Goal: Task Accomplishment & Management: Manage account settings

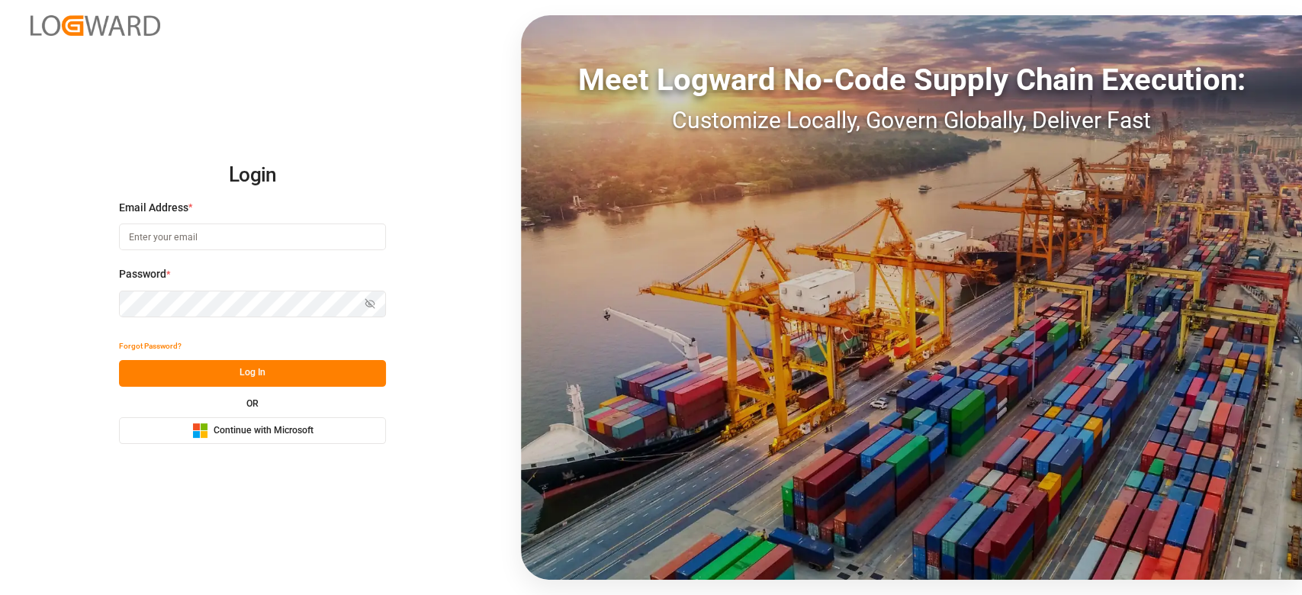
click at [310, 416] on div "OR Microsoft Logo Continue with Microsoft" at bounding box center [252, 421] width 267 height 45
click at [306, 424] on span "Continue with Microsoft" at bounding box center [264, 431] width 100 height 14
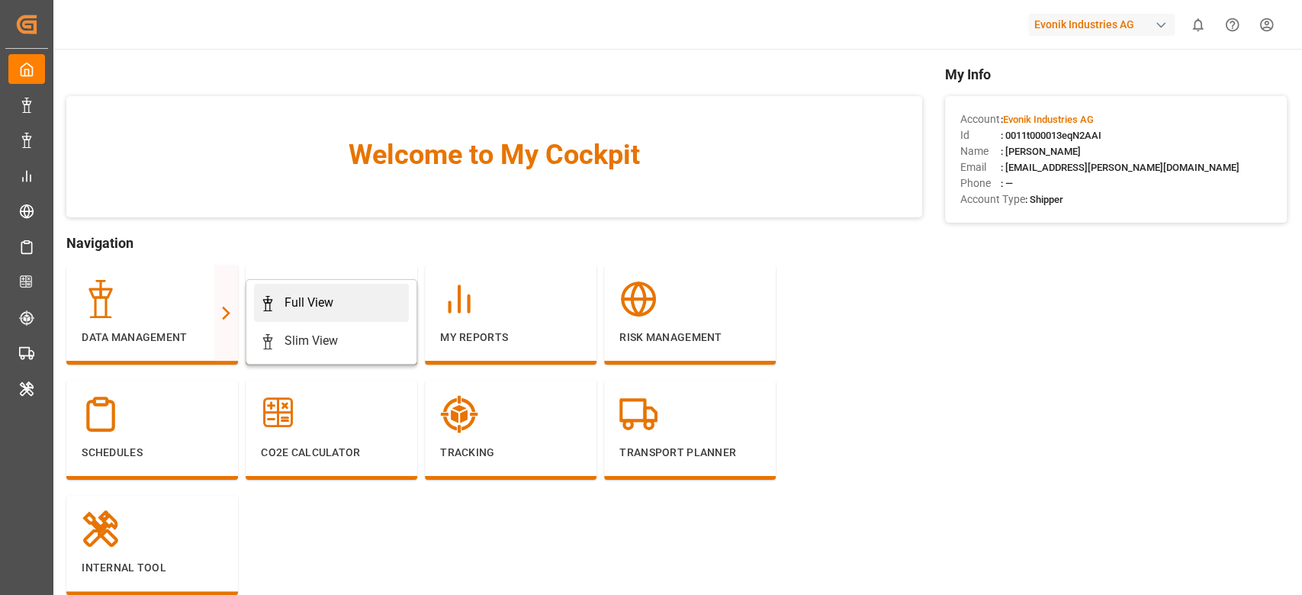
click at [301, 306] on div "Full View" at bounding box center [309, 303] width 49 height 18
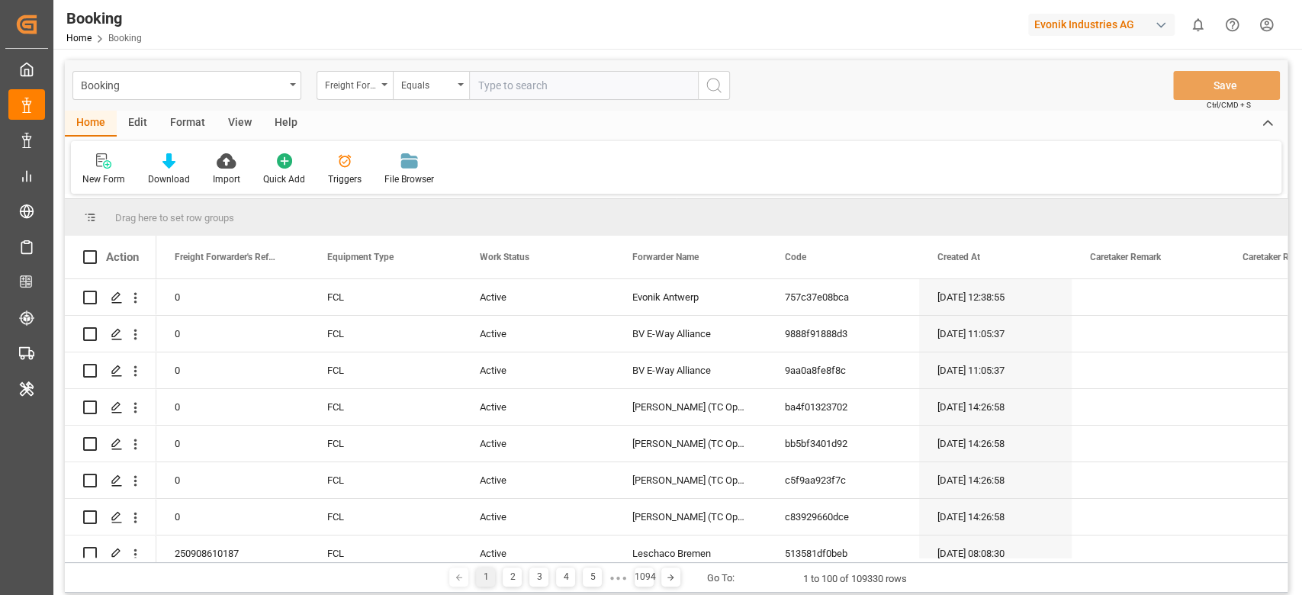
click at [193, 121] on div "Format" at bounding box center [188, 124] width 58 height 26
click at [85, 188] on div "Filter Rows Row Format" at bounding box center [676, 167] width 1211 height 53
click at [86, 179] on div "Filter Rows" at bounding box center [104, 179] width 45 height 14
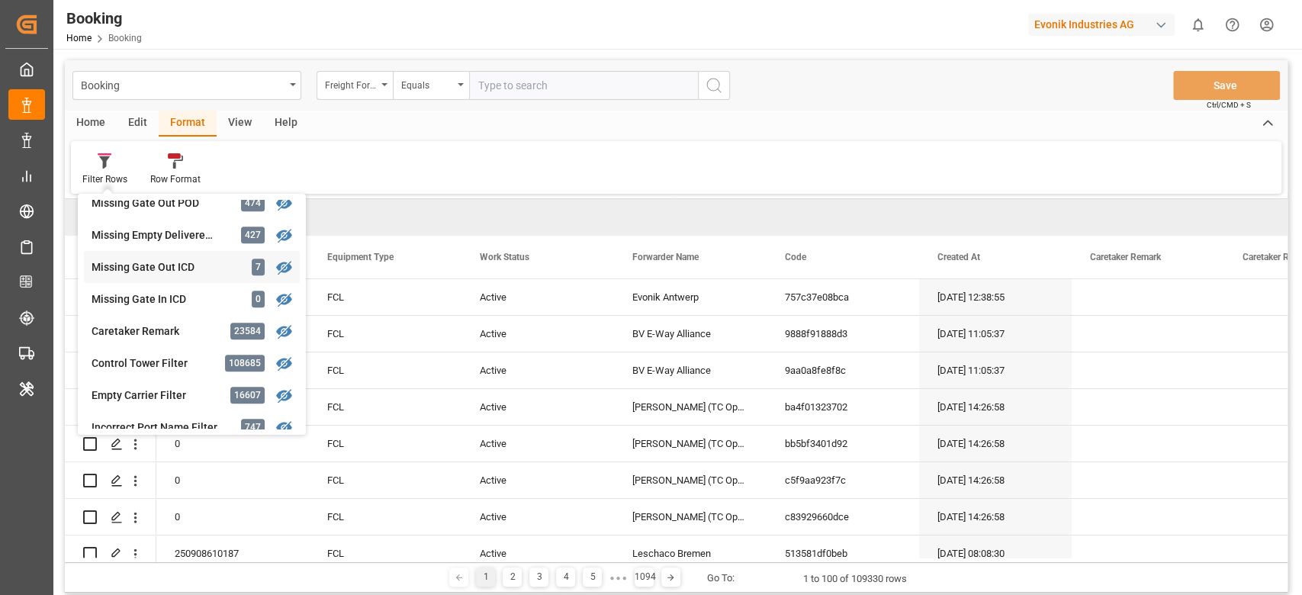
scroll to position [610, 0]
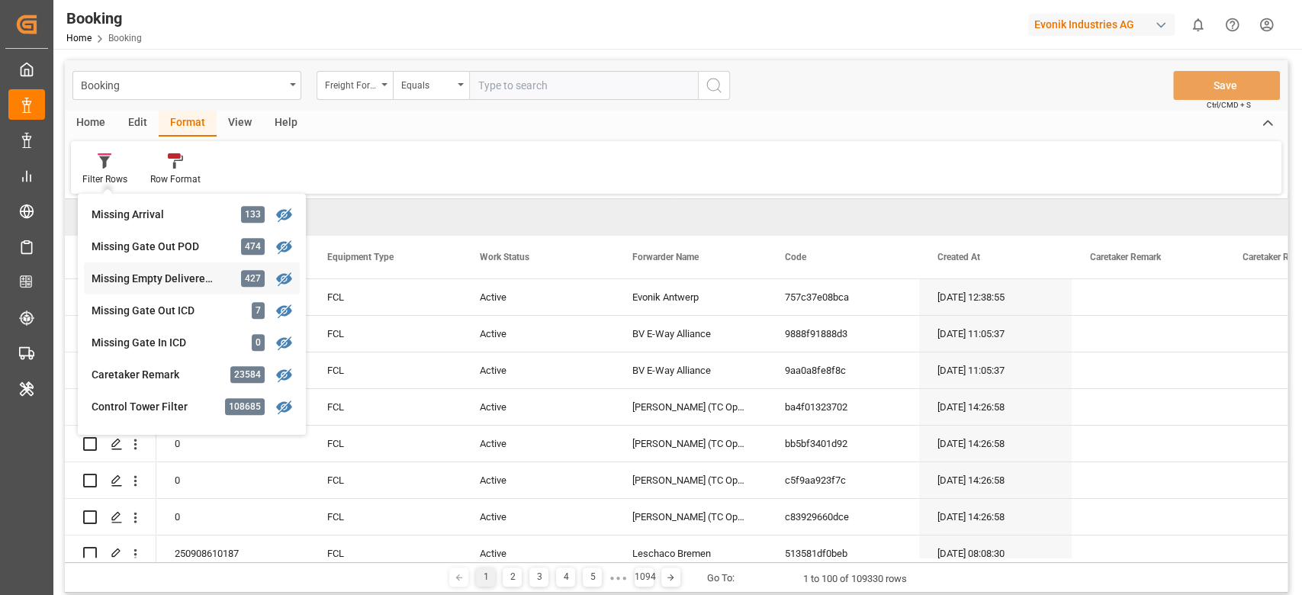
click at [153, 278] on div "Missing Empty Delivered Depot" at bounding box center [158, 279] width 133 height 16
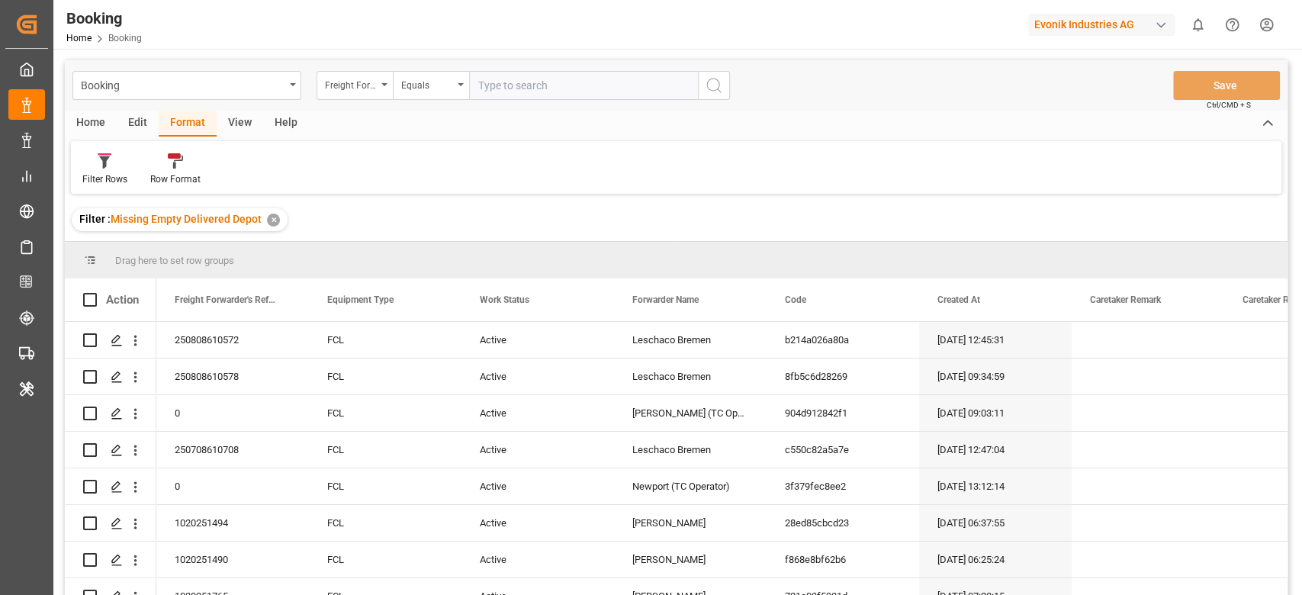
click at [250, 125] on div "View" at bounding box center [240, 124] width 47 height 26
click at [106, 165] on div at bounding box center [97, 161] width 30 height 16
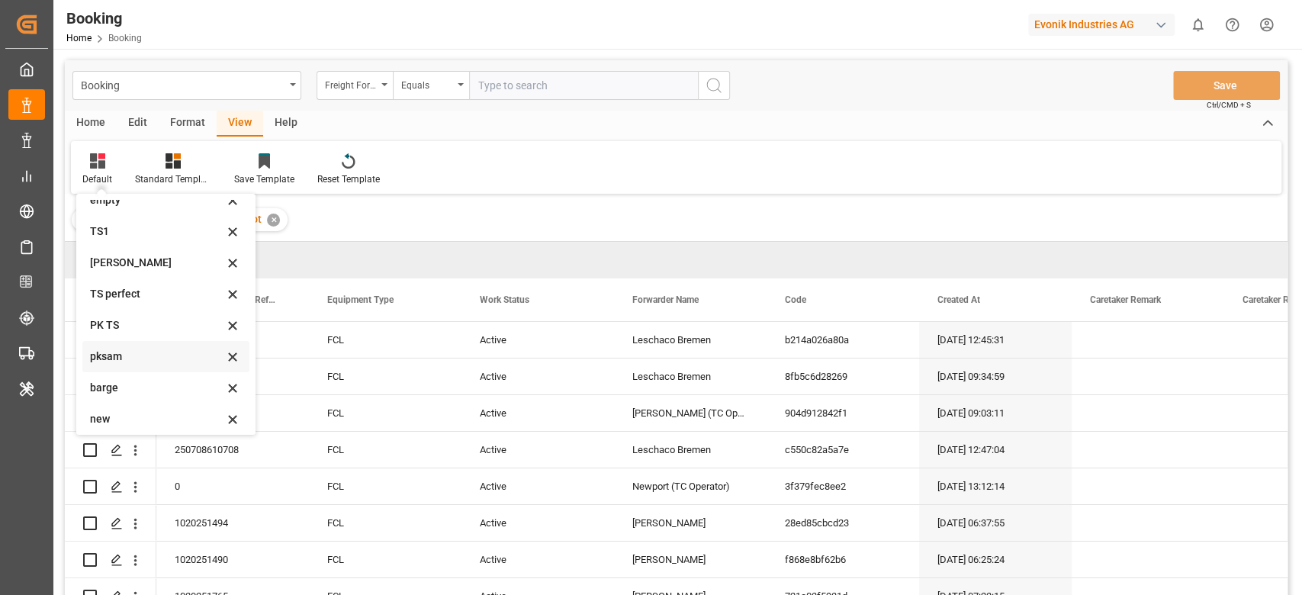
scroll to position [302, 0]
click at [356, 179] on div "Reset Template" at bounding box center [348, 179] width 63 height 14
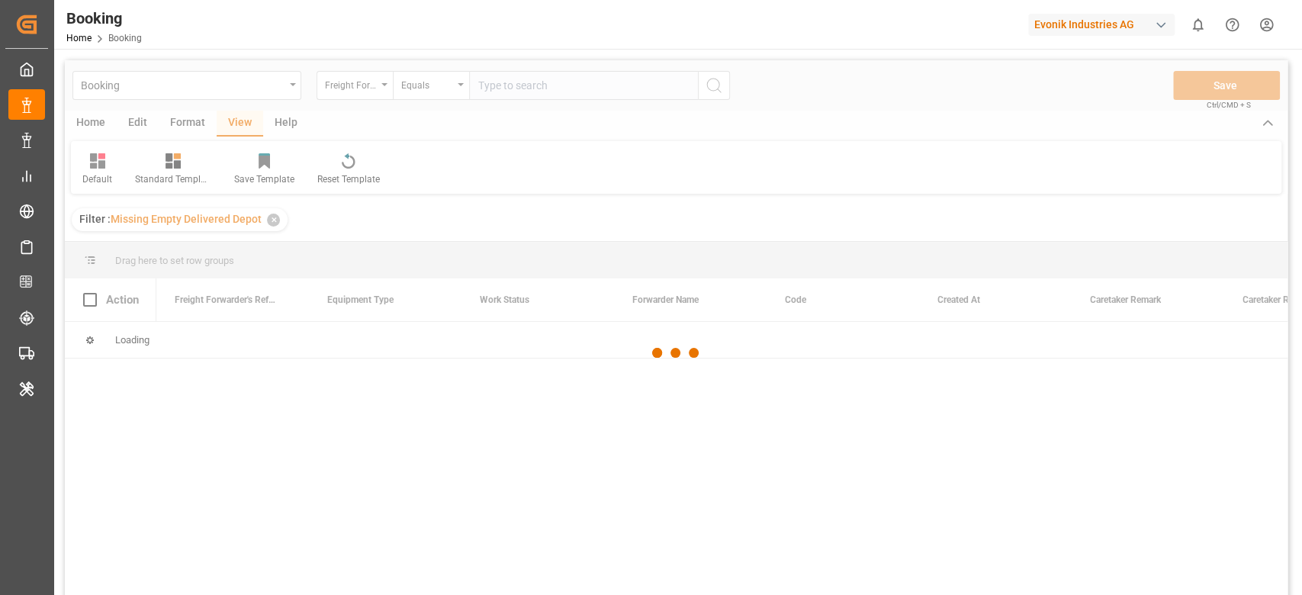
click at [111, 172] on div at bounding box center [676, 353] width 1223 height 586
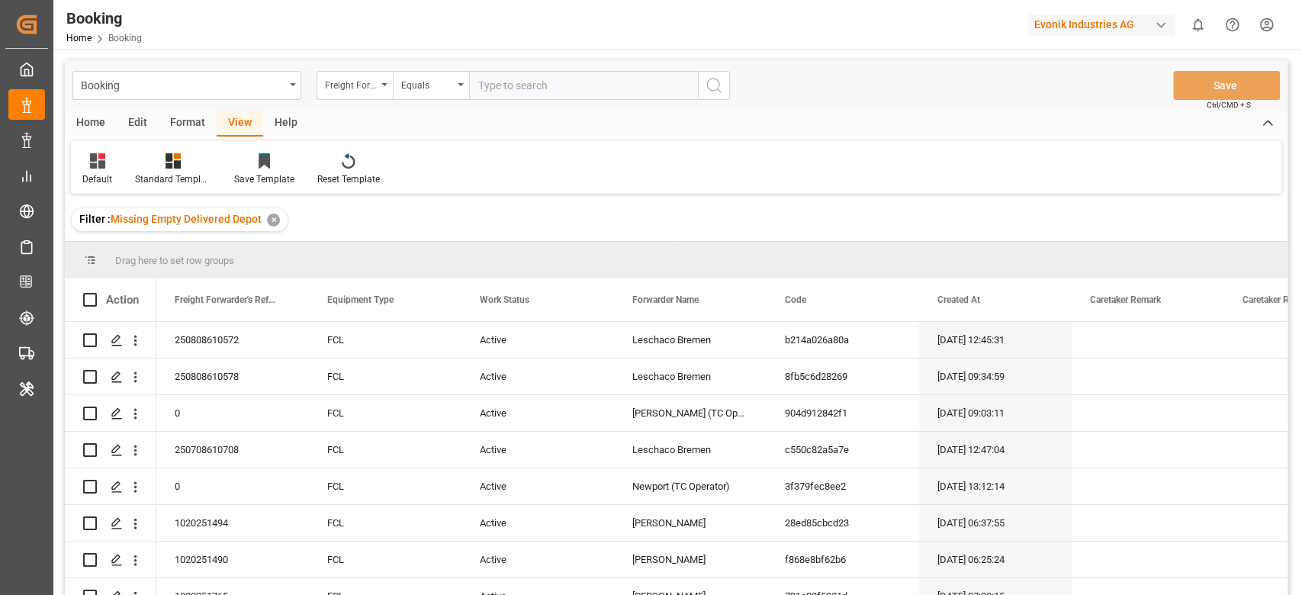
drag, startPoint x: 100, startPoint y: 167, endPoint x: 101, endPoint y: 188, distance: 20.7
click at [98, 167] on icon at bounding box center [97, 160] width 15 height 15
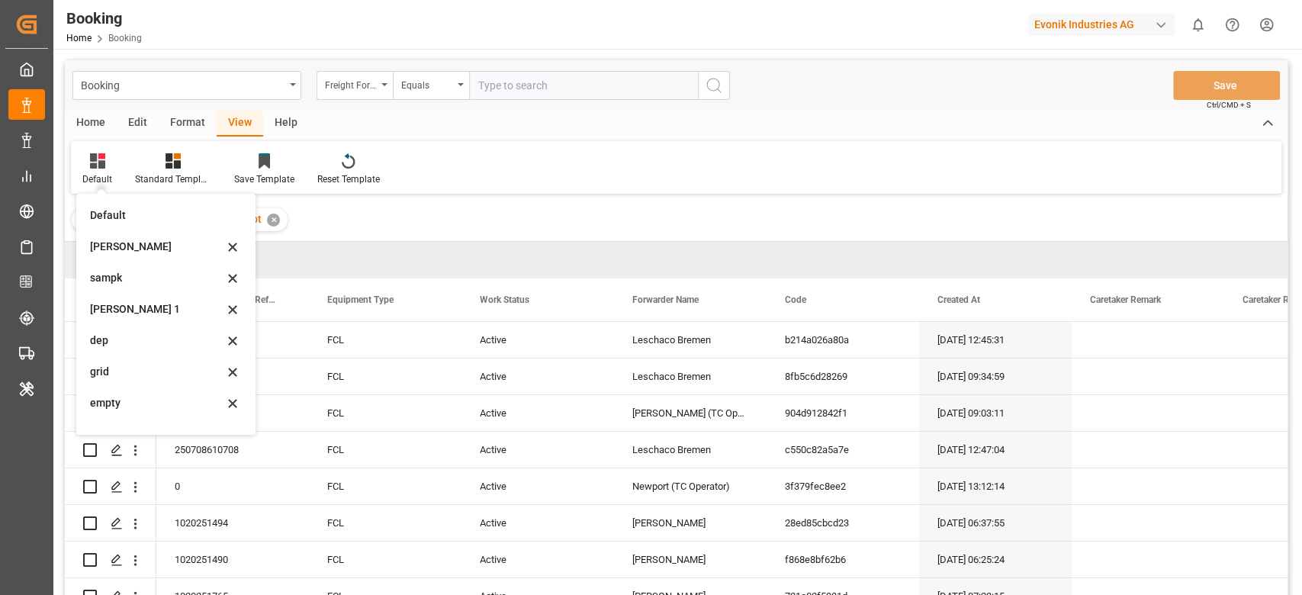
drag, startPoint x: 111, startPoint y: 243, endPoint x: 183, endPoint y: 268, distance: 76.0
click at [111, 243] on div "sam" at bounding box center [156, 247] width 133 height 16
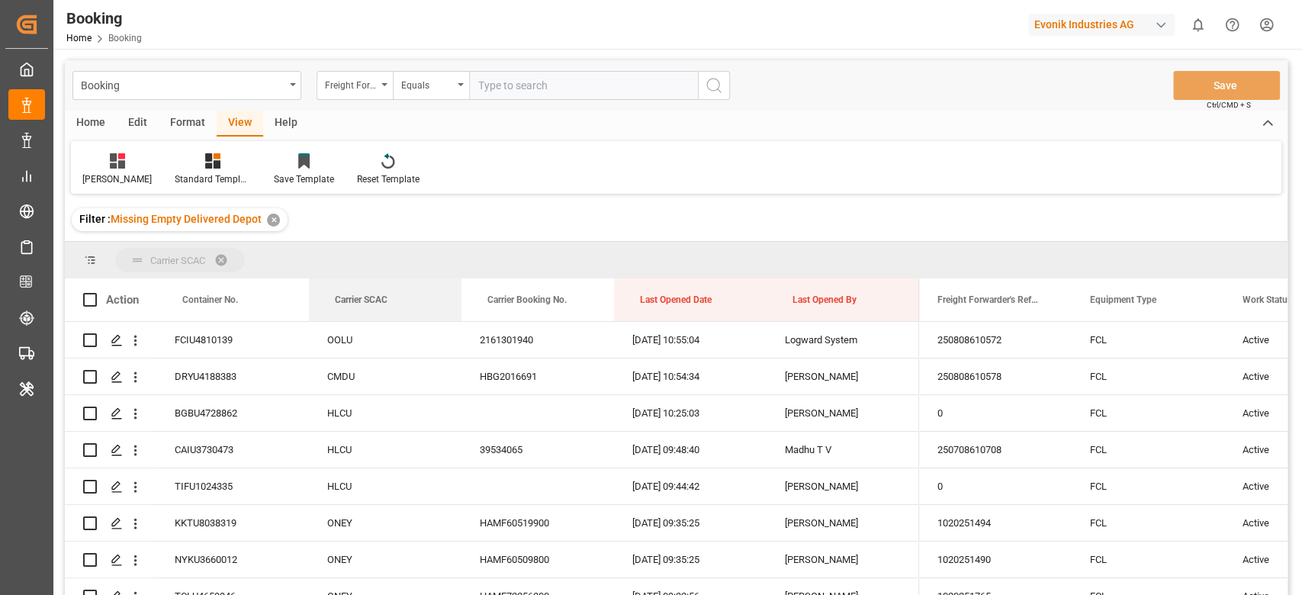
drag, startPoint x: 354, startPoint y: 292, endPoint x: 362, endPoint y: 232, distance: 60.8
click at [362, 232] on div "Booking Freight Forwarder's Reference No. Equals Save Ctrl/CMD + S Home Edit Fo…" at bounding box center [676, 347] width 1223 height 575
drag, startPoint x: 366, startPoint y: 290, endPoint x: 372, endPoint y: 253, distance: 37.1
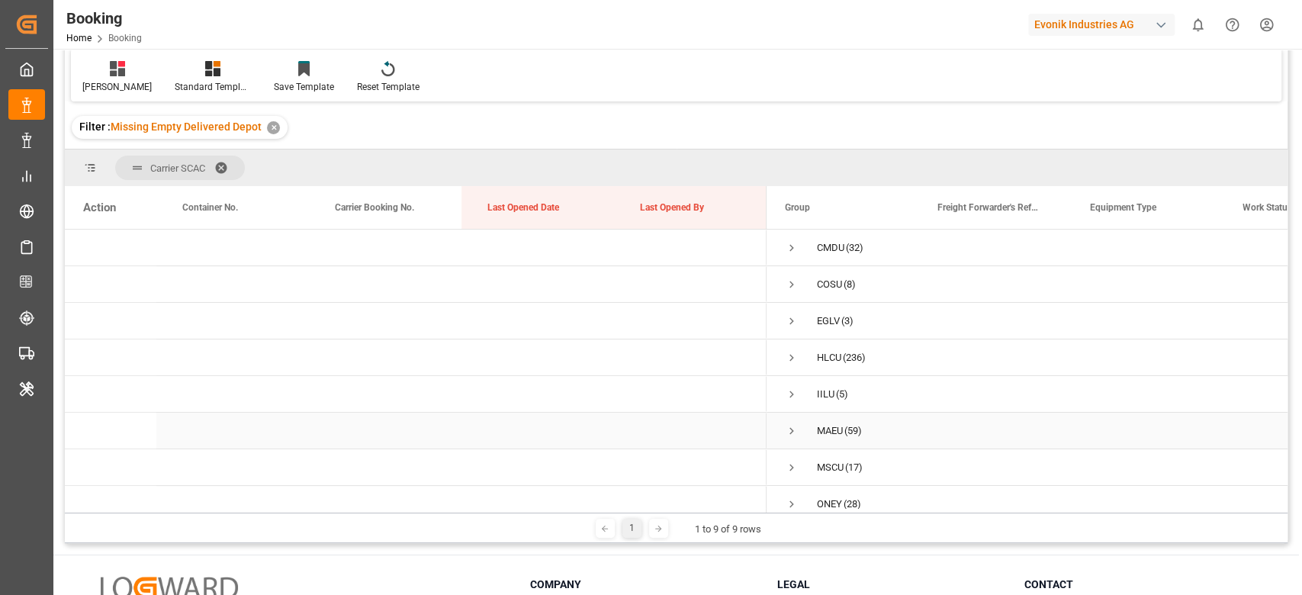
scroll to position [0, 0]
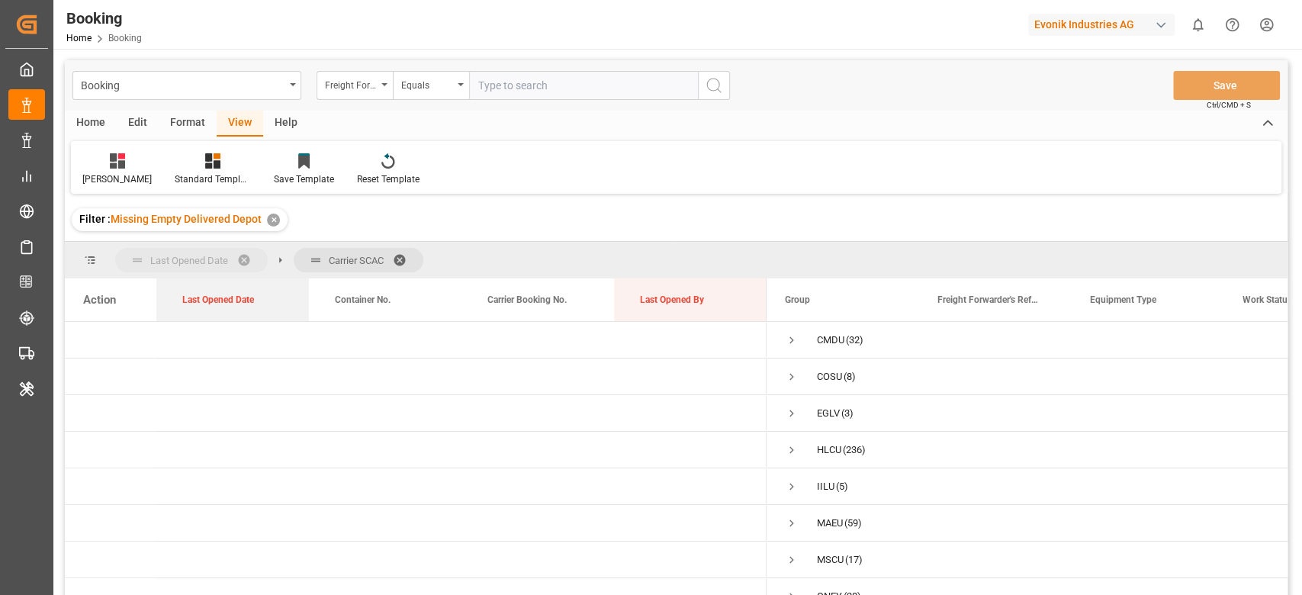
drag, startPoint x: 507, startPoint y: 302, endPoint x: 172, endPoint y: 249, distance: 338.2
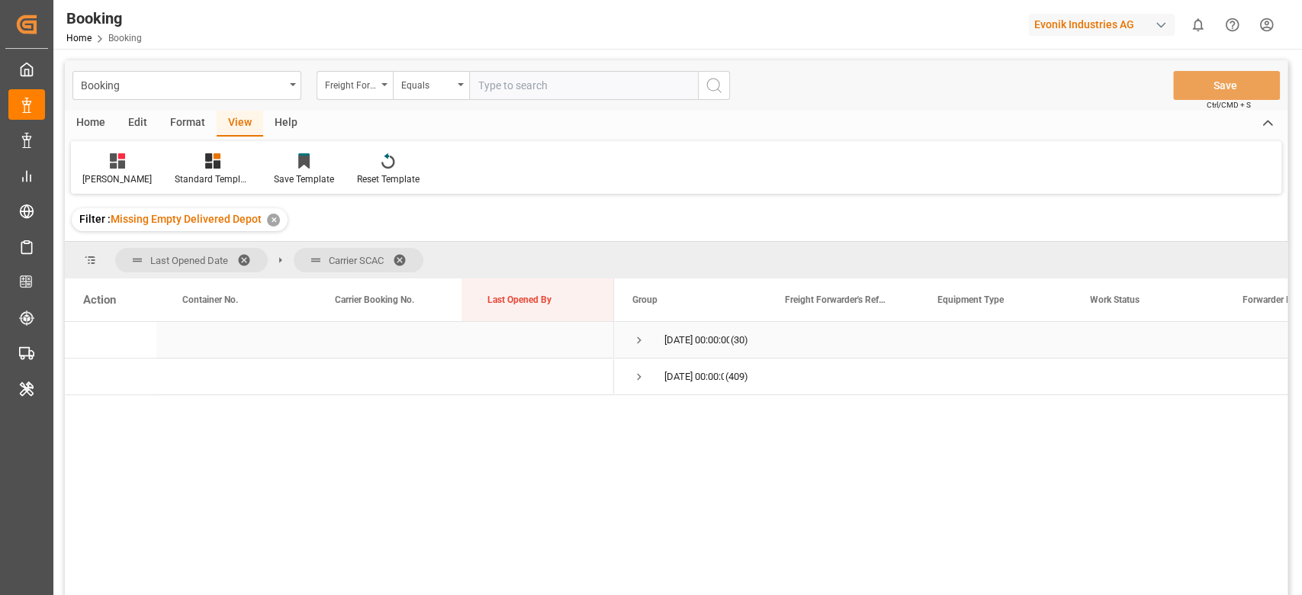
click at [623, 325] on div "22.09.2025 00:00:00 (30)" at bounding box center [690, 340] width 153 height 36
click at [626, 333] on div "22.09.2025 00:00:00 (30)" at bounding box center [690, 340] width 153 height 36
click at [348, 298] on span "Carrier Booking No." at bounding box center [374, 299] width 79 height 11
click at [342, 301] on span "Carrier Booking No." at bounding box center [372, 299] width 75 height 11
click at [354, 88] on div "Freight Forwarder's Reference No." at bounding box center [351, 84] width 52 height 18
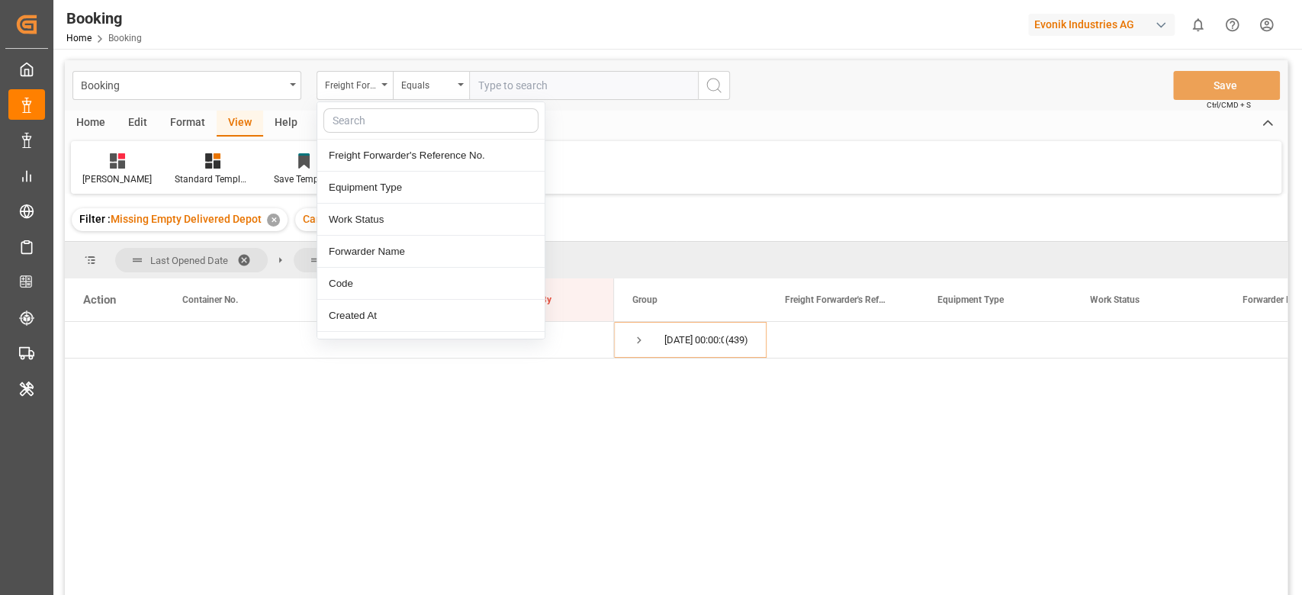
click at [377, 116] on input "text" at bounding box center [430, 120] width 215 height 24
type input "pod"
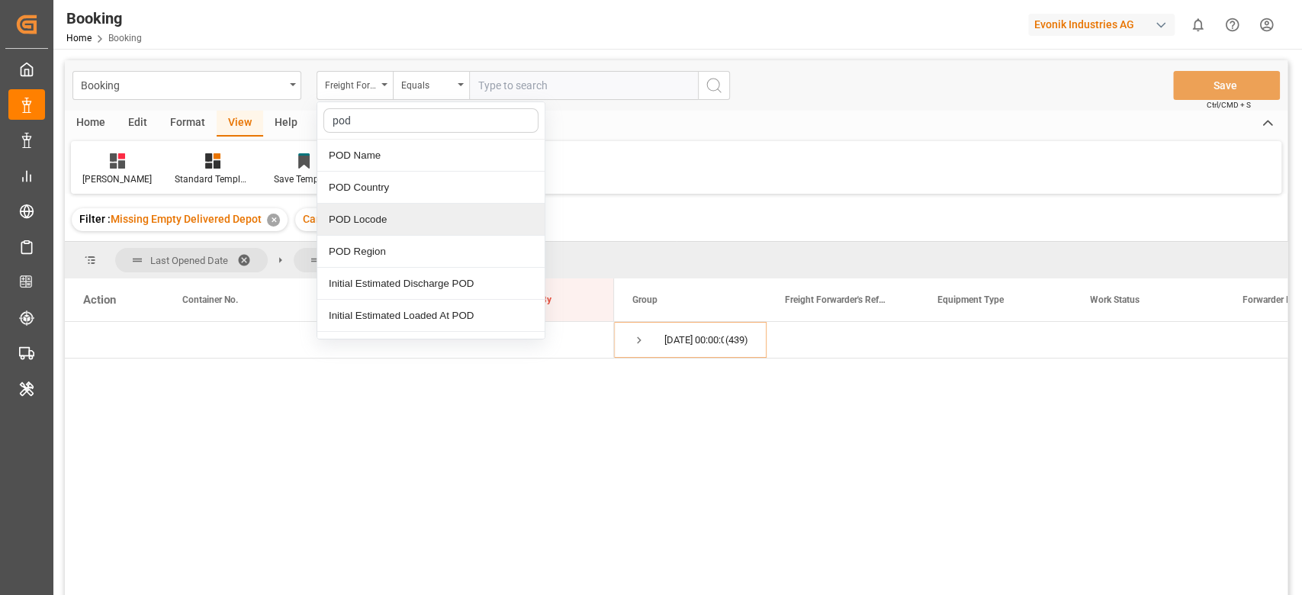
click at [384, 226] on div "POD Locode" at bounding box center [430, 220] width 227 height 32
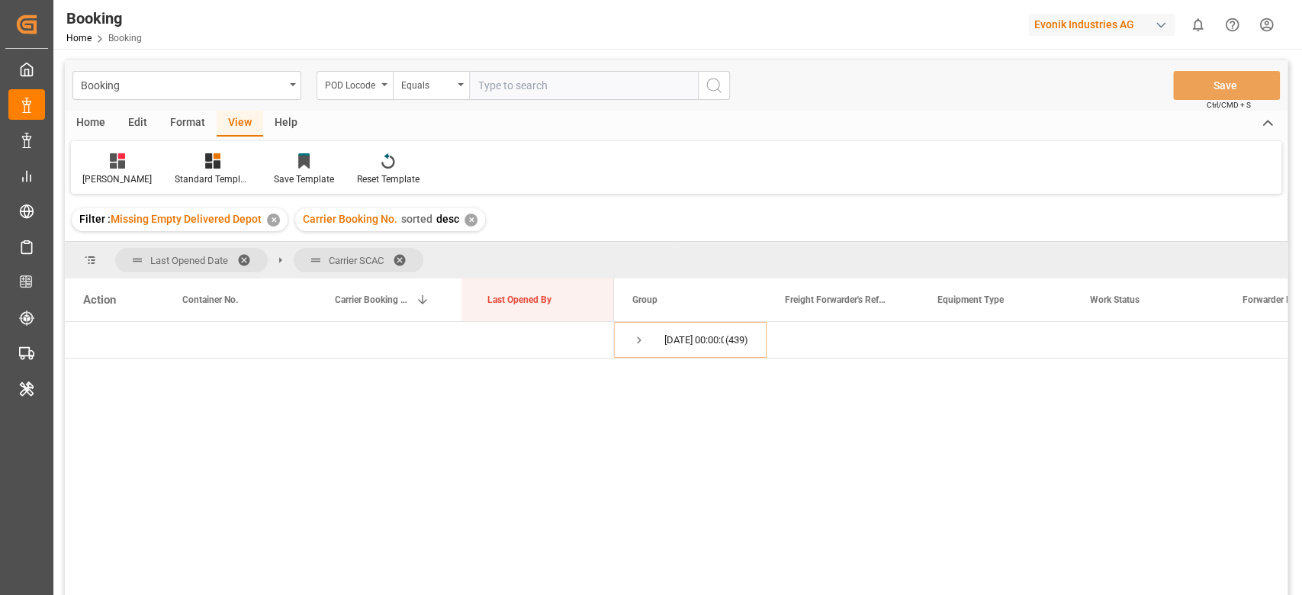
click at [519, 75] on input "text" at bounding box center [583, 85] width 229 height 29
paste input "NGTIN"
type input "NGTIN"
click at [725, 94] on button "search button" at bounding box center [714, 85] width 32 height 29
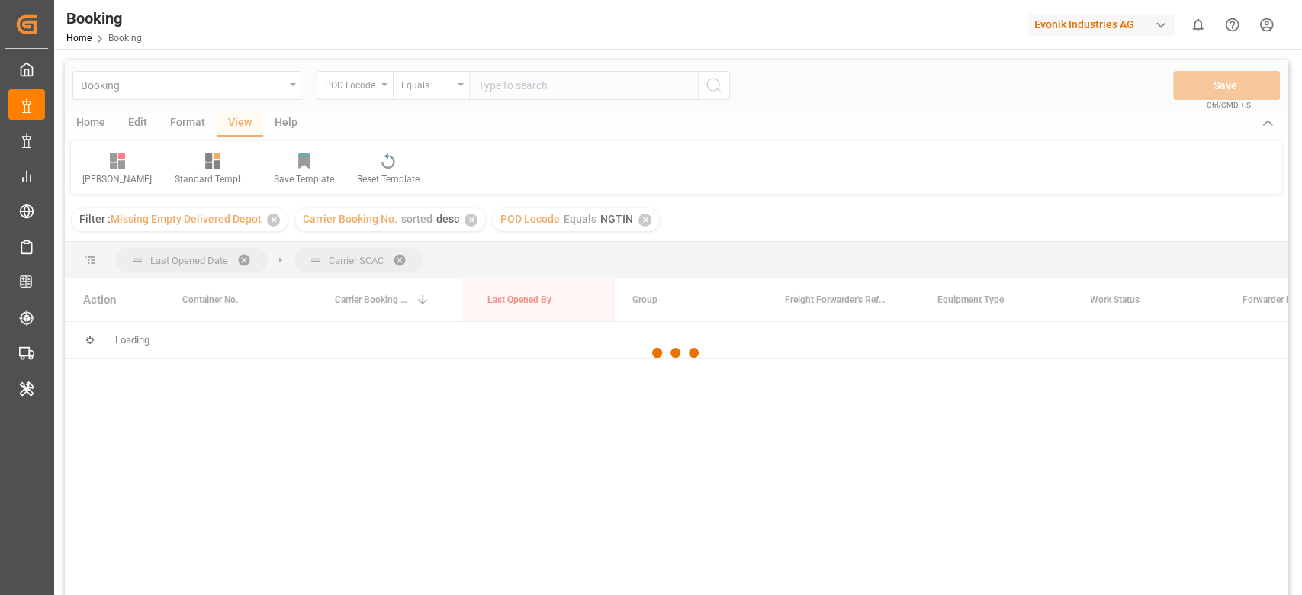
click at [271, 220] on div at bounding box center [676, 353] width 1223 height 586
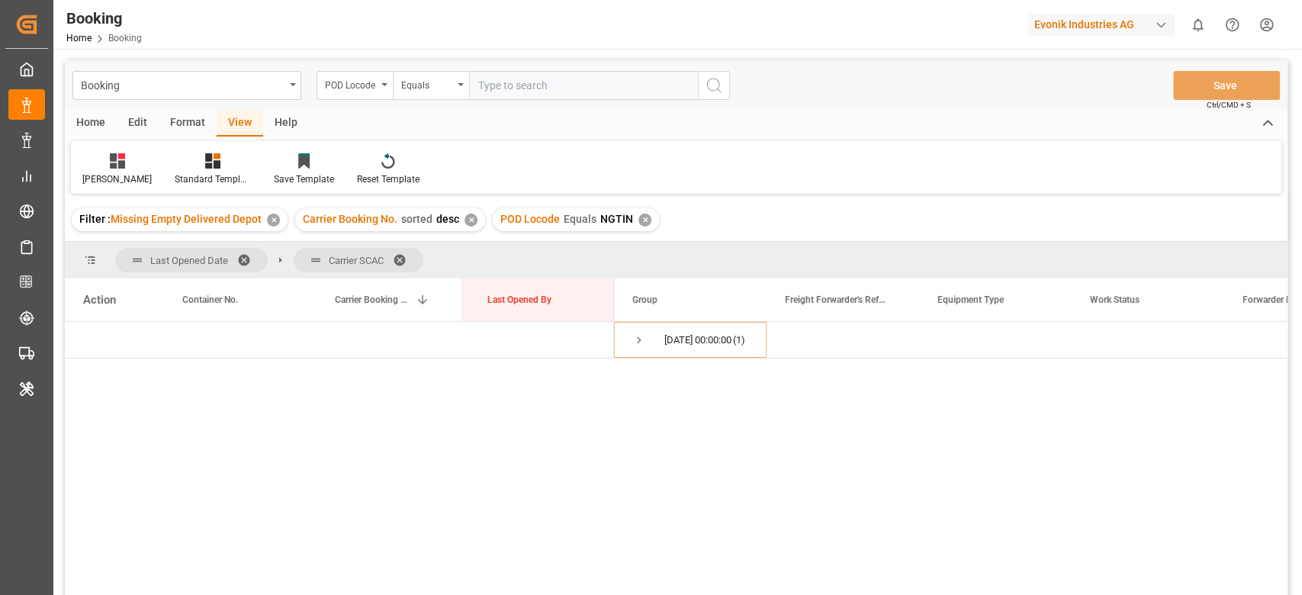
click at [271, 220] on div "✕" at bounding box center [273, 220] width 13 height 13
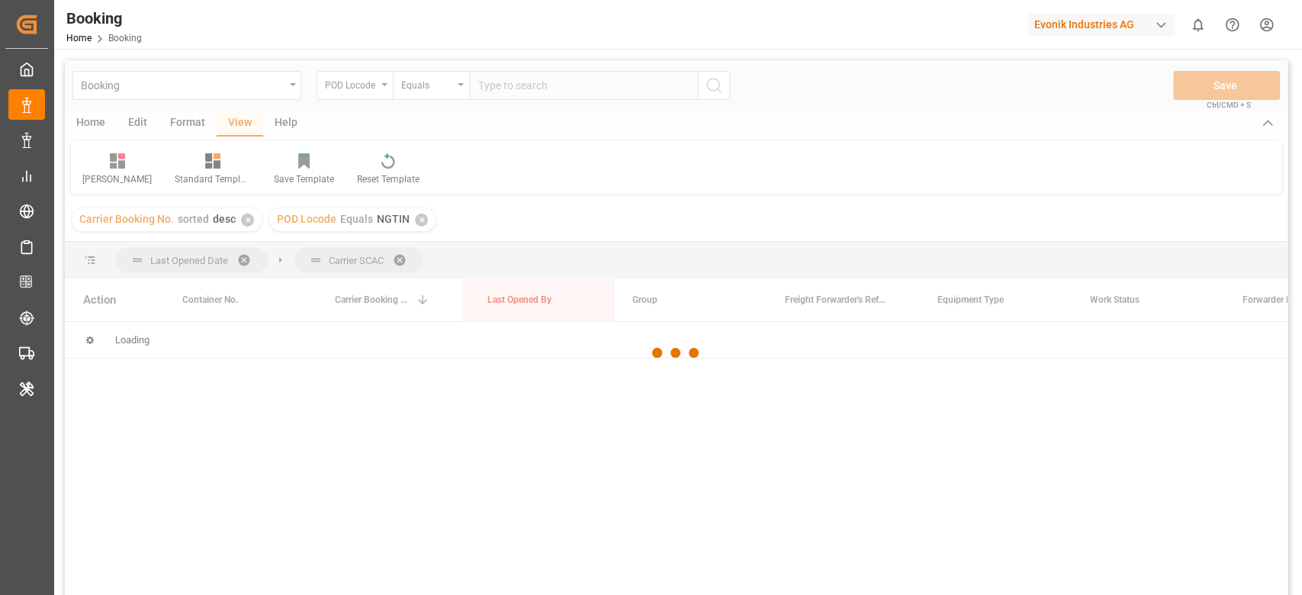
click at [250, 223] on div at bounding box center [676, 353] width 1223 height 586
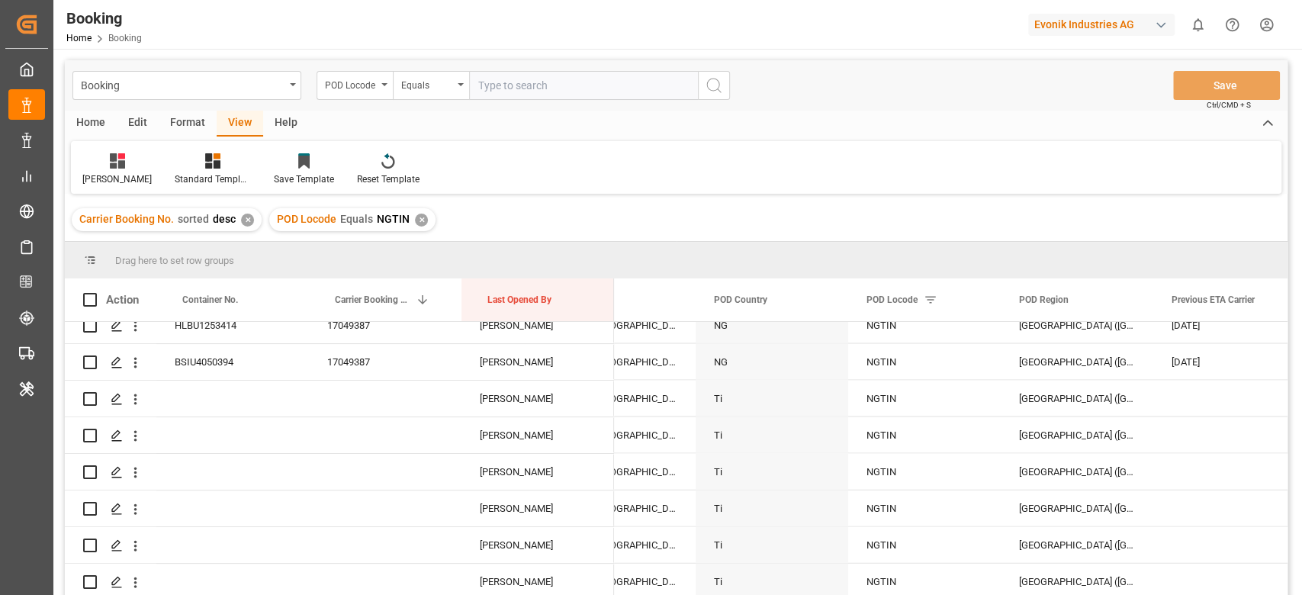
click at [654, 106] on div "Booking POD Locode Equals Save Ctrl/CMD + S" at bounding box center [676, 85] width 1223 height 50
click at [648, 76] on input "text" at bounding box center [583, 85] width 229 height 29
paste input "CLSAI"
type input "CLSAI"
click at [705, 84] on icon "search button" at bounding box center [714, 85] width 18 height 18
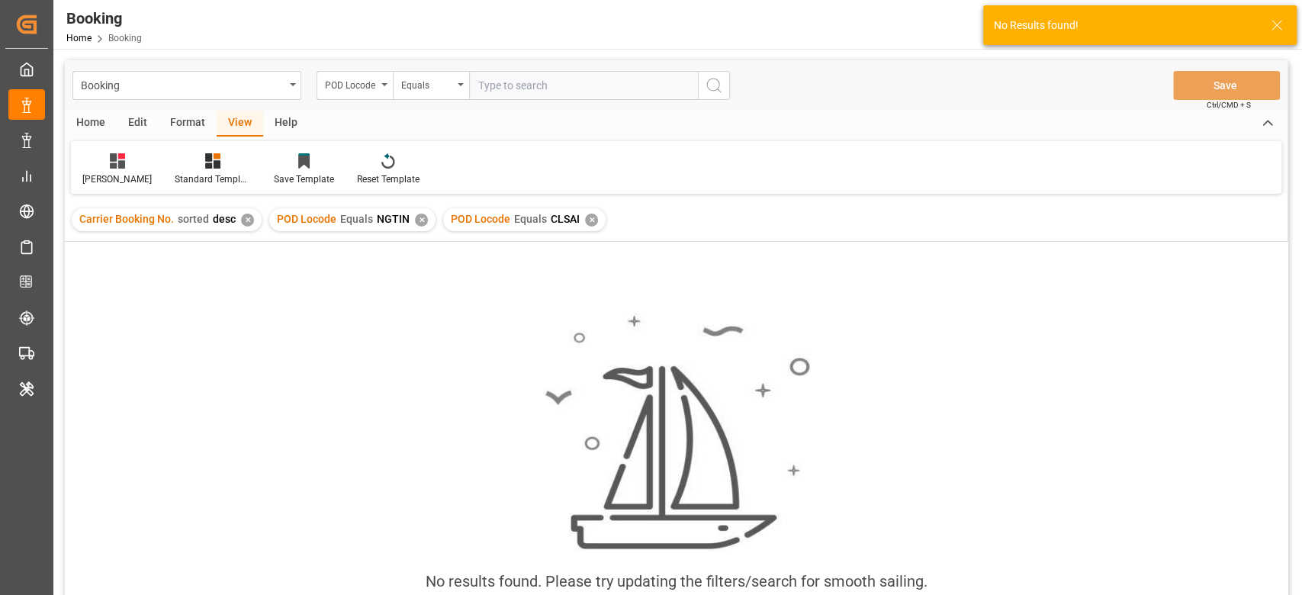
click at [420, 223] on div "✕" at bounding box center [421, 220] width 13 height 13
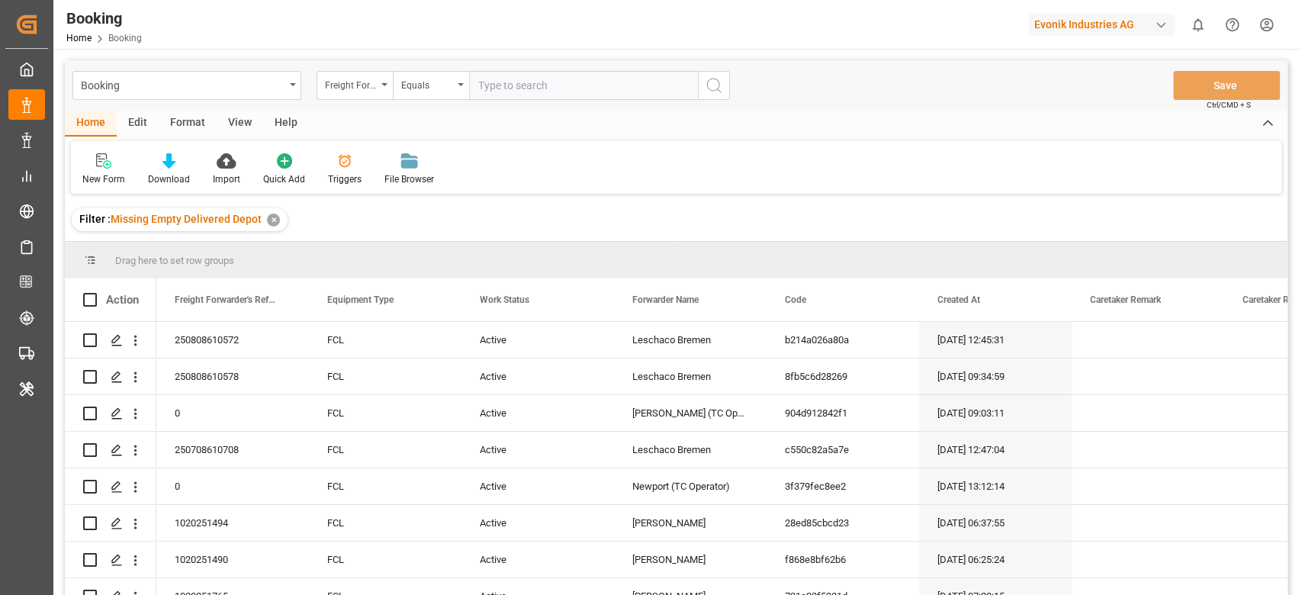
click at [241, 121] on div "View" at bounding box center [240, 124] width 47 height 26
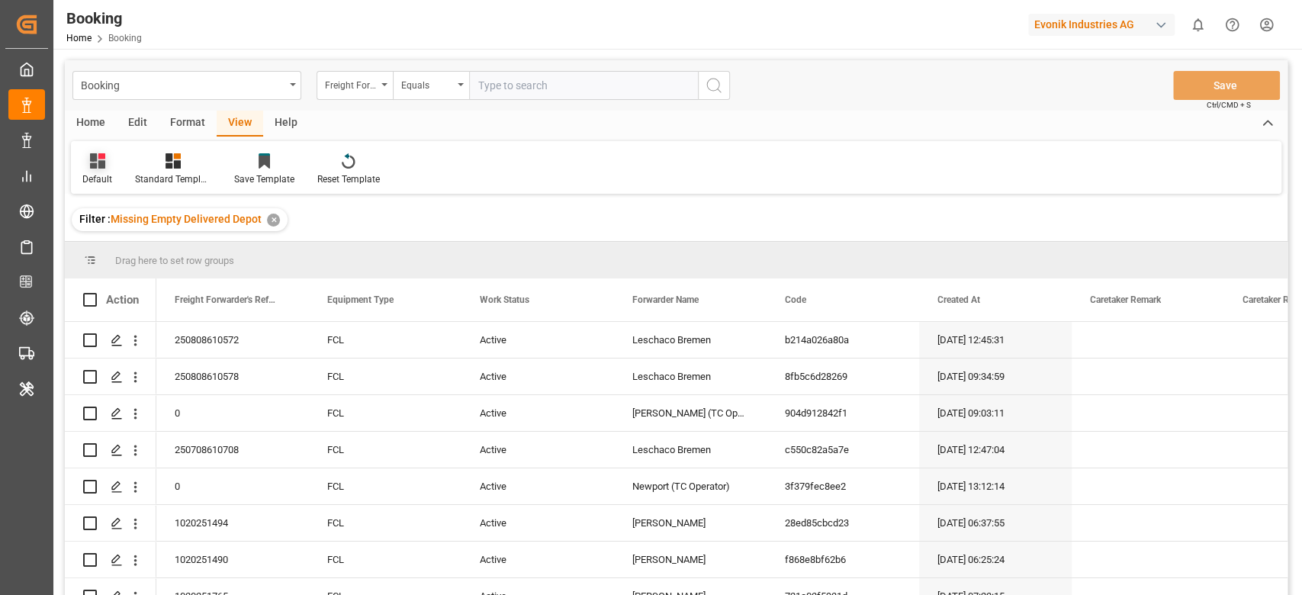
click at [103, 169] on div "Default" at bounding box center [97, 170] width 53 height 34
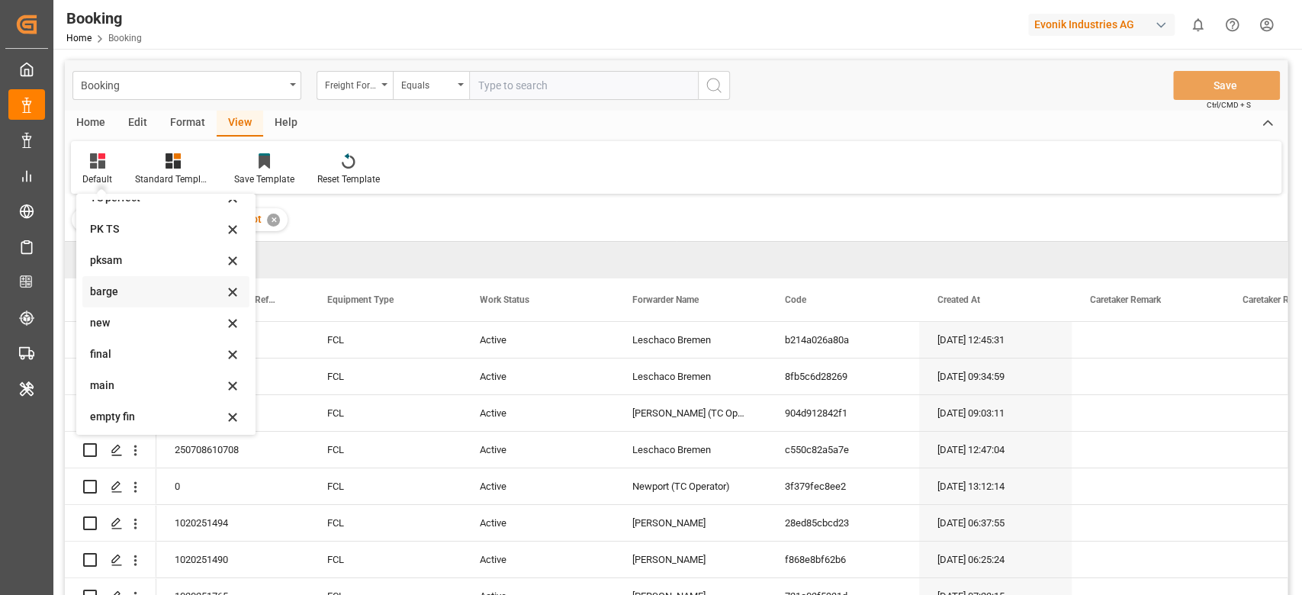
scroll to position [302, 0]
click at [130, 407] on div "empty fin" at bounding box center [156, 414] width 133 height 16
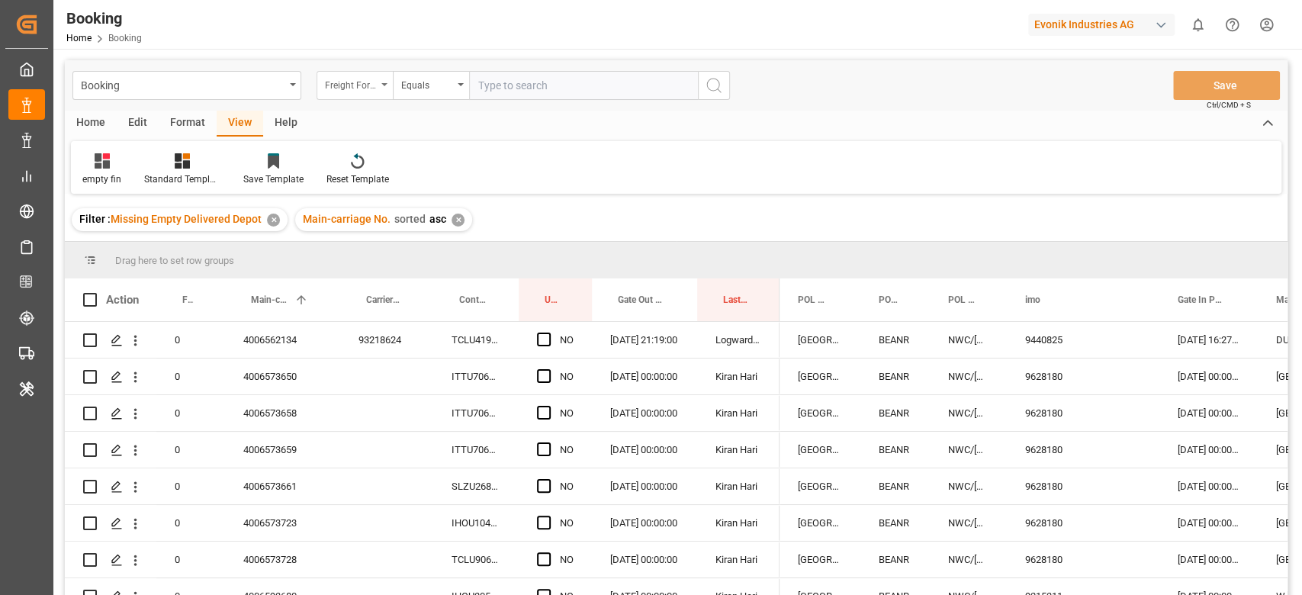
click at [354, 97] on div "Freight Forwarder's Reference No." at bounding box center [355, 85] width 76 height 29
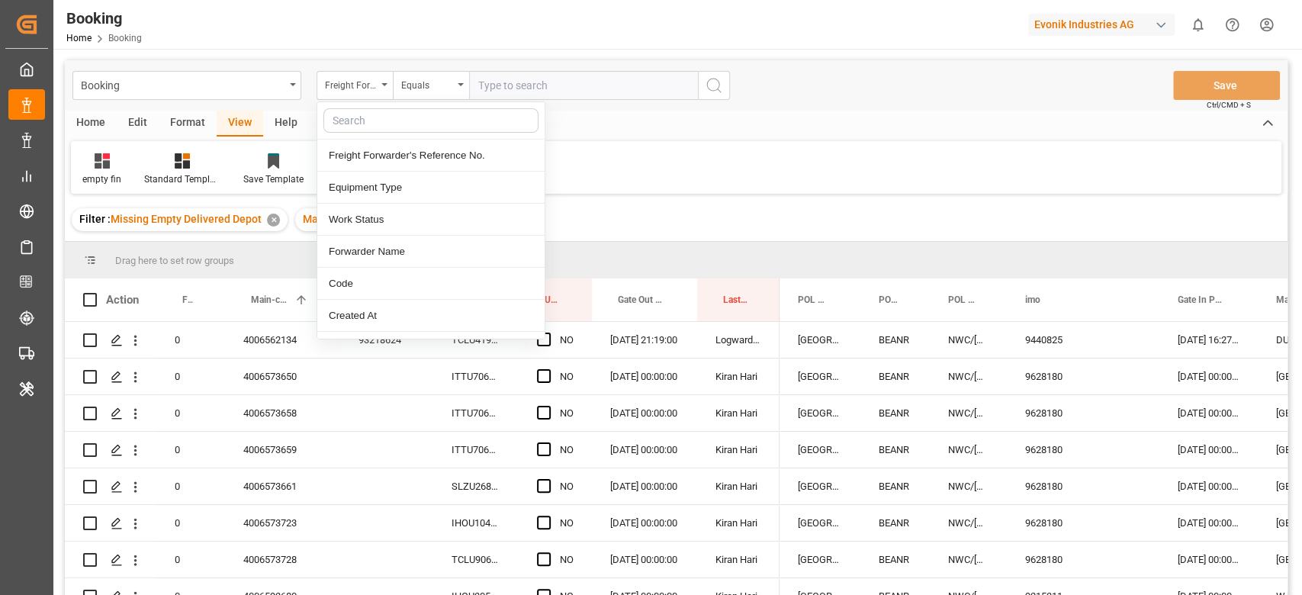
click at [366, 128] on input "text" at bounding box center [430, 120] width 215 height 24
type input "carrier"
click at [368, 192] on div "Carrier SCAC" at bounding box center [430, 188] width 227 height 32
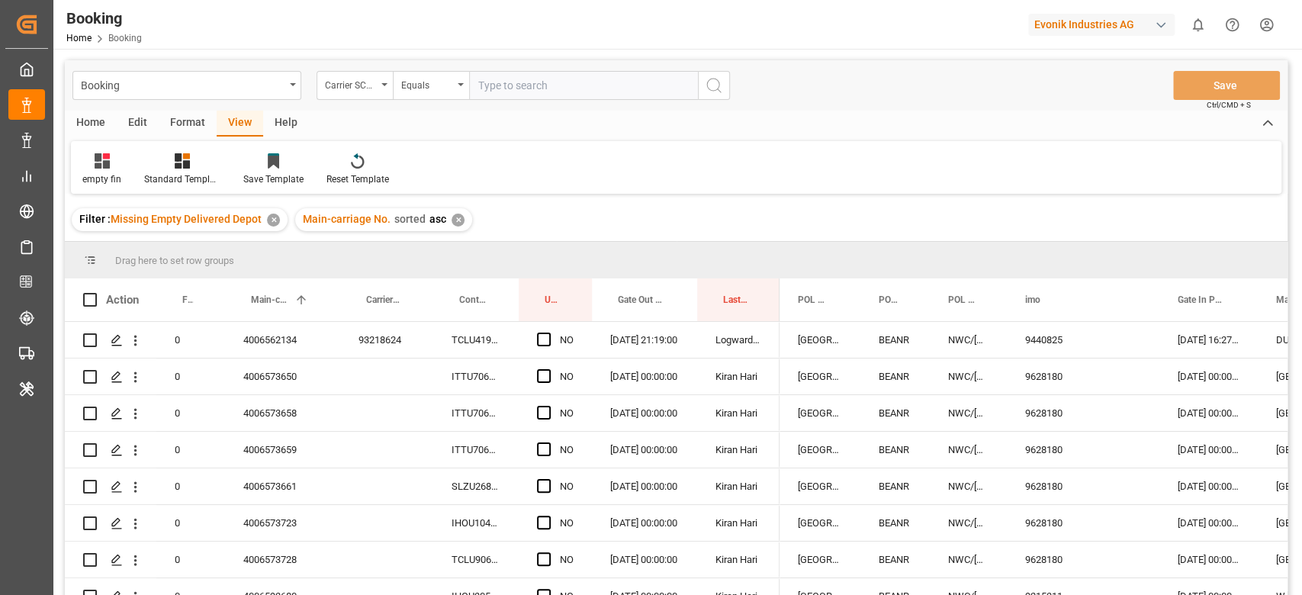
click at [513, 78] on input "text" at bounding box center [583, 85] width 229 height 29
type input "hlcu"
click at [707, 89] on icon "search button" at bounding box center [714, 85] width 18 height 18
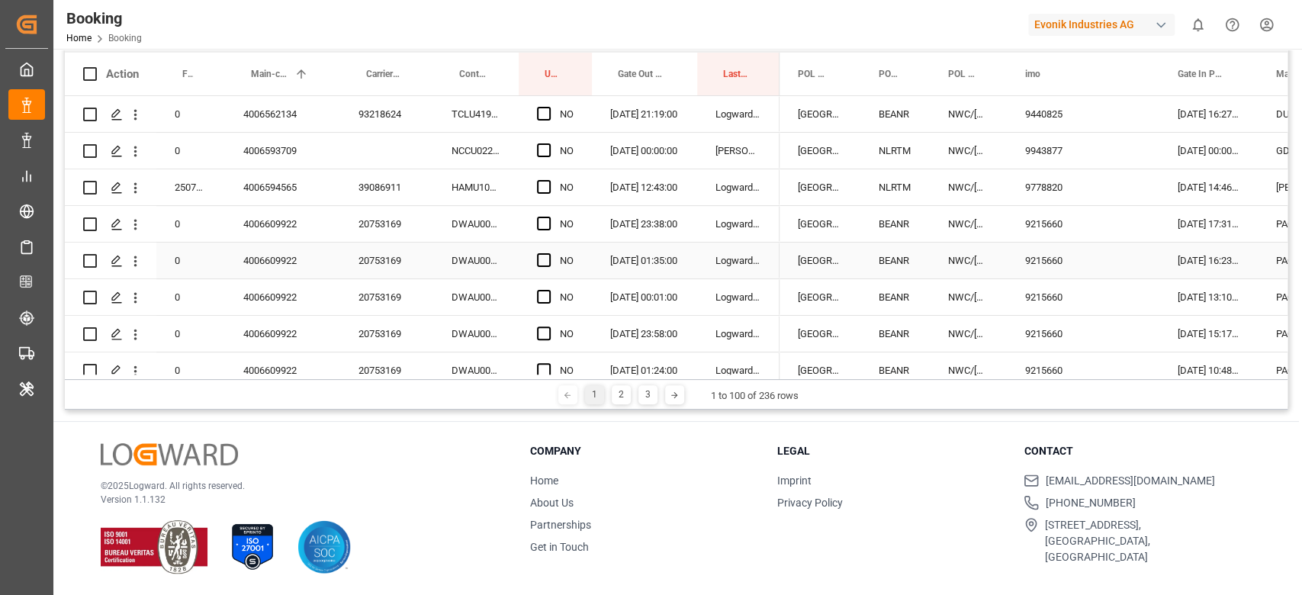
click at [365, 263] on div "20753169" at bounding box center [386, 261] width 93 height 36
click at [542, 210] on div "Press SPACE to select this row." at bounding box center [548, 224] width 23 height 35
click at [547, 224] on span "Press SPACE to select this row." at bounding box center [544, 224] width 14 height 14
click at [548, 217] on input "Press SPACE to select this row." at bounding box center [548, 217] width 0 height 0
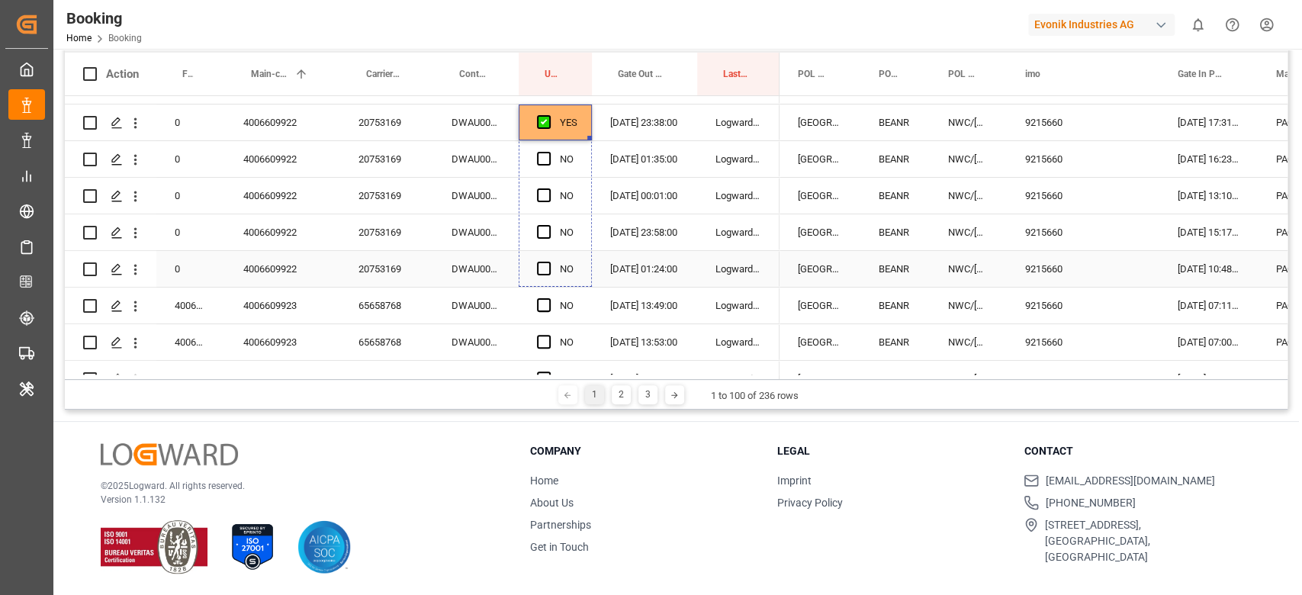
drag, startPoint x: 583, startPoint y: 250, endPoint x: 556, endPoint y: 271, distance: 33.7
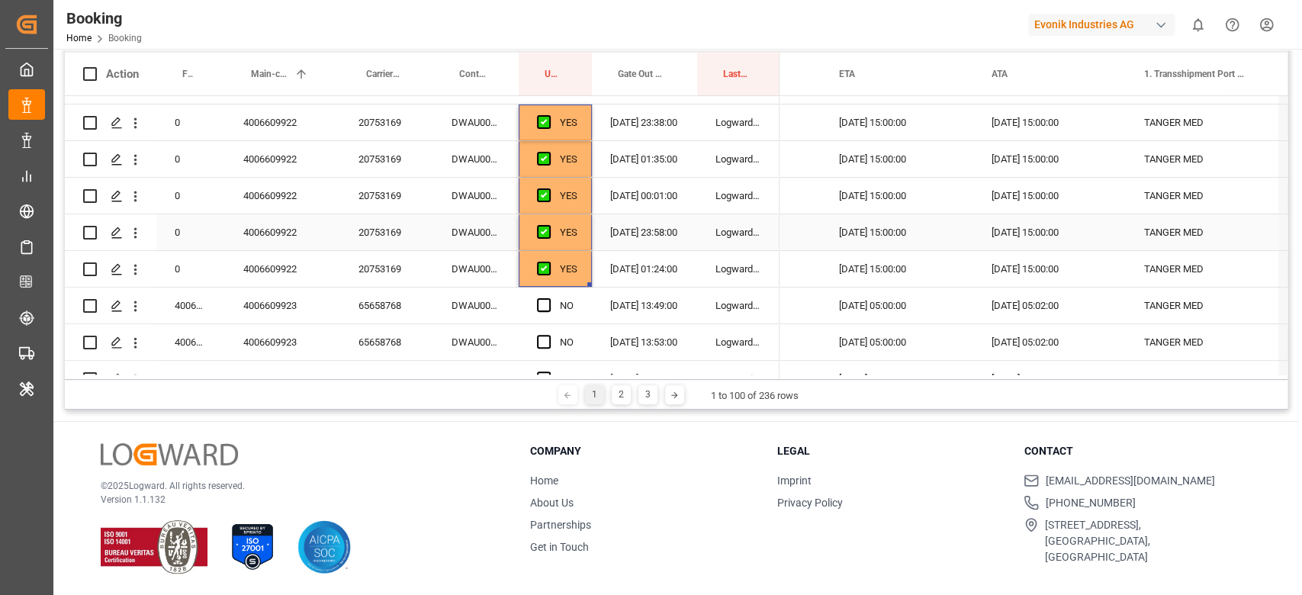
scroll to position [0, 0]
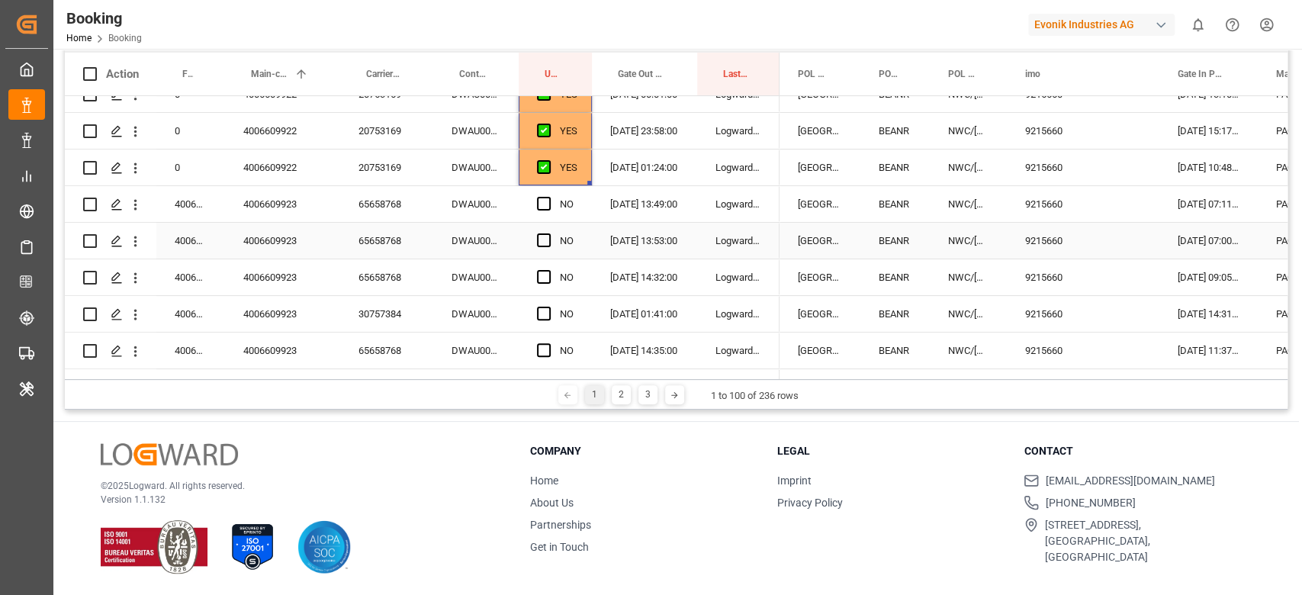
click at [378, 240] on div "65658768" at bounding box center [386, 241] width 93 height 36
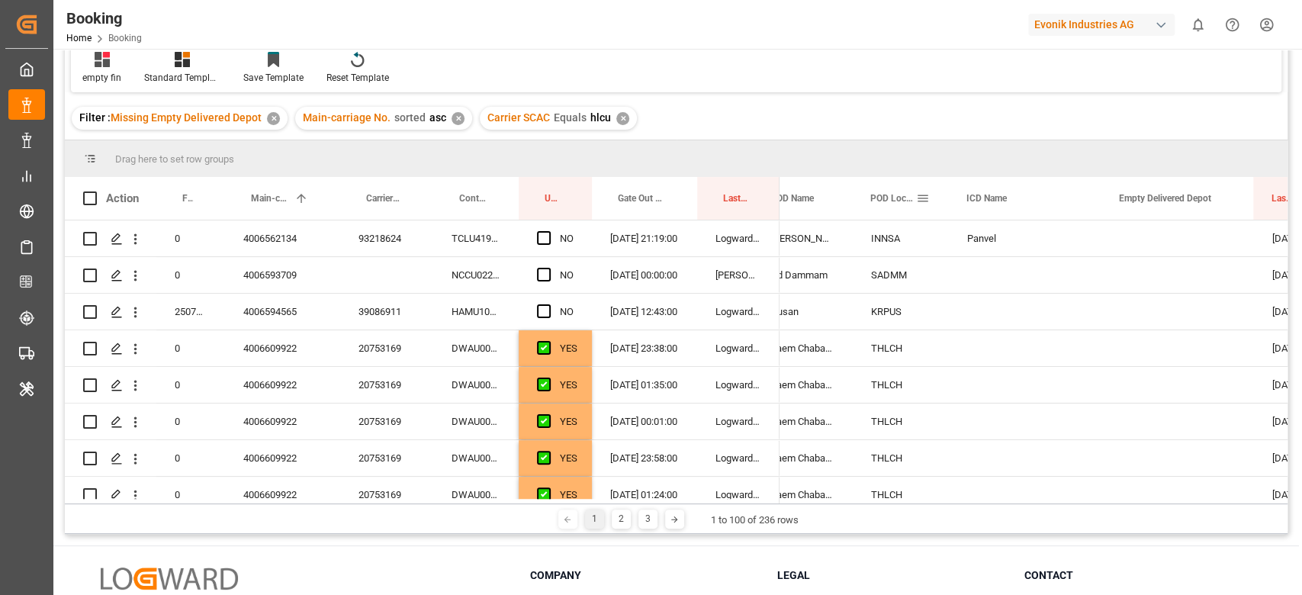
click at [928, 188] on div "POD Locode" at bounding box center [900, 198] width 60 height 43
click at [928, 198] on span at bounding box center [923, 198] width 14 height 14
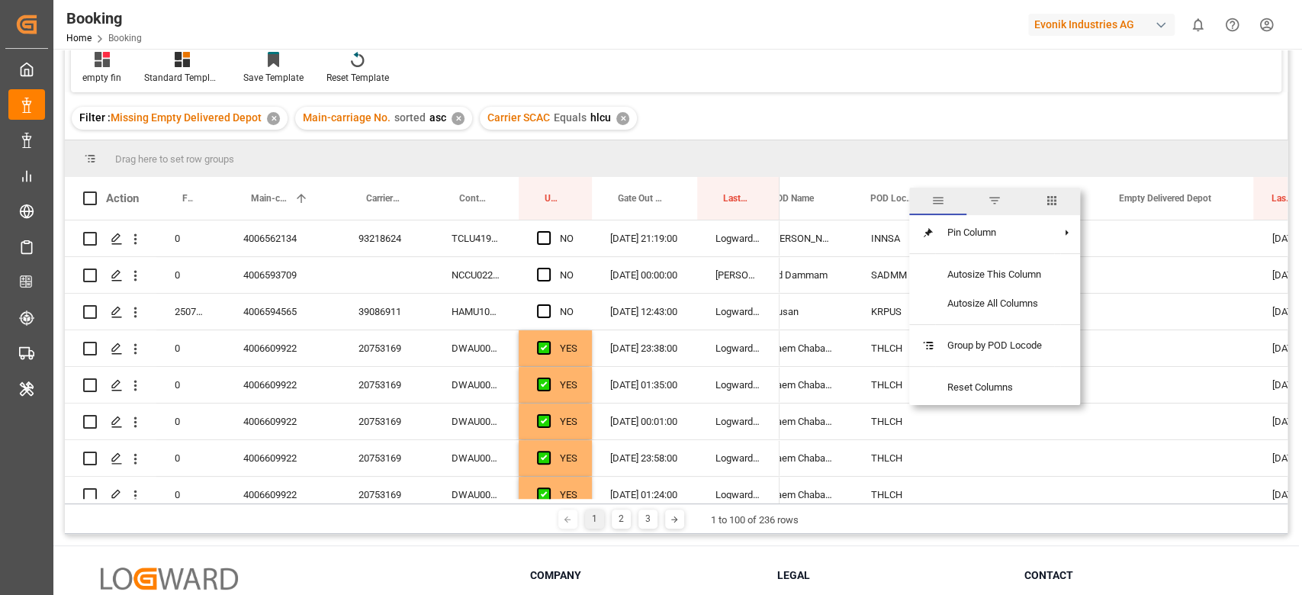
click at [1057, 201] on span "columns" at bounding box center [1052, 201] width 14 height 14
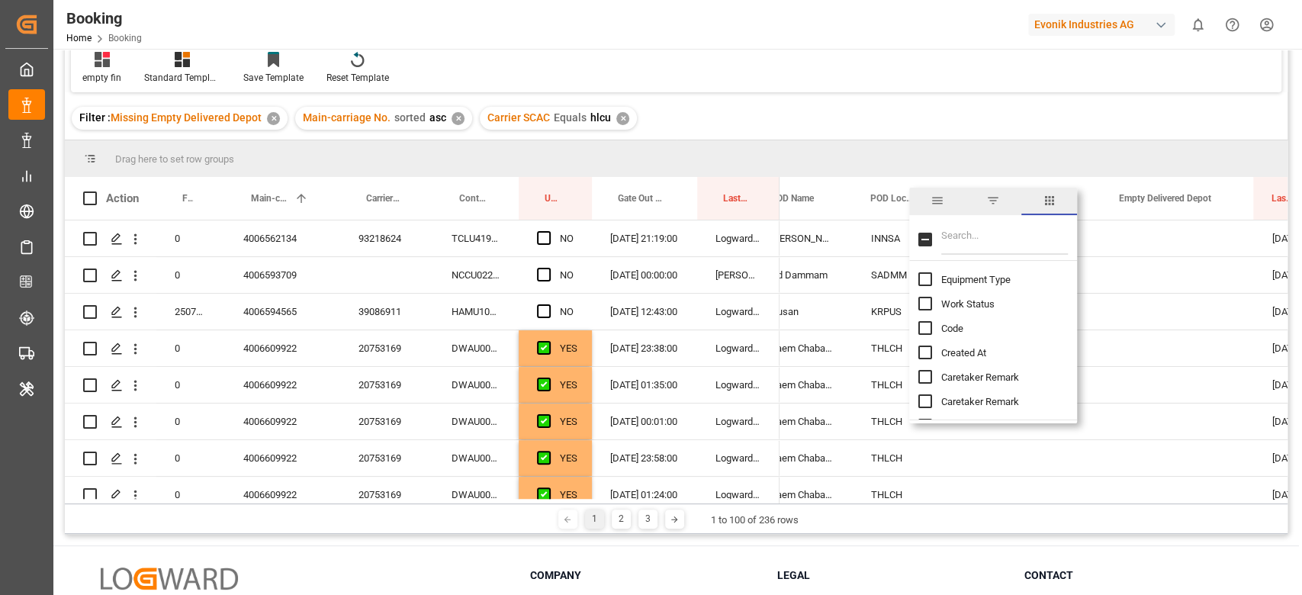
click at [1006, 243] on input "Filter Columns Input" at bounding box center [1004, 239] width 127 height 31
type input "pod"
click at [918, 303] on input "POD Region column toggle visibility (hidden)" at bounding box center [925, 304] width 14 height 14
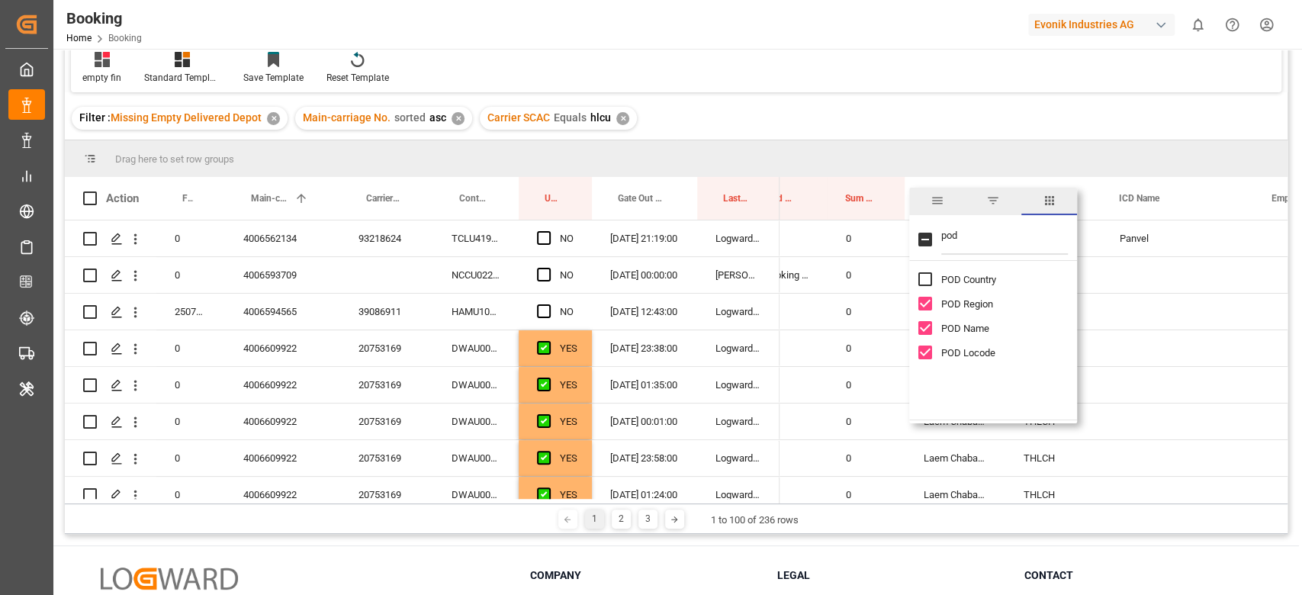
click at [921, 306] on input "POD Region column toggle visibility (visible)" at bounding box center [925, 304] width 14 height 14
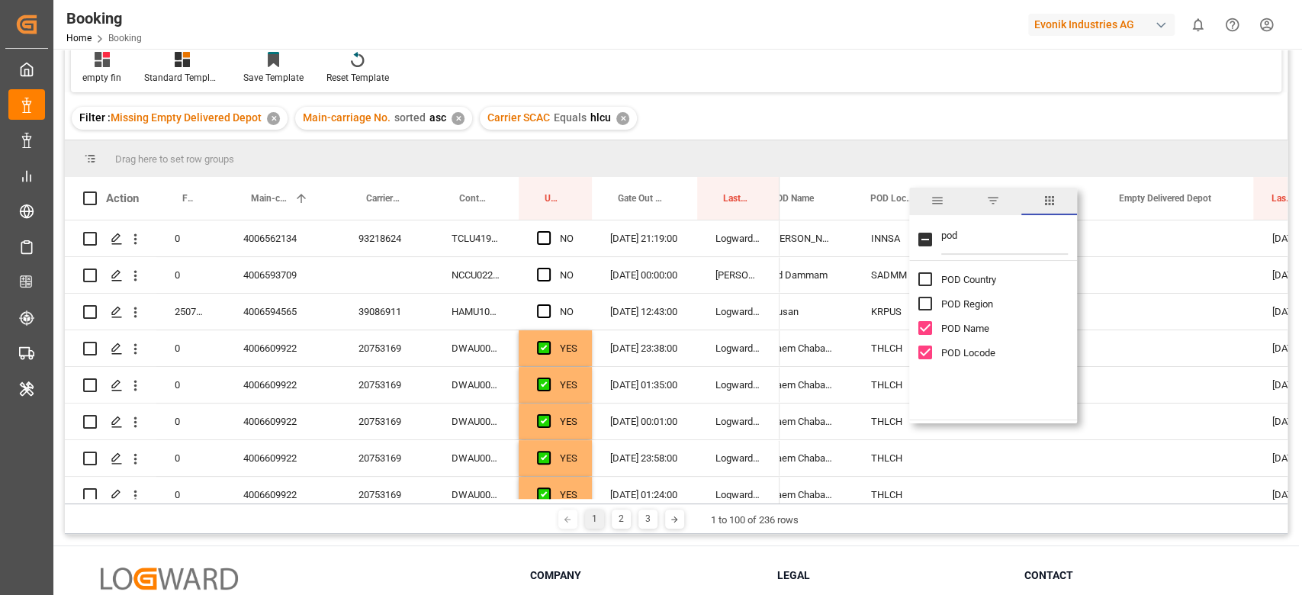
click at [918, 302] on input "POD Region column toggle visibility (hidden)" at bounding box center [925, 304] width 14 height 14
checkbox input "true"
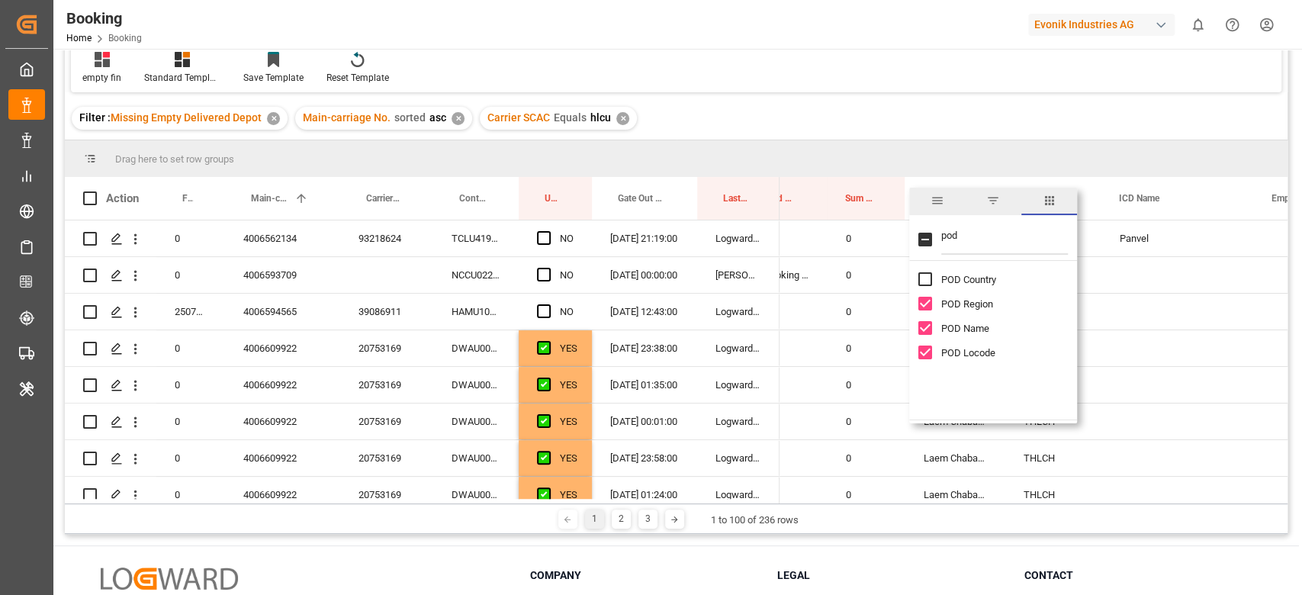
click at [925, 303] on input "POD Region column toggle visibility (visible)" at bounding box center [925, 304] width 14 height 14
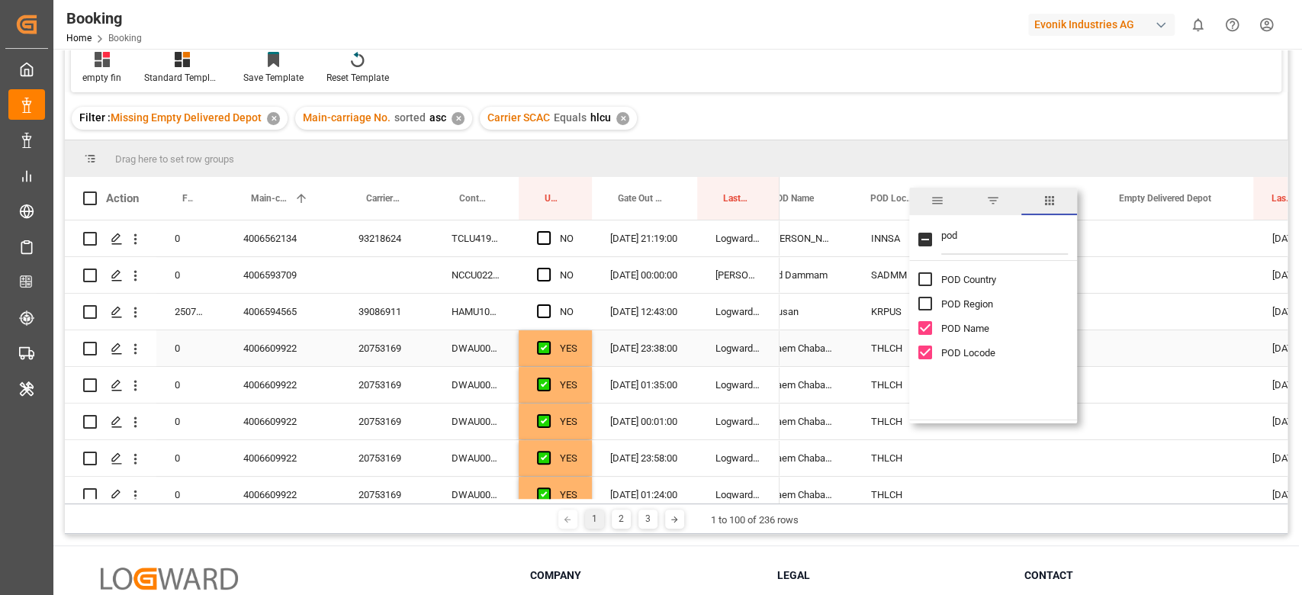
click at [1102, 333] on div "Press SPACE to select this row." at bounding box center [1025, 348] width 153 height 36
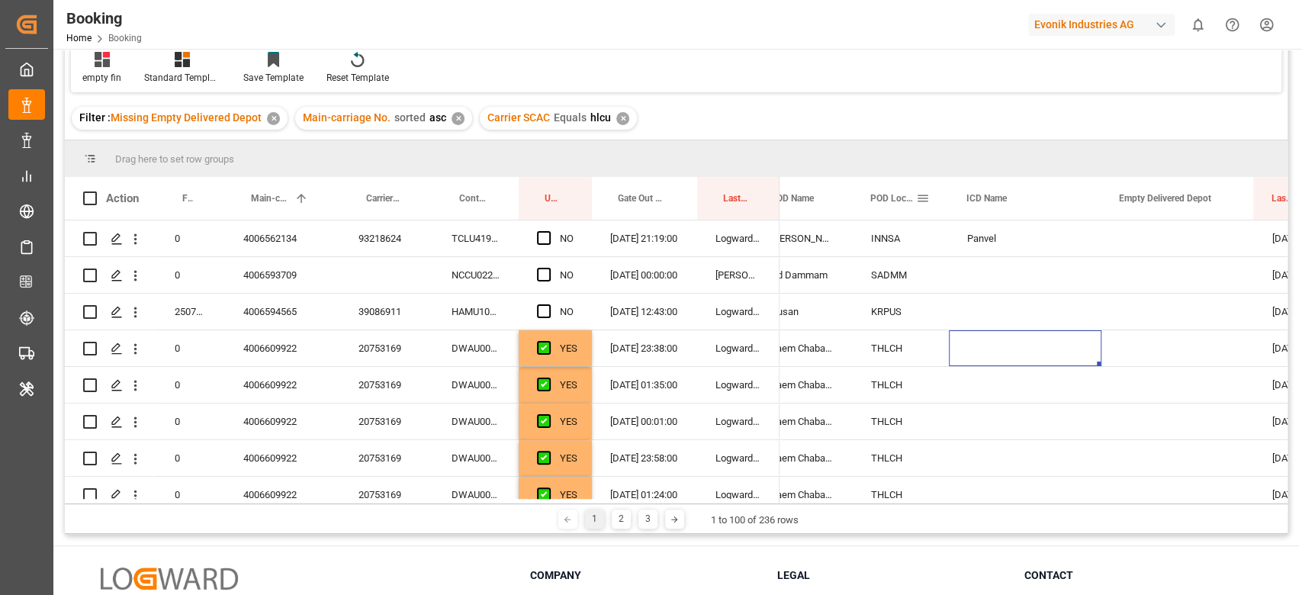
click at [934, 198] on div "POD Locode" at bounding box center [900, 198] width 96 height 43
click at [926, 204] on span at bounding box center [923, 198] width 14 height 14
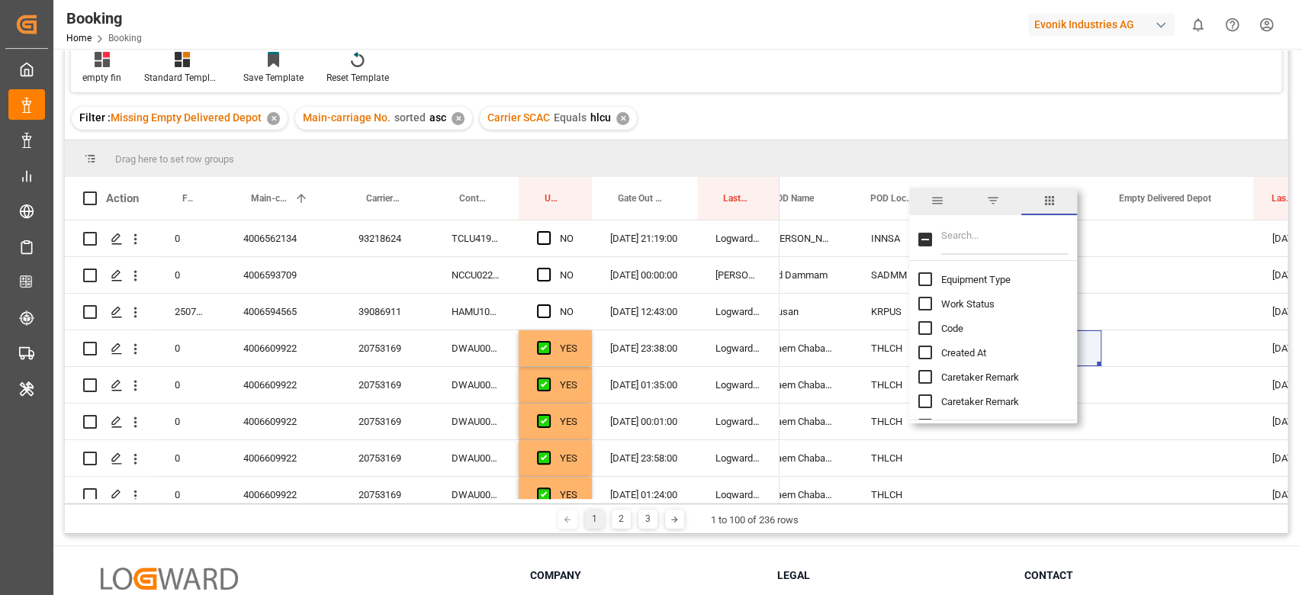
click at [1022, 245] on input "Filter Columns Input" at bounding box center [1004, 239] width 127 height 31
type input "pod"
click at [925, 298] on input "POD Region column toggle visibility (hidden)" at bounding box center [925, 304] width 14 height 14
checkbox input "true"
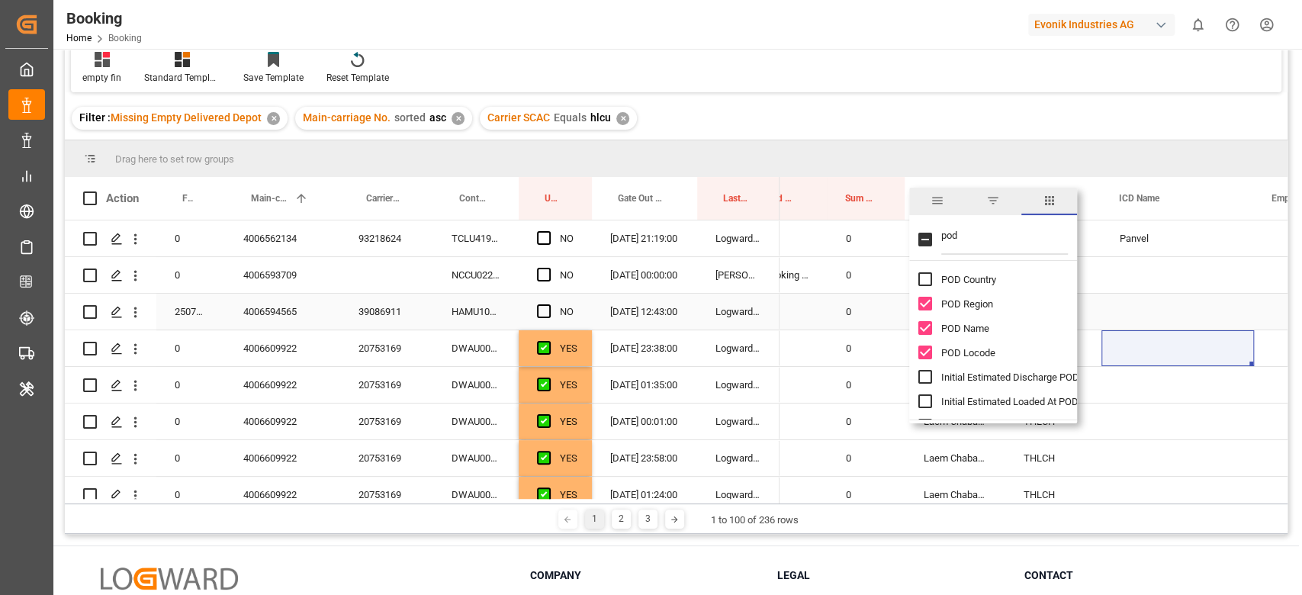
click at [1155, 298] on div "Press SPACE to select this row." at bounding box center [1178, 312] width 153 height 36
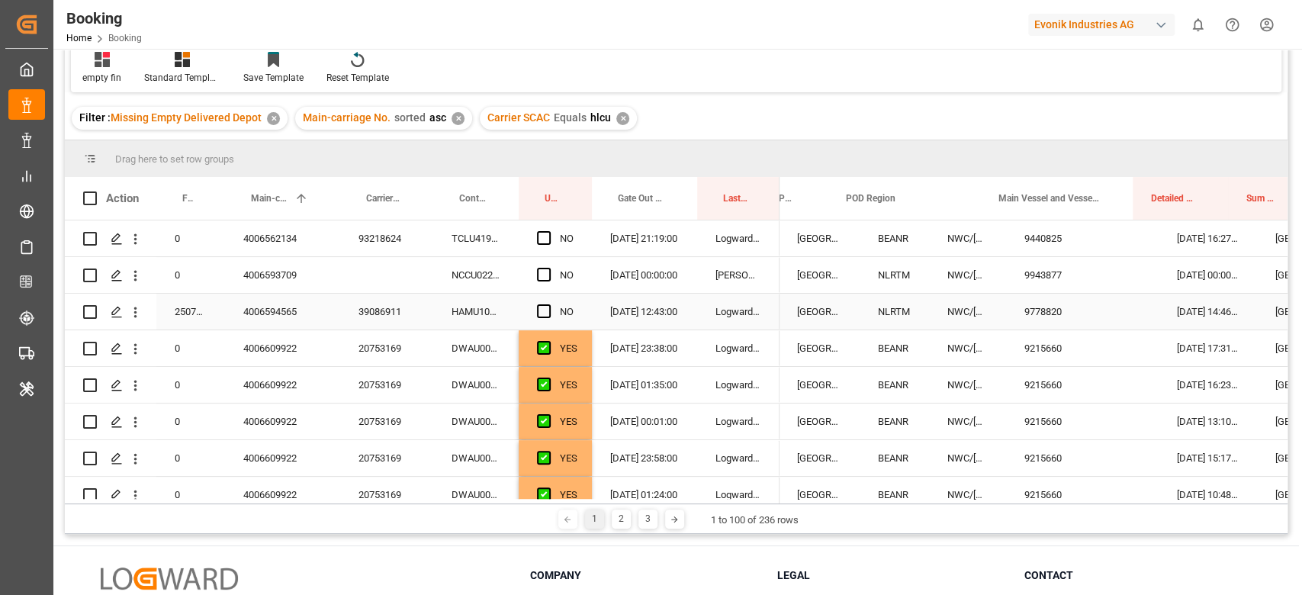
scroll to position [0, 436]
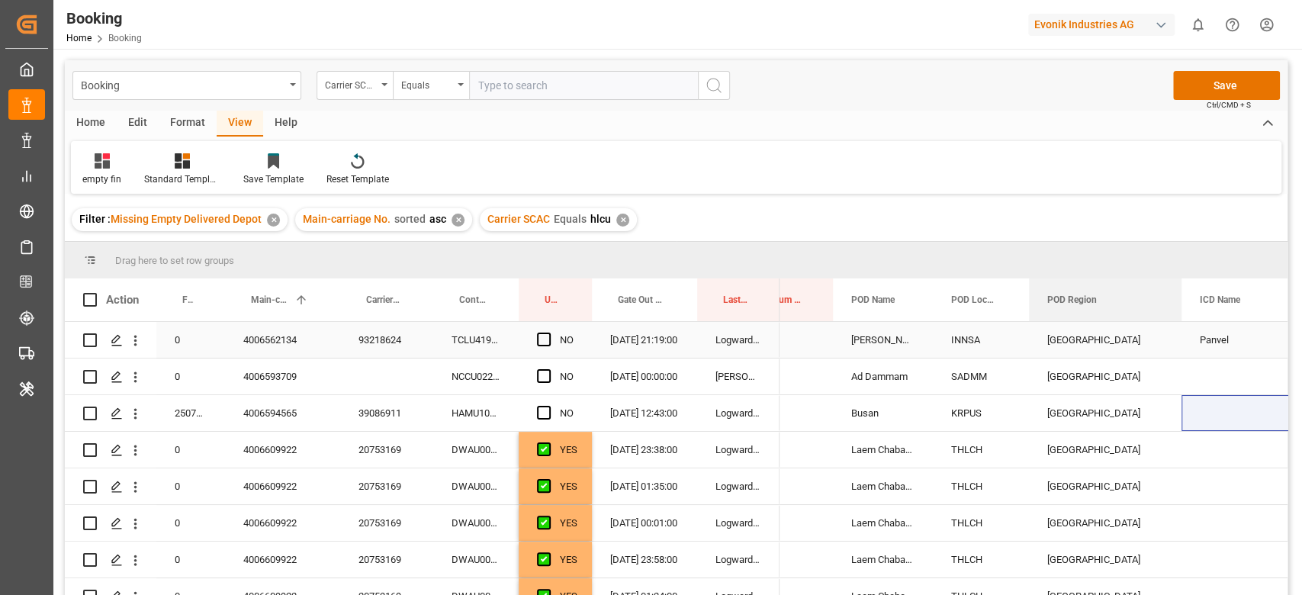
drag, startPoint x: 897, startPoint y: 303, endPoint x: 1116, endPoint y: 326, distance: 220.2
click at [1116, 326] on div "Action Freight Forwarder's Reference No. Main-carriage No. 1 Carrier Booking No…" at bounding box center [676, 441] width 1223 height 326
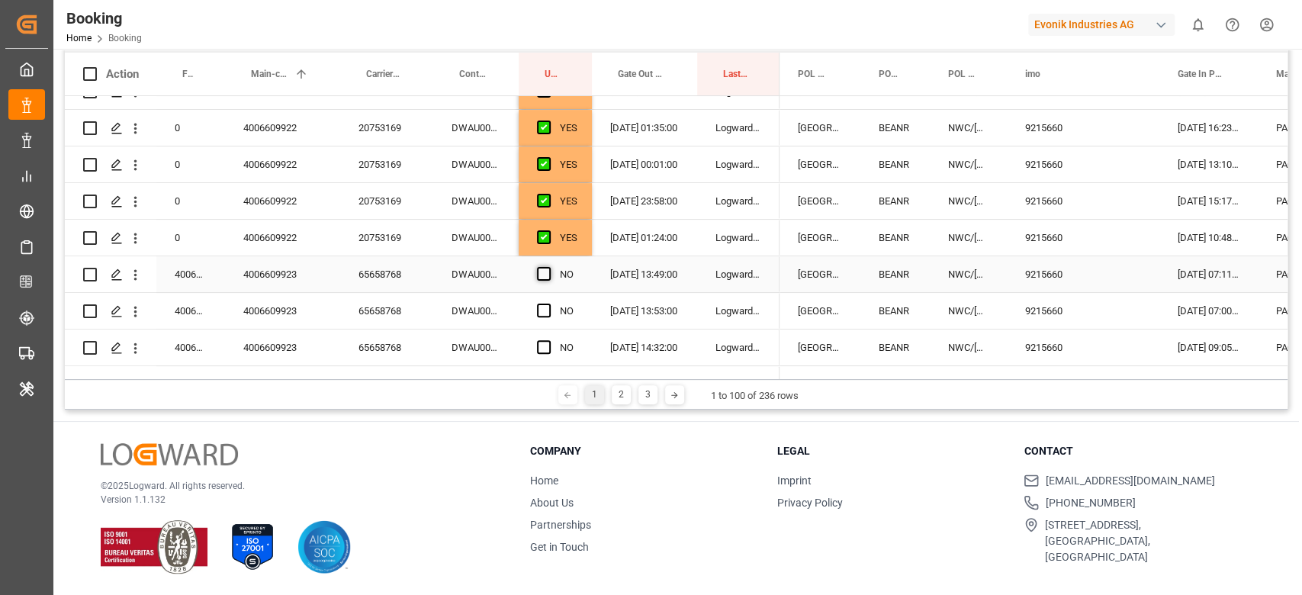
click at [550, 272] on span "Press SPACE to select this row." at bounding box center [544, 274] width 14 height 14
click at [548, 267] on input "Press SPACE to select this row." at bounding box center [548, 267] width 0 height 0
click at [545, 308] on span "Press SPACE to select this row." at bounding box center [544, 311] width 14 height 14
click at [548, 304] on input "Press SPACE to select this row." at bounding box center [548, 304] width 0 height 0
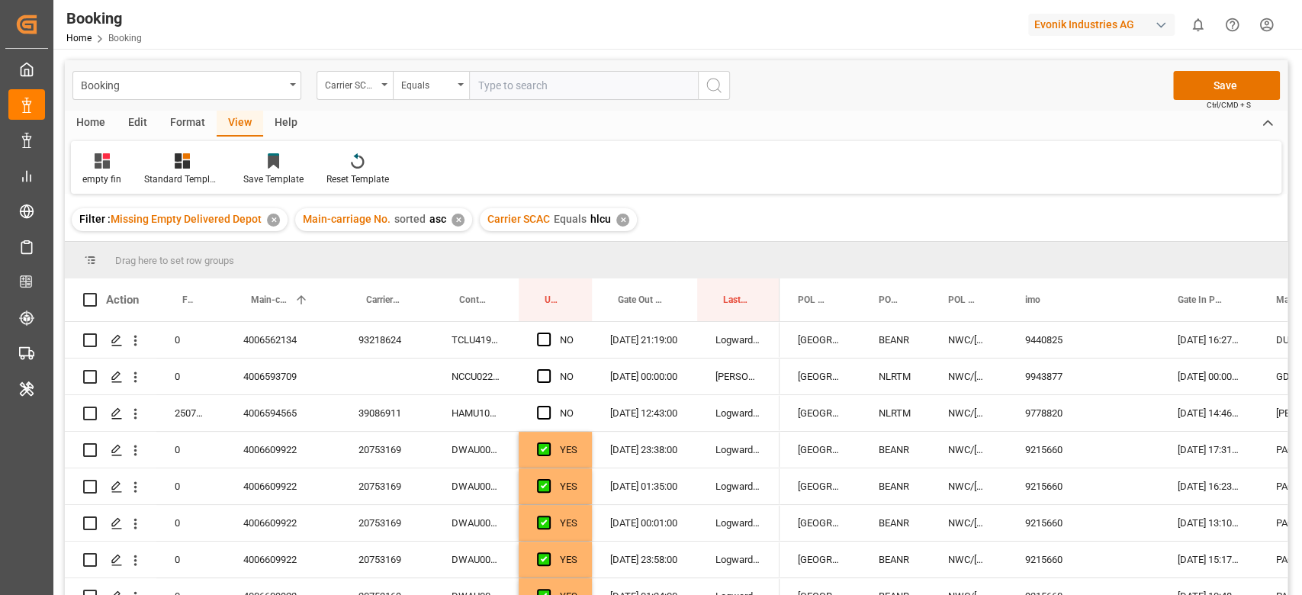
scroll to position [234, 0]
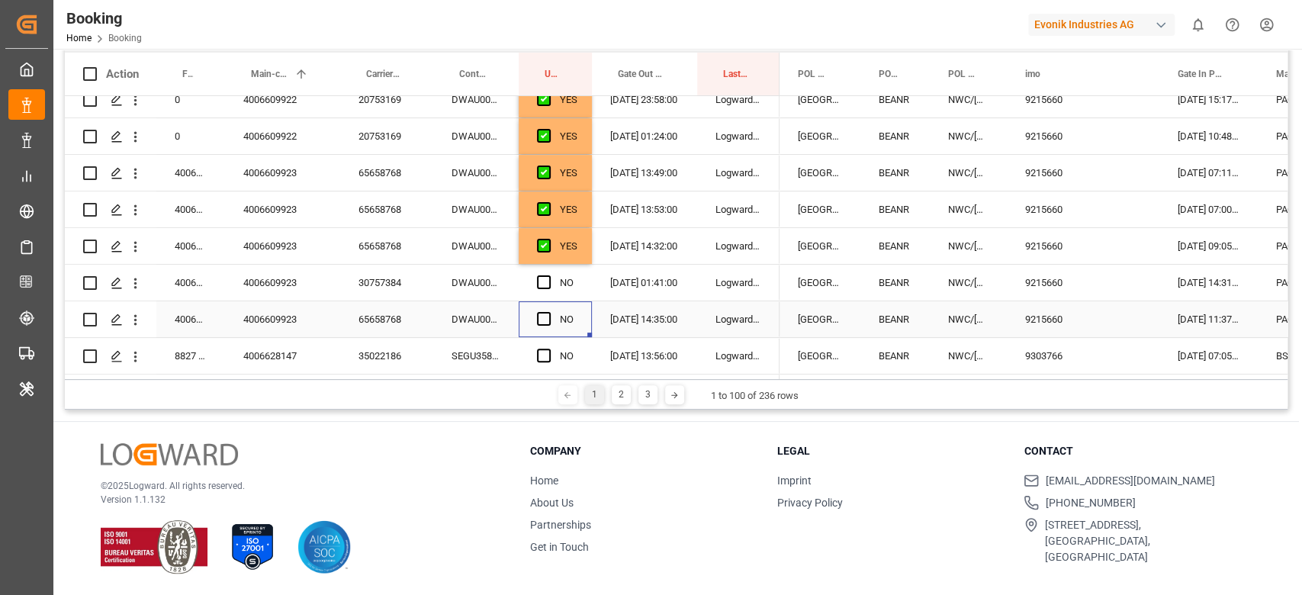
click at [543, 319] on span "Press SPACE to select this row." at bounding box center [544, 319] width 14 height 14
click at [548, 312] on input "Press SPACE to select this row." at bounding box center [548, 312] width 0 height 0
click at [339, 285] on div "4006609923" at bounding box center [282, 283] width 115 height 36
click at [369, 291] on div "30757384" at bounding box center [386, 283] width 93 height 36
click at [539, 284] on span "Press SPACE to select this row." at bounding box center [544, 282] width 14 height 14
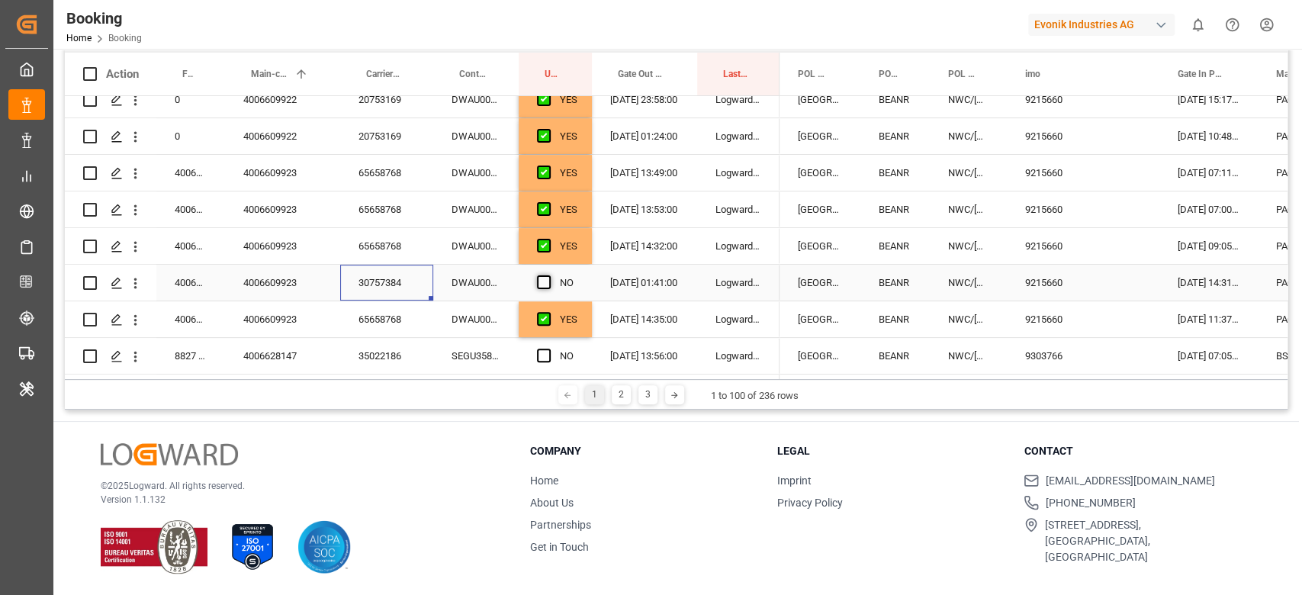
click at [548, 275] on input "Press SPACE to select this row." at bounding box center [548, 275] width 0 height 0
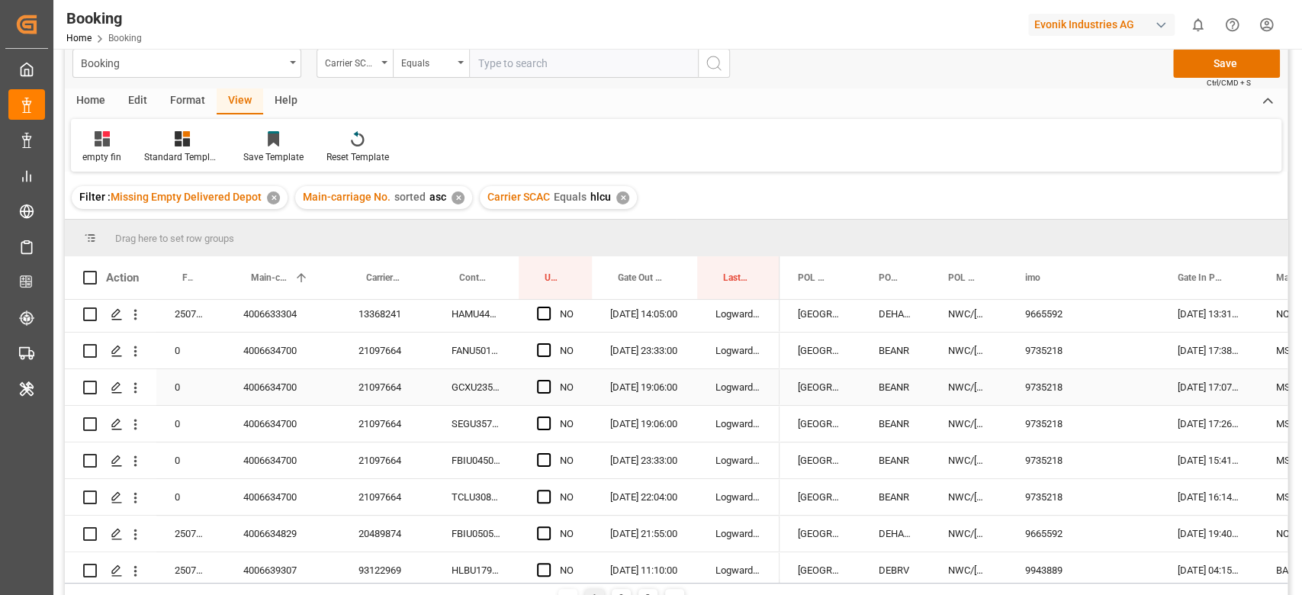
scroll to position [508, 0]
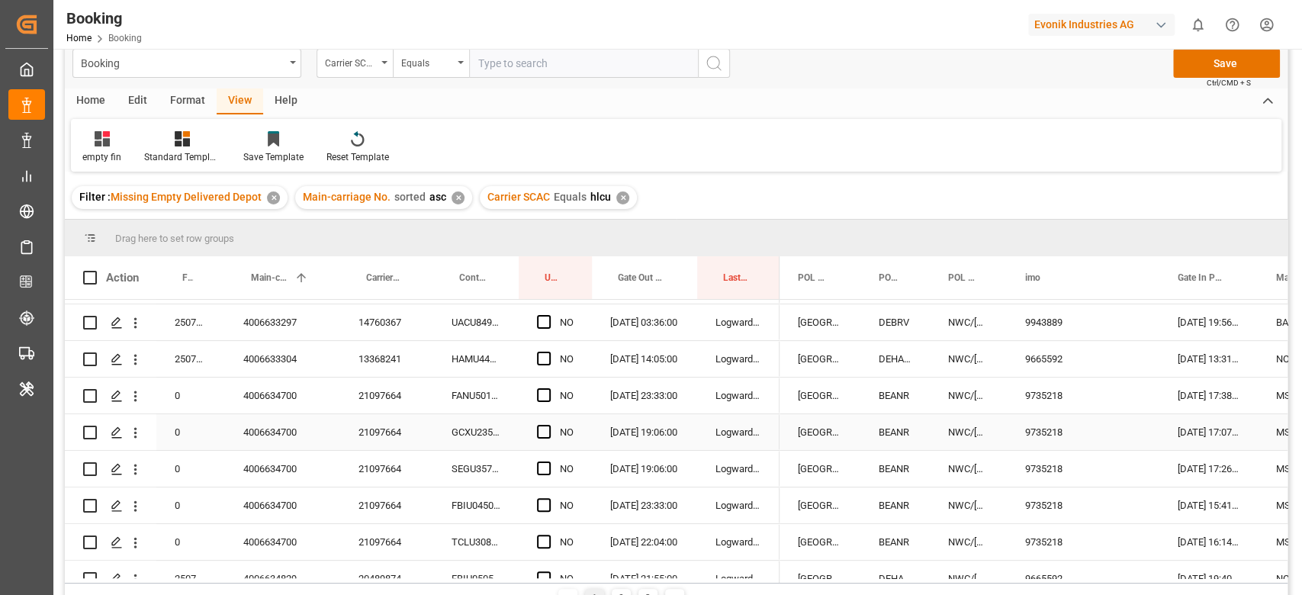
drag, startPoint x: 403, startPoint y: 419, endPoint x: 391, endPoint y: 420, distance: 12.3
click at [391, 420] on div "21097664" at bounding box center [386, 432] width 93 height 36
click at [540, 391] on span "Press SPACE to select this row." at bounding box center [544, 395] width 14 height 14
click at [548, 388] on input "Press SPACE to select this row." at bounding box center [548, 388] width 0 height 0
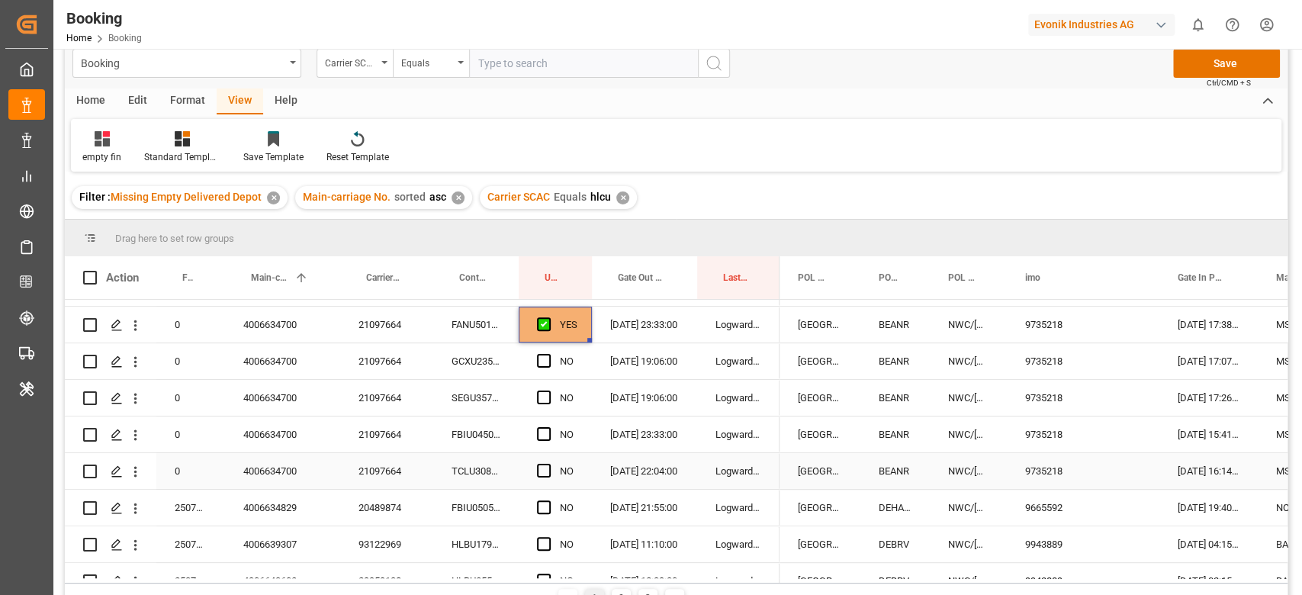
scroll to position [610, 0]
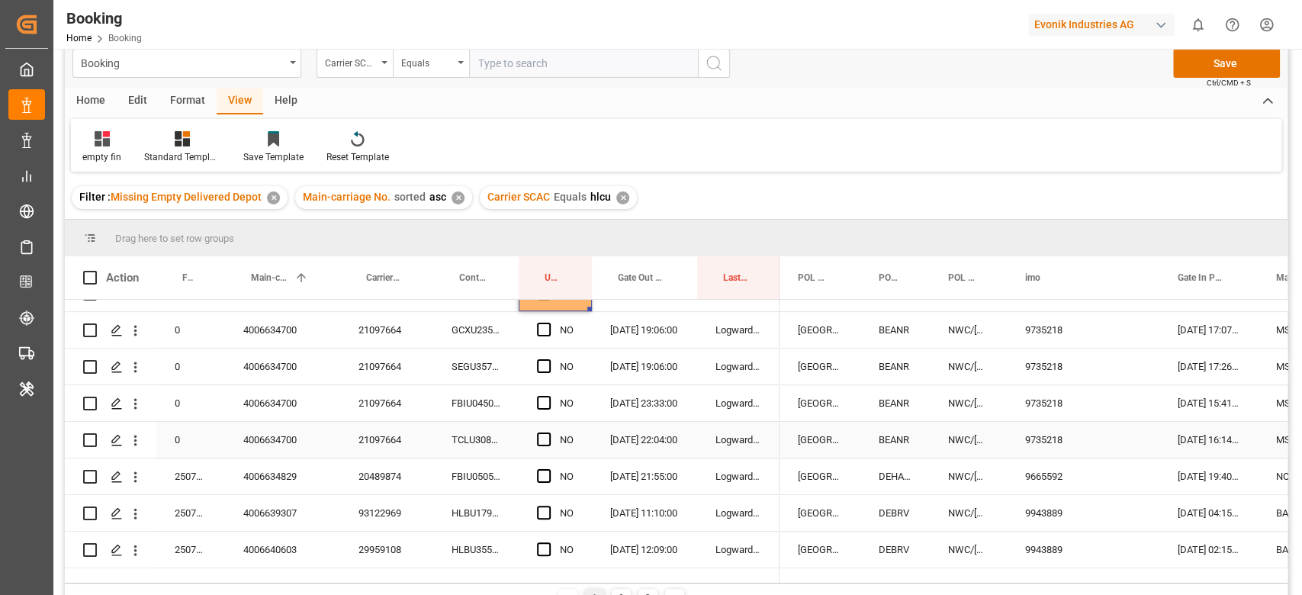
click at [543, 439] on span "Press SPACE to select this row." at bounding box center [544, 440] width 14 height 14
click at [548, 433] on input "Press SPACE to select this row." at bounding box center [548, 433] width 0 height 0
click at [539, 327] on span "Press SPACE to select this row." at bounding box center [544, 330] width 14 height 14
click at [548, 323] on input "Press SPACE to select this row." at bounding box center [548, 323] width 0 height 0
click at [546, 375] on div "Press SPACE to select this row." at bounding box center [548, 366] width 23 height 35
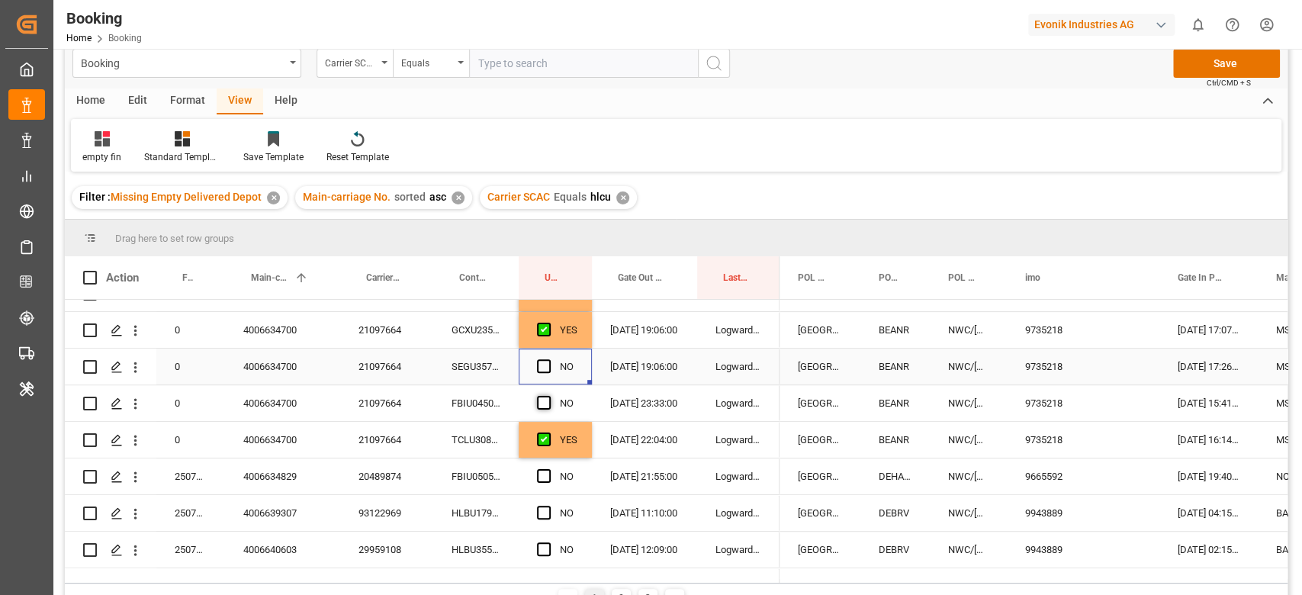
click at [545, 369] on span "Press SPACE to select this row." at bounding box center [544, 366] width 14 height 14
click at [548, 359] on input "Press SPACE to select this row." at bounding box center [548, 359] width 0 height 0
click at [547, 418] on div "Press SPACE to select this row." at bounding box center [548, 403] width 23 height 35
click at [544, 404] on span "Press SPACE to select this row." at bounding box center [544, 403] width 14 height 14
click at [548, 396] on input "Press SPACE to select this row." at bounding box center [548, 396] width 0 height 0
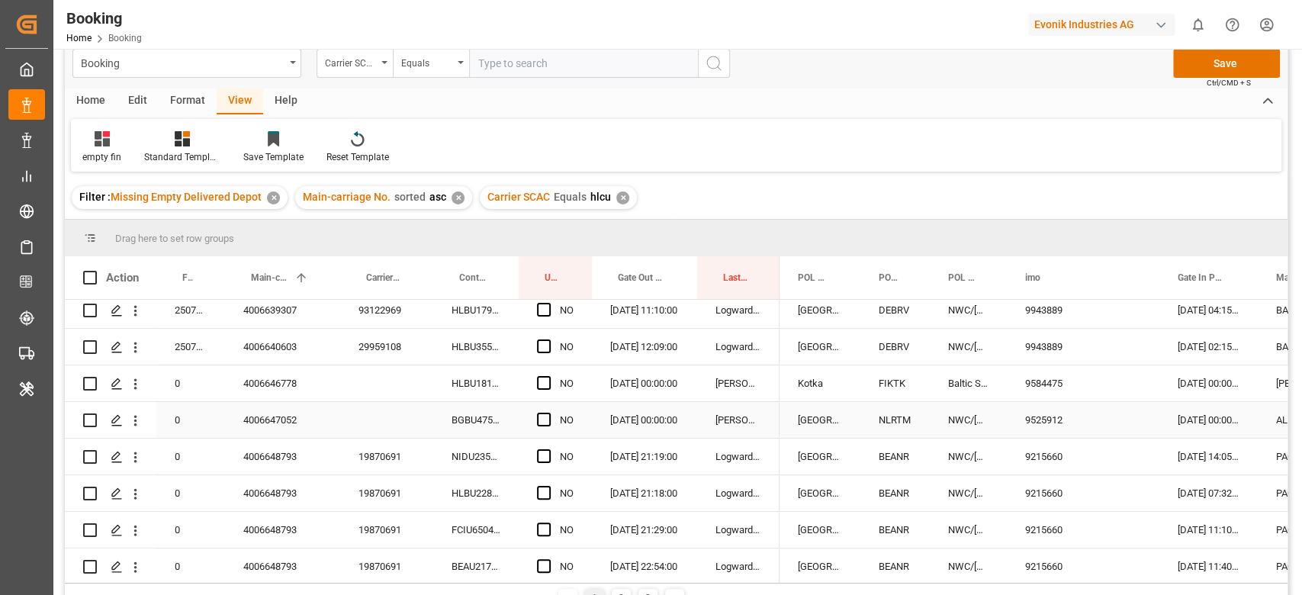
scroll to position [915, 0]
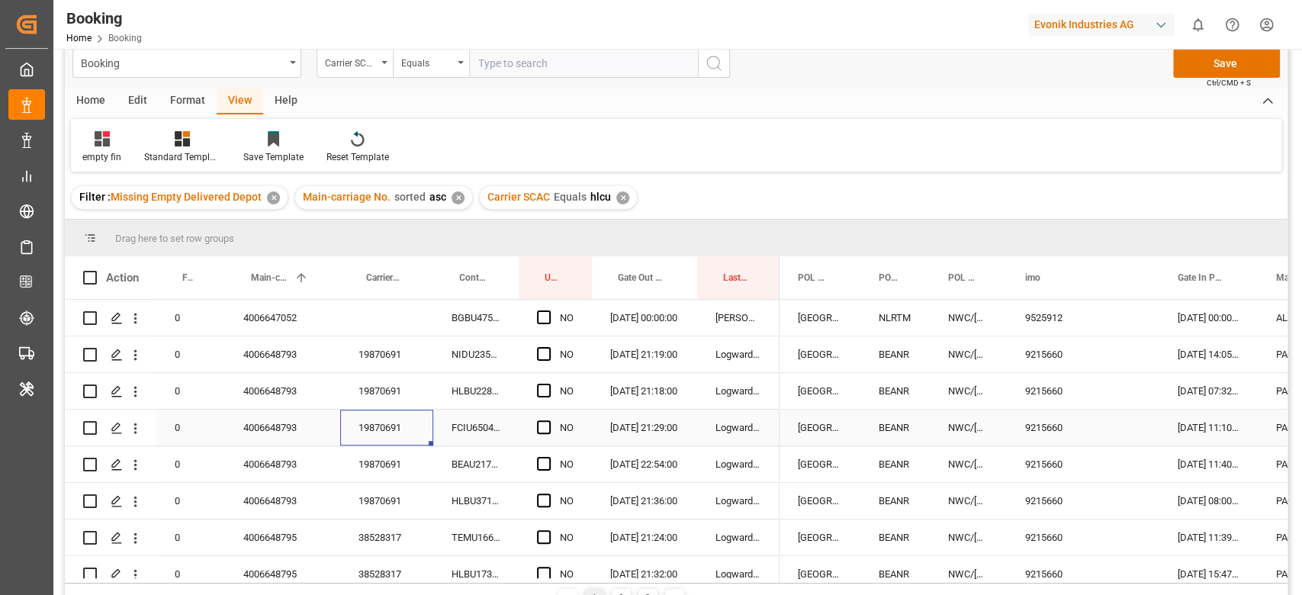
click at [397, 419] on div "19870691" at bounding box center [386, 428] width 93 height 36
click at [548, 355] on span "Press SPACE to select this row." at bounding box center [544, 354] width 14 height 14
click at [548, 347] on input "Press SPACE to select this row." at bounding box center [548, 347] width 0 height 0
click at [540, 501] on span "Press SPACE to select this row." at bounding box center [544, 501] width 14 height 14
click at [548, 494] on input "Press SPACE to select this row." at bounding box center [548, 494] width 0 height 0
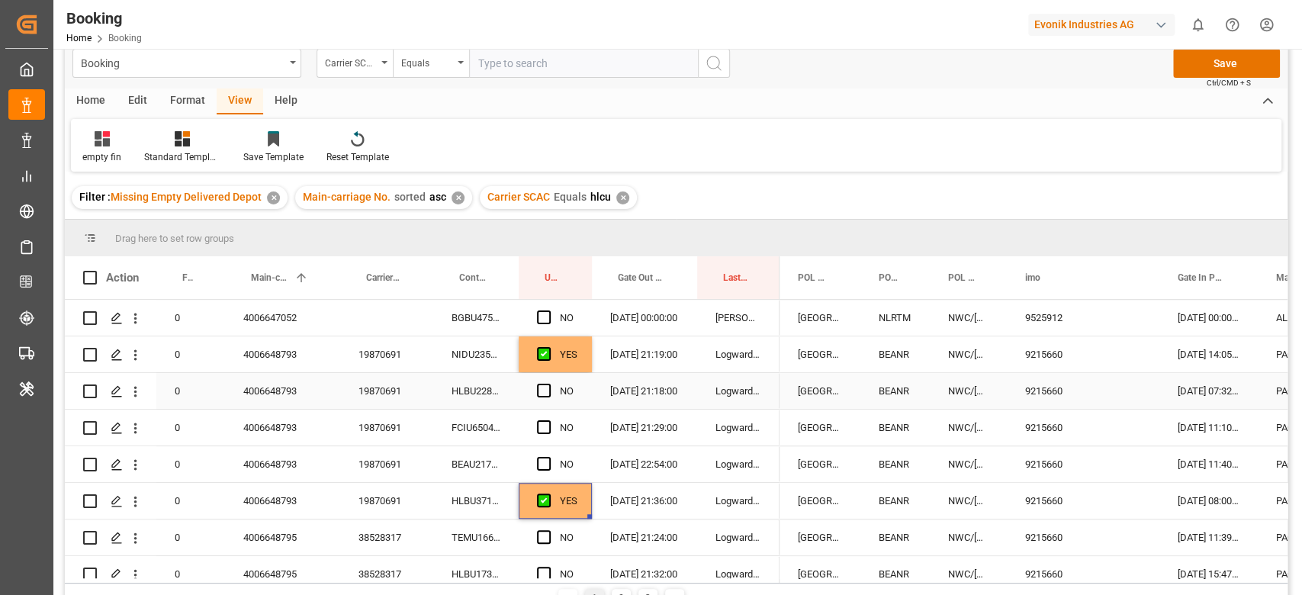
click at [543, 388] on span "Press SPACE to select this row." at bounding box center [544, 391] width 14 height 14
click at [548, 384] on input "Press SPACE to select this row." at bounding box center [548, 384] width 0 height 0
click at [546, 428] on span "Press SPACE to select this row." at bounding box center [544, 427] width 14 height 14
click at [548, 420] on input "Press SPACE to select this row." at bounding box center [548, 420] width 0 height 0
click at [543, 458] on span "Press SPACE to select this row." at bounding box center [544, 464] width 14 height 14
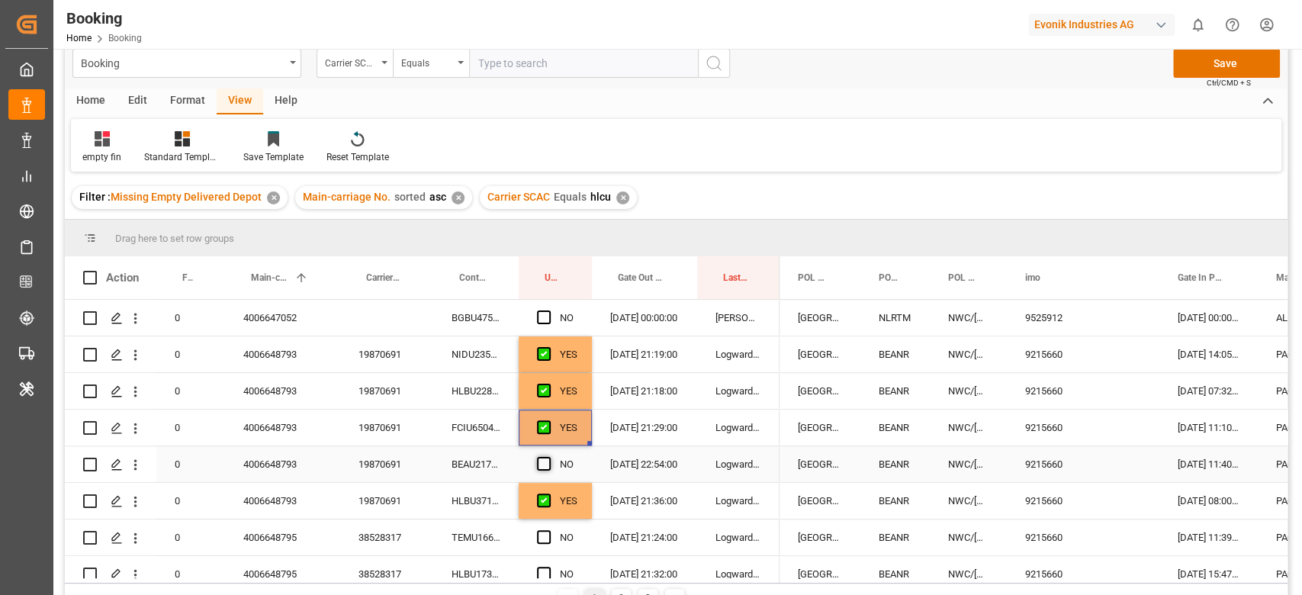
click at [548, 457] on input "Press SPACE to select this row." at bounding box center [548, 457] width 0 height 0
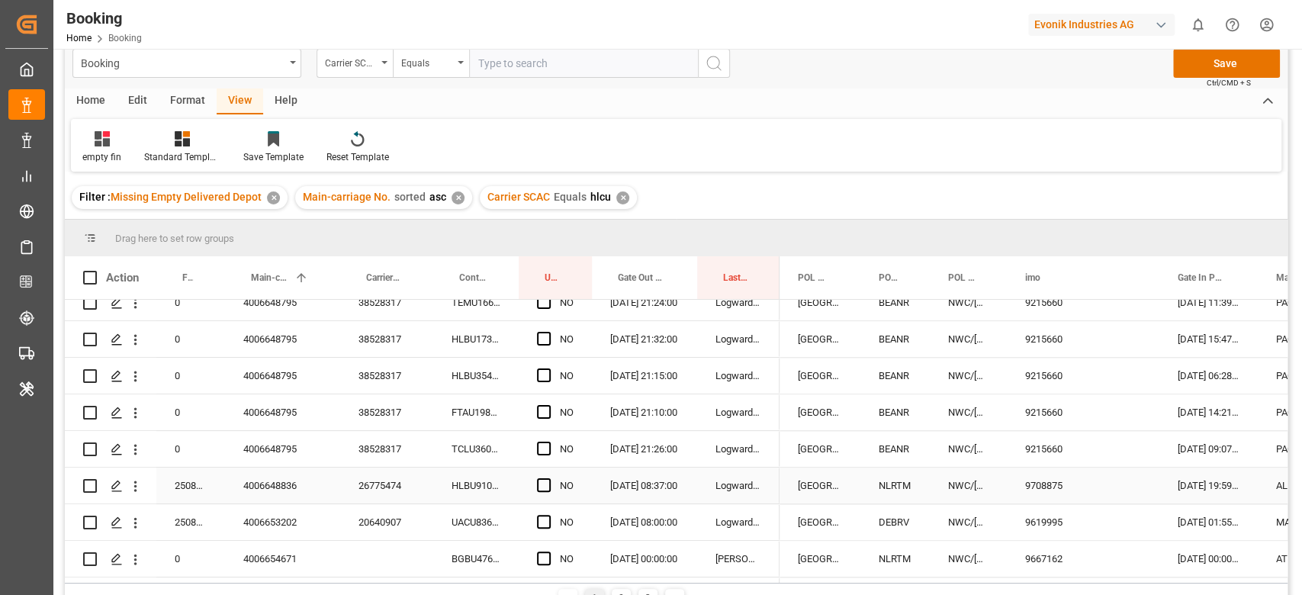
scroll to position [1118, 0]
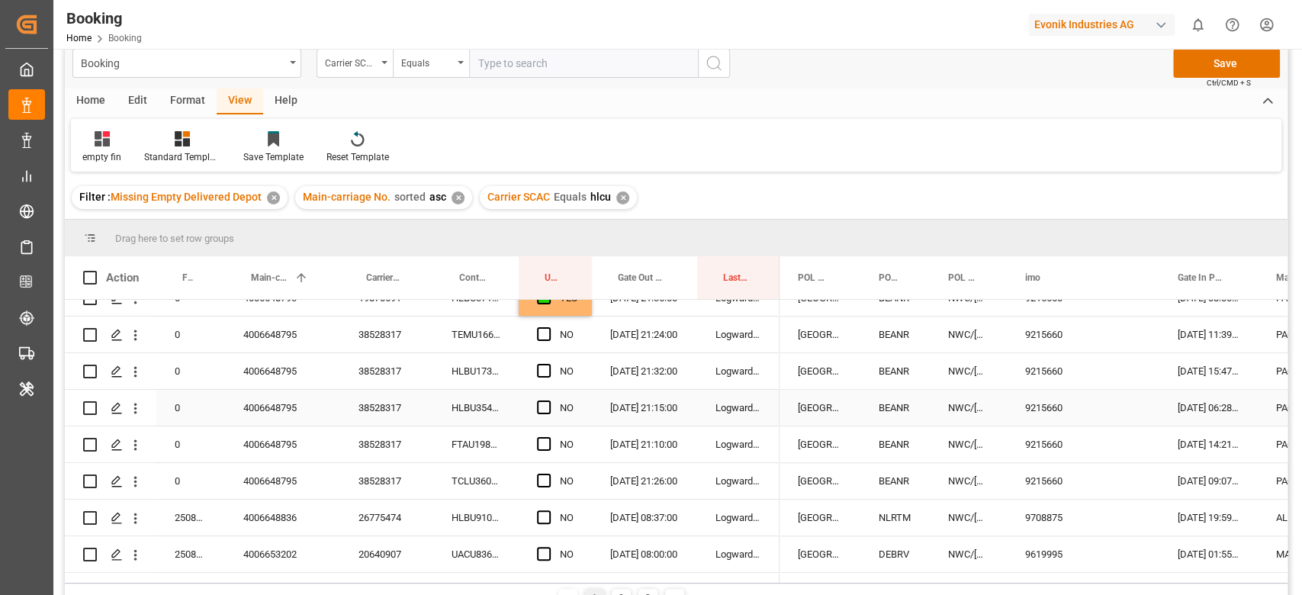
click at [384, 415] on div "38528317" at bounding box center [386, 408] width 93 height 36
click at [545, 480] on span "Press SPACE to select this row." at bounding box center [544, 481] width 14 height 14
click at [548, 474] on input "Press SPACE to select this row." at bounding box center [548, 474] width 0 height 0
click at [539, 333] on span "Press SPACE to select this row." at bounding box center [544, 334] width 14 height 14
click at [548, 327] on input "Press SPACE to select this row." at bounding box center [548, 327] width 0 height 0
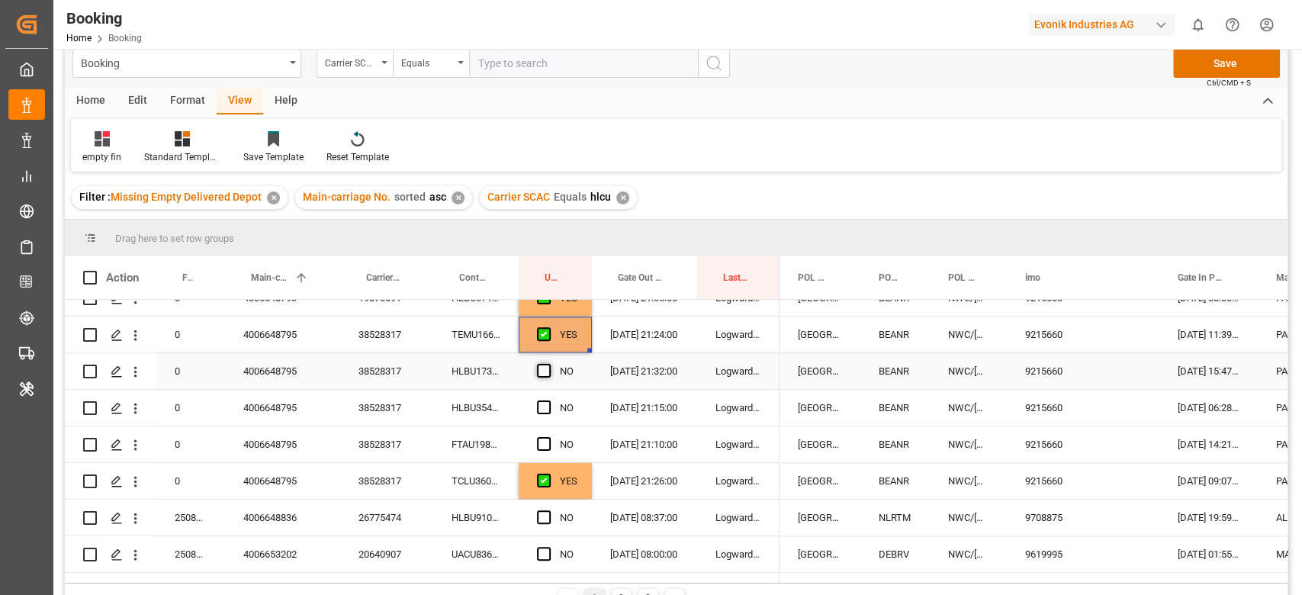
click at [542, 368] on span "Press SPACE to select this row." at bounding box center [544, 371] width 14 height 14
click at [548, 364] on input "Press SPACE to select this row." at bounding box center [548, 364] width 0 height 0
click at [548, 411] on span "Press SPACE to select this row." at bounding box center [544, 407] width 14 height 14
click at [548, 400] on input "Press SPACE to select this row." at bounding box center [548, 400] width 0 height 0
click at [545, 435] on div "Press SPACE to select this row." at bounding box center [548, 444] width 23 height 35
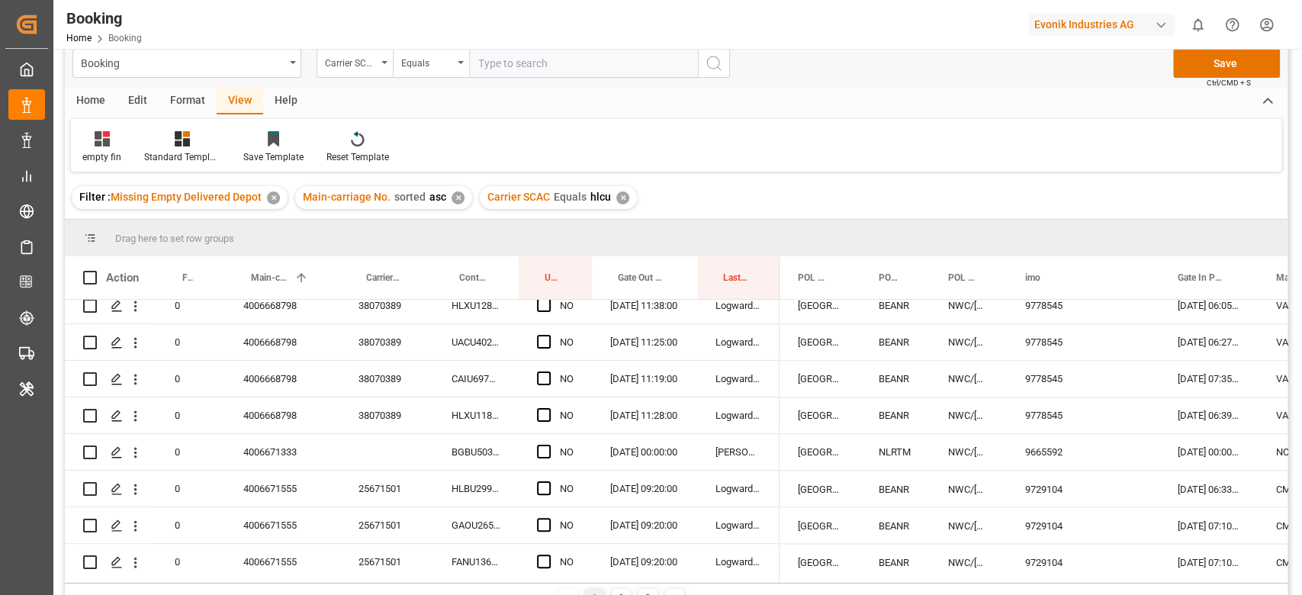
scroll to position [1729, 0]
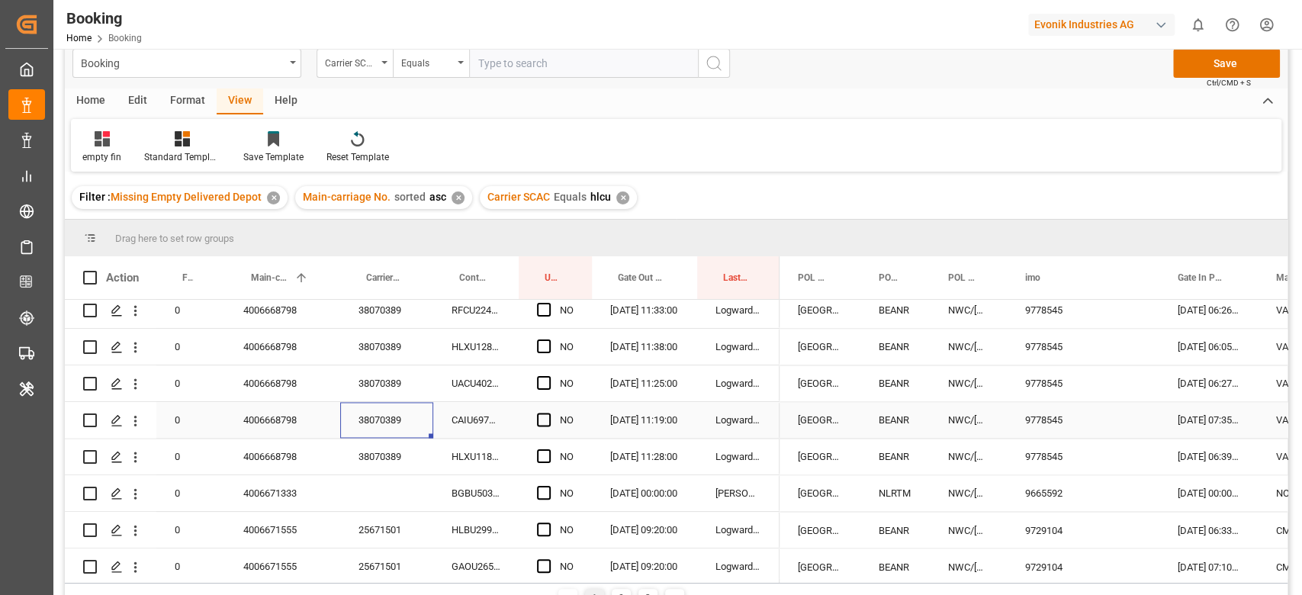
click at [418, 413] on div "38070389" at bounding box center [386, 420] width 93 height 36
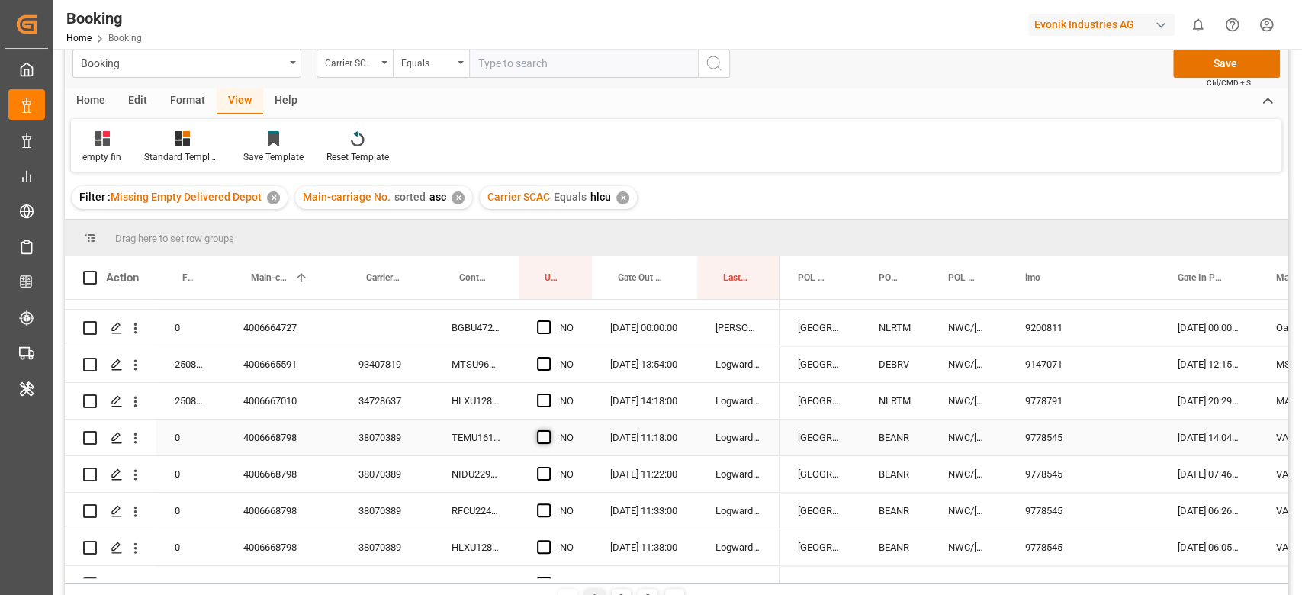
click at [542, 433] on span "Press SPACE to select this row." at bounding box center [544, 437] width 14 height 14
click at [548, 430] on input "Press SPACE to select this row." at bounding box center [548, 430] width 0 height 0
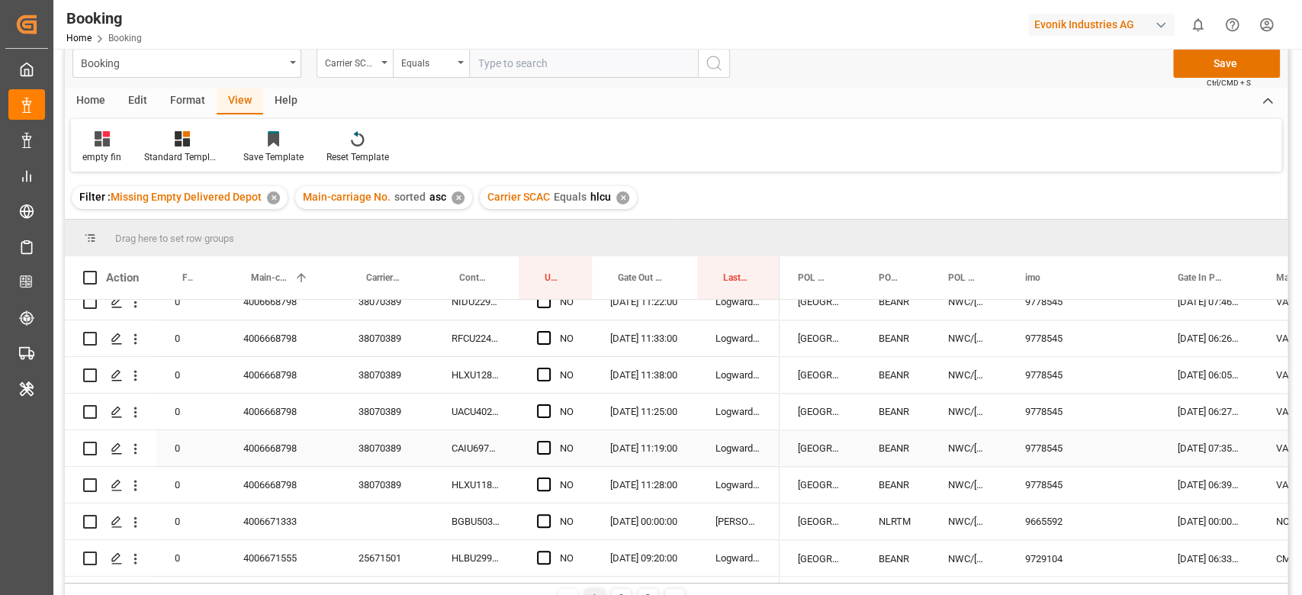
scroll to position [1732, 0]
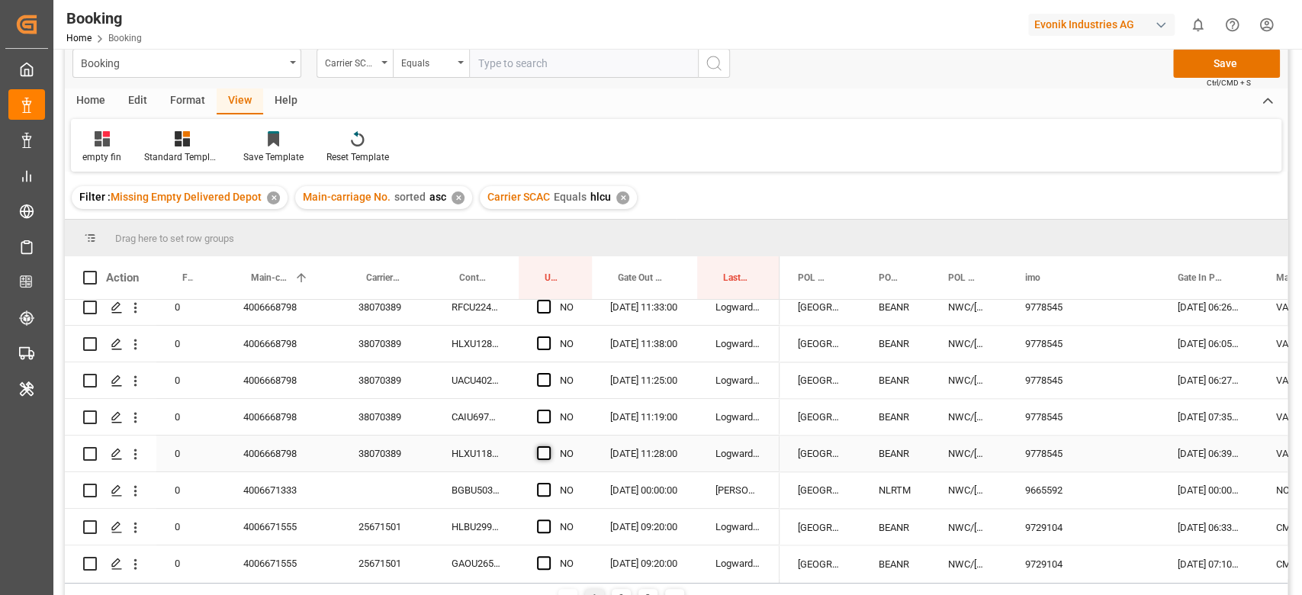
click at [545, 454] on span "Press SPACE to select this row." at bounding box center [544, 453] width 14 height 14
click at [548, 446] on input "Press SPACE to select this row." at bounding box center [548, 446] width 0 height 0
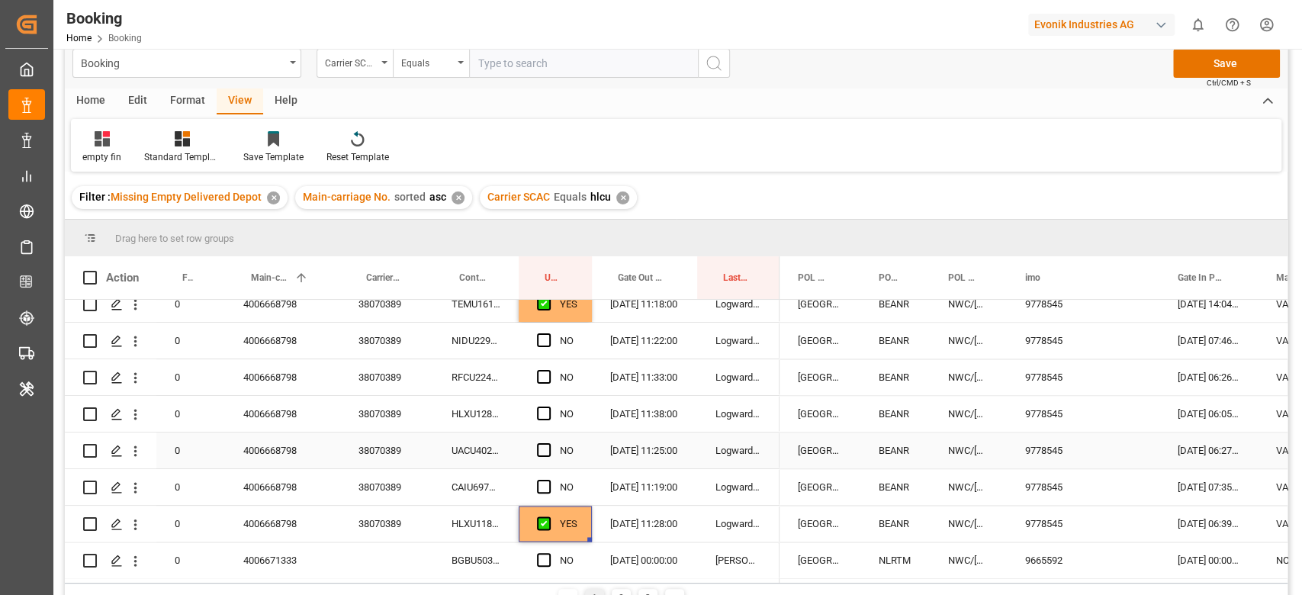
scroll to position [1629, 0]
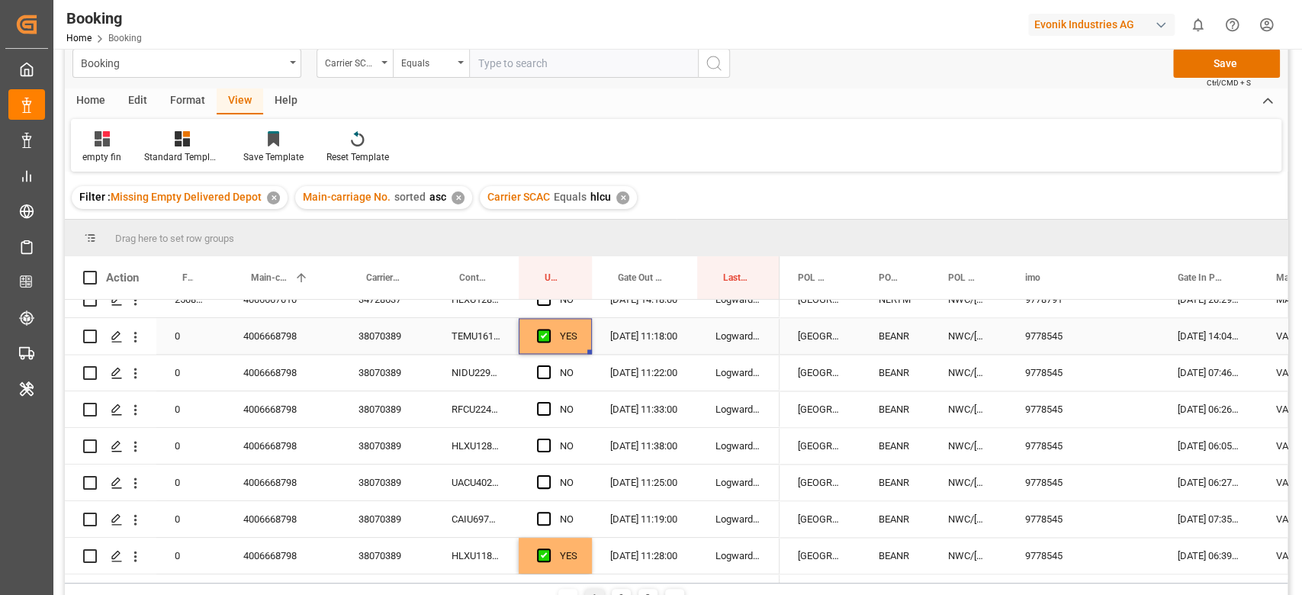
click at [571, 323] on div "YES" at bounding box center [569, 336] width 18 height 35
drag, startPoint x: 589, startPoint y: 348, endPoint x: 527, endPoint y: 522, distance: 184.6
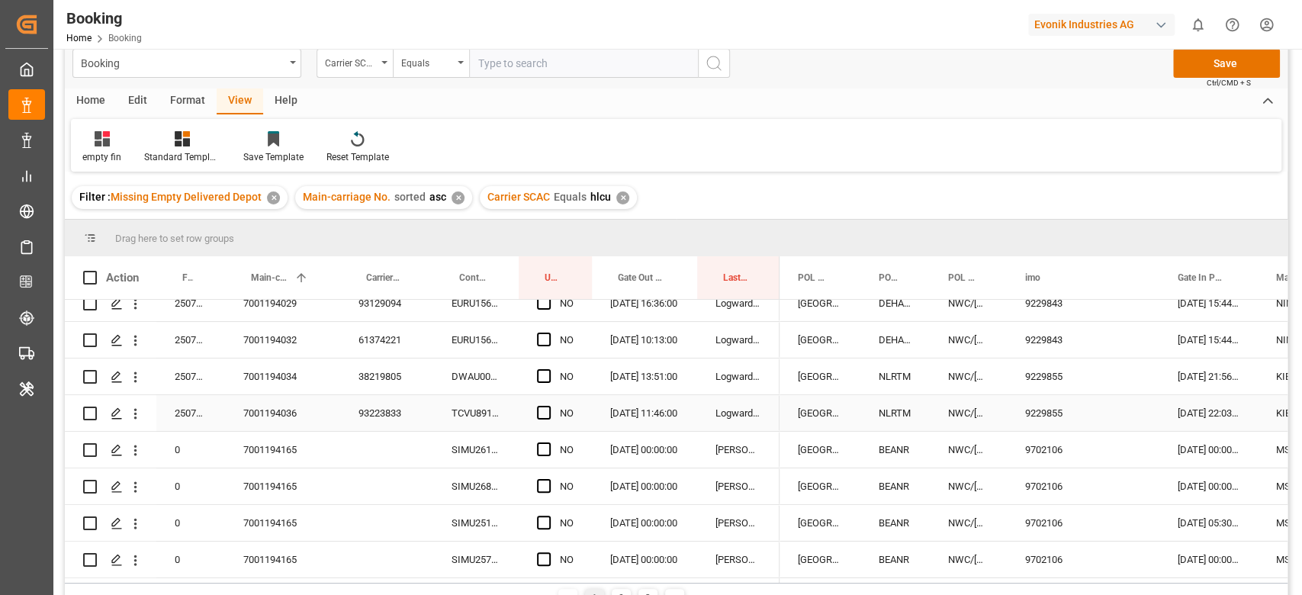
scroll to position [226, 0]
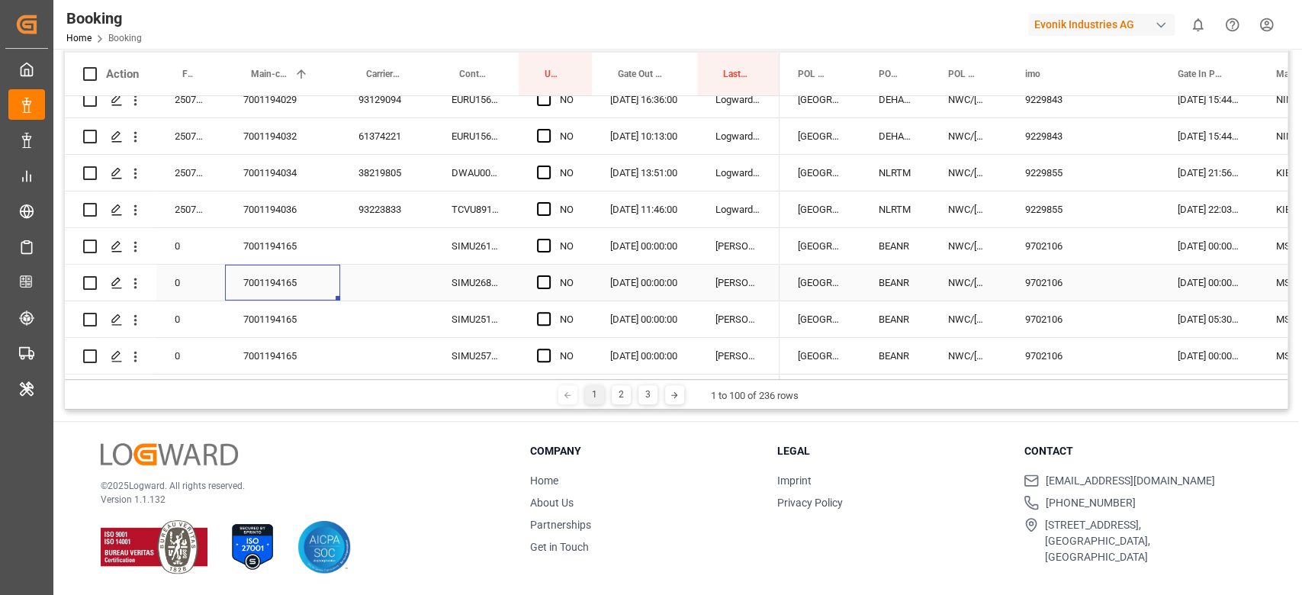
click at [294, 290] on div "7001194165" at bounding box center [282, 283] width 115 height 36
click at [477, 240] on div "SIMU2610072" at bounding box center [475, 246] width 85 height 36
click at [540, 239] on span "Press SPACE to select this row." at bounding box center [544, 246] width 14 height 14
click at [548, 239] on input "Press SPACE to select this row." at bounding box center [548, 239] width 0 height 0
drag, startPoint x: 587, startPoint y: 254, endPoint x: 569, endPoint y: 350, distance: 97.8
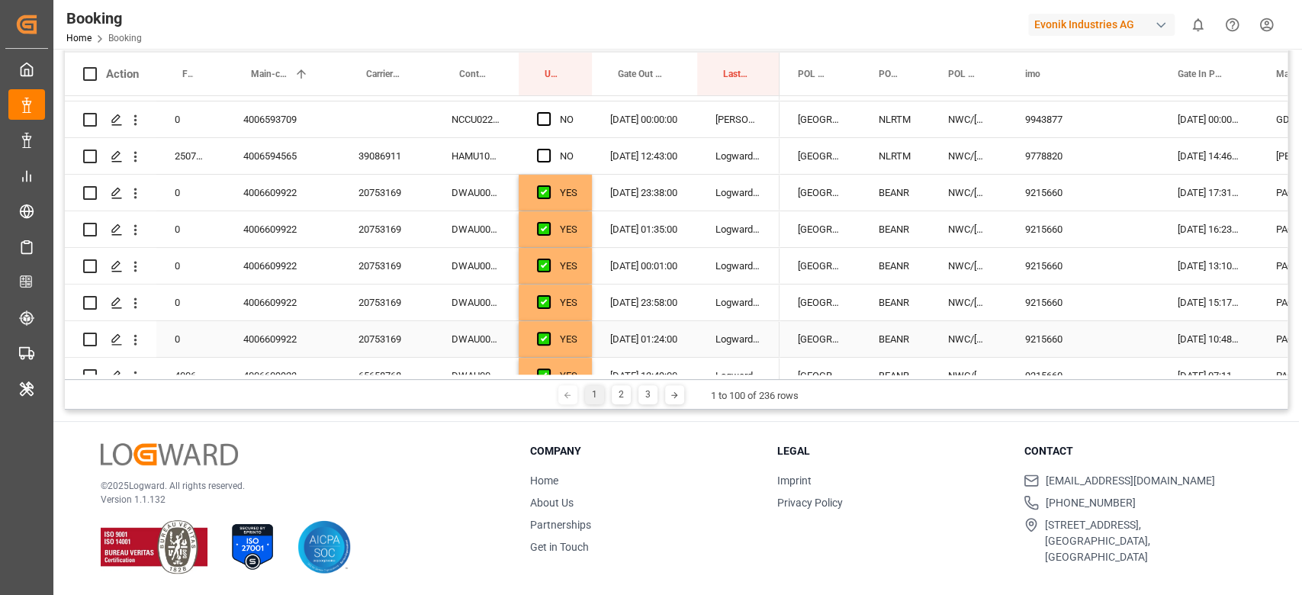
scroll to position [0, 0]
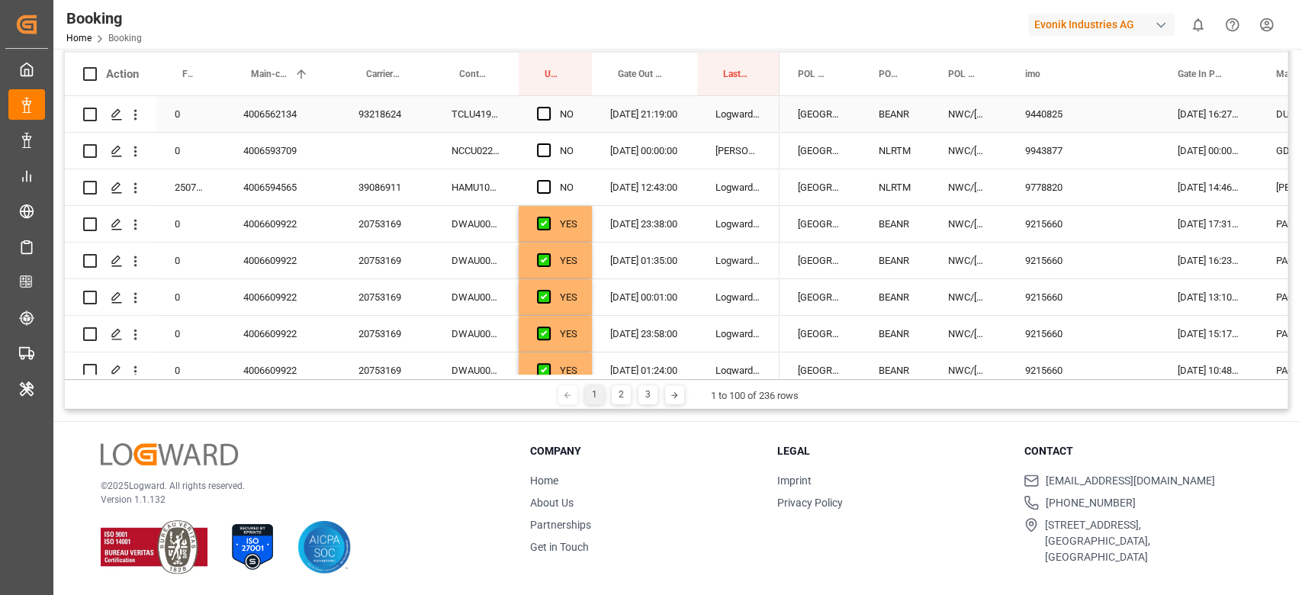
click at [486, 115] on div "TCLU4196306" at bounding box center [475, 114] width 85 height 36
click at [546, 114] on span "Press SPACE to select this row." at bounding box center [544, 114] width 14 height 14
click at [548, 107] on input "Press SPACE to select this row." at bounding box center [548, 107] width 0 height 0
click at [484, 153] on div "NCCU0224054" at bounding box center [475, 151] width 85 height 36
click at [539, 140] on div "Press SPACE to select this row." at bounding box center [548, 150] width 23 height 35
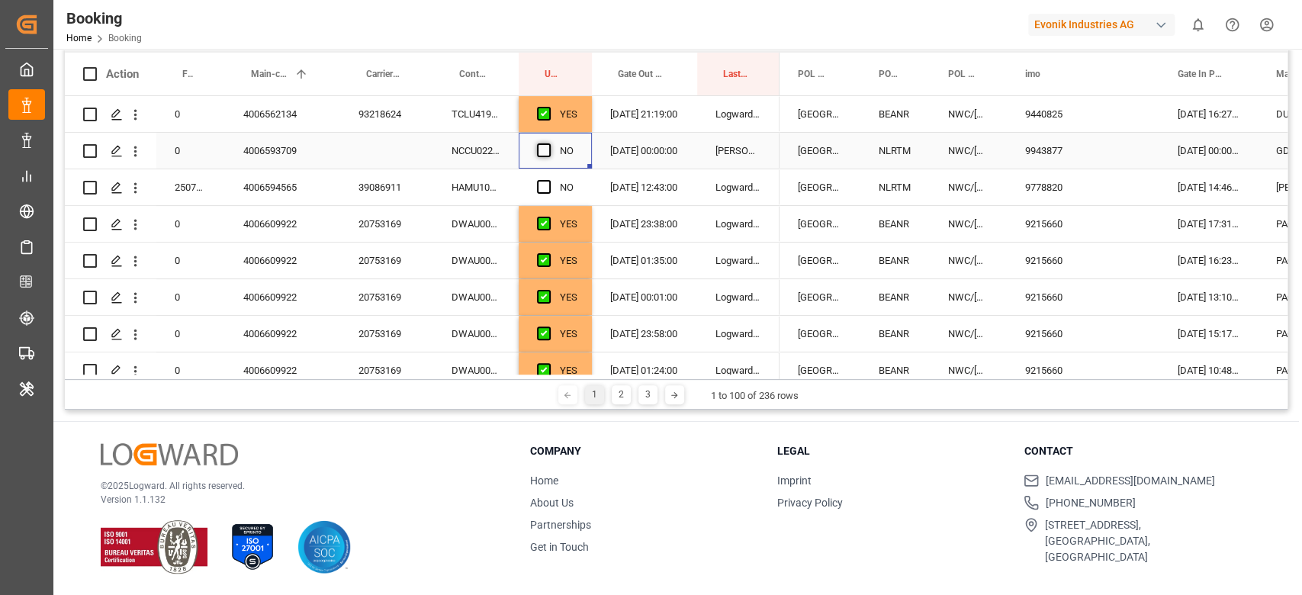
click at [543, 143] on span "Press SPACE to select this row." at bounding box center [544, 150] width 14 height 14
click at [548, 143] on input "Press SPACE to select this row." at bounding box center [548, 143] width 0 height 0
click at [497, 174] on div "HAMU1094035" at bounding box center [475, 187] width 85 height 36
click at [543, 186] on span "Press SPACE to select this row." at bounding box center [544, 187] width 14 height 14
click at [548, 180] on input "Press SPACE to select this row." at bounding box center [548, 180] width 0 height 0
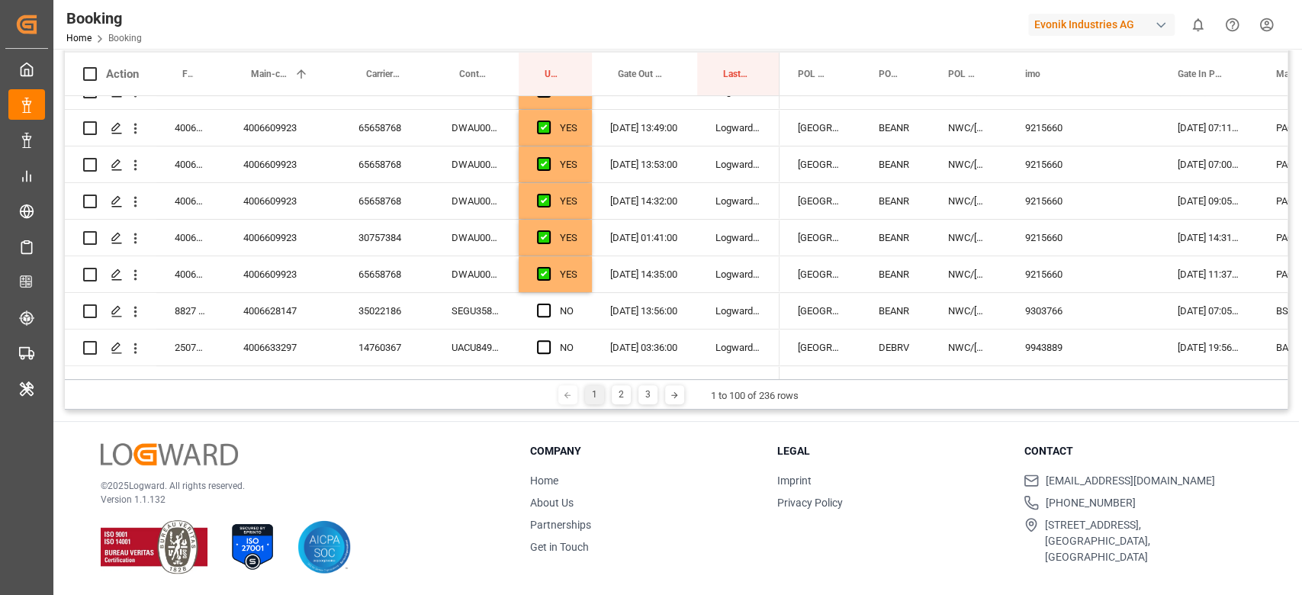
scroll to position [305, 0]
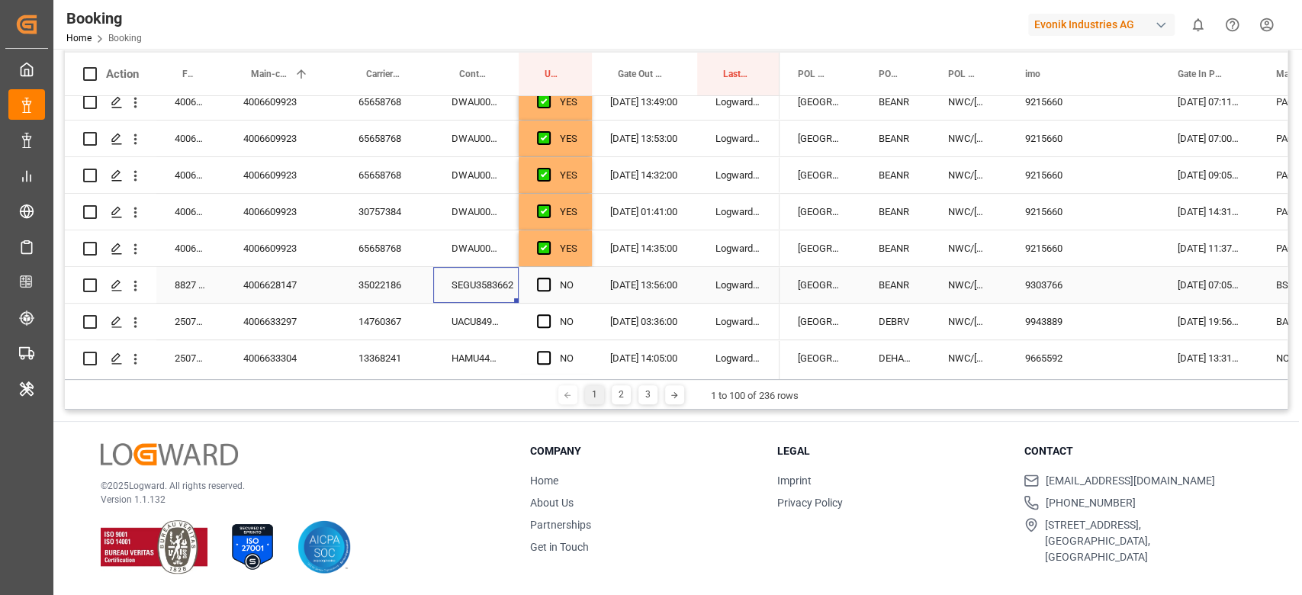
click at [480, 278] on div "SEGU3583662" at bounding box center [475, 285] width 85 height 36
click at [537, 291] on div "Press SPACE to select this row." at bounding box center [548, 285] width 23 height 35
click at [543, 278] on span "Press SPACE to select this row." at bounding box center [544, 285] width 14 height 14
click at [548, 278] on input "Press SPACE to select this row." at bounding box center [548, 278] width 0 height 0
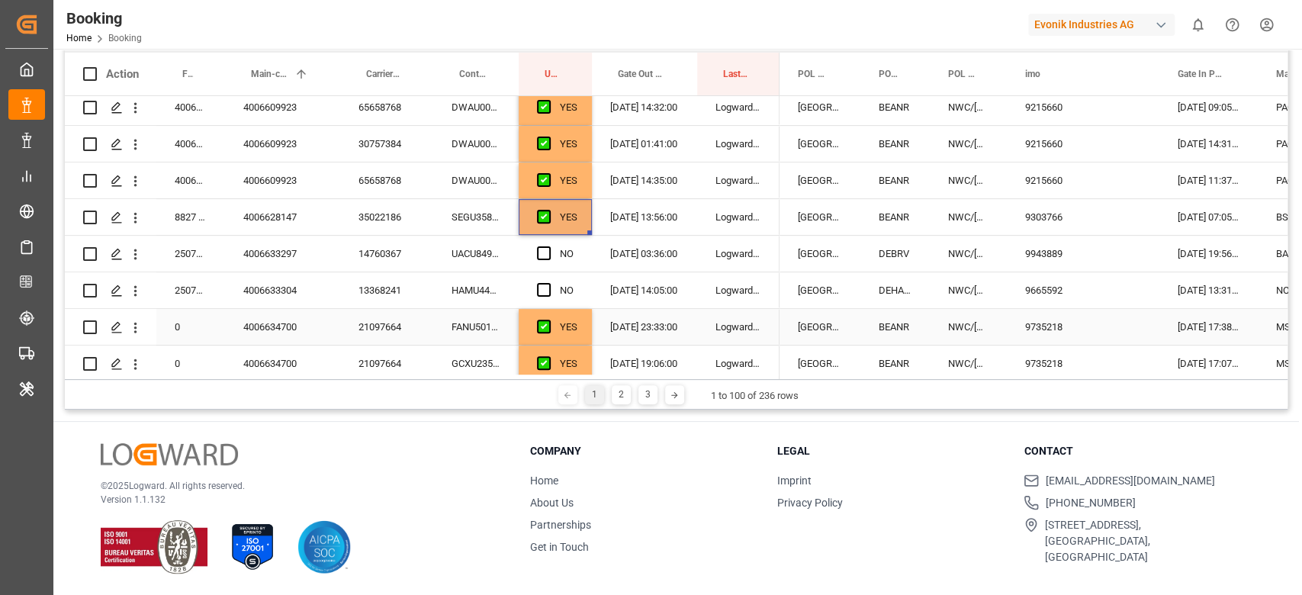
scroll to position [407, 0]
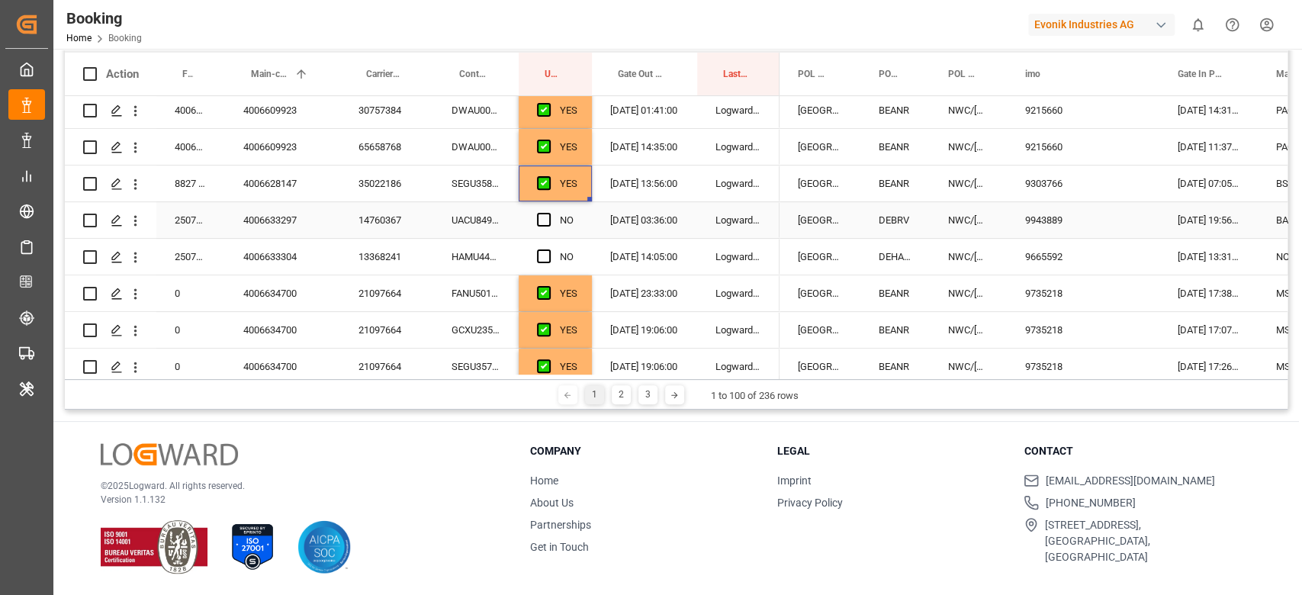
click at [483, 203] on div "UACU8491952" at bounding box center [475, 220] width 85 height 36
click at [403, 215] on div "14760367" at bounding box center [386, 220] width 93 height 36
click at [470, 218] on div "UACU8491952" at bounding box center [475, 220] width 85 height 36
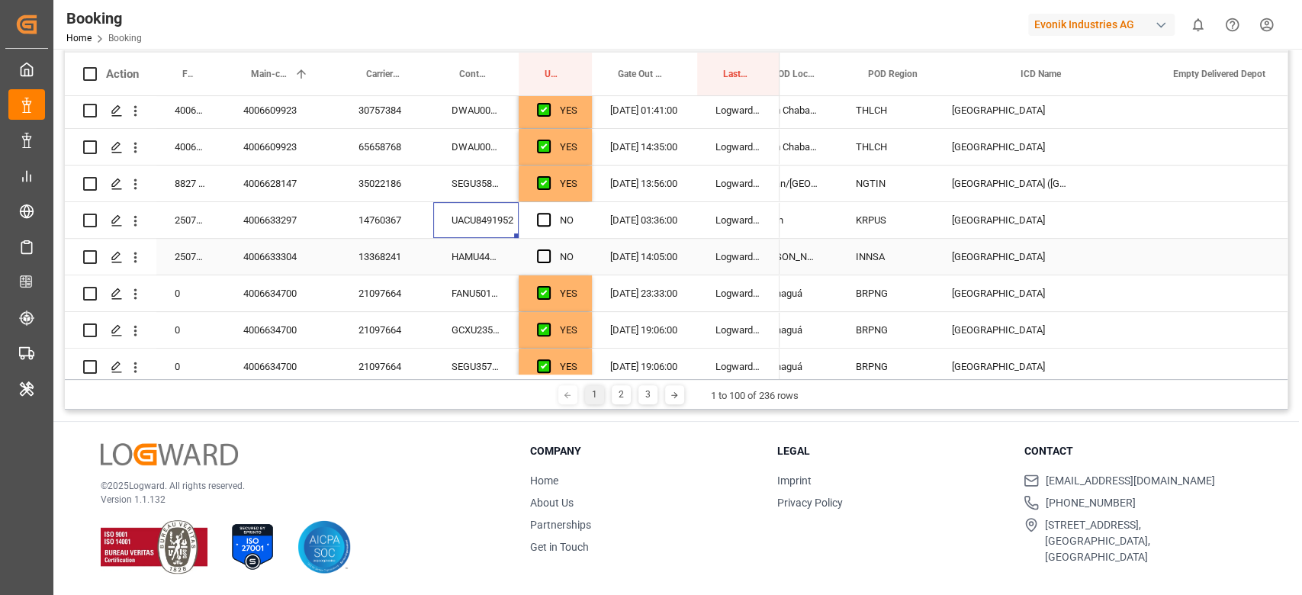
scroll to position [0, 1257]
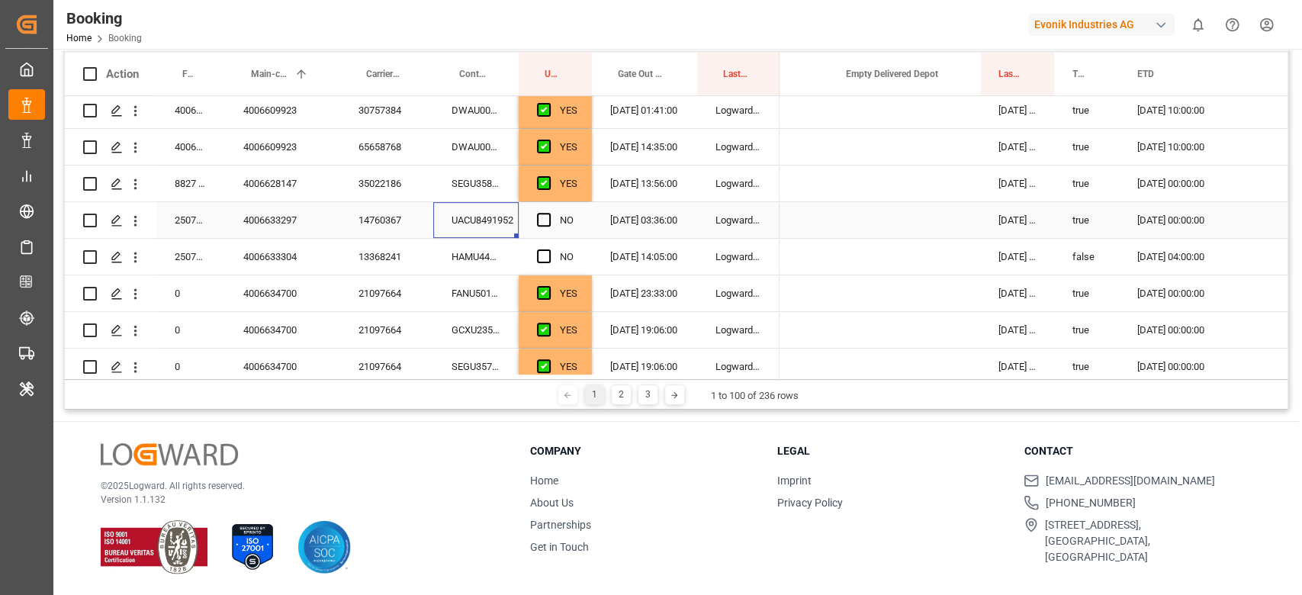
click at [917, 222] on div "Press SPACE to select this row." at bounding box center [904, 220] width 153 height 36
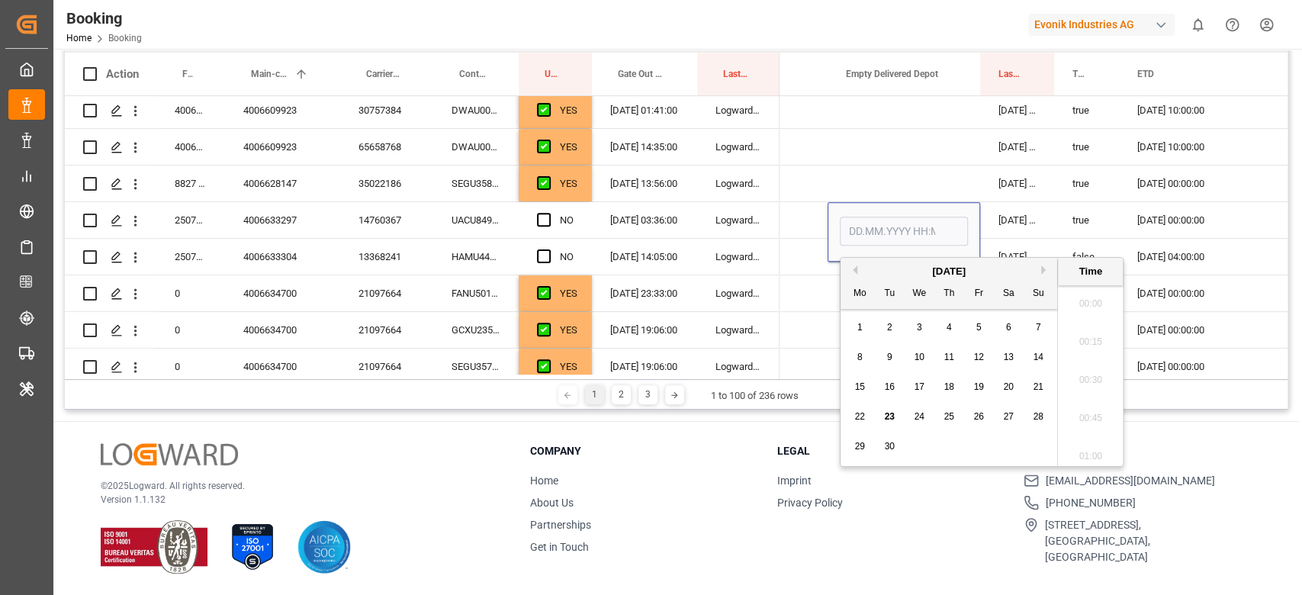
scroll to position [2484, 0]
click at [889, 412] on span "23" at bounding box center [889, 416] width 10 height 11
type input "23.09.2025 00:00"
click at [527, 215] on div "NO" at bounding box center [555, 220] width 73 height 36
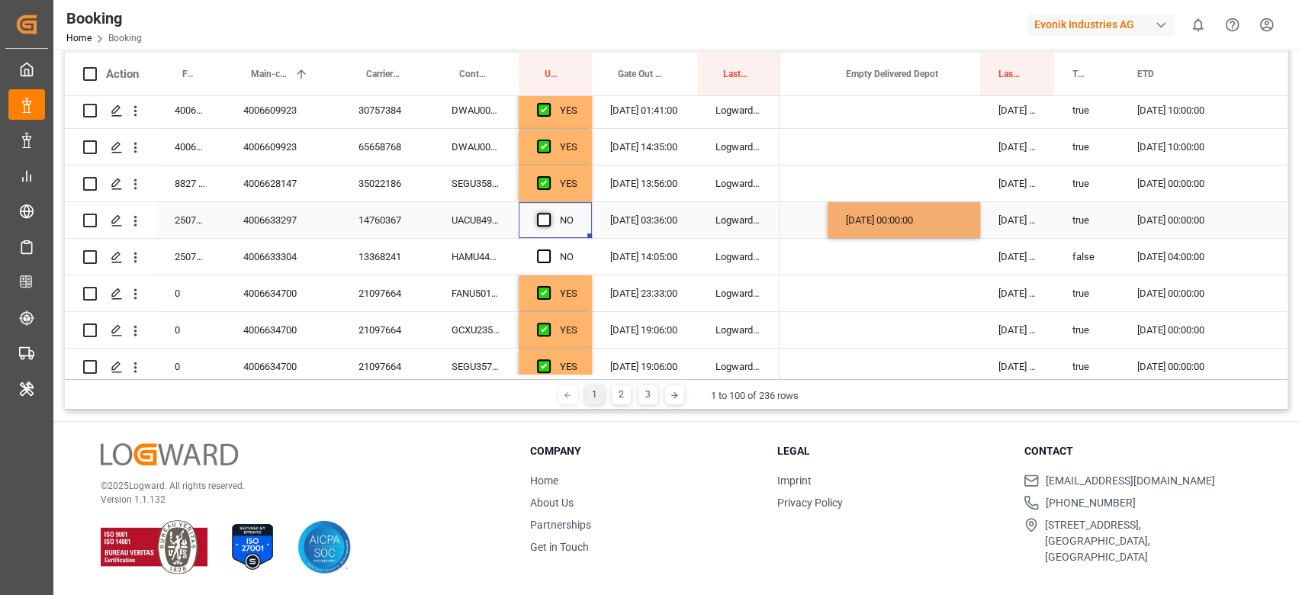
click at [542, 215] on span "Press SPACE to select this row." at bounding box center [544, 220] width 14 height 14
click at [548, 213] on input "Press SPACE to select this row." at bounding box center [548, 213] width 0 height 0
click at [489, 265] on div "HAMU4404073" at bounding box center [475, 257] width 85 height 36
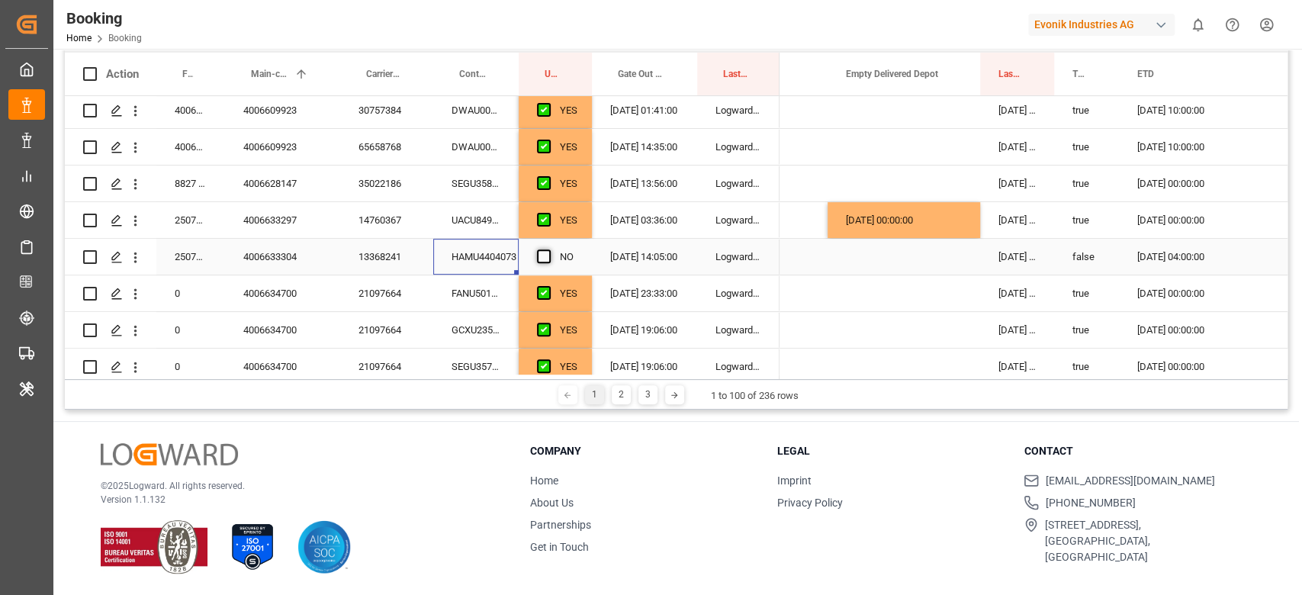
click at [538, 261] on span "Press SPACE to select this row." at bounding box center [544, 256] width 14 height 14
click at [548, 249] on input "Press SPACE to select this row." at bounding box center [548, 249] width 0 height 0
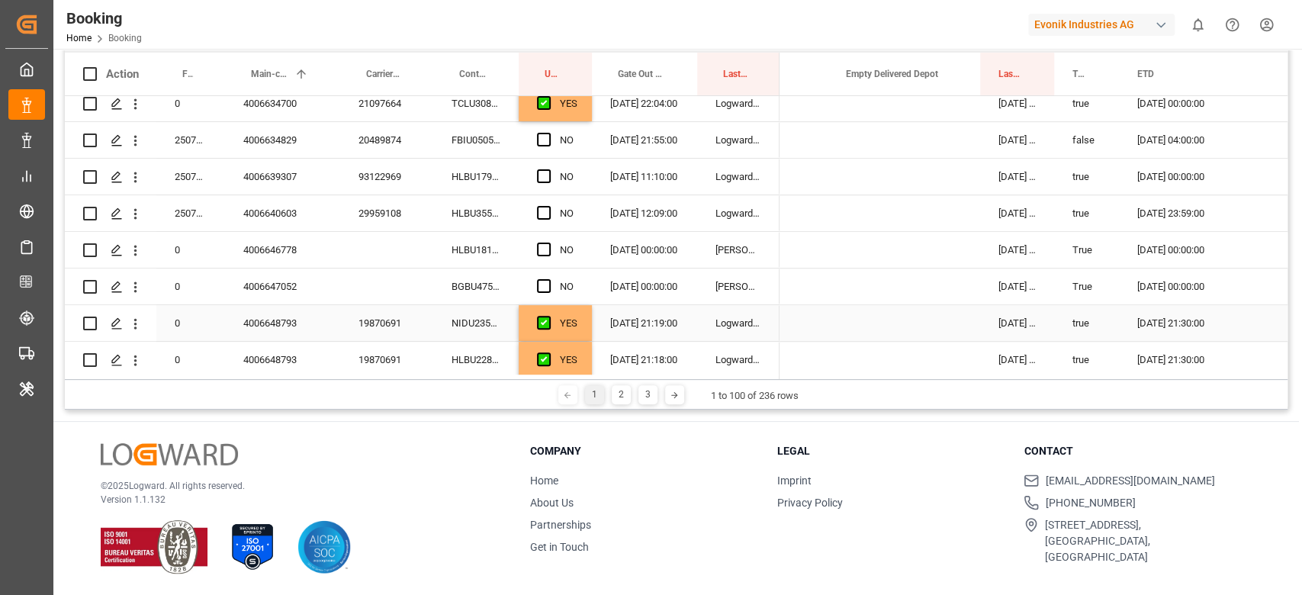
scroll to position [712, 0]
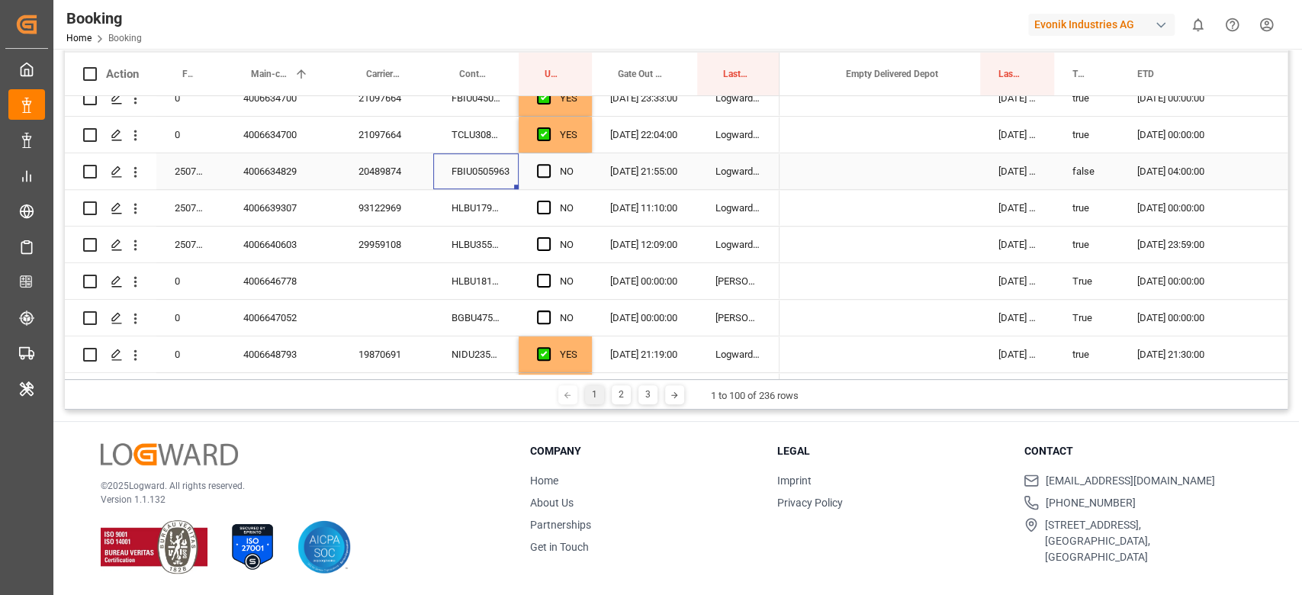
click at [473, 180] on div "FBIU0505963" at bounding box center [475, 171] width 85 height 36
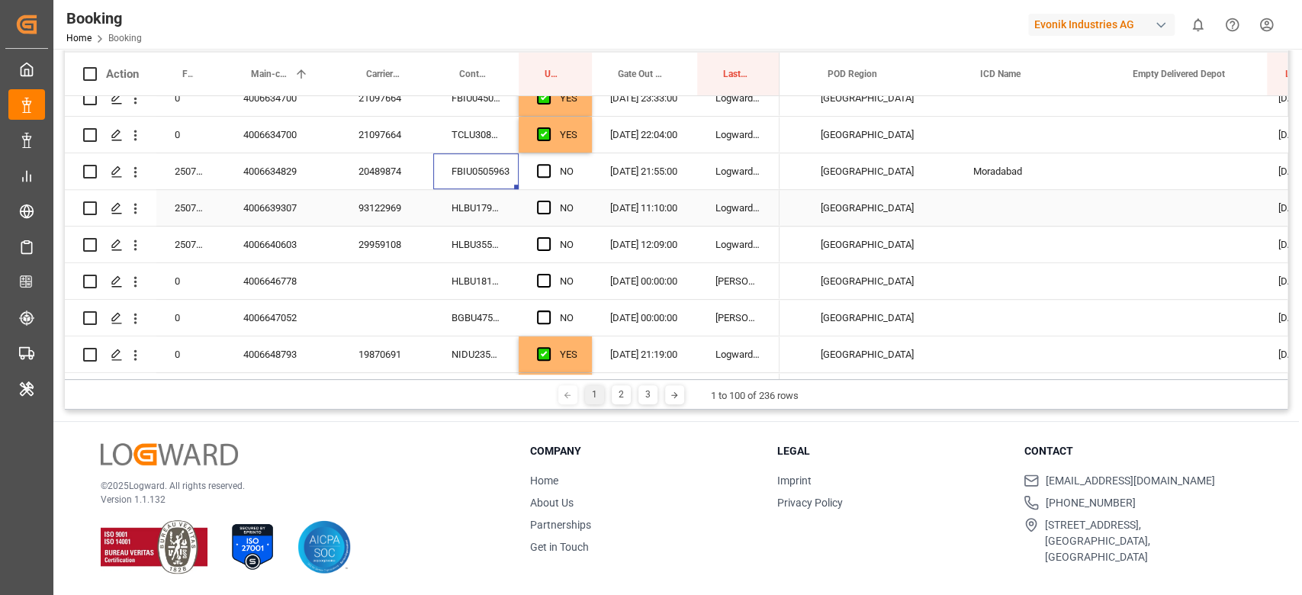
scroll to position [0, 968]
click at [542, 173] on span "Press SPACE to select this row." at bounding box center [544, 171] width 14 height 14
click at [548, 164] on input "Press SPACE to select this row." at bounding box center [548, 164] width 0 height 0
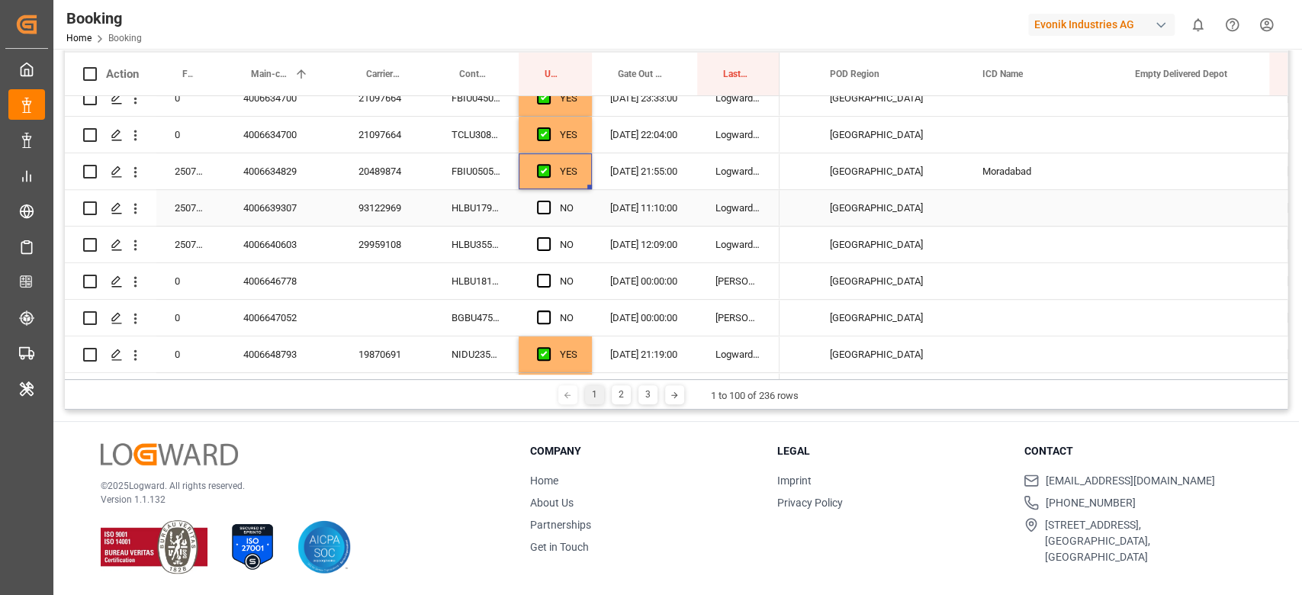
click at [466, 204] on div "HLBU1792571" at bounding box center [475, 208] width 85 height 36
click at [543, 198] on div "Press SPACE to select this row." at bounding box center [548, 208] width 23 height 35
click at [545, 211] on span "Press SPACE to select this row." at bounding box center [544, 208] width 14 height 14
click at [548, 201] on input "Press SPACE to select this row." at bounding box center [548, 201] width 0 height 0
click at [512, 238] on div "HLBU3555440" at bounding box center [475, 245] width 85 height 36
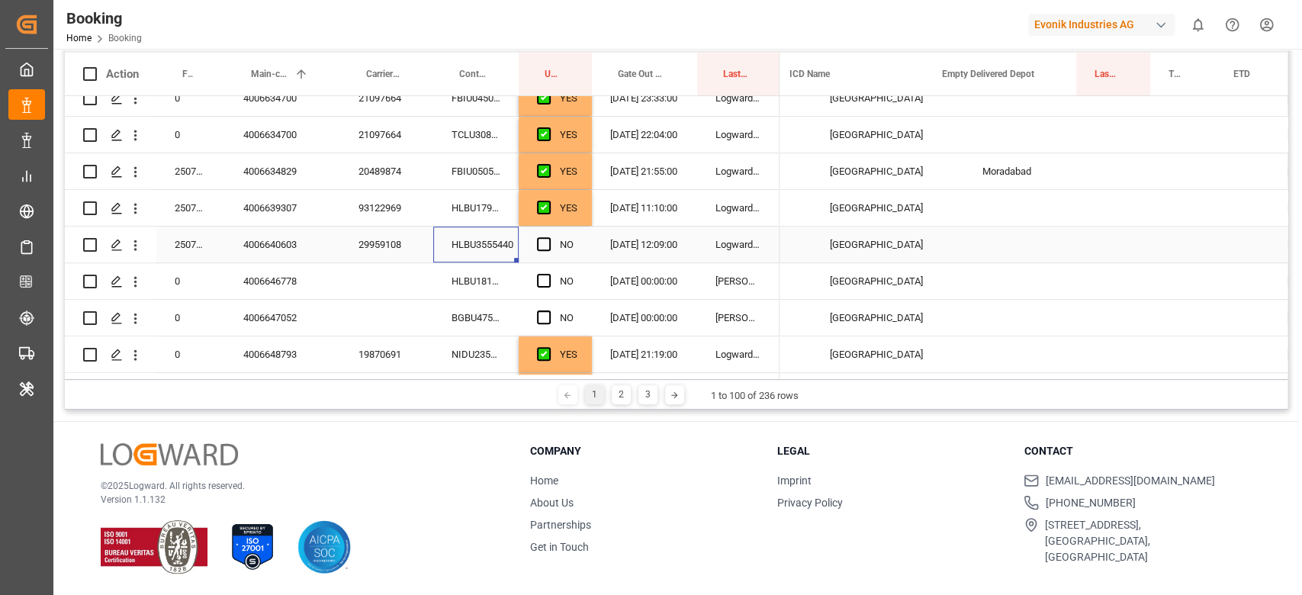
scroll to position [0, 1264]
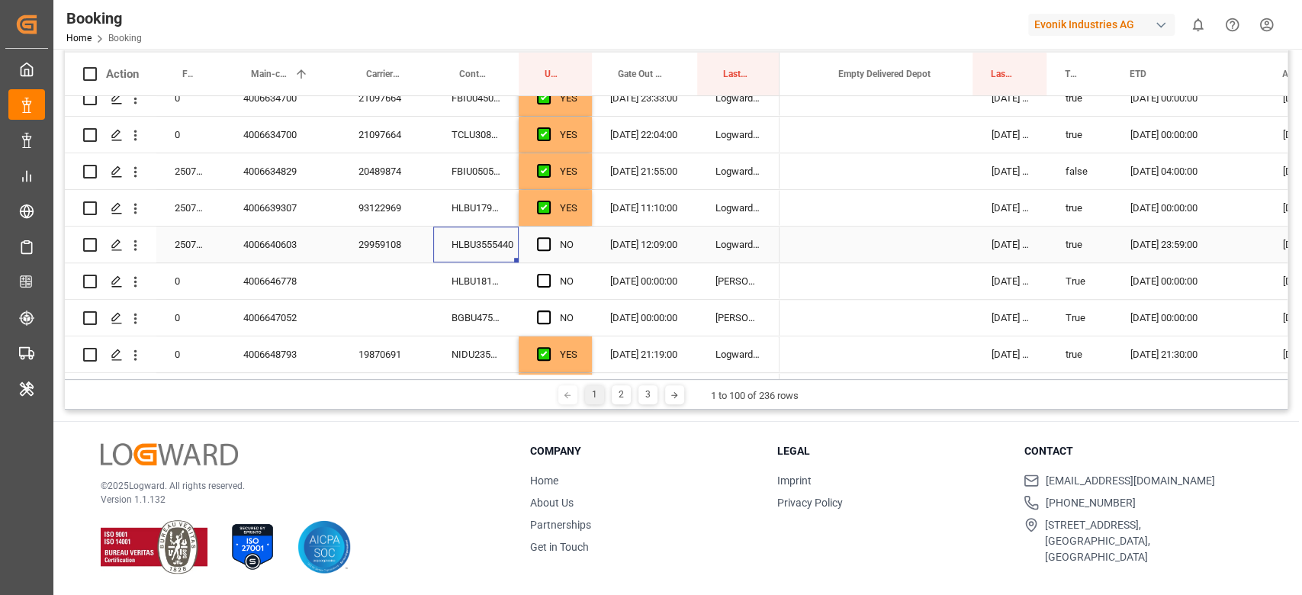
click at [882, 236] on div "Press SPACE to select this row." at bounding box center [897, 245] width 153 height 36
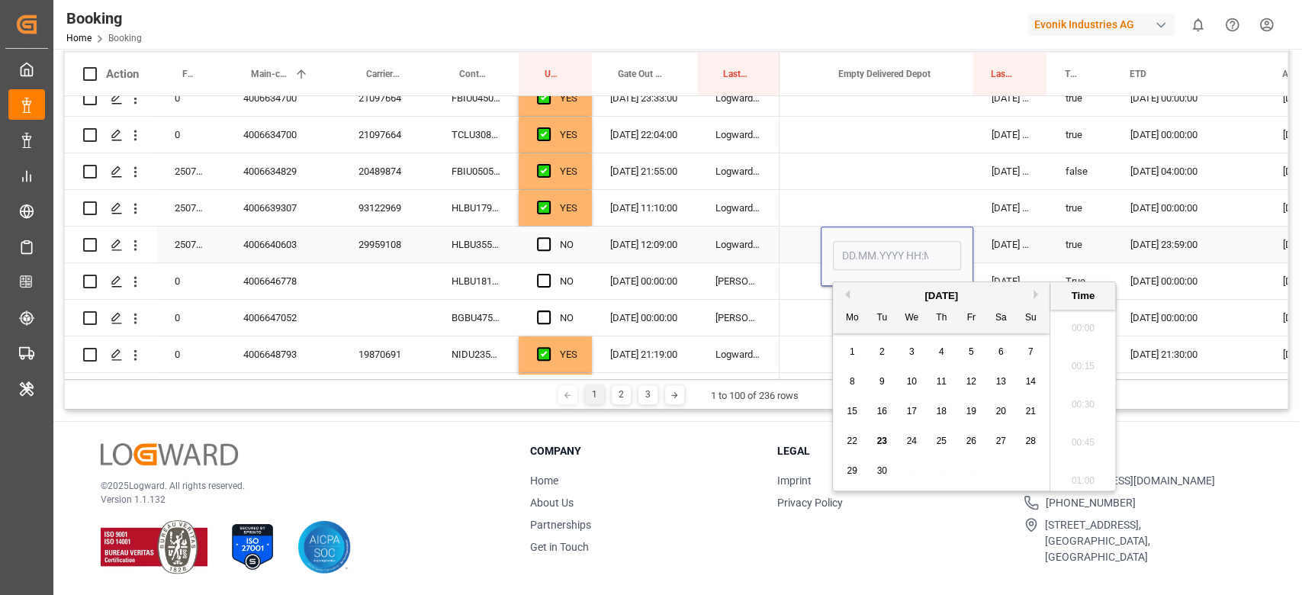
scroll to position [2484, 0]
click at [885, 436] on div "23" at bounding box center [882, 442] width 19 height 18
type input "23.09.2025 00:00"
click at [873, 217] on div "Press SPACE to select this row." at bounding box center [897, 208] width 153 height 36
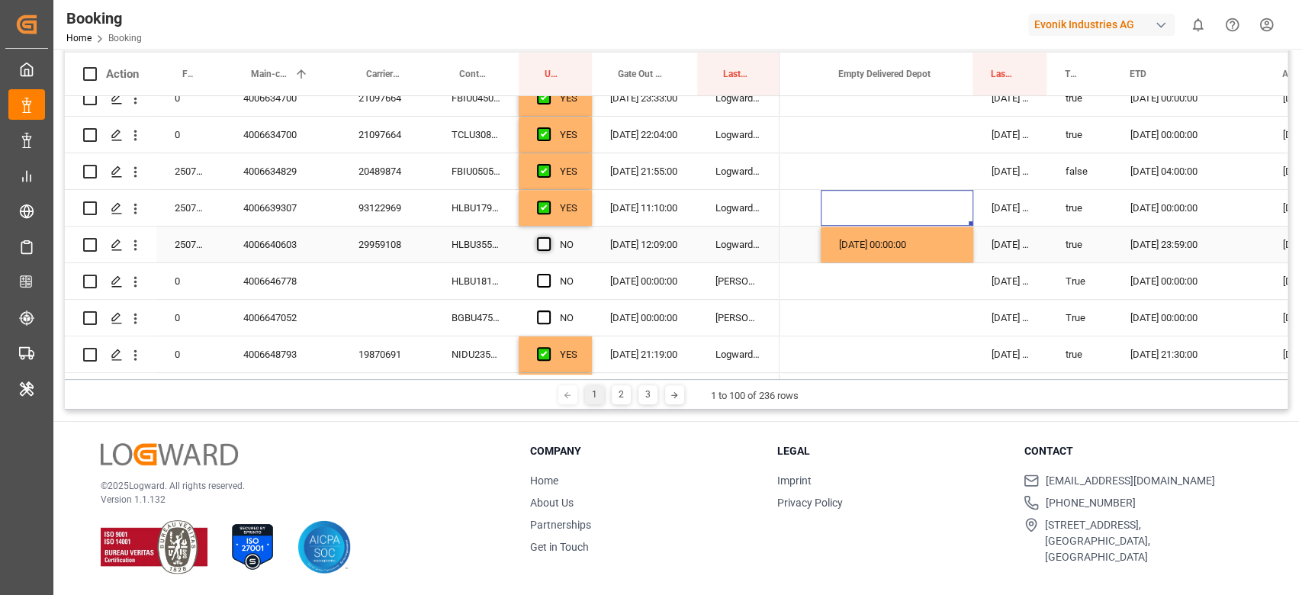
click at [548, 240] on span "Press SPACE to select this row." at bounding box center [544, 244] width 14 height 14
click at [548, 237] on input "Press SPACE to select this row." at bounding box center [548, 237] width 0 height 0
click at [487, 269] on div "HLBU1816375" at bounding box center [475, 281] width 85 height 36
click at [546, 285] on span "Press SPACE to select this row." at bounding box center [544, 281] width 14 height 14
click at [548, 274] on input "Press SPACE to select this row." at bounding box center [548, 274] width 0 height 0
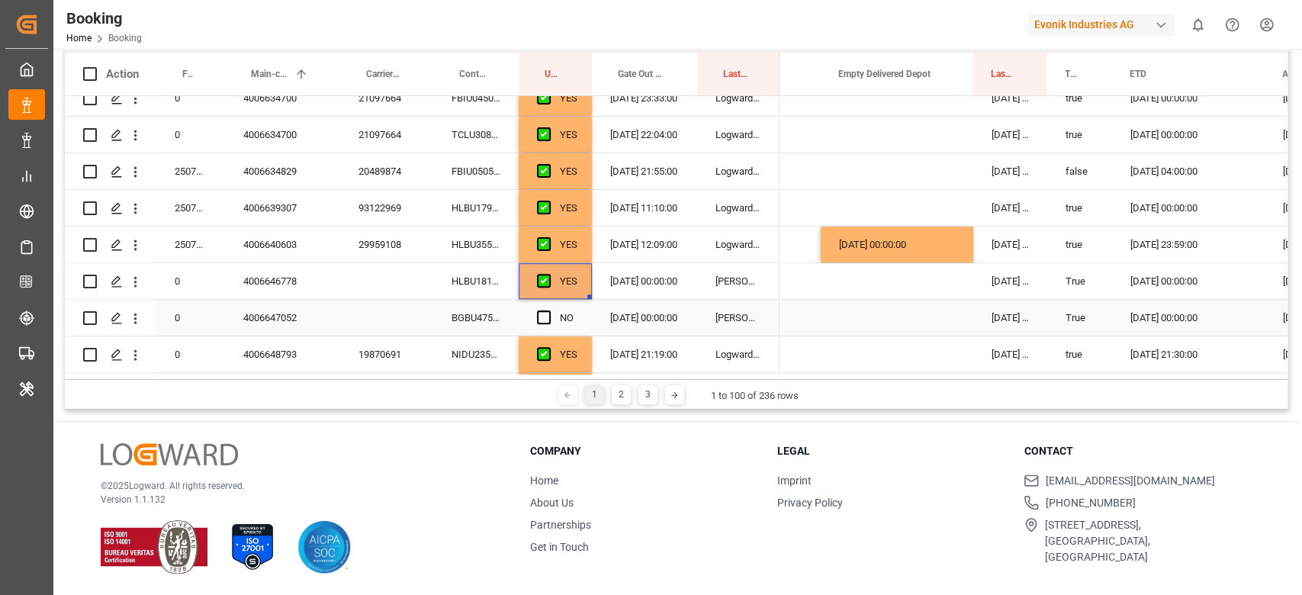
click at [478, 326] on div "BGBU4758018" at bounding box center [475, 318] width 85 height 36
click at [540, 321] on span "Press SPACE to select this row." at bounding box center [544, 317] width 14 height 14
click at [548, 310] on input "Press SPACE to select this row." at bounding box center [548, 310] width 0 height 0
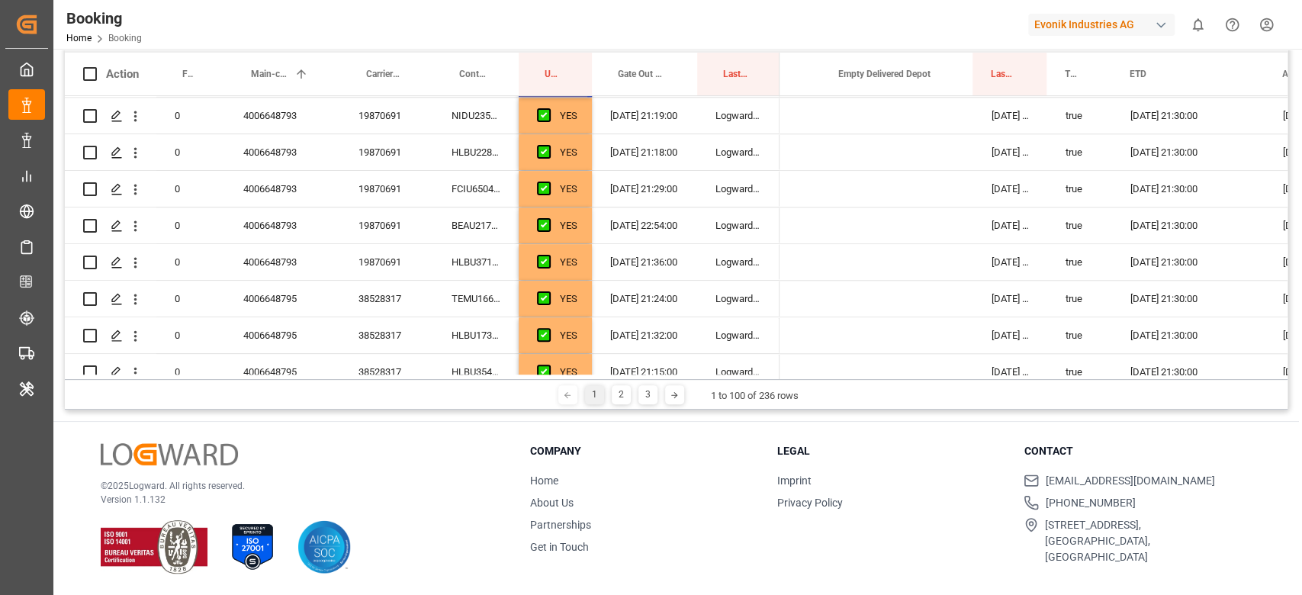
scroll to position [1118, 0]
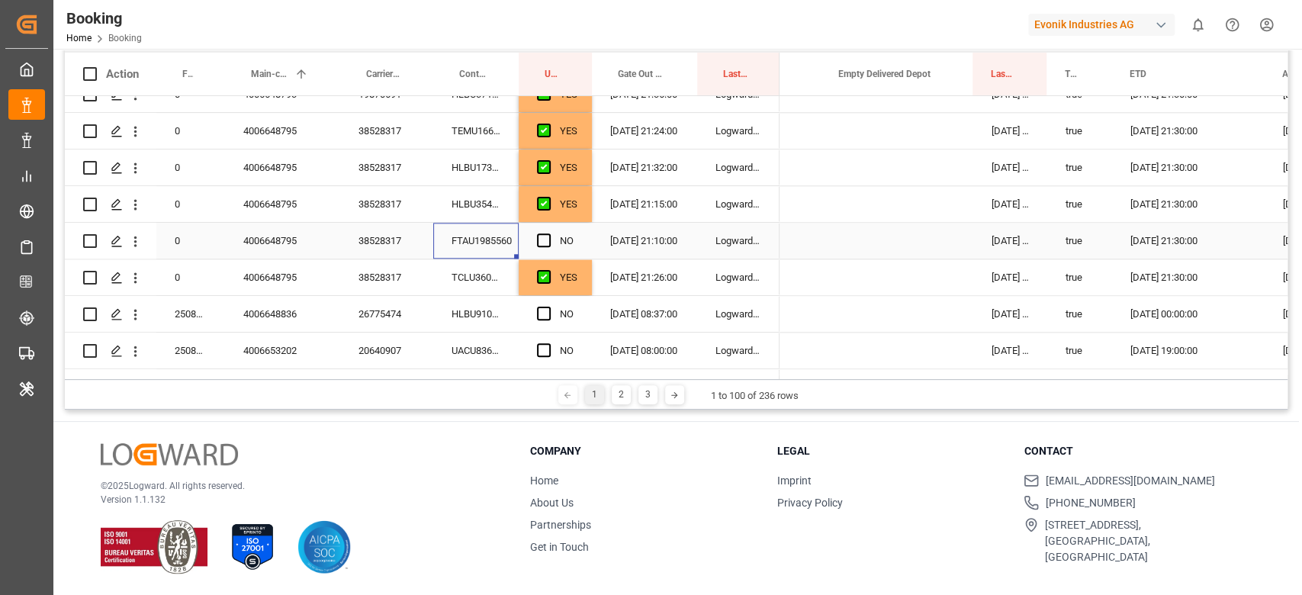
click at [464, 253] on div "FTAU1985560" at bounding box center [475, 241] width 85 height 36
click at [543, 238] on span "Press SPACE to select this row." at bounding box center [544, 240] width 14 height 14
click at [548, 233] on input "Press SPACE to select this row." at bounding box center [548, 233] width 0 height 0
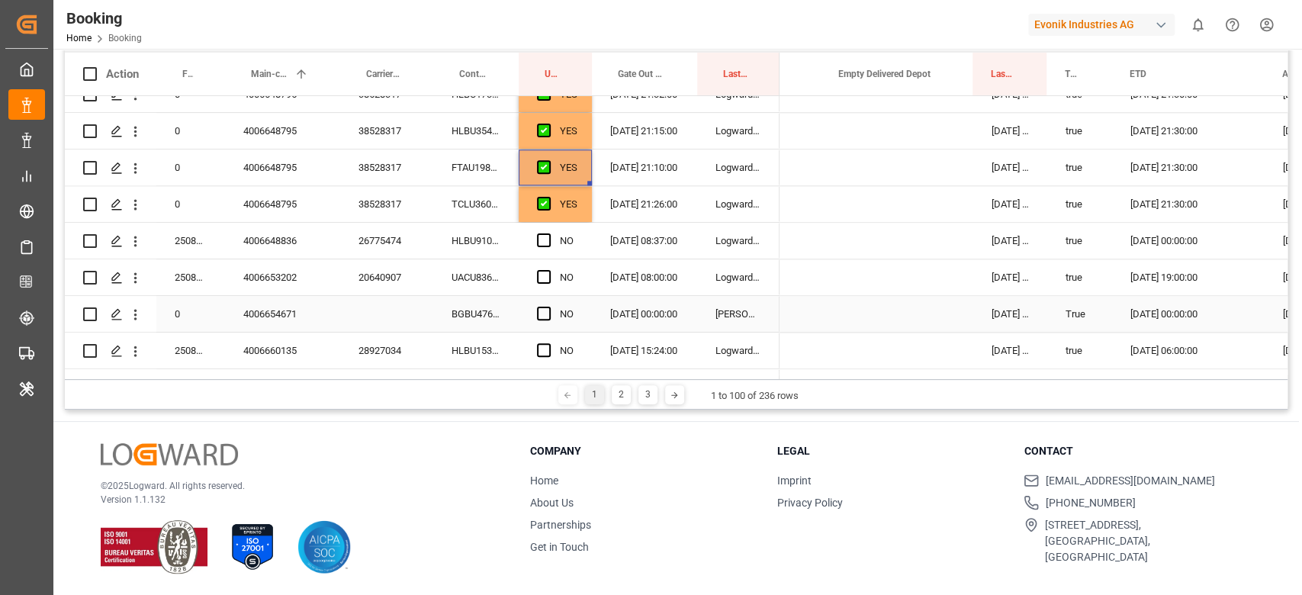
scroll to position [1221, 0]
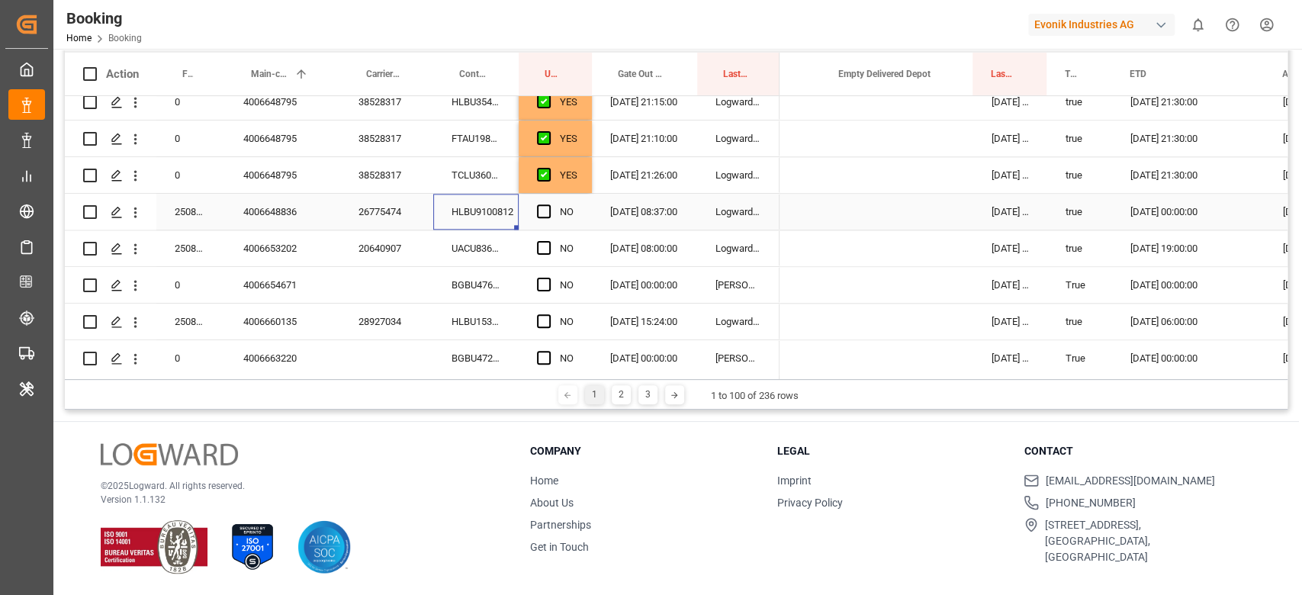
click at [458, 227] on div "HLBU9100812" at bounding box center [475, 212] width 85 height 36
click at [873, 204] on div "Press SPACE to select this row." at bounding box center [897, 212] width 153 height 36
click at [877, 221] on div "Press SPACE to select this row." at bounding box center [897, 212] width 153 height 36
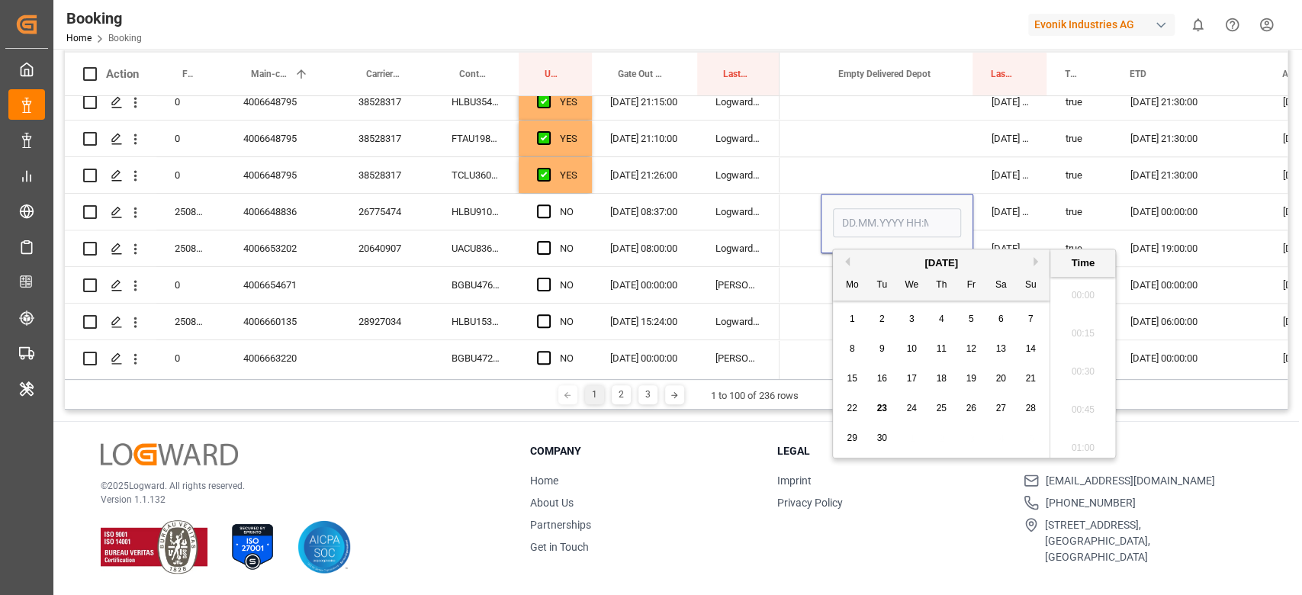
scroll to position [2484, 0]
click at [883, 408] on span "23" at bounding box center [881, 408] width 10 height 11
type input "23.09.2025 00:00"
click at [543, 218] on div "Press SPACE to select this row." at bounding box center [548, 212] width 23 height 35
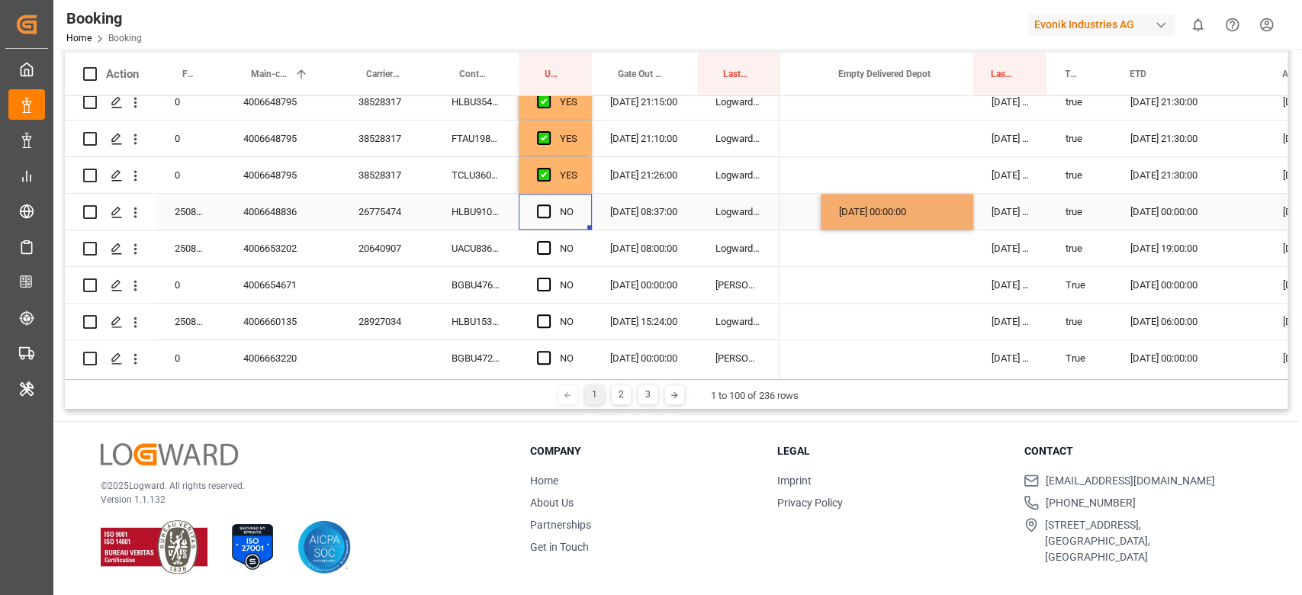
click at [540, 204] on div "Press SPACE to select this row." at bounding box center [548, 212] width 23 height 35
click at [551, 214] on div "Press SPACE to select this row." at bounding box center [548, 212] width 23 height 35
click at [540, 204] on div "Press SPACE to select this row." at bounding box center [548, 212] width 23 height 35
click at [500, 242] on div "UACU8361809" at bounding box center [475, 248] width 85 height 36
click at [545, 209] on span "Press SPACE to select this row." at bounding box center [544, 211] width 14 height 14
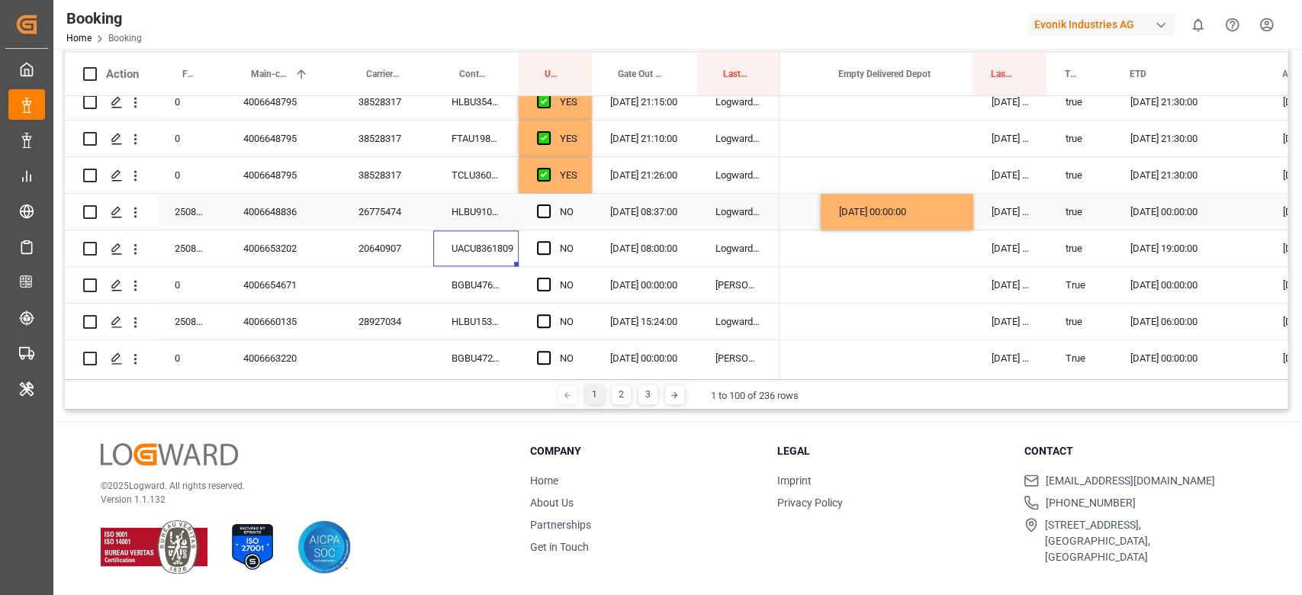
click at [548, 204] on input "Press SPACE to select this row." at bounding box center [548, 204] width 0 height 0
click at [516, 256] on div "UACU8361809" at bounding box center [475, 248] width 85 height 36
click at [535, 243] on div "NO" at bounding box center [555, 248] width 73 height 36
click at [550, 246] on span "Press SPACE to select this row." at bounding box center [544, 248] width 14 height 14
click at [548, 241] on input "Press SPACE to select this row." at bounding box center [548, 241] width 0 height 0
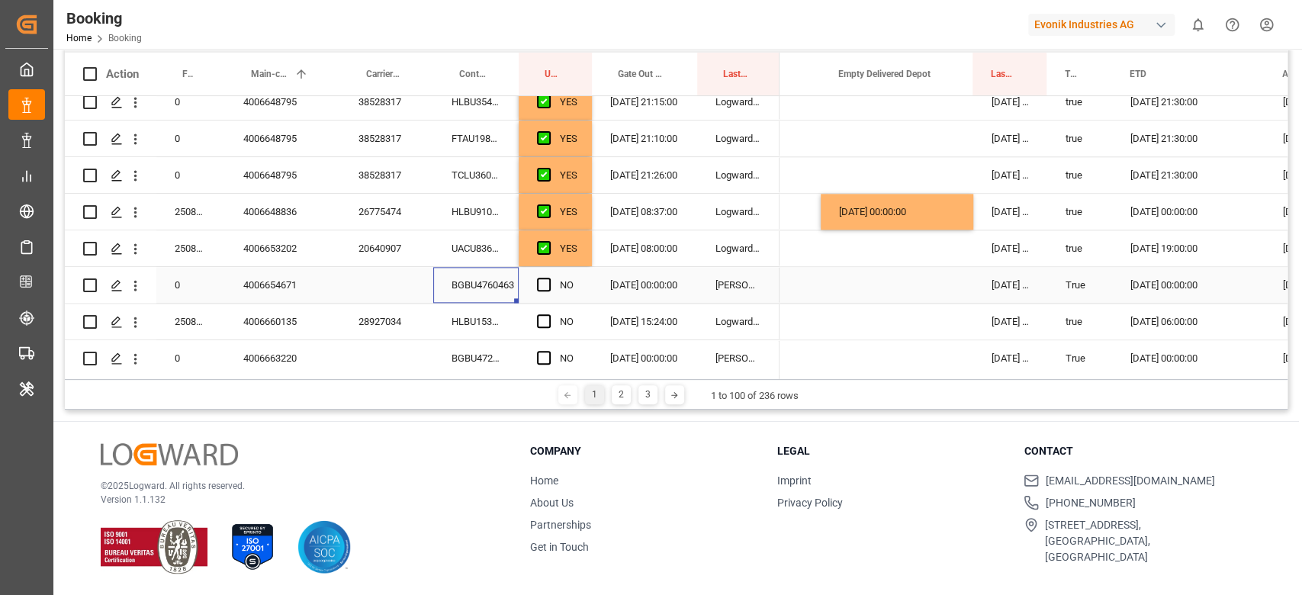
click at [492, 278] on div "BGBU4760463" at bounding box center [475, 285] width 85 height 36
click at [545, 280] on span "Press SPACE to select this row." at bounding box center [544, 285] width 14 height 14
click at [548, 278] on input "Press SPACE to select this row." at bounding box center [548, 278] width 0 height 0
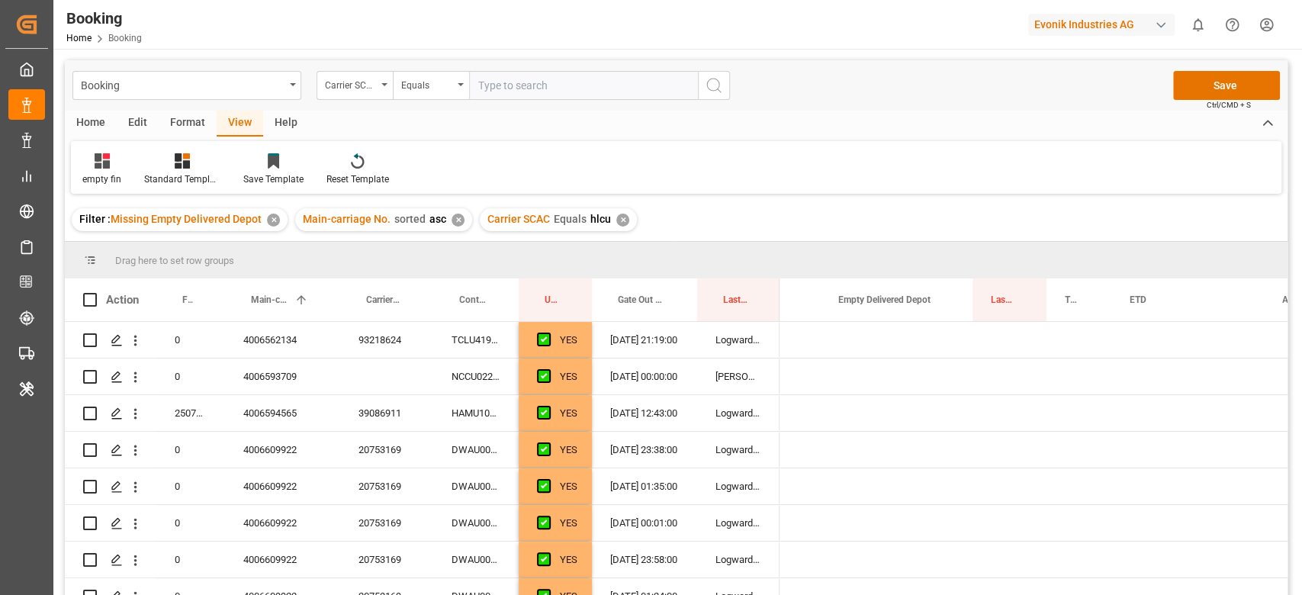
scroll to position [0, 1264]
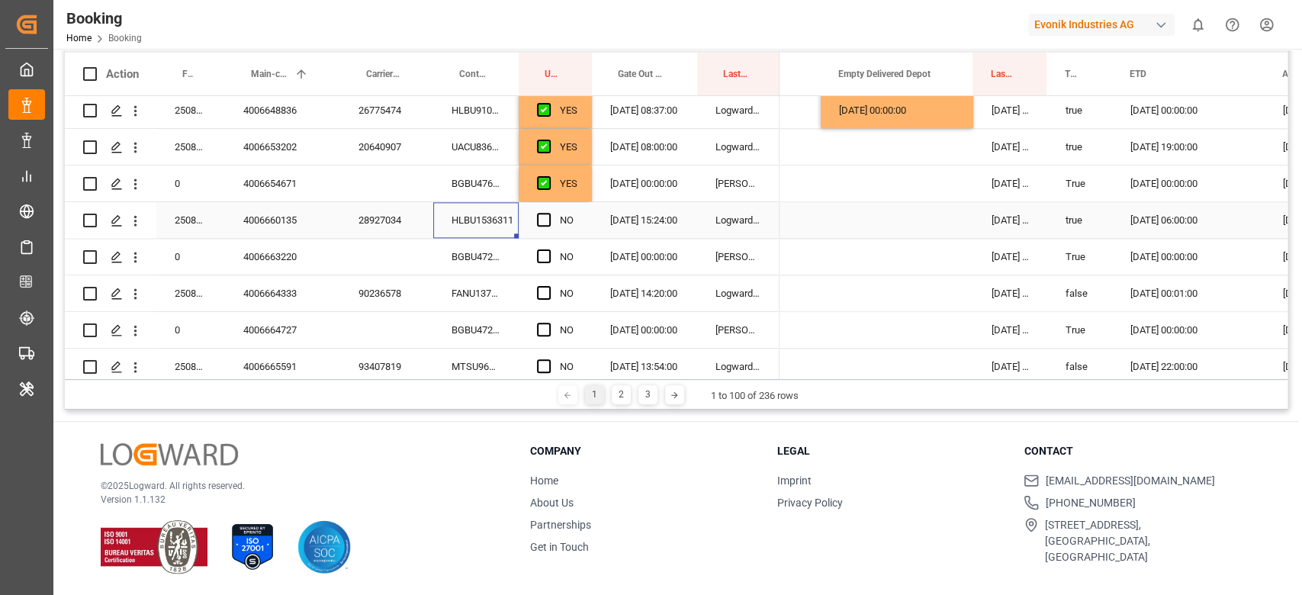
click at [539, 222] on span "Press SPACE to select this row." at bounding box center [544, 220] width 14 height 14
click at [548, 213] on input "Press SPACE to select this row." at bounding box center [548, 213] width 0 height 0
click at [510, 248] on div "BGBU4722355" at bounding box center [475, 257] width 85 height 36
drag, startPoint x: 539, startPoint y: 254, endPoint x: 531, endPoint y: 273, distance: 20.8
click at [538, 253] on span "Press SPACE to select this row." at bounding box center [544, 256] width 14 height 14
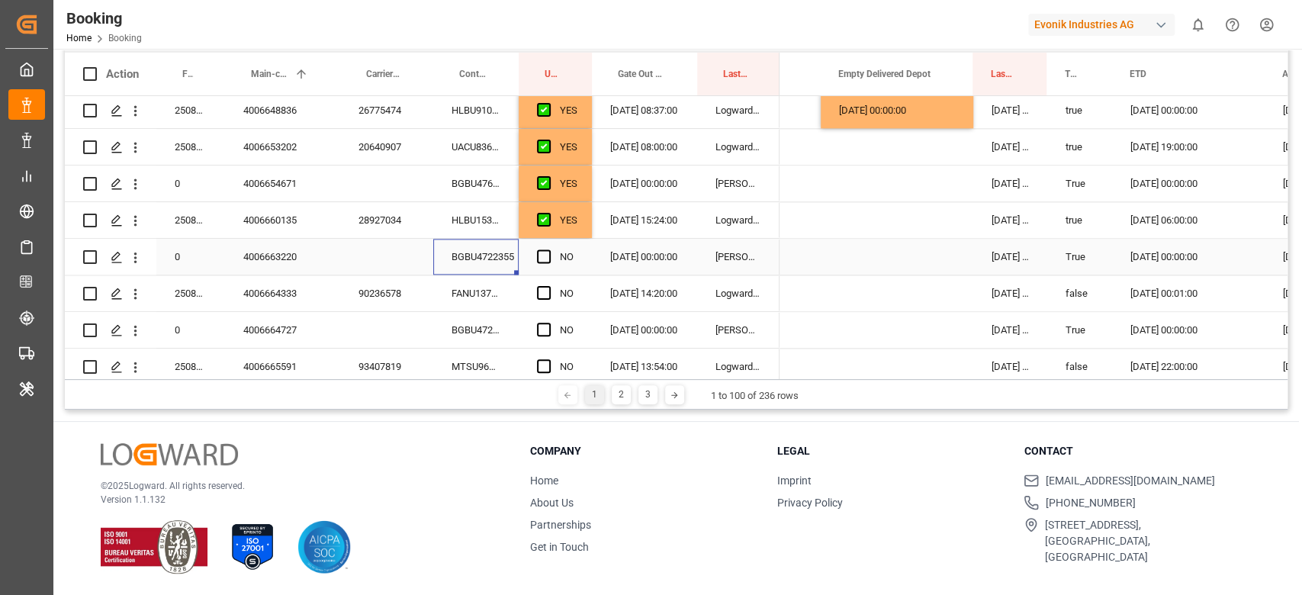
click at [548, 249] on input "Press SPACE to select this row." at bounding box center [548, 249] width 0 height 0
click at [489, 302] on div "FANU1374341" at bounding box center [475, 293] width 85 height 36
click at [531, 296] on div "NO" at bounding box center [555, 293] width 73 height 36
click at [549, 297] on span "Press SPACE to select this row." at bounding box center [544, 293] width 14 height 14
click at [548, 286] on input "Press SPACE to select this row." at bounding box center [548, 286] width 0 height 0
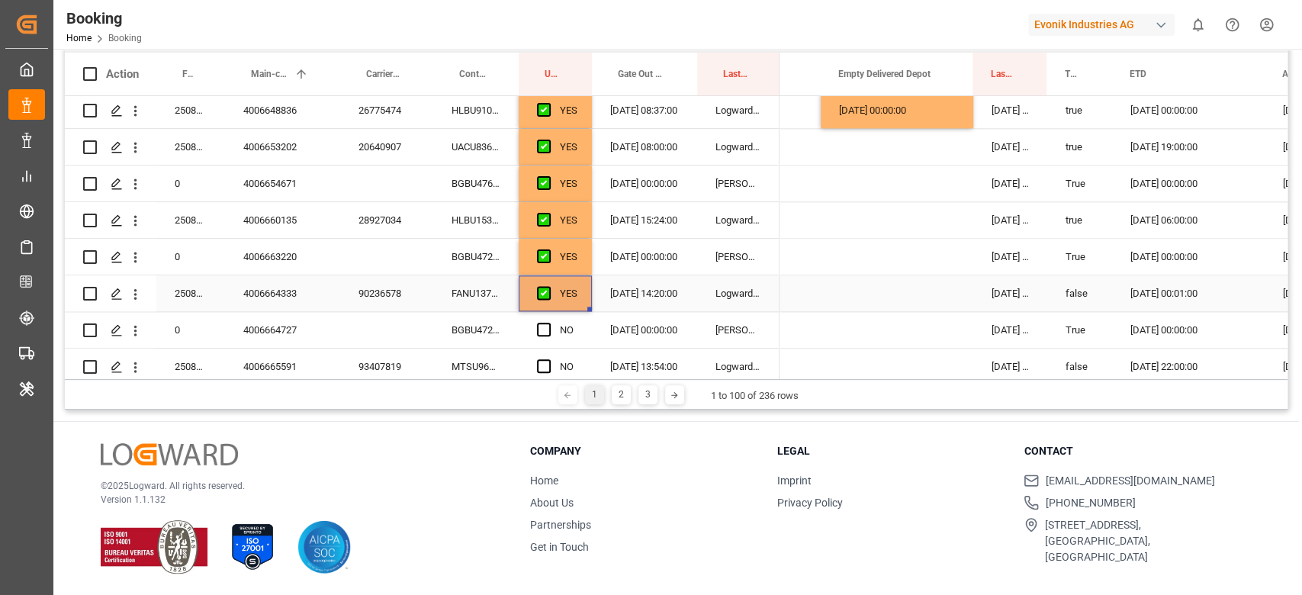
scroll to position [1423, 0]
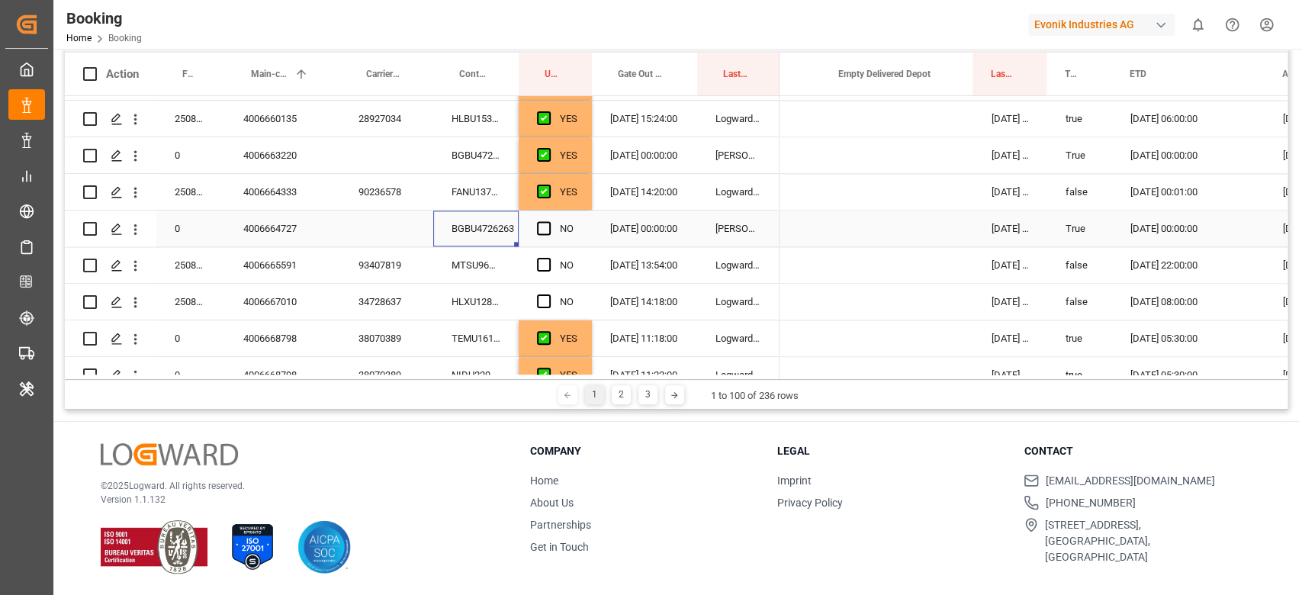
click at [507, 227] on div "BGBU4726263" at bounding box center [475, 229] width 85 height 36
click at [542, 239] on div "Press SPACE to select this row." at bounding box center [548, 228] width 23 height 35
click at [545, 230] on span "Press SPACE to select this row." at bounding box center [544, 228] width 14 height 14
click at [548, 221] on input "Press SPACE to select this row." at bounding box center [548, 221] width 0 height 0
click at [476, 273] on div "MTSU9666066" at bounding box center [475, 265] width 85 height 36
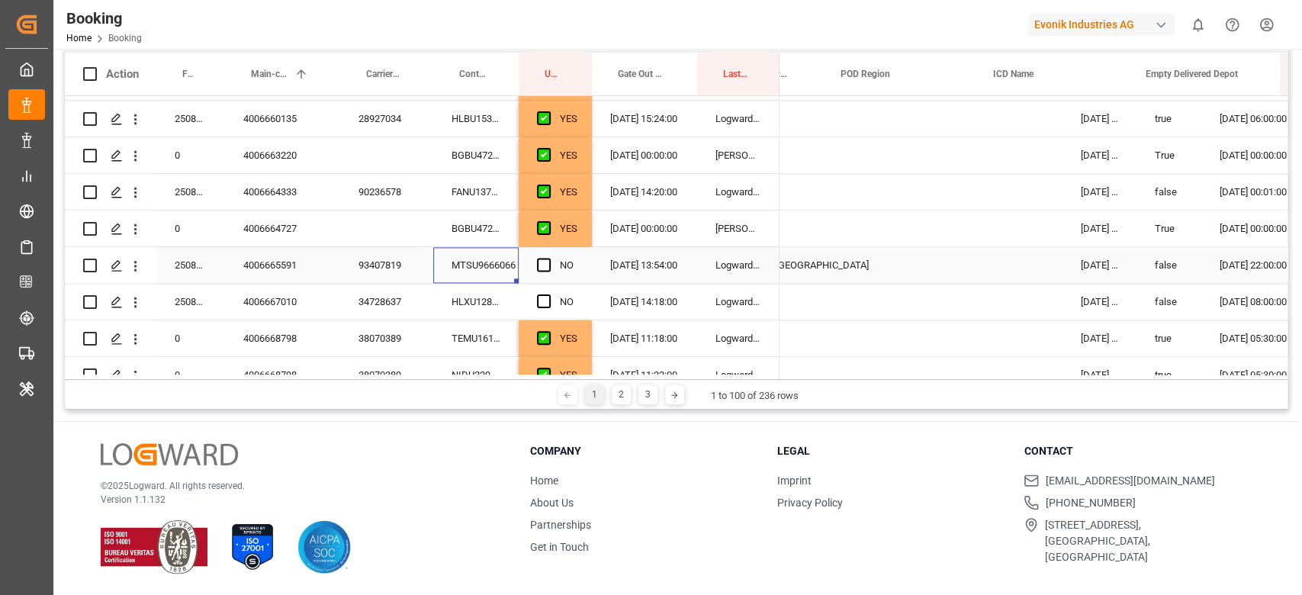
scroll to position [0, 955]
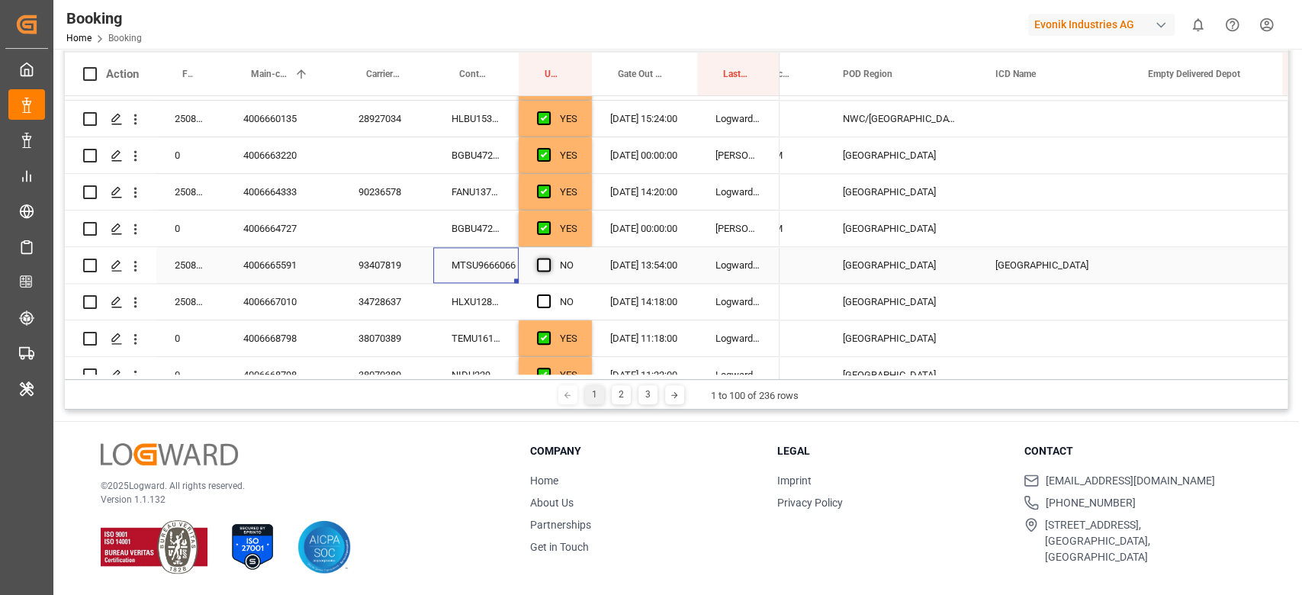
click at [537, 268] on span "Press SPACE to select this row." at bounding box center [544, 265] width 14 height 14
click at [548, 258] on input "Press SPACE to select this row." at bounding box center [548, 258] width 0 height 0
click at [482, 291] on div "HLXU1280042" at bounding box center [475, 302] width 85 height 36
click at [547, 307] on span "Press SPACE to select this row." at bounding box center [544, 301] width 14 height 14
click at [548, 294] on input "Press SPACE to select this row." at bounding box center [548, 294] width 0 height 0
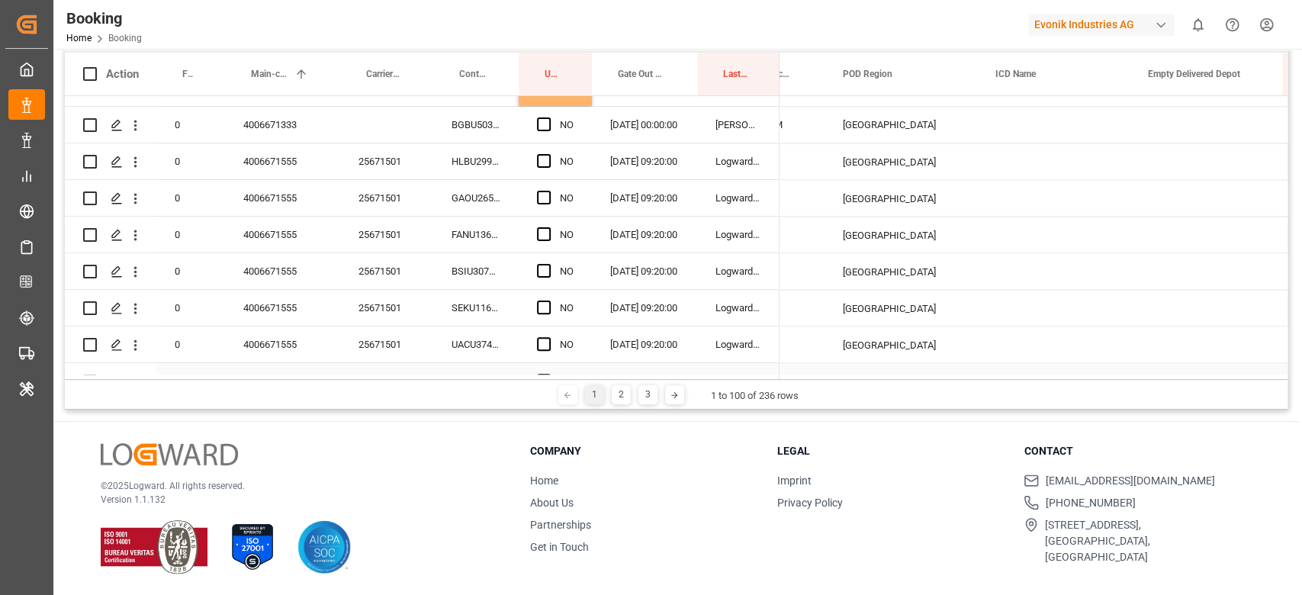
scroll to position [1861, 0]
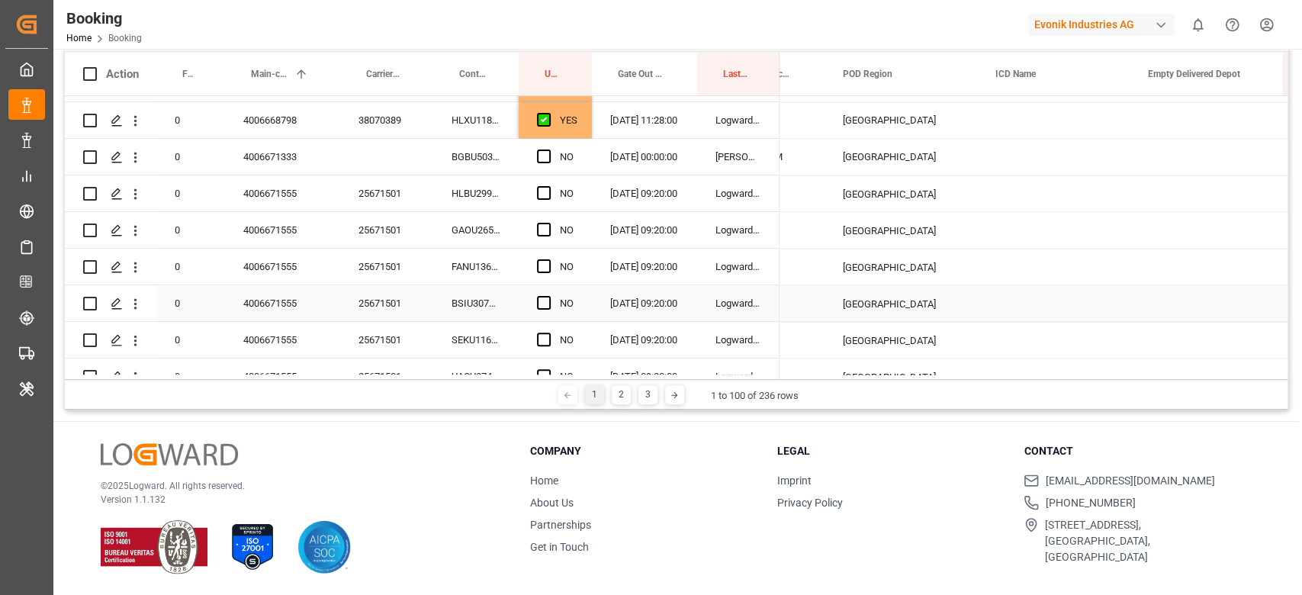
click at [397, 294] on div "25671501" at bounding box center [386, 303] width 93 height 36
click at [537, 193] on span "Press SPACE to select this row." at bounding box center [544, 193] width 14 height 14
click at [548, 186] on input "Press SPACE to select this row." at bounding box center [548, 186] width 0 height 0
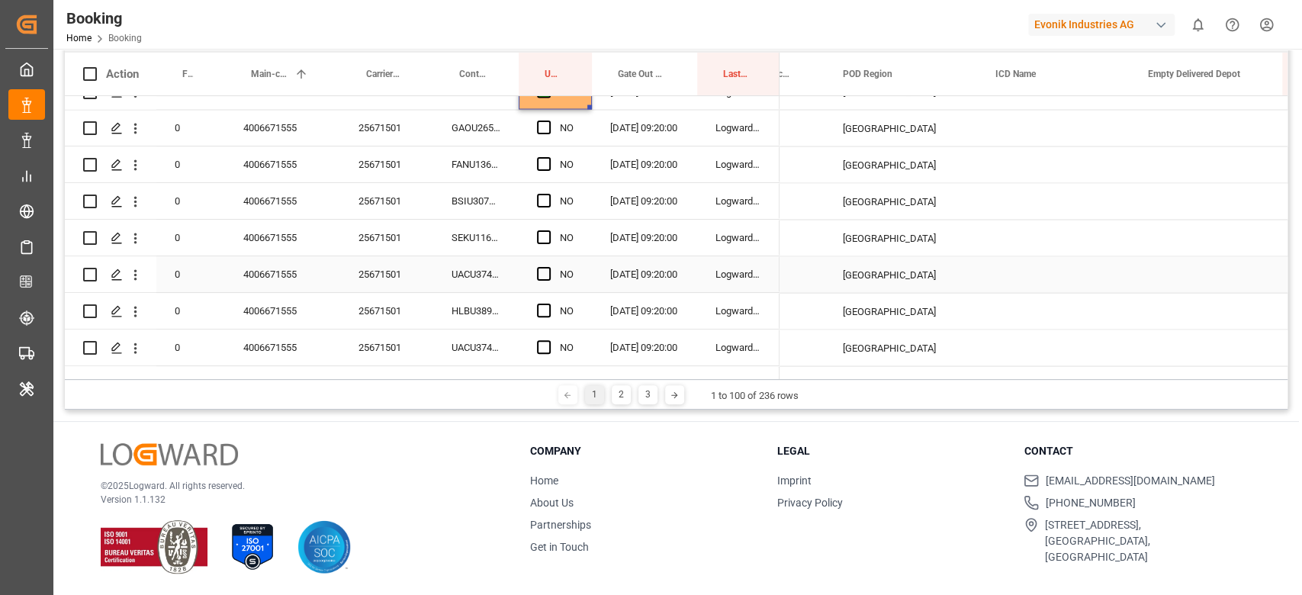
scroll to position [2065, 0]
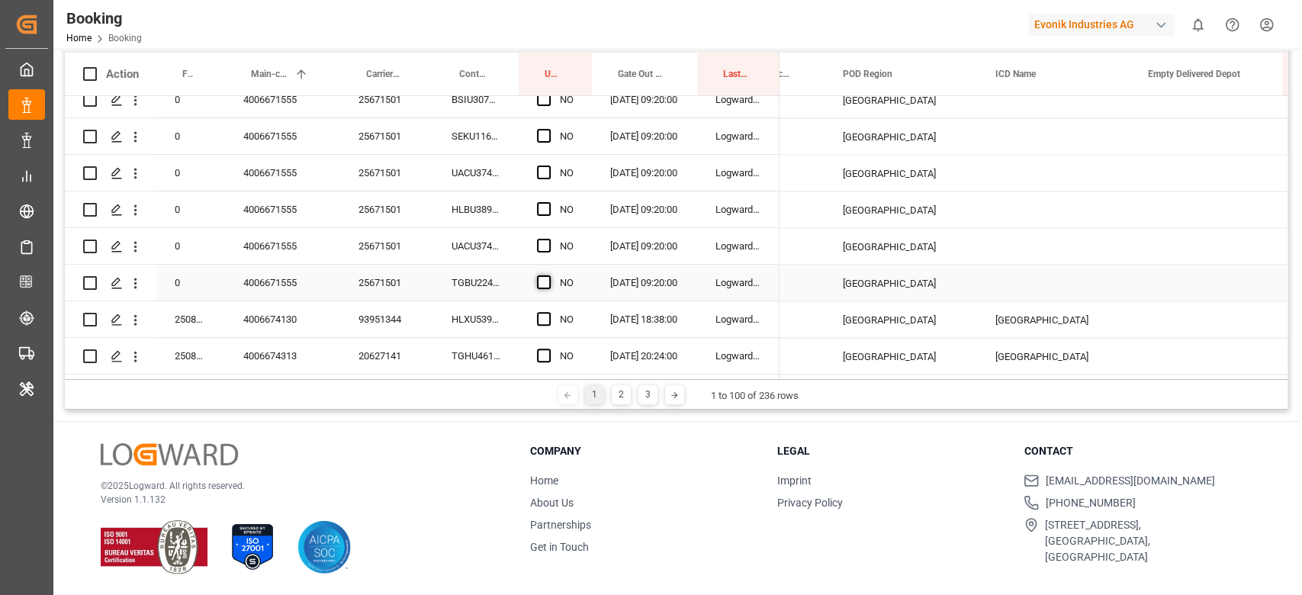
click at [539, 281] on span "Press SPACE to select this row." at bounding box center [544, 282] width 14 height 14
click at [548, 275] on input "Press SPACE to select this row." at bounding box center [548, 275] width 0 height 0
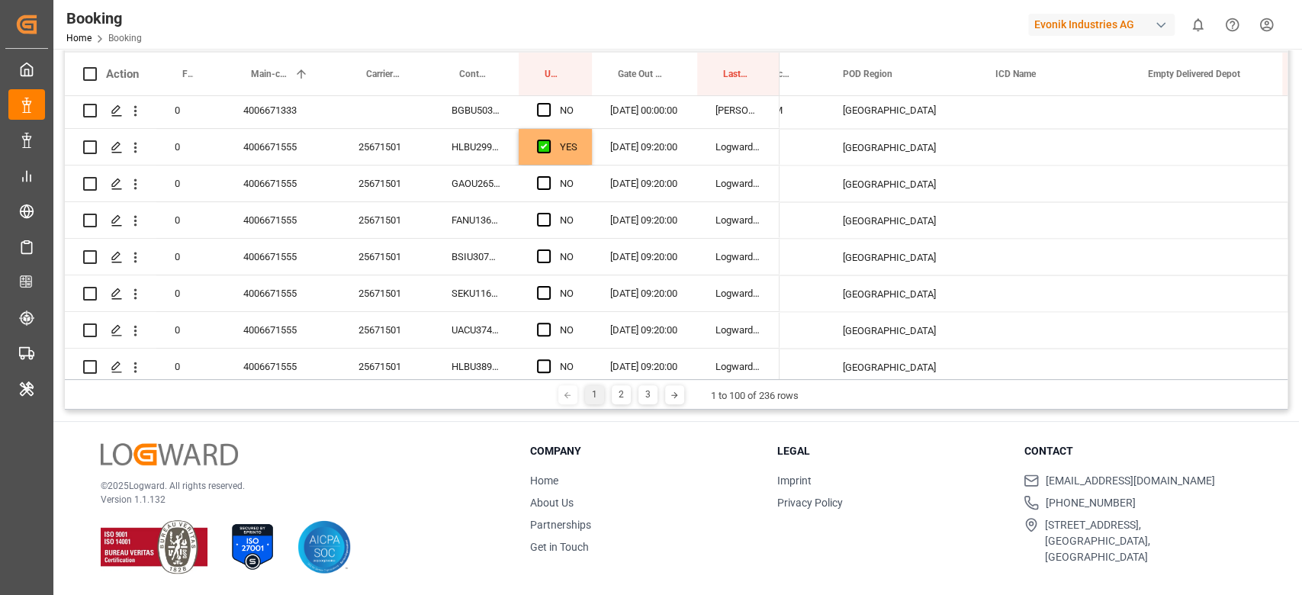
scroll to position [1861, 0]
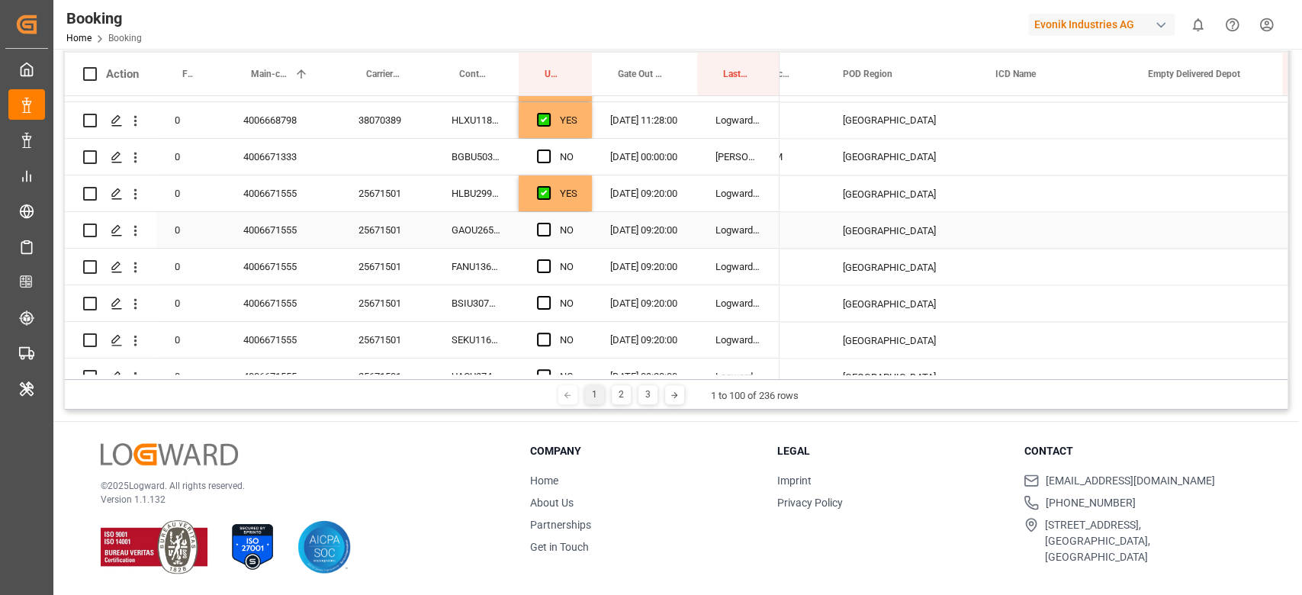
click at [590, 193] on div "YES" at bounding box center [555, 193] width 73 height 36
click at [592, 211] on div "[DATE] 09:20:00" at bounding box center [644, 193] width 105 height 36
click at [588, 204] on div "YES" at bounding box center [555, 193] width 73 height 36
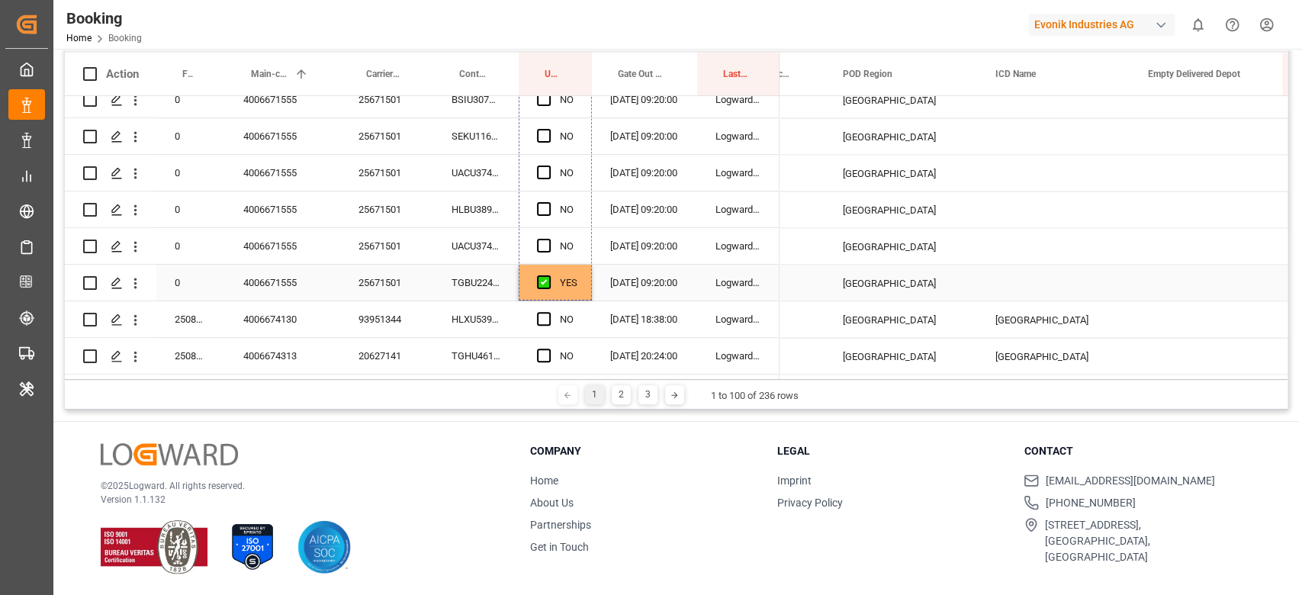
drag, startPoint x: 590, startPoint y: 205, endPoint x: 555, endPoint y: 276, distance: 78.8
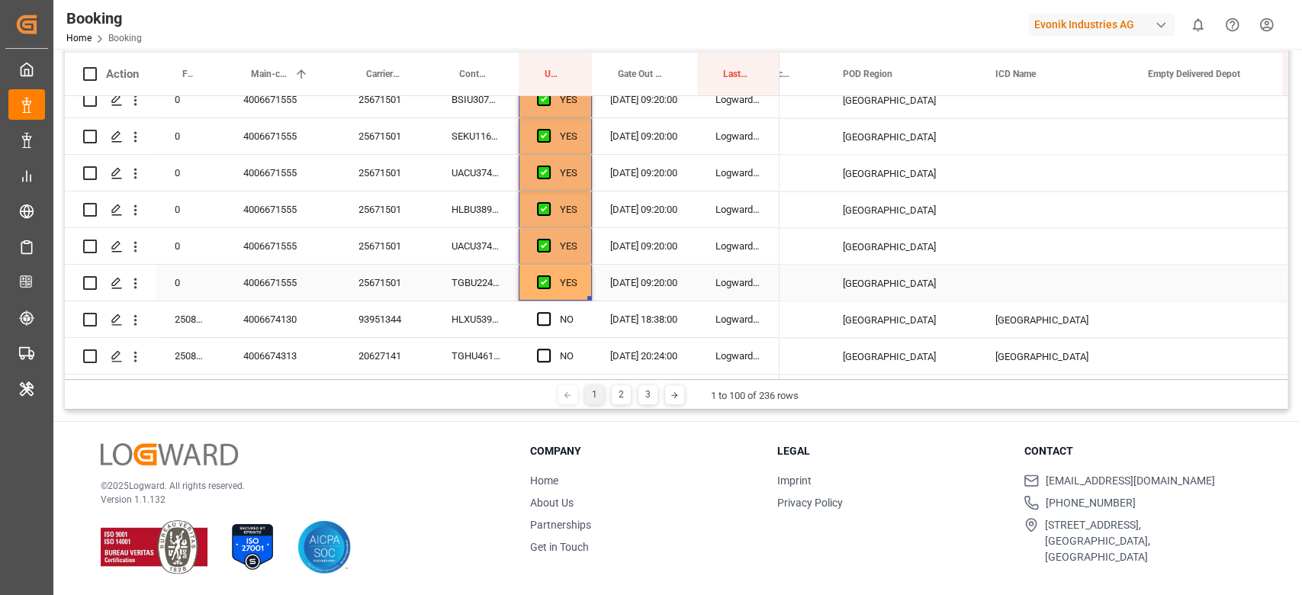
scroll to position [1760, 0]
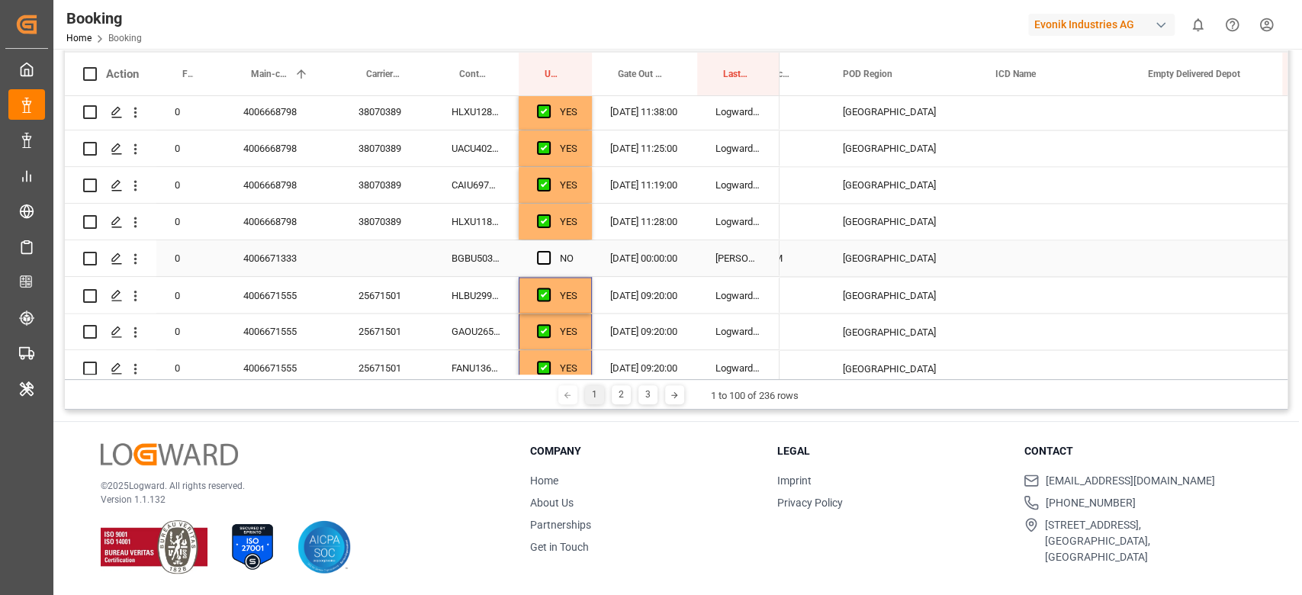
click at [490, 248] on div "BGBU5030006" at bounding box center [475, 258] width 85 height 36
click at [542, 253] on span "Press SPACE to select this row." at bounding box center [544, 258] width 14 height 14
click at [548, 251] on input "Press SPACE to select this row." at bounding box center [548, 251] width 0 height 0
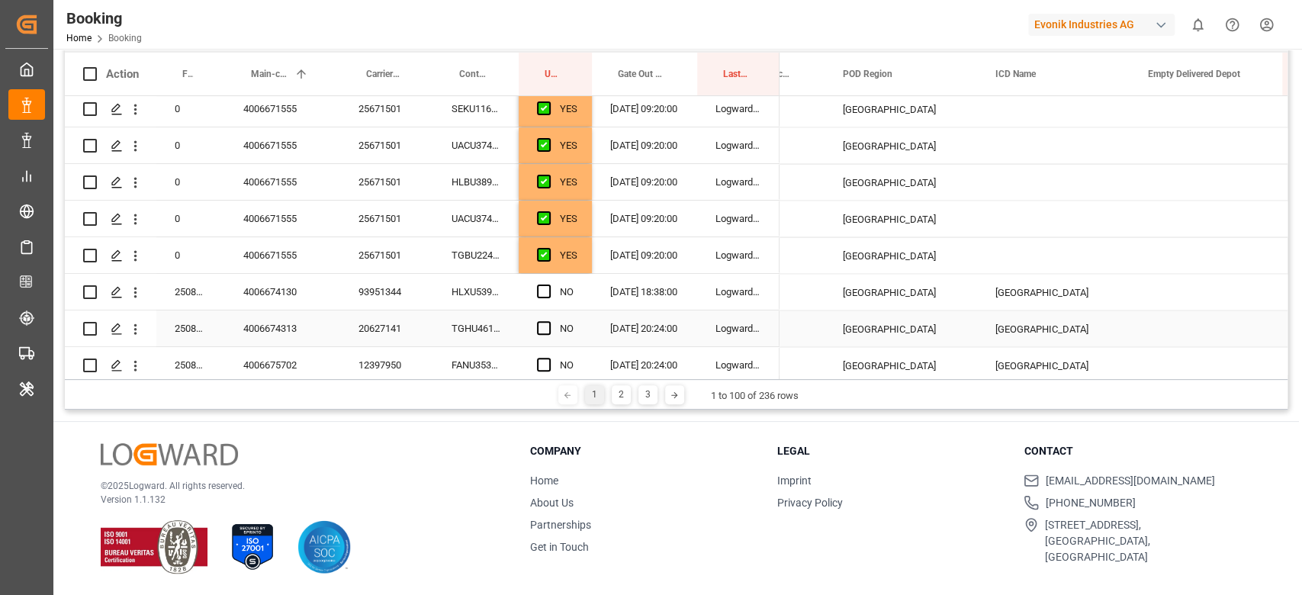
scroll to position [2065, 0]
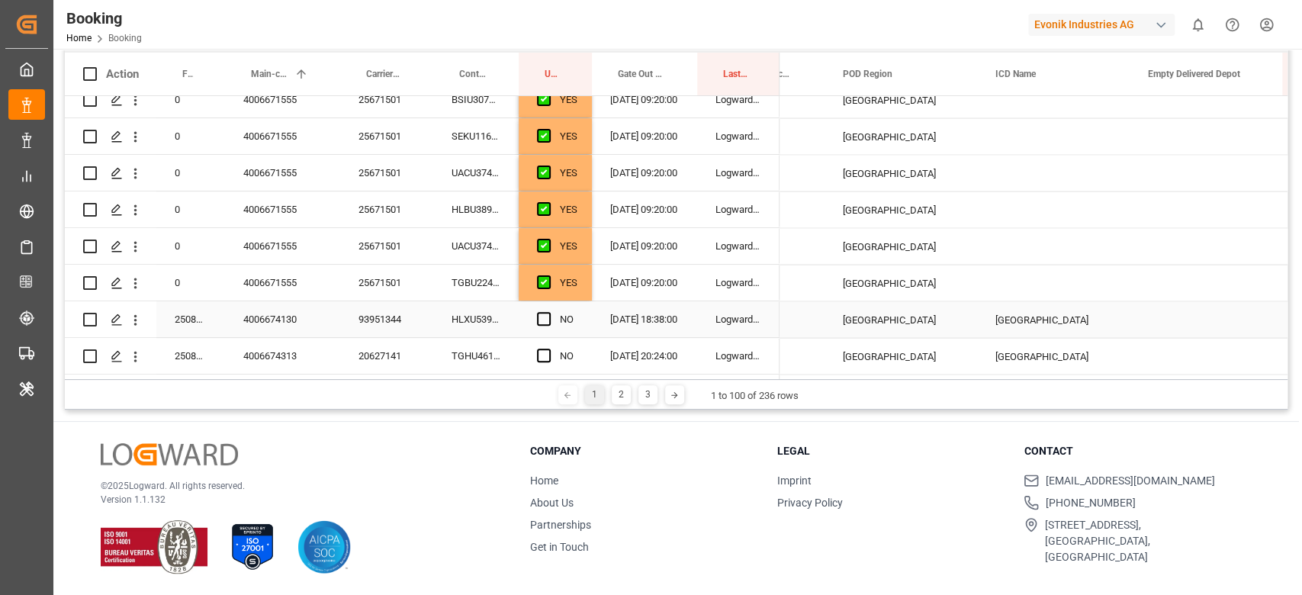
click at [471, 326] on div "HLXU5398537" at bounding box center [475, 319] width 85 height 36
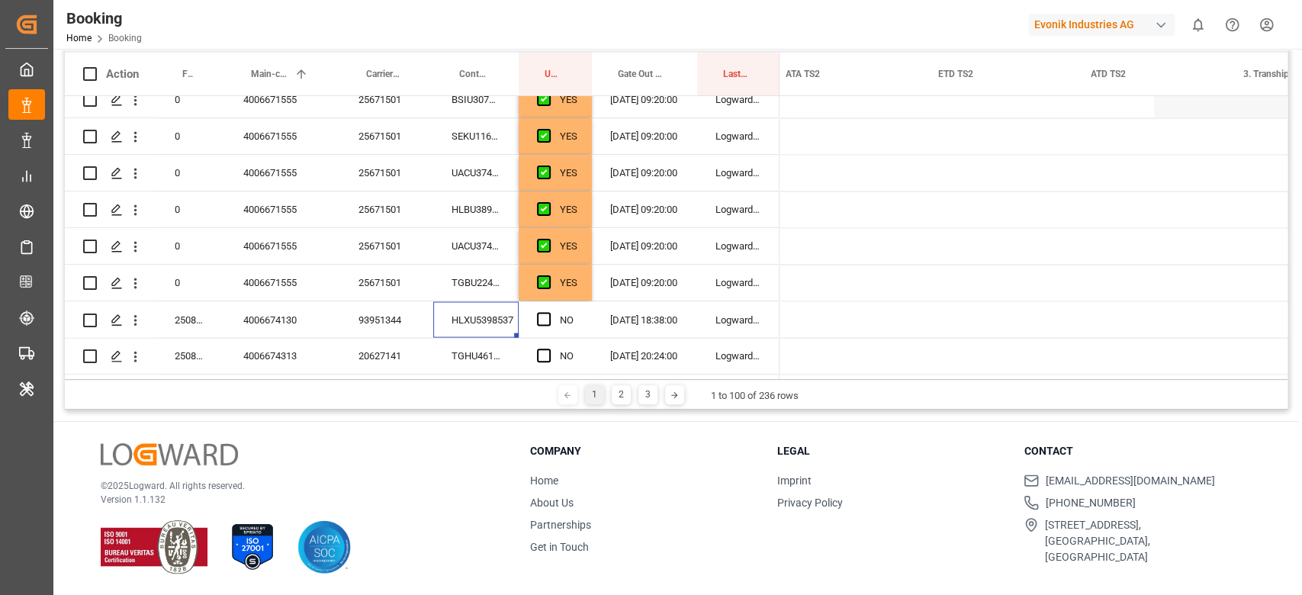
scroll to position [0, 4100]
click at [910, 381] on div "1 2 3 1 to 100 of 236 rows" at bounding box center [676, 394] width 1223 height 31
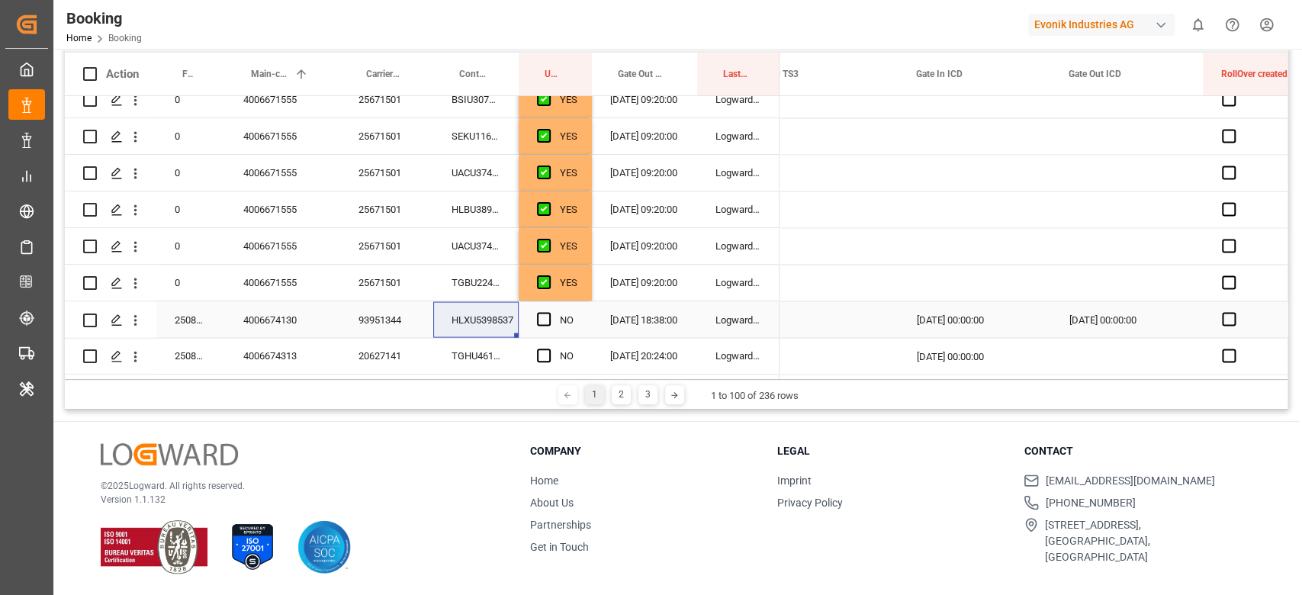
click at [553, 320] on div "Press SPACE to select this row." at bounding box center [548, 319] width 23 height 35
click at [539, 320] on span "Press SPACE to select this row." at bounding box center [544, 319] width 14 height 14
click at [548, 312] on input "Press SPACE to select this row." at bounding box center [548, 312] width 0 height 0
drag, startPoint x: 950, startPoint y: 380, endPoint x: 891, endPoint y: 381, distance: 59.5
click at [891, 381] on div "1 2 3 1 to 100 of 236 rows" at bounding box center [676, 394] width 1223 height 31
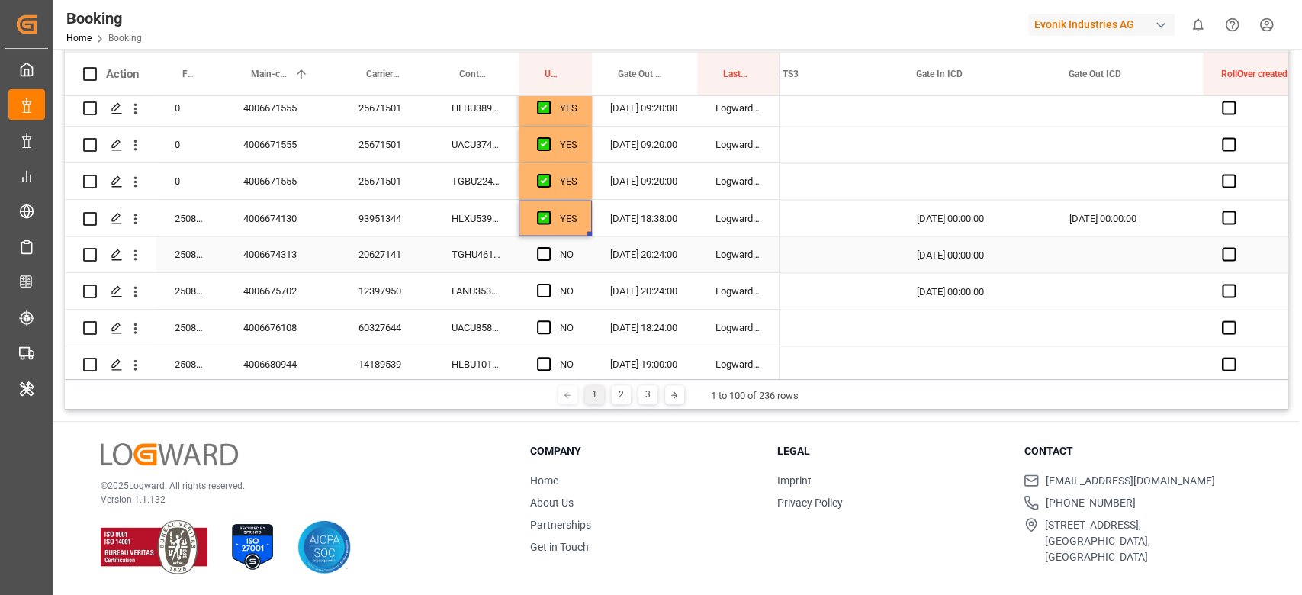
click at [413, 246] on div "20627141" at bounding box center [386, 254] width 93 height 36
click at [514, 257] on div "TGHU4618951" at bounding box center [475, 254] width 85 height 36
click at [1137, 252] on div "Press SPACE to select this row." at bounding box center [1127, 254] width 153 height 36
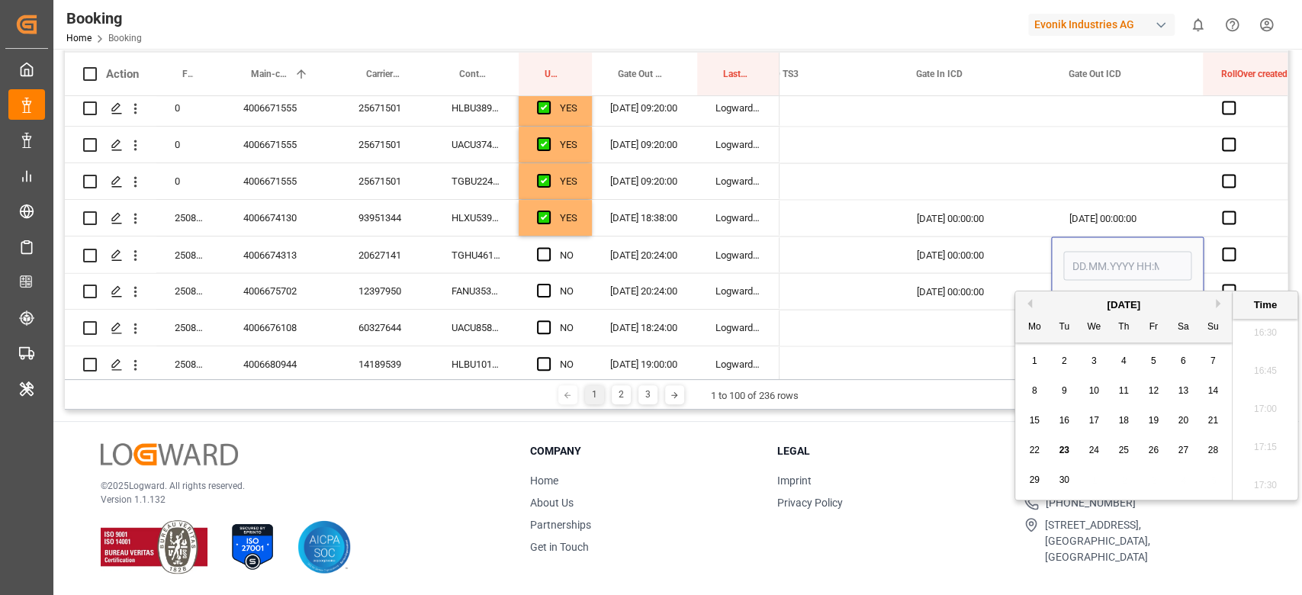
click at [1021, 446] on div "22 23 24 25 26 27 28" at bounding box center [1124, 451] width 208 height 30
click at [1028, 445] on div "22" at bounding box center [1034, 451] width 19 height 18
type input "22.09.2025 00:00"
click at [781, 241] on div "Press SPACE to select this row." at bounding box center [822, 254] width 153 height 36
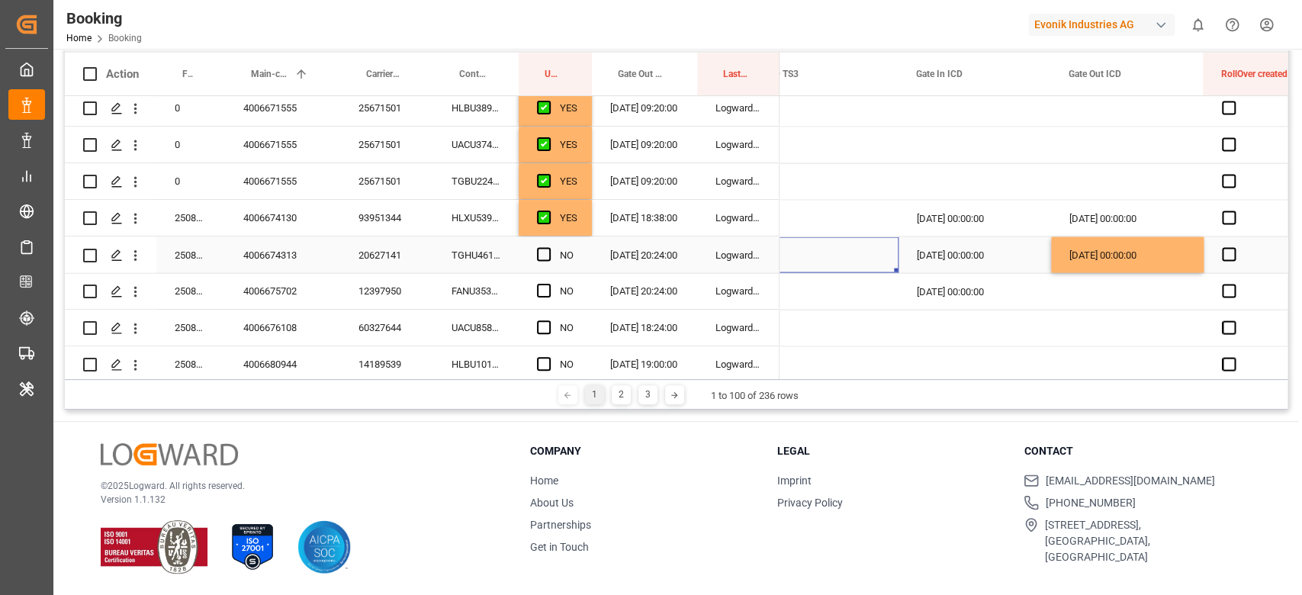
click at [541, 256] on span "Press SPACE to select this row." at bounding box center [544, 254] width 14 height 14
click at [548, 247] on input "Press SPACE to select this row." at bounding box center [548, 247] width 0 height 0
click at [490, 289] on div "FANU3531959" at bounding box center [475, 291] width 85 height 36
click at [539, 290] on span "Press SPACE to select this row." at bounding box center [544, 291] width 14 height 14
click at [548, 284] on input "Press SPACE to select this row." at bounding box center [548, 284] width 0 height 0
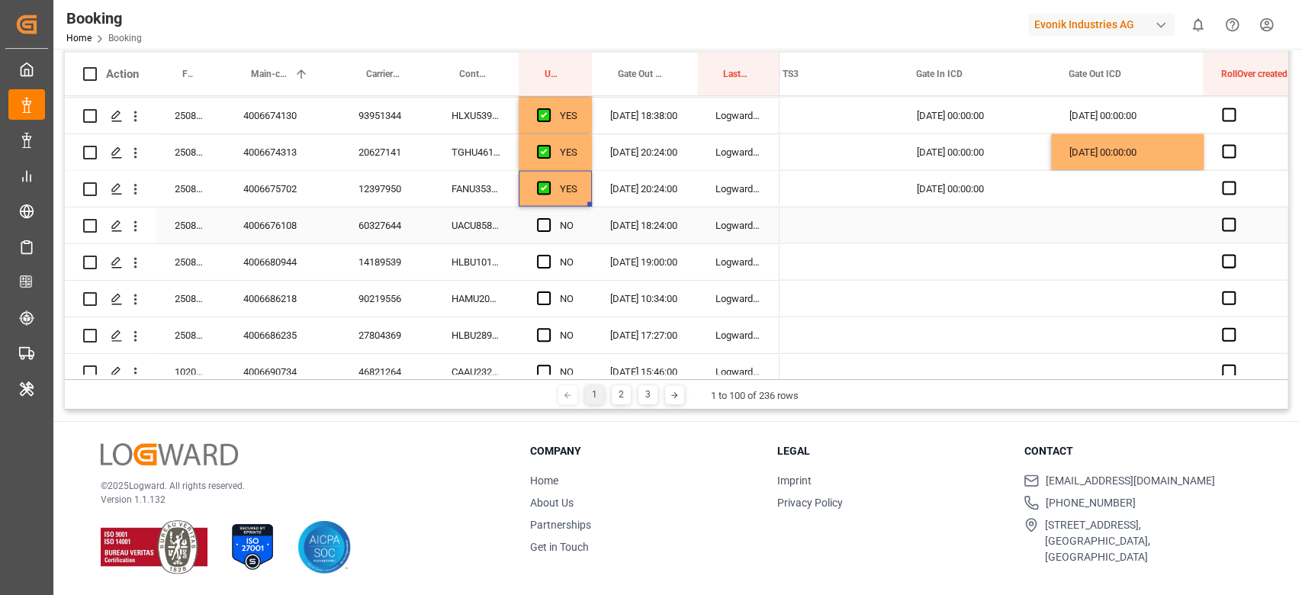
click at [500, 236] on div "UACU8582522" at bounding box center [475, 225] width 85 height 36
click at [532, 223] on div "NO" at bounding box center [555, 225] width 73 height 36
click at [545, 222] on span "Press SPACE to select this row." at bounding box center [544, 225] width 14 height 14
click at [548, 218] on input "Press SPACE to select this row." at bounding box center [548, 218] width 0 height 0
click at [475, 259] on div "HLBU1011278" at bounding box center [475, 262] width 85 height 36
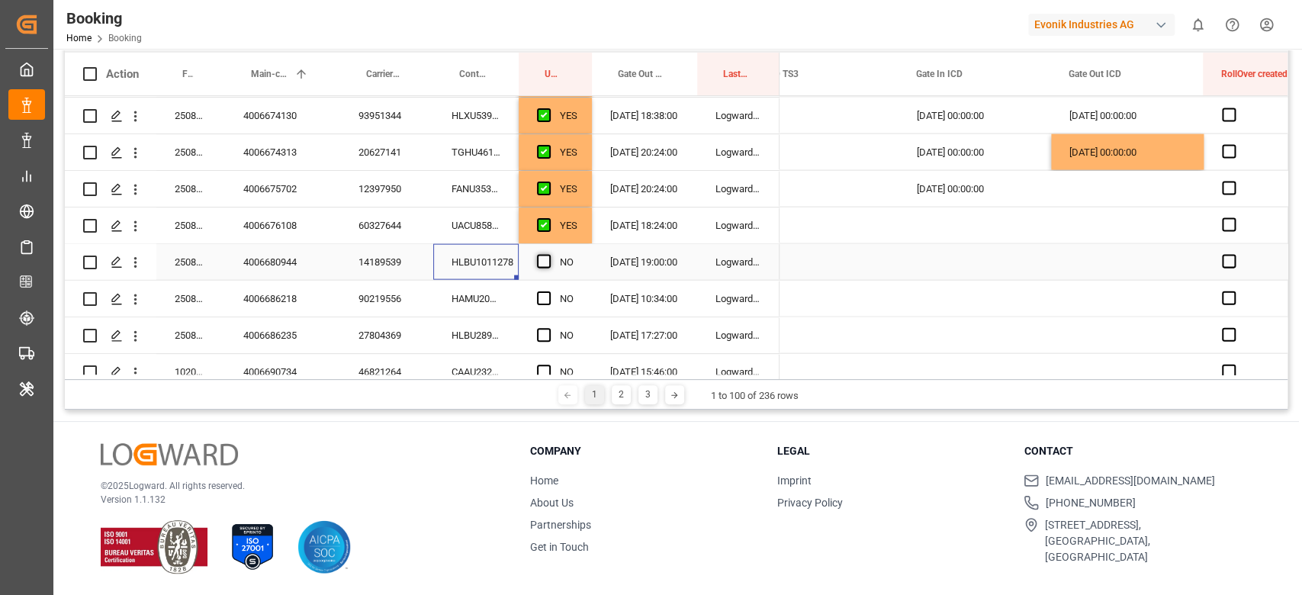
click at [545, 258] on span "Press SPACE to select this row." at bounding box center [544, 262] width 14 height 14
click at [548, 255] on input "Press SPACE to select this row." at bounding box center [548, 255] width 0 height 0
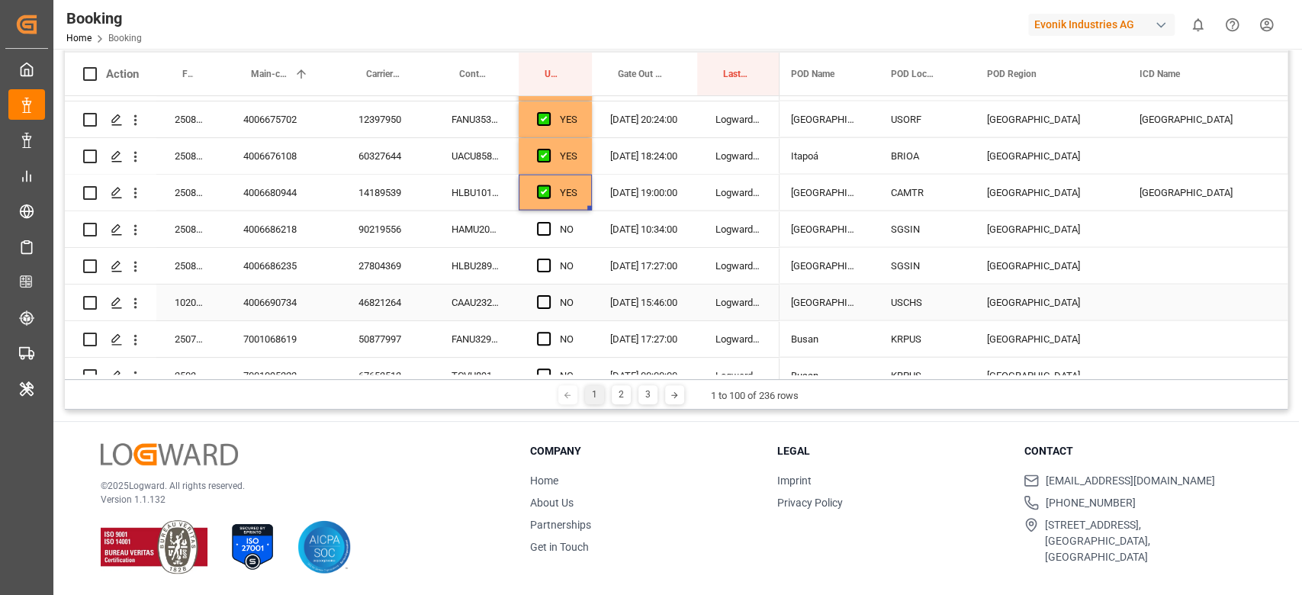
scroll to position [2370, 0]
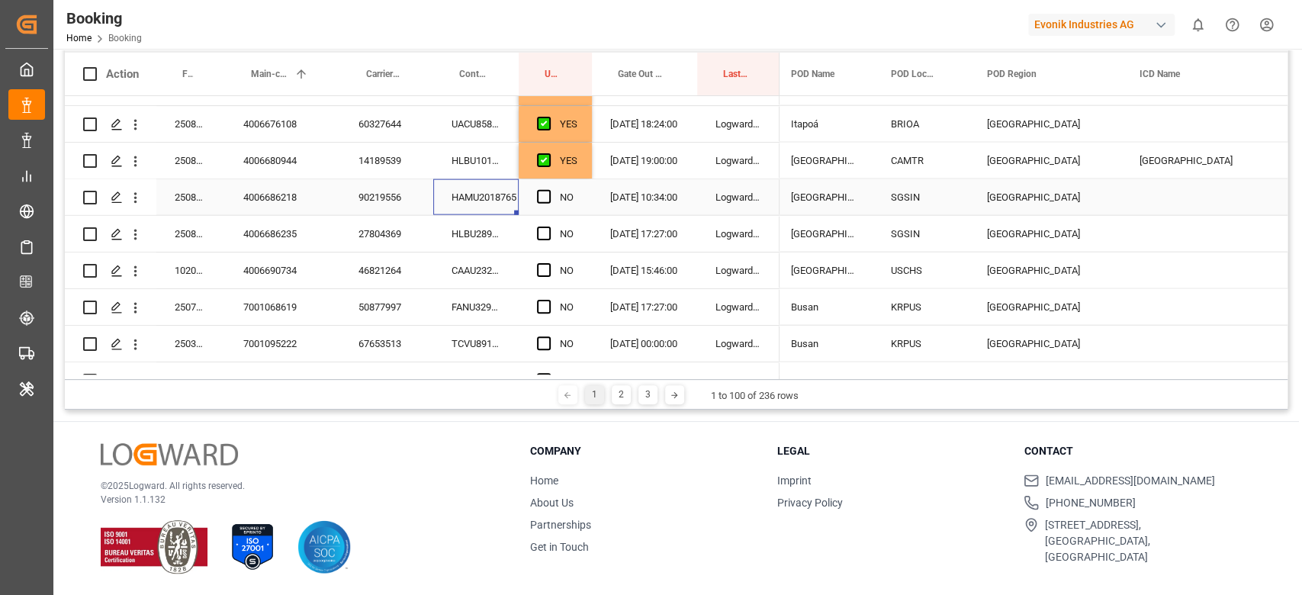
click at [477, 200] on div "HAMU2018765" at bounding box center [475, 197] width 85 height 36
click at [540, 201] on span "Press SPACE to select this row." at bounding box center [544, 197] width 14 height 14
click at [548, 190] on input "Press SPACE to select this row." at bounding box center [548, 190] width 0 height 0
click at [517, 229] on div "HLBU2896755" at bounding box center [475, 234] width 85 height 36
click at [542, 234] on span "Press SPACE to select this row." at bounding box center [544, 234] width 14 height 14
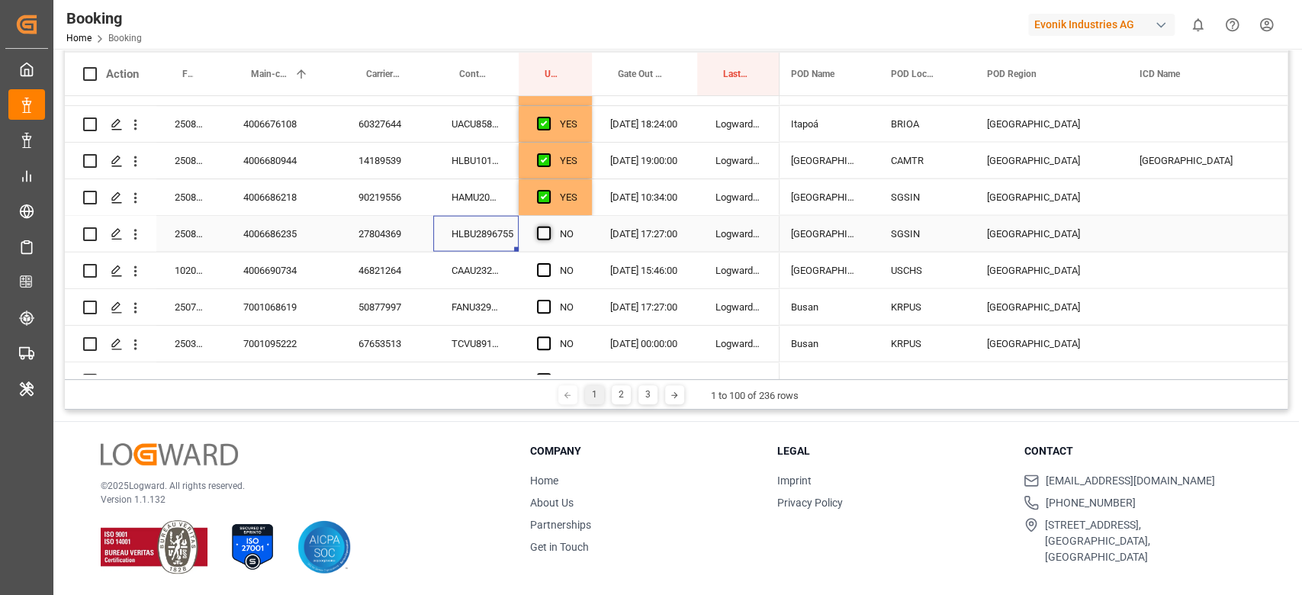
click at [548, 227] on input "Press SPACE to select this row." at bounding box center [548, 227] width 0 height 0
click at [465, 275] on div "CAAU2329530" at bounding box center [475, 270] width 85 height 36
click at [540, 265] on span "Press SPACE to select this row." at bounding box center [544, 270] width 14 height 14
click at [548, 263] on input "Press SPACE to select this row." at bounding box center [548, 263] width 0 height 0
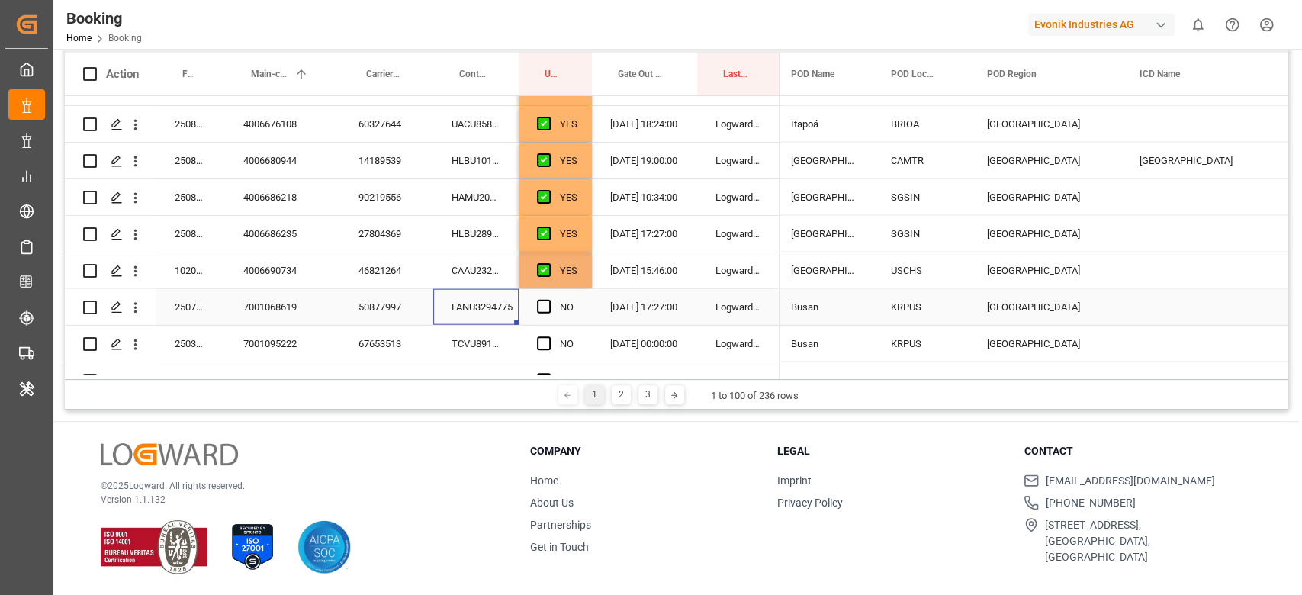
click at [474, 309] on div "FANU3294775" at bounding box center [475, 307] width 85 height 36
click at [549, 310] on span "Press SPACE to select this row." at bounding box center [544, 307] width 14 height 14
click at [548, 300] on input "Press SPACE to select this row." at bounding box center [548, 300] width 0 height 0
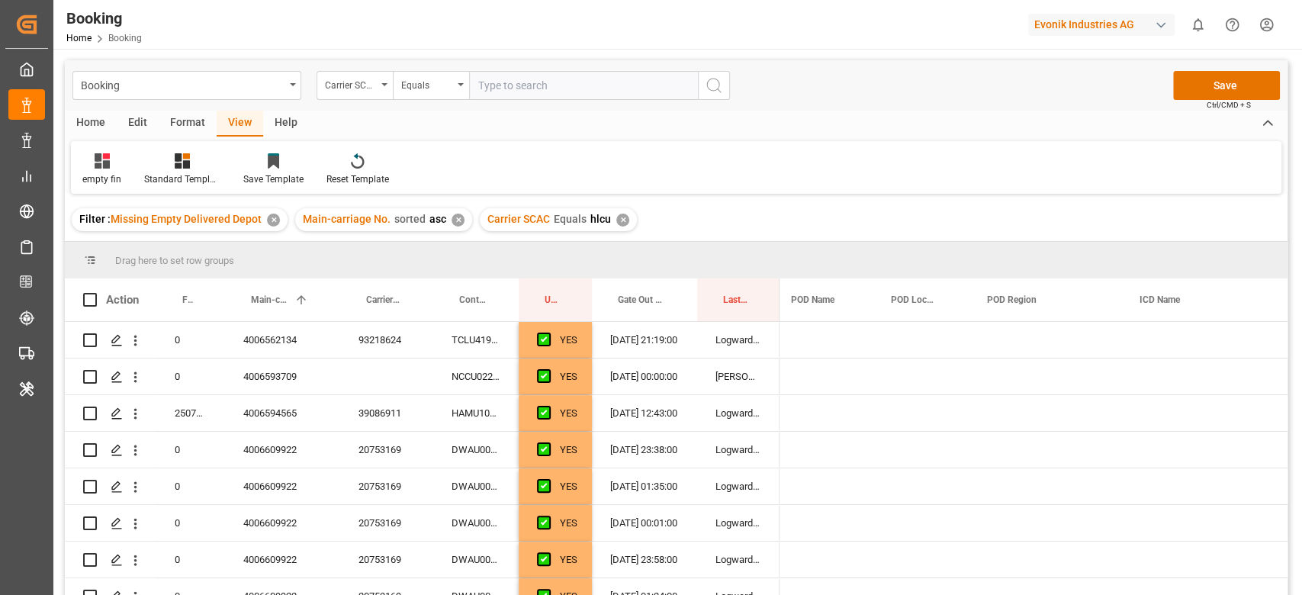
scroll to position [0, 811]
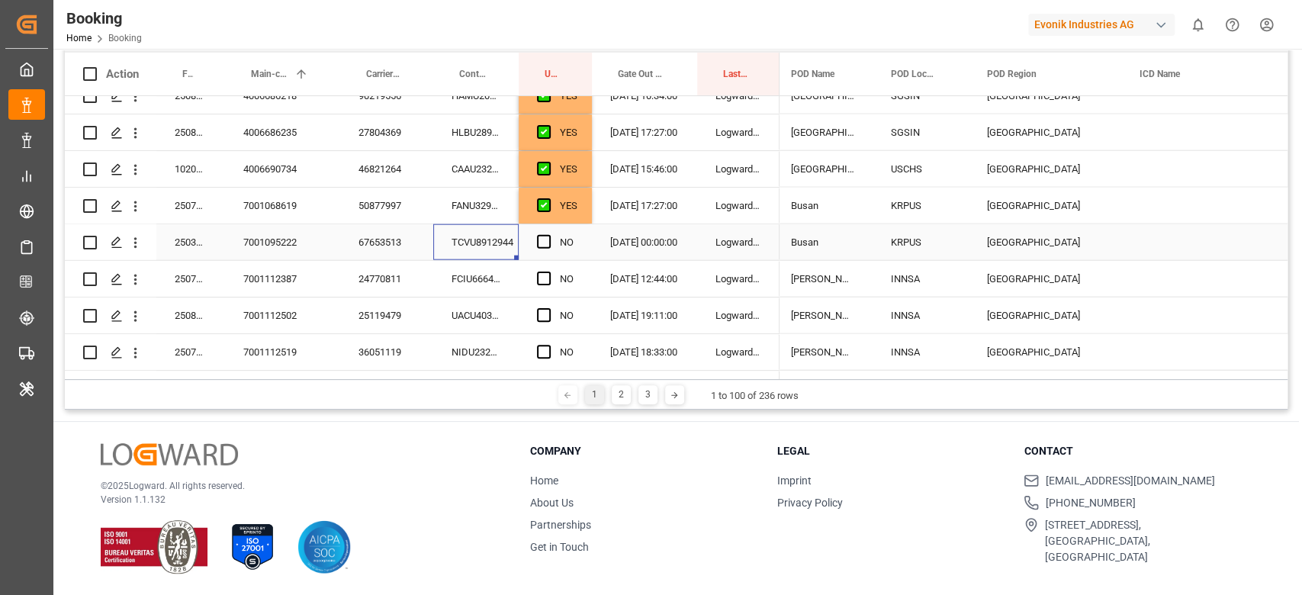
click at [544, 242] on span "Press SPACE to select this row." at bounding box center [544, 242] width 14 height 14
click at [548, 235] on input "Press SPACE to select this row." at bounding box center [548, 235] width 0 height 0
click at [465, 291] on div "FCIU6664964" at bounding box center [475, 279] width 85 height 36
click at [548, 272] on span "Press SPACE to select this row." at bounding box center [544, 279] width 14 height 14
click at [548, 272] on input "Press SPACE to select this row." at bounding box center [548, 272] width 0 height 0
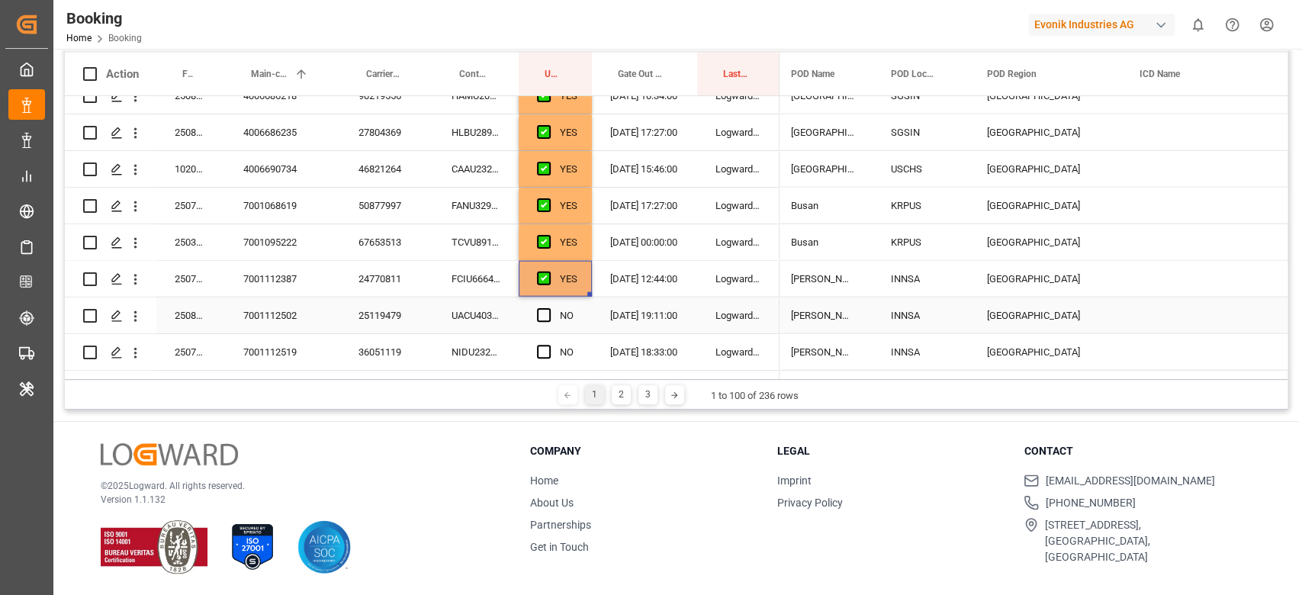
click at [494, 308] on div "UACU4038784" at bounding box center [475, 316] width 85 height 36
click at [548, 314] on span "Press SPACE to select this row." at bounding box center [544, 315] width 14 height 14
click at [548, 308] on input "Press SPACE to select this row." at bounding box center [548, 308] width 0 height 0
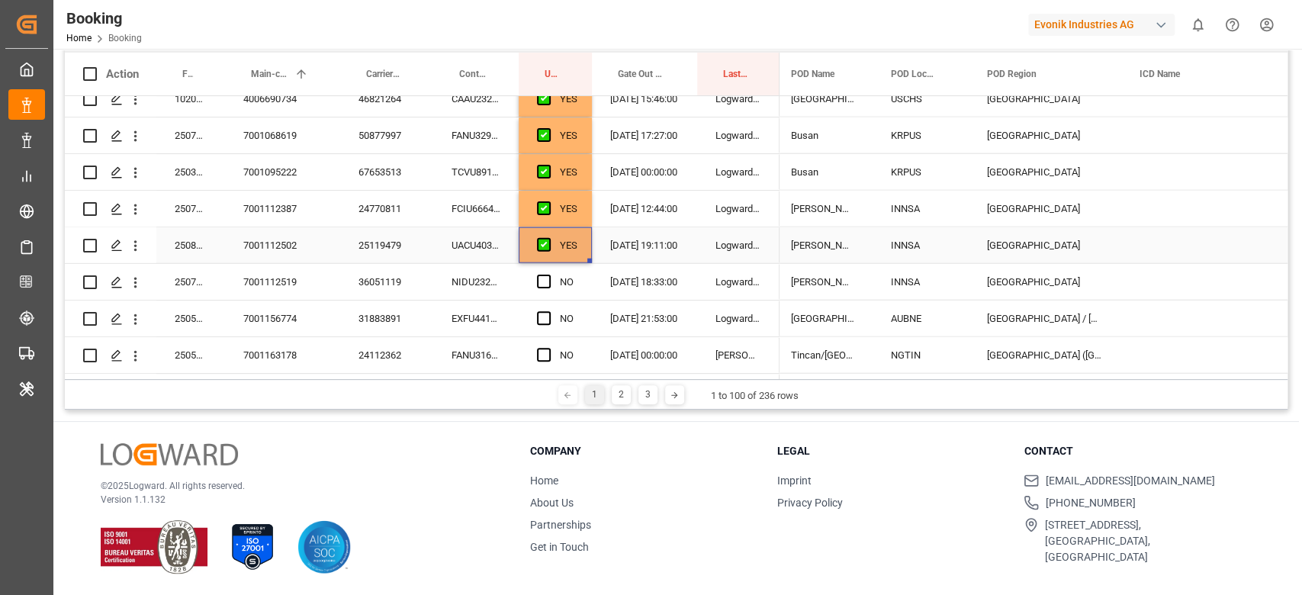
scroll to position [2574, 0]
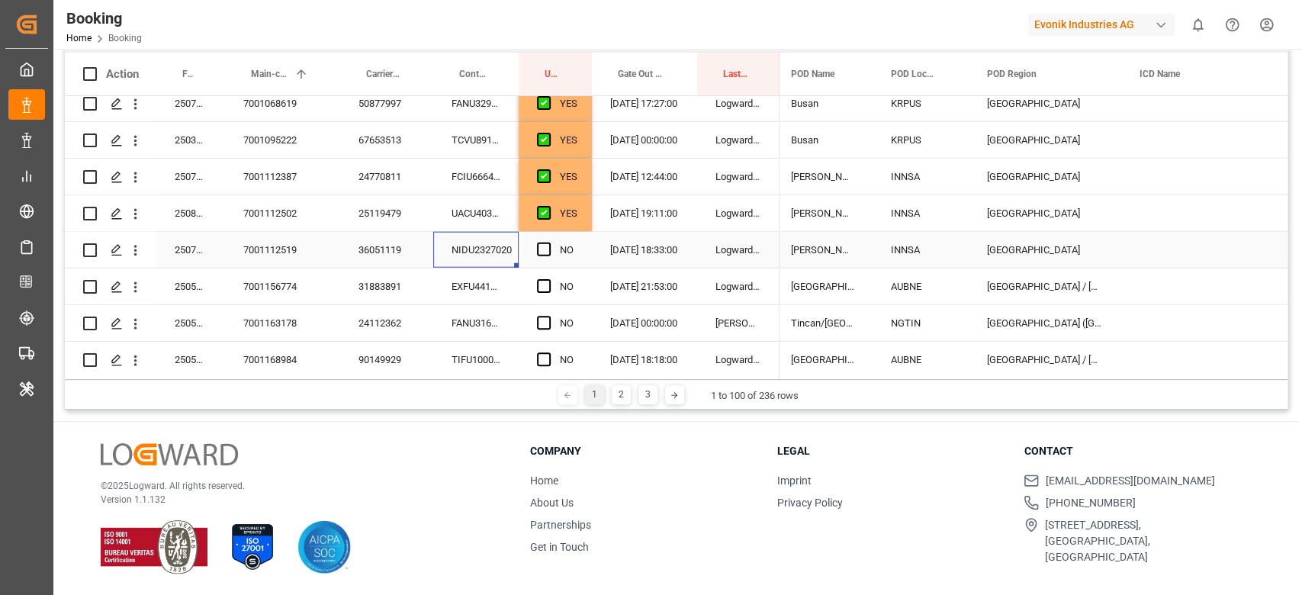
click at [484, 254] on div "NIDU2327020" at bounding box center [475, 250] width 85 height 36
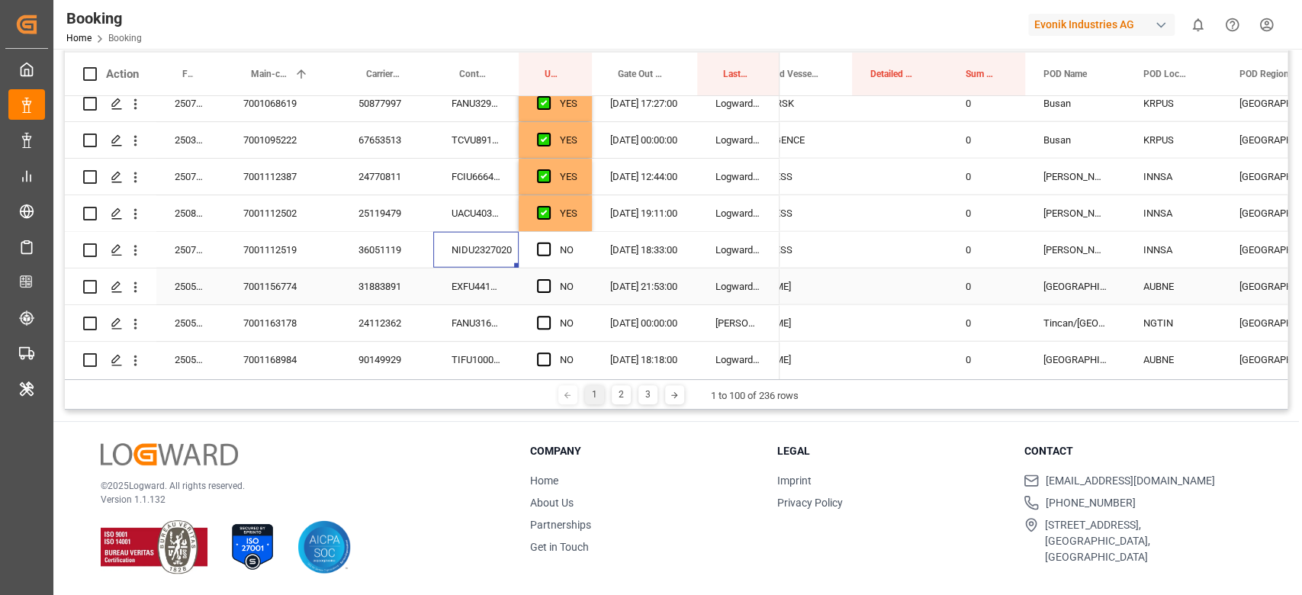
scroll to position [0, 0]
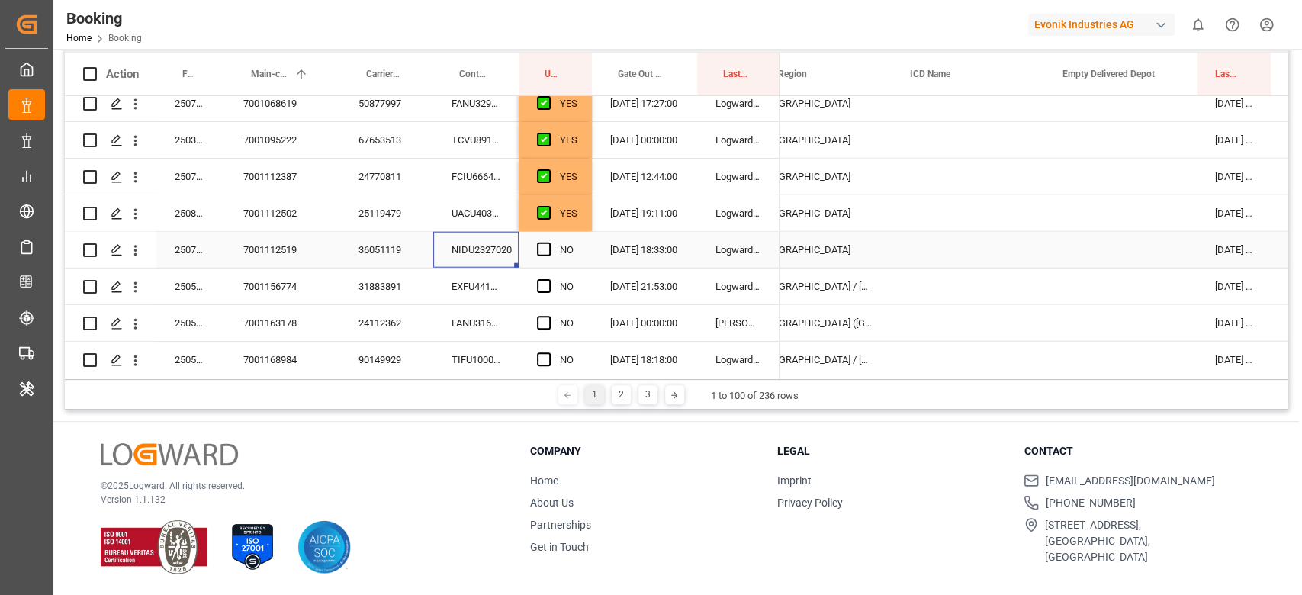
click at [1091, 259] on div "Press SPACE to select this row." at bounding box center [1120, 250] width 153 height 36
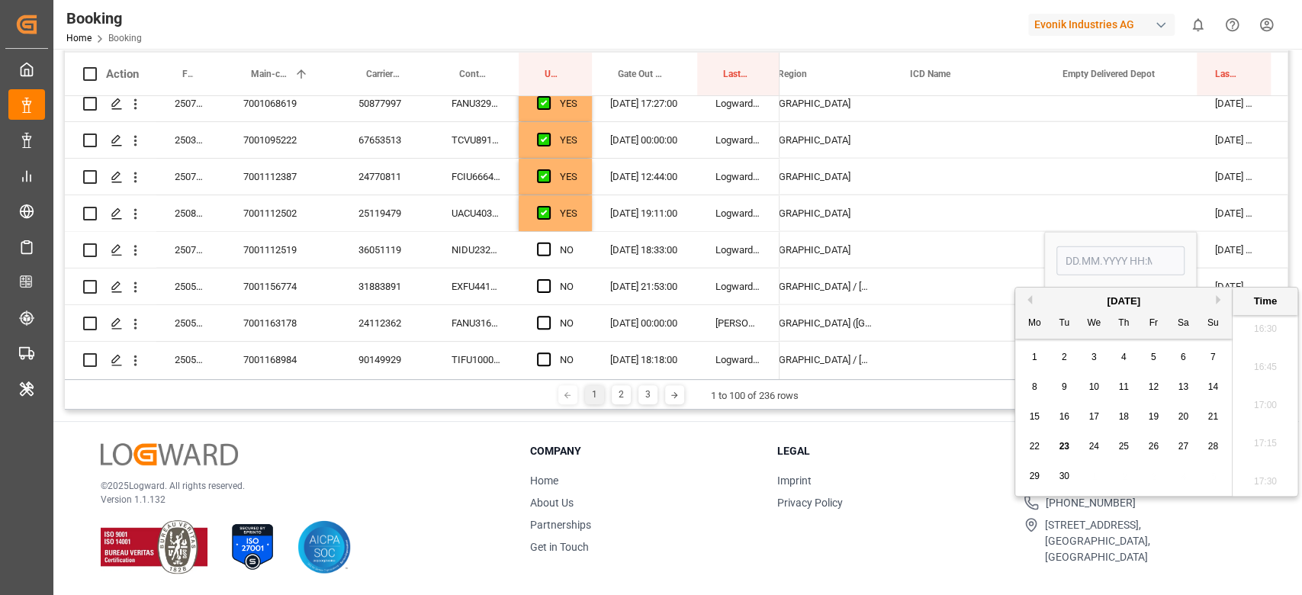
click at [1027, 438] on div "22" at bounding box center [1034, 447] width 19 height 18
type input "[DATE] 00:00"
click at [552, 251] on div "Press SPACE to select this row." at bounding box center [548, 250] width 23 height 35
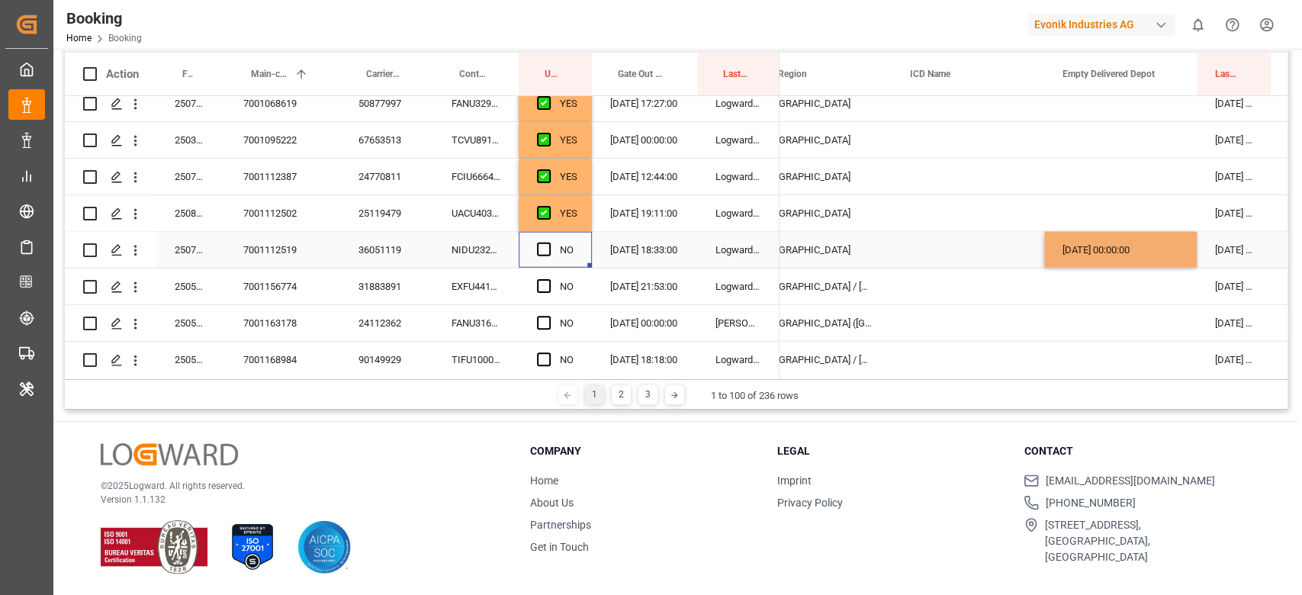
click at [545, 249] on span "Press SPACE to select this row." at bounding box center [544, 250] width 14 height 14
click at [548, 243] on input "Press SPACE to select this row." at bounding box center [548, 243] width 0 height 0
click at [490, 286] on div "EXFU4412860" at bounding box center [475, 287] width 85 height 36
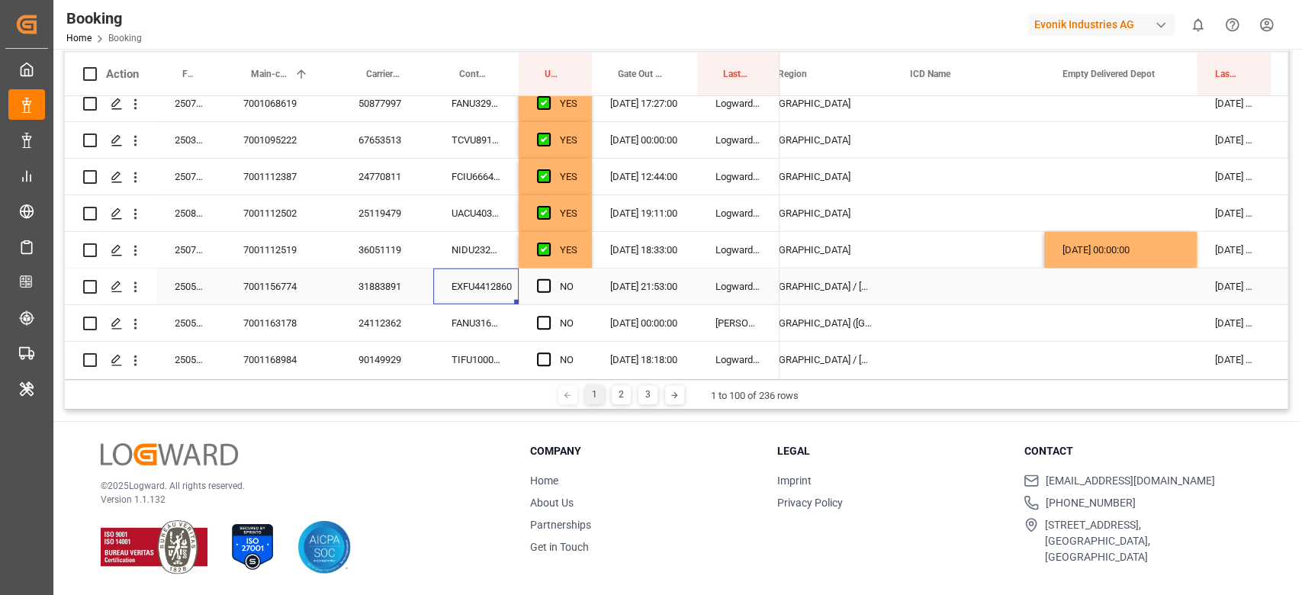
click at [542, 287] on span "Press SPACE to select this row." at bounding box center [544, 286] width 14 height 14
click at [548, 279] on input "Press SPACE to select this row." at bounding box center [548, 279] width 0 height 0
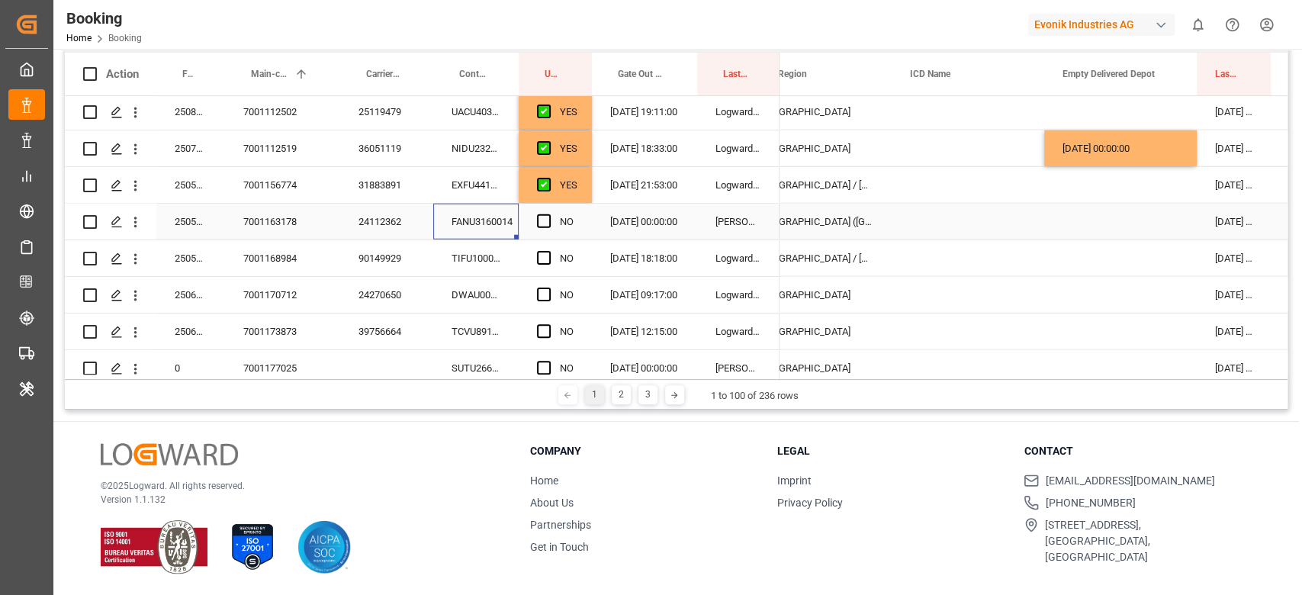
click at [464, 225] on div "FANU3160014" at bounding box center [475, 222] width 85 height 36
click at [557, 229] on div "Press SPACE to select this row." at bounding box center [548, 221] width 23 height 35
click at [532, 210] on div "NO" at bounding box center [555, 222] width 73 height 36
click at [538, 224] on span "Press SPACE to select this row." at bounding box center [544, 221] width 14 height 14
click at [548, 214] on input "Press SPACE to select this row." at bounding box center [548, 214] width 0 height 0
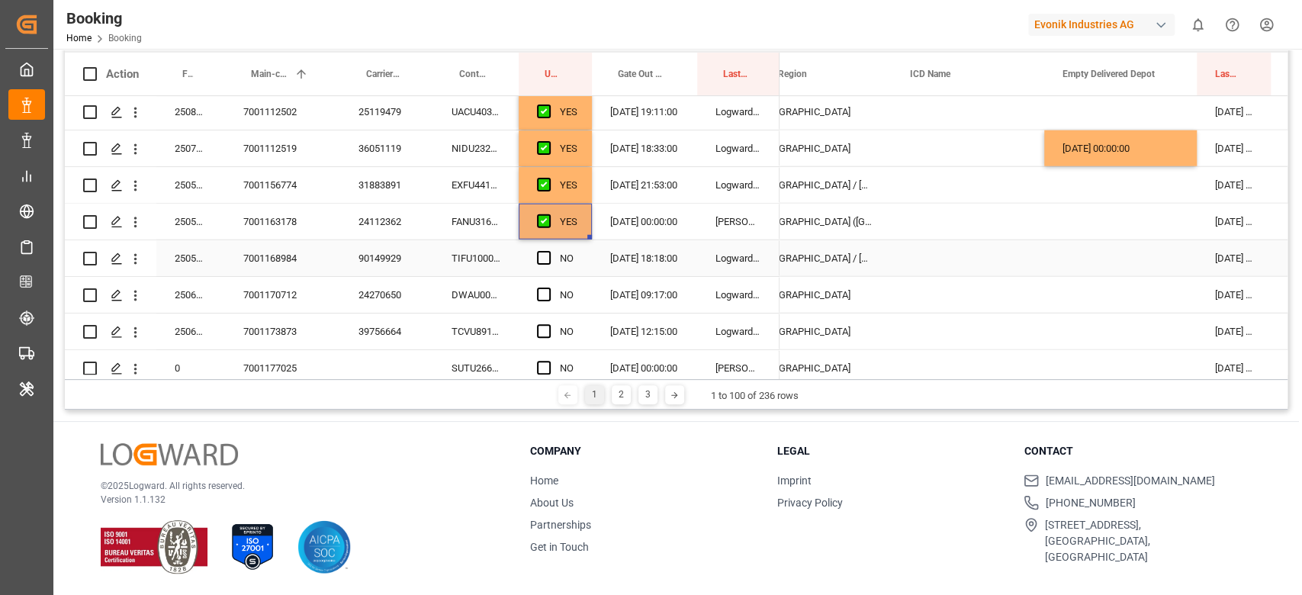
click at [483, 253] on div "TIFU1000230" at bounding box center [475, 258] width 85 height 36
click at [537, 254] on span "Press SPACE to select this row." at bounding box center [544, 258] width 14 height 14
click at [548, 251] on input "Press SPACE to select this row." at bounding box center [548, 251] width 0 height 0
click at [500, 290] on div "DWAU0007422" at bounding box center [475, 295] width 85 height 36
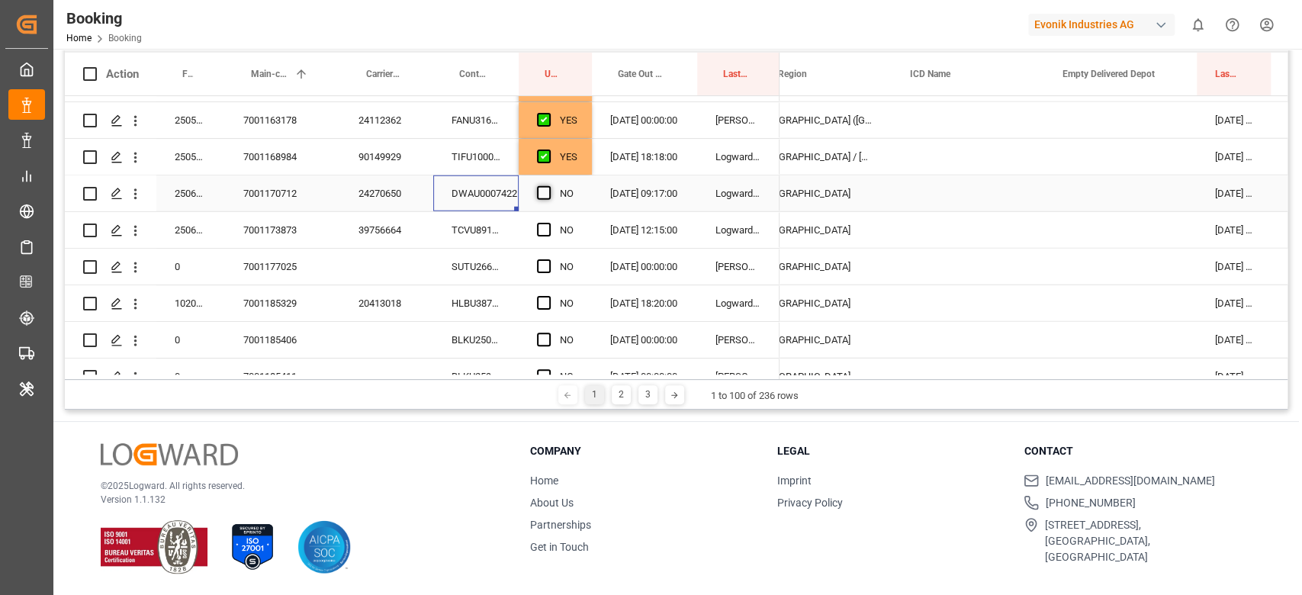
click at [542, 186] on span "Press SPACE to select this row." at bounding box center [544, 193] width 14 height 14
click at [548, 186] on input "Press SPACE to select this row." at bounding box center [548, 186] width 0 height 0
click at [468, 226] on div "TCVU8911803" at bounding box center [475, 230] width 85 height 36
click at [543, 224] on span "Press SPACE to select this row." at bounding box center [544, 230] width 14 height 14
click at [548, 223] on input "Press SPACE to select this row." at bounding box center [548, 223] width 0 height 0
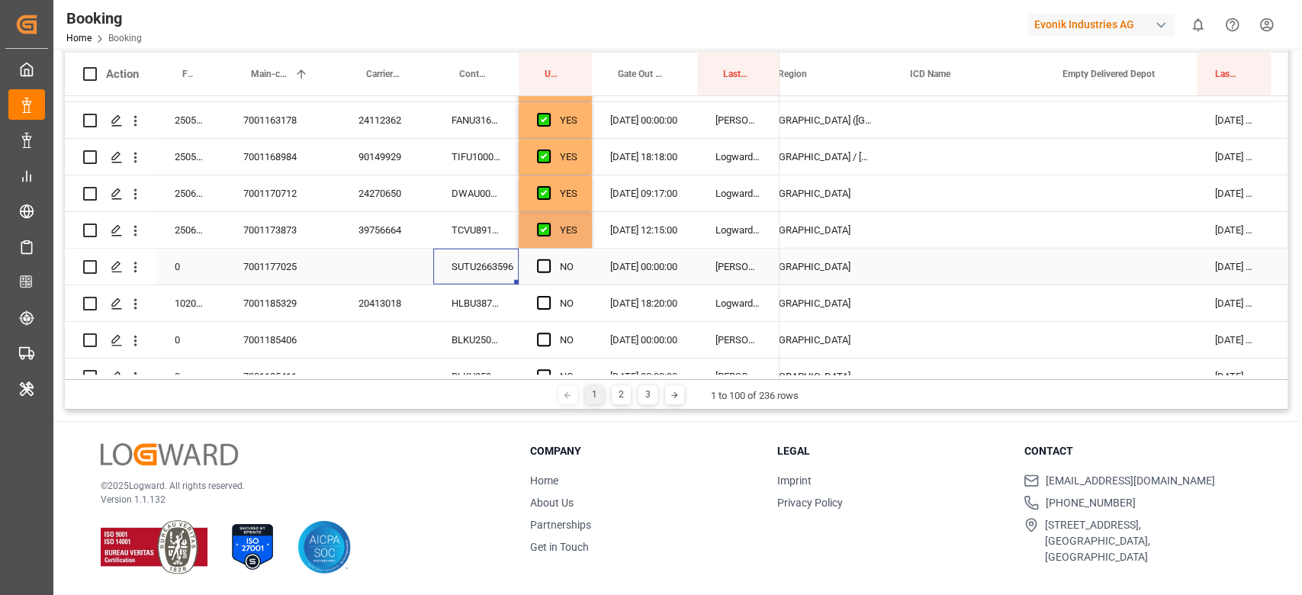
click at [475, 265] on div "SUTU2663596" at bounding box center [475, 267] width 85 height 36
click at [542, 262] on span "Press SPACE to select this row." at bounding box center [544, 266] width 14 height 14
click at [548, 259] on input "Press SPACE to select this row." at bounding box center [548, 259] width 0 height 0
click at [518, 288] on div "HLBU3874529" at bounding box center [475, 303] width 85 height 36
click at [543, 304] on span "Press SPACE to select this row." at bounding box center [544, 303] width 14 height 14
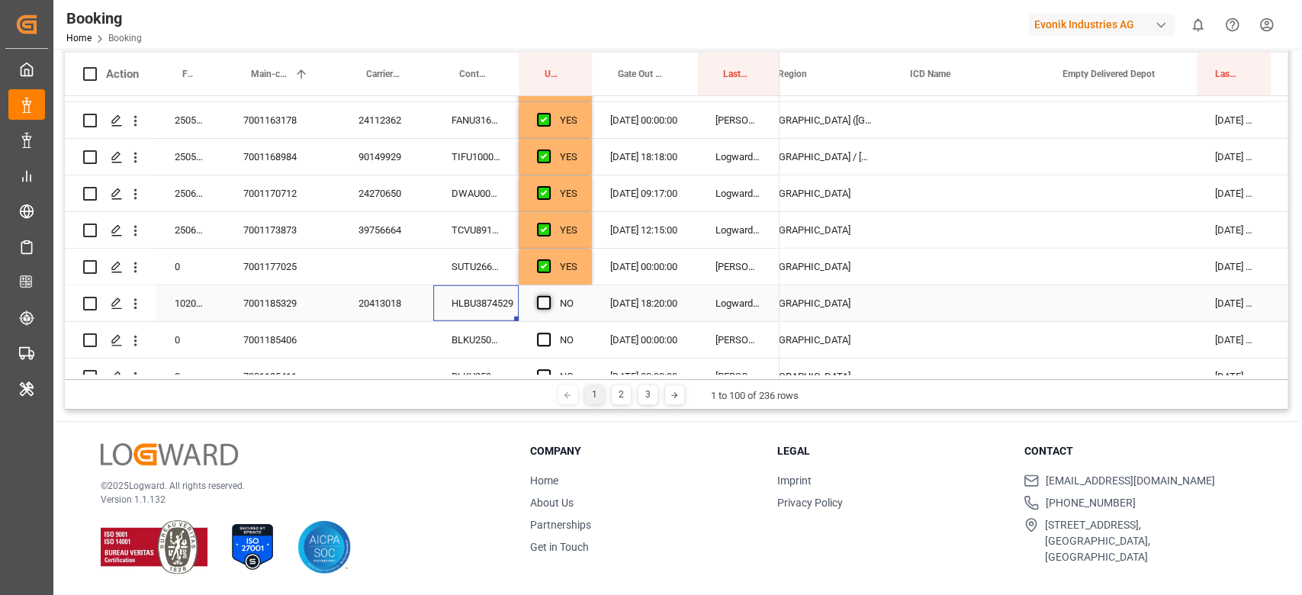
click at [548, 296] on input "Press SPACE to select this row." at bounding box center [548, 296] width 0 height 0
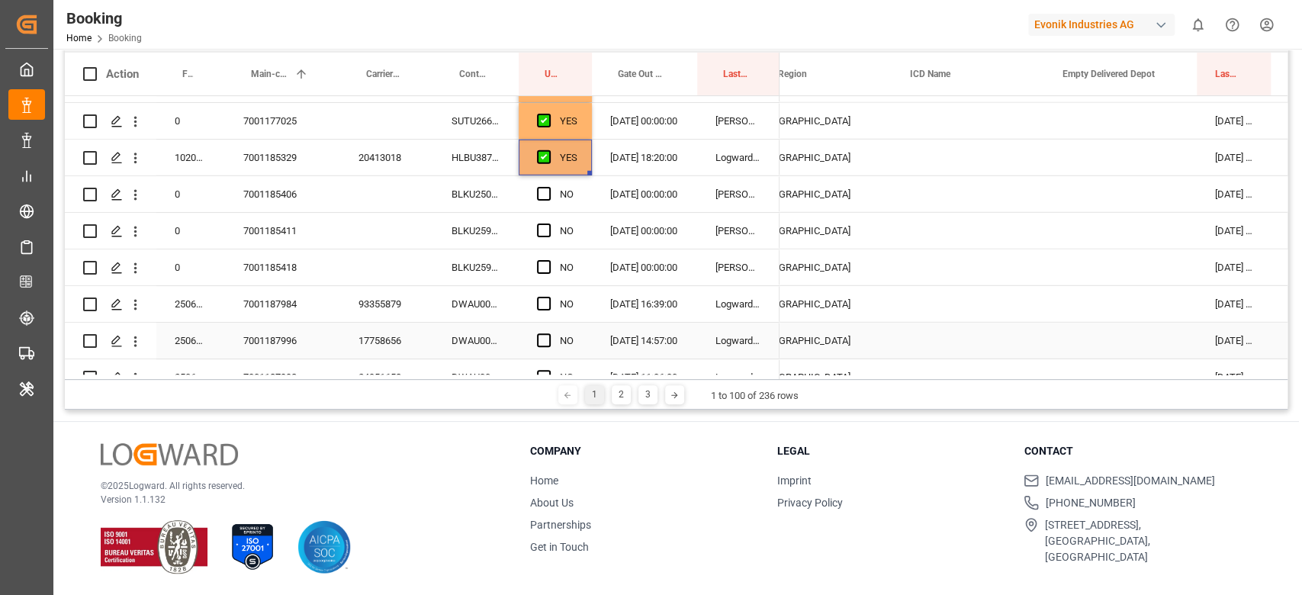
scroll to position [2980, 0]
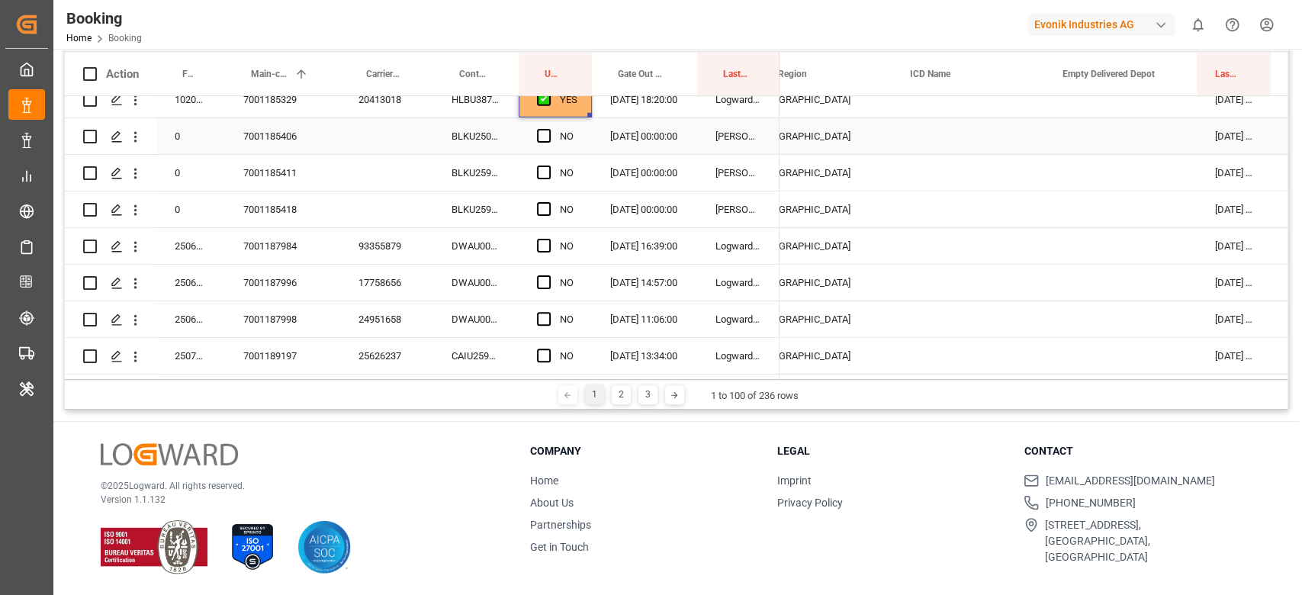
click at [500, 143] on div "BLKU2507824" at bounding box center [475, 136] width 85 height 36
click at [544, 133] on span "Press SPACE to select this row." at bounding box center [544, 136] width 14 height 14
click at [548, 129] on input "Press SPACE to select this row." at bounding box center [548, 129] width 0 height 0
click at [495, 161] on div "BLKU2593885" at bounding box center [475, 173] width 85 height 36
click at [543, 168] on span "Press SPACE to select this row." at bounding box center [544, 173] width 14 height 14
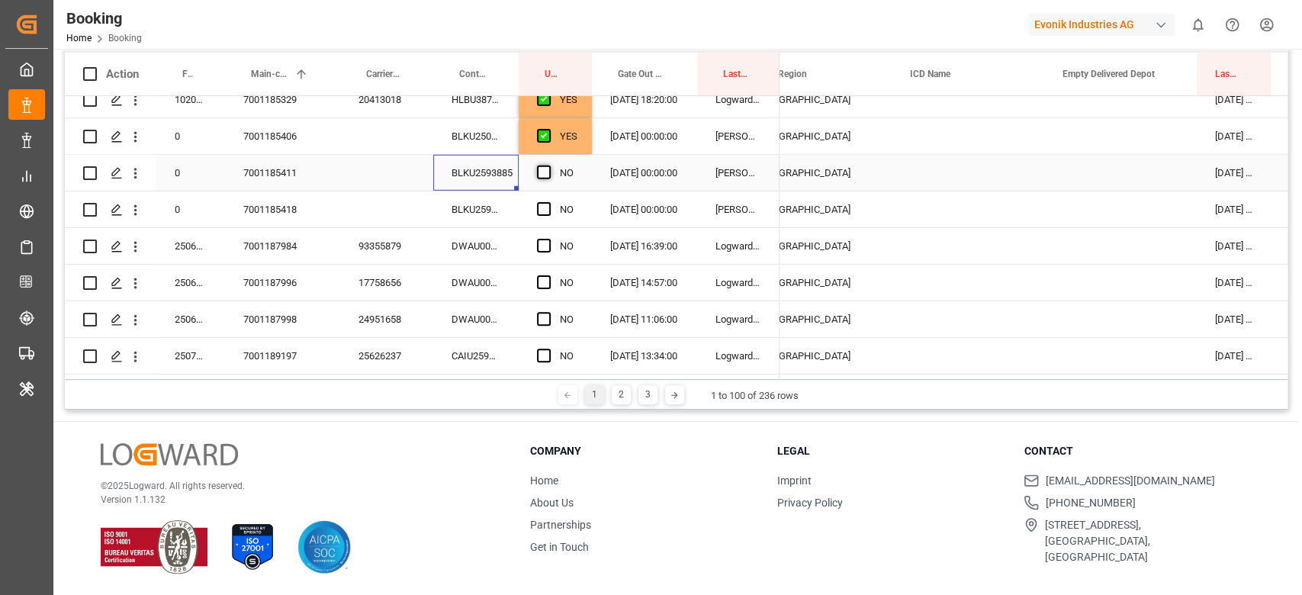
click at [548, 166] on input "Press SPACE to select this row." at bounding box center [548, 166] width 0 height 0
click at [483, 217] on div "BLKU2590680" at bounding box center [475, 209] width 85 height 36
click at [544, 211] on span "Press SPACE to select this row." at bounding box center [544, 209] width 14 height 14
click at [548, 202] on input "Press SPACE to select this row." at bounding box center [548, 202] width 0 height 0
click at [483, 262] on div "DWAU0006642" at bounding box center [475, 246] width 85 height 36
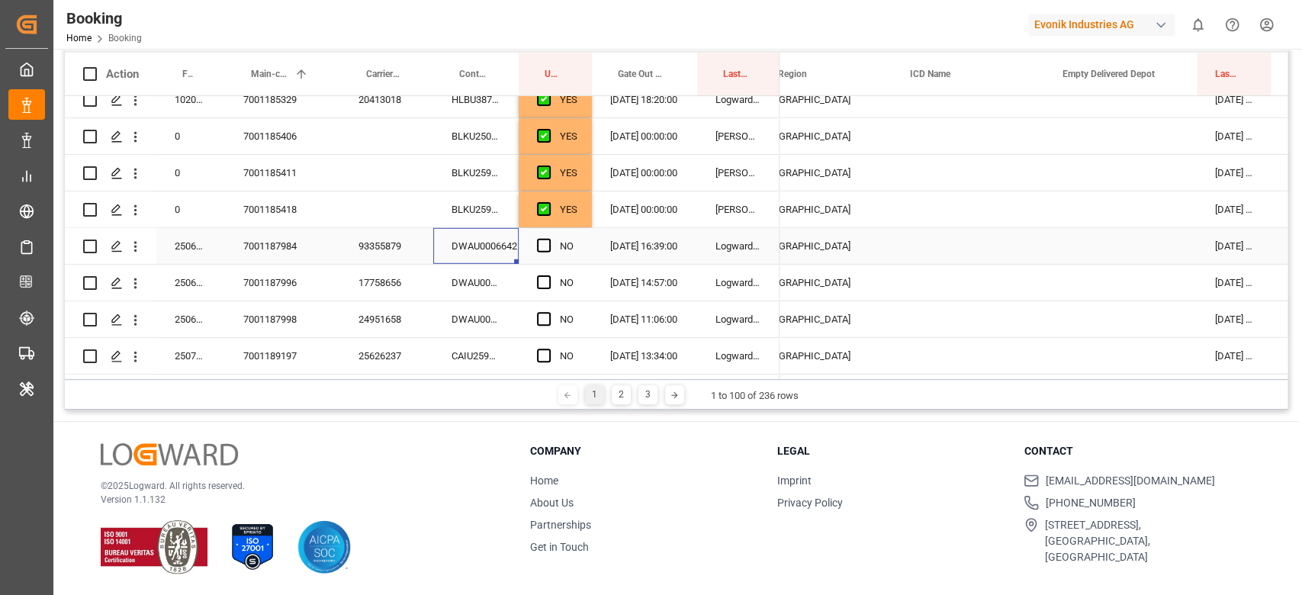
click at [538, 247] on span "Press SPACE to select this row." at bounding box center [544, 246] width 14 height 14
click at [548, 239] on input "Press SPACE to select this row." at bounding box center [548, 239] width 0 height 0
click at [495, 286] on div "DWAU0006529" at bounding box center [475, 283] width 85 height 36
click at [544, 280] on span "Press SPACE to select this row." at bounding box center [544, 282] width 14 height 14
click at [548, 275] on input "Press SPACE to select this row." at bounding box center [548, 275] width 0 height 0
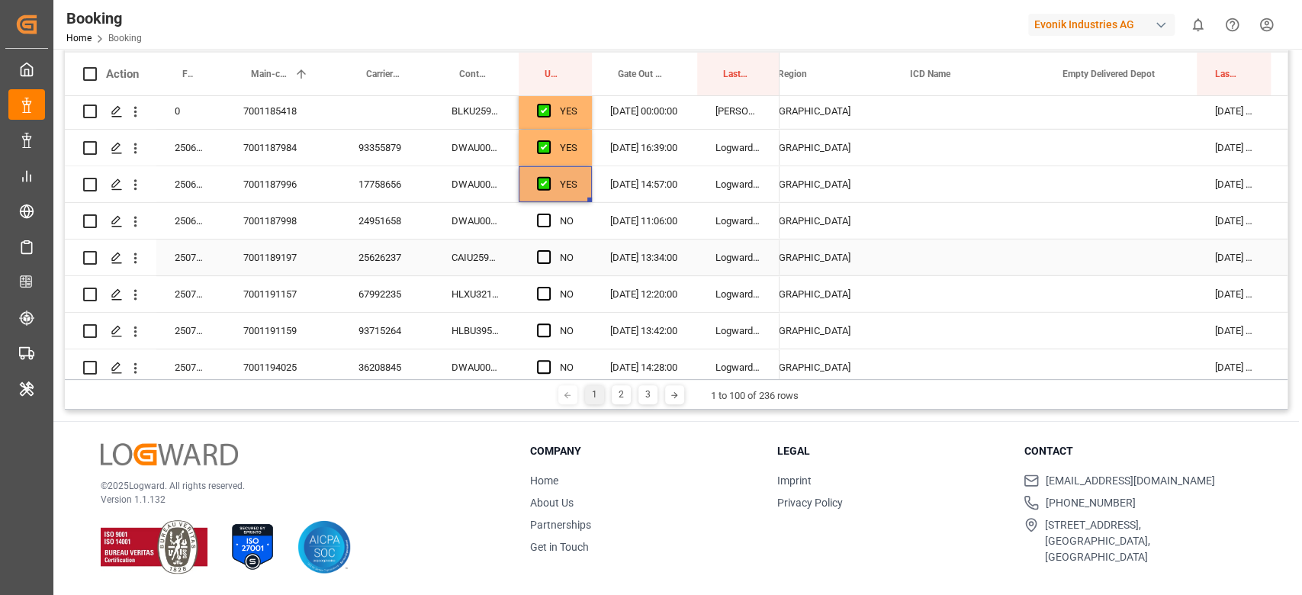
scroll to position [3082, 0]
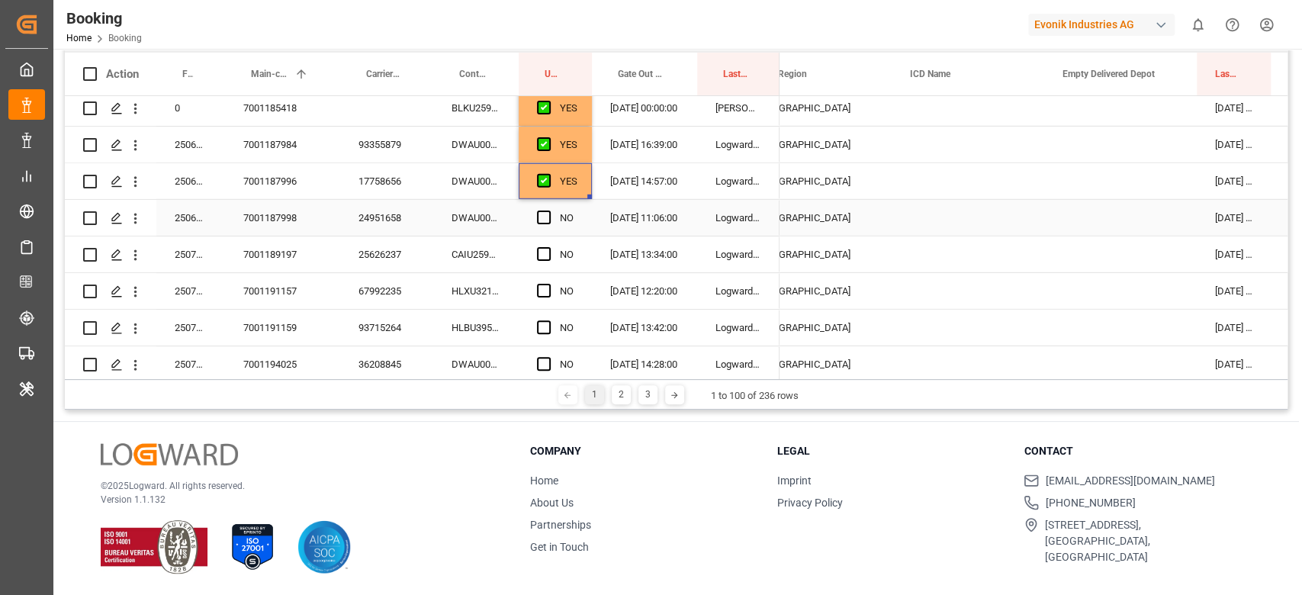
click at [475, 223] on div "DWAU0007530" at bounding box center [475, 218] width 85 height 36
click at [546, 222] on span "Press SPACE to select this row." at bounding box center [544, 218] width 14 height 14
click at [548, 211] on input "Press SPACE to select this row." at bounding box center [548, 211] width 0 height 0
click at [516, 245] on div "CAIU2593078" at bounding box center [475, 254] width 85 height 36
drag, startPoint x: 531, startPoint y: 262, endPoint x: 544, endPoint y: 252, distance: 16.3
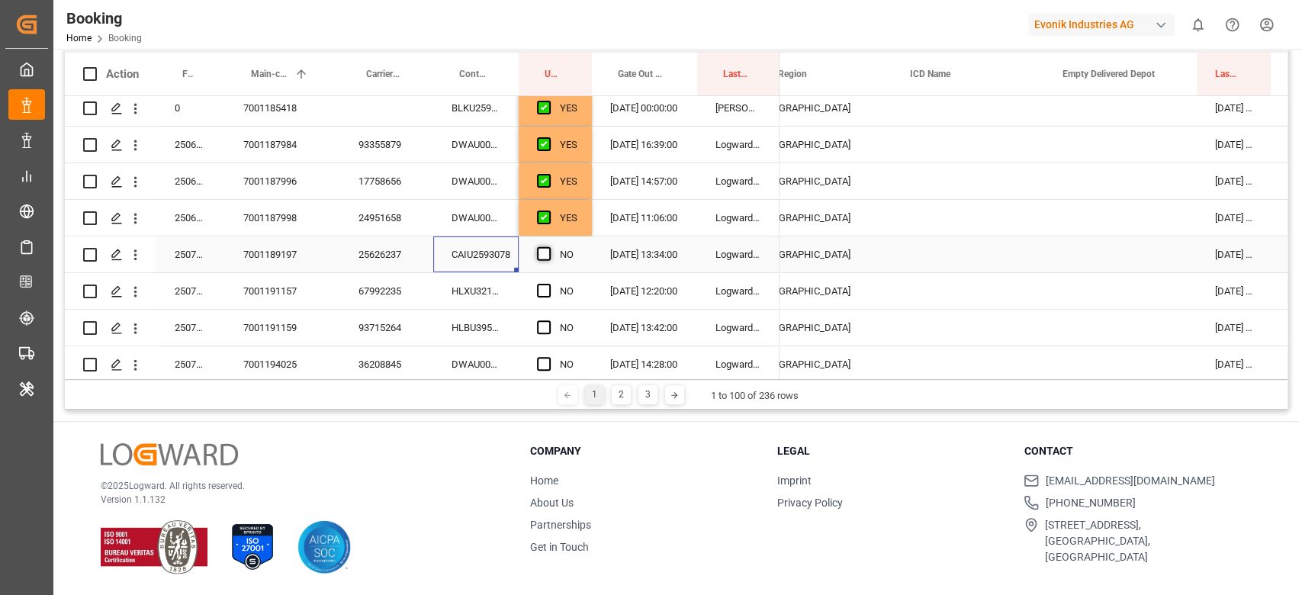
click at [531, 261] on div "NO" at bounding box center [555, 254] width 73 height 36
click at [547, 251] on span "Press SPACE to select this row." at bounding box center [544, 254] width 14 height 14
click at [548, 247] on input "Press SPACE to select this row." at bounding box center [548, 247] width 0 height 0
click at [482, 278] on div "HLXU3215405" at bounding box center [475, 291] width 85 height 36
click at [1147, 279] on div "Press SPACE to select this row." at bounding box center [1120, 291] width 153 height 36
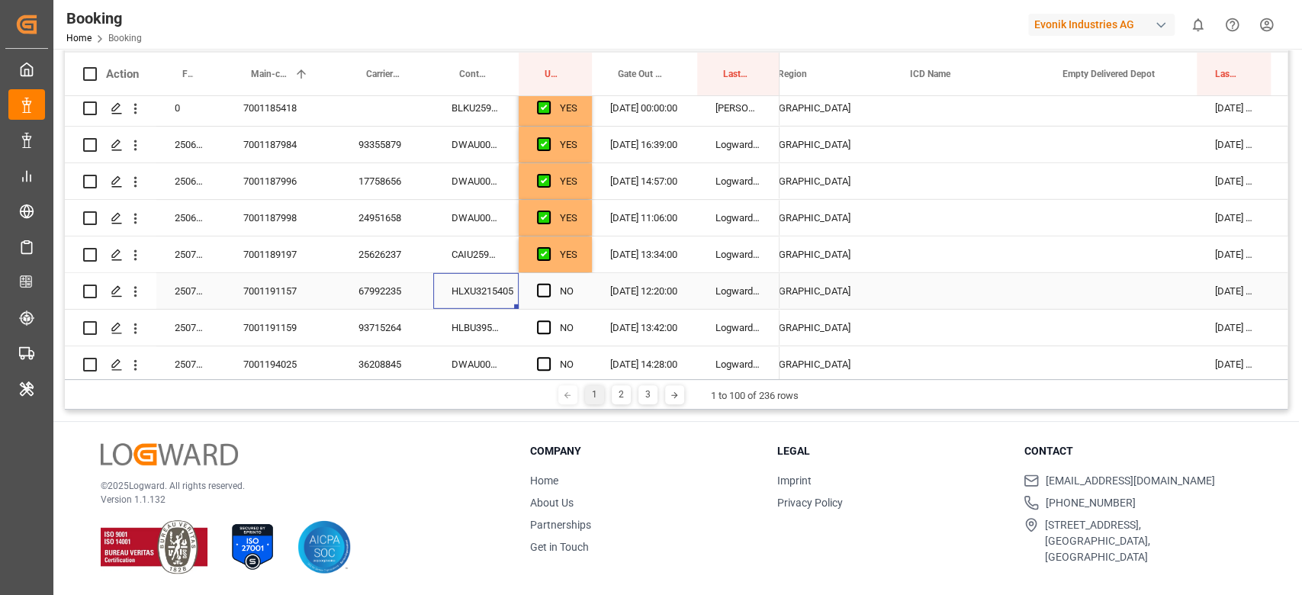
click at [1147, 279] on div "Press SPACE to select this row." at bounding box center [1120, 291] width 153 height 36
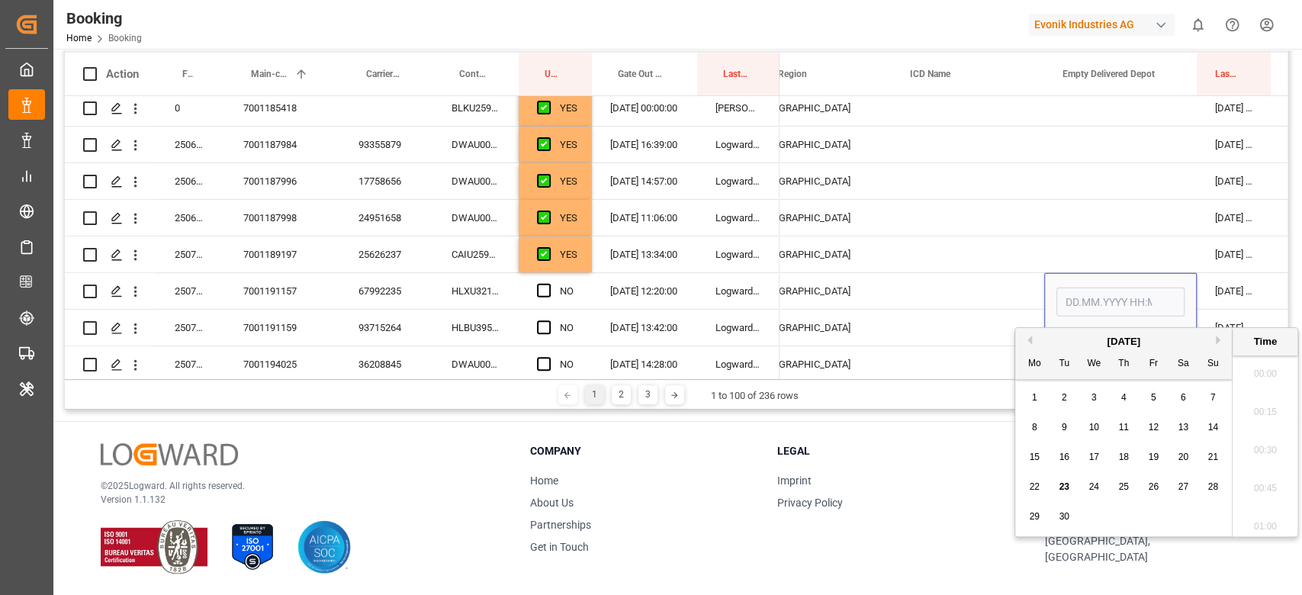
scroll to position [2522, 0]
click at [1060, 486] on span "23" at bounding box center [1064, 486] width 10 height 11
type input "[DATE] 00:00"
click at [539, 285] on span "Press SPACE to select this row." at bounding box center [544, 291] width 14 height 14
click at [548, 284] on input "Press SPACE to select this row." at bounding box center [548, 284] width 0 height 0
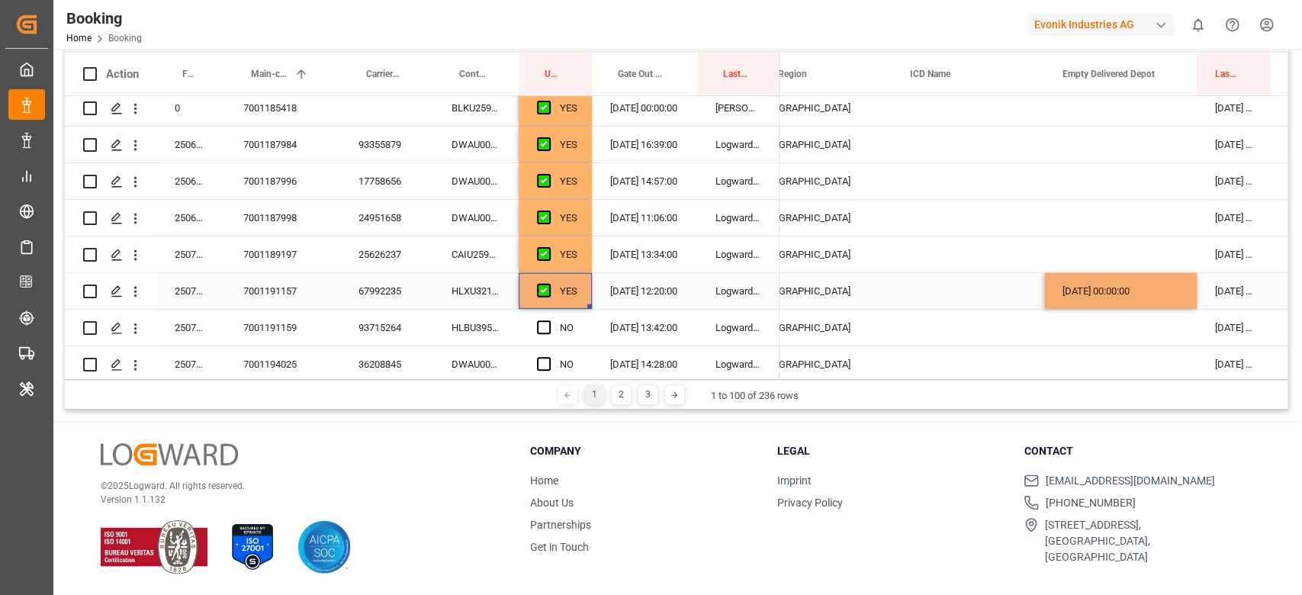
click at [479, 326] on div "HLBU3958419" at bounding box center [475, 328] width 85 height 36
click at [1134, 283] on div "[DATE] 00:00:00" at bounding box center [1120, 291] width 153 height 36
drag, startPoint x: 1194, startPoint y: 306, endPoint x: 1195, endPoint y: 317, distance: 11.5
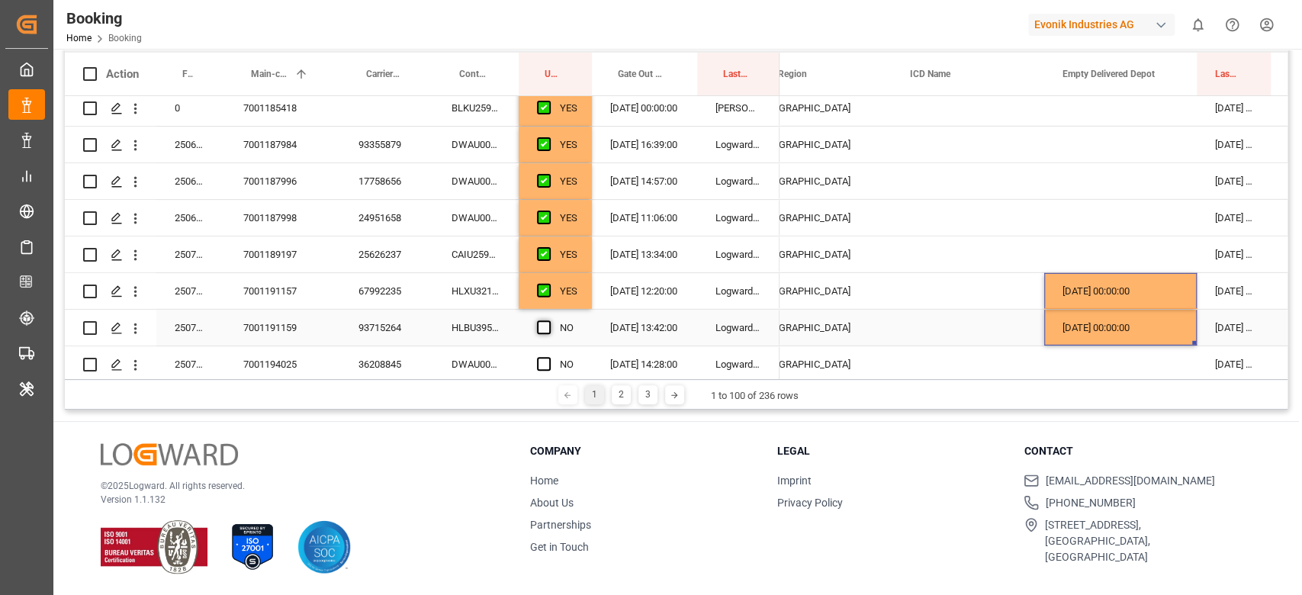
click at [548, 323] on span "Press SPACE to select this row." at bounding box center [544, 327] width 14 height 14
click at [548, 320] on input "Press SPACE to select this row." at bounding box center [548, 320] width 0 height 0
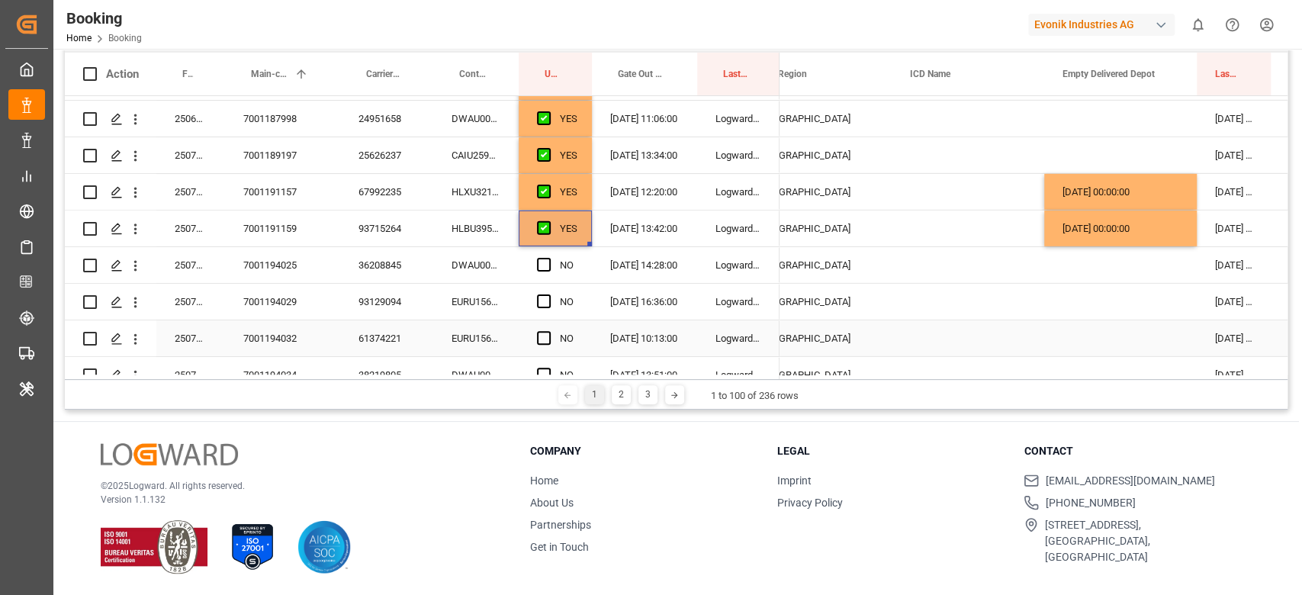
scroll to position [3184, 0]
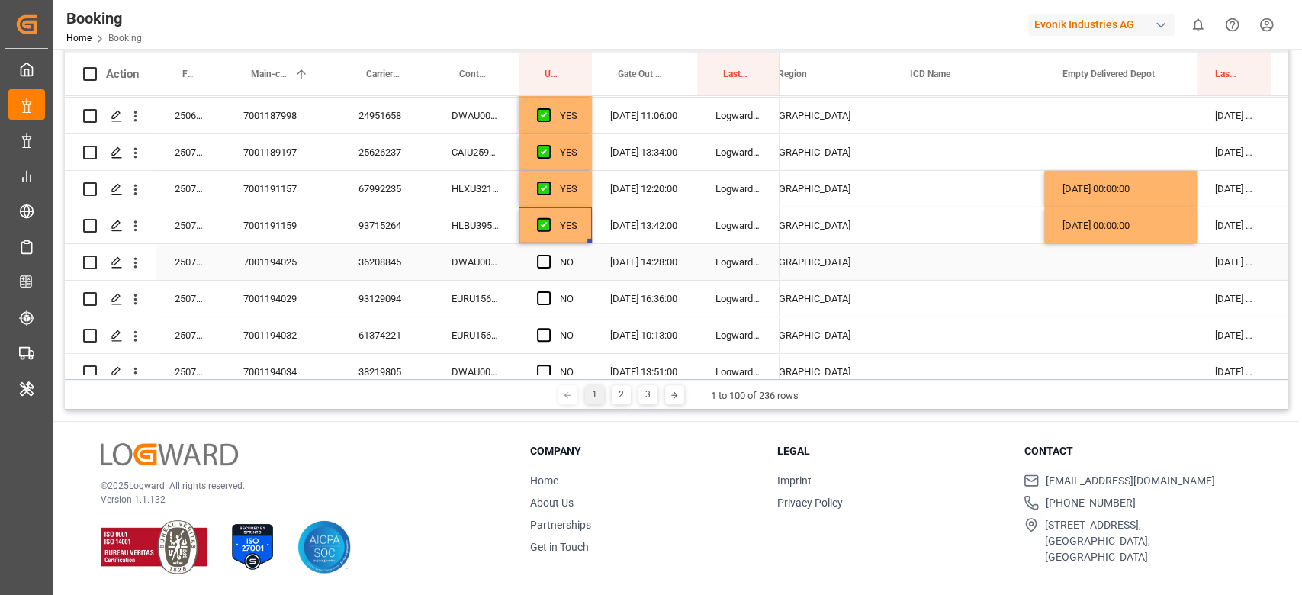
click at [502, 259] on div "DWAU0007464" at bounding box center [475, 262] width 85 height 36
click at [545, 266] on span "Press SPACE to select this row." at bounding box center [544, 262] width 14 height 14
click at [548, 255] on input "Press SPACE to select this row." at bounding box center [548, 255] width 0 height 0
click at [463, 317] on div "EURU1560083" at bounding box center [475, 335] width 85 height 36
click at [480, 290] on div "EURU1560252" at bounding box center [475, 299] width 85 height 36
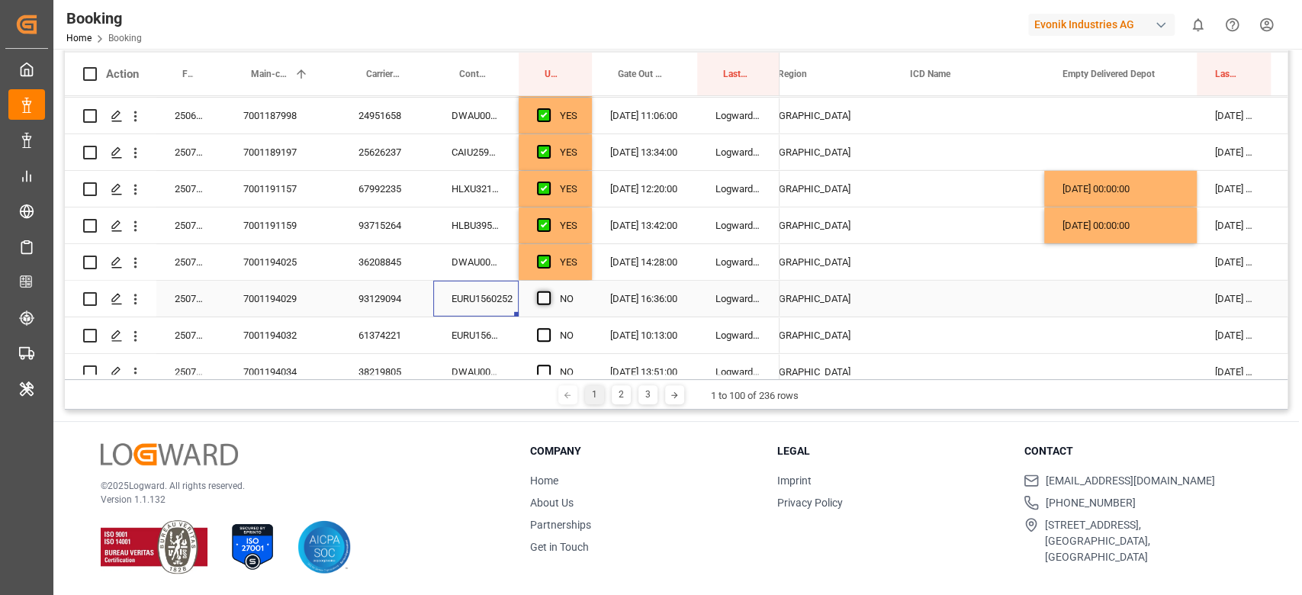
click at [545, 300] on span "Press SPACE to select this row." at bounding box center [544, 298] width 14 height 14
click at [548, 291] on input "Press SPACE to select this row." at bounding box center [548, 291] width 0 height 0
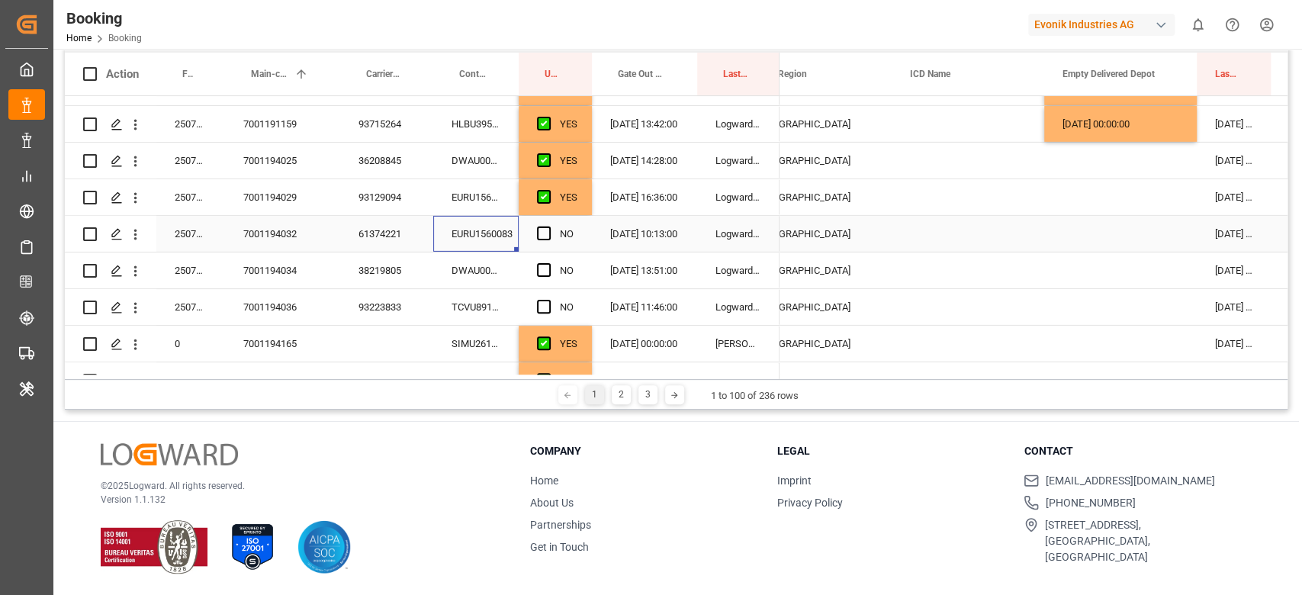
click at [503, 235] on div "EURU1560083" at bounding box center [475, 234] width 85 height 36
drag, startPoint x: 539, startPoint y: 228, endPoint x: 502, endPoint y: 261, distance: 49.2
click at [540, 228] on span "Press SPACE to select this row." at bounding box center [544, 234] width 14 height 14
click at [548, 227] on input "Press SPACE to select this row." at bounding box center [548, 227] width 0 height 0
click at [482, 272] on div "DWAU0007417" at bounding box center [475, 270] width 85 height 36
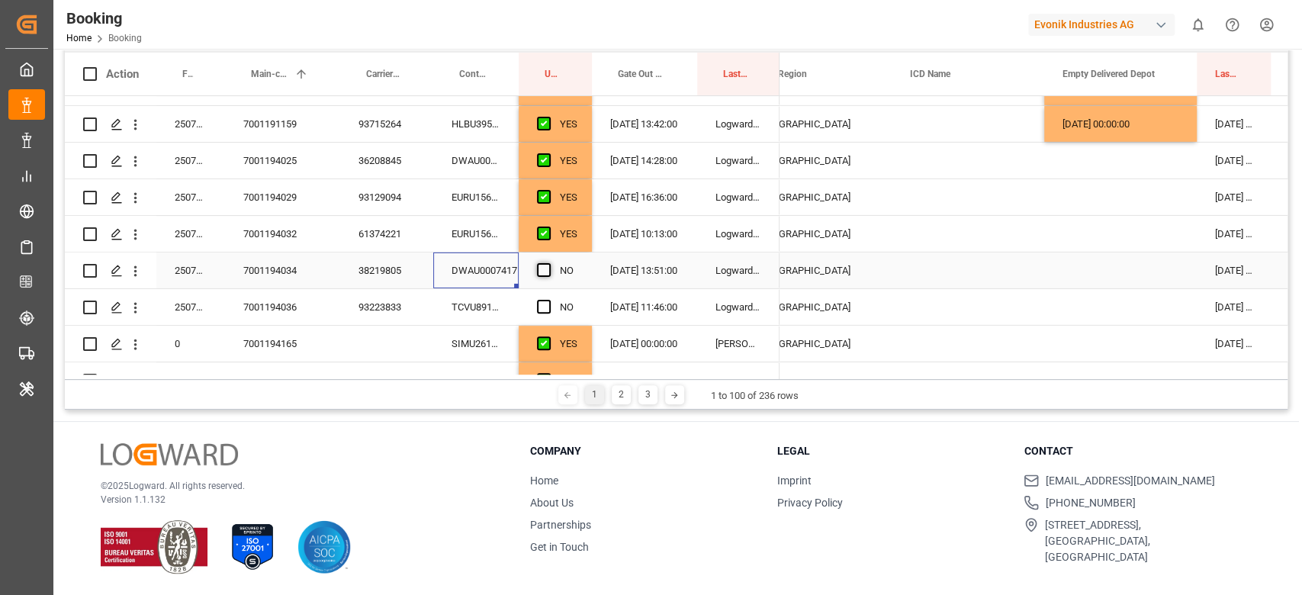
click at [543, 271] on span "Press SPACE to select this row." at bounding box center [544, 270] width 14 height 14
click at [548, 263] on input "Press SPACE to select this row." at bounding box center [548, 263] width 0 height 0
click at [495, 304] on div "TCVU8912604" at bounding box center [475, 307] width 85 height 36
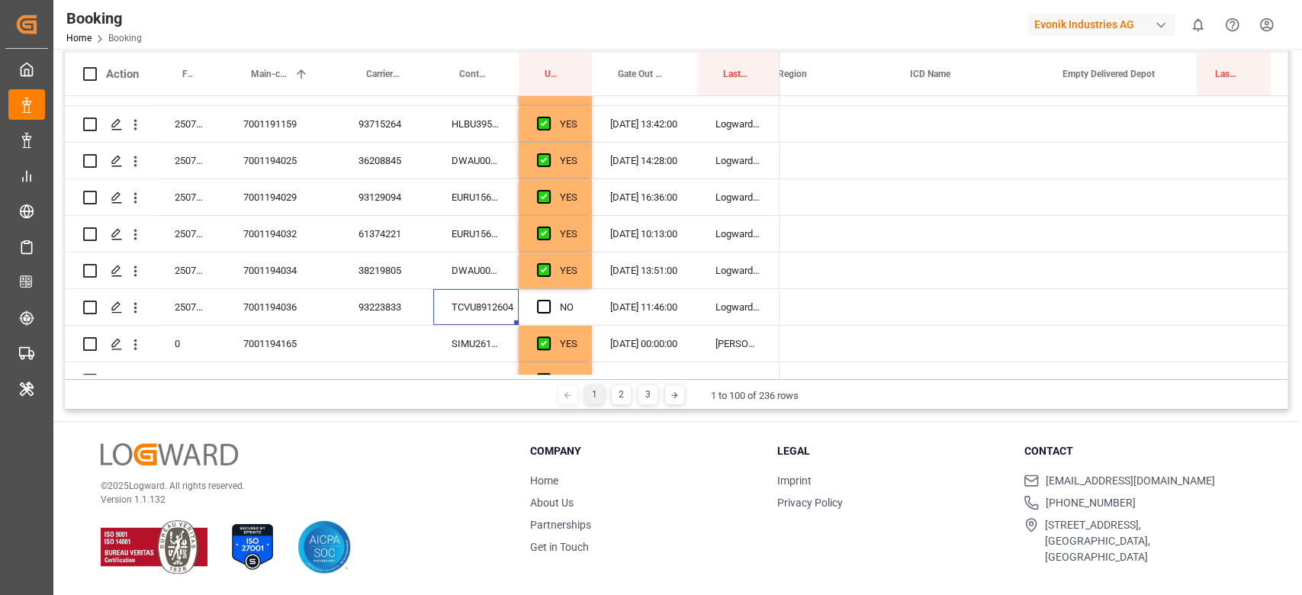
scroll to position [0, 1040]
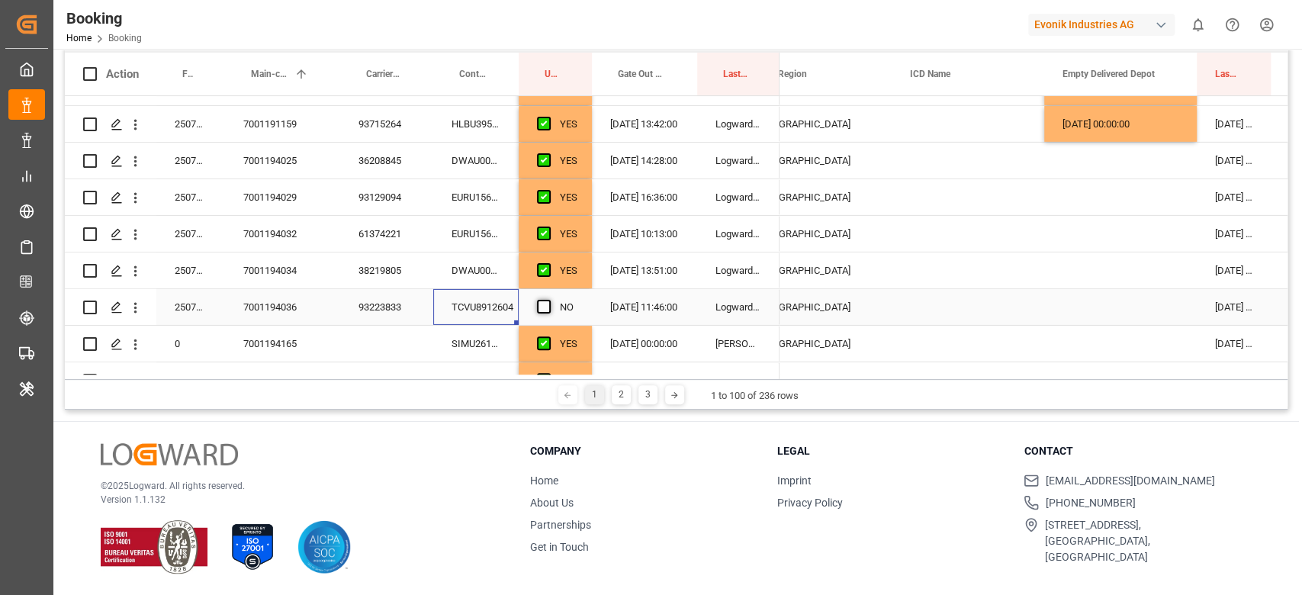
click at [538, 306] on span "Press SPACE to select this row." at bounding box center [544, 307] width 14 height 14
click at [548, 300] on input "Press SPACE to select this row." at bounding box center [548, 300] width 0 height 0
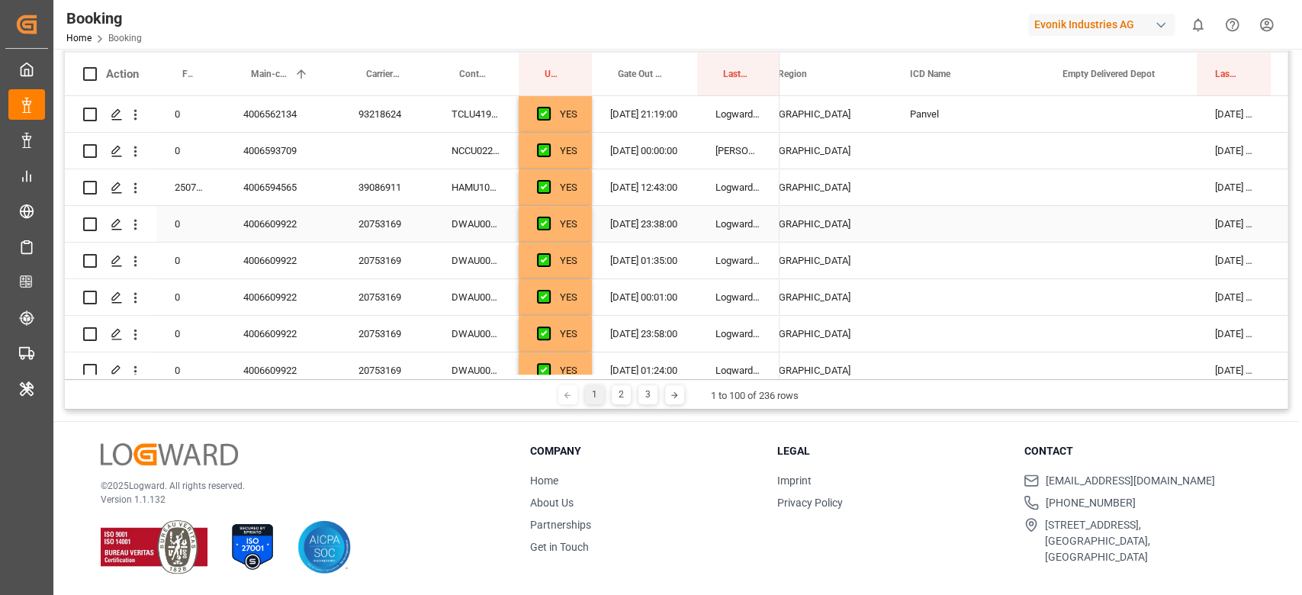
scroll to position [0, 0]
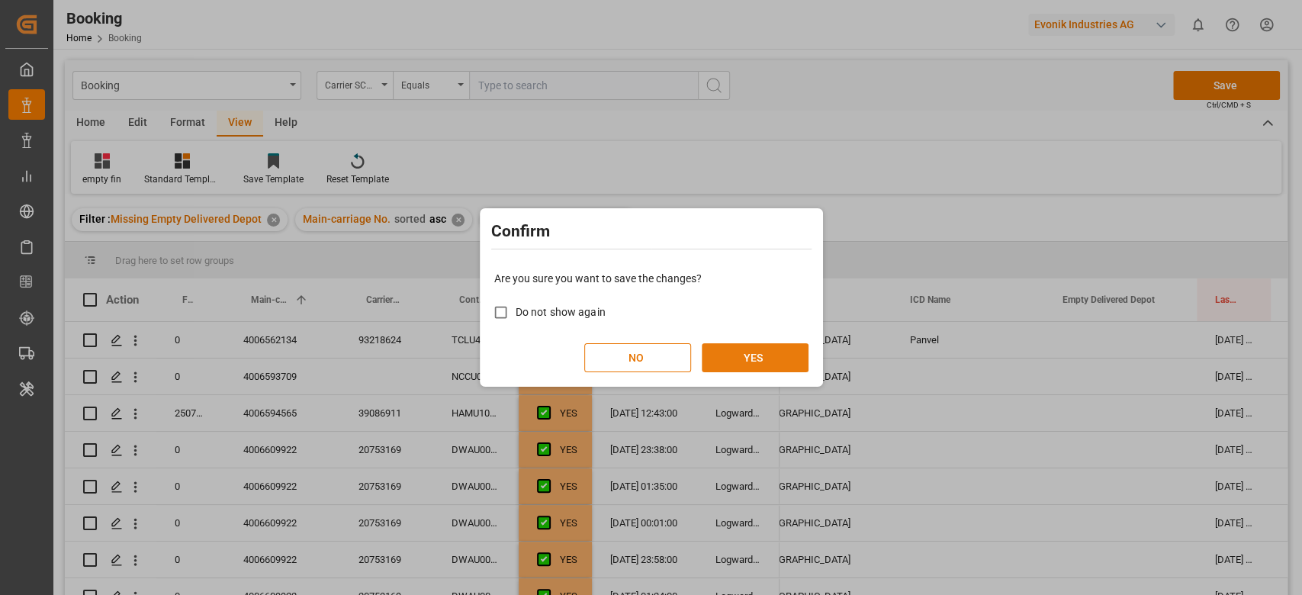
click at [751, 351] on button "YES" at bounding box center [755, 357] width 107 height 29
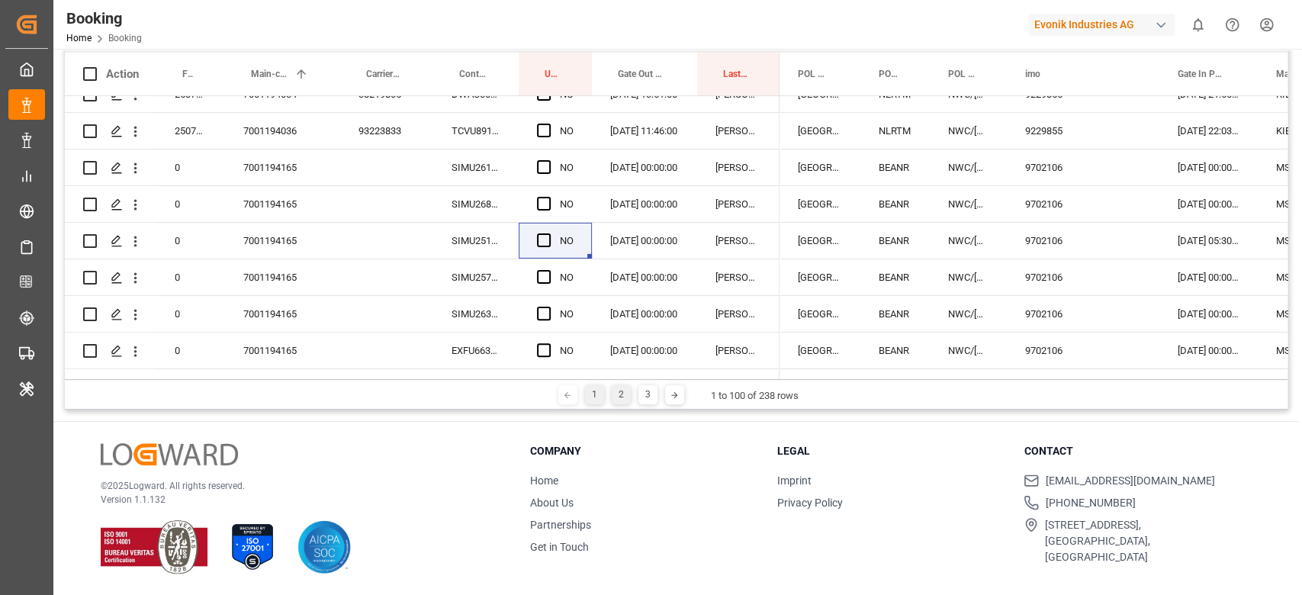
click at [621, 388] on div "2" at bounding box center [621, 394] width 19 height 19
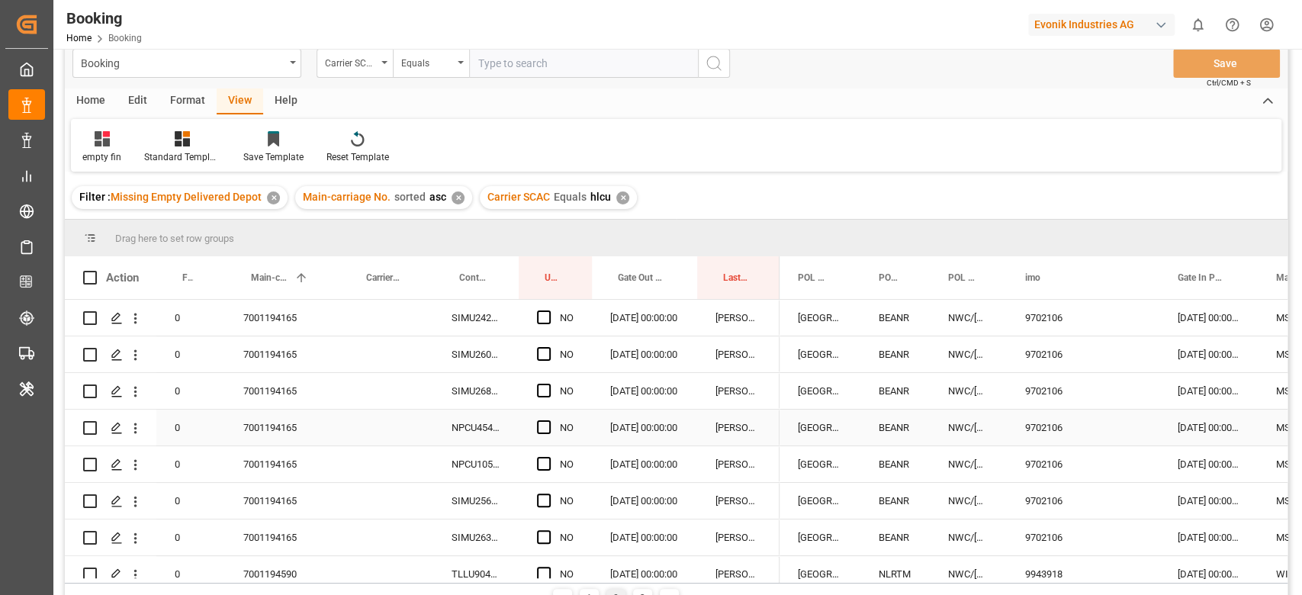
scroll to position [124, 0]
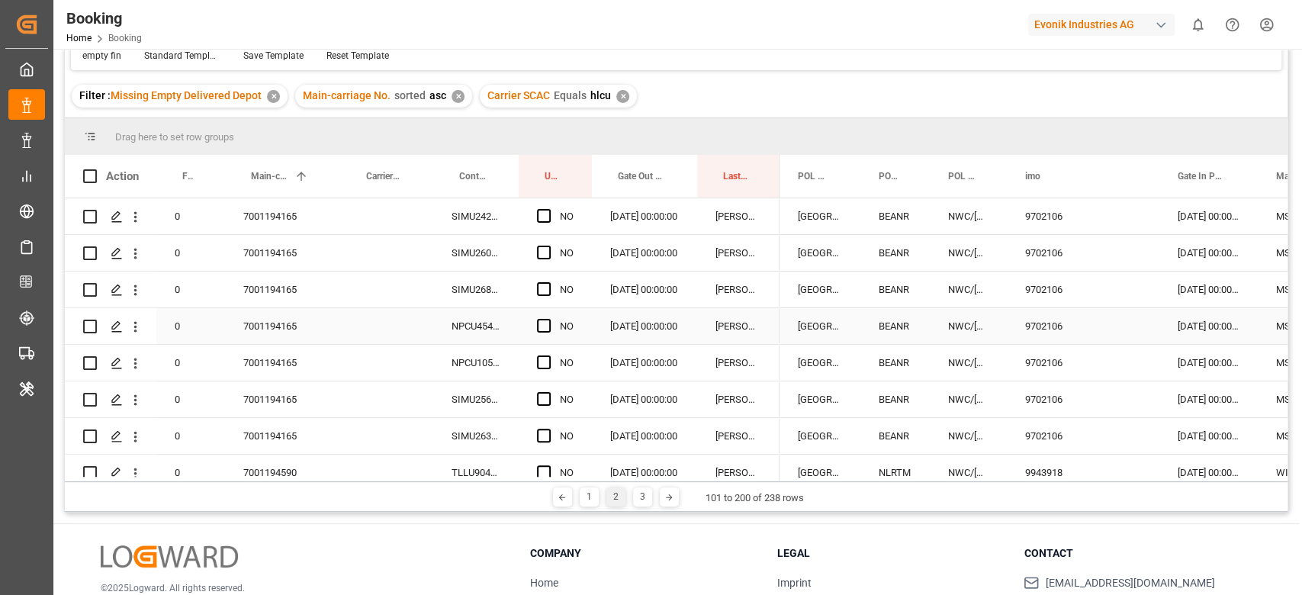
click at [309, 305] on div "7001194165" at bounding box center [282, 290] width 115 height 36
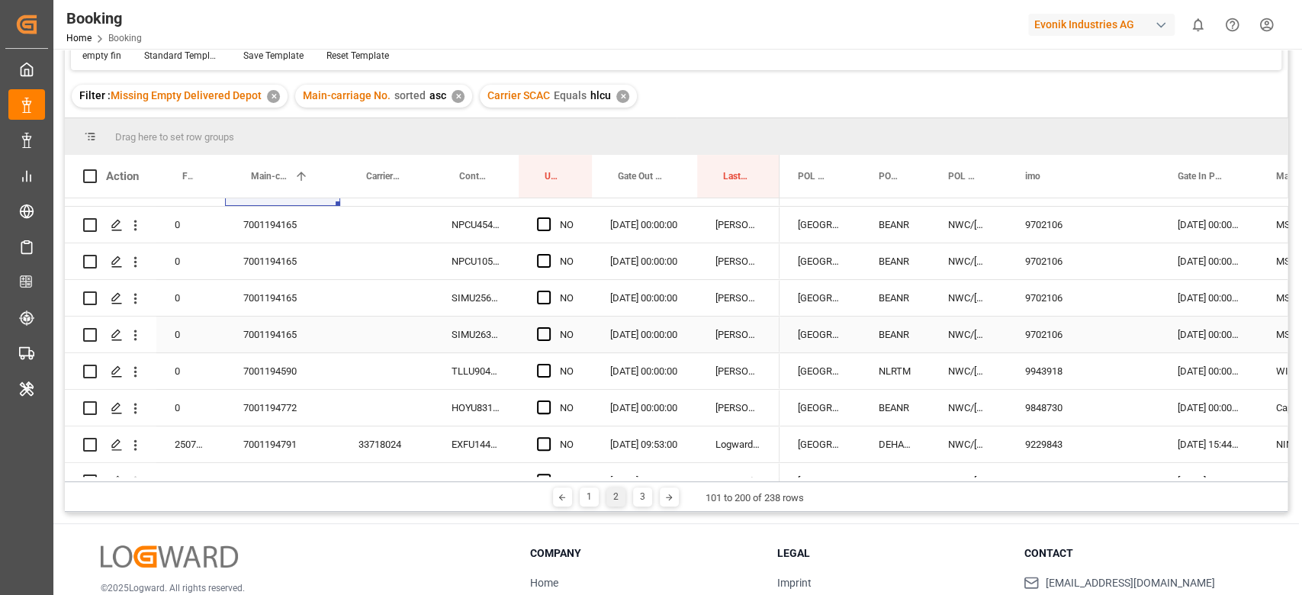
click at [548, 333] on span "Press SPACE to select this row." at bounding box center [544, 334] width 14 height 14
click at [548, 327] on input "Press SPACE to select this row." at bounding box center [548, 327] width 0 height 0
click at [494, 290] on div "SIMU2566133" at bounding box center [475, 298] width 85 height 36
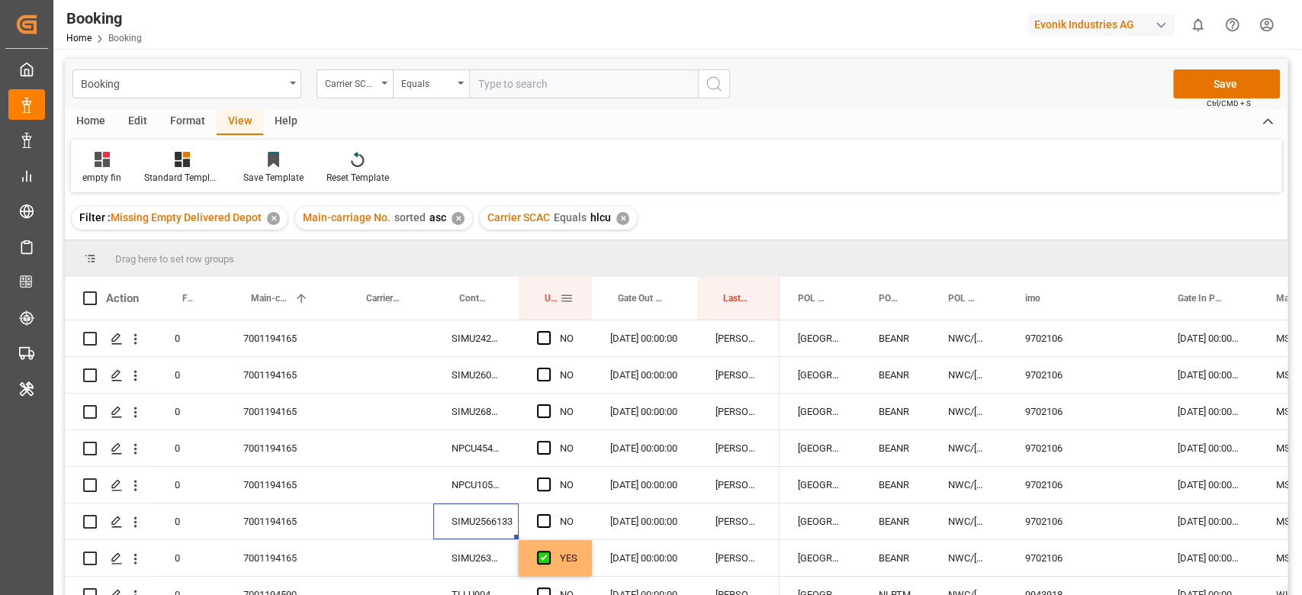
scroll to position [0, 0]
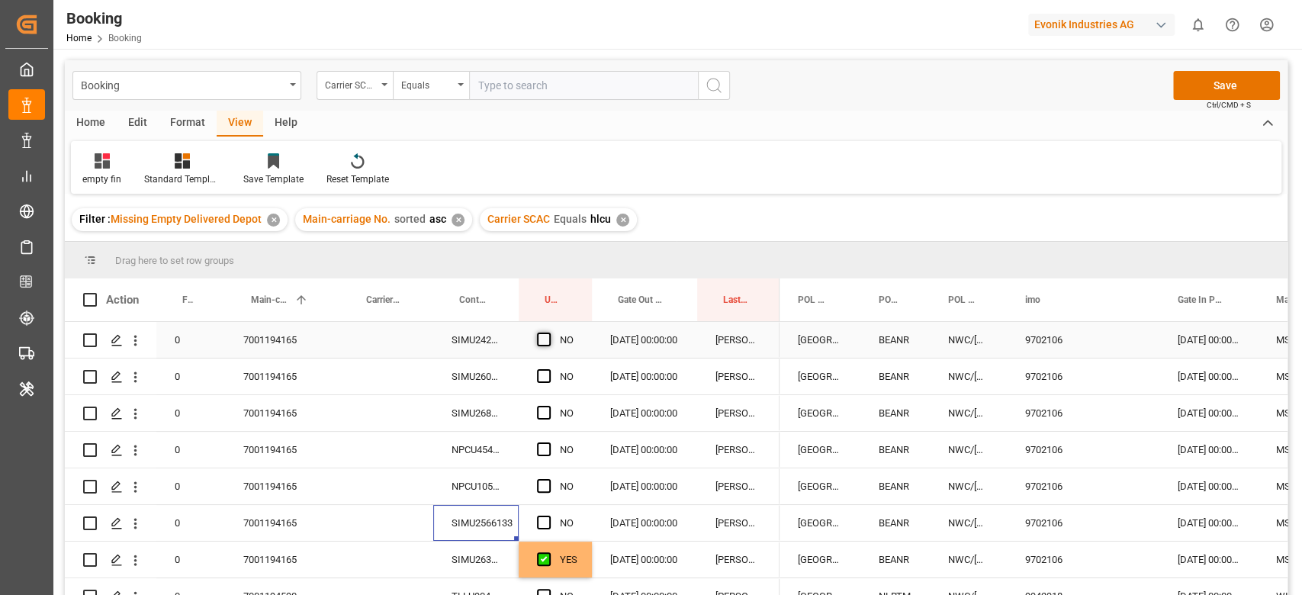
click at [547, 333] on span "Press SPACE to select this row." at bounding box center [544, 340] width 14 height 14
click at [548, 333] on input "Press SPACE to select this row." at bounding box center [548, 333] width 0 height 0
drag, startPoint x: 588, startPoint y: 352, endPoint x: 561, endPoint y: 554, distance: 203.2
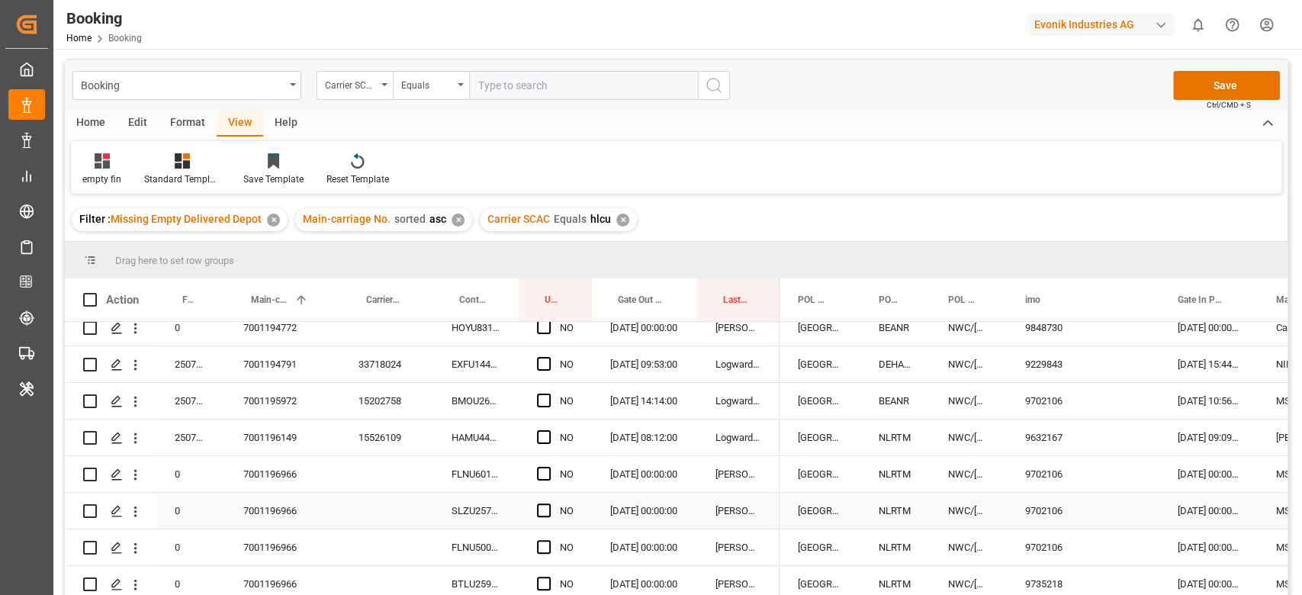
scroll to position [407, 0]
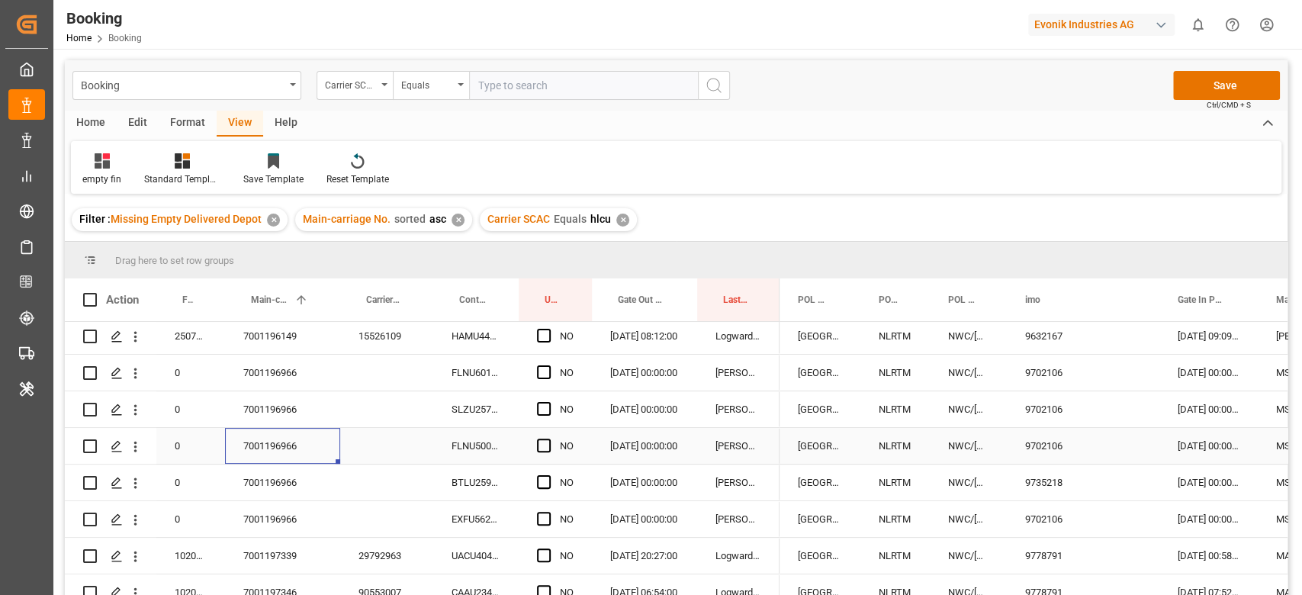
click at [275, 456] on div "7001196966" at bounding box center [282, 446] width 115 height 36
click at [549, 368] on span "Press SPACE to select this row." at bounding box center [544, 372] width 14 height 14
click at [548, 365] on input "Press SPACE to select this row." at bounding box center [548, 365] width 0 height 0
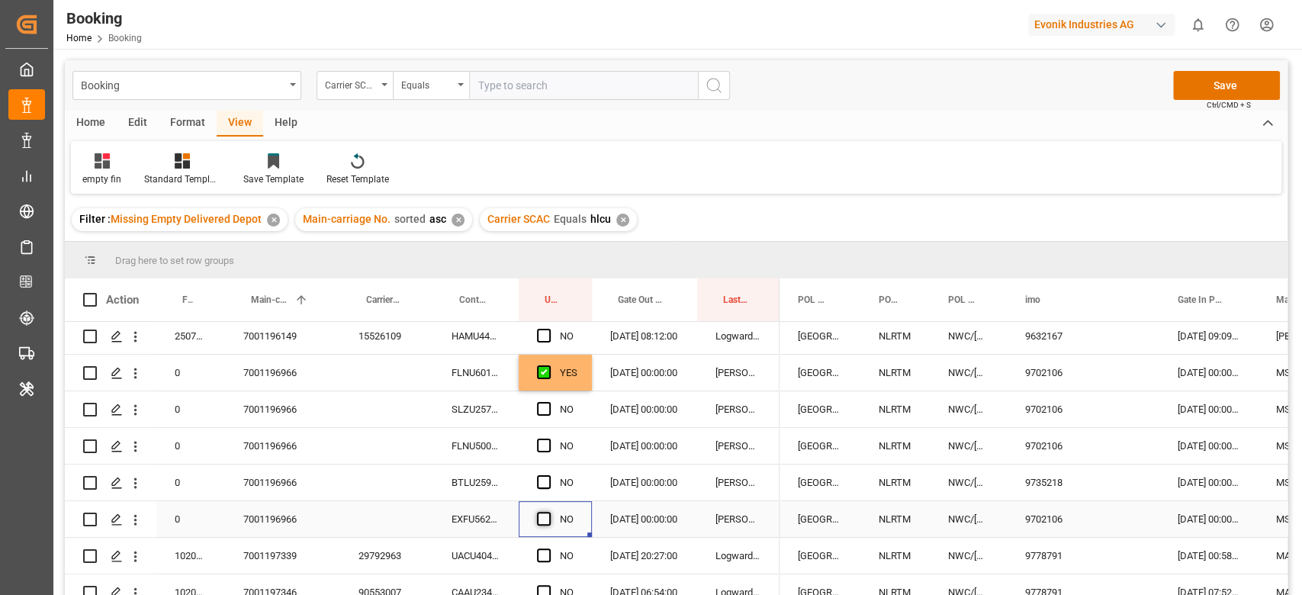
click at [543, 519] on span "Press SPACE to select this row." at bounding box center [544, 519] width 14 height 14
click at [548, 512] on input "Press SPACE to select this row." at bounding box center [548, 512] width 0 height 0
click at [465, 369] on div "FLNU6016339" at bounding box center [475, 373] width 85 height 36
click at [544, 402] on span "Press SPACE to select this row." at bounding box center [544, 409] width 14 height 14
click at [548, 402] on input "Press SPACE to select this row." at bounding box center [548, 402] width 0 height 0
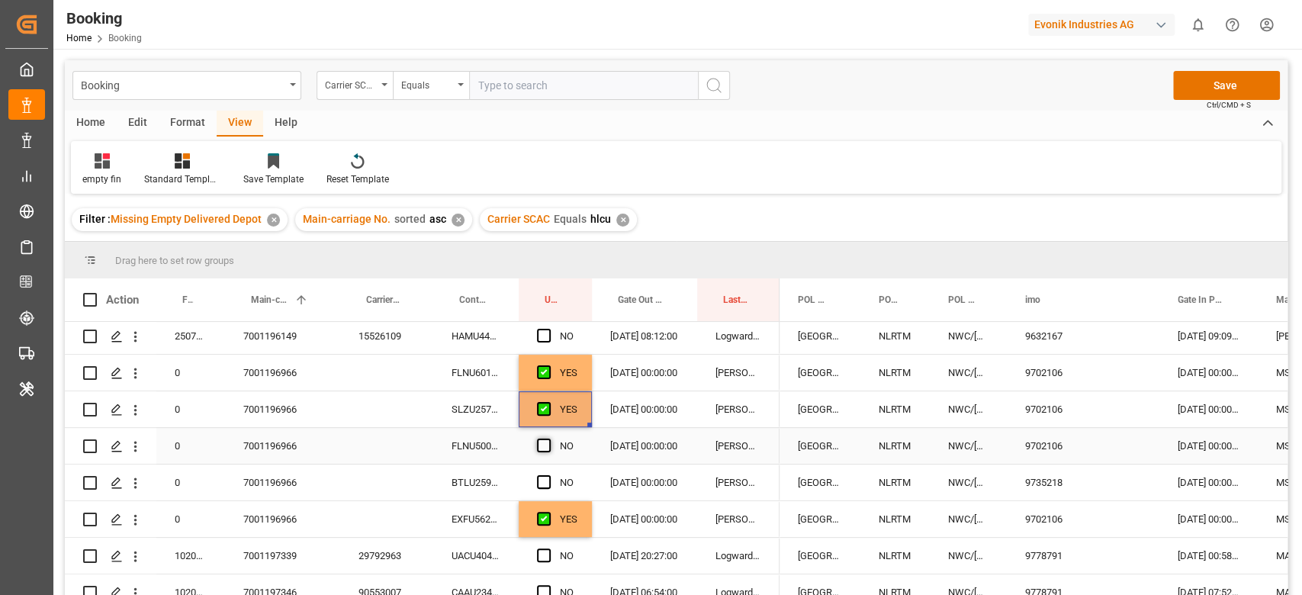
click at [548, 449] on span "Press SPACE to select this row." at bounding box center [544, 446] width 14 height 14
click at [548, 439] on input "Press SPACE to select this row." at bounding box center [548, 439] width 0 height 0
click at [546, 482] on span "Press SPACE to select this row." at bounding box center [544, 482] width 14 height 14
click at [548, 475] on input "Press SPACE to select this row." at bounding box center [548, 475] width 0 height 0
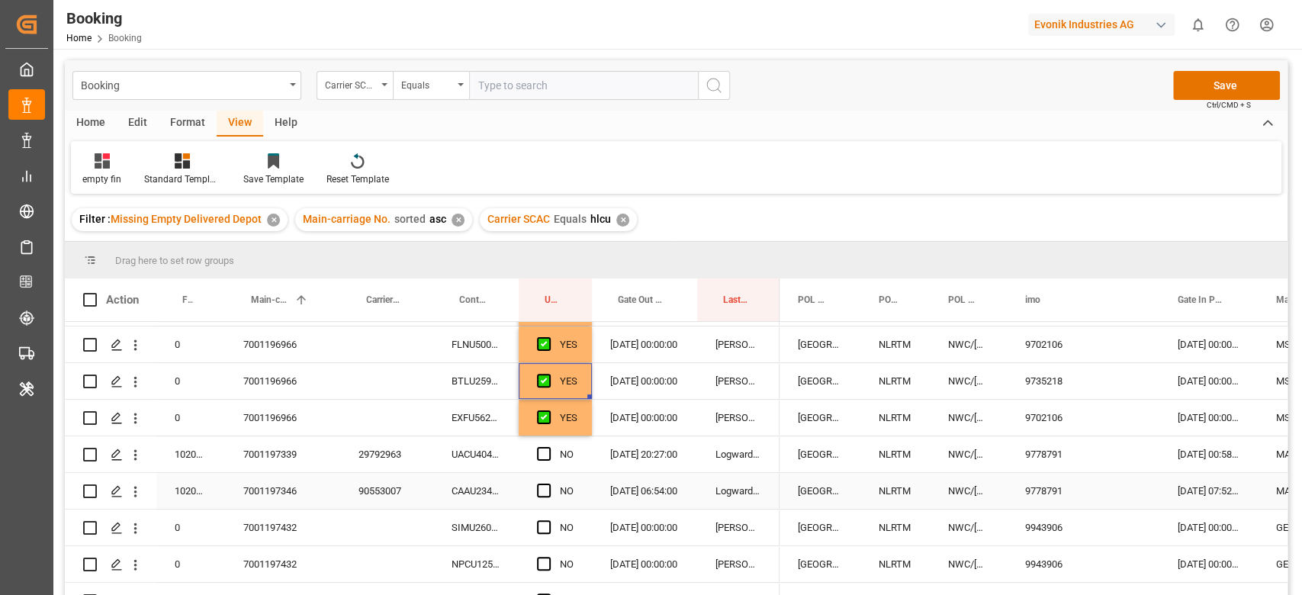
scroll to position [610, 0]
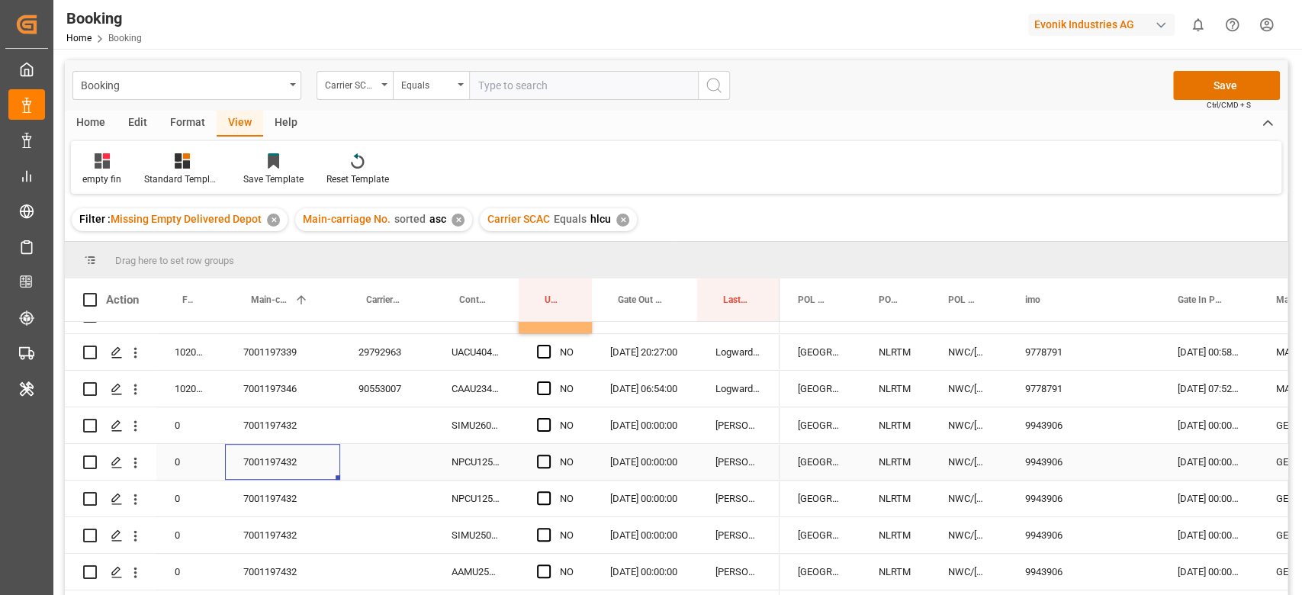
click at [299, 479] on div "7001197432" at bounding box center [282, 462] width 115 height 36
click at [550, 422] on span "Press SPACE to select this row." at bounding box center [544, 425] width 14 height 14
click at [548, 418] on input "Press SPACE to select this row." at bounding box center [548, 418] width 0 height 0
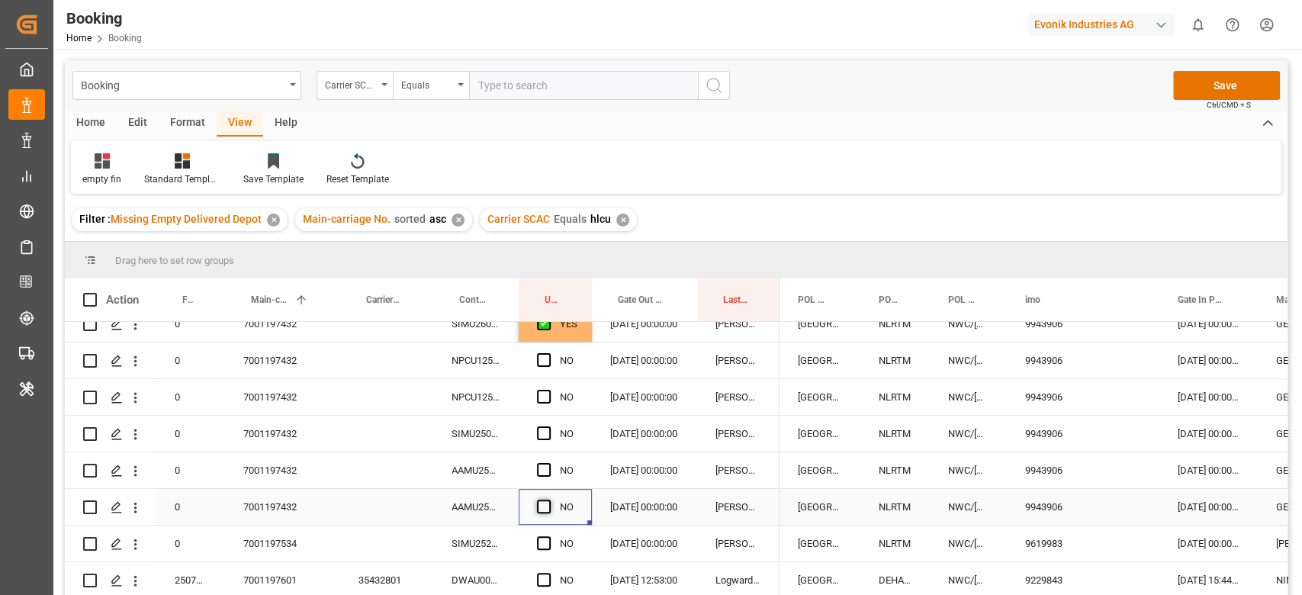
click at [543, 507] on span "Press SPACE to select this row." at bounding box center [544, 507] width 14 height 14
click at [548, 500] on input "Press SPACE to select this row." at bounding box center [548, 500] width 0 height 0
click at [494, 445] on div "SIMU2500440" at bounding box center [475, 434] width 85 height 36
click at [561, 331] on div "YES" at bounding box center [569, 324] width 18 height 35
drag, startPoint x: 588, startPoint y: 339, endPoint x: 578, endPoint y: 475, distance: 136.1
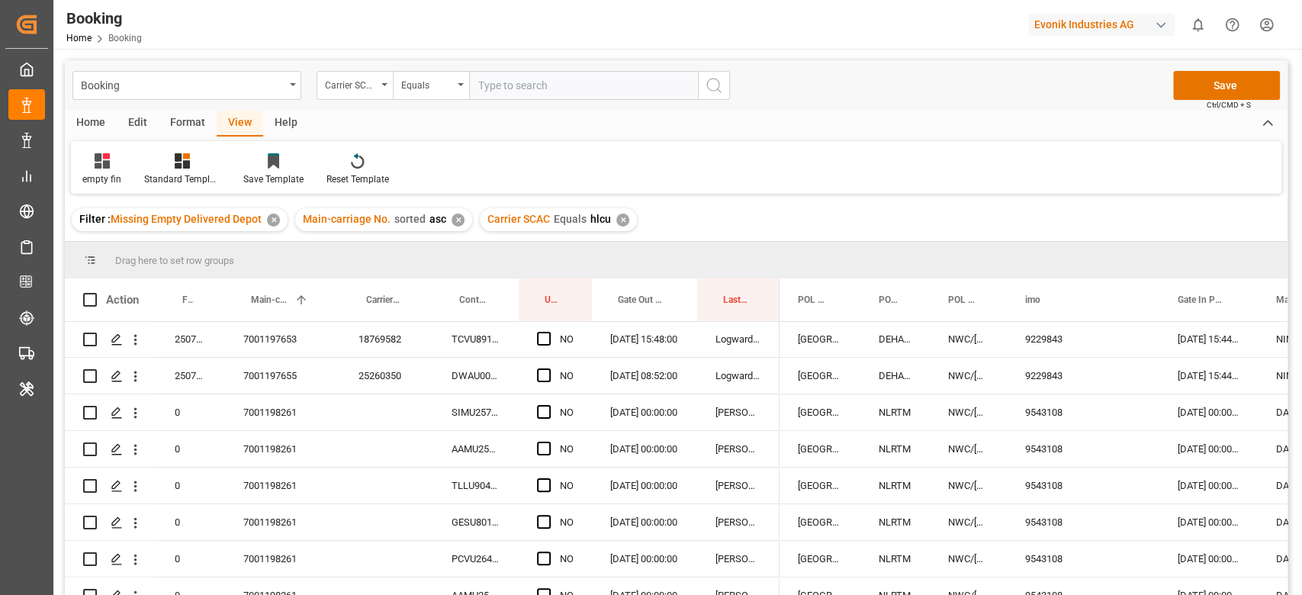
scroll to position [1017, 0]
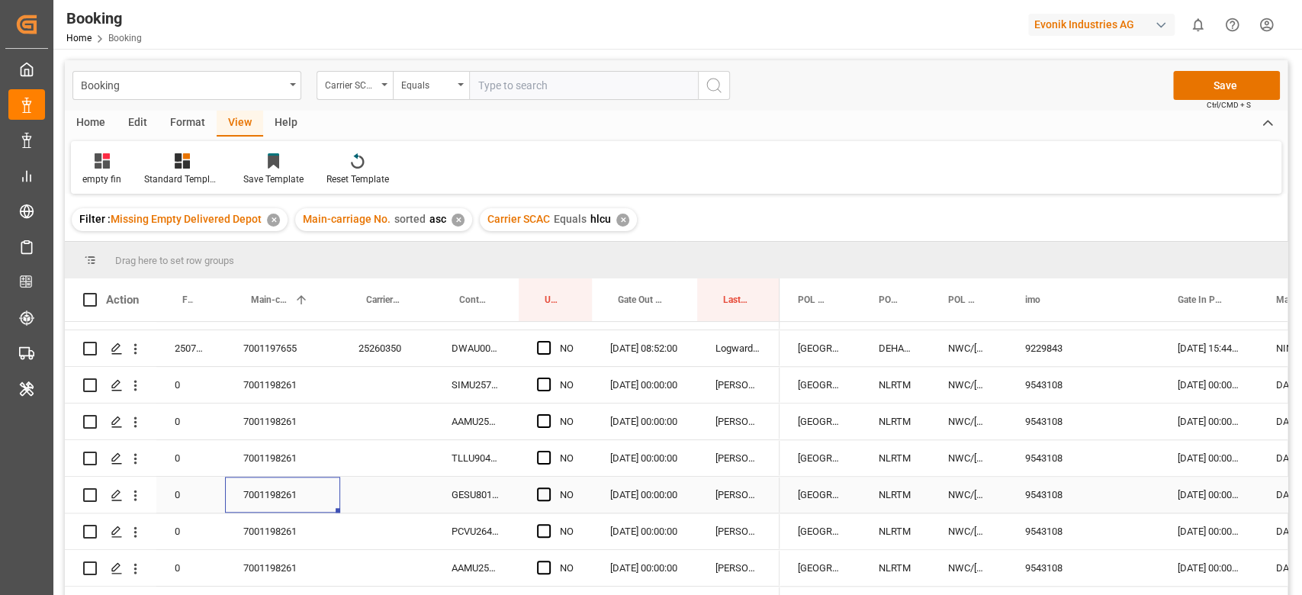
click at [297, 498] on div "7001198261" at bounding box center [282, 495] width 115 height 36
click at [545, 378] on span "Press SPACE to select this row." at bounding box center [544, 385] width 14 height 14
click at [548, 378] on input "Press SPACE to select this row." at bounding box center [548, 378] width 0 height 0
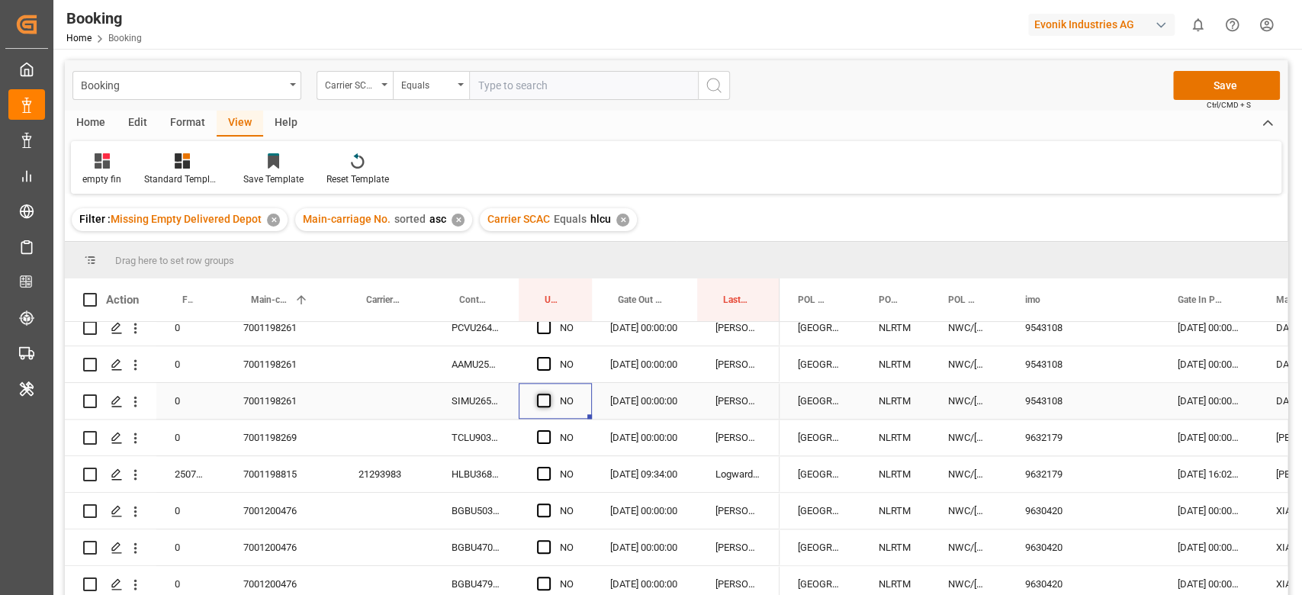
click at [548, 400] on span "Press SPACE to select this row." at bounding box center [544, 401] width 14 height 14
click at [548, 394] on input "Press SPACE to select this row." at bounding box center [548, 394] width 0 height 0
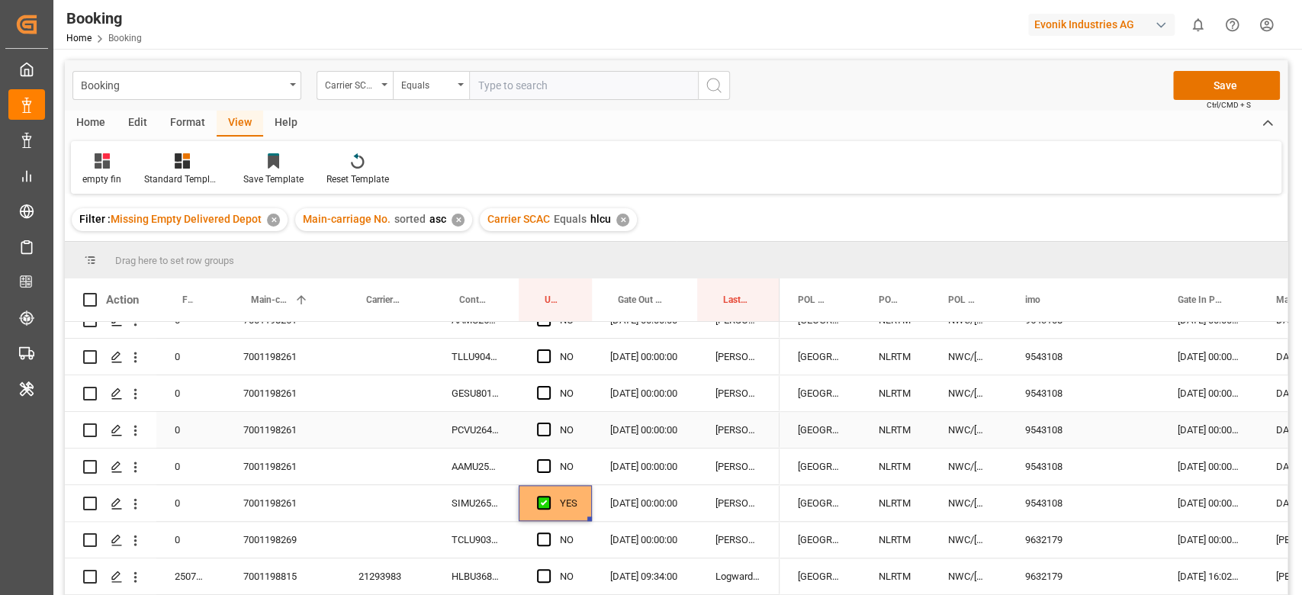
scroll to position [1017, 0]
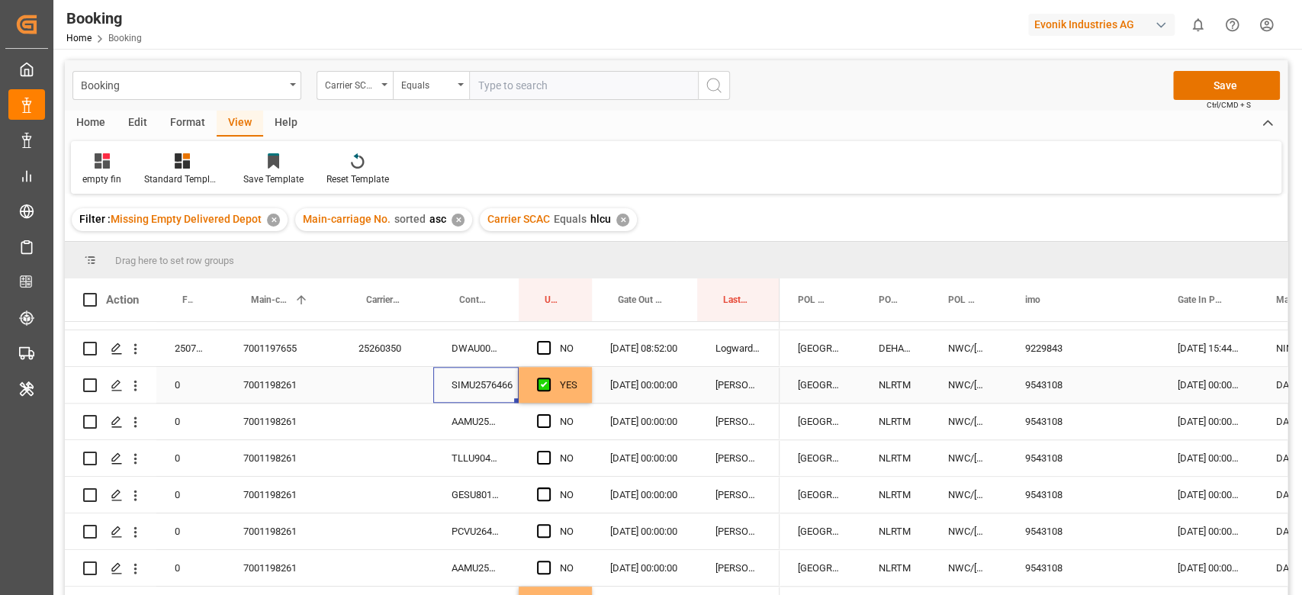
click at [482, 390] on div "SIMU2576466" at bounding box center [475, 385] width 85 height 36
click at [579, 378] on div "YES" at bounding box center [555, 385] width 73 height 36
click at [586, 394] on div "YES" at bounding box center [555, 385] width 73 height 36
drag, startPoint x: 587, startPoint y: 400, endPoint x: 555, endPoint y: 558, distance: 162.0
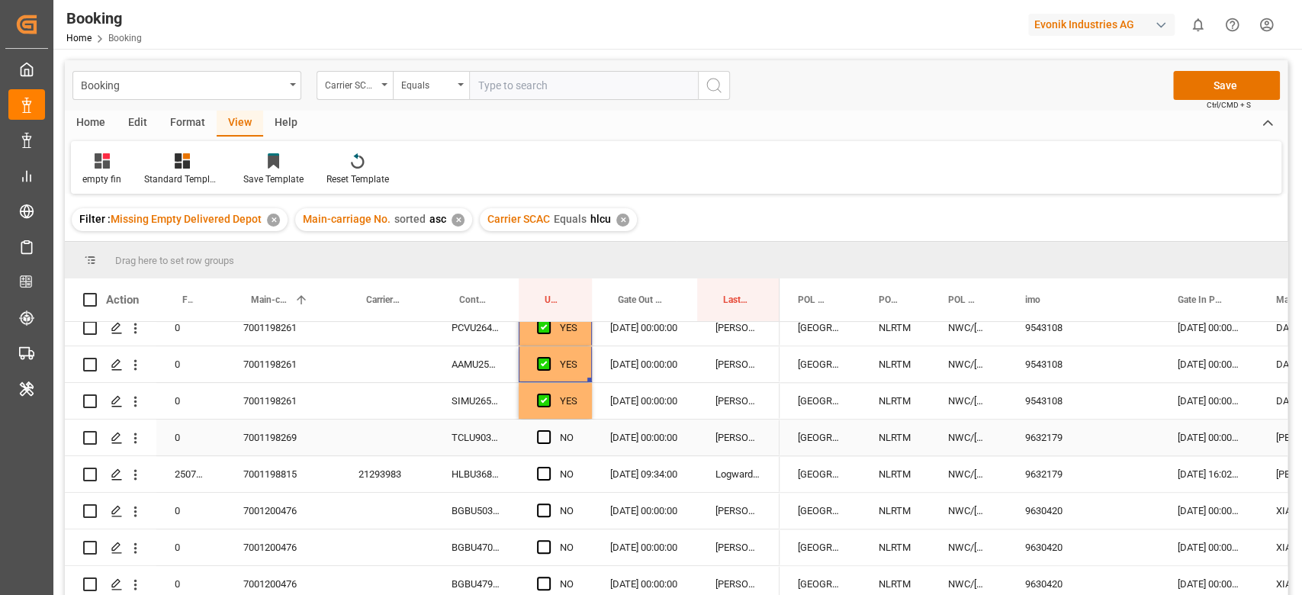
scroll to position [1322, 0]
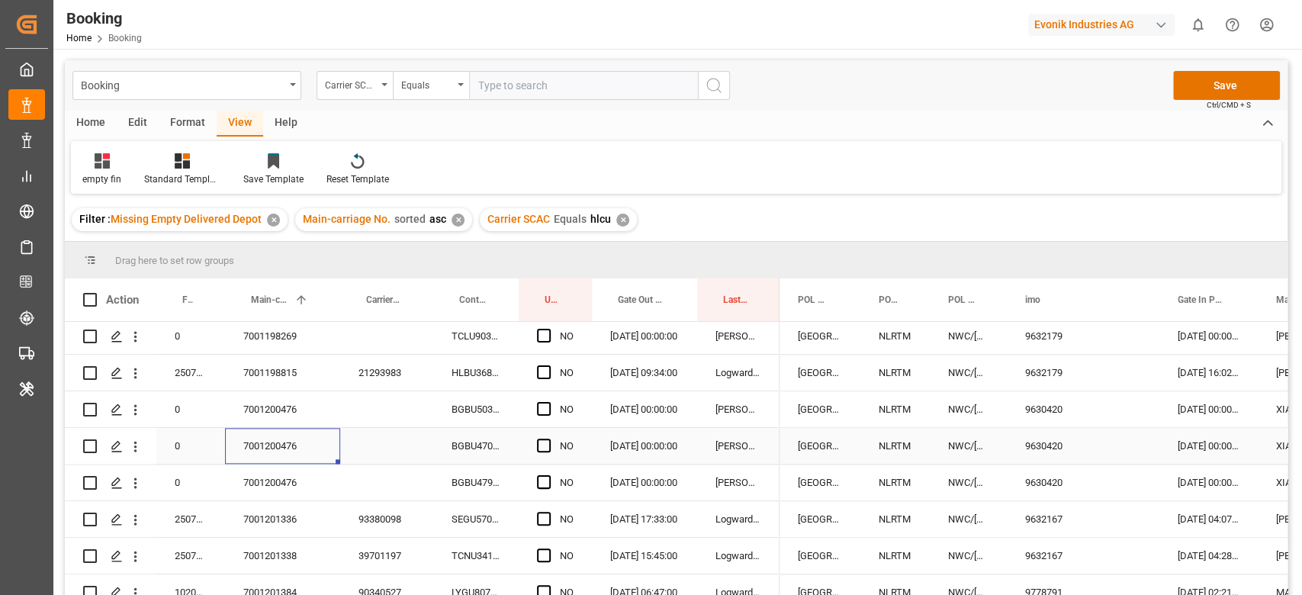
click at [268, 461] on div "7001200476" at bounding box center [282, 446] width 115 height 36
click at [548, 406] on span "Press SPACE to select this row." at bounding box center [544, 409] width 14 height 14
click at [548, 402] on input "Press SPACE to select this row." at bounding box center [548, 402] width 0 height 0
click at [545, 487] on span "Press SPACE to select this row." at bounding box center [544, 482] width 14 height 14
click at [548, 475] on input "Press SPACE to select this row." at bounding box center [548, 475] width 0 height 0
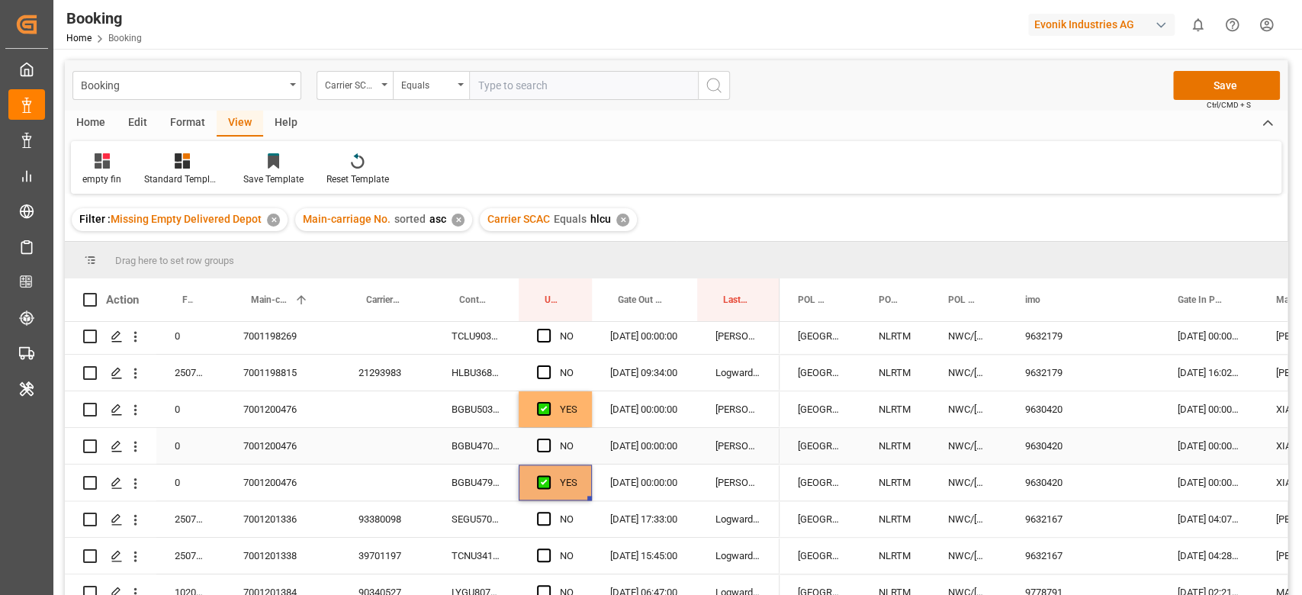
click at [480, 412] on div "BGBU5036914" at bounding box center [475, 409] width 85 height 36
click at [543, 444] on span "Press SPACE to select this row." at bounding box center [544, 446] width 14 height 14
click at [548, 439] on input "Press SPACE to select this row." at bounding box center [548, 439] width 0 height 0
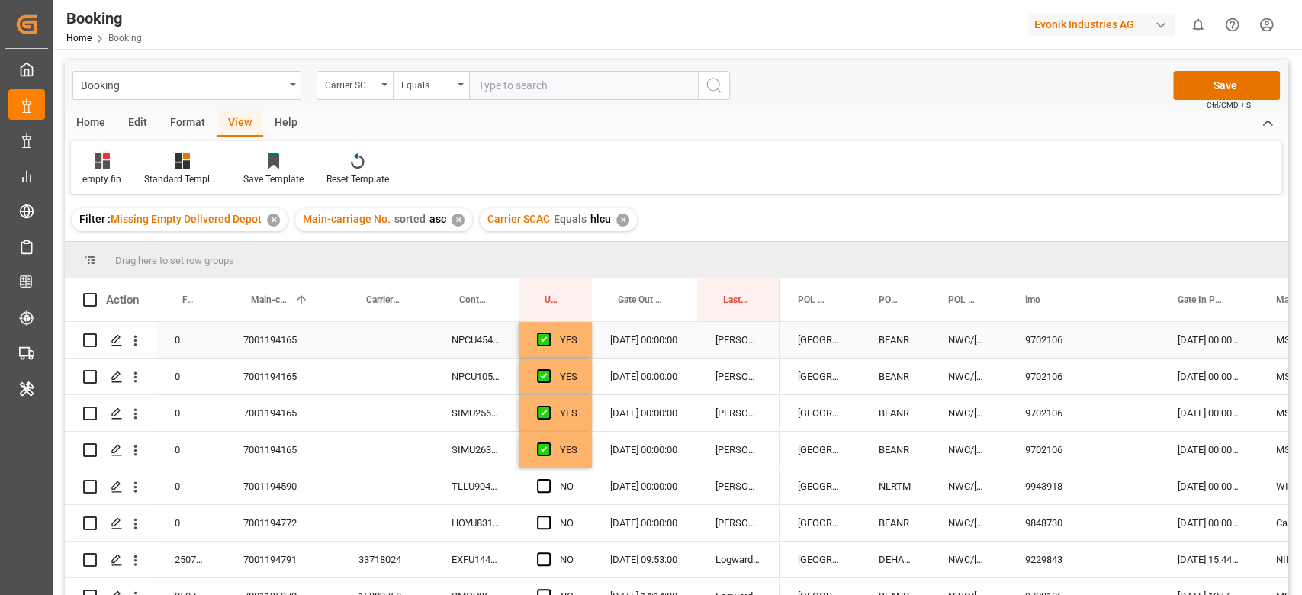
scroll to position [203, 0]
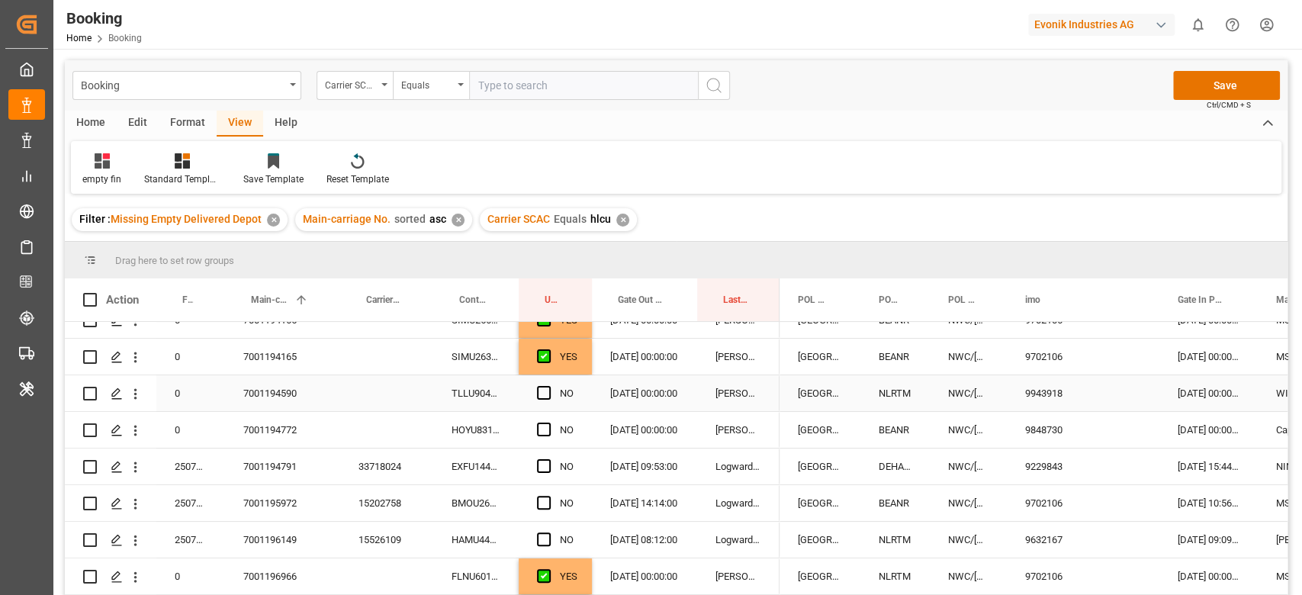
click at [478, 404] on div "TLLU9049712" at bounding box center [475, 393] width 85 height 36
click at [529, 391] on div "NO" at bounding box center [555, 393] width 73 height 36
click at [543, 397] on span "Press SPACE to select this row." at bounding box center [544, 393] width 14 height 14
click at [548, 386] on input "Press SPACE to select this row." at bounding box center [548, 386] width 0 height 0
click at [487, 428] on div "HOYU8318220" at bounding box center [475, 430] width 85 height 36
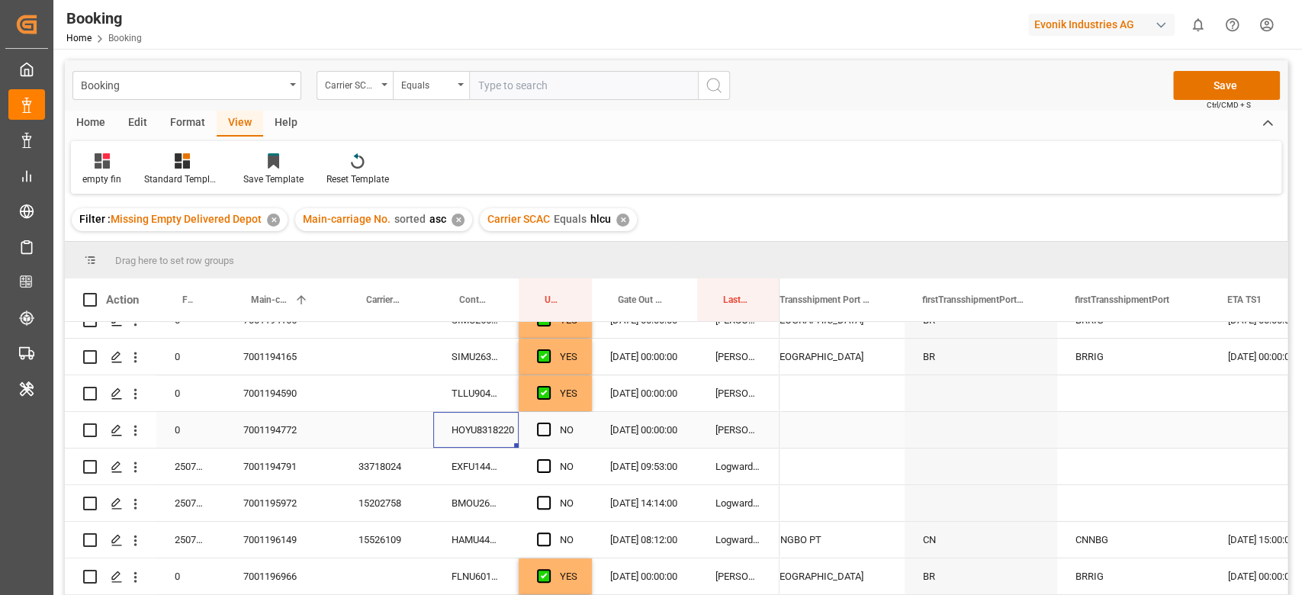
scroll to position [0, 2916]
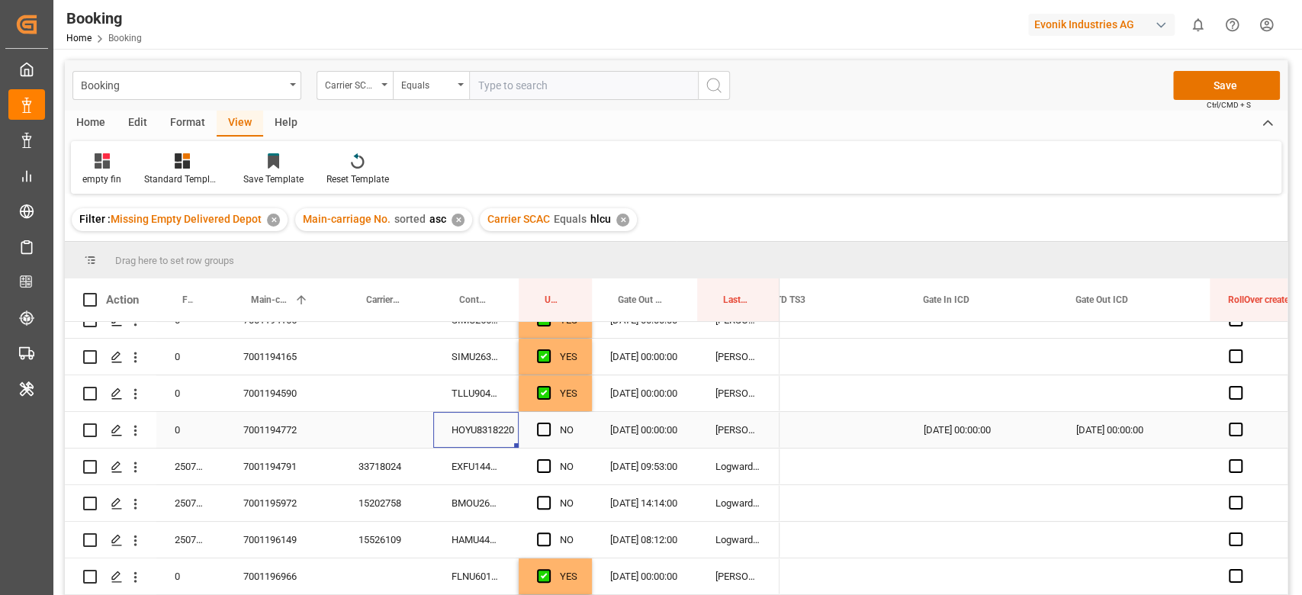
click at [545, 425] on span "Press SPACE to select this row." at bounding box center [544, 430] width 14 height 14
click at [548, 423] on input "Press SPACE to select this row." at bounding box center [548, 423] width 0 height 0
click at [458, 461] on div "EXFU1446569" at bounding box center [475, 467] width 85 height 36
click at [540, 462] on span "Press SPACE to select this row." at bounding box center [544, 466] width 14 height 14
click at [548, 459] on input "Press SPACE to select this row." at bounding box center [548, 459] width 0 height 0
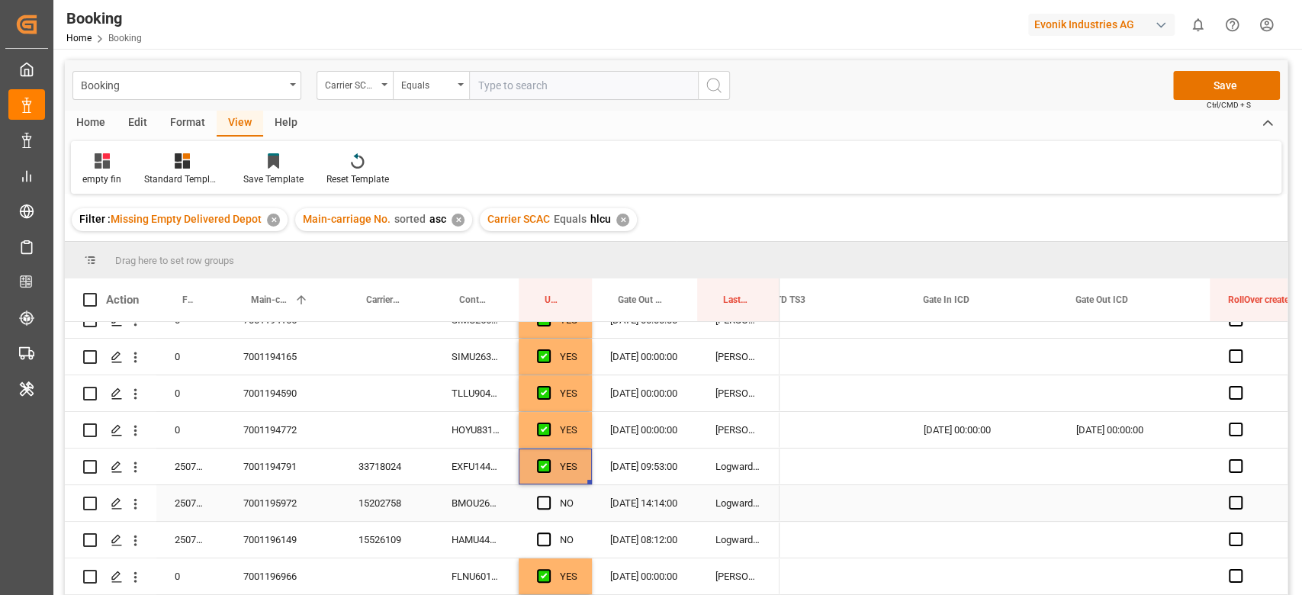
click at [494, 503] on div "BMOU2653496" at bounding box center [475, 503] width 85 height 36
click at [539, 501] on span "Press SPACE to select this row." at bounding box center [544, 503] width 14 height 14
click at [548, 496] on input "Press SPACE to select this row." at bounding box center [548, 496] width 0 height 0
click at [506, 536] on div "HAMU4455867" at bounding box center [475, 540] width 85 height 36
click at [534, 540] on div "NO" at bounding box center [555, 540] width 73 height 36
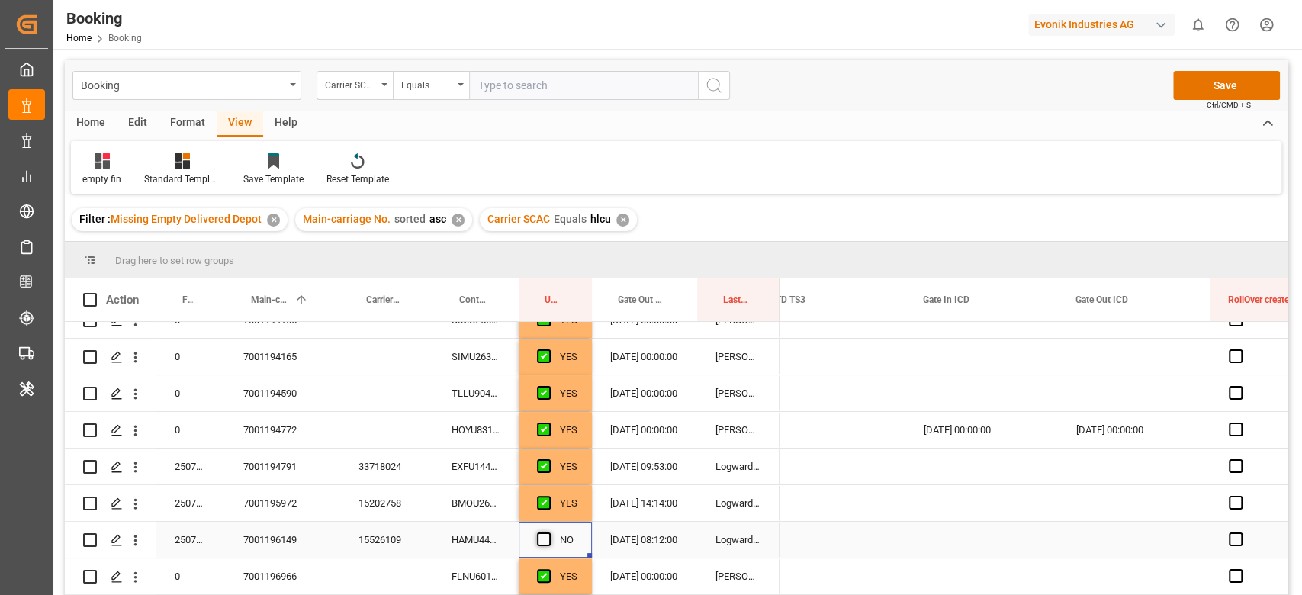
click at [541, 545] on span "Press SPACE to select this row." at bounding box center [544, 539] width 14 height 14
click at [548, 532] on input "Press SPACE to select this row." at bounding box center [548, 532] width 0 height 0
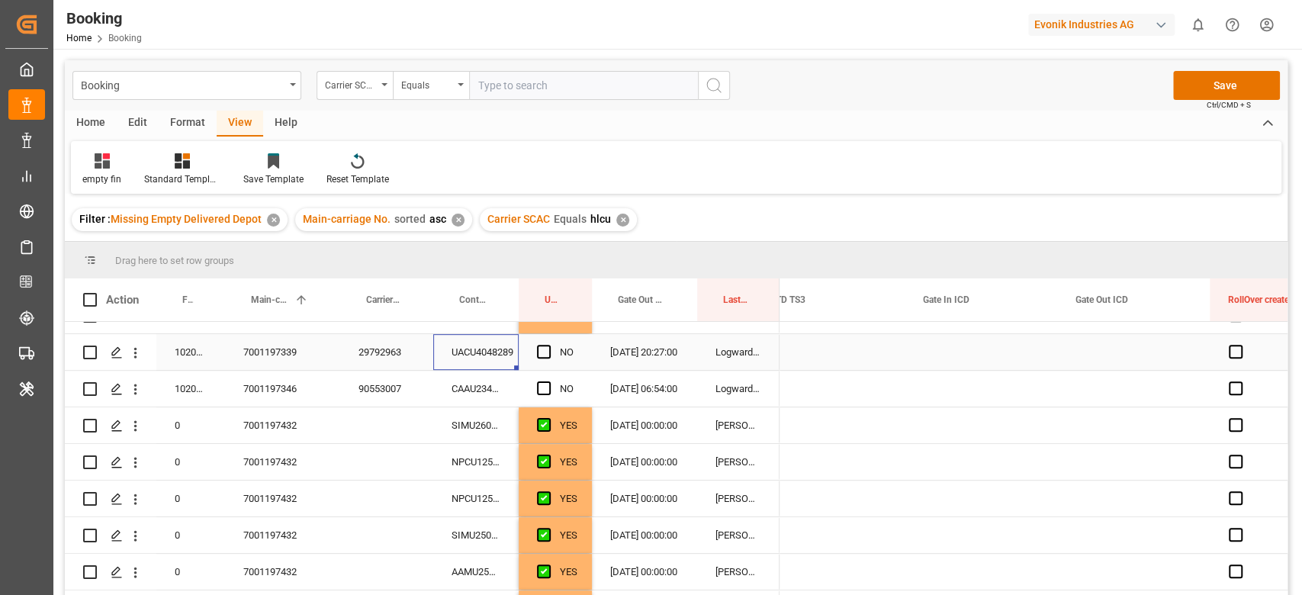
click at [497, 351] on div "UACU4048289" at bounding box center [475, 352] width 85 height 36
drag, startPoint x: 547, startPoint y: 347, endPoint x: 508, endPoint y: 381, distance: 51.9
click at [545, 346] on span "Press SPACE to select this row." at bounding box center [544, 352] width 14 height 14
click at [548, 345] on input "Press SPACE to select this row." at bounding box center [548, 345] width 0 height 0
click at [507, 384] on div "CAAU2346049" at bounding box center [475, 389] width 85 height 36
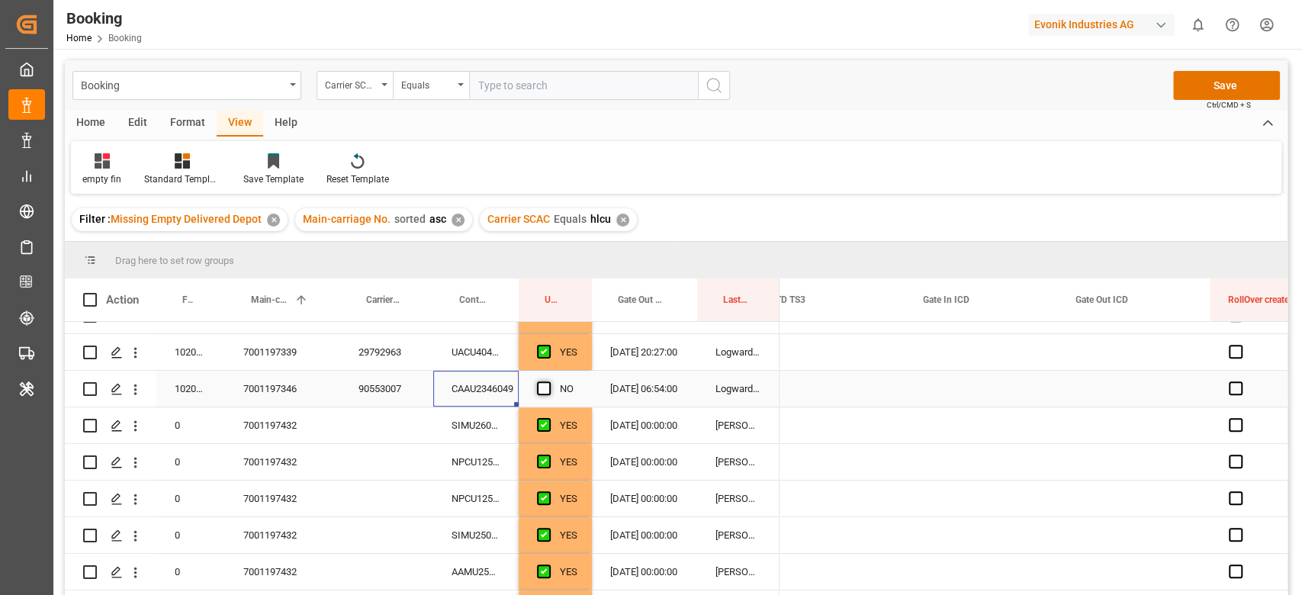
click at [542, 393] on span "Press SPACE to select this row." at bounding box center [544, 388] width 14 height 14
click at [548, 381] on input "Press SPACE to select this row." at bounding box center [548, 381] width 0 height 0
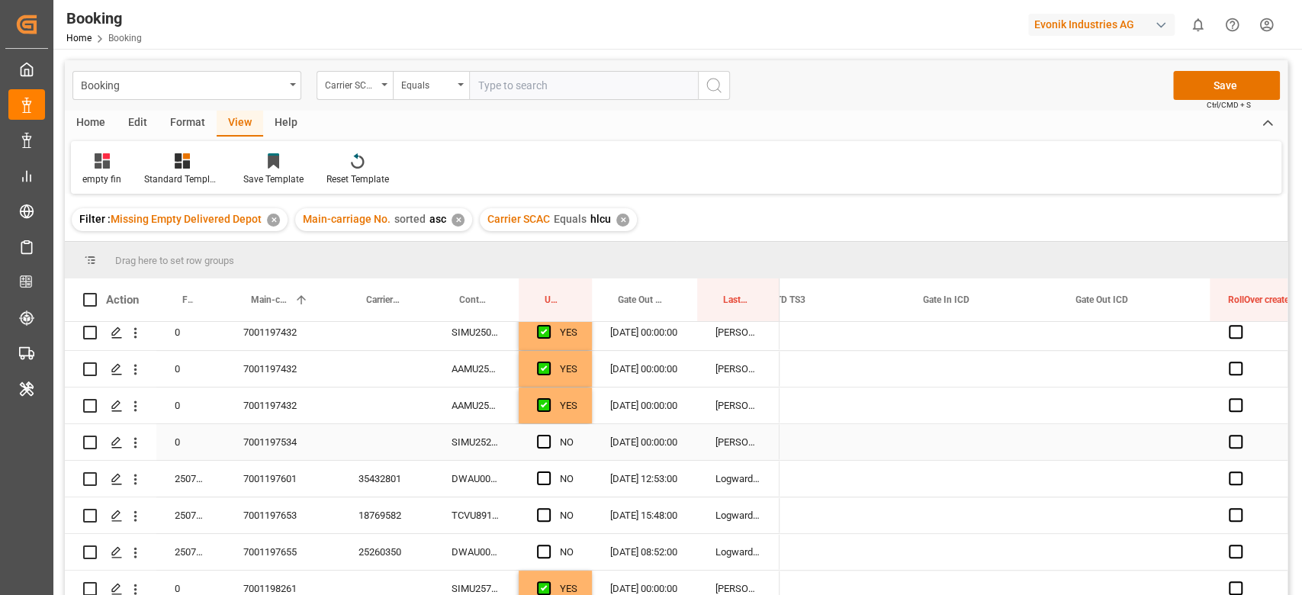
click at [486, 449] on div "SIMU2527564" at bounding box center [475, 442] width 85 height 36
click at [538, 438] on span "Press SPACE to select this row." at bounding box center [544, 442] width 14 height 14
click at [548, 435] on input "Press SPACE to select this row." at bounding box center [548, 435] width 0 height 0
click at [506, 479] on div "DWAU0006473" at bounding box center [475, 479] width 85 height 36
click at [545, 479] on span "Press SPACE to select this row." at bounding box center [544, 478] width 14 height 14
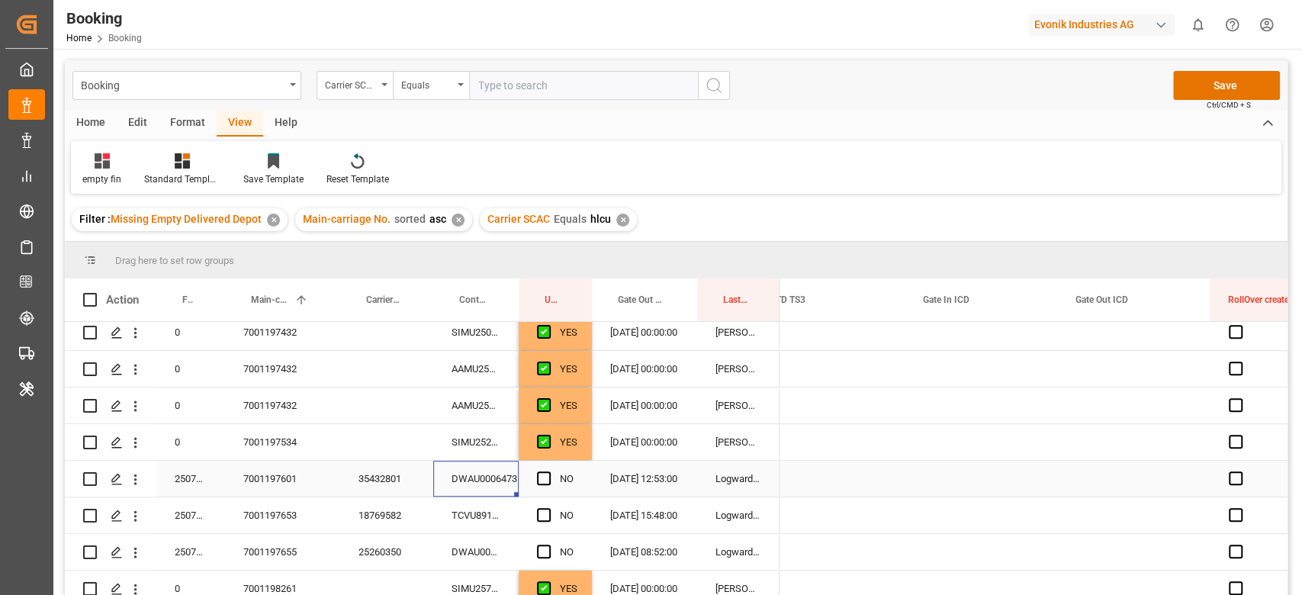
click at [548, 471] on input "Press SPACE to select this row." at bounding box center [548, 471] width 0 height 0
click at [493, 501] on div "TCVU8912918" at bounding box center [475, 515] width 85 height 36
click at [540, 516] on span "Press SPACE to select this row." at bounding box center [544, 515] width 14 height 14
click at [548, 508] on input "Press SPACE to select this row." at bounding box center [548, 508] width 0 height 0
click at [481, 552] on div "DWAU0007274" at bounding box center [475, 552] width 85 height 36
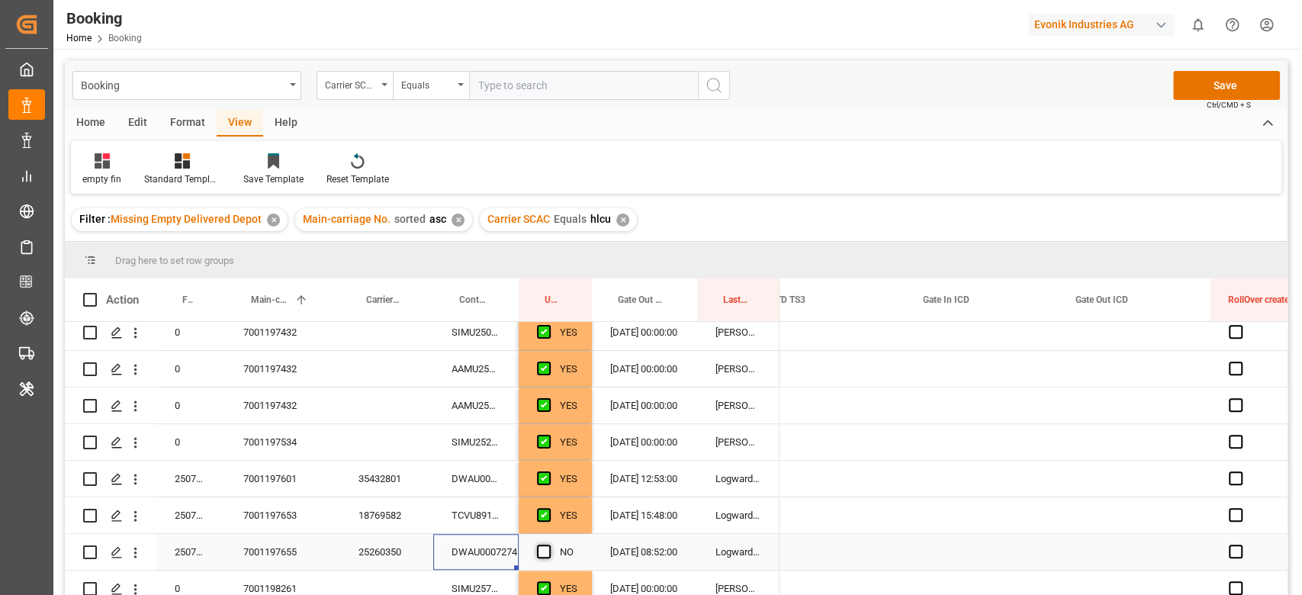
click at [537, 551] on span "Press SPACE to select this row." at bounding box center [544, 552] width 14 height 14
click at [548, 545] on input "Press SPACE to select this row." at bounding box center [548, 545] width 0 height 0
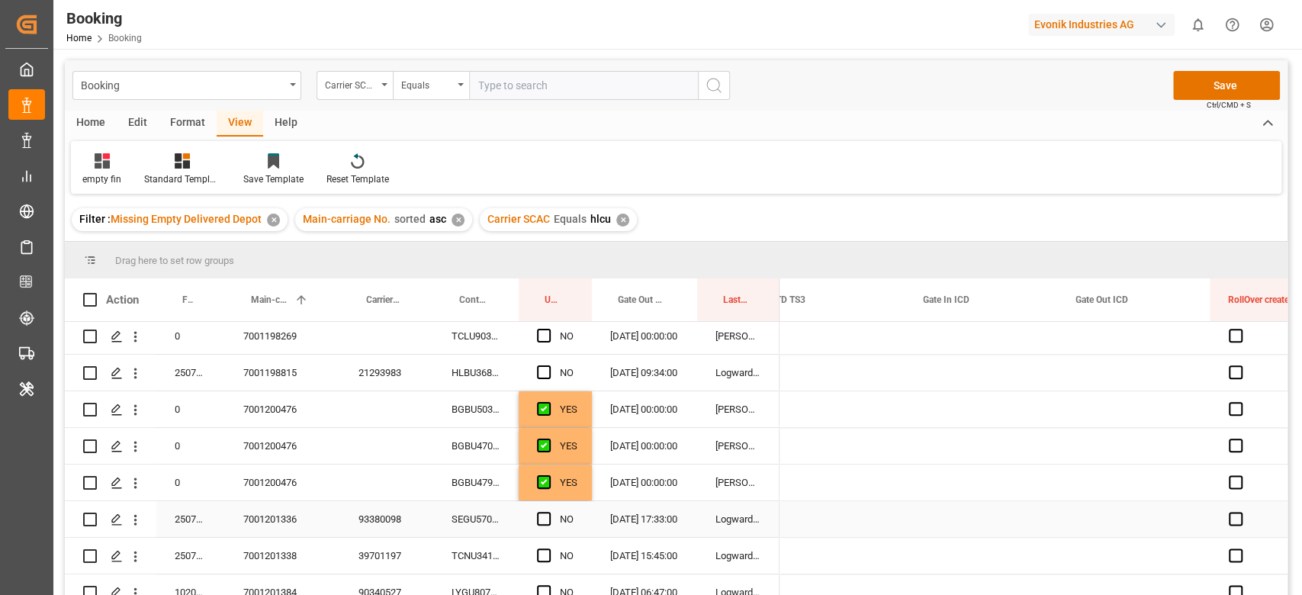
scroll to position [1221, 0]
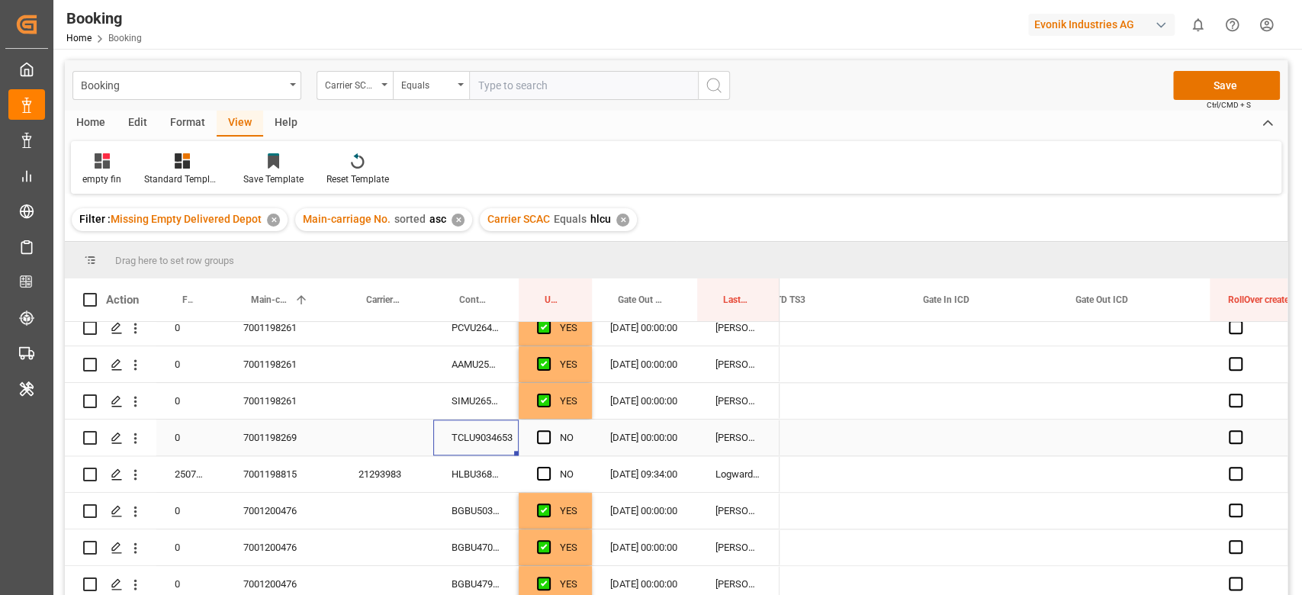
click at [509, 448] on div "TCLU9034653" at bounding box center [475, 438] width 85 height 36
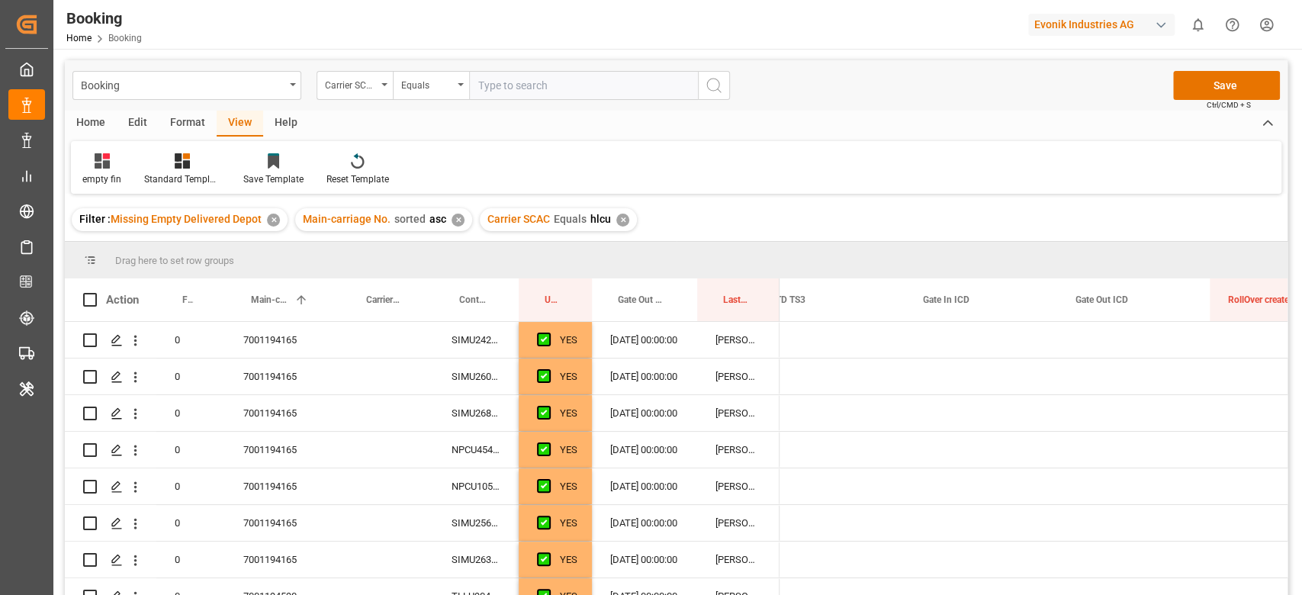
scroll to position [0, 5285]
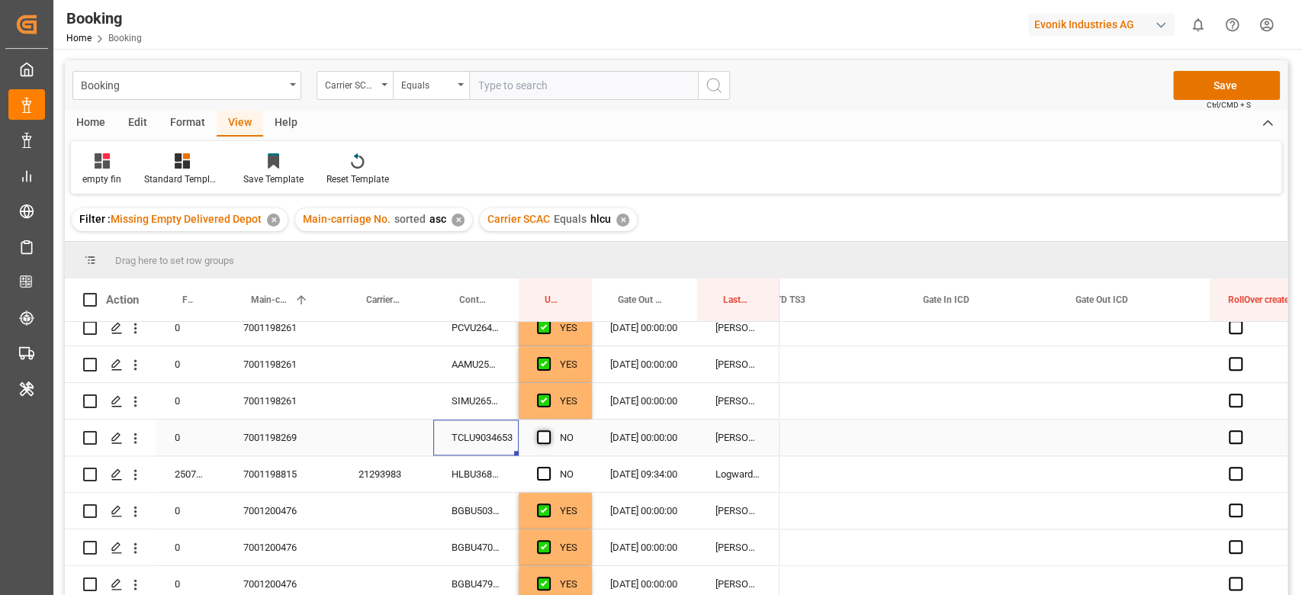
click at [548, 442] on span "Press SPACE to select this row." at bounding box center [544, 437] width 14 height 14
click at [548, 430] on input "Press SPACE to select this row." at bounding box center [548, 430] width 0 height 0
click at [519, 462] on div "NO" at bounding box center [555, 474] width 73 height 36
click at [500, 475] on div "HLBU3686497" at bounding box center [475, 474] width 85 height 36
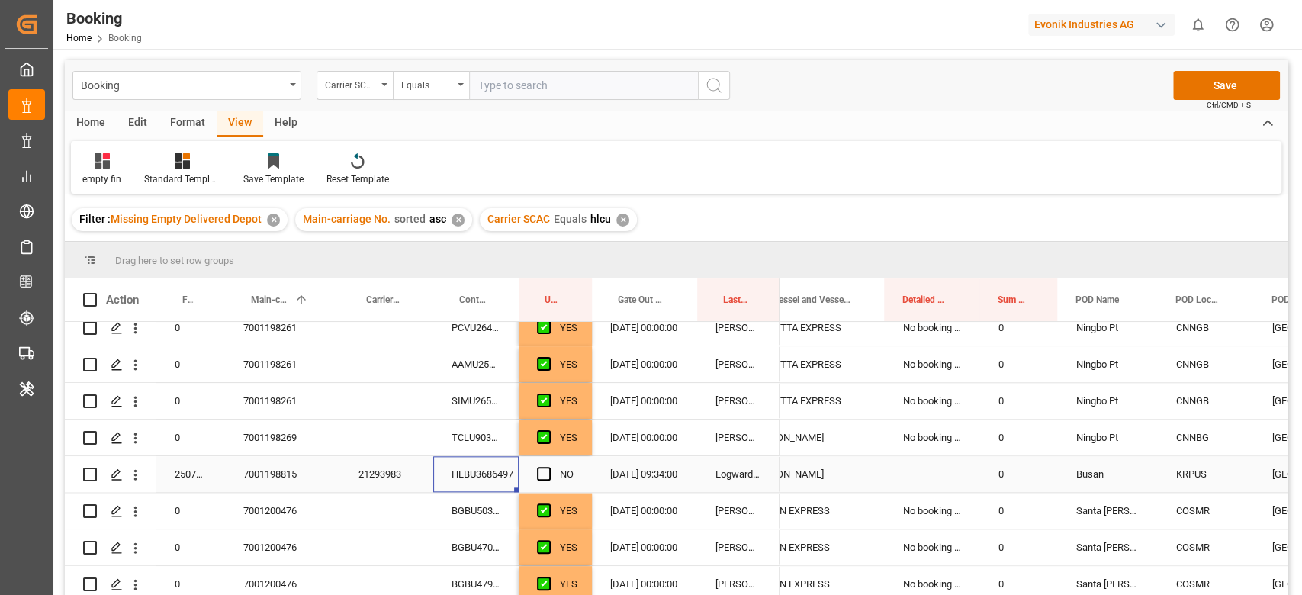
scroll to position [0, 0]
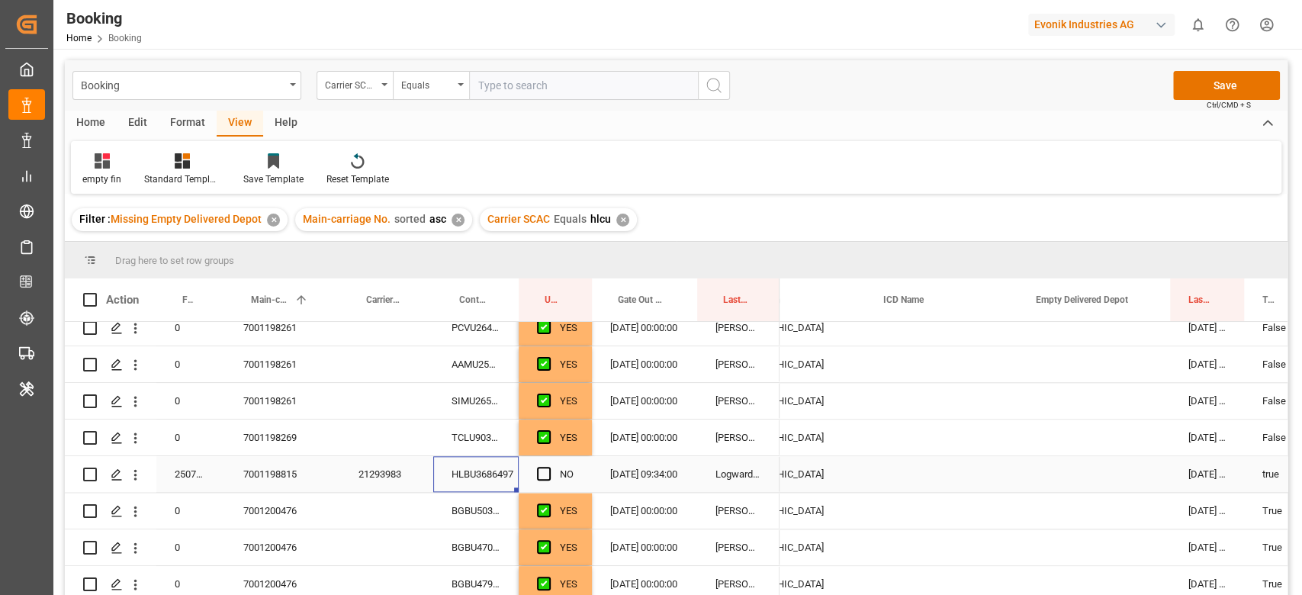
click at [1114, 477] on div "Press SPACE to select this row." at bounding box center [1094, 474] width 153 height 36
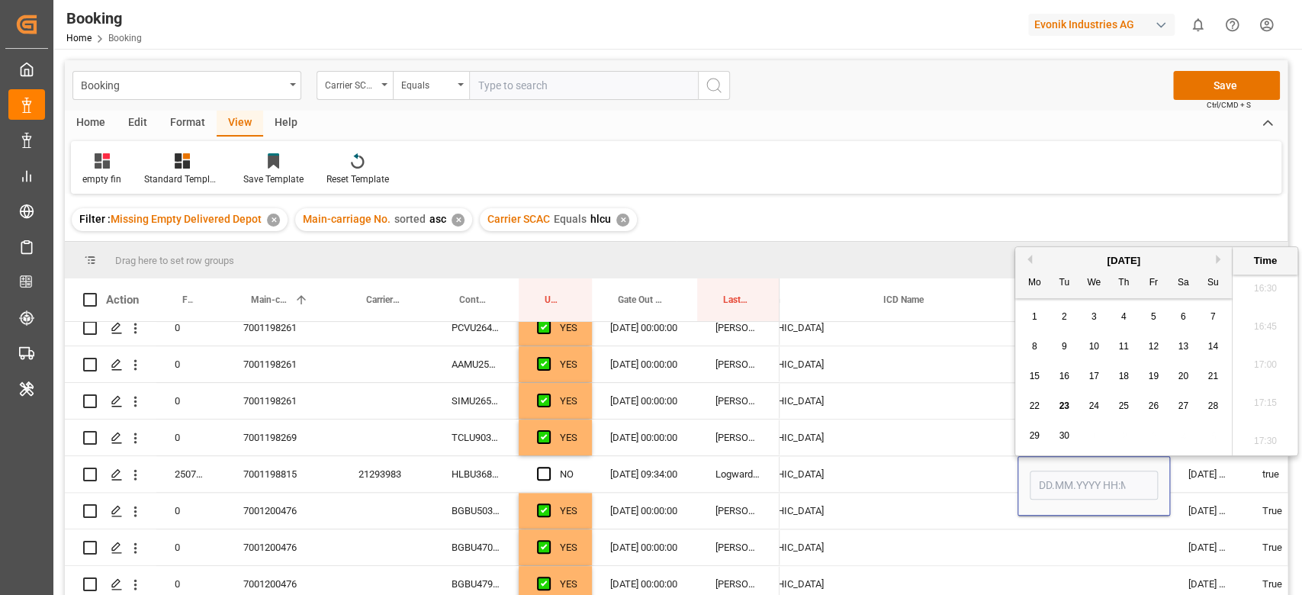
click at [1064, 407] on span "23" at bounding box center [1064, 405] width 10 height 11
type input "[DATE] 00:00"
click at [552, 470] on div "Press SPACE to select this row." at bounding box center [548, 474] width 23 height 35
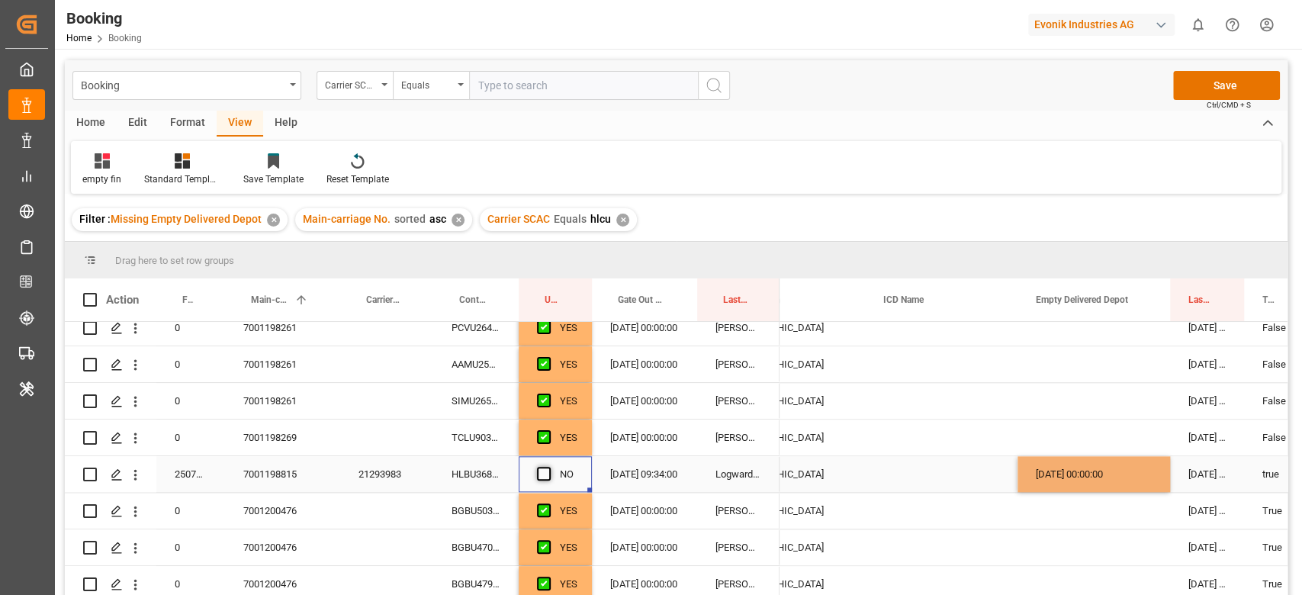
click at [549, 470] on span "Press SPACE to select this row." at bounding box center [544, 474] width 14 height 14
click at [548, 467] on input "Press SPACE to select this row." at bounding box center [548, 467] width 0 height 0
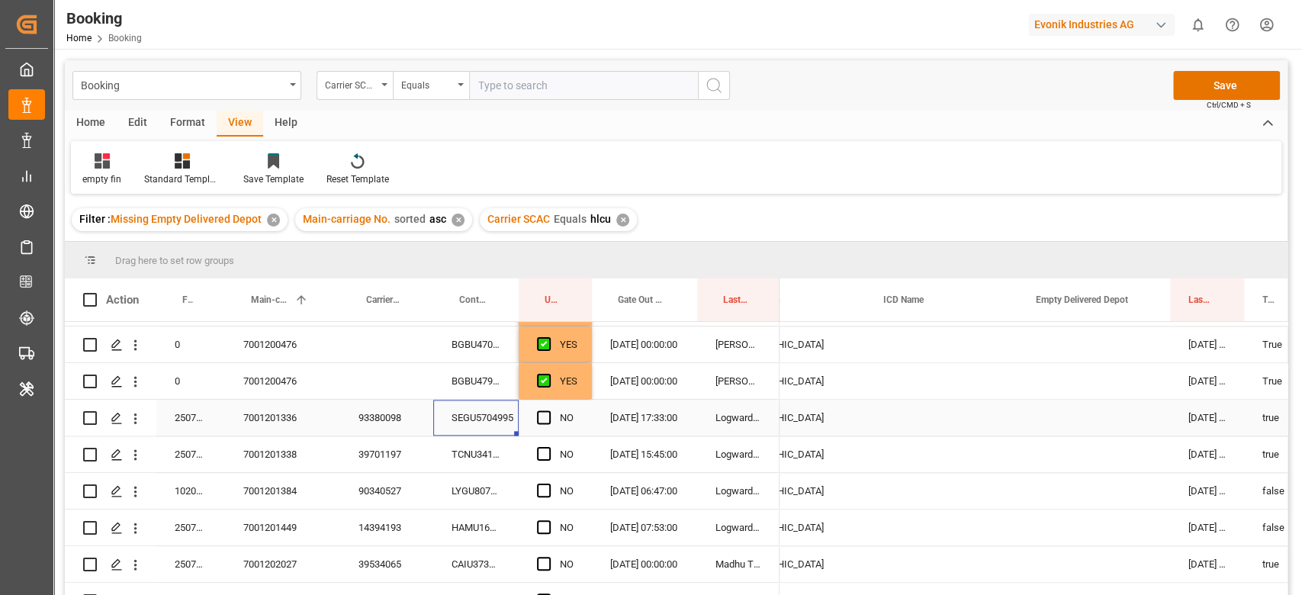
click at [490, 423] on div "SEGU5704995" at bounding box center [475, 418] width 85 height 36
click at [545, 414] on span "Press SPACE to select this row." at bounding box center [544, 417] width 14 height 14
click at [548, 410] on input "Press SPACE to select this row." at bounding box center [548, 410] width 0 height 0
click at [462, 452] on div "TCNU3414340" at bounding box center [475, 454] width 85 height 36
click at [553, 449] on div "Press SPACE to select this row." at bounding box center [548, 454] width 23 height 35
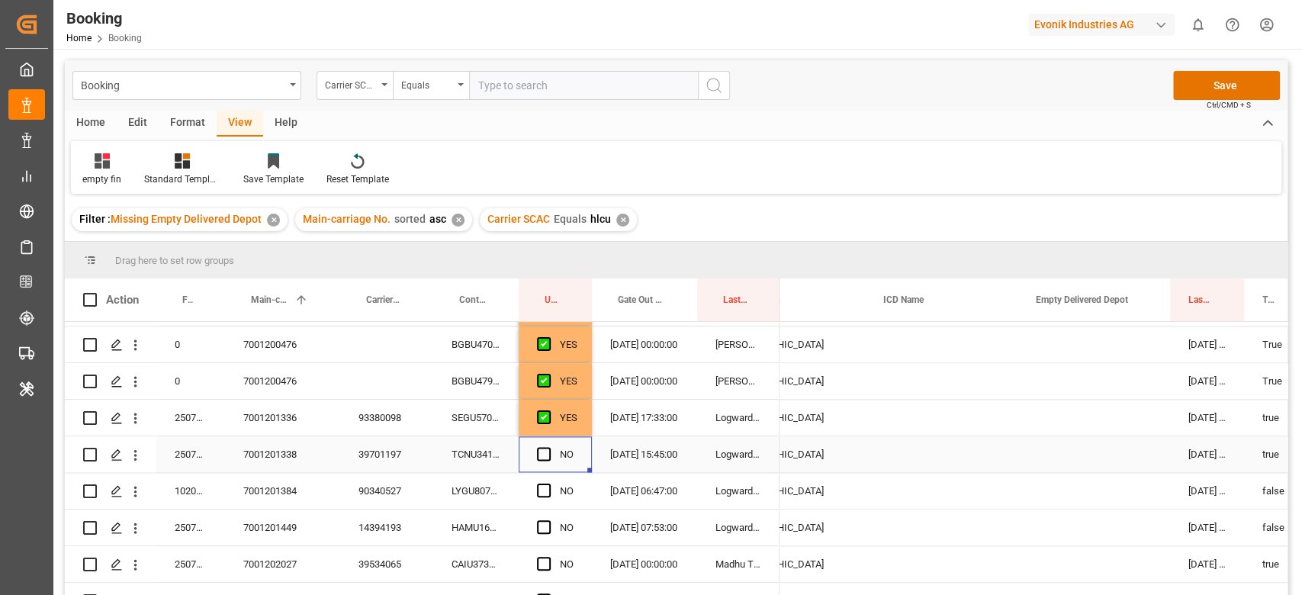
click at [543, 453] on span "Press SPACE to select this row." at bounding box center [544, 454] width 14 height 14
click at [548, 447] on input "Press SPACE to select this row." at bounding box center [548, 447] width 0 height 0
click at [507, 483] on div "LYGU8075014" at bounding box center [475, 491] width 85 height 36
click at [1088, 490] on div "Press SPACE to select this row." at bounding box center [1094, 491] width 153 height 36
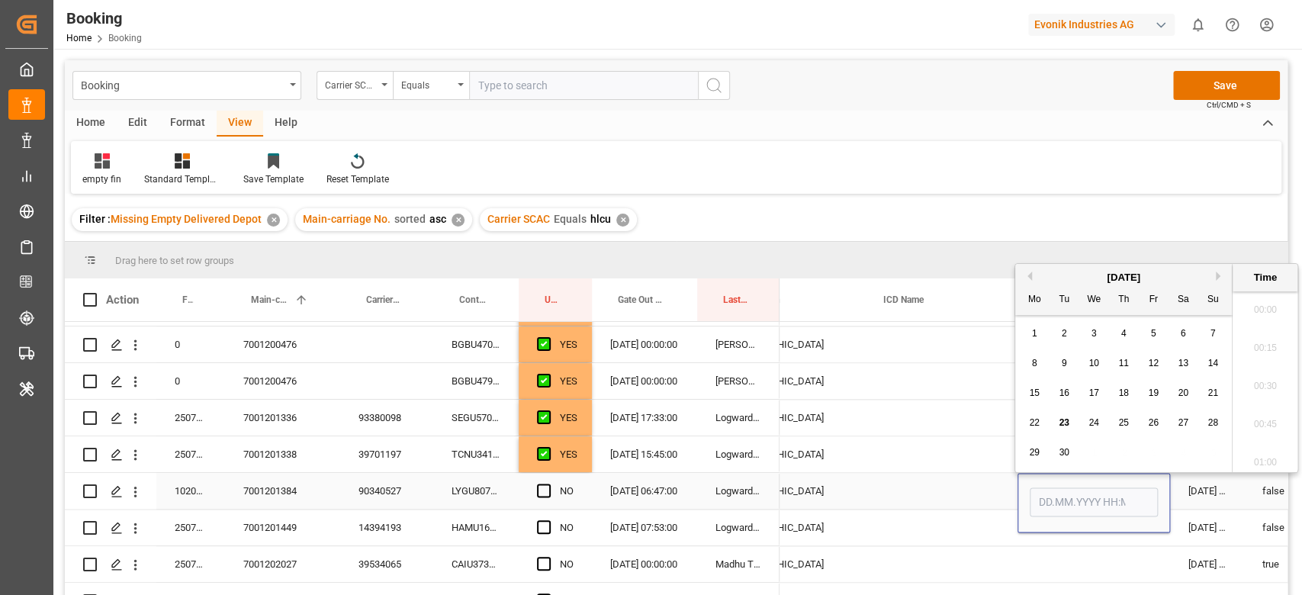
scroll to position [2522, 0]
click at [1064, 423] on span "23" at bounding box center [1064, 422] width 10 height 11
type input "[DATE] 00:00"
click at [848, 516] on div "[GEOGRAPHIC_DATA]" at bounding box center [788, 528] width 153 height 36
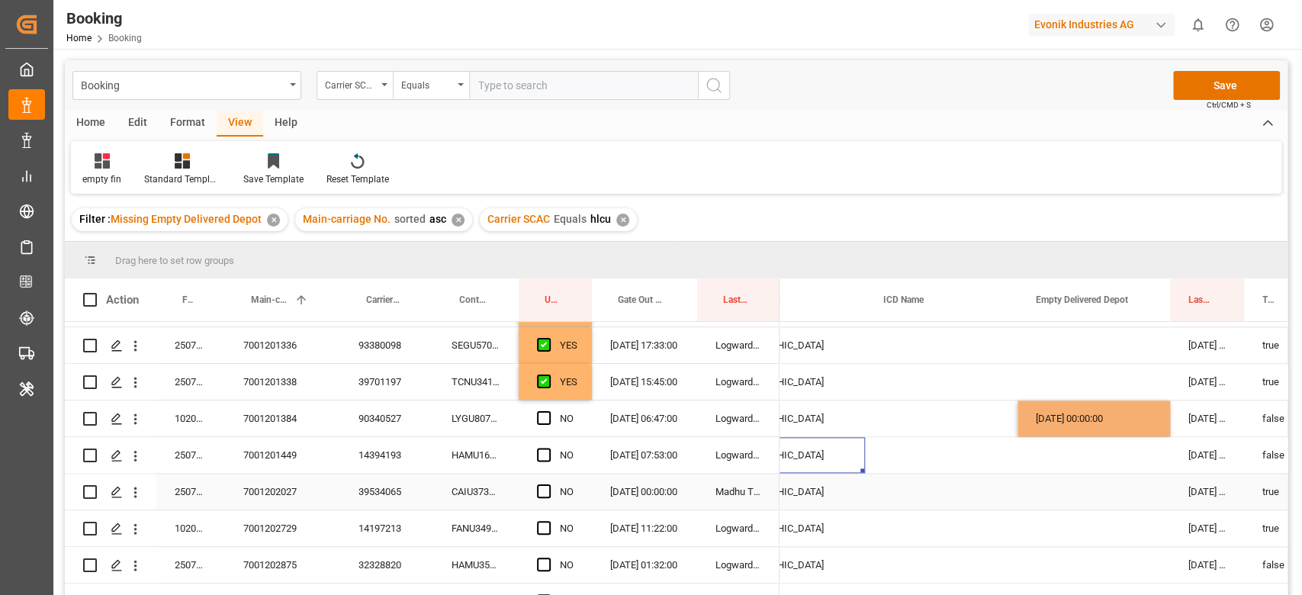
scroll to position [1526, 0]
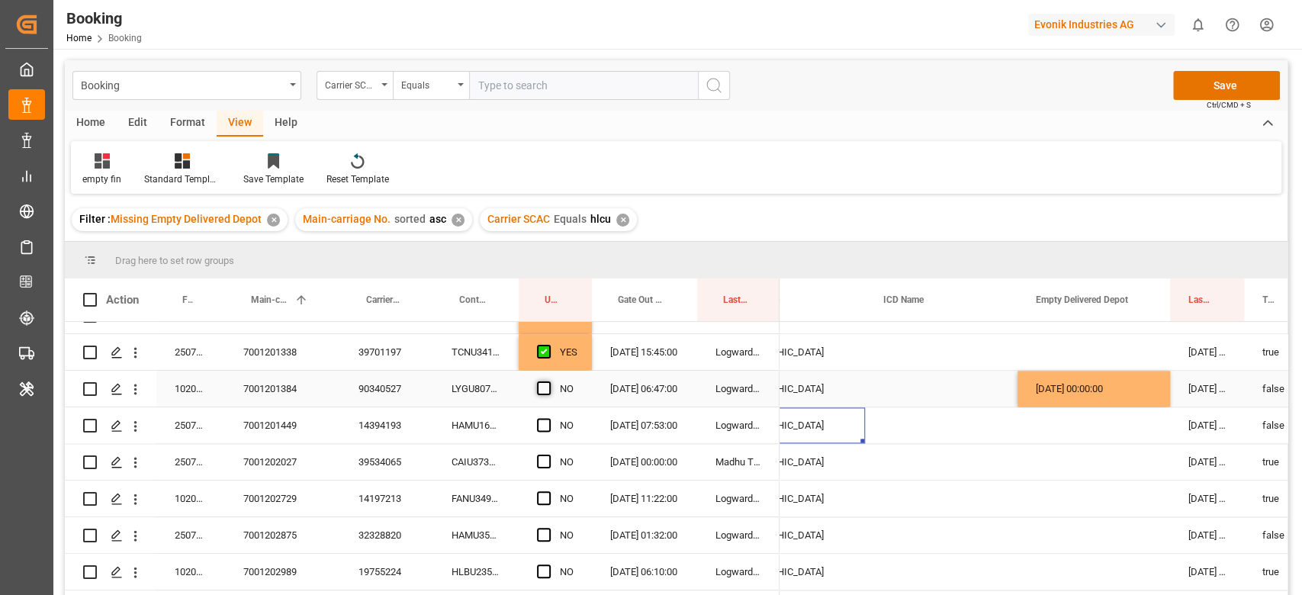
click at [546, 391] on span "Press SPACE to select this row." at bounding box center [544, 388] width 14 height 14
click at [548, 381] on input "Press SPACE to select this row." at bounding box center [548, 381] width 0 height 0
click at [474, 432] on div "HAMU1655460" at bounding box center [475, 425] width 85 height 36
click at [547, 428] on span "Press SPACE to select this row." at bounding box center [544, 425] width 14 height 14
click at [548, 418] on input "Press SPACE to select this row." at bounding box center [548, 418] width 0 height 0
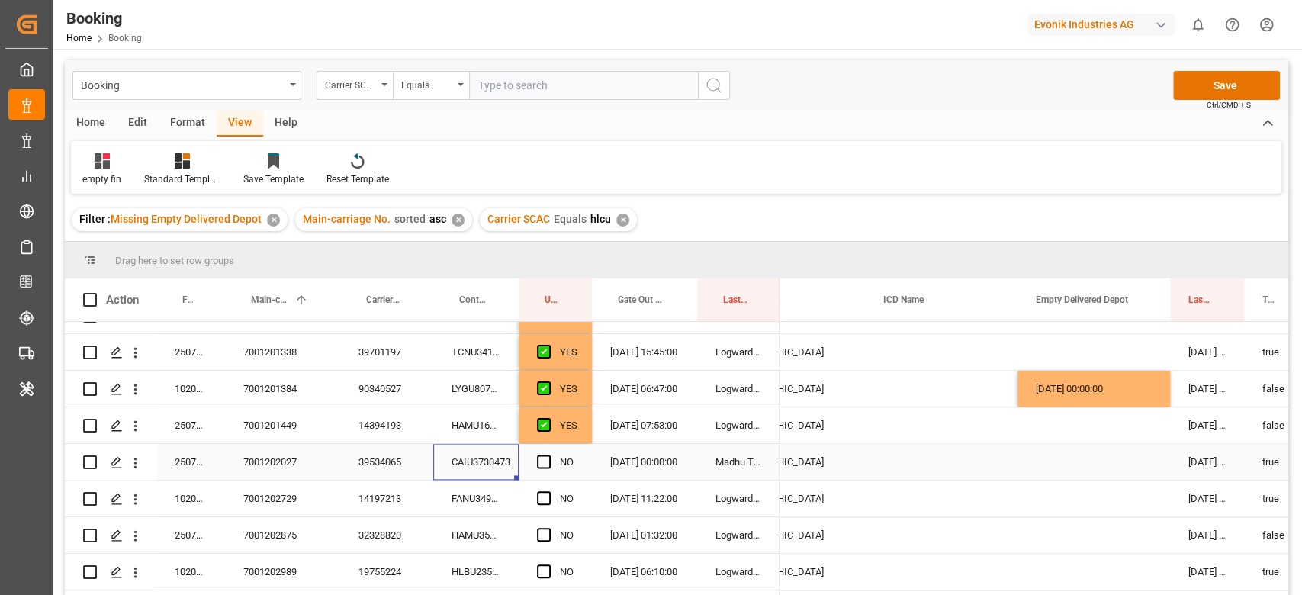
click at [457, 459] on div "CAIU3730473" at bounding box center [475, 462] width 85 height 36
click at [534, 461] on div "NO" at bounding box center [555, 462] width 73 height 36
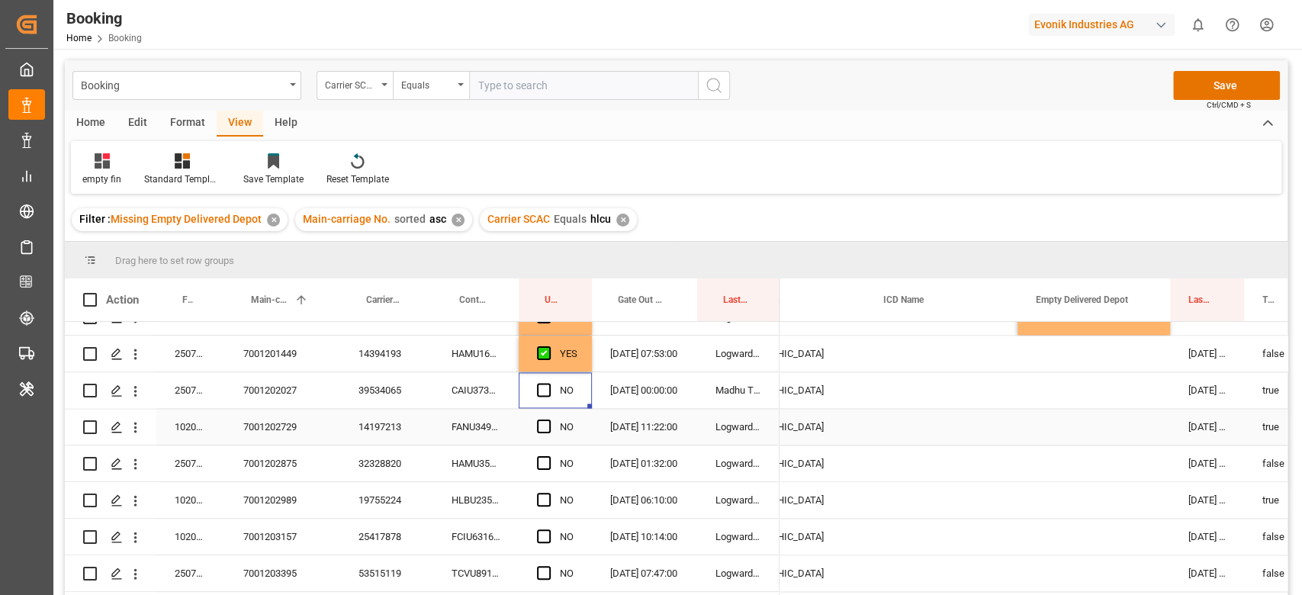
scroll to position [1627, 0]
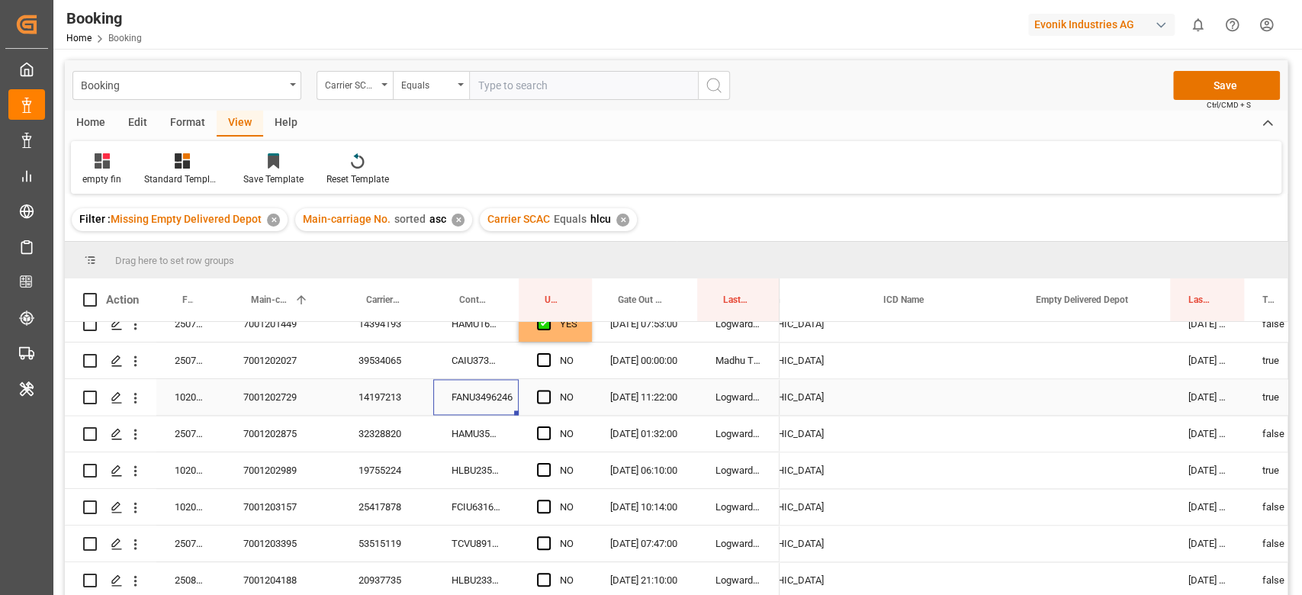
click at [465, 396] on div "FANU3496246" at bounding box center [475, 397] width 85 height 36
drag, startPoint x: 542, startPoint y: 402, endPoint x: 494, endPoint y: 445, distance: 64.8
click at [542, 400] on span "Press SPACE to select this row." at bounding box center [544, 397] width 14 height 14
click at [548, 390] on input "Press SPACE to select this row." at bounding box center [548, 390] width 0 height 0
click at [492, 443] on div "HAMU3594127" at bounding box center [475, 434] width 85 height 36
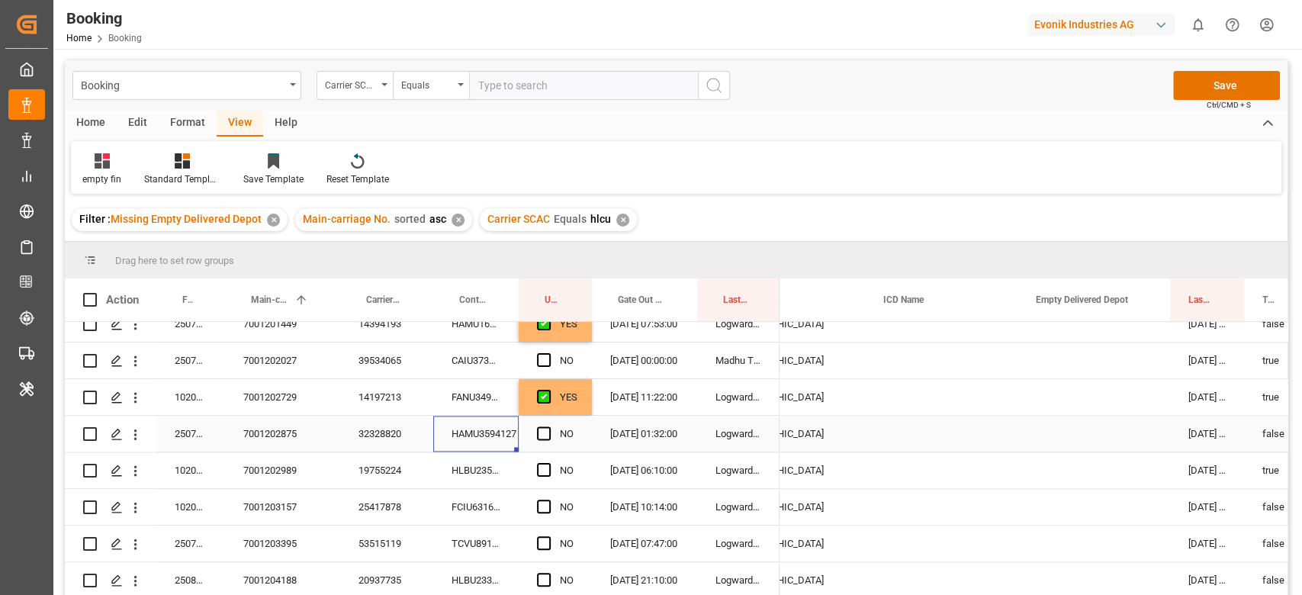
click at [542, 436] on span "Press SPACE to select this row." at bounding box center [544, 433] width 14 height 14
click at [548, 426] on input "Press SPACE to select this row." at bounding box center [548, 426] width 0 height 0
click at [500, 465] on div "HLBU2351708" at bounding box center [475, 470] width 85 height 36
click at [545, 467] on span "Press SPACE to select this row." at bounding box center [544, 470] width 14 height 14
click at [548, 463] on input "Press SPACE to select this row." at bounding box center [548, 463] width 0 height 0
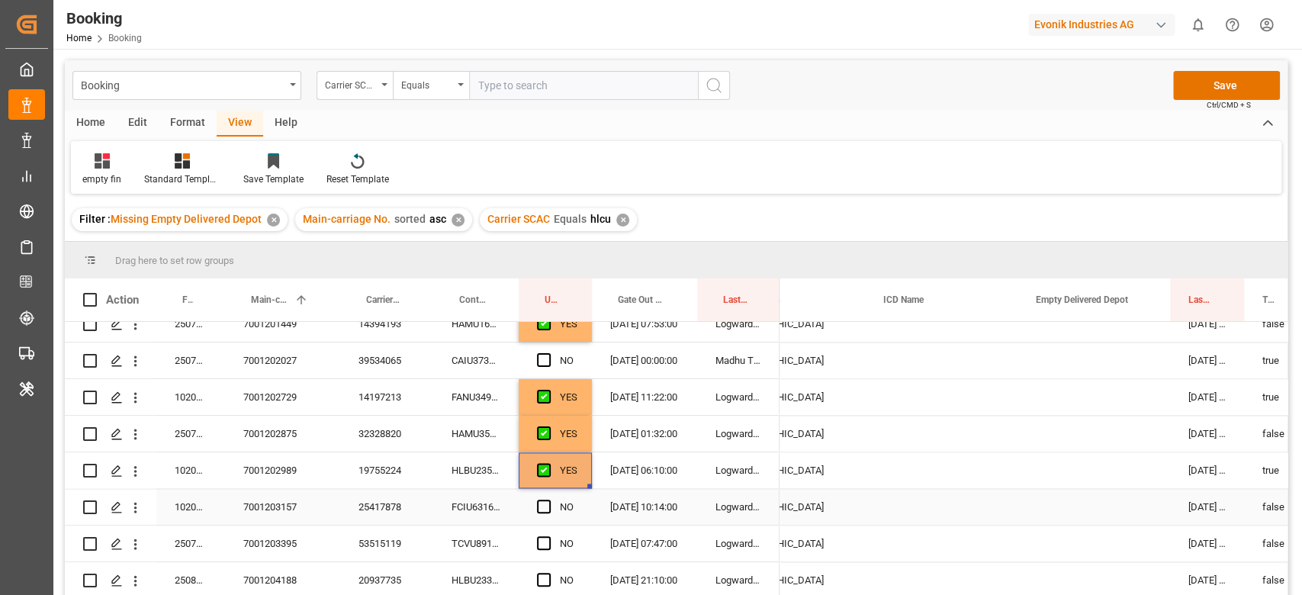
click at [495, 503] on div "FCIU6316249" at bounding box center [475, 507] width 85 height 36
click at [537, 502] on span "Press SPACE to select this row." at bounding box center [544, 507] width 14 height 14
click at [548, 500] on input "Press SPACE to select this row." at bounding box center [548, 500] width 0 height 0
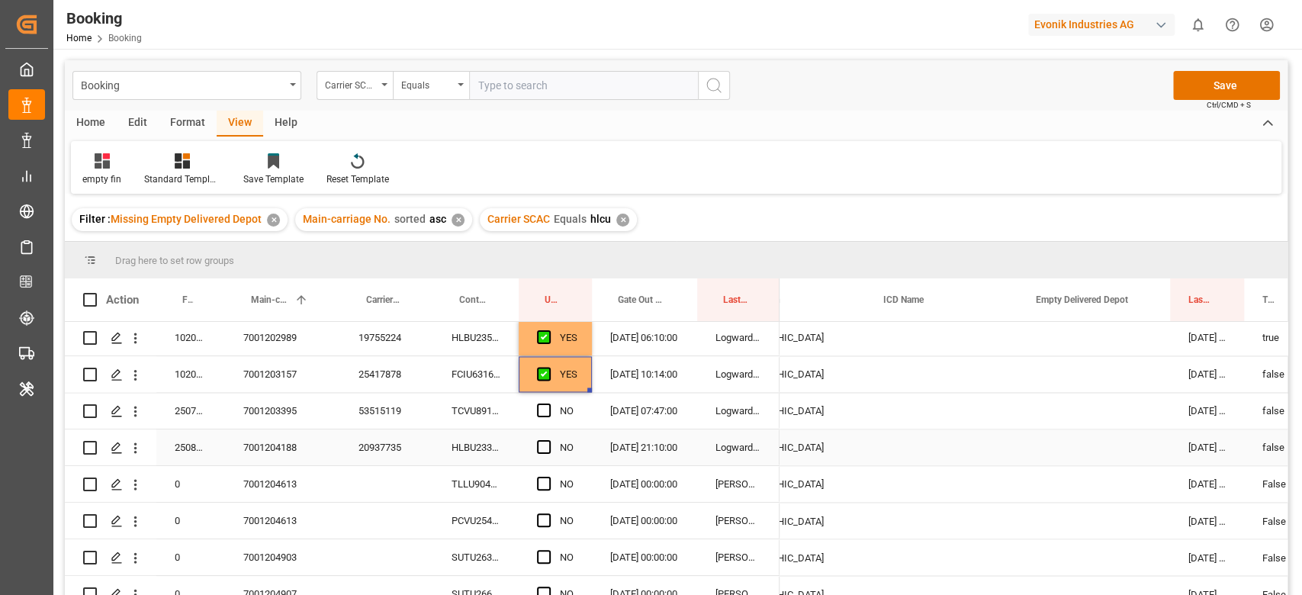
scroll to position [1729, 0]
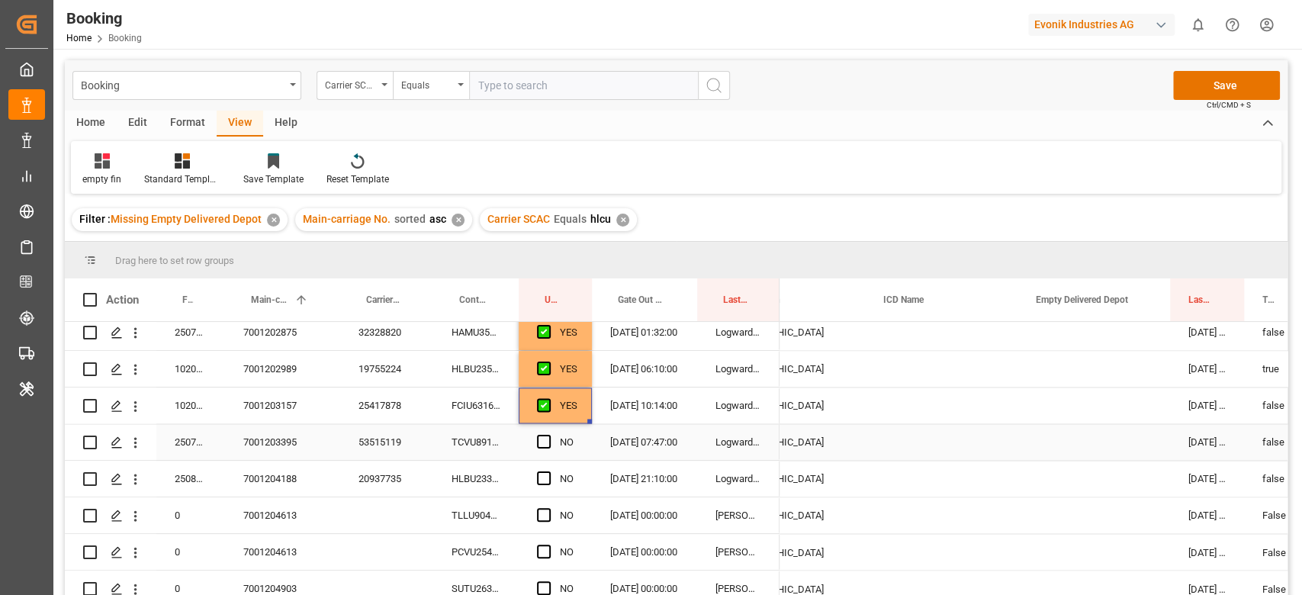
click at [478, 432] on div "TCVU8911655" at bounding box center [475, 442] width 85 height 36
click at [543, 437] on span "Press SPACE to select this row." at bounding box center [544, 442] width 14 height 14
click at [548, 435] on input "Press SPACE to select this row." at bounding box center [548, 435] width 0 height 0
click at [497, 481] on div "HLBU2336154" at bounding box center [475, 479] width 85 height 36
click at [537, 477] on span "Press SPACE to select this row." at bounding box center [544, 478] width 14 height 14
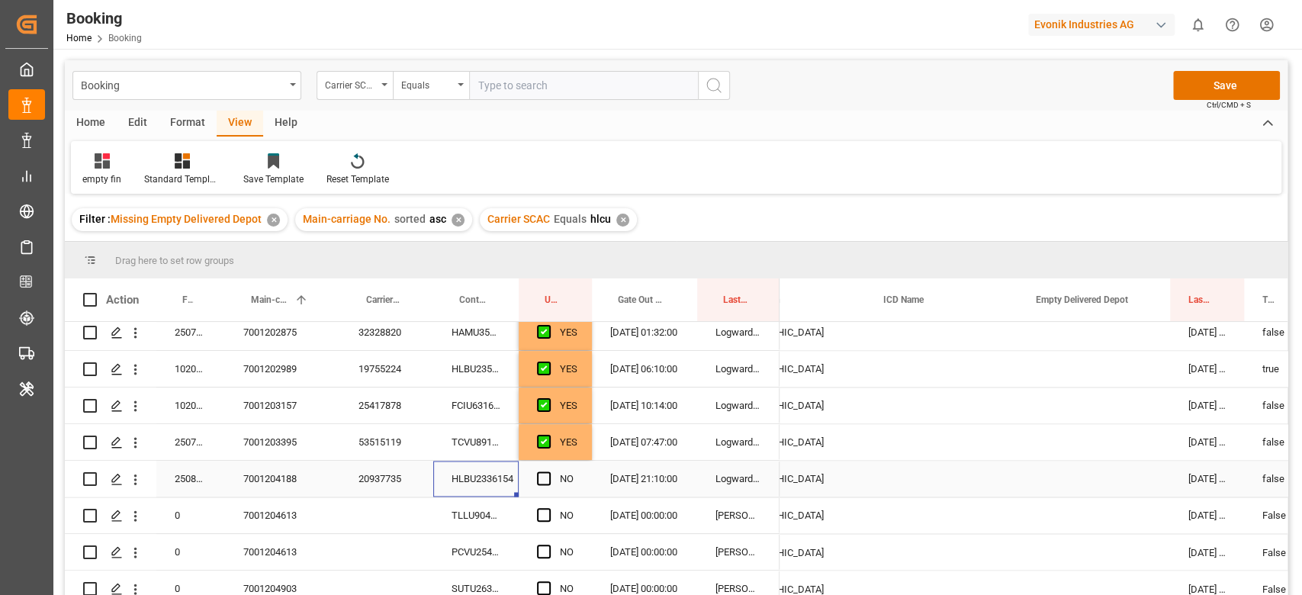
click at [548, 471] on input "Press SPACE to select this row." at bounding box center [548, 471] width 0 height 0
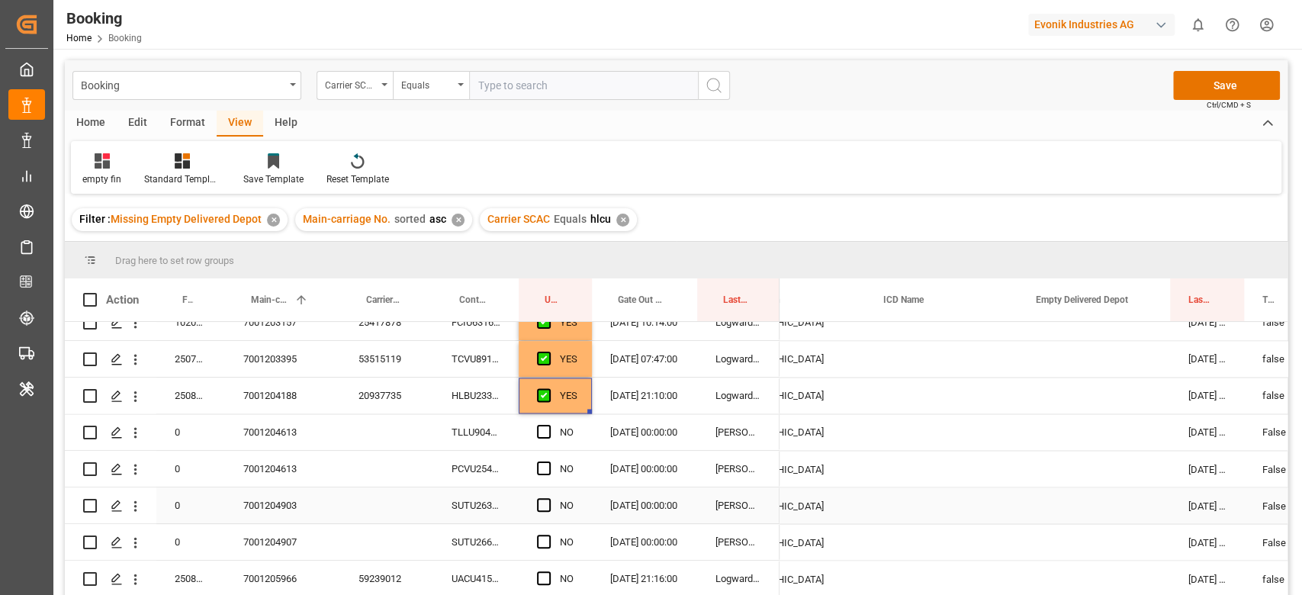
scroll to position [1831, 0]
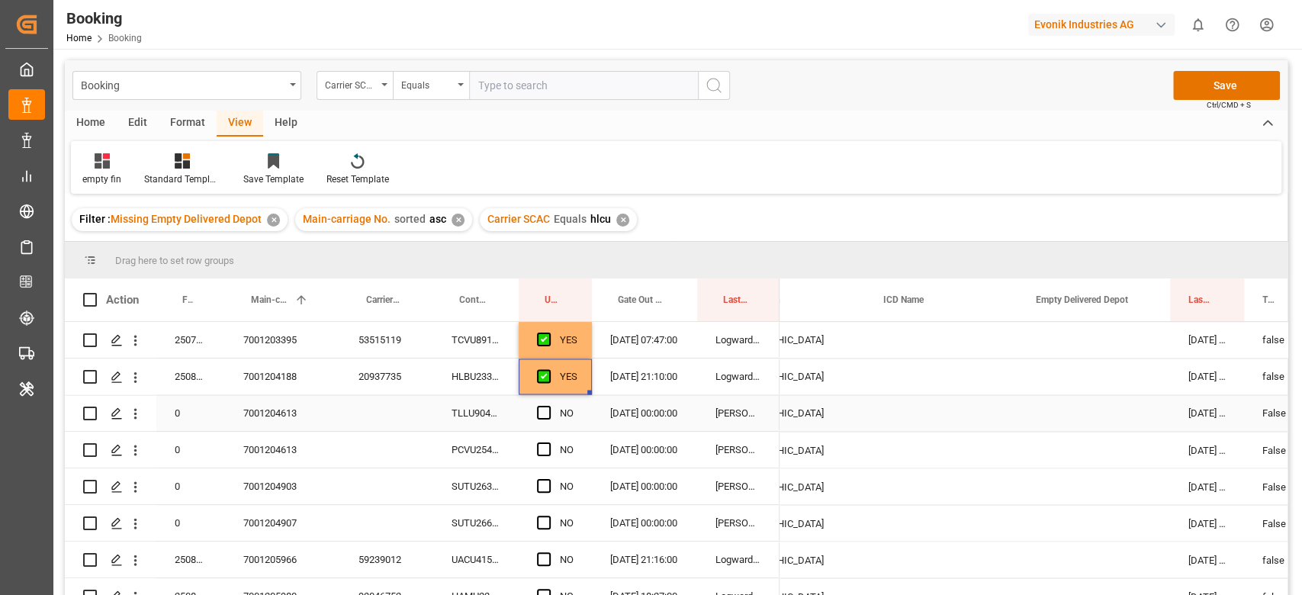
click at [481, 417] on div "TLLU9044161" at bounding box center [475, 413] width 85 height 36
click at [542, 408] on span "Press SPACE to select this row." at bounding box center [544, 413] width 14 height 14
click at [548, 406] on input "Press SPACE to select this row." at bounding box center [548, 406] width 0 height 0
click at [537, 449] on span "Press SPACE to select this row." at bounding box center [544, 449] width 14 height 14
click at [548, 442] on input "Press SPACE to select this row." at bounding box center [548, 442] width 0 height 0
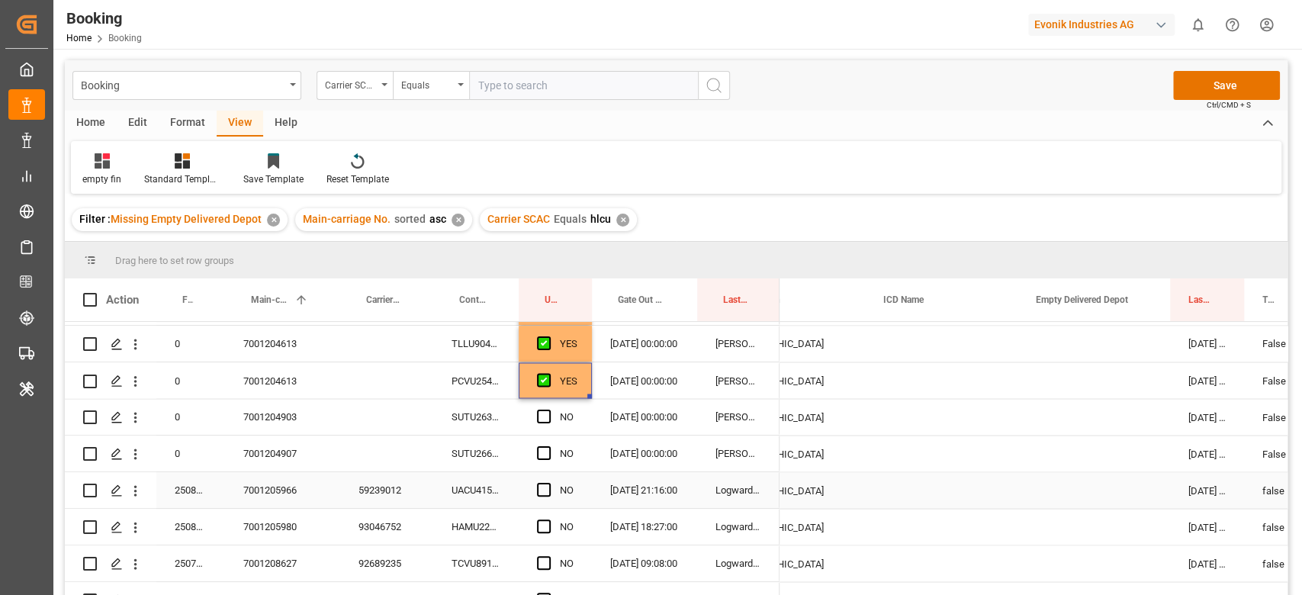
scroll to position [1932, 0]
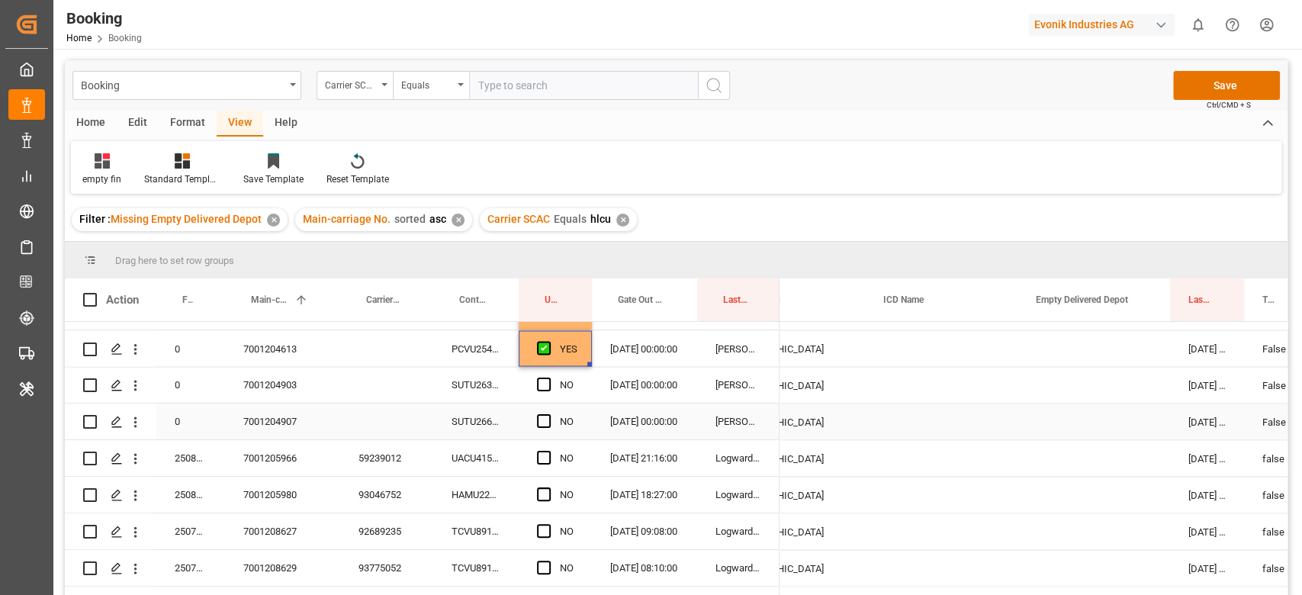
click at [473, 397] on div "SUTU2635887" at bounding box center [475, 385] width 85 height 36
click at [546, 387] on span "Press SPACE to select this row." at bounding box center [544, 385] width 14 height 14
click at [548, 378] on input "Press SPACE to select this row." at bounding box center [548, 378] width 0 height 0
click at [514, 409] on div "SUTU2665285" at bounding box center [475, 422] width 85 height 36
click at [539, 426] on span "Press SPACE to select this row." at bounding box center [544, 421] width 14 height 14
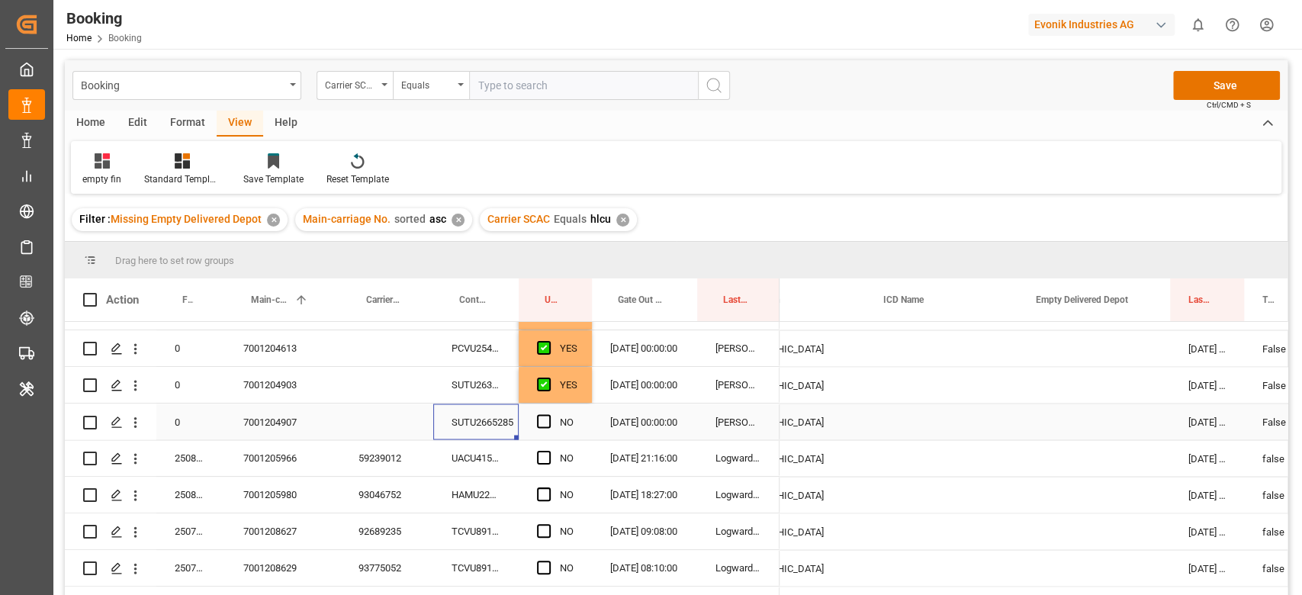
click at [548, 414] on input "Press SPACE to select this row." at bounding box center [548, 414] width 0 height 0
click at [484, 458] on div "UACU4155707" at bounding box center [475, 458] width 85 height 36
click at [546, 455] on span "Press SPACE to select this row." at bounding box center [544, 458] width 14 height 14
click at [548, 451] on input "Press SPACE to select this row." at bounding box center [548, 451] width 0 height 0
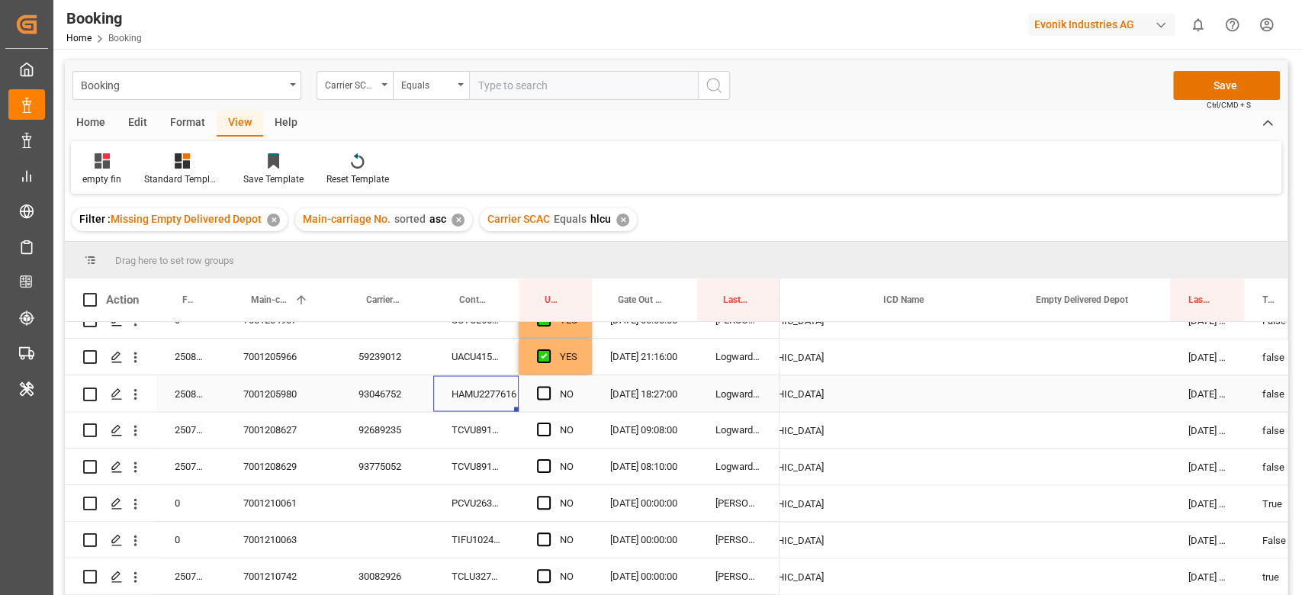
click at [495, 392] on div "HAMU2277616" at bounding box center [475, 393] width 85 height 36
click at [545, 390] on span "Press SPACE to select this row." at bounding box center [544, 393] width 14 height 14
click at [548, 386] on input "Press SPACE to select this row." at bounding box center [548, 386] width 0 height 0
click at [476, 430] on div "TCVU8911402" at bounding box center [475, 430] width 85 height 36
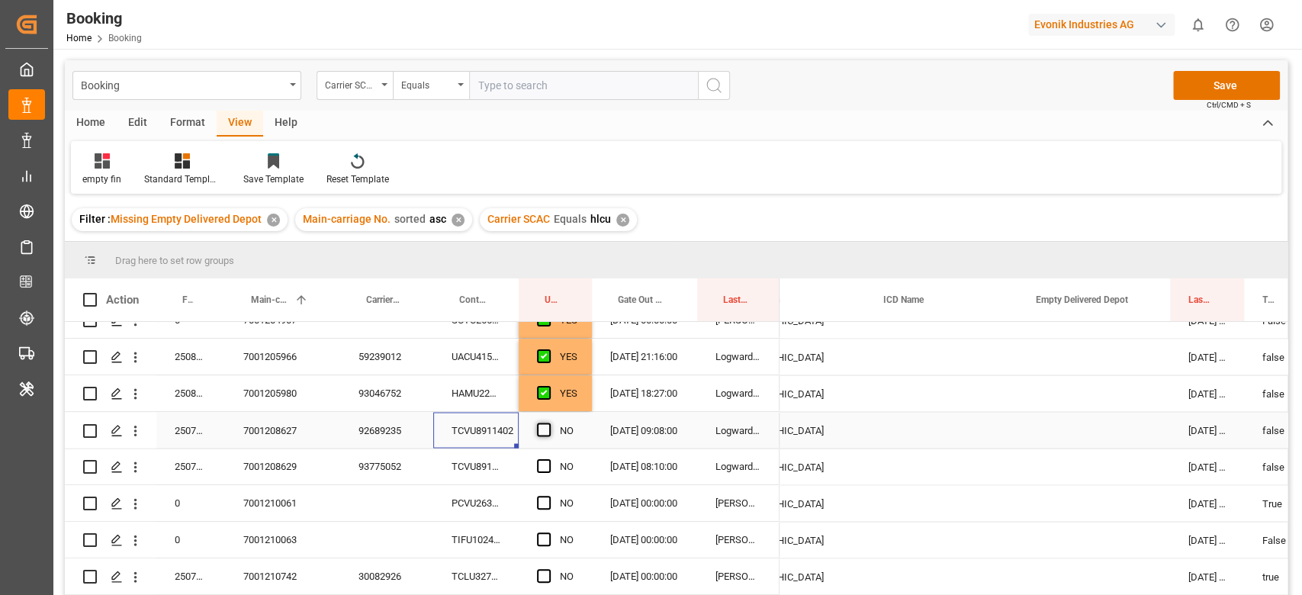
click at [537, 428] on span "Press SPACE to select this row." at bounding box center [544, 430] width 14 height 14
click at [548, 423] on input "Press SPACE to select this row." at bounding box center [548, 423] width 0 height 0
click at [513, 478] on div "TCVU8911146" at bounding box center [475, 467] width 85 height 36
click at [549, 470] on span "Press SPACE to select this row." at bounding box center [544, 466] width 14 height 14
click at [548, 459] on input "Press SPACE to select this row." at bounding box center [548, 459] width 0 height 0
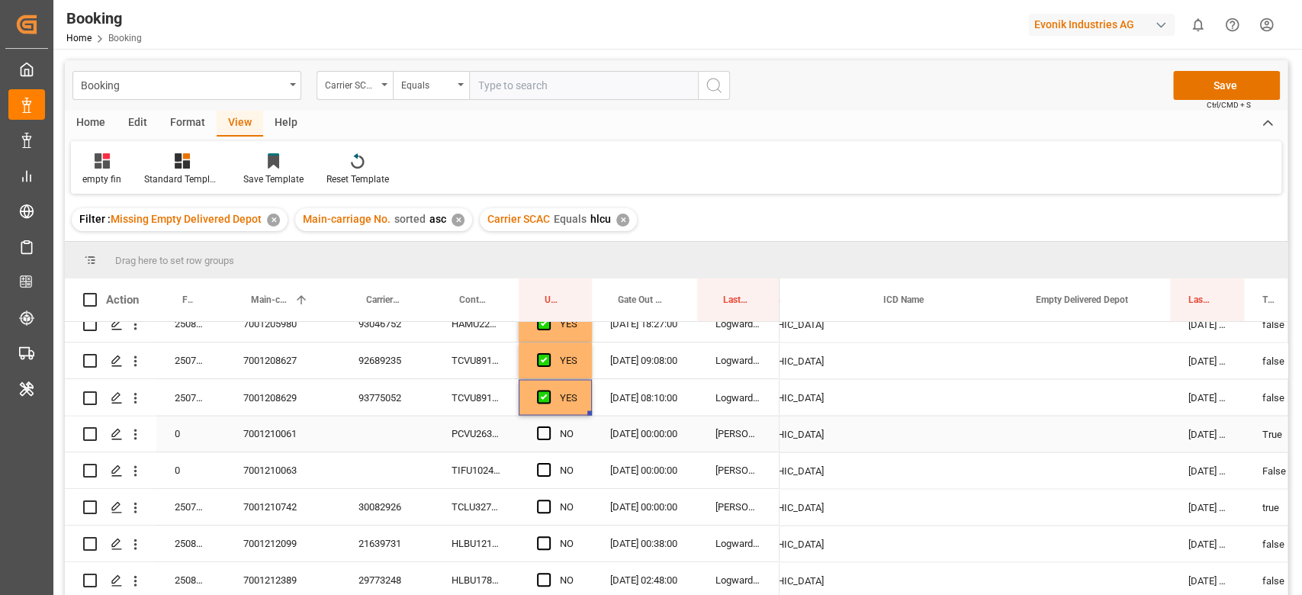
scroll to position [2136, 0]
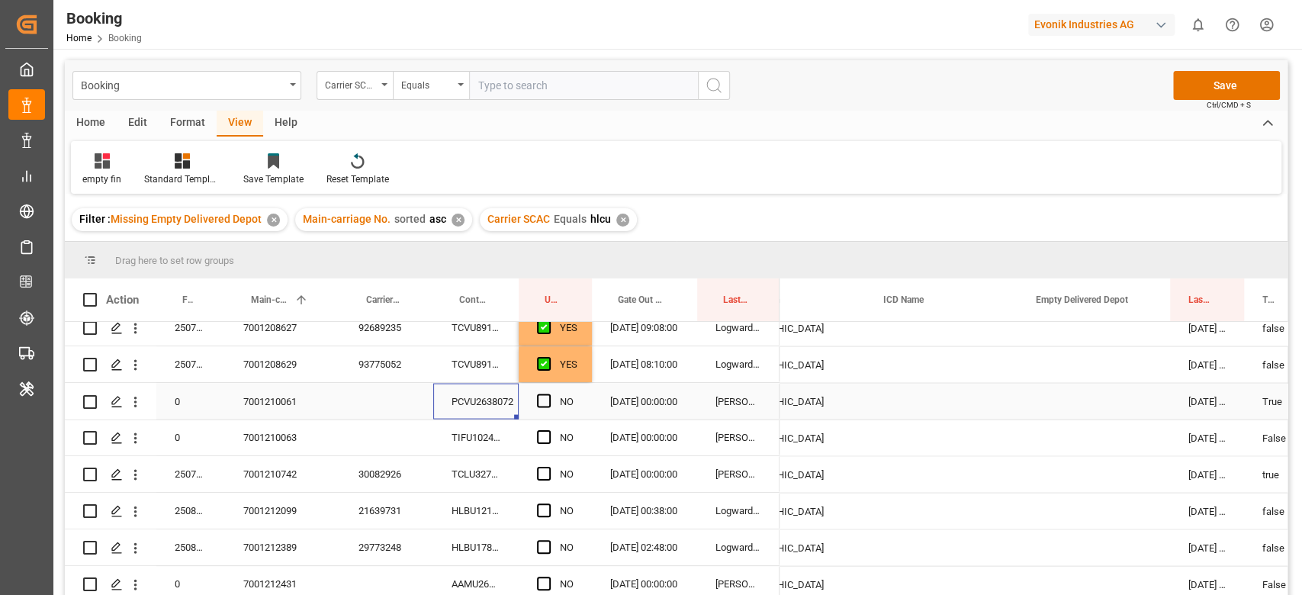
click at [481, 417] on div "PCVU2638072" at bounding box center [475, 401] width 85 height 36
click at [137, 403] on icon "open menu" at bounding box center [135, 402] width 16 height 16
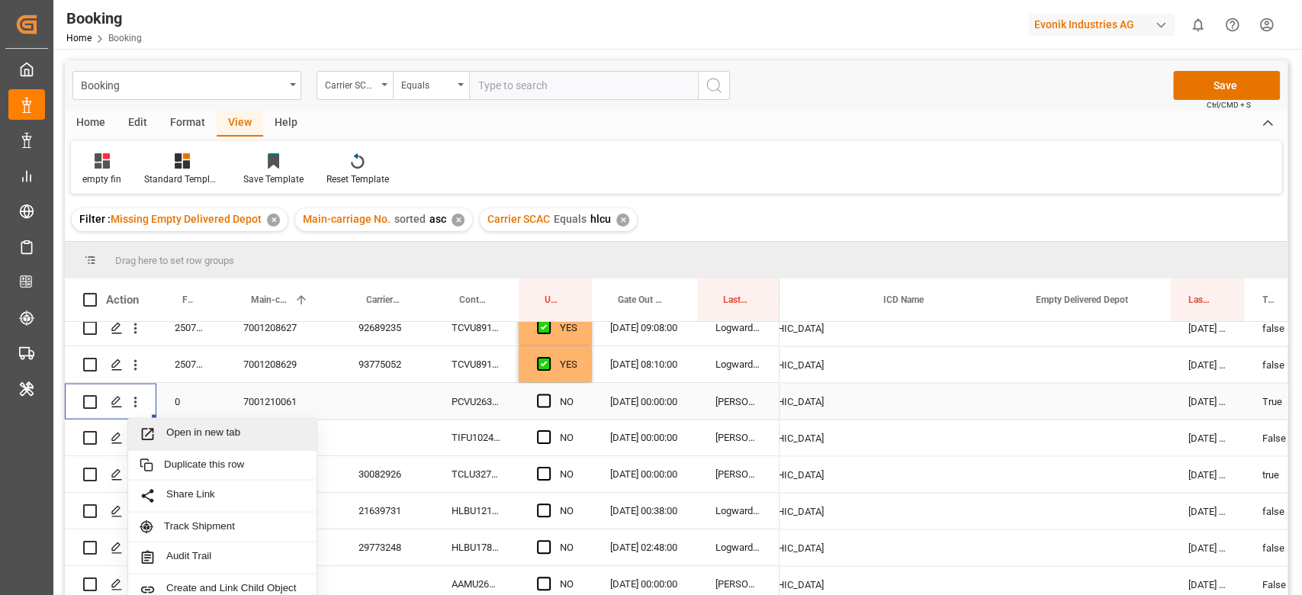
click at [177, 428] on span "Open in new tab" at bounding box center [235, 434] width 139 height 16
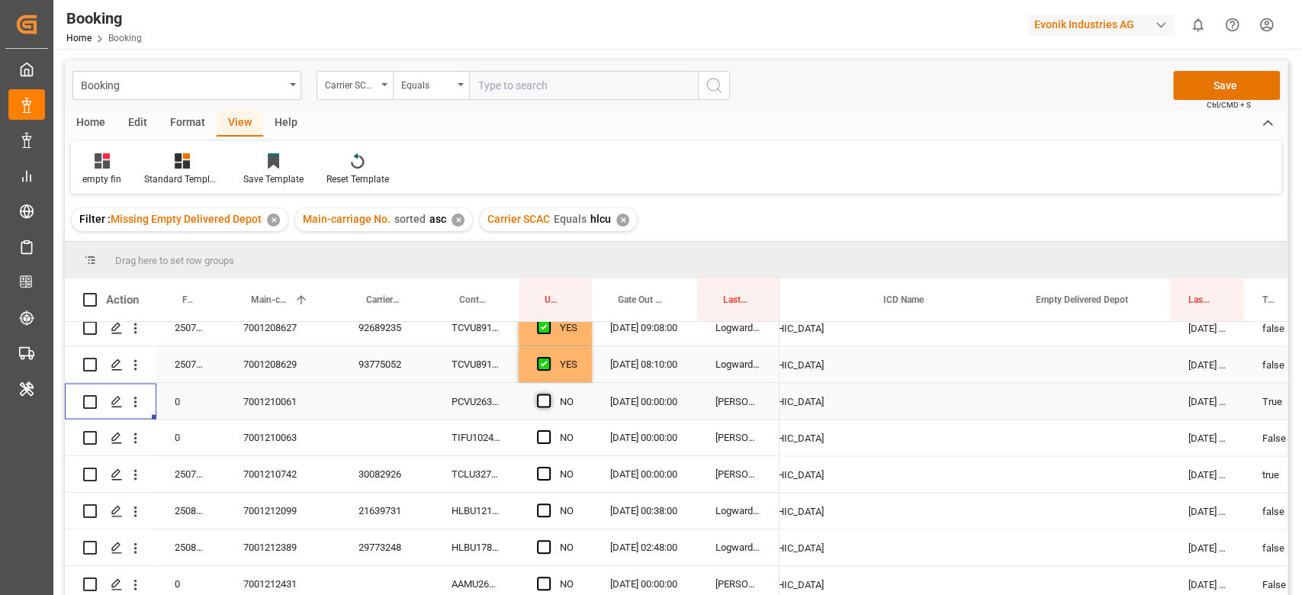
click at [543, 384] on div "Press SPACE to select this row." at bounding box center [548, 401] width 23 height 35
click at [550, 400] on span "Press SPACE to select this row." at bounding box center [544, 401] width 14 height 14
click at [548, 394] on input "Press SPACE to select this row." at bounding box center [548, 394] width 0 height 0
click at [518, 430] on div "TIFU1024335" at bounding box center [475, 438] width 85 height 36
click at [538, 440] on span "Press SPACE to select this row." at bounding box center [544, 437] width 14 height 14
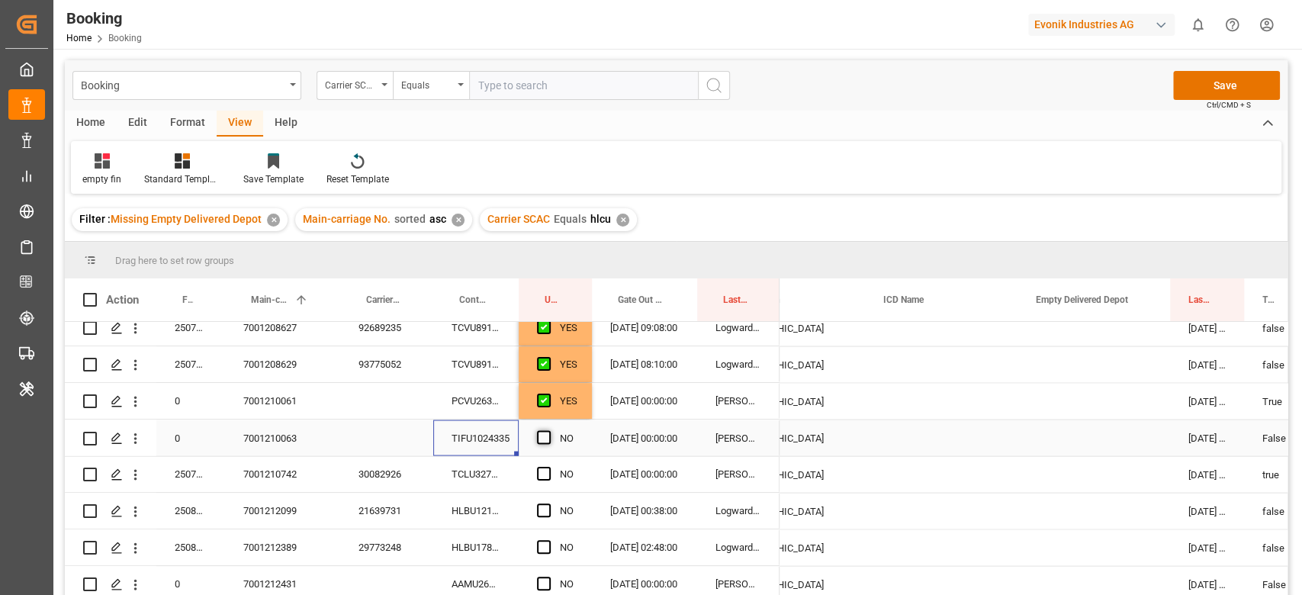
click at [548, 430] on input "Press SPACE to select this row." at bounding box center [548, 430] width 0 height 0
click at [511, 474] on div "TCLU3278647" at bounding box center [475, 474] width 85 height 36
click at [543, 471] on span "Press SPACE to select this row." at bounding box center [544, 474] width 14 height 14
click at [548, 467] on input "Press SPACE to select this row." at bounding box center [548, 467] width 0 height 0
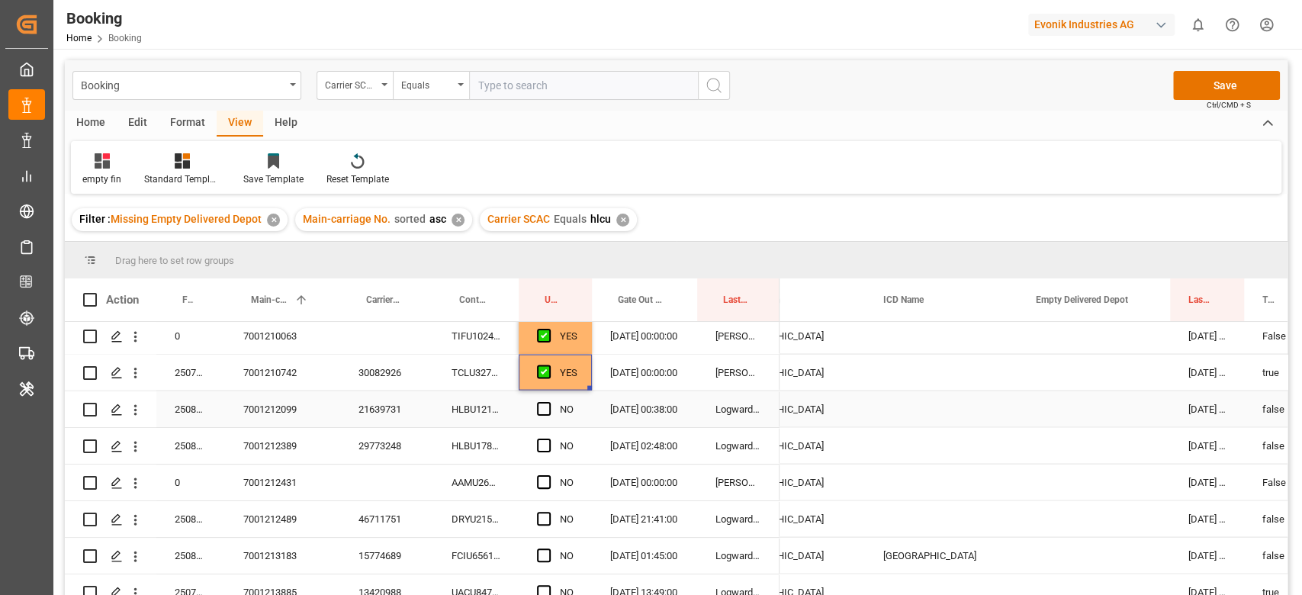
click at [462, 404] on div "HLBU1211810" at bounding box center [475, 409] width 85 height 36
click at [545, 408] on span "Press SPACE to select this row." at bounding box center [544, 409] width 14 height 14
click at [548, 402] on input "Press SPACE to select this row." at bounding box center [548, 402] width 0 height 0
click at [441, 458] on div "HLBU1787235" at bounding box center [475, 446] width 85 height 36
click at [543, 442] on span "Press SPACE to select this row." at bounding box center [544, 446] width 14 height 14
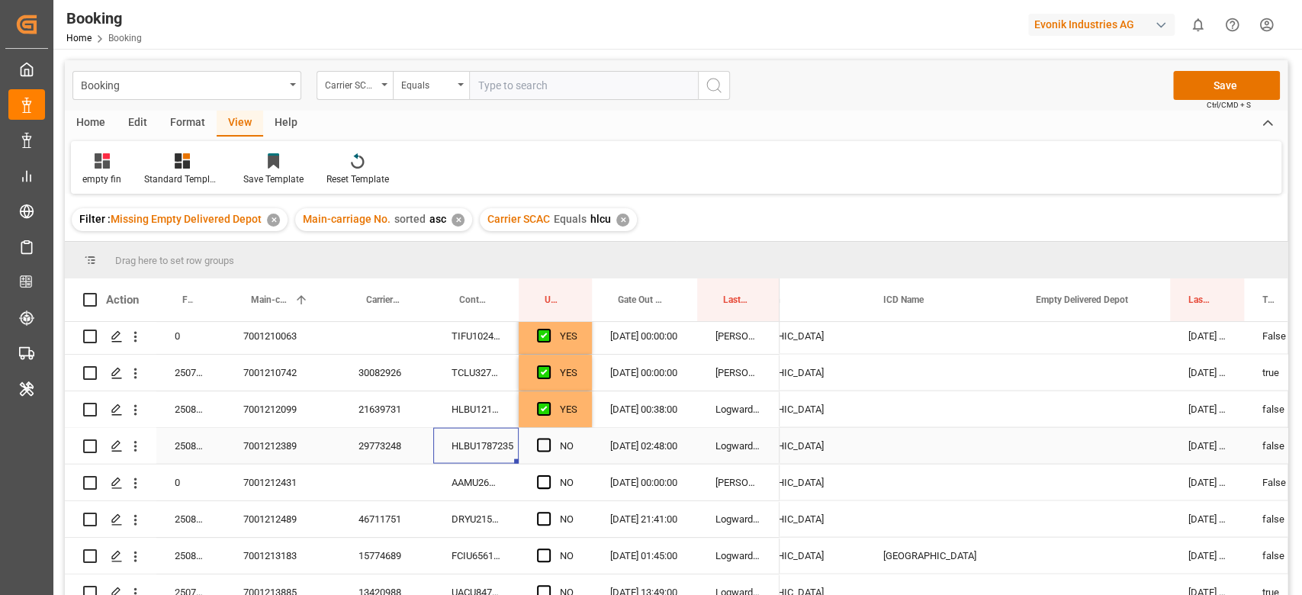
click at [548, 439] on input "Press SPACE to select this row." at bounding box center [548, 439] width 0 height 0
click at [483, 510] on div "DRYU2154501" at bounding box center [475, 519] width 85 height 36
click at [484, 478] on div "AAMU2630840" at bounding box center [475, 483] width 85 height 36
click at [545, 486] on span "Press SPACE to select this row." at bounding box center [544, 482] width 14 height 14
click at [548, 475] on input "Press SPACE to select this row." at bounding box center [548, 475] width 0 height 0
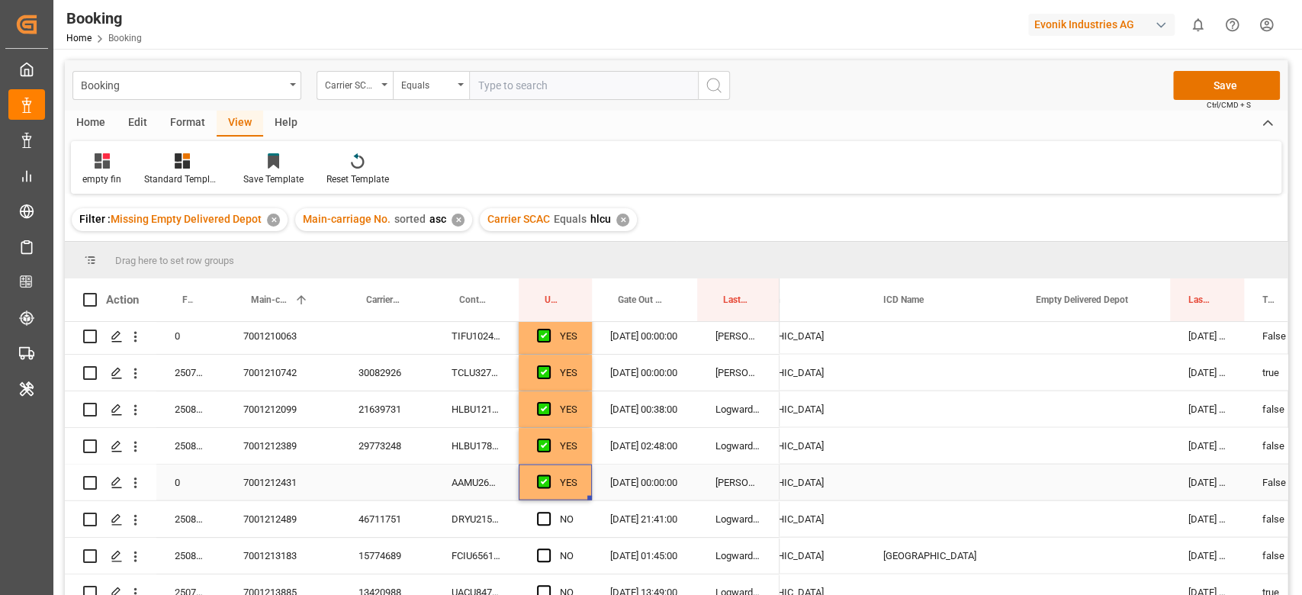
scroll to position [2339, 0]
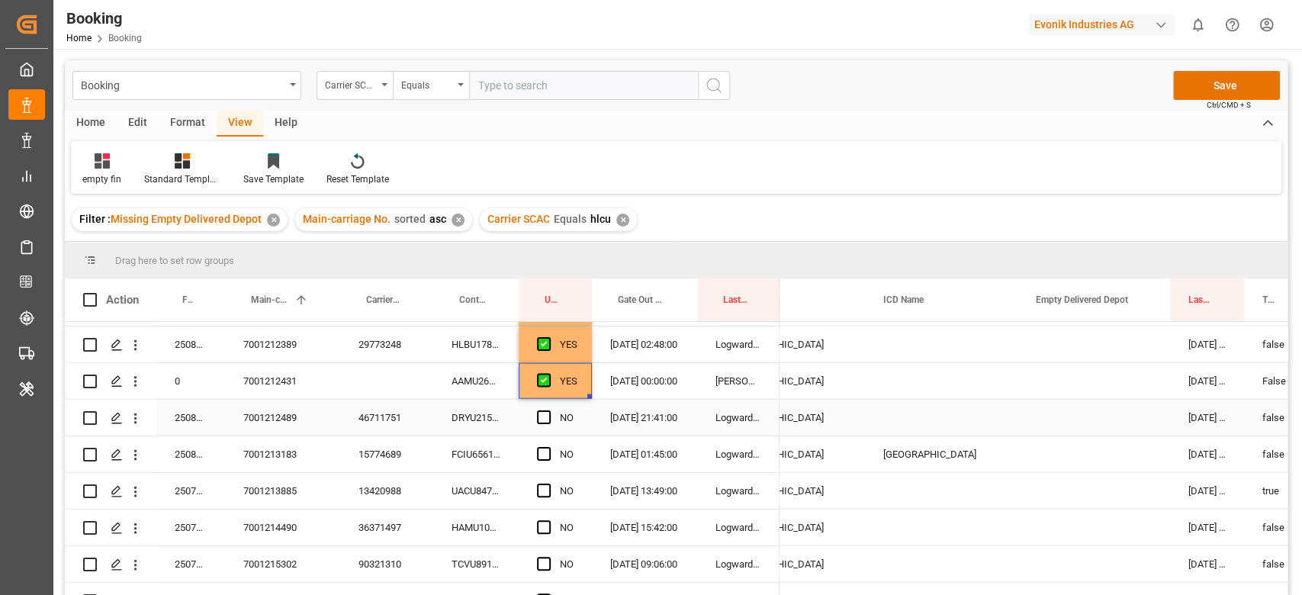
click at [490, 424] on div "DRYU2154501" at bounding box center [475, 418] width 85 height 36
click at [543, 411] on span "Press SPACE to select this row." at bounding box center [544, 417] width 14 height 14
click at [548, 410] on input "Press SPACE to select this row." at bounding box center [548, 410] width 0 height 0
click at [495, 455] on div "FCIU6561288" at bounding box center [475, 454] width 85 height 36
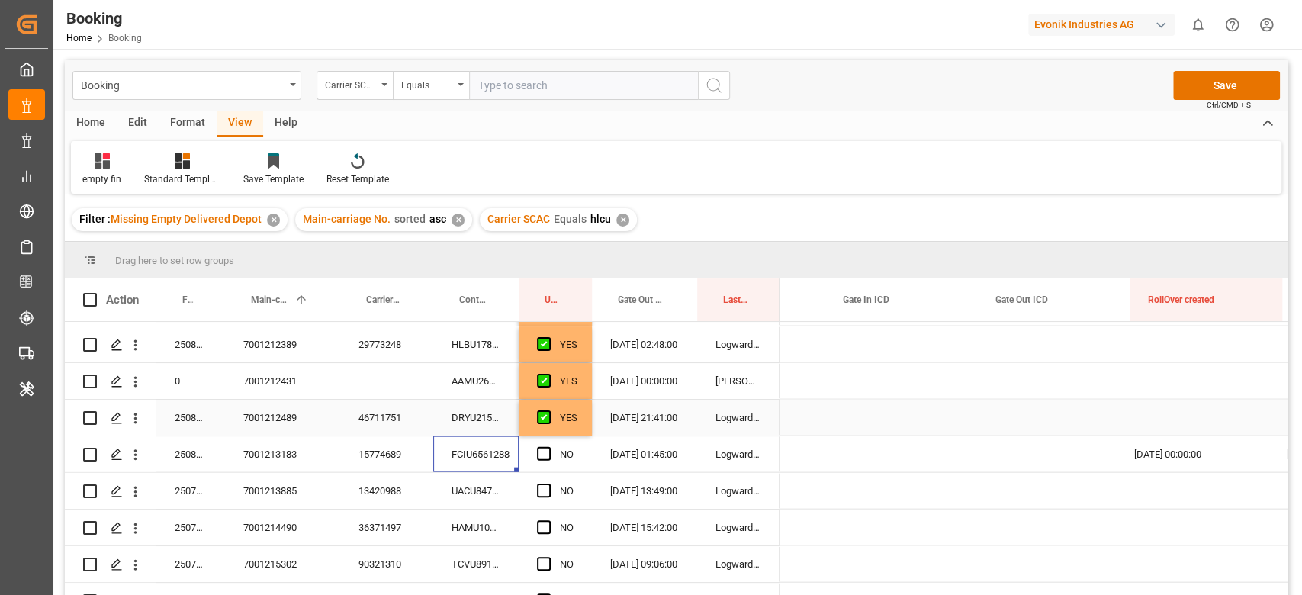
scroll to position [0, 5369]
click at [549, 449] on span "Press SPACE to select this row." at bounding box center [544, 454] width 14 height 14
click at [548, 447] on input "Press SPACE to select this row." at bounding box center [548, 447] width 0 height 0
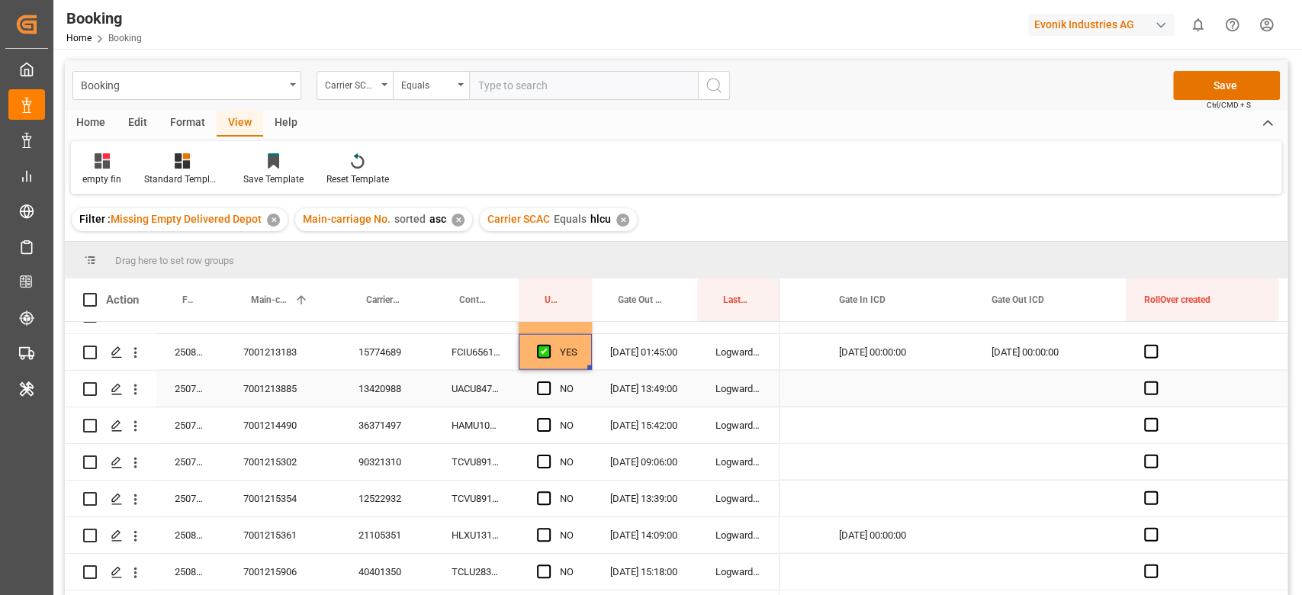
click at [471, 396] on div "UACU8475376" at bounding box center [475, 389] width 85 height 36
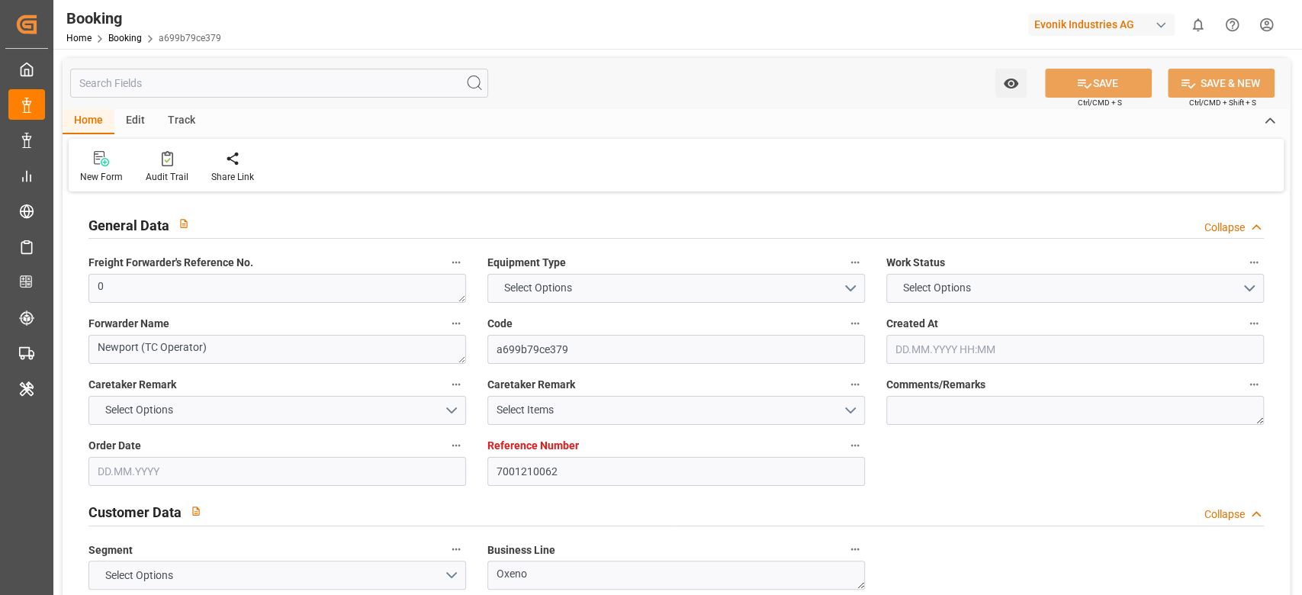
type input "7001210062"
type input "9632167"
type input "Hapag [PERSON_NAME]"
type input "Hapag Lloyd Aktiengesellschaft"
type input "NLRTM"
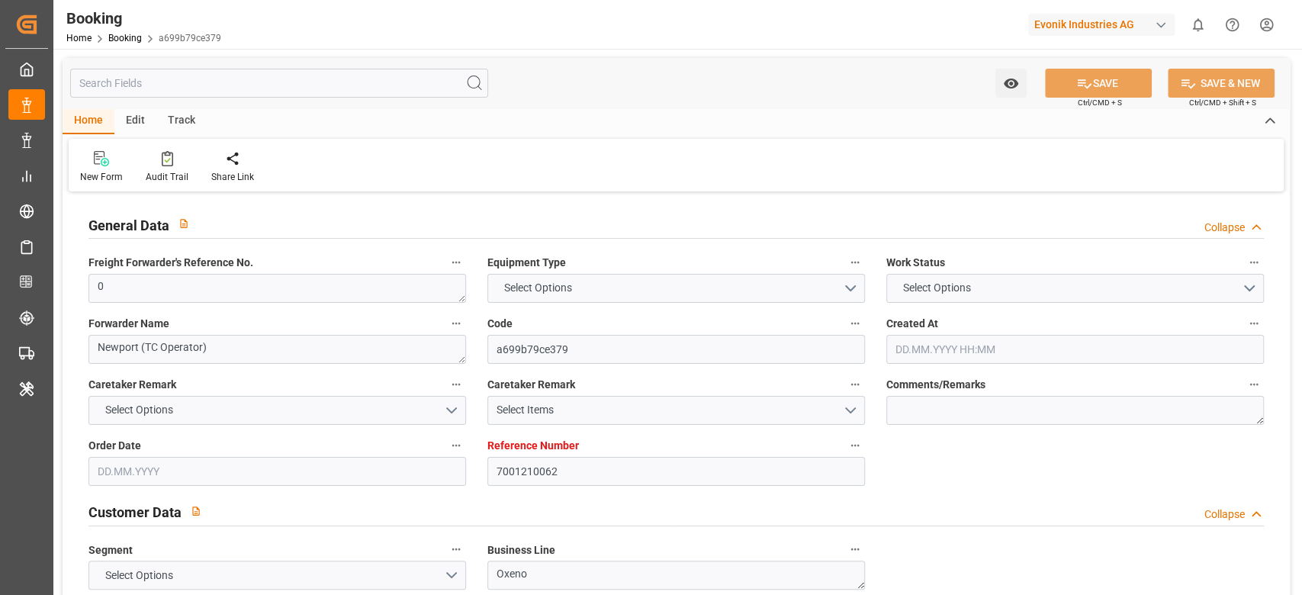
type input "CNSGH"
type input "50"
type input "SGSIN"
type input "0"
type input "[DATE] 13:12"
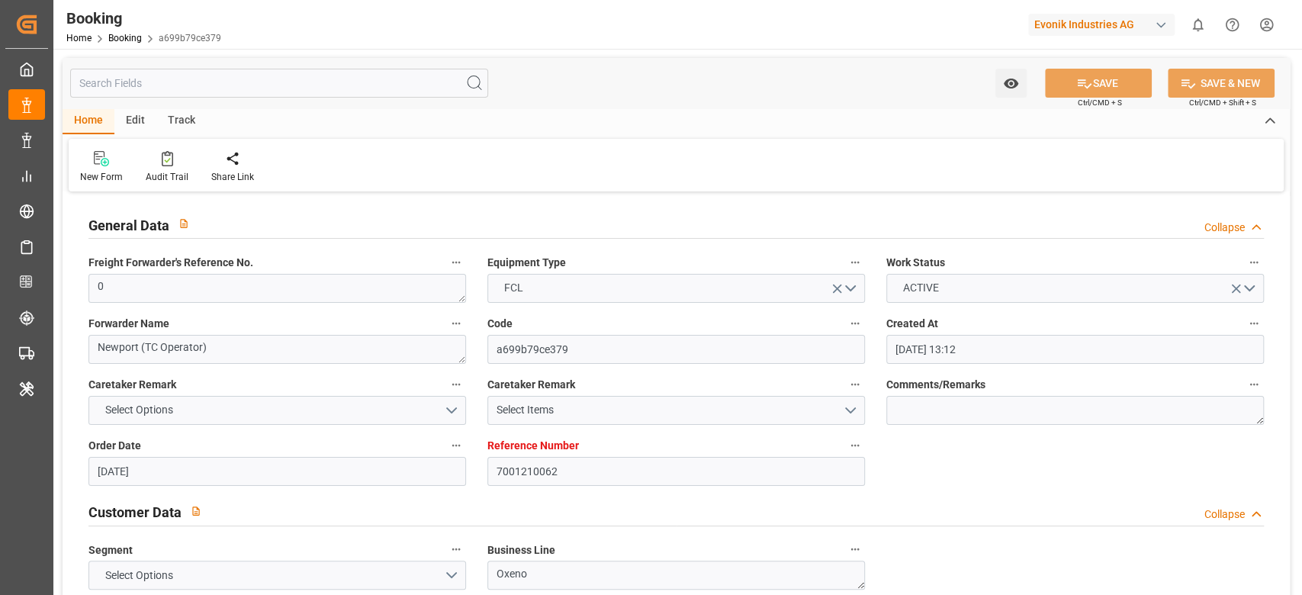
type input "[DATE]"
type input "[DATE] 00:00"
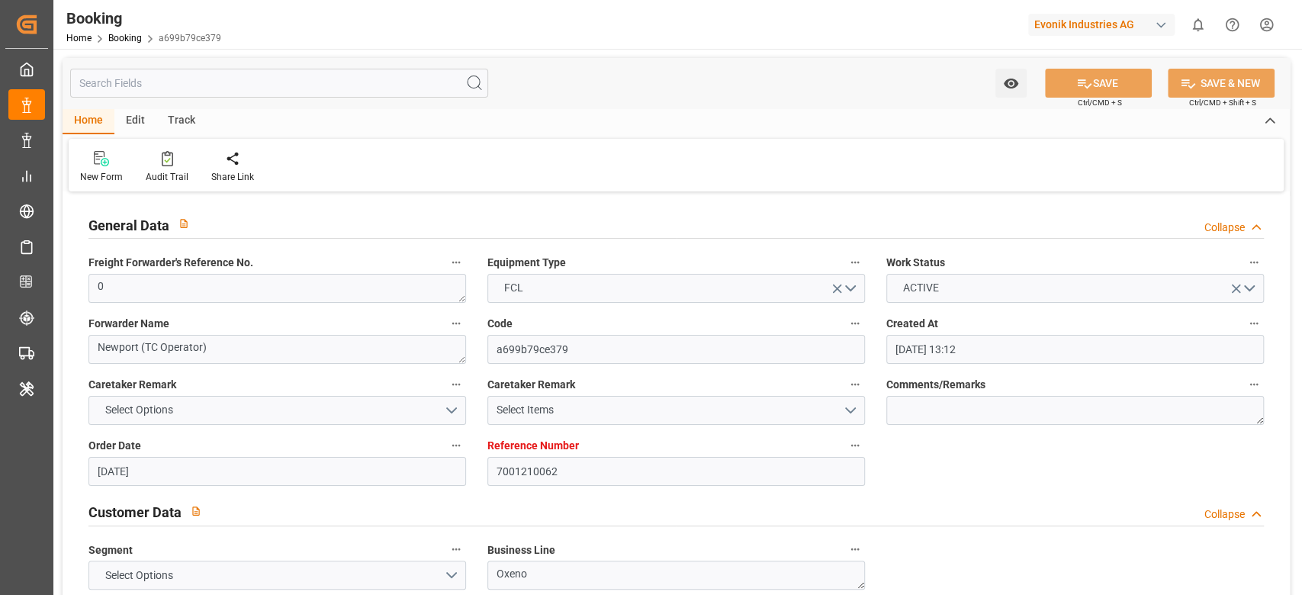
type input "[DATE] 00:00"
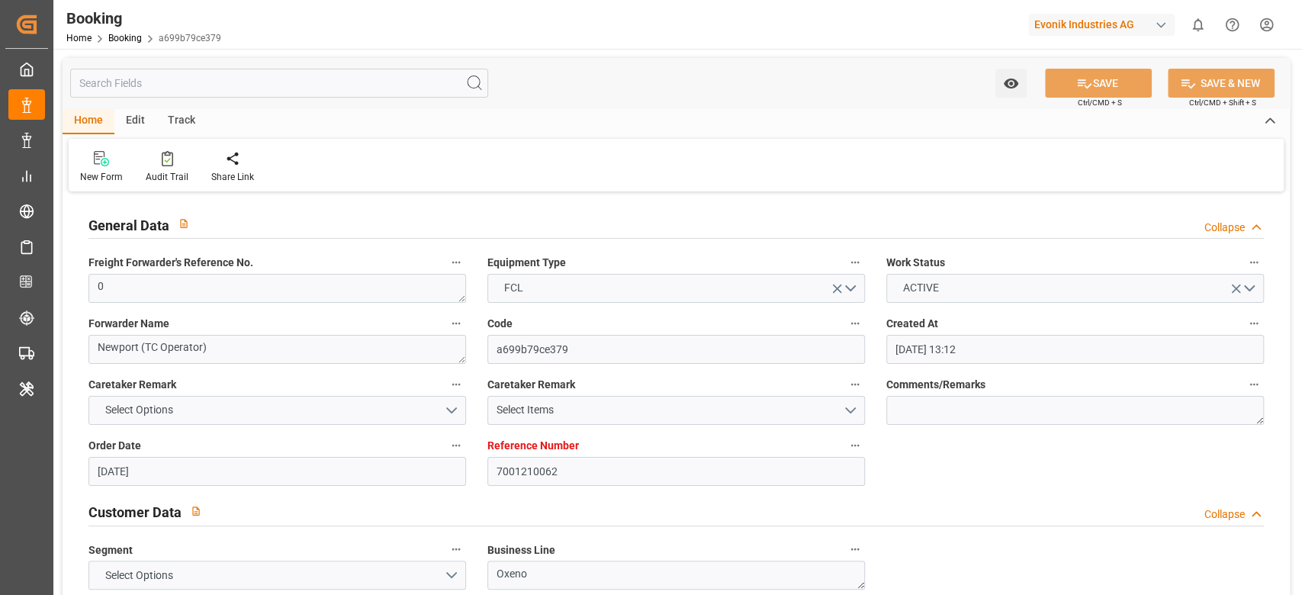
type input "[DATE] 00:00"
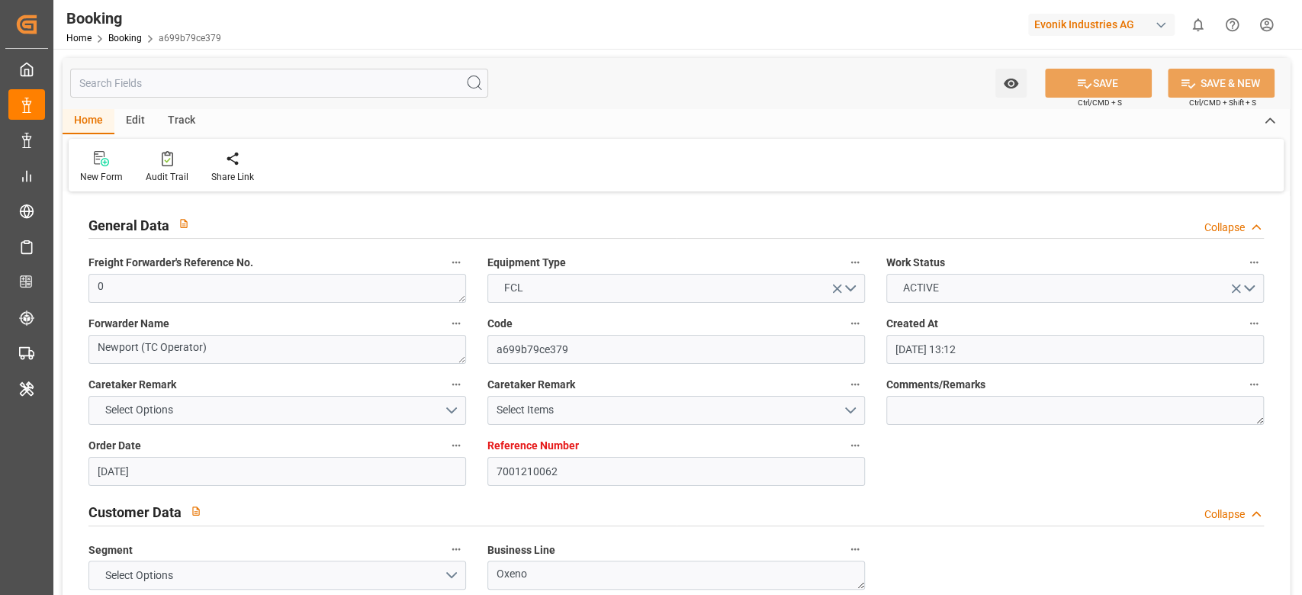
type input "[DATE] 00:00"
type input "[DATE]"
type input "[DATE] 10:56"
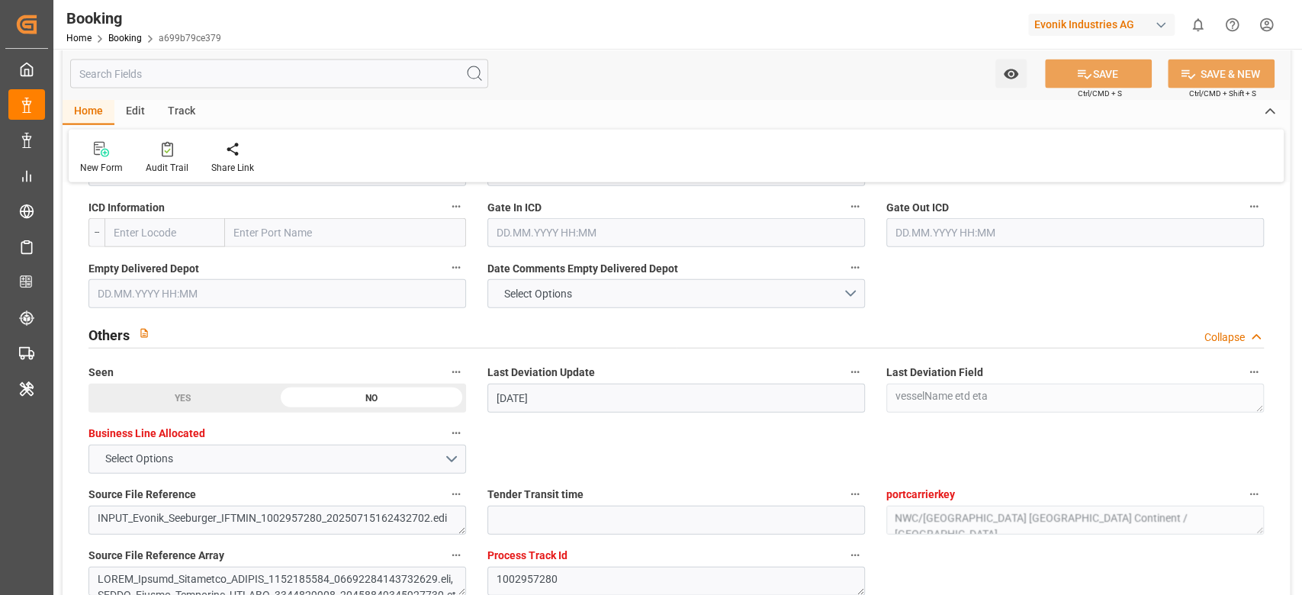
scroll to position [2237, 0]
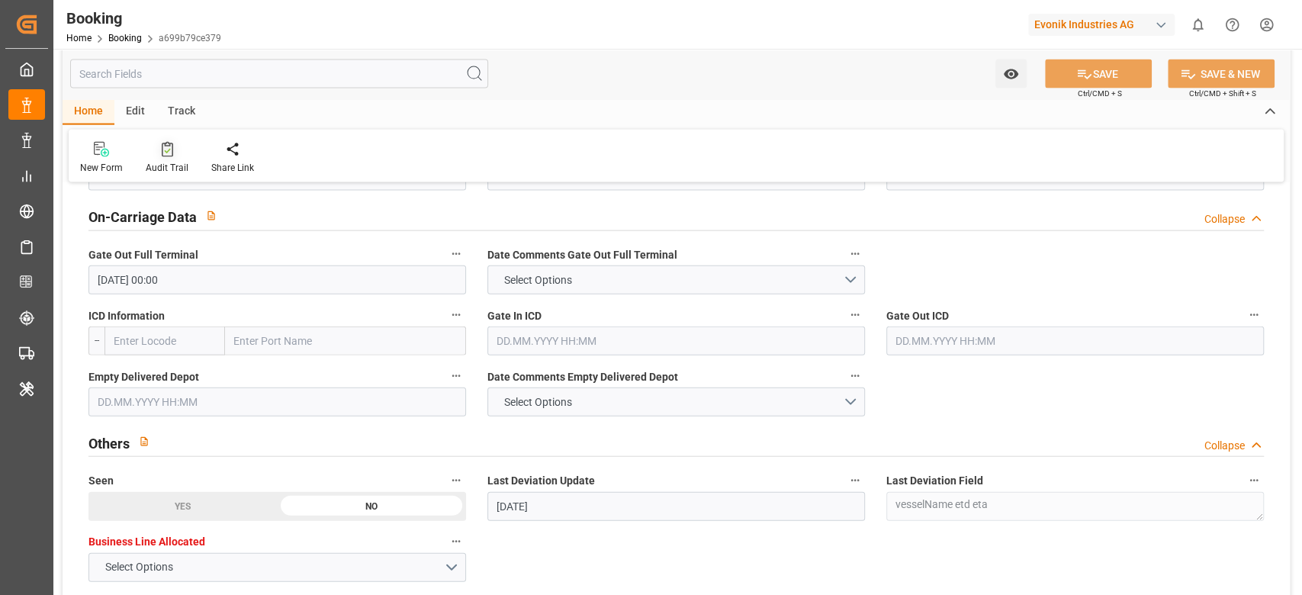
click at [171, 171] on div "Audit Trail" at bounding box center [167, 168] width 43 height 14
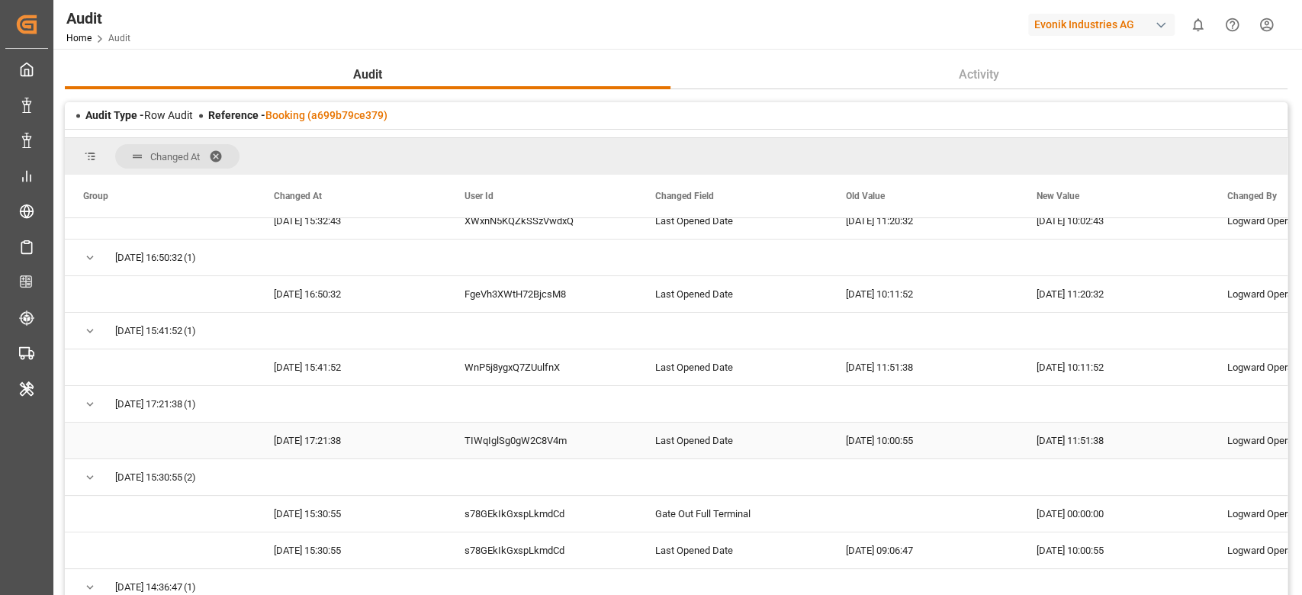
scroll to position [166, 0]
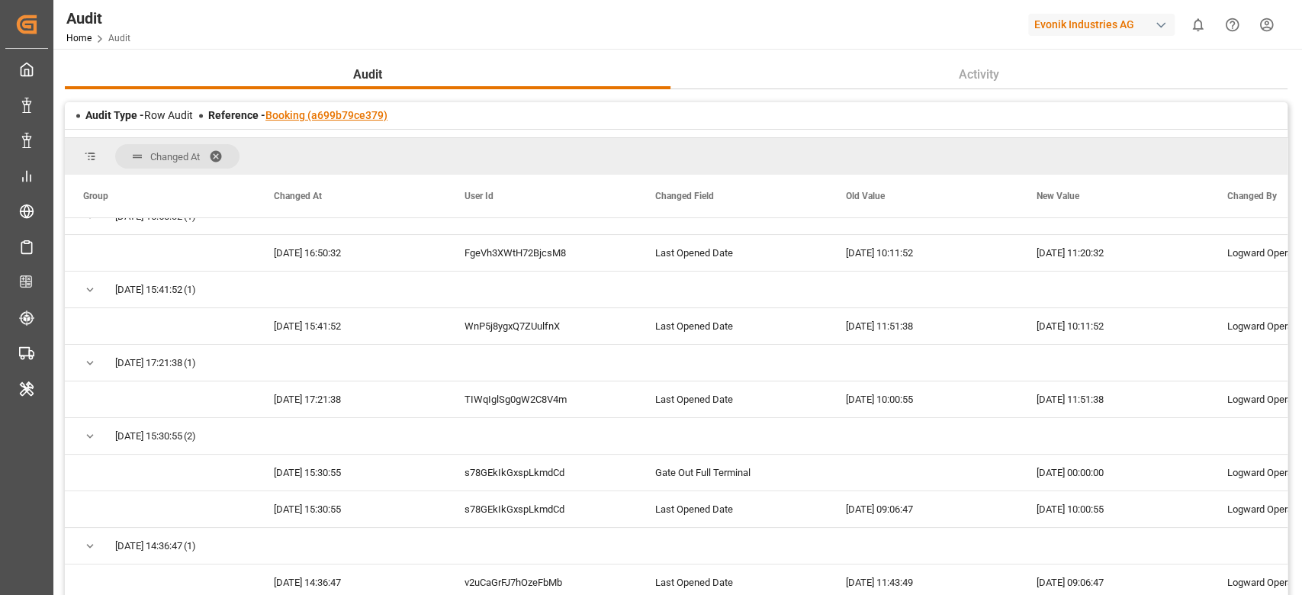
click at [306, 109] on link "Booking (a699b79ce379)" at bounding box center [326, 115] width 122 height 12
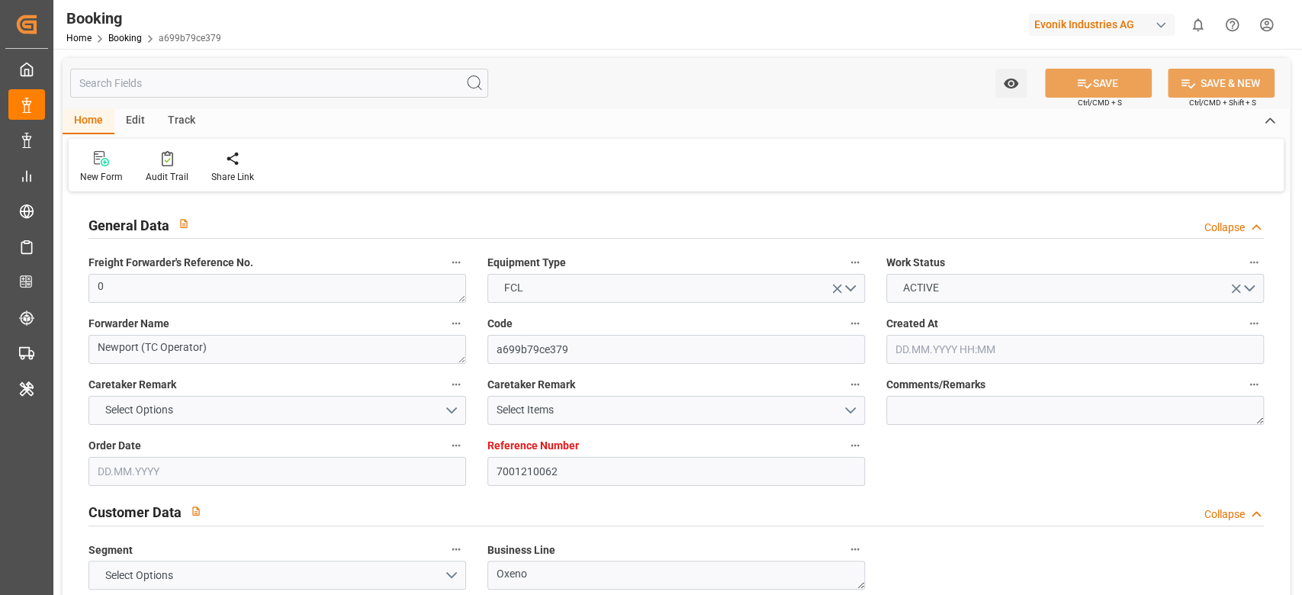
type input "7001210062"
type input "9632167"
type input "Hapag [PERSON_NAME]"
type input "Hapag Lloyd Aktiengesellschaft"
type input "NLRTM"
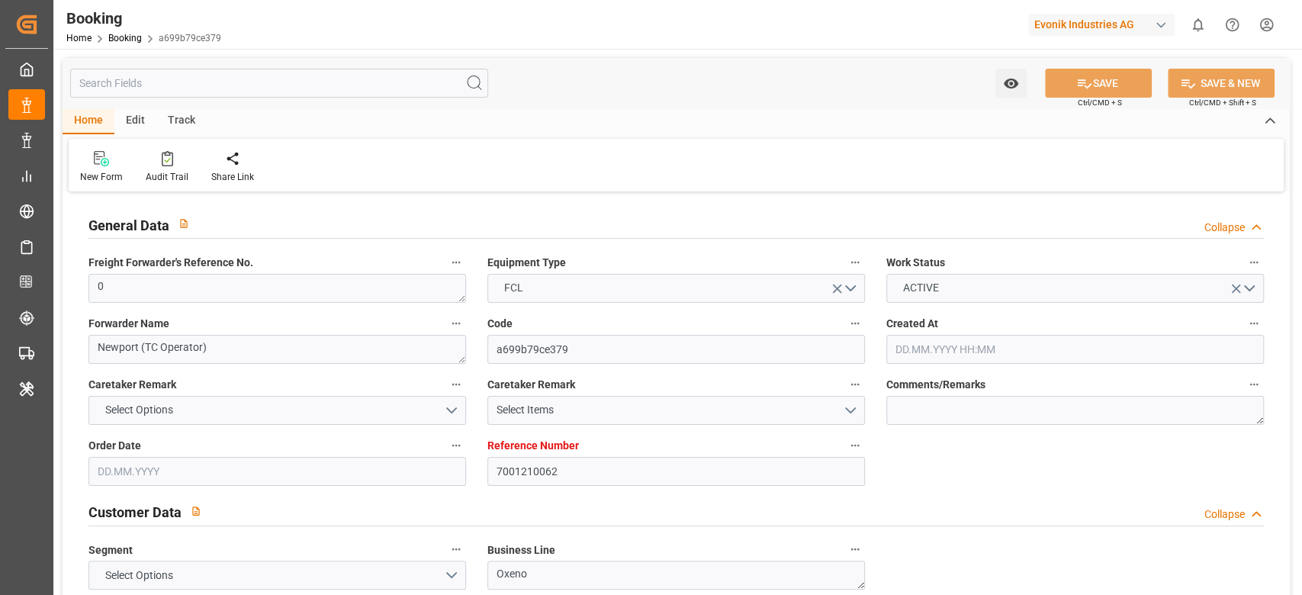
type input "CNSGH"
type input "50"
type input "SGSIN"
type input "0"
type input "01.07.2025 13:12"
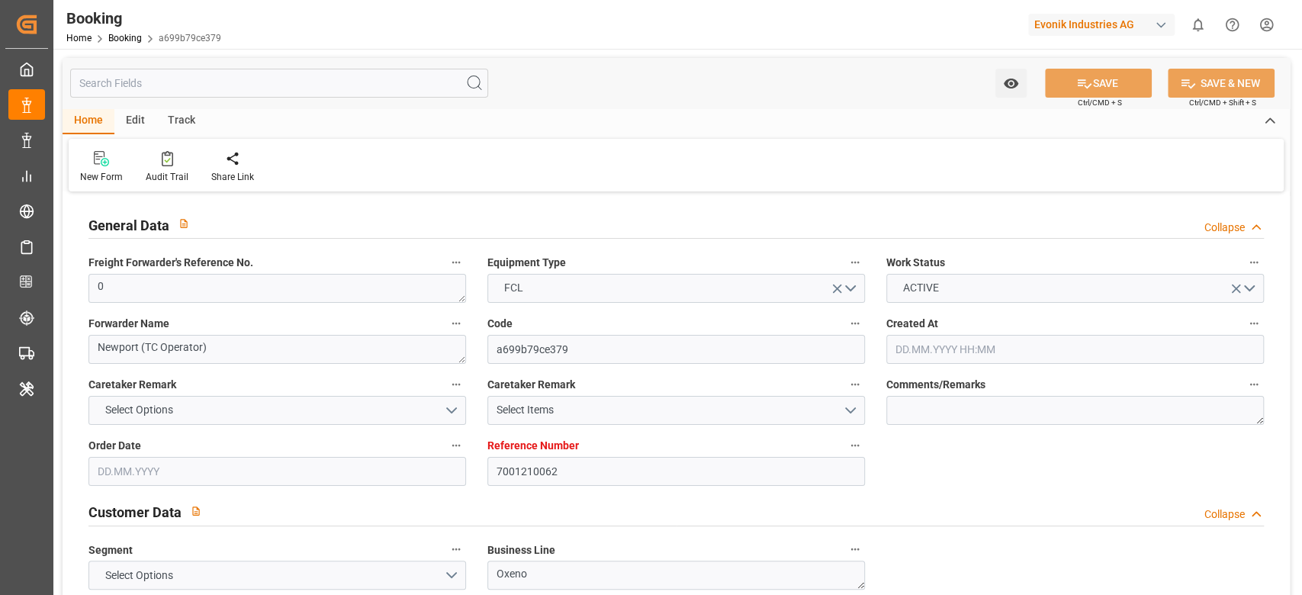
type input "01.07.2025"
type input "13.09.2025"
type input "10.07.2025"
type input "20.07.2025 00:00"
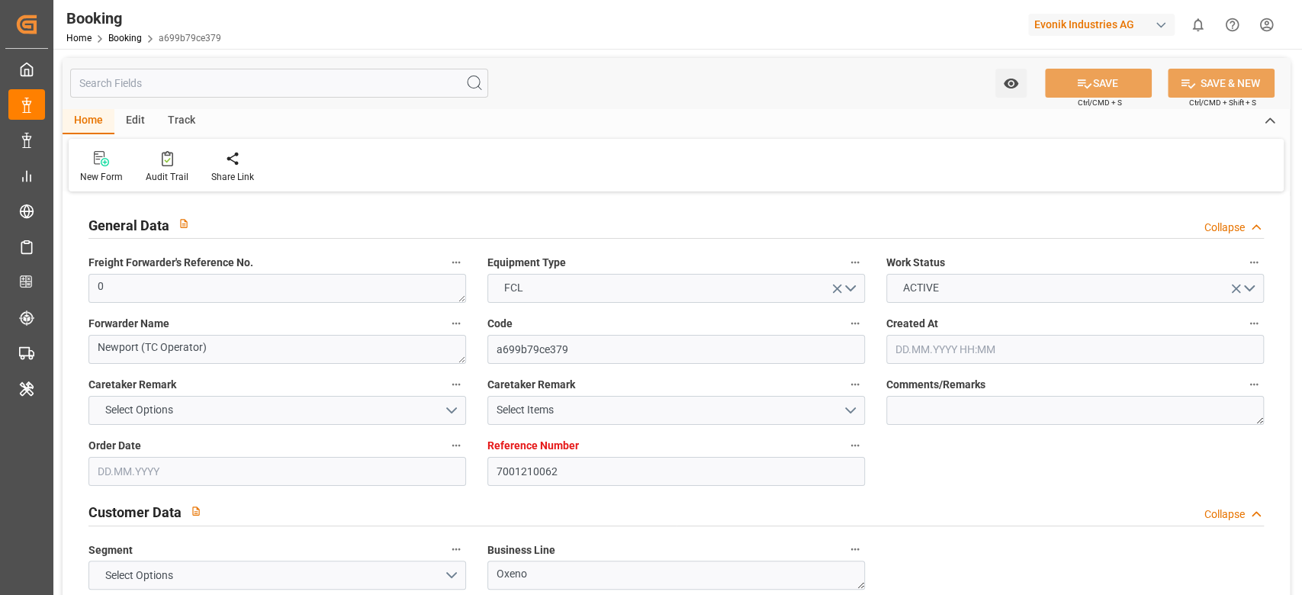
type input "20.07.2025 00:00"
type input "15.07.2025 00:00"
type input "08.09.2025 00:00"
type input "01.09.2025 00:00"
type input "08.09.2025 00:00"
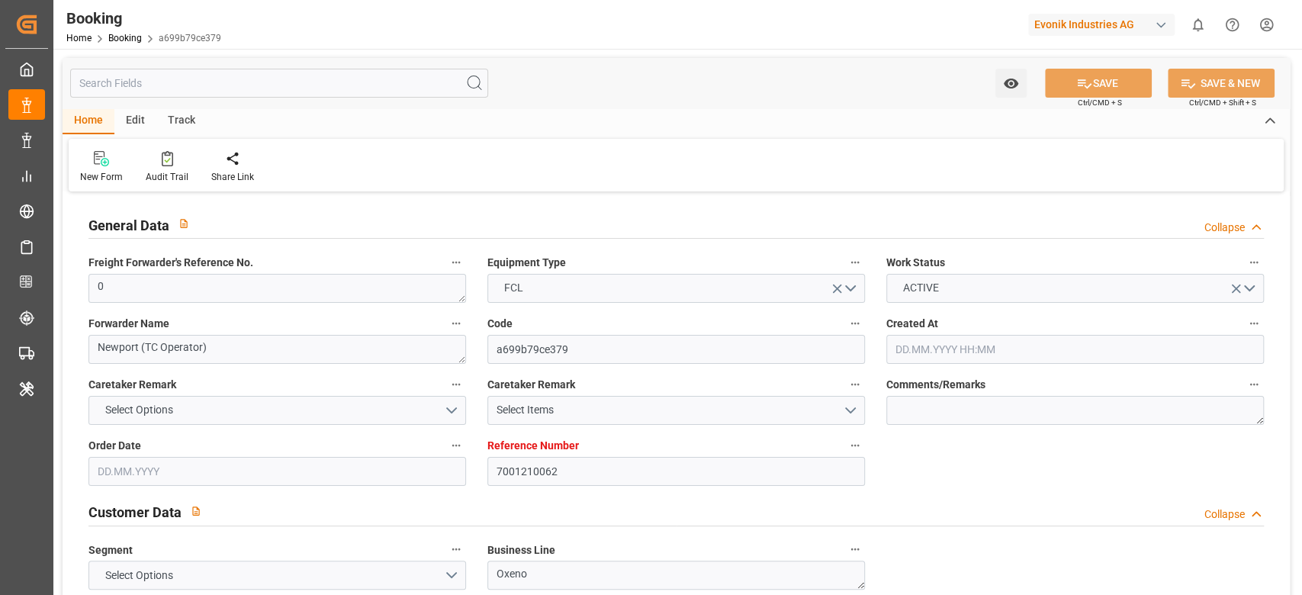
type input "25.08.2025 00:00"
type input "30.08.2025 00:00"
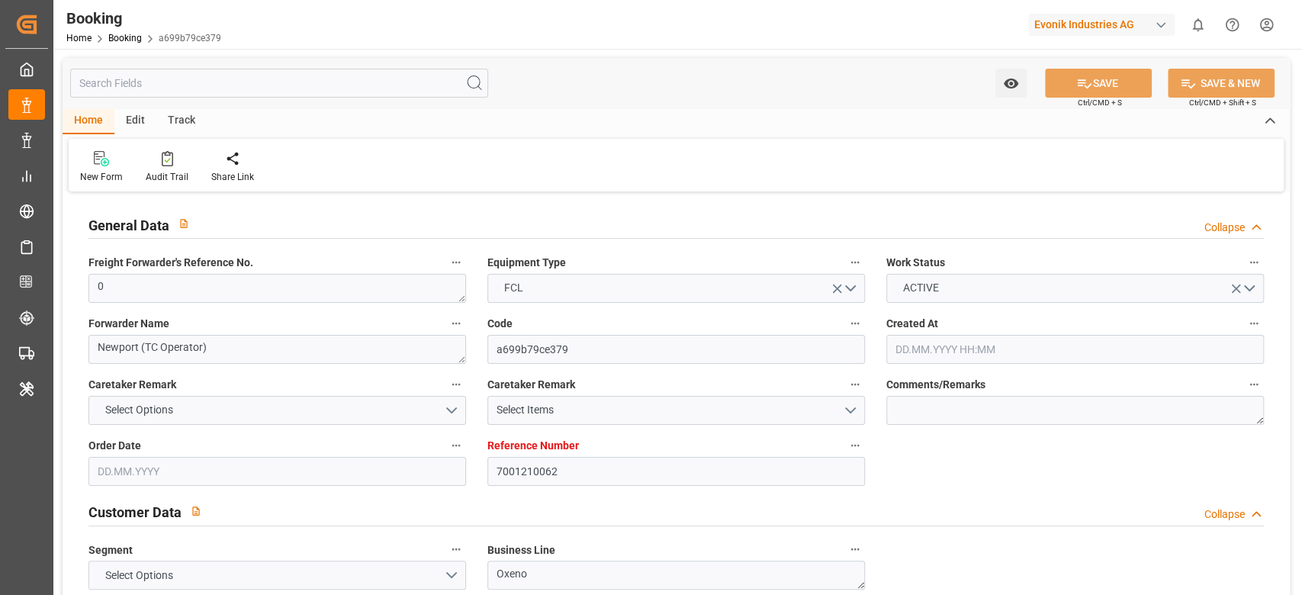
type input "30.08.2025 00:00"
type input "10.09.2025 00:00"
type input "15.07.2025"
type input "22.09.2025 10:56"
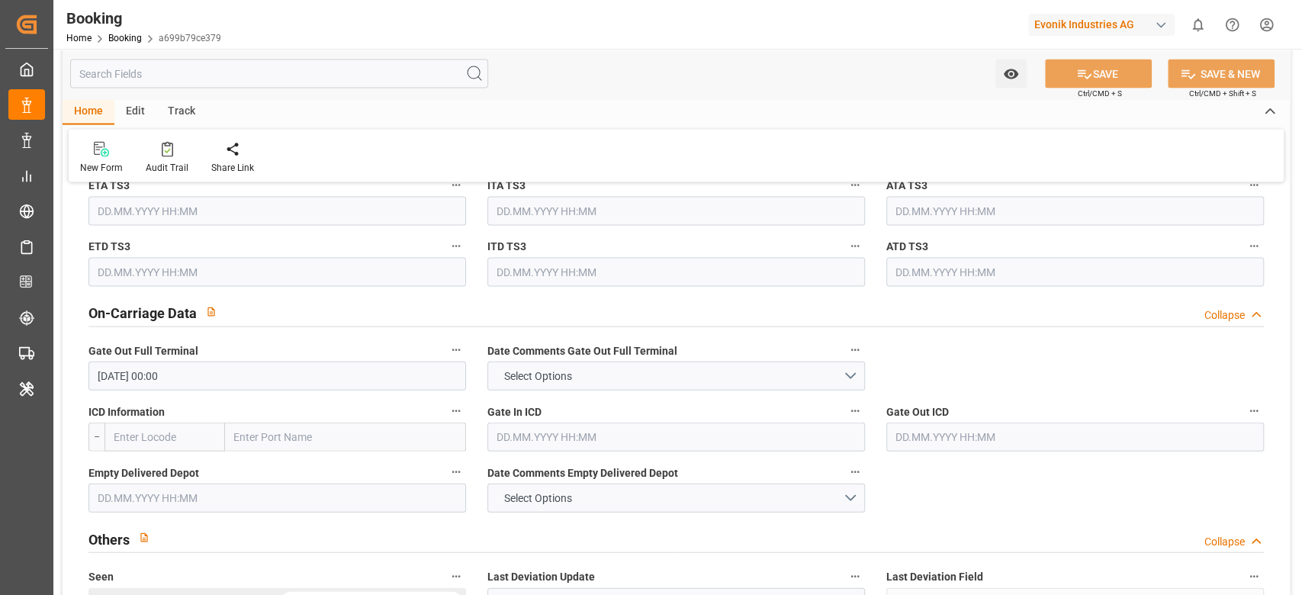
scroll to position [2054, 0]
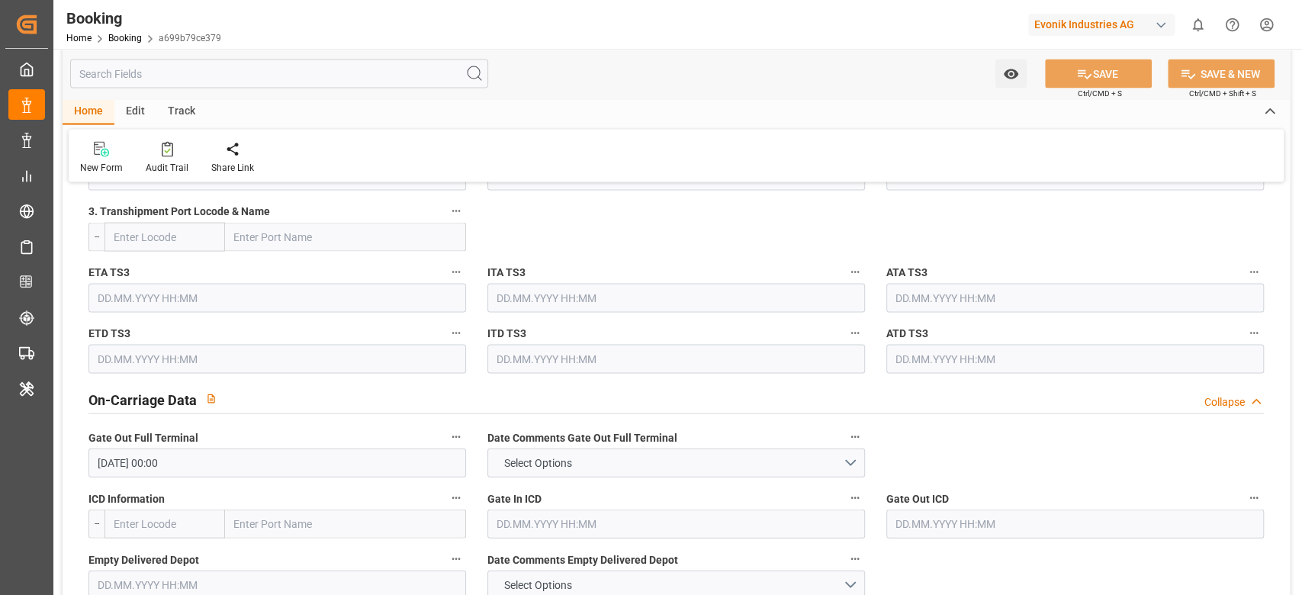
click at [162, 182] on input "text" at bounding box center [277, 176] width 378 height 29
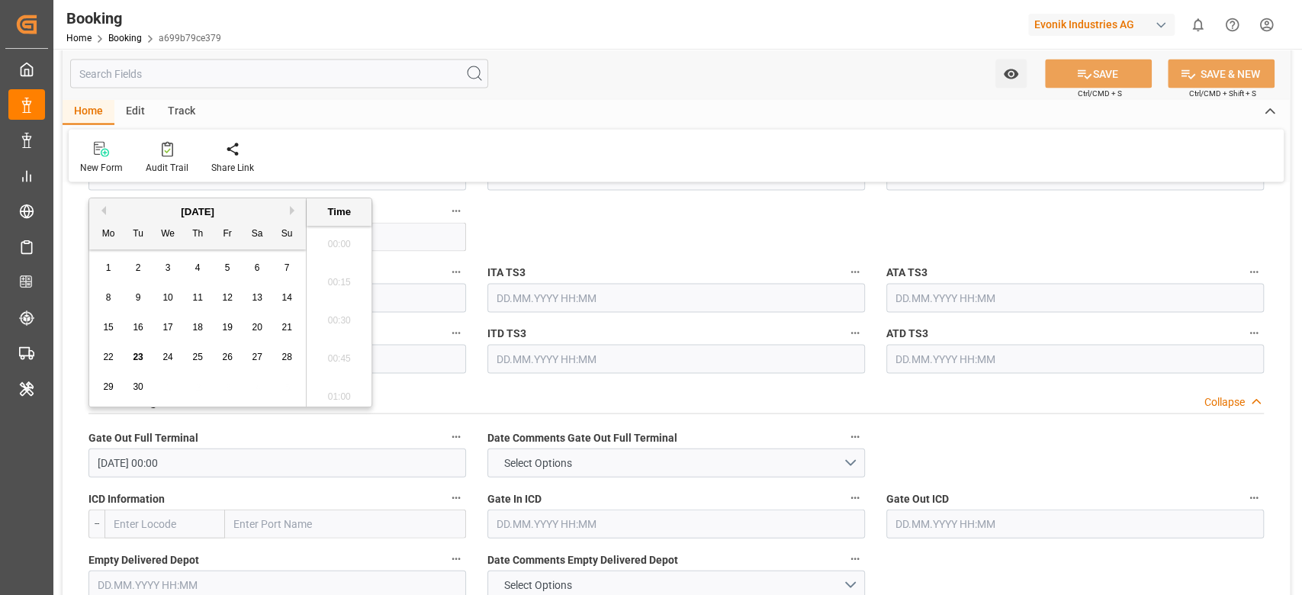
scroll to position [2560, 0]
click at [167, 161] on div "Audit Trail" at bounding box center [167, 168] width 43 height 14
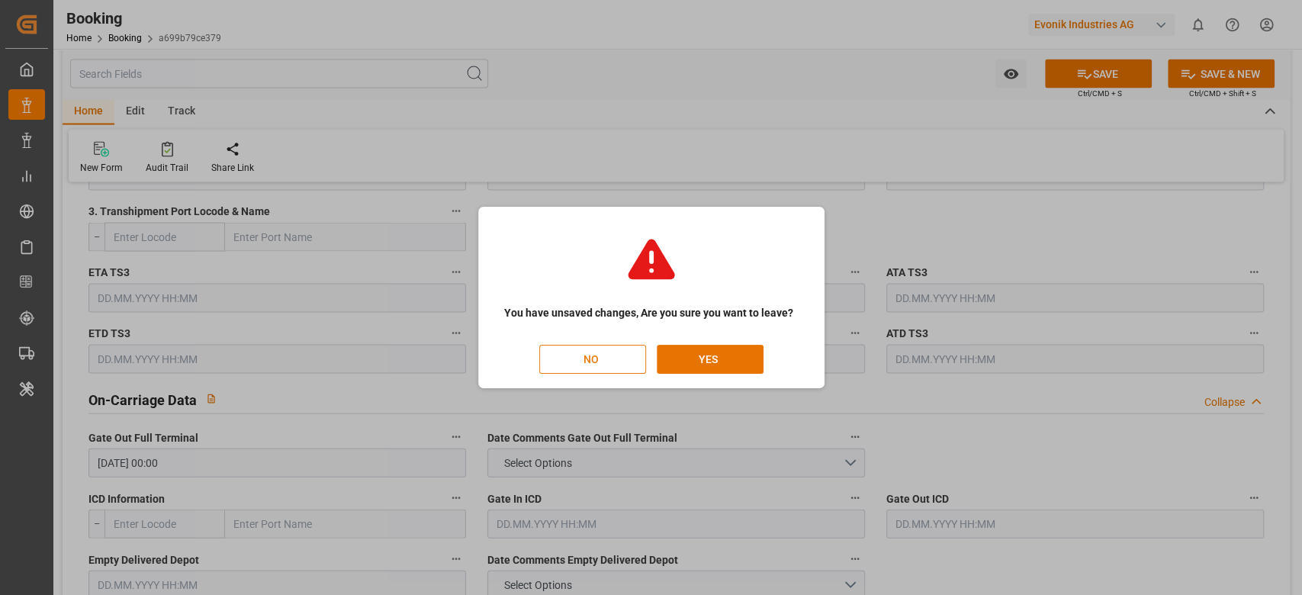
click at [582, 355] on button "NO" at bounding box center [592, 359] width 107 height 29
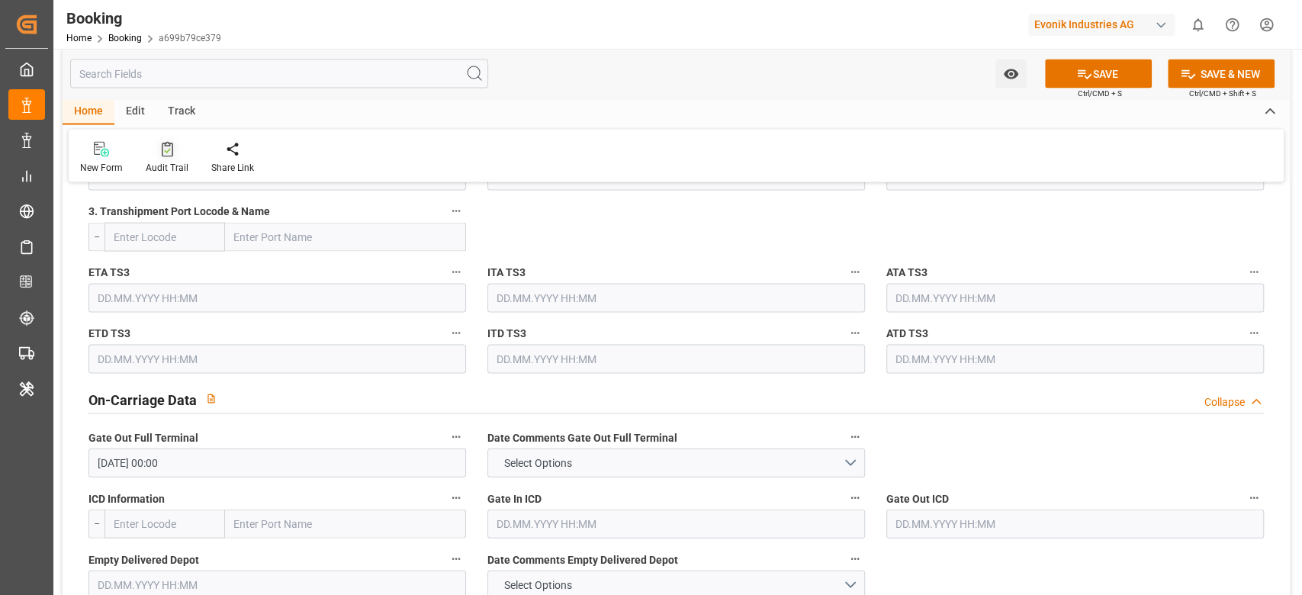
click at [176, 166] on div "Audit Trail" at bounding box center [167, 168] width 43 height 14
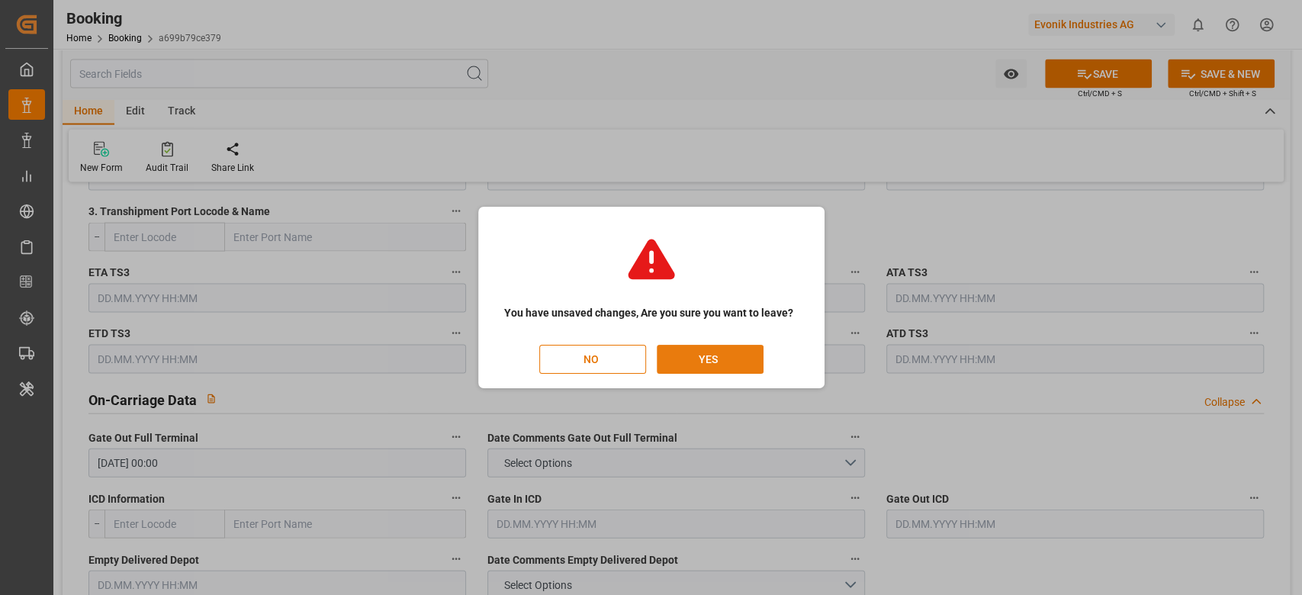
click at [687, 365] on button "YES" at bounding box center [710, 359] width 107 height 29
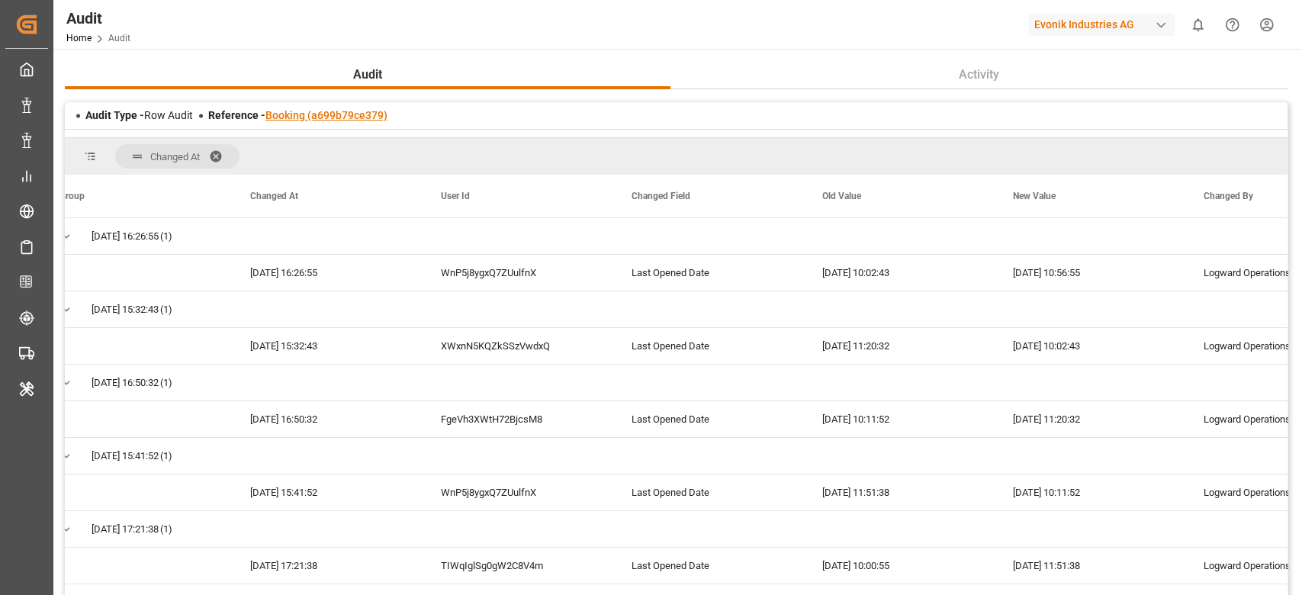
click at [269, 119] on link "Booking (a699b79ce379)" at bounding box center [326, 115] width 122 height 12
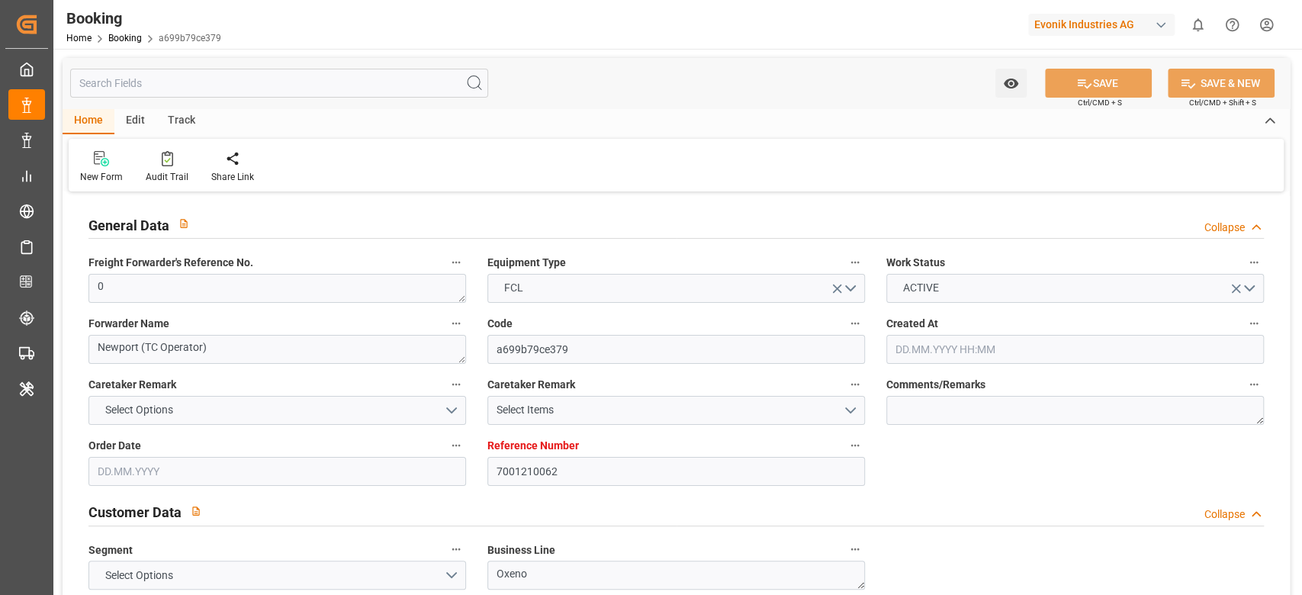
type input "7001210062"
type input "9632167"
type input "Hapag Lloyd"
type input "Hapag Lloyd Aktiengesellschaft"
type input "NLRTM"
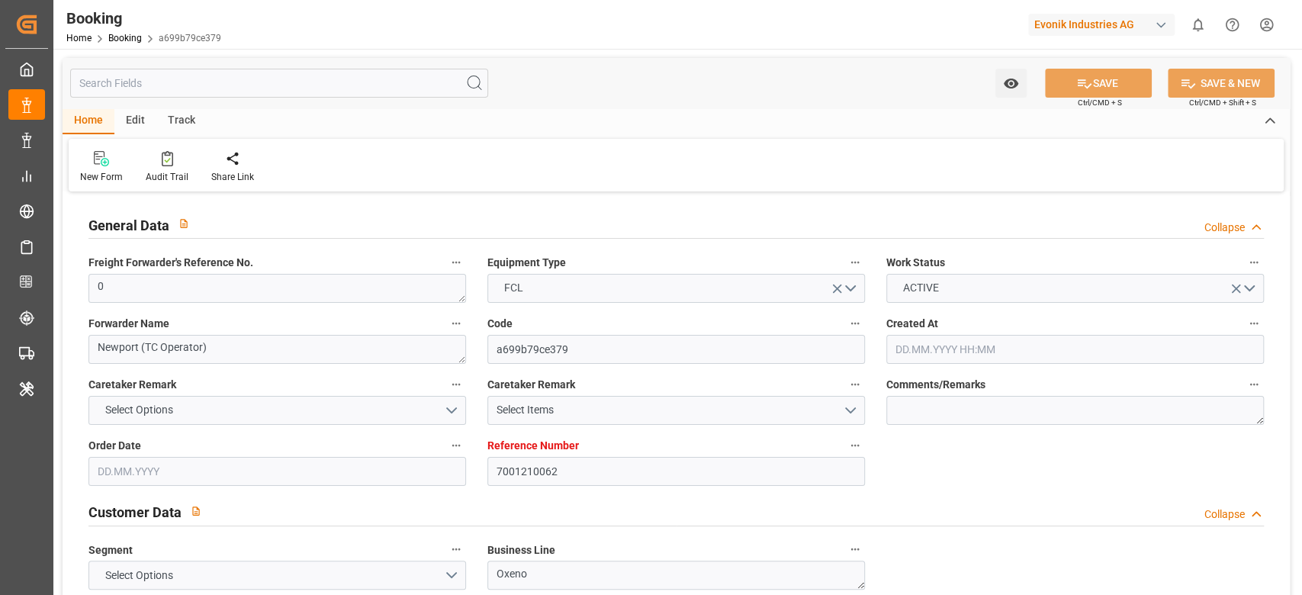
type input "CNSGH"
type input "50"
type input "SGSIN"
type input "0"
type input "01.07.2025 13:12"
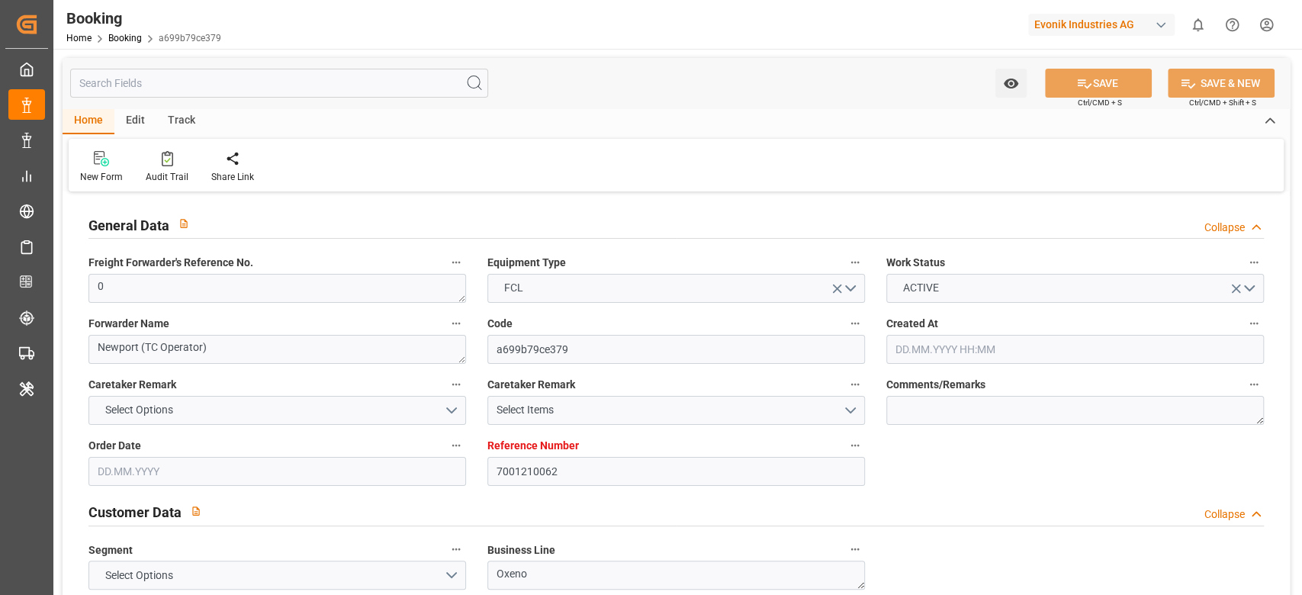
type input "01.07.2025"
type input "13.09.2025"
type input "10.07.2025"
type input "20.07.2025 00:00"
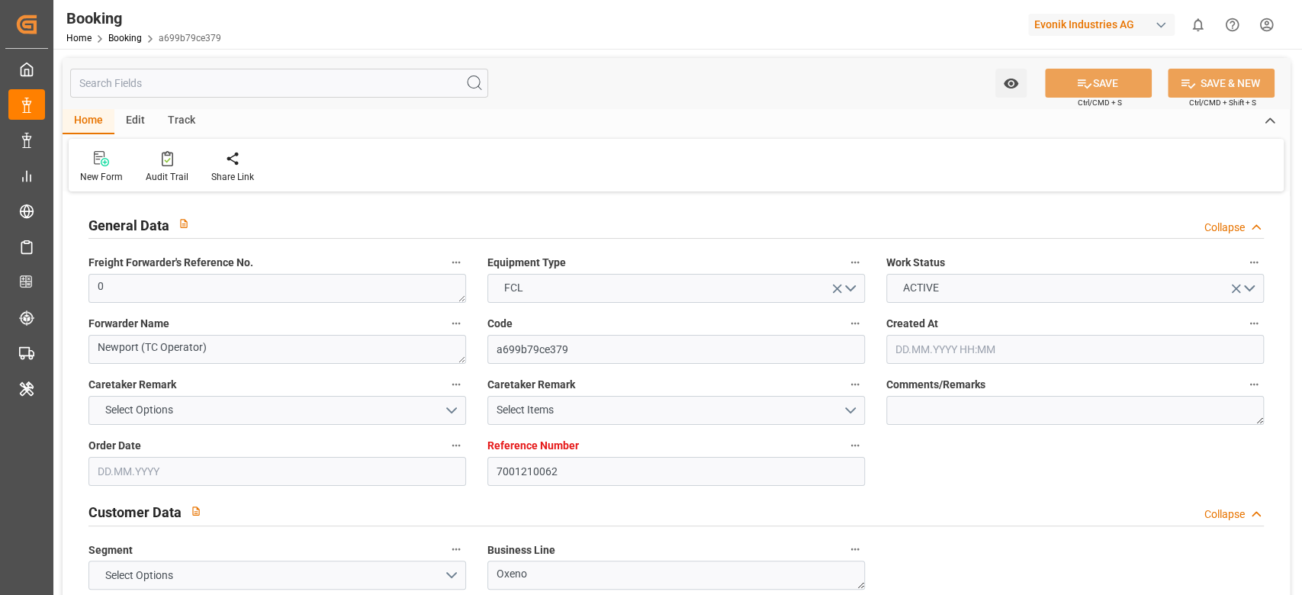
type input "20.07.2025 00:00"
type input "15.07.2025 00:00"
type input "08.09.2025 00:00"
type input "01.09.2025 00:00"
type input "08.09.2025 00:00"
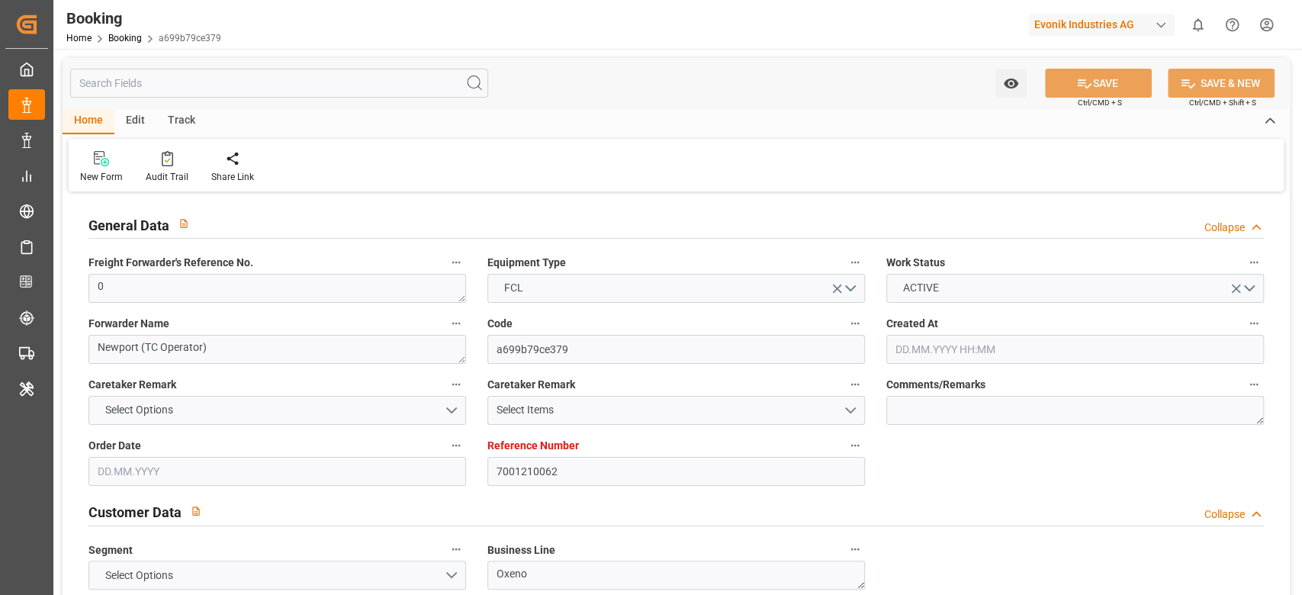
type input "25.08.2025 00:00"
type input "30.08.2025 00:00"
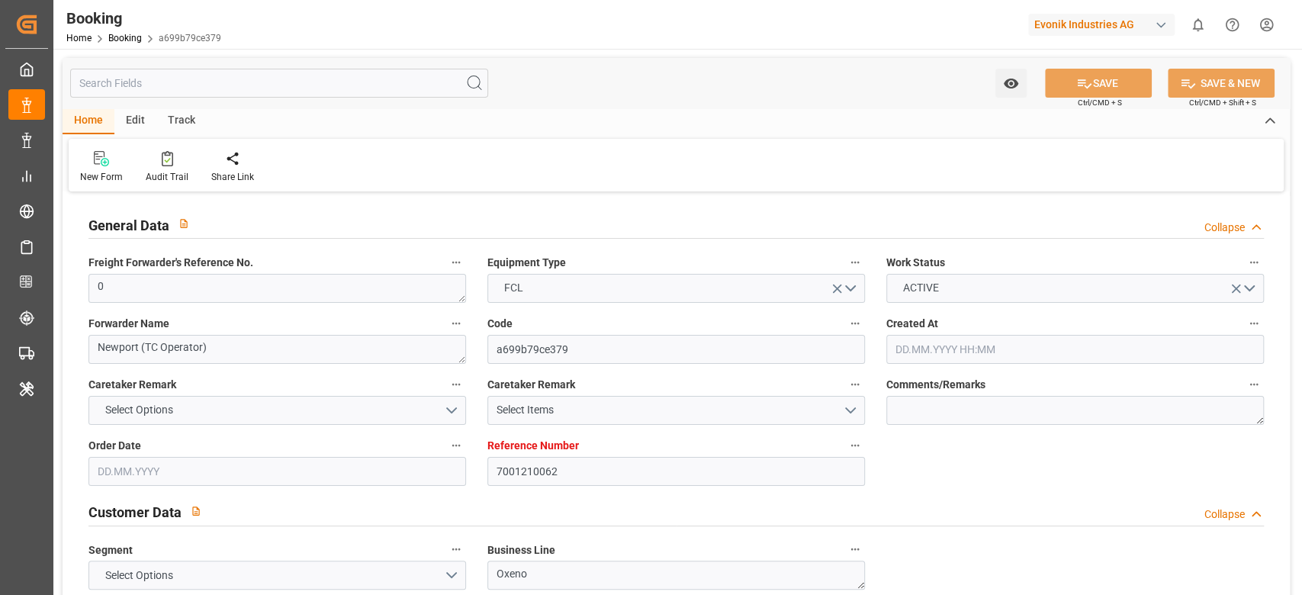
type input "30.08.2025 00:00"
type input "10.09.2025 00:00"
type input "15.07.2025"
type input "22.09.2025 10:56"
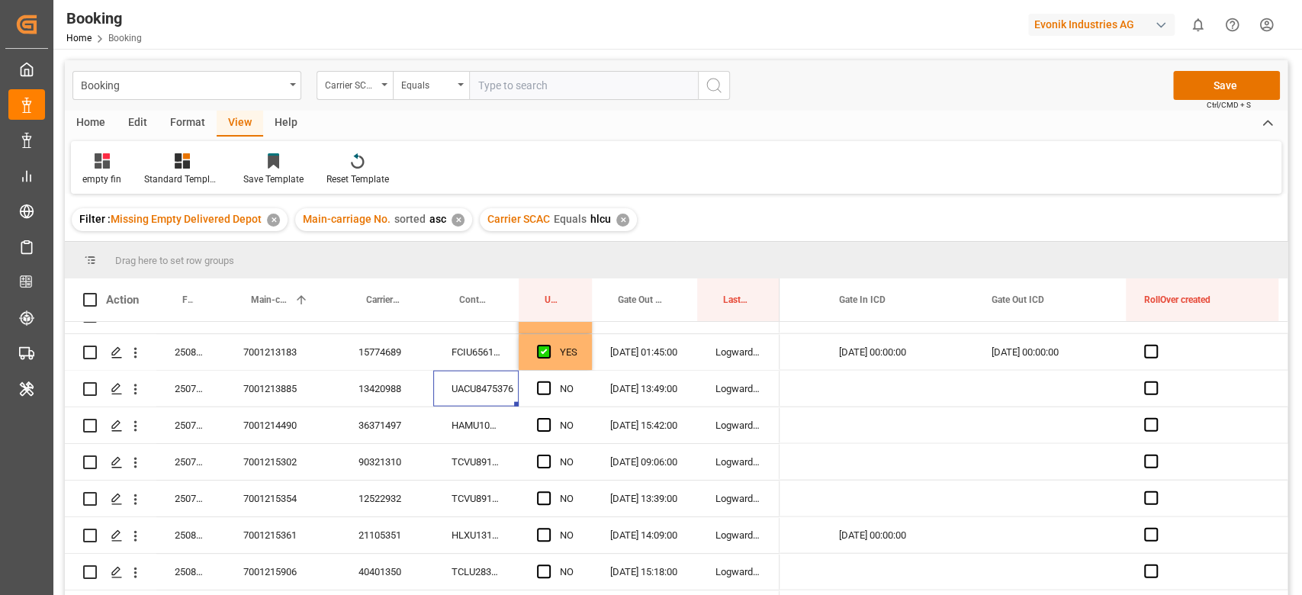
scroll to position [0, 5370]
click at [545, 391] on span "Press SPACE to select this row." at bounding box center [544, 388] width 14 height 14
click at [548, 381] on input "Press SPACE to select this row." at bounding box center [548, 381] width 0 height 0
click at [488, 419] on div "HAMU1075143" at bounding box center [475, 425] width 85 height 36
click at [545, 427] on span "Press SPACE to select this row." at bounding box center [544, 425] width 14 height 14
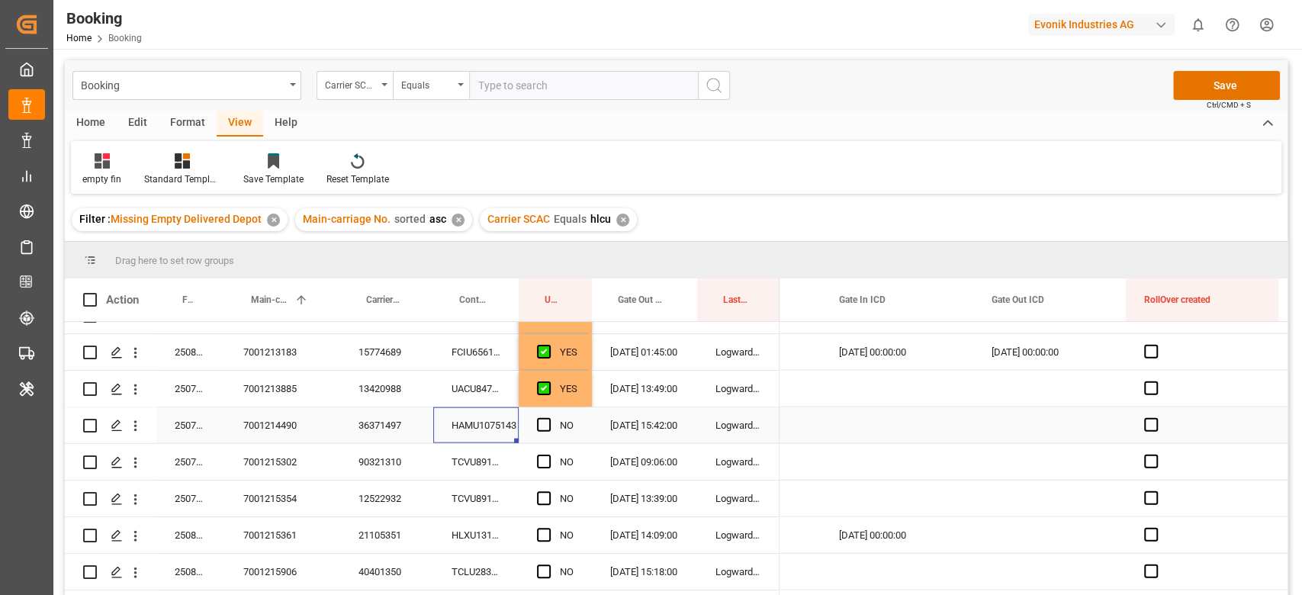
click at [548, 418] on input "Press SPACE to select this row." at bounding box center [548, 418] width 0 height 0
click at [485, 461] on div "TCVU8911932" at bounding box center [475, 462] width 85 height 36
drag, startPoint x: 543, startPoint y: 468, endPoint x: 539, endPoint y: 461, distance: 8.5
click at [540, 465] on div "Press SPACE to select this row." at bounding box center [548, 462] width 23 height 35
click at [544, 461] on span "Press SPACE to select this row." at bounding box center [544, 462] width 14 height 14
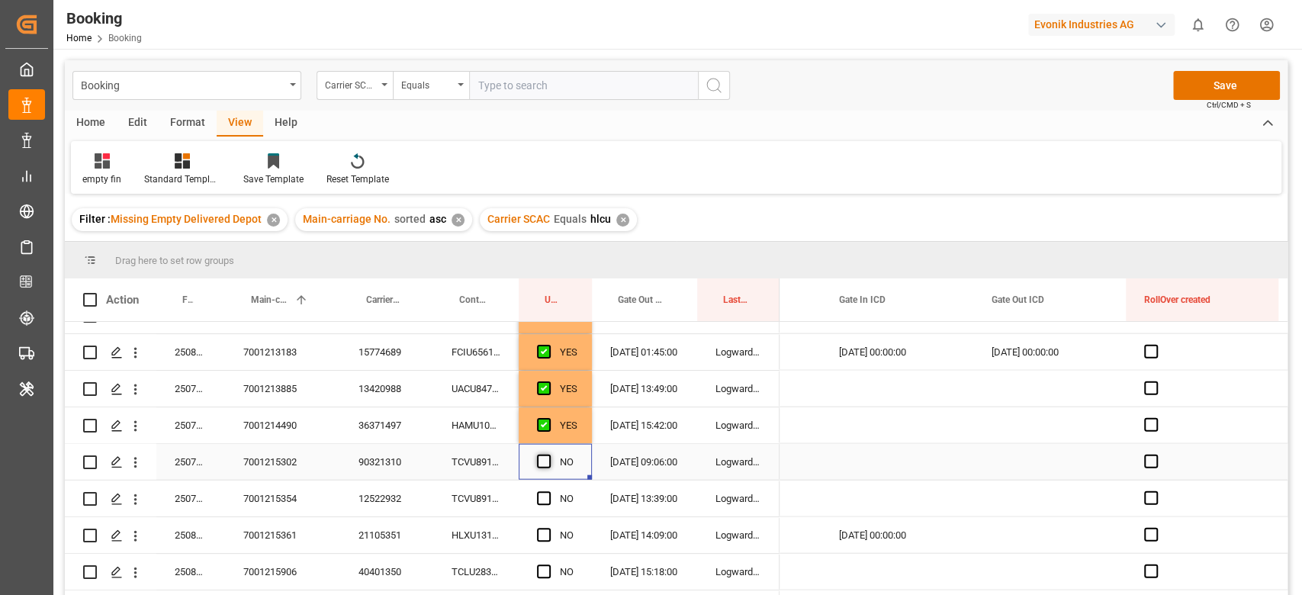
click at [548, 455] on input "Press SPACE to select this row." at bounding box center [548, 455] width 0 height 0
click at [507, 493] on div "TCVU8912477" at bounding box center [475, 499] width 85 height 36
click at [537, 500] on span "Press SPACE to select this row." at bounding box center [544, 498] width 14 height 14
click at [548, 491] on input "Press SPACE to select this row." at bounding box center [548, 491] width 0 height 0
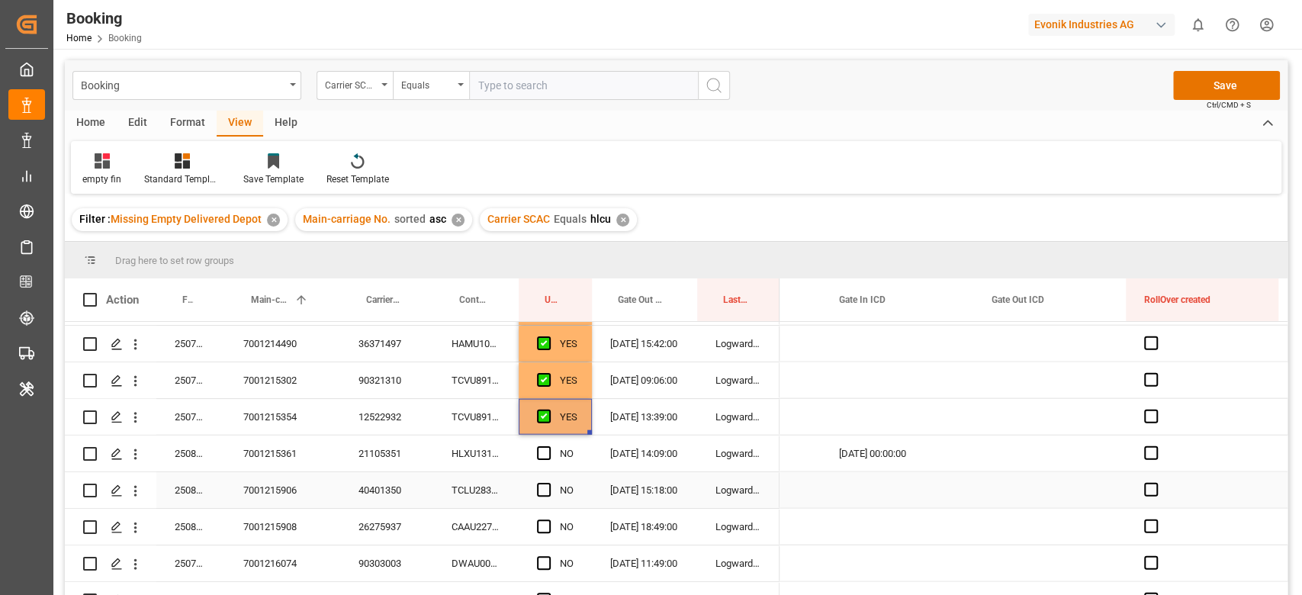
scroll to position [2542, 0]
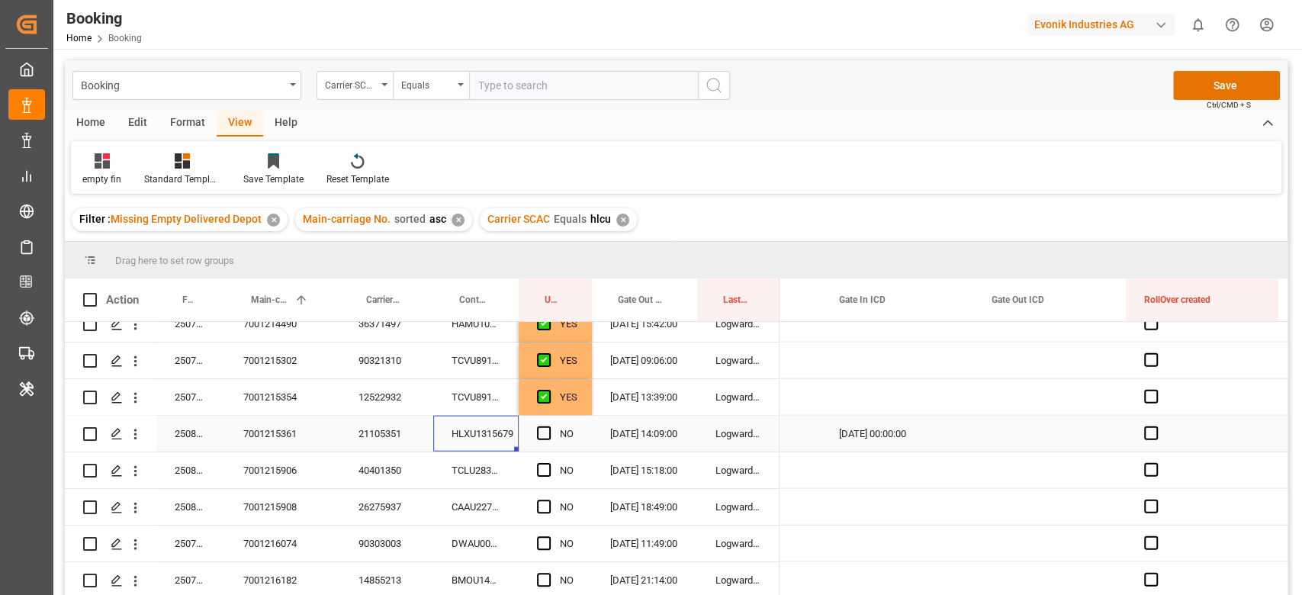
click at [501, 438] on div "HLXU1315679" at bounding box center [475, 434] width 85 height 36
click at [535, 430] on div "NO" at bounding box center [555, 434] width 73 height 36
click at [463, 462] on div "TCLU2834171" at bounding box center [475, 470] width 85 height 36
click at [540, 432] on span "Press SPACE to select this row." at bounding box center [544, 433] width 14 height 14
click at [548, 426] on input "Press SPACE to select this row." at bounding box center [548, 426] width 0 height 0
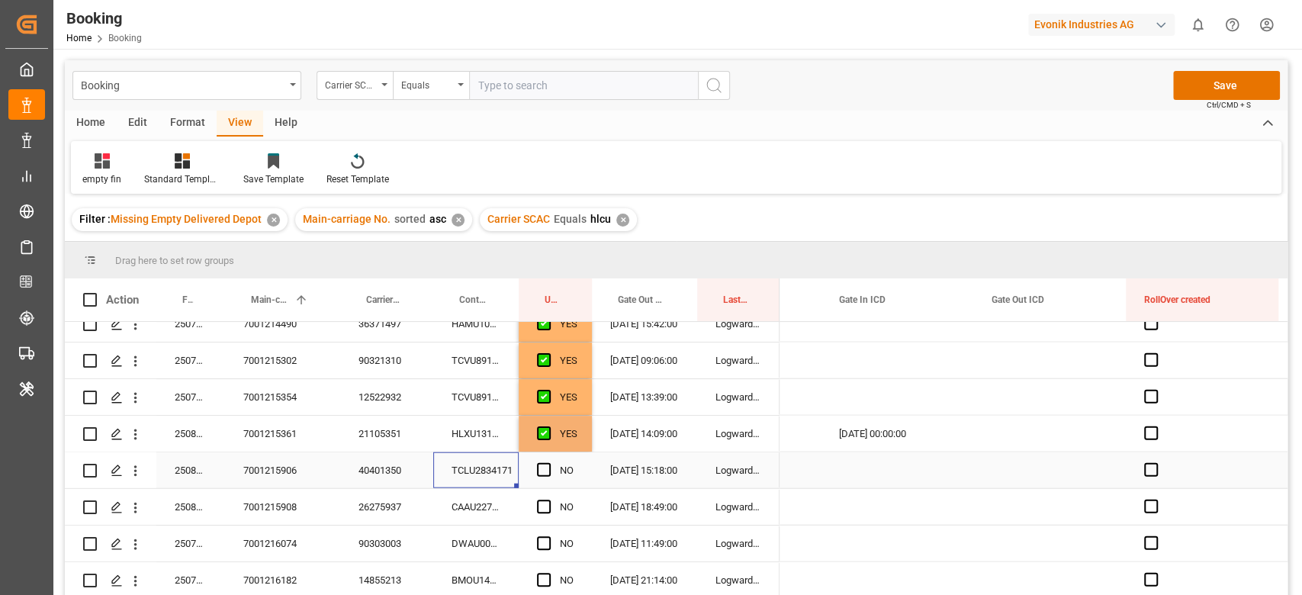
click at [484, 461] on div "TCLU2834171" at bounding box center [475, 470] width 85 height 36
click at [532, 471] on div "NO" at bounding box center [555, 470] width 73 height 36
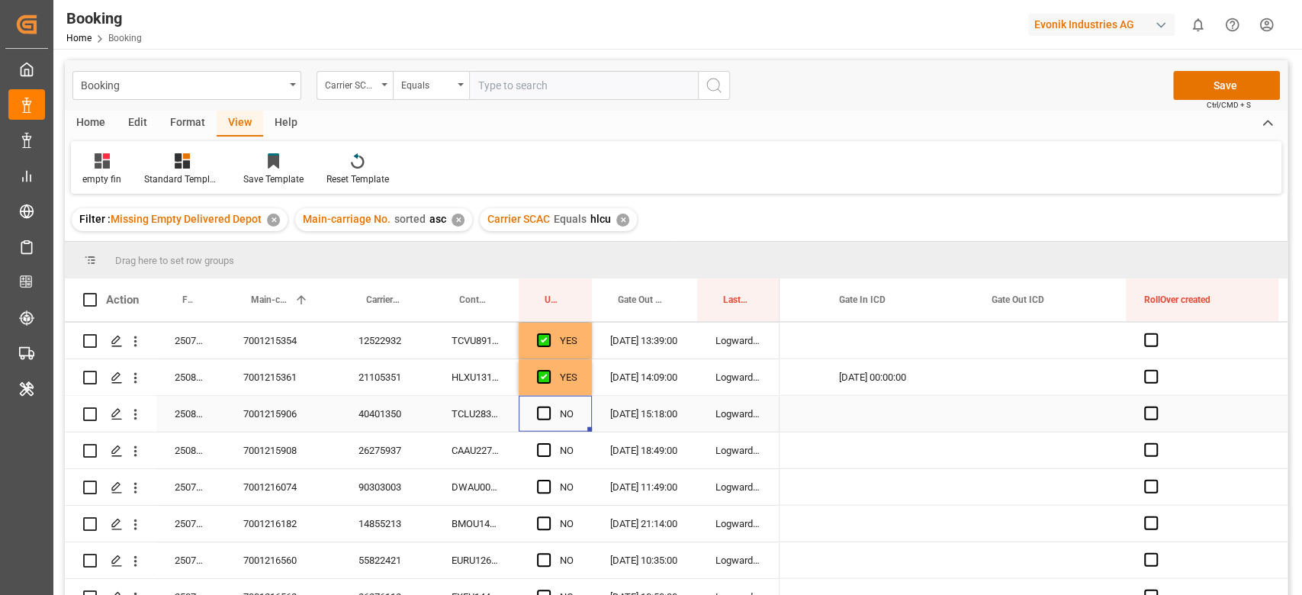
scroll to position [2644, 0]
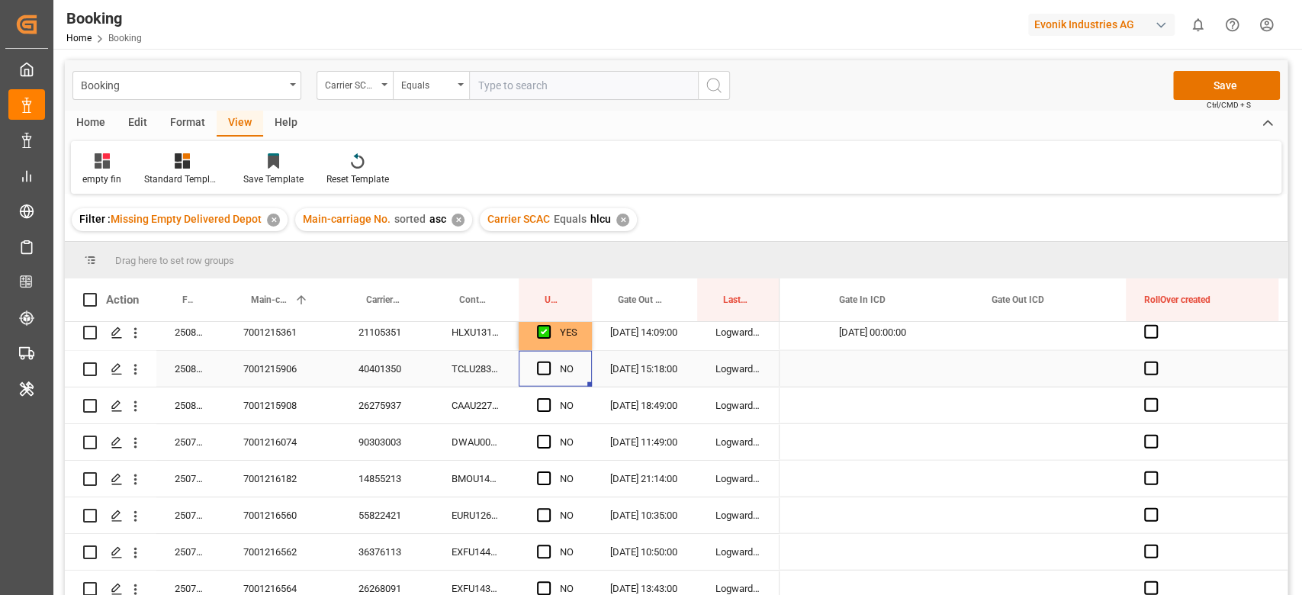
click at [542, 362] on span "Press SPACE to select this row." at bounding box center [544, 369] width 14 height 14
click at [548, 362] on input "Press SPACE to select this row." at bounding box center [548, 362] width 0 height 0
click at [496, 404] on div "CAAU2277591" at bounding box center [475, 406] width 85 height 36
click at [541, 402] on span "Press SPACE to select this row." at bounding box center [544, 405] width 14 height 14
click at [548, 398] on input "Press SPACE to select this row." at bounding box center [548, 398] width 0 height 0
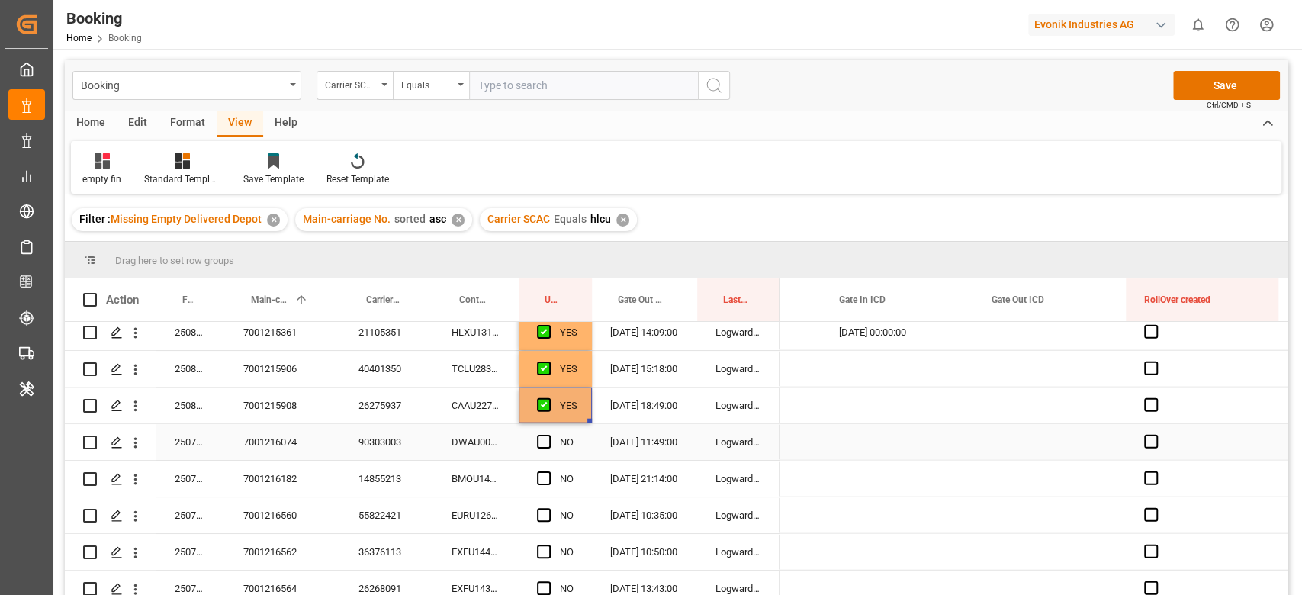
click at [488, 447] on div "DWAU0007150" at bounding box center [475, 442] width 85 height 36
click at [532, 436] on div "NO" at bounding box center [555, 442] width 73 height 36
click at [541, 433] on div "Press SPACE to select this row." at bounding box center [548, 442] width 23 height 35
click at [543, 443] on span "Press SPACE to select this row." at bounding box center [544, 442] width 14 height 14
click at [548, 435] on input "Press SPACE to select this row." at bounding box center [548, 435] width 0 height 0
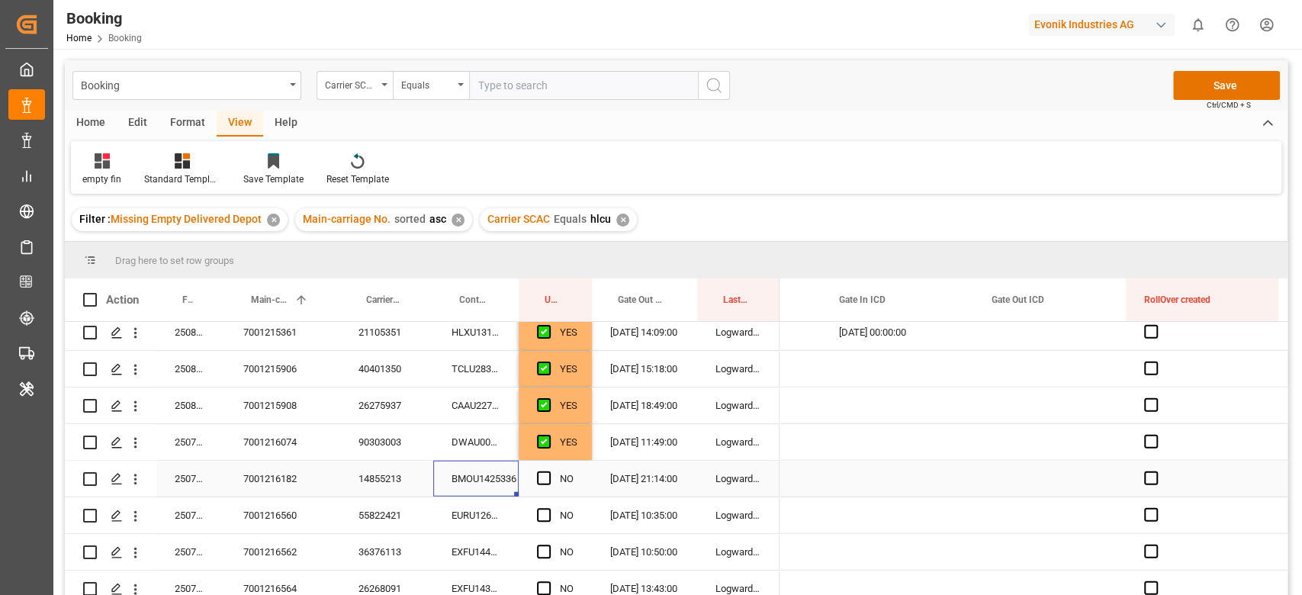
click at [484, 473] on div "BMOU1425336" at bounding box center [475, 479] width 85 height 36
click at [385, 462] on div "14855213" at bounding box center [386, 479] width 93 height 36
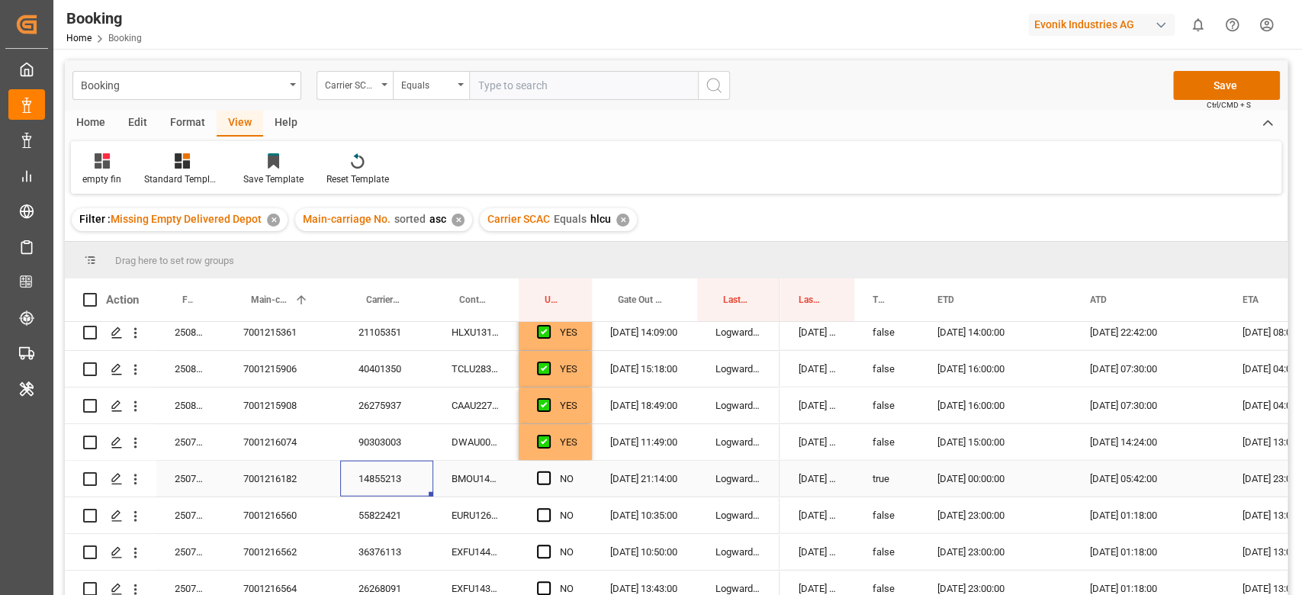
scroll to position [0, 0]
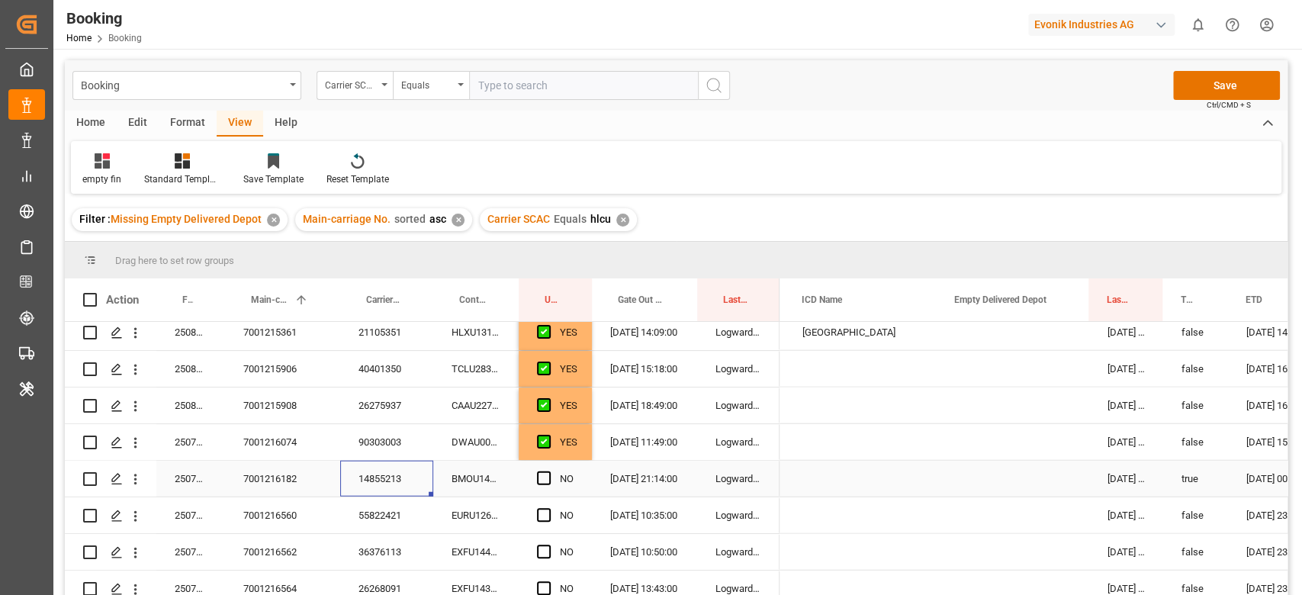
click at [1010, 475] on div "Press SPACE to select this row." at bounding box center [1013, 479] width 153 height 36
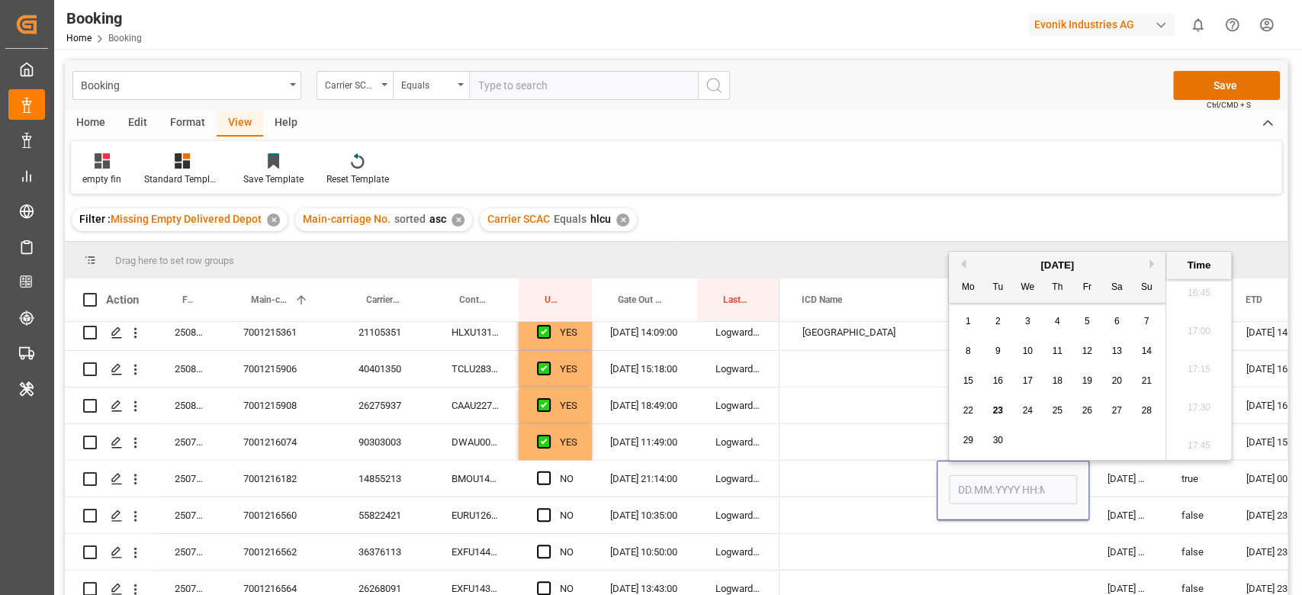
click at [991, 407] on div "23" at bounding box center [998, 411] width 19 height 18
type input "23.09.2025 00:00"
drag, startPoint x: 543, startPoint y: 473, endPoint x: 531, endPoint y: 485, distance: 17.3
click at [543, 473] on span "Press SPACE to select this row." at bounding box center [544, 478] width 14 height 14
click at [548, 471] on input "Press SPACE to select this row." at bounding box center [548, 471] width 0 height 0
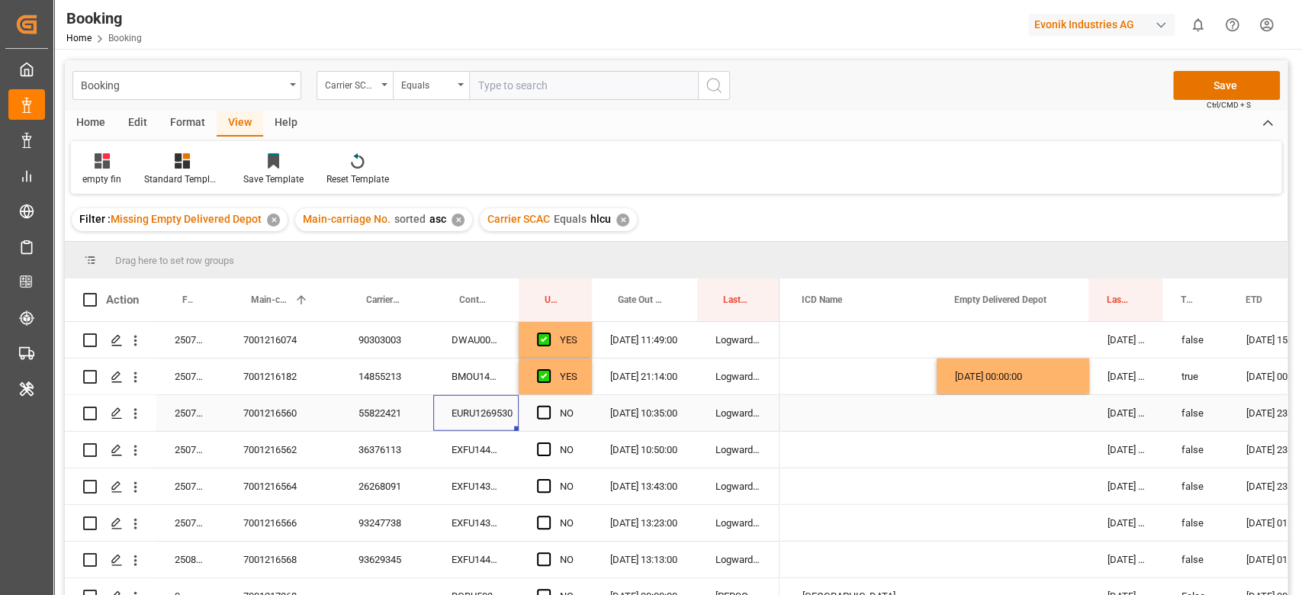
click at [474, 418] on div "EURU1269530" at bounding box center [475, 413] width 85 height 36
click at [543, 413] on span "Press SPACE to select this row." at bounding box center [544, 413] width 14 height 14
click at [548, 406] on input "Press SPACE to select this row." at bounding box center [548, 406] width 0 height 0
click at [490, 461] on div "EXFU1447328" at bounding box center [475, 450] width 85 height 36
click at [539, 448] on span "Press SPACE to select this row." at bounding box center [544, 449] width 14 height 14
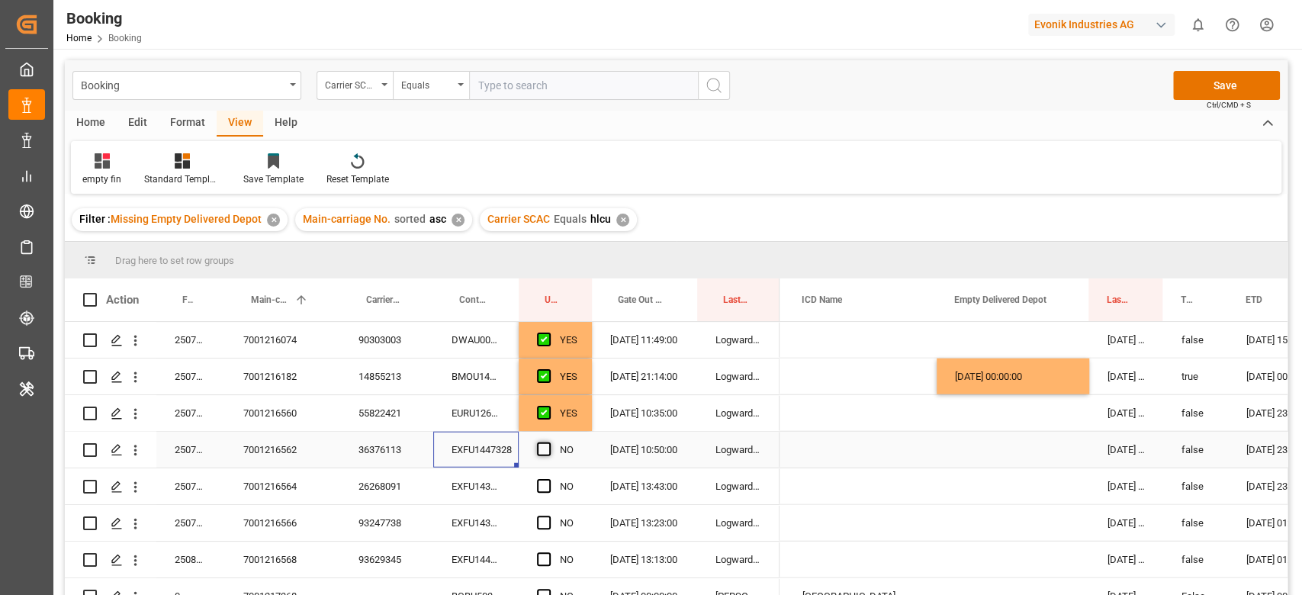
click at [548, 442] on input "Press SPACE to select this row." at bounding box center [548, 442] width 0 height 0
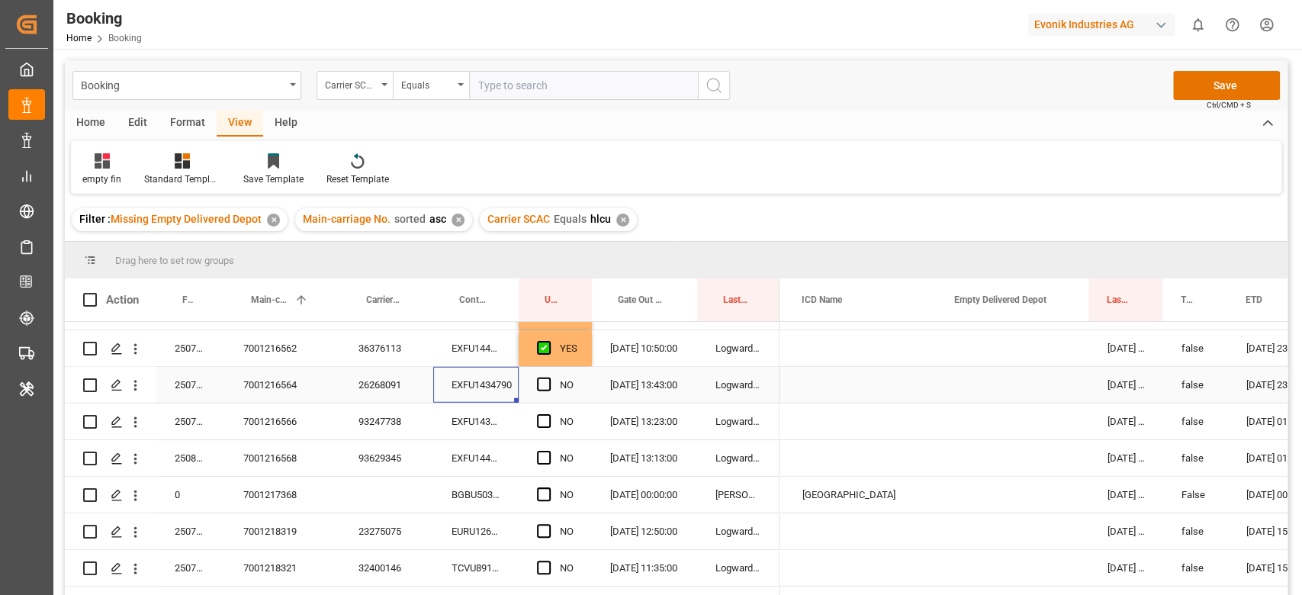
click at [478, 386] on div "EXFU1434790" at bounding box center [475, 385] width 85 height 36
click at [541, 388] on span "Press SPACE to select this row." at bounding box center [544, 385] width 14 height 14
click at [548, 378] on input "Press SPACE to select this row." at bounding box center [548, 378] width 0 height 0
click at [504, 428] on div "EXFU1439195" at bounding box center [475, 422] width 85 height 36
click at [542, 417] on span "Press SPACE to select this row." at bounding box center [544, 421] width 14 height 14
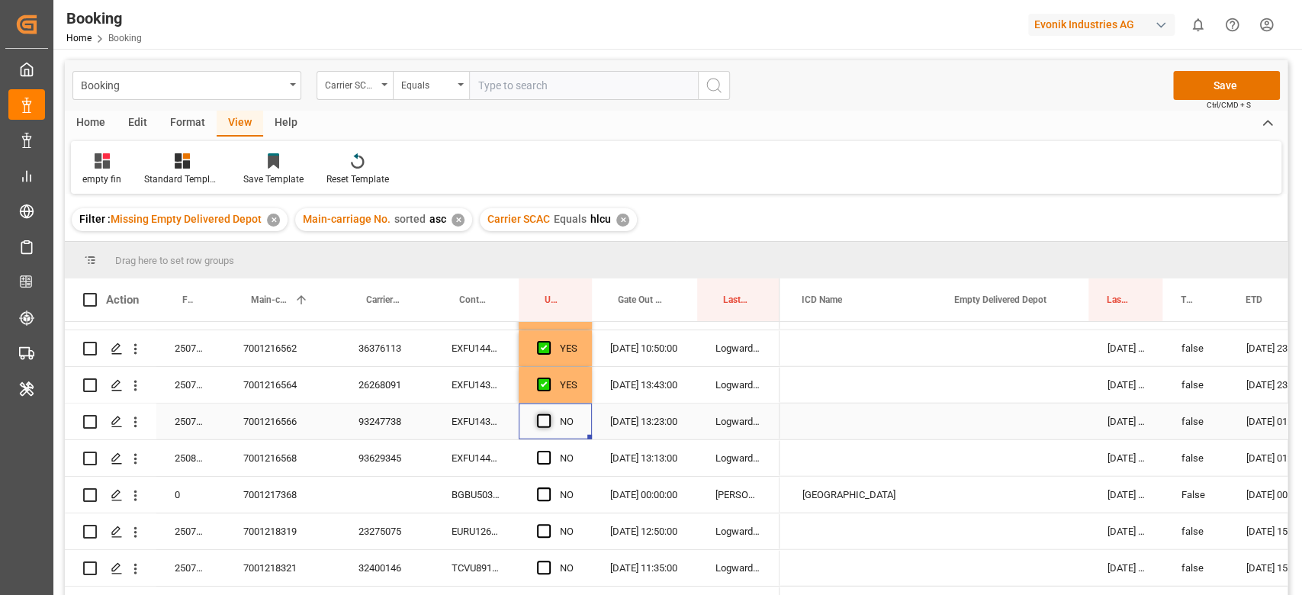
click at [548, 414] on input "Press SPACE to select this row." at bounding box center [548, 414] width 0 height 0
click at [500, 457] on div "EXFU1447499" at bounding box center [475, 458] width 85 height 36
click at [544, 461] on span "Press SPACE to select this row." at bounding box center [544, 458] width 14 height 14
click at [548, 451] on input "Press SPACE to select this row." at bounding box center [548, 451] width 0 height 0
click at [489, 500] on div "BGBU5034758" at bounding box center [475, 495] width 85 height 36
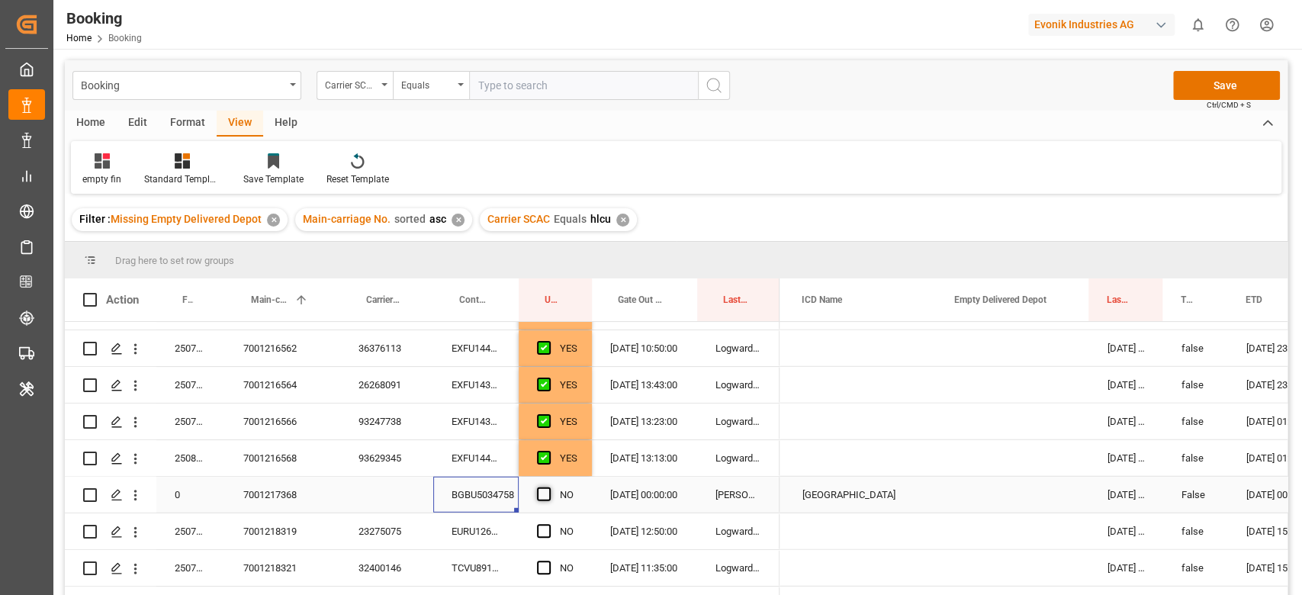
click at [531, 491] on div "NO" at bounding box center [555, 495] width 73 height 36
click at [543, 489] on span "Press SPACE to select this row." at bounding box center [544, 494] width 14 height 14
click at [548, 487] on input "Press SPACE to select this row." at bounding box center [548, 487] width 0 height 0
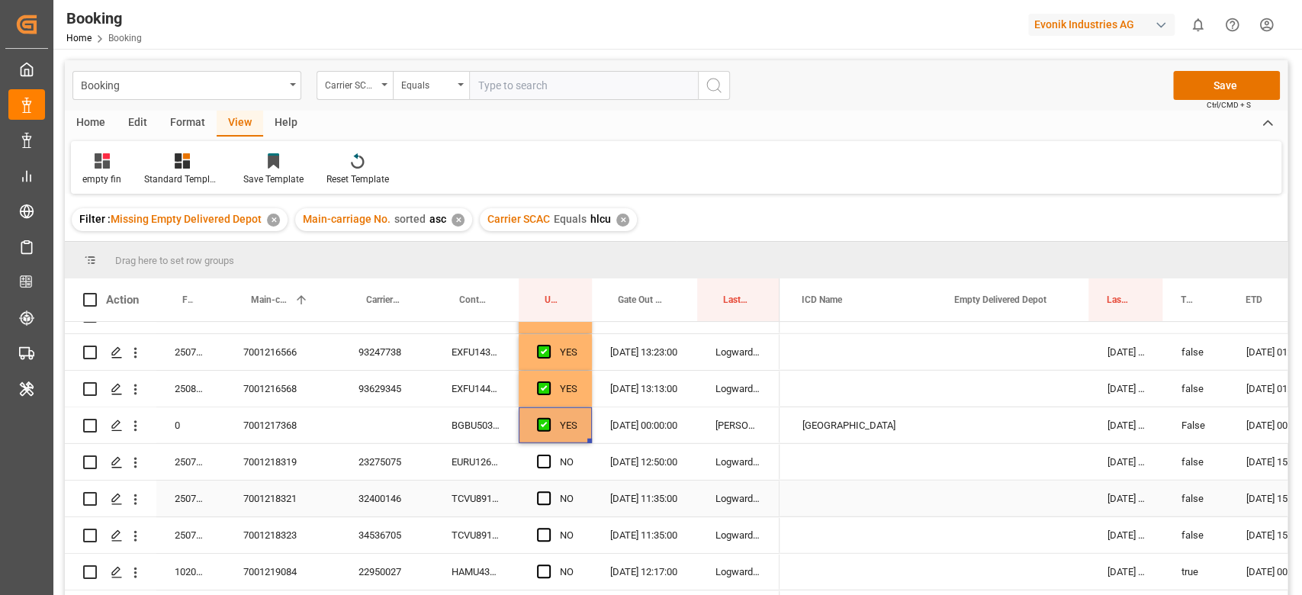
scroll to position [2949, 0]
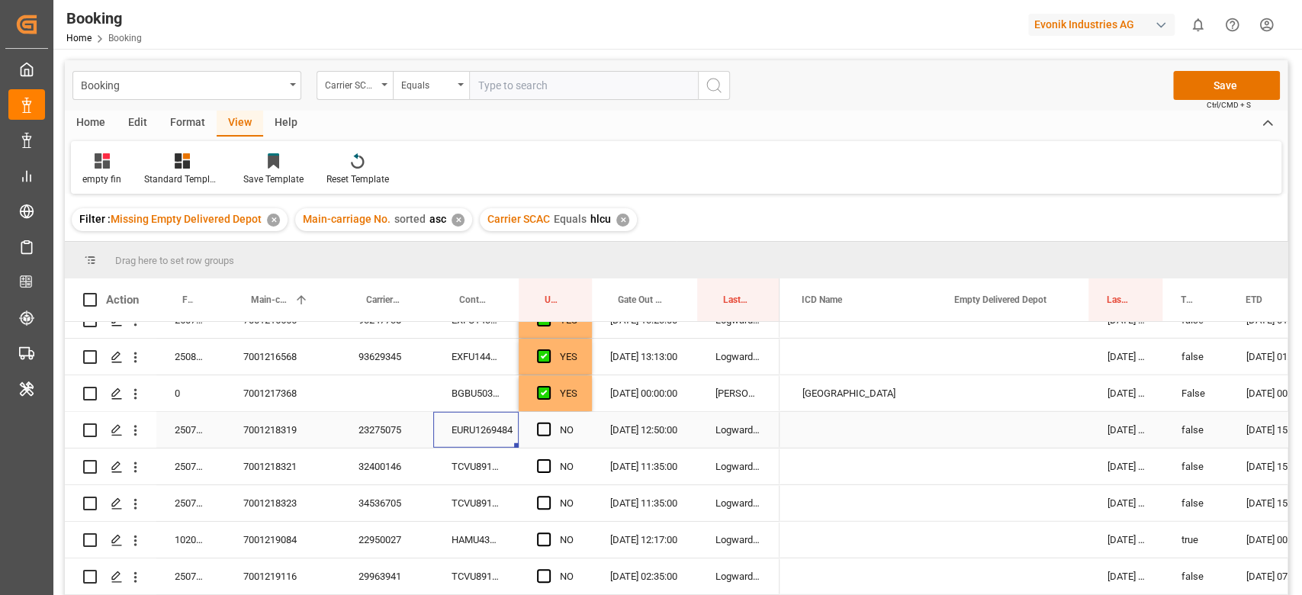
click at [472, 429] on div "EURU1269484" at bounding box center [475, 430] width 85 height 36
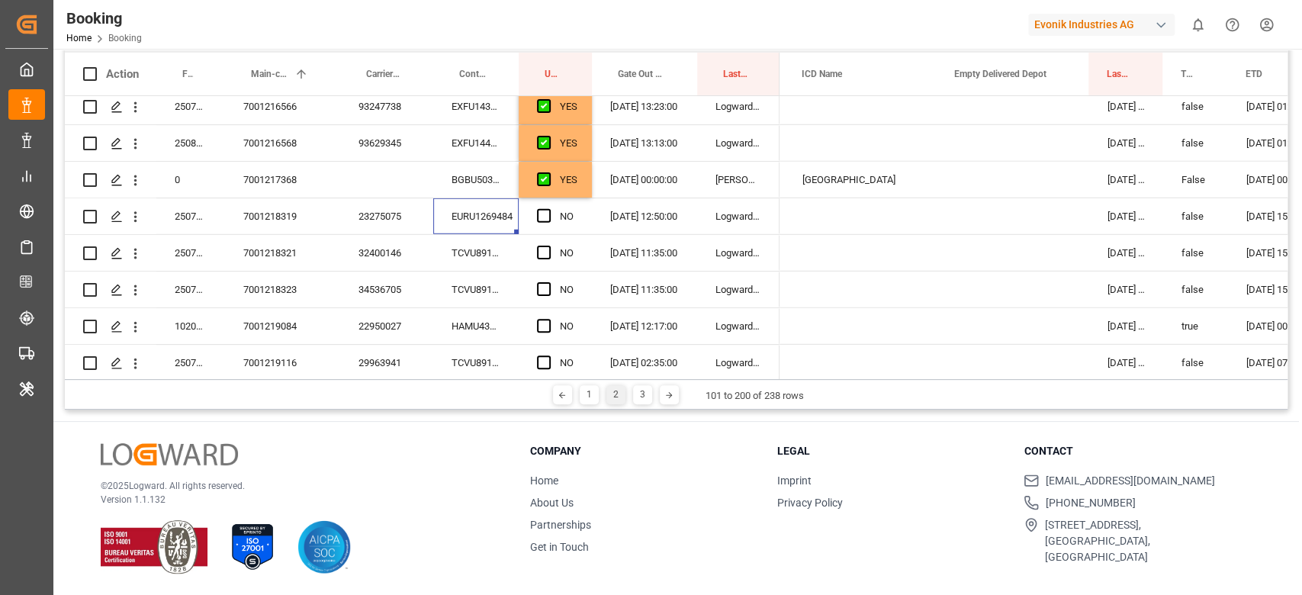
scroll to position [2980, 0]
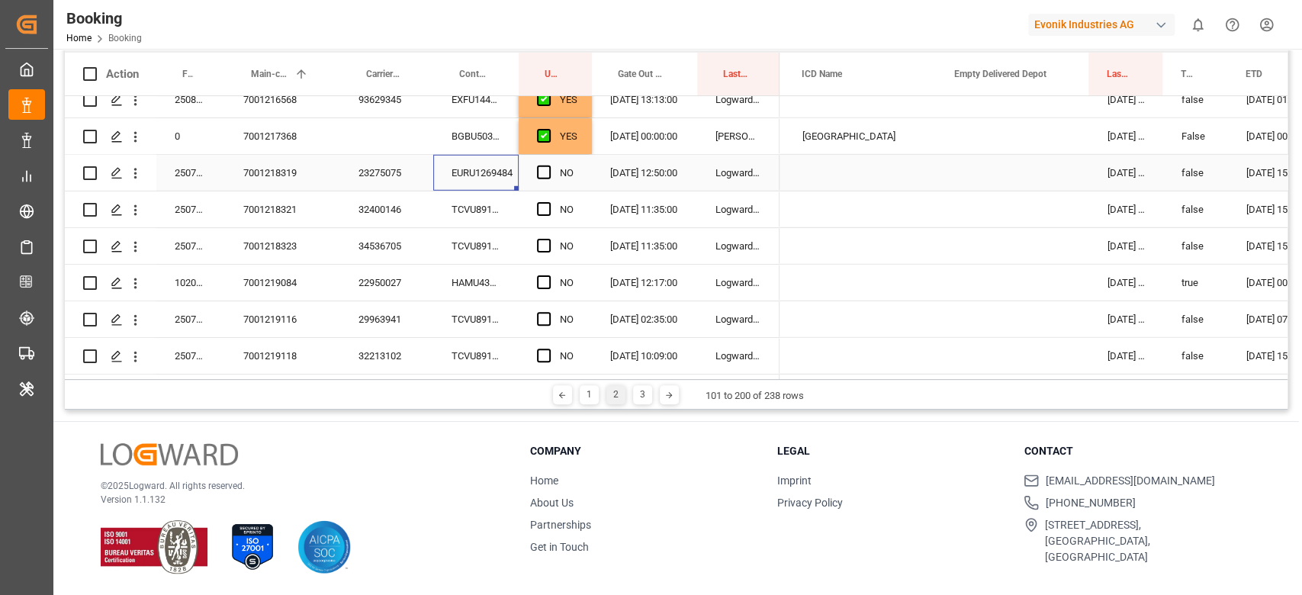
click at [543, 174] on span "Press SPACE to select this row." at bounding box center [544, 173] width 14 height 14
click at [548, 166] on input "Press SPACE to select this row." at bounding box center [548, 166] width 0 height 0
click at [482, 208] on div "TCVU8912190" at bounding box center [475, 209] width 85 height 36
click at [538, 204] on span "Press SPACE to select this row." at bounding box center [544, 209] width 14 height 14
click at [548, 202] on input "Press SPACE to select this row." at bounding box center [548, 202] width 0 height 0
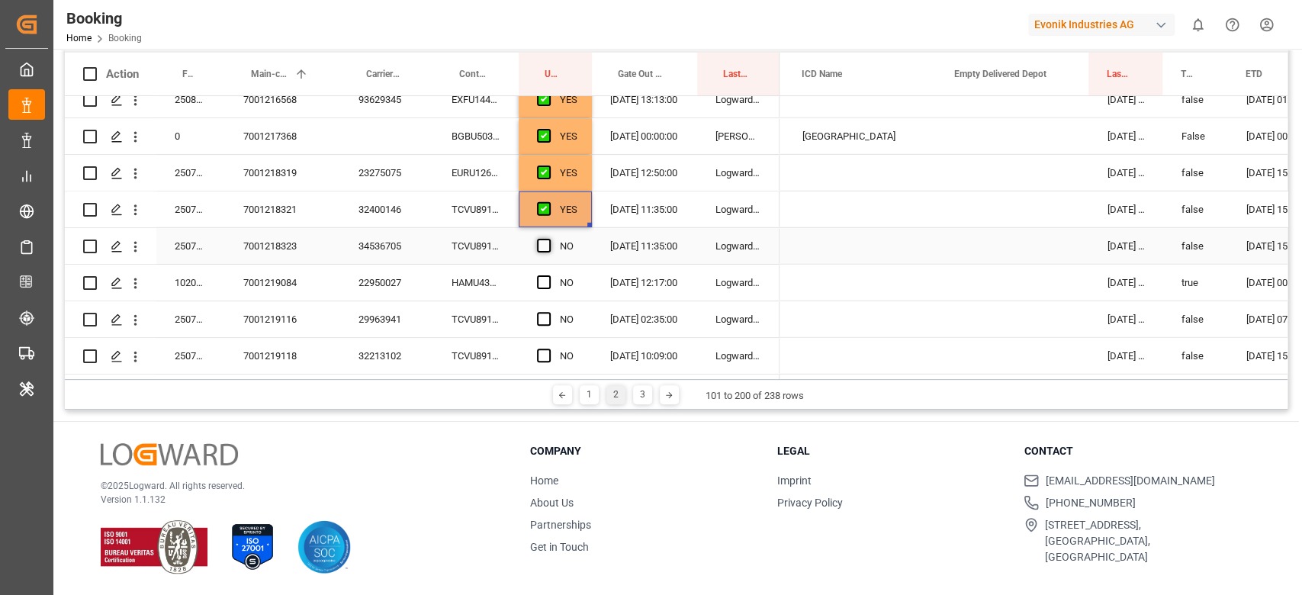
click at [537, 246] on span "Press SPACE to select this row." at bounding box center [544, 246] width 14 height 14
click at [548, 239] on input "Press SPACE to select this row." at bounding box center [548, 239] width 0 height 0
click at [479, 287] on div "HAMU4350932" at bounding box center [475, 283] width 85 height 36
click at [1009, 284] on div "Press SPACE to select this row." at bounding box center [1013, 283] width 153 height 36
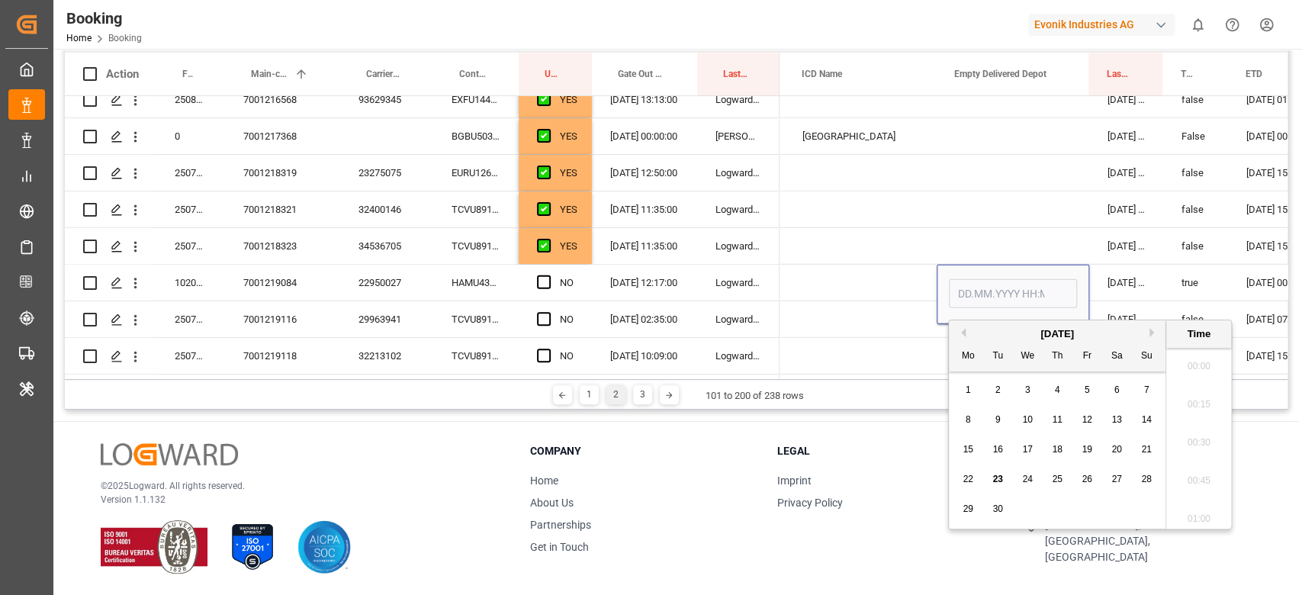
scroll to position [2560, 0]
click at [1006, 478] on div "23" at bounding box center [998, 480] width 19 height 18
type input "23.09.2025 00:00"
click at [539, 280] on span "Press SPACE to select this row." at bounding box center [544, 282] width 14 height 14
click at [548, 275] on input "Press SPACE to select this row." at bounding box center [548, 275] width 0 height 0
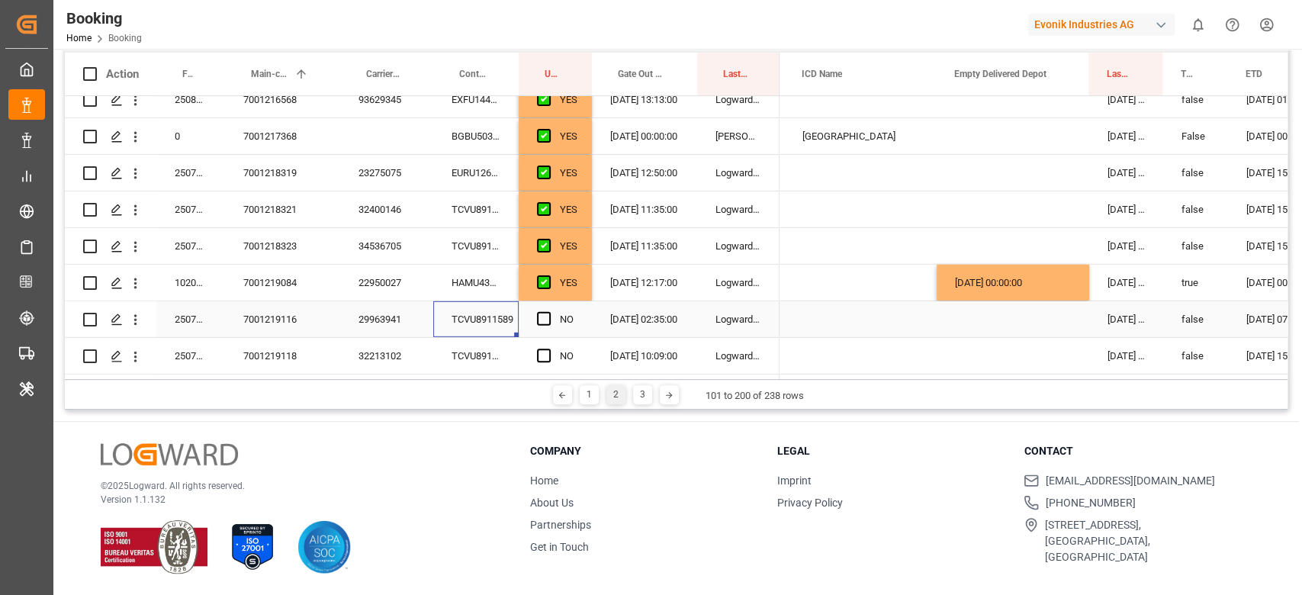
click at [490, 317] on div "TCVU8911589" at bounding box center [475, 319] width 85 height 36
click at [543, 307] on div "Press SPACE to select this row." at bounding box center [548, 319] width 23 height 35
click at [542, 321] on span "Press SPACE to select this row." at bounding box center [544, 319] width 14 height 14
click at [548, 312] on input "Press SPACE to select this row." at bounding box center [548, 312] width 0 height 0
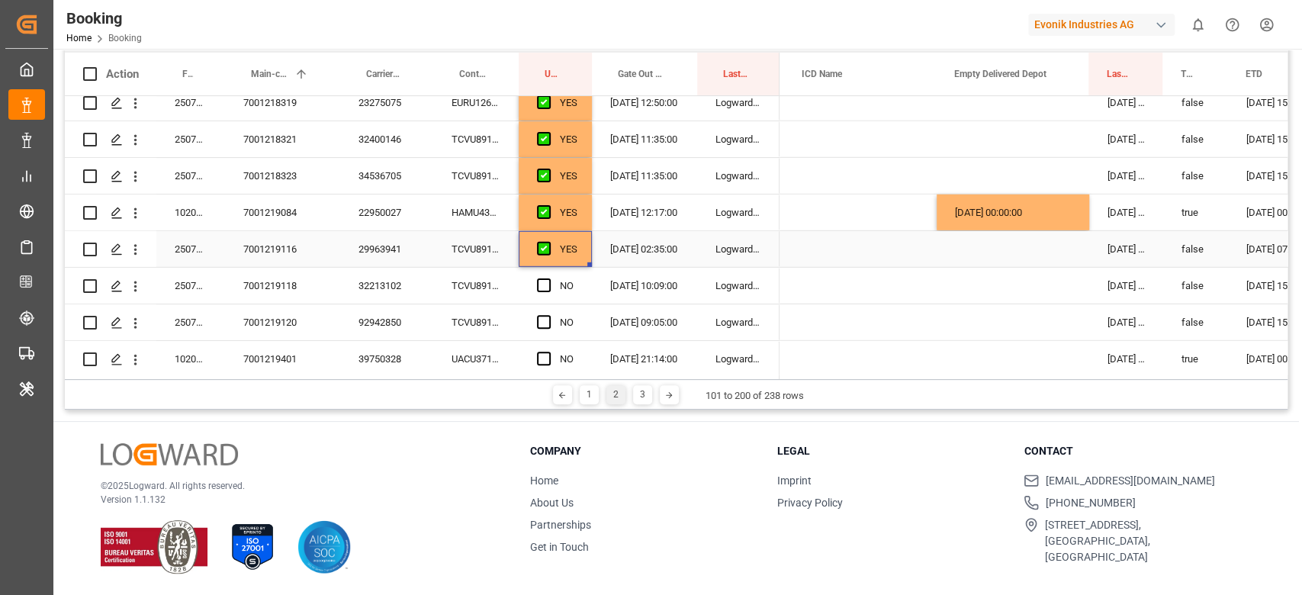
scroll to position [3082, 0]
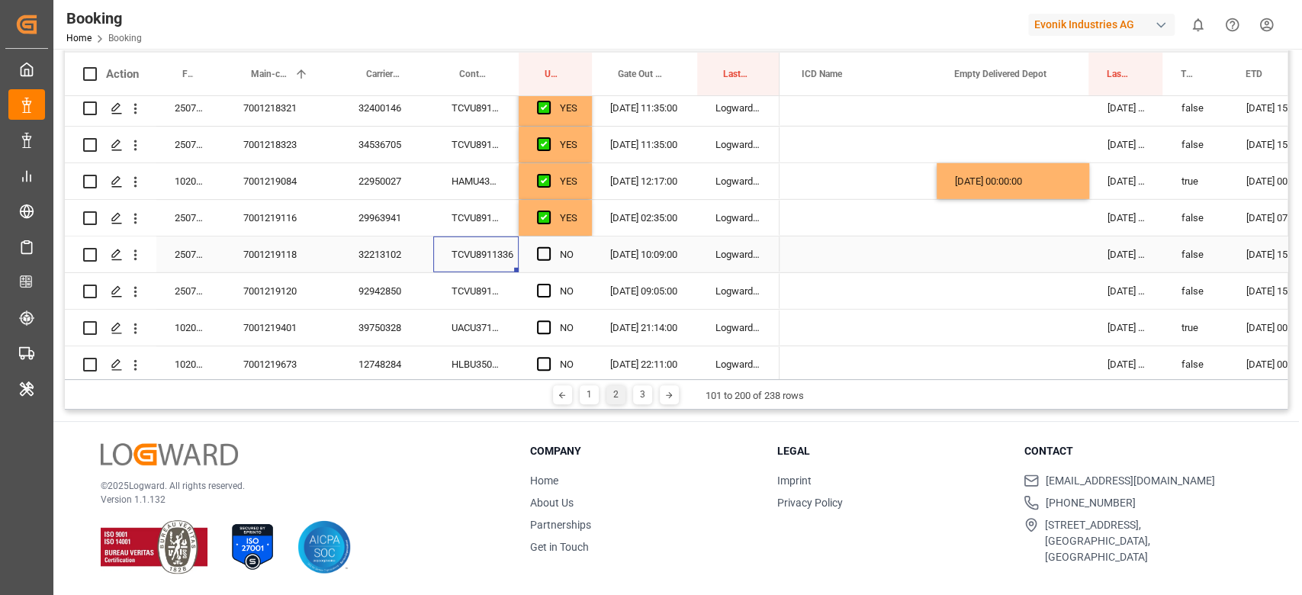
click at [487, 261] on div "TCVU8911336" at bounding box center [475, 254] width 85 height 36
click at [546, 256] on span "Press SPACE to select this row." at bounding box center [544, 254] width 14 height 14
click at [548, 247] on input "Press SPACE to select this row." at bounding box center [548, 247] width 0 height 0
click at [515, 291] on div "TCVU8911125" at bounding box center [475, 291] width 85 height 36
click at [539, 288] on span "Press SPACE to select this row." at bounding box center [544, 291] width 14 height 14
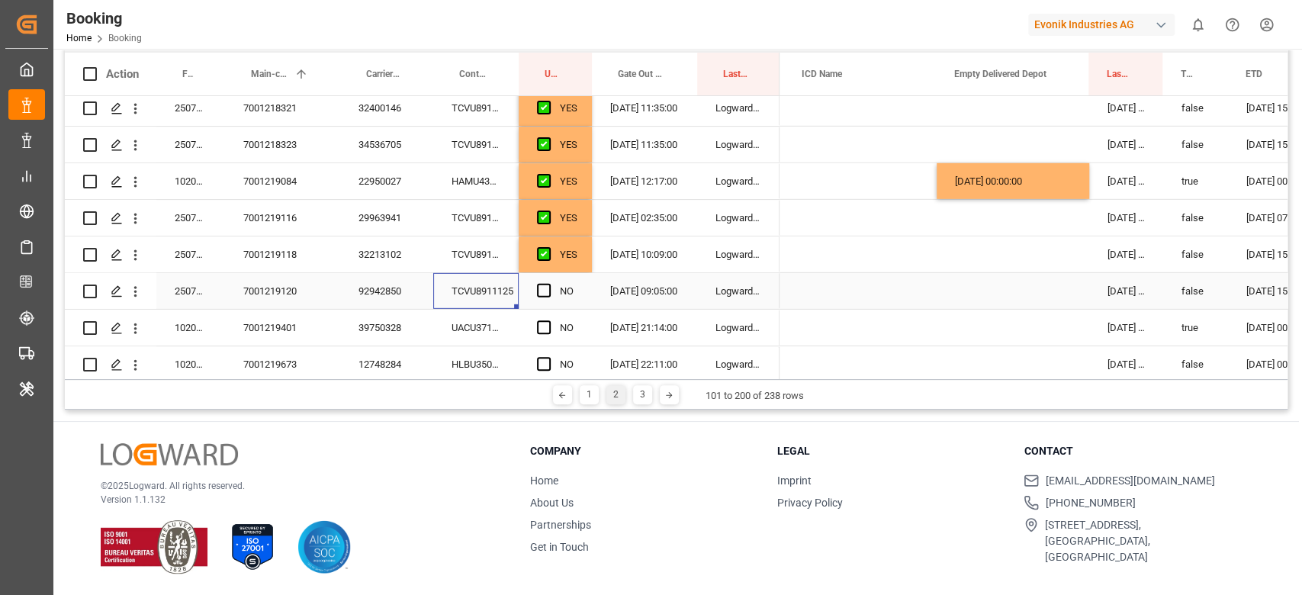
click at [548, 284] on input "Press SPACE to select this row." at bounding box center [548, 284] width 0 height 0
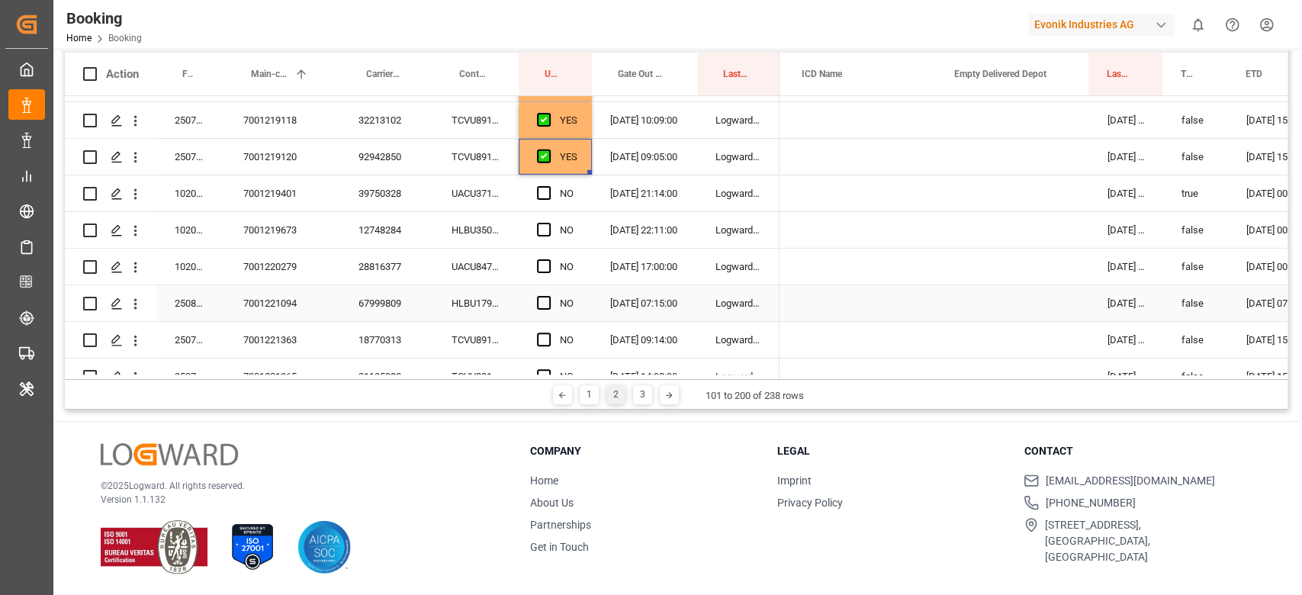
scroll to position [3184, 0]
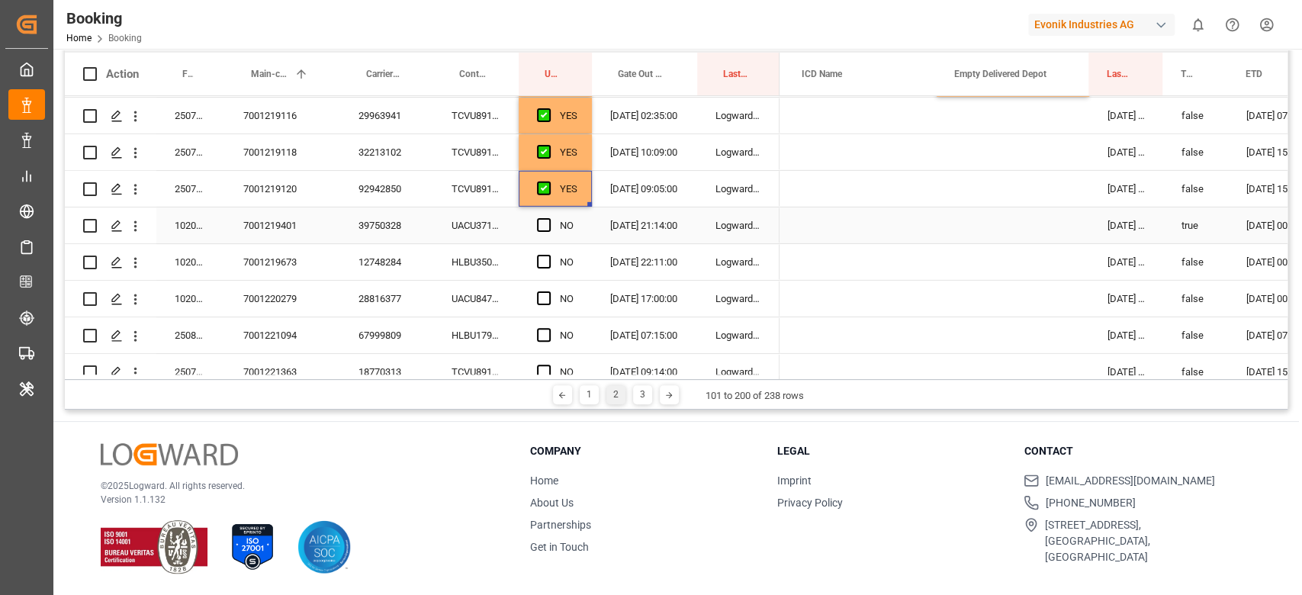
click at [477, 229] on div "UACU3716001" at bounding box center [475, 225] width 85 height 36
click at [343, 230] on div "39750328" at bounding box center [386, 225] width 93 height 36
click at [992, 218] on div "Press SPACE to select this row." at bounding box center [1013, 225] width 153 height 36
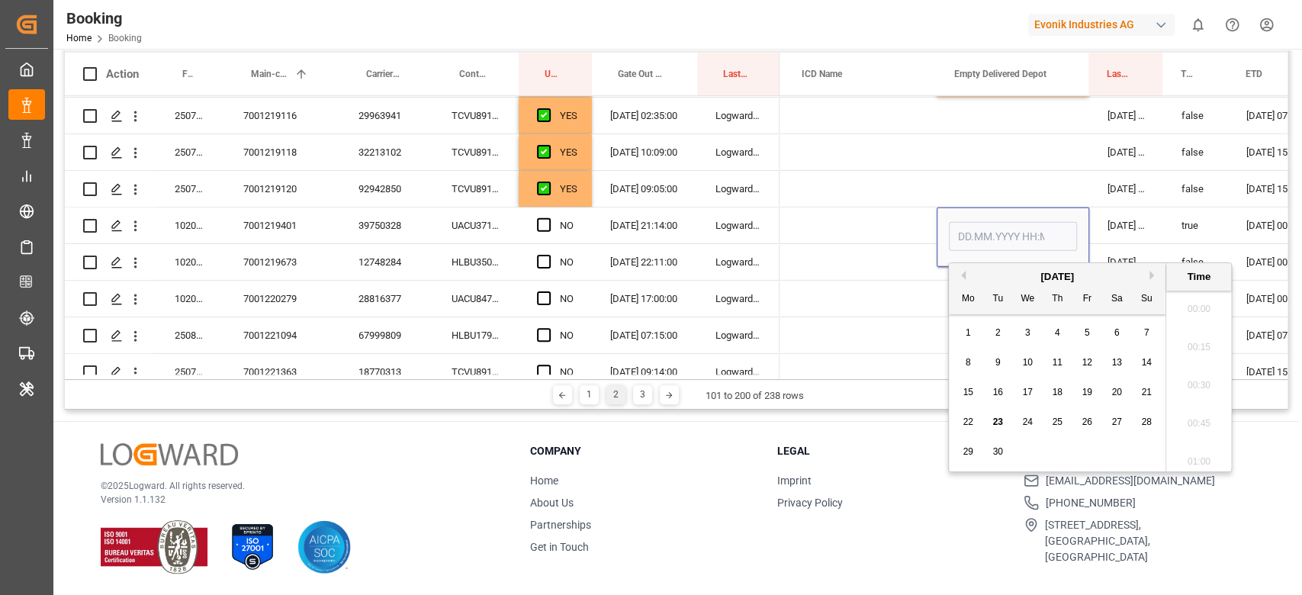
scroll to position [2560, 0]
click at [998, 424] on span "23" at bounding box center [997, 422] width 10 height 11
type input "23.09.2025 00:00"
click at [806, 217] on div "Press SPACE to select this row." at bounding box center [860, 225] width 153 height 36
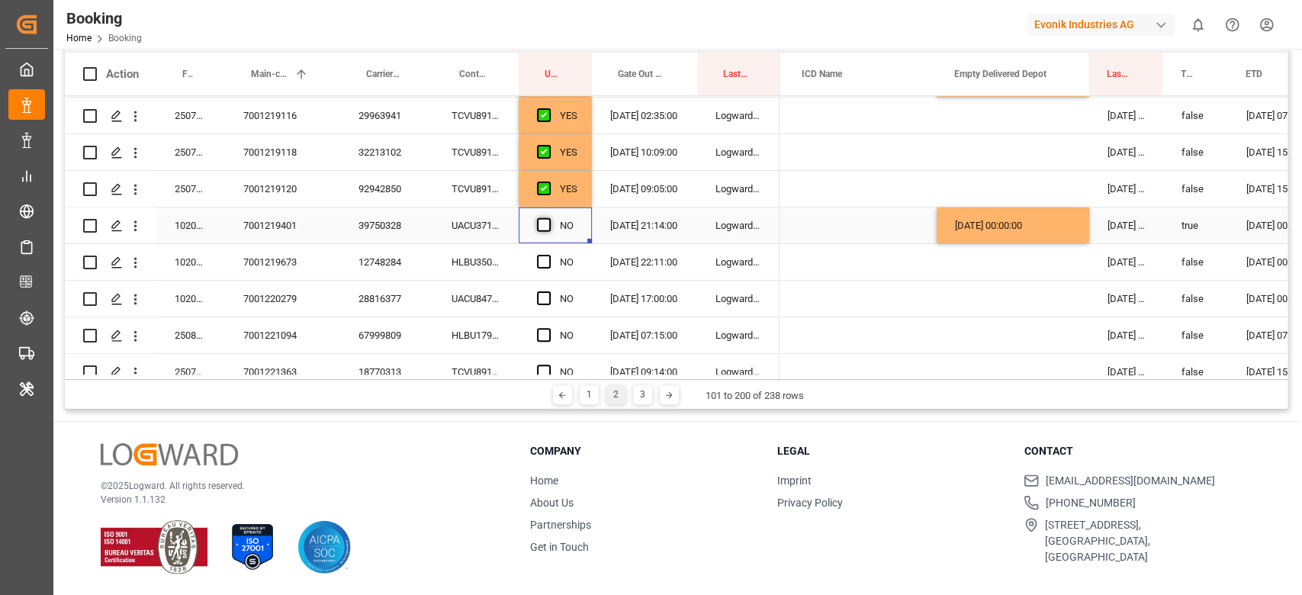
click at [544, 227] on span "Press SPACE to select this row." at bounding box center [544, 225] width 14 height 14
click at [548, 218] on input "Press SPACE to select this row." at bounding box center [548, 218] width 0 height 0
click at [477, 256] on div "HLBU3504329" at bounding box center [475, 262] width 85 height 36
click at [545, 265] on span "Press SPACE to select this row." at bounding box center [544, 262] width 14 height 14
click at [548, 255] on input "Press SPACE to select this row." at bounding box center [548, 255] width 0 height 0
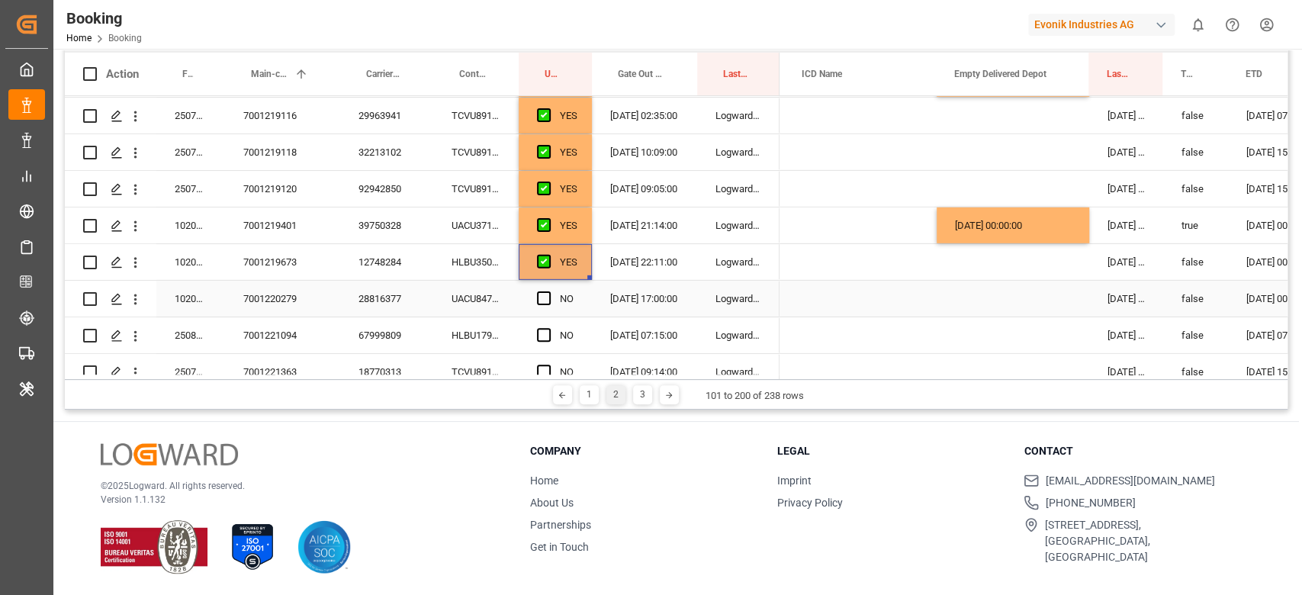
click at [477, 313] on div "UACU8477363" at bounding box center [475, 299] width 85 height 36
click at [544, 307] on div "Press SPACE to select this row." at bounding box center [548, 298] width 23 height 35
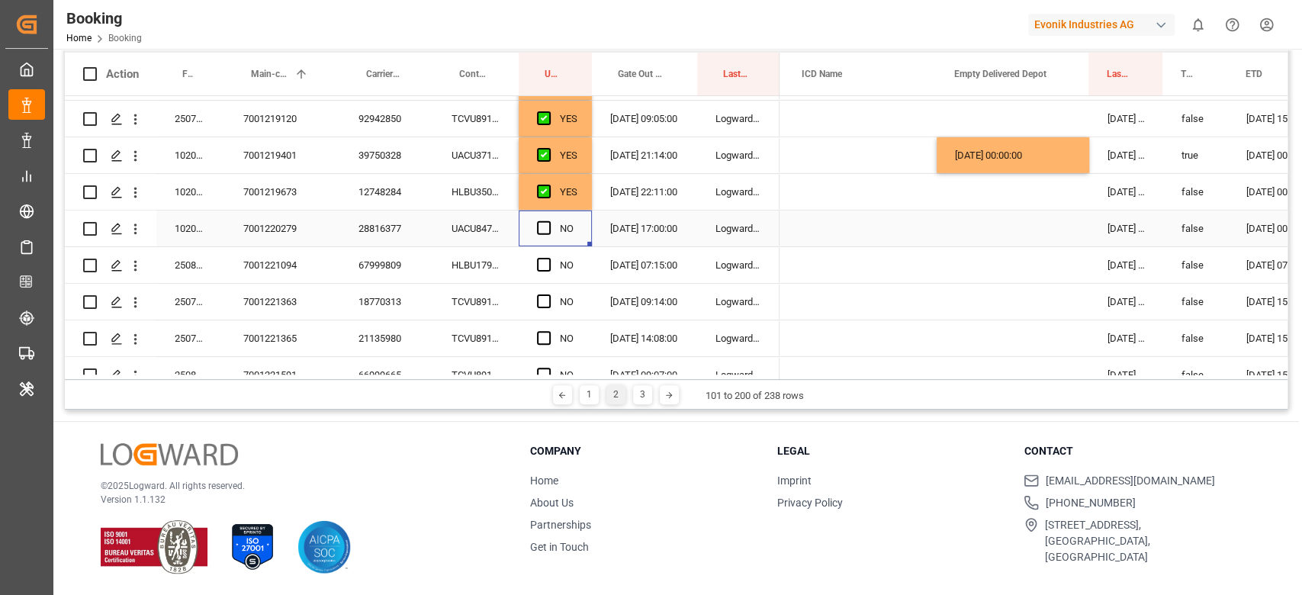
scroll to position [3285, 0]
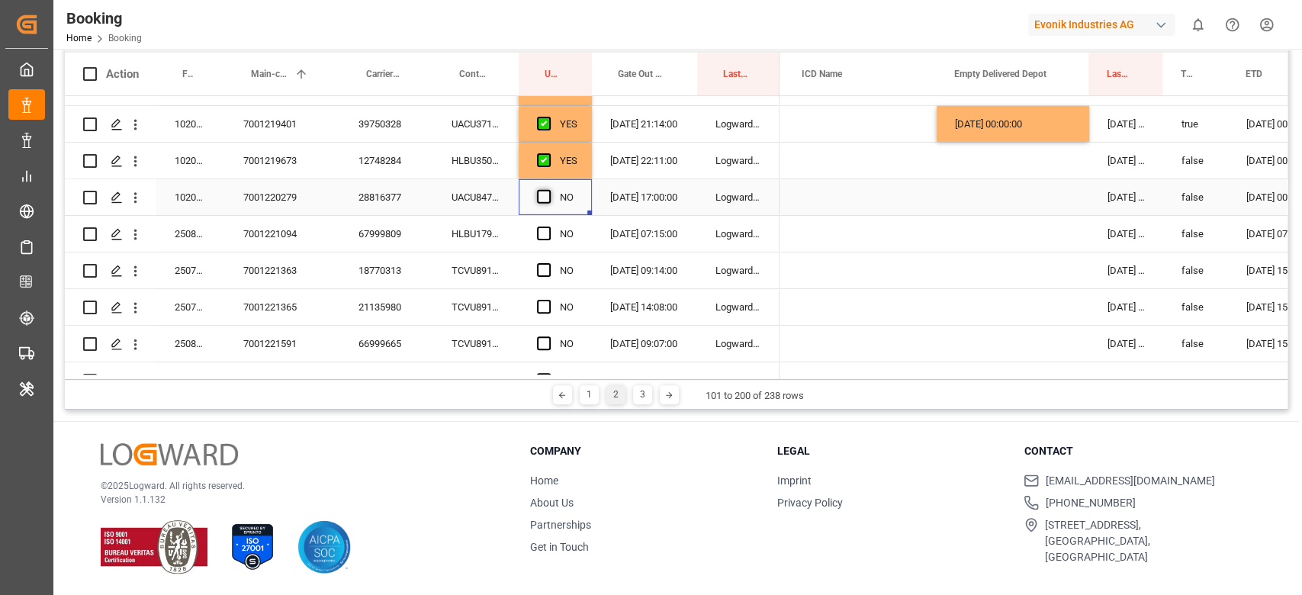
click at [546, 192] on span "Press SPACE to select this row." at bounding box center [544, 197] width 14 height 14
click at [548, 190] on input "Press SPACE to select this row." at bounding box center [548, 190] width 0 height 0
click at [471, 229] on div "HLBU1792798" at bounding box center [475, 234] width 85 height 36
drag, startPoint x: 541, startPoint y: 233, endPoint x: 480, endPoint y: 278, distance: 76.3
click at [540, 233] on span "Press SPACE to select this row." at bounding box center [544, 234] width 14 height 14
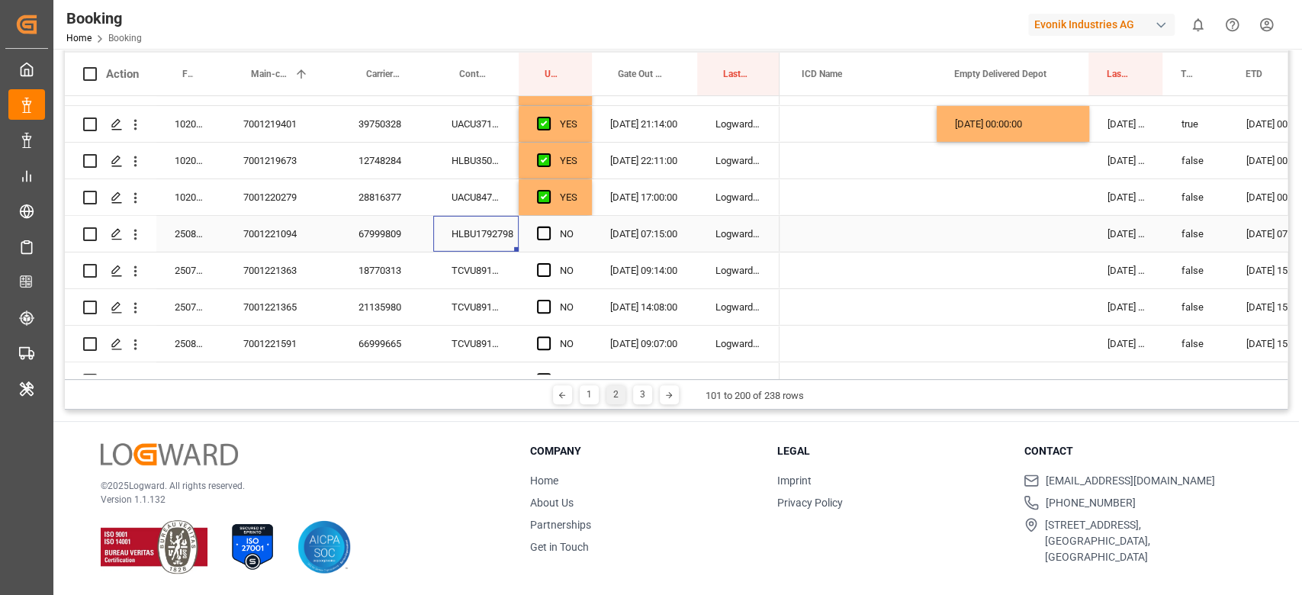
click at [548, 227] on input "Press SPACE to select this row." at bounding box center [548, 227] width 0 height 0
click at [481, 265] on div "TCVU8912203" at bounding box center [475, 270] width 85 height 36
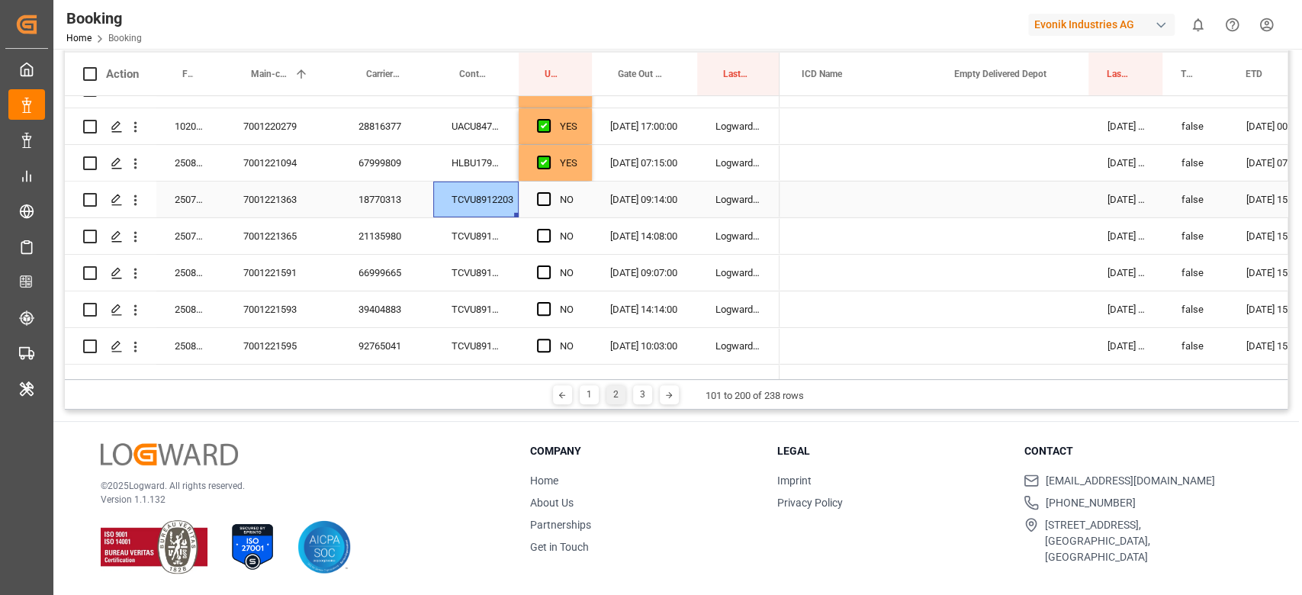
scroll to position [3387, 0]
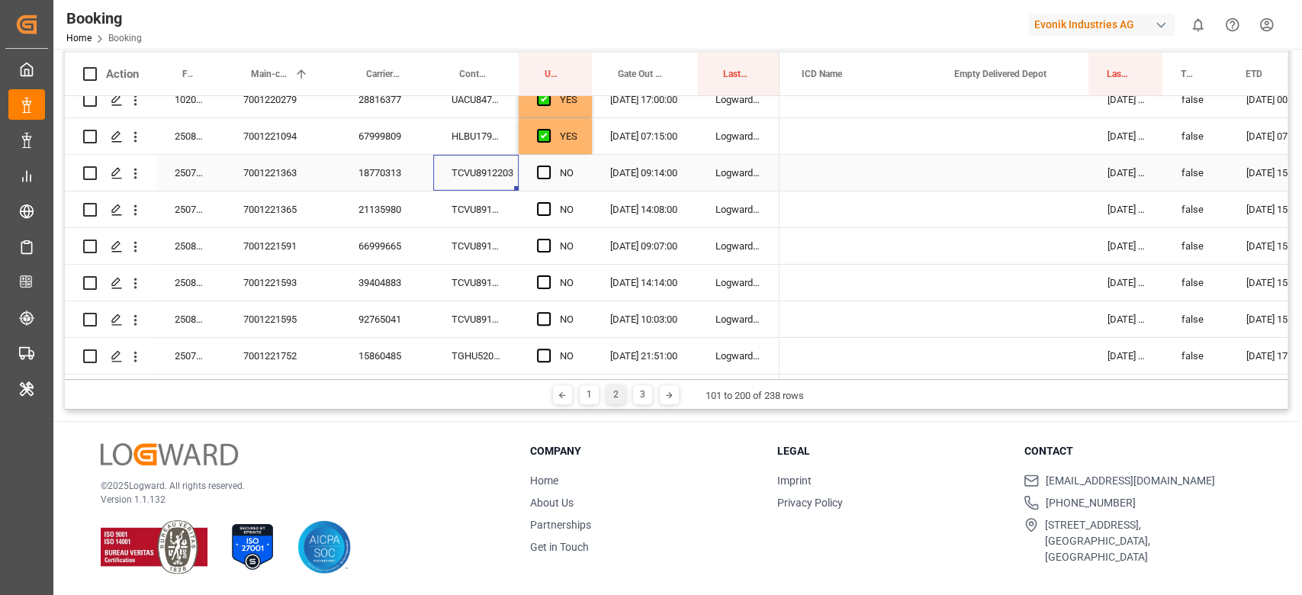
click at [537, 166] on span "Press SPACE to select this row." at bounding box center [544, 173] width 14 height 14
click at [548, 166] on input "Press SPACE to select this row." at bounding box center [548, 166] width 0 height 0
click at [537, 198] on div "Press SPACE to select this row." at bounding box center [548, 209] width 23 height 35
click at [541, 202] on span "Press SPACE to select this row." at bounding box center [544, 209] width 14 height 14
click at [548, 202] on input "Press SPACE to select this row." at bounding box center [548, 202] width 0 height 0
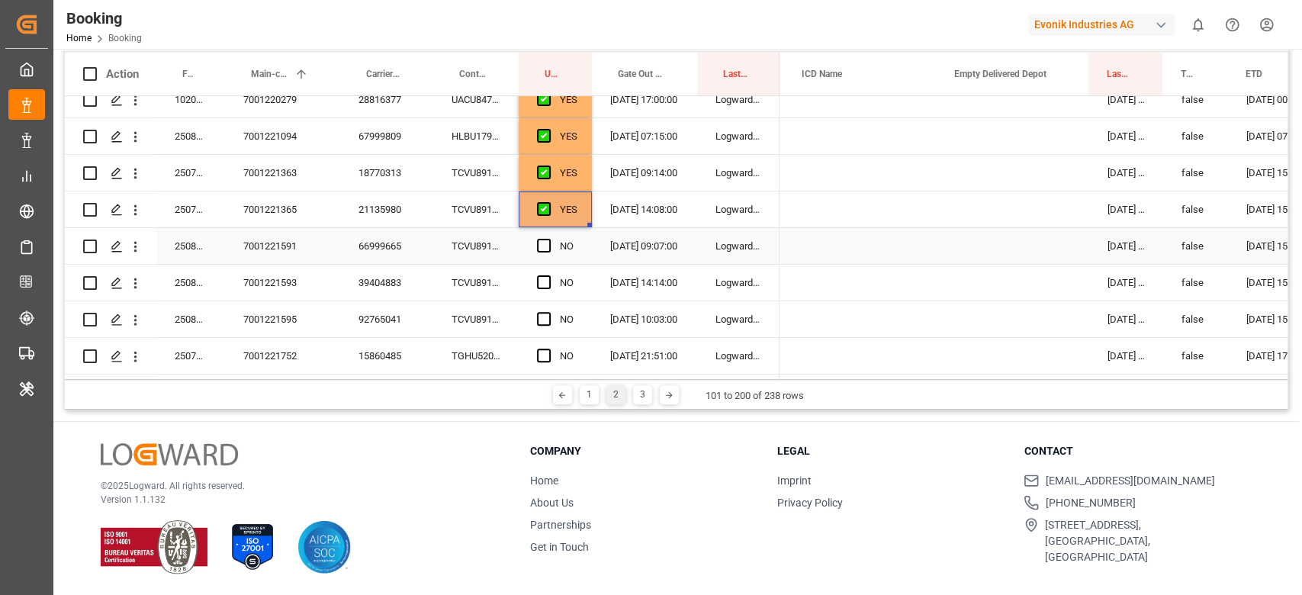
click at [539, 229] on div "Press SPACE to select this row." at bounding box center [548, 246] width 23 height 35
click at [541, 243] on span "Press SPACE to select this row." at bounding box center [544, 246] width 14 height 14
click at [548, 239] on input "Press SPACE to select this row." at bounding box center [548, 239] width 0 height 0
click at [540, 275] on span "Press SPACE to select this row." at bounding box center [544, 282] width 14 height 14
click at [548, 275] on input "Press SPACE to select this row." at bounding box center [548, 275] width 0 height 0
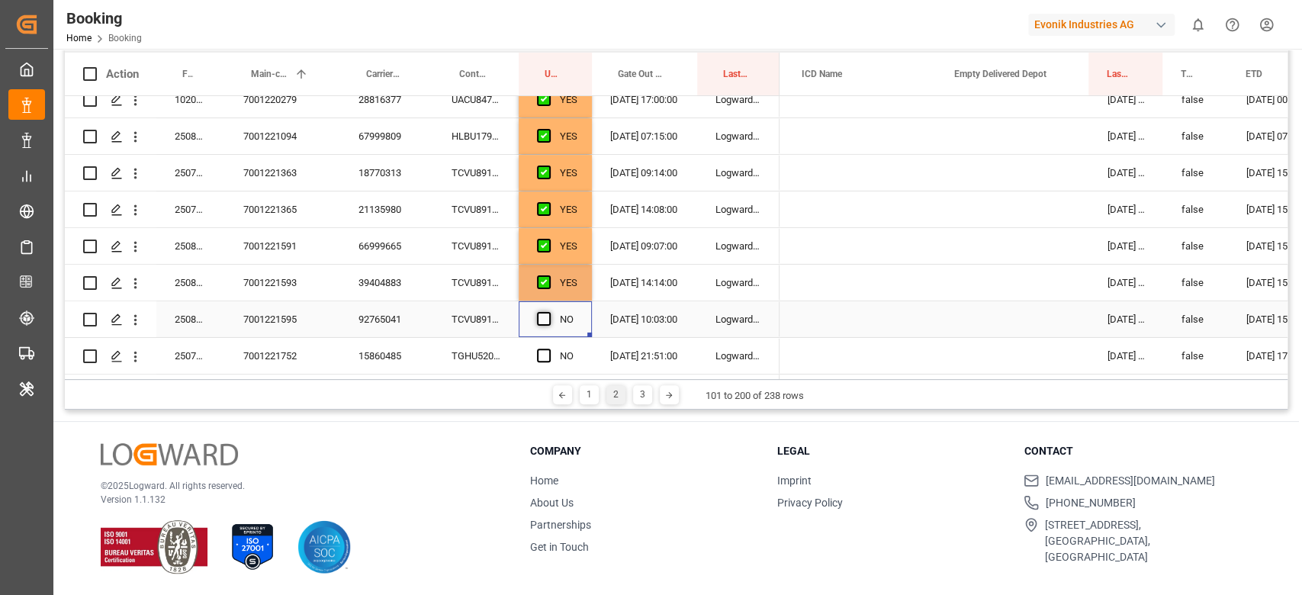
click at [547, 313] on span "Press SPACE to select this row." at bounding box center [544, 319] width 14 height 14
click at [548, 312] on input "Press SPACE to select this row." at bounding box center [548, 312] width 0 height 0
click at [467, 346] on div "TGHU5207019" at bounding box center [475, 356] width 85 height 36
click at [543, 349] on span "Press SPACE to select this row." at bounding box center [544, 356] width 14 height 14
click at [548, 349] on input "Press SPACE to select this row." at bounding box center [548, 349] width 0 height 0
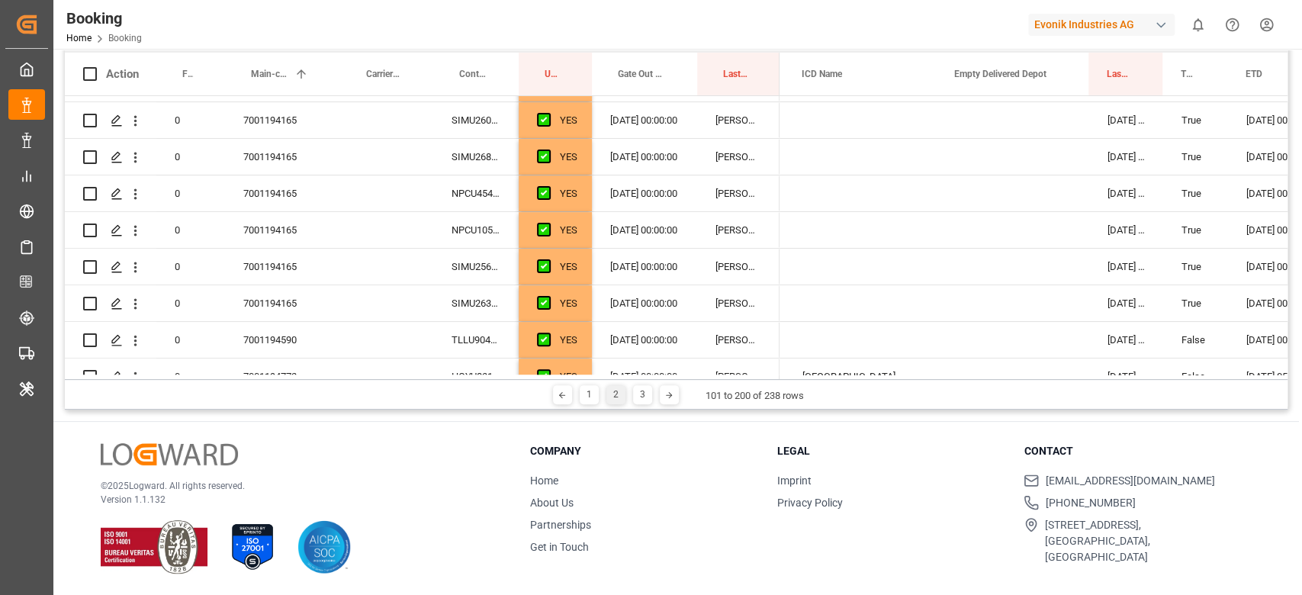
scroll to position [0, 0]
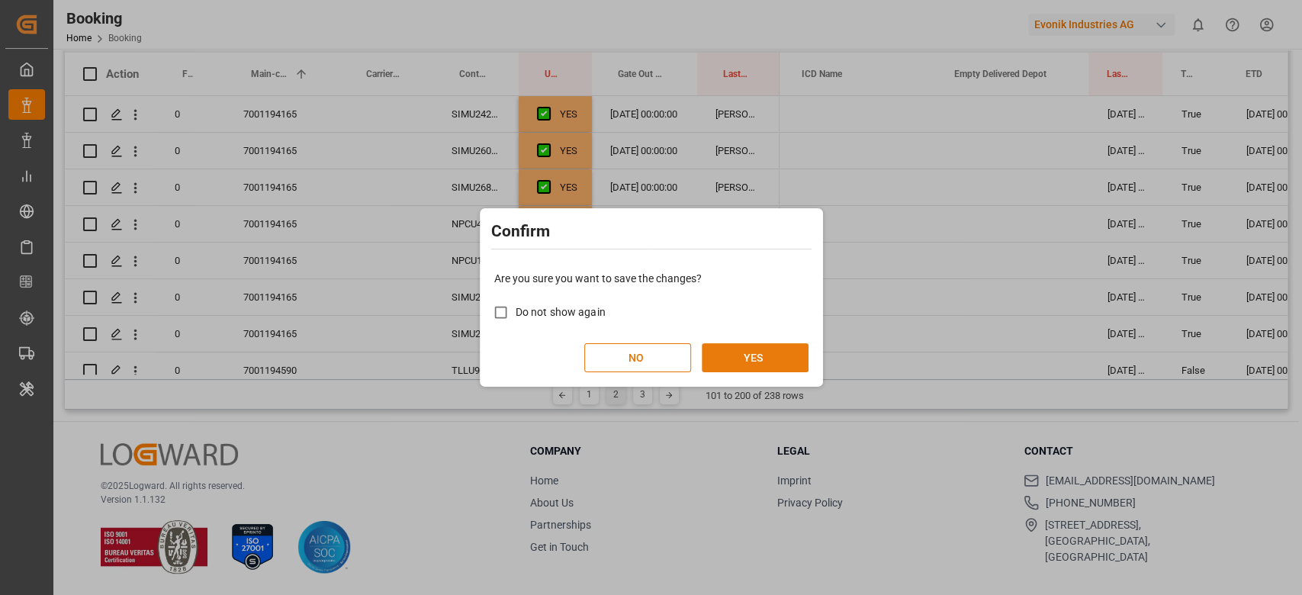
click at [726, 363] on button "YES" at bounding box center [755, 357] width 107 height 29
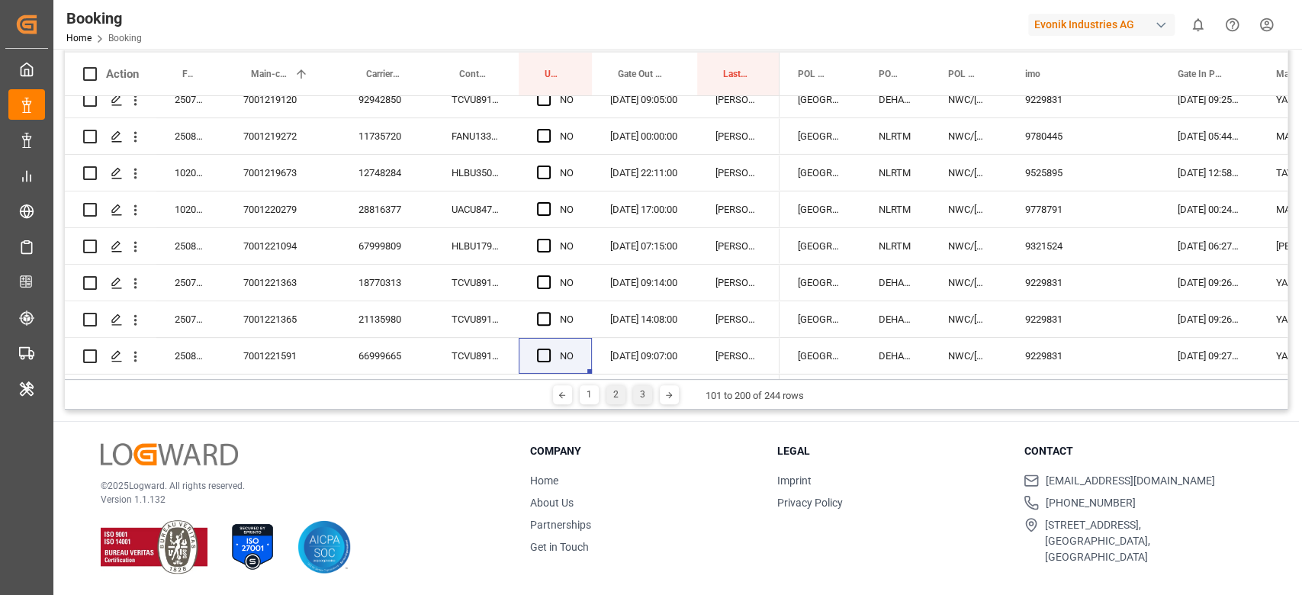
click at [640, 398] on div "3" at bounding box center [642, 394] width 19 height 19
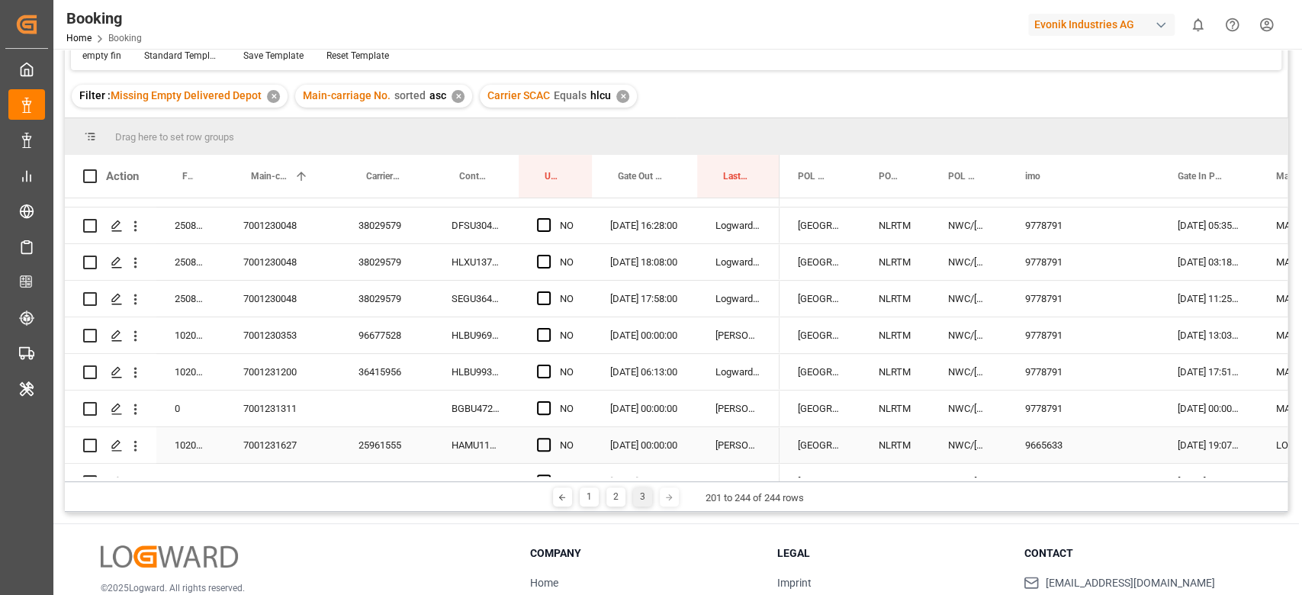
scroll to position [508, 0]
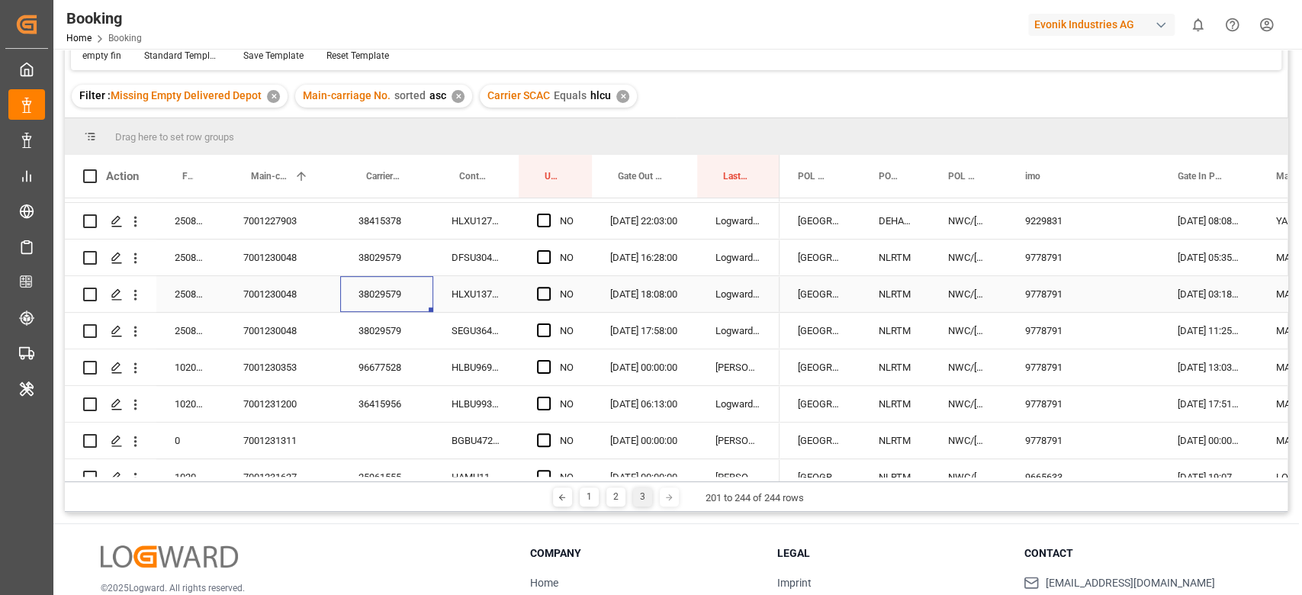
click at [409, 300] on div "38029579" at bounding box center [386, 294] width 93 height 36
click at [536, 265] on div "NO" at bounding box center [555, 258] width 73 height 36
drag, startPoint x: 544, startPoint y: 258, endPoint x: 544, endPoint y: 288, distance: 29.8
click at [544, 261] on span "Press SPACE to select this row." at bounding box center [544, 257] width 14 height 14
click at [548, 250] on input "Press SPACE to select this row." at bounding box center [548, 250] width 0 height 0
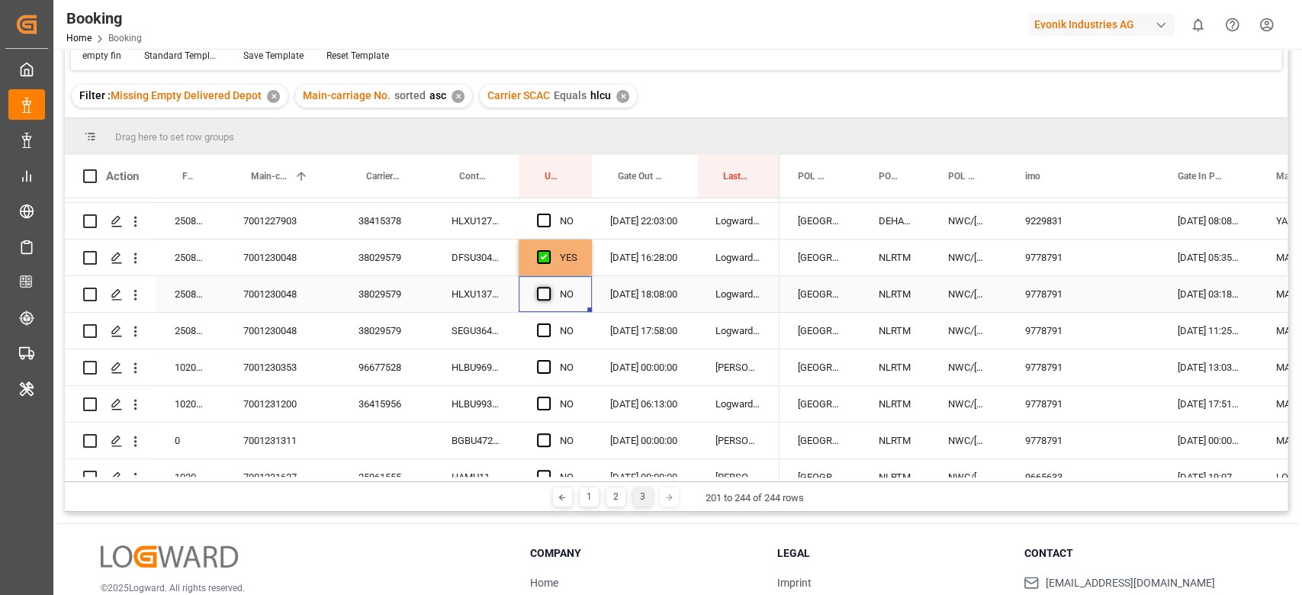
click at [546, 290] on span "Press SPACE to select this row." at bounding box center [544, 294] width 14 height 14
click at [548, 287] on input "Press SPACE to select this row." at bounding box center [548, 287] width 0 height 0
click at [545, 321] on div "Press SPACE to select this row." at bounding box center [548, 331] width 23 height 35
click at [544, 323] on span "Press SPACE to select this row." at bounding box center [544, 330] width 14 height 14
click at [548, 323] on input "Press SPACE to select this row." at bounding box center [548, 323] width 0 height 0
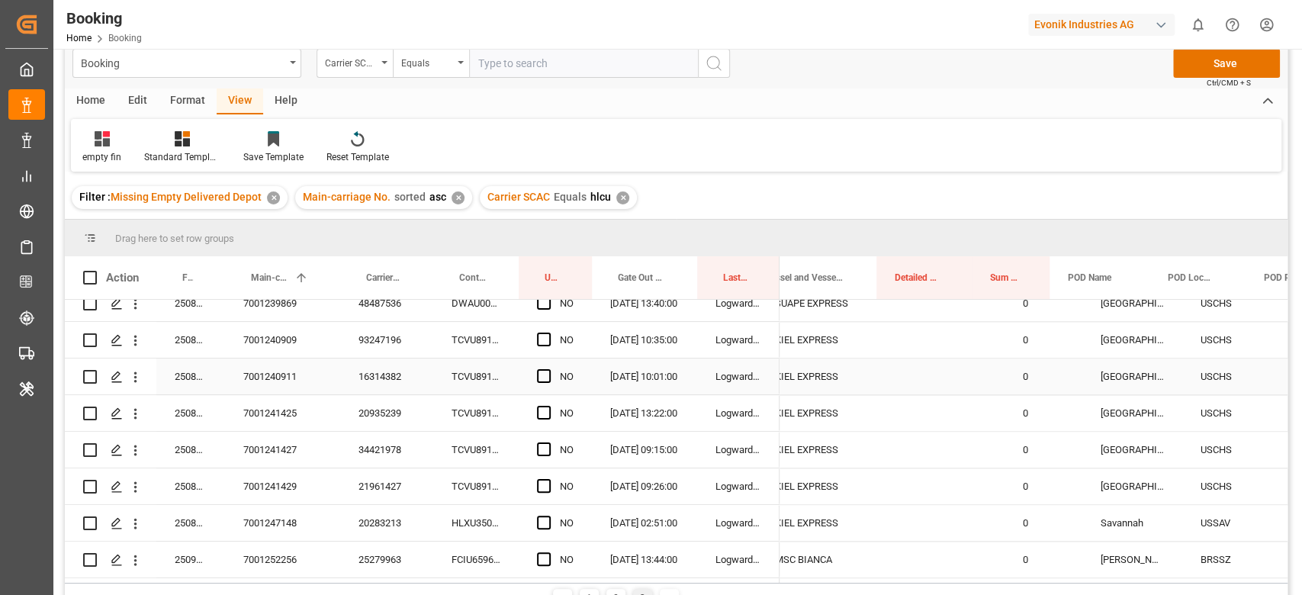
scroll to position [0, 535]
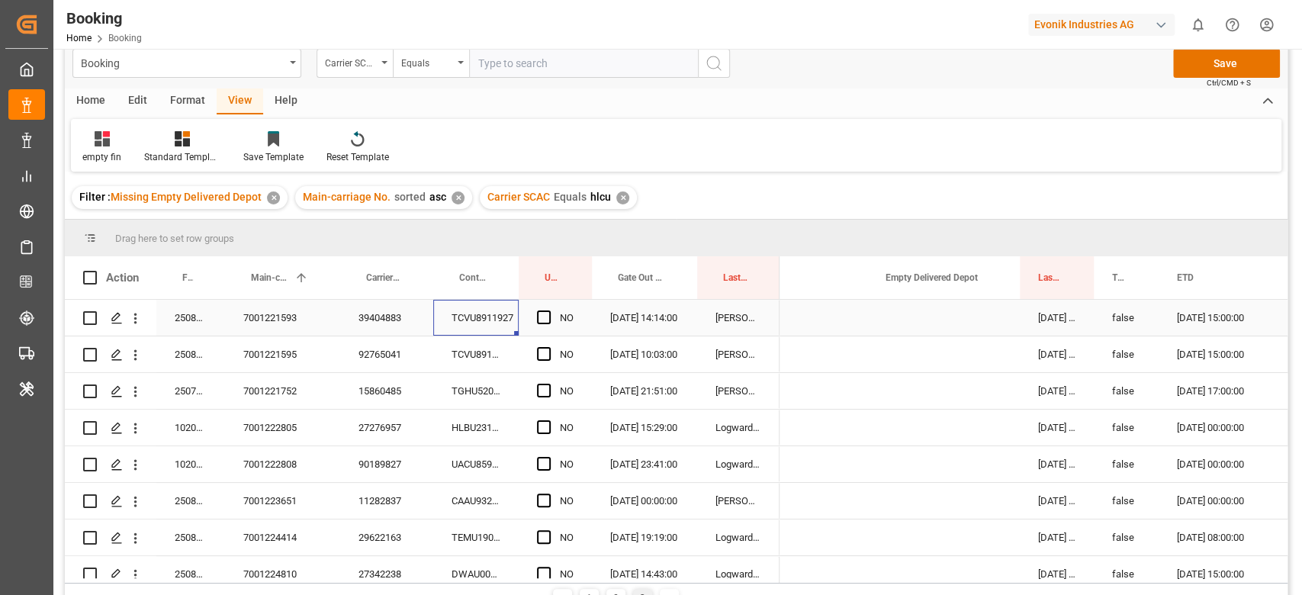
click at [458, 312] on div "TCVU8911927" at bounding box center [475, 318] width 85 height 36
click at [539, 314] on span "Press SPACE to select this row." at bounding box center [544, 317] width 14 height 14
click at [548, 310] on input "Press SPACE to select this row." at bounding box center [548, 310] width 0 height 0
click at [450, 435] on div "HLBU2316604" at bounding box center [475, 428] width 85 height 36
click at [541, 417] on div "Press SPACE to select this row." at bounding box center [548, 427] width 23 height 35
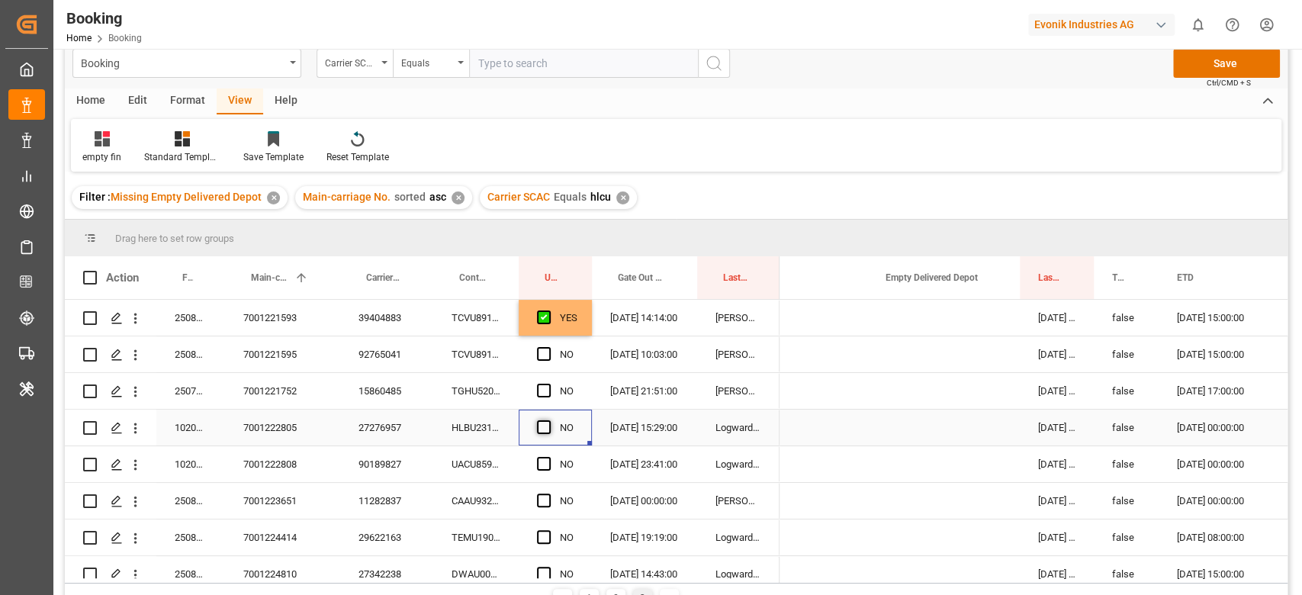
click at [543, 426] on span "Press SPACE to select this row." at bounding box center [544, 427] width 14 height 14
click at [548, 420] on input "Press SPACE to select this row." at bounding box center [548, 420] width 0 height 0
click at [470, 471] on div "UACU8592449" at bounding box center [475, 464] width 85 height 36
click at [539, 457] on span "Press SPACE to select this row." at bounding box center [544, 464] width 14 height 14
click at [548, 457] on input "Press SPACE to select this row." at bounding box center [548, 457] width 0 height 0
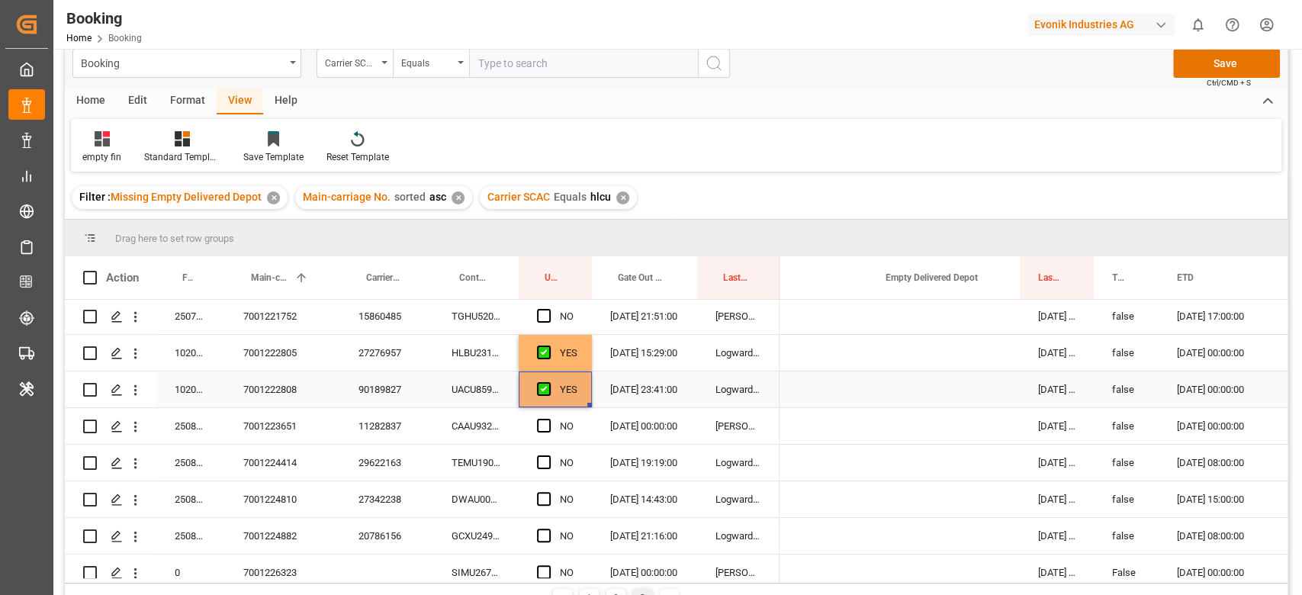
scroll to position [101, 0]
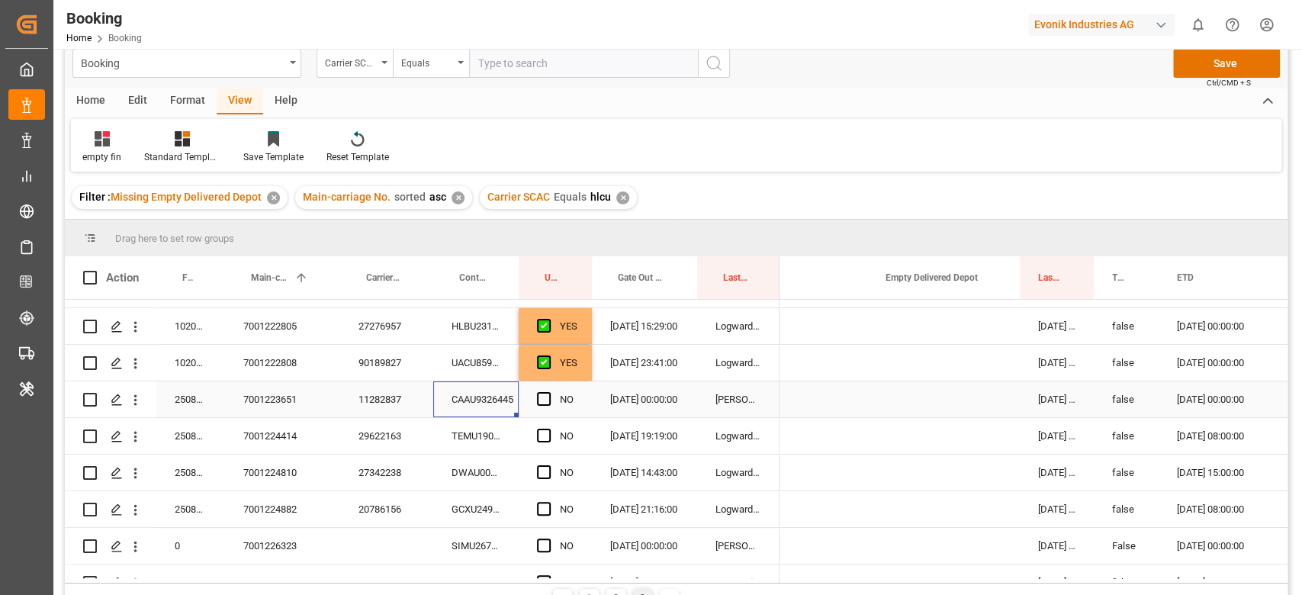
click at [476, 400] on div "CAAU9326445" at bounding box center [475, 399] width 85 height 36
click at [543, 394] on span "Press SPACE to select this row." at bounding box center [544, 399] width 14 height 14
click at [548, 392] on input "Press SPACE to select this row." at bounding box center [548, 392] width 0 height 0
click at [462, 445] on div "TEMU1905597" at bounding box center [475, 436] width 85 height 36
click at [551, 433] on div "Press SPACE to select this row." at bounding box center [548, 436] width 23 height 35
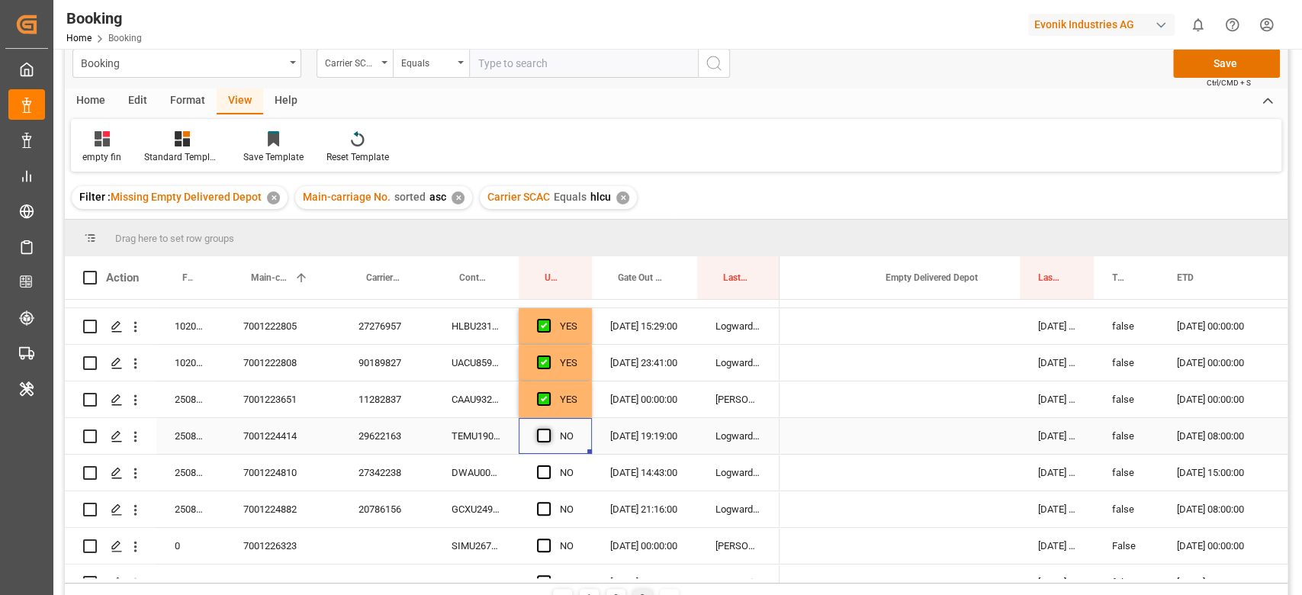
click at [541, 432] on span "Press SPACE to select this row." at bounding box center [544, 436] width 14 height 14
click at [548, 429] on input "Press SPACE to select this row." at bounding box center [548, 429] width 0 height 0
click at [497, 472] on div "DWAU0007280" at bounding box center [475, 473] width 85 height 36
click at [542, 468] on span "Press SPACE to select this row." at bounding box center [544, 472] width 14 height 14
click at [548, 465] on input "Press SPACE to select this row." at bounding box center [548, 465] width 0 height 0
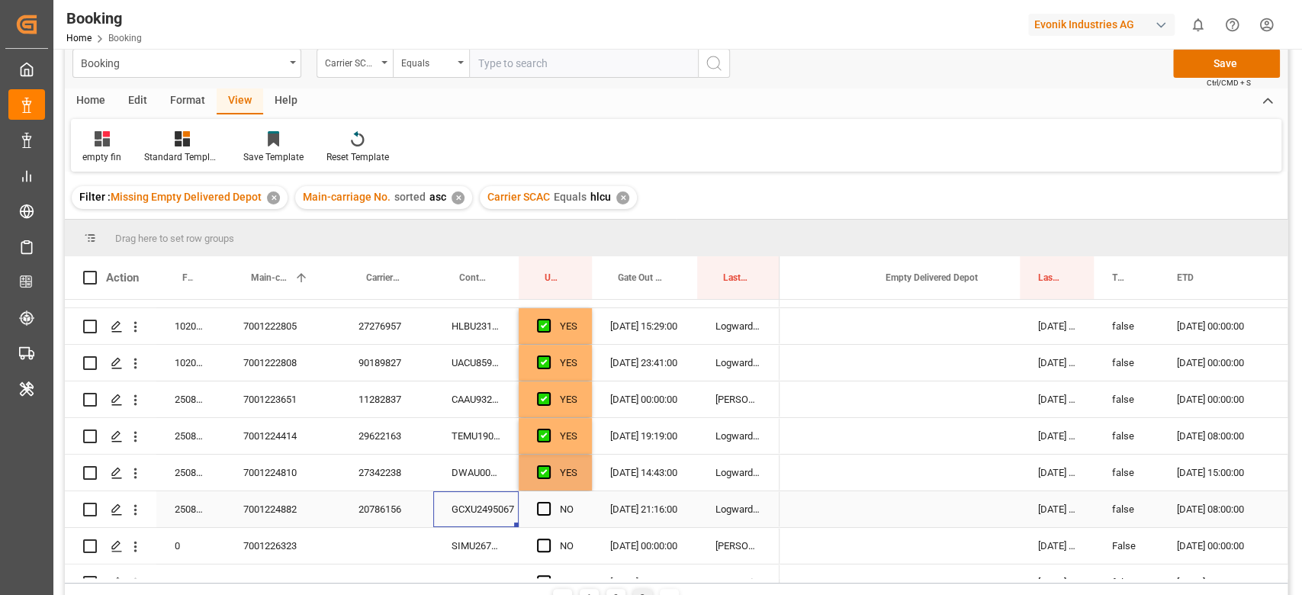
click at [514, 503] on div "GCXU2495067" at bounding box center [475, 509] width 85 height 36
click at [536, 510] on div "NO" at bounding box center [555, 509] width 73 height 36
click at [540, 510] on span "Press SPACE to select this row." at bounding box center [544, 509] width 14 height 14
click at [548, 502] on input "Press SPACE to select this row." at bounding box center [548, 502] width 0 height 0
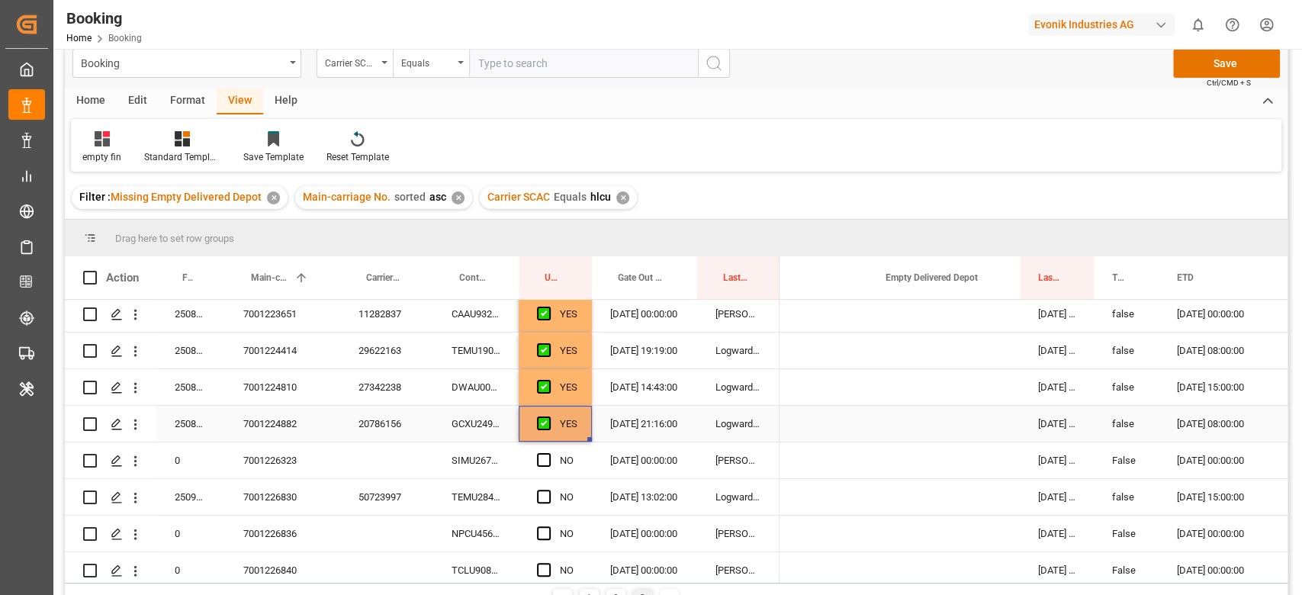
scroll to position [305, 0]
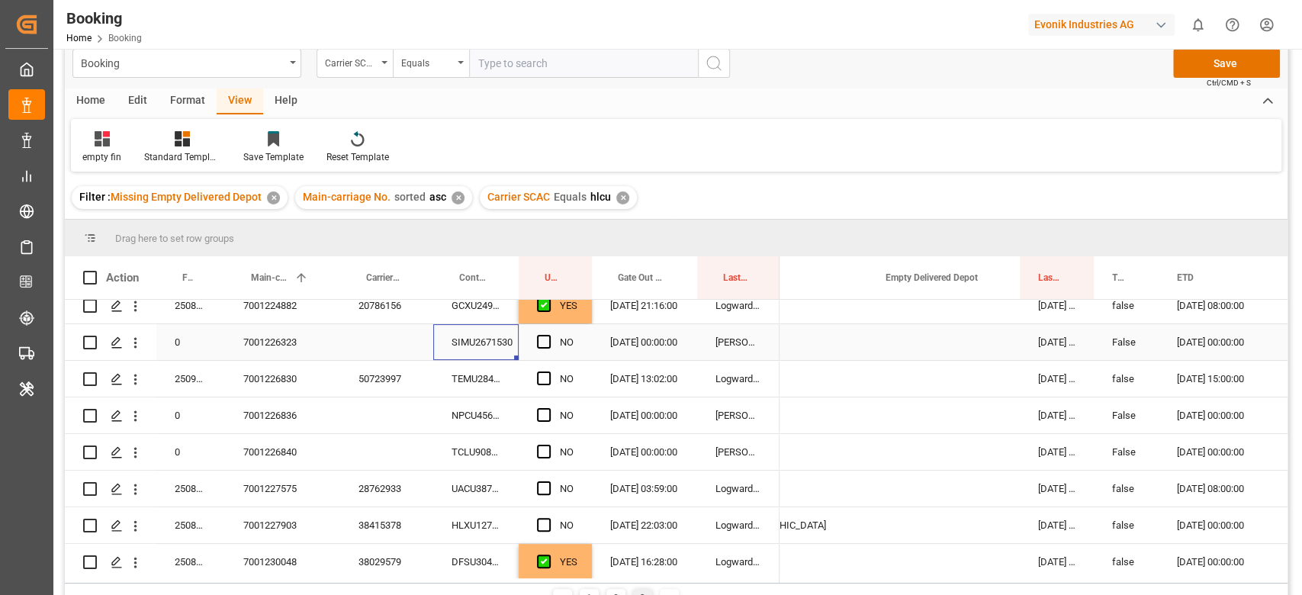
click at [487, 344] on div "SIMU2671530" at bounding box center [475, 342] width 85 height 36
click at [548, 346] on span "Press SPACE to select this row." at bounding box center [544, 342] width 14 height 14
click at [548, 335] on input "Press SPACE to select this row." at bounding box center [548, 335] width 0 height 0
click at [502, 369] on div "TEMU2845851" at bounding box center [475, 379] width 85 height 36
click at [542, 378] on span "Press SPACE to select this row." at bounding box center [544, 378] width 14 height 14
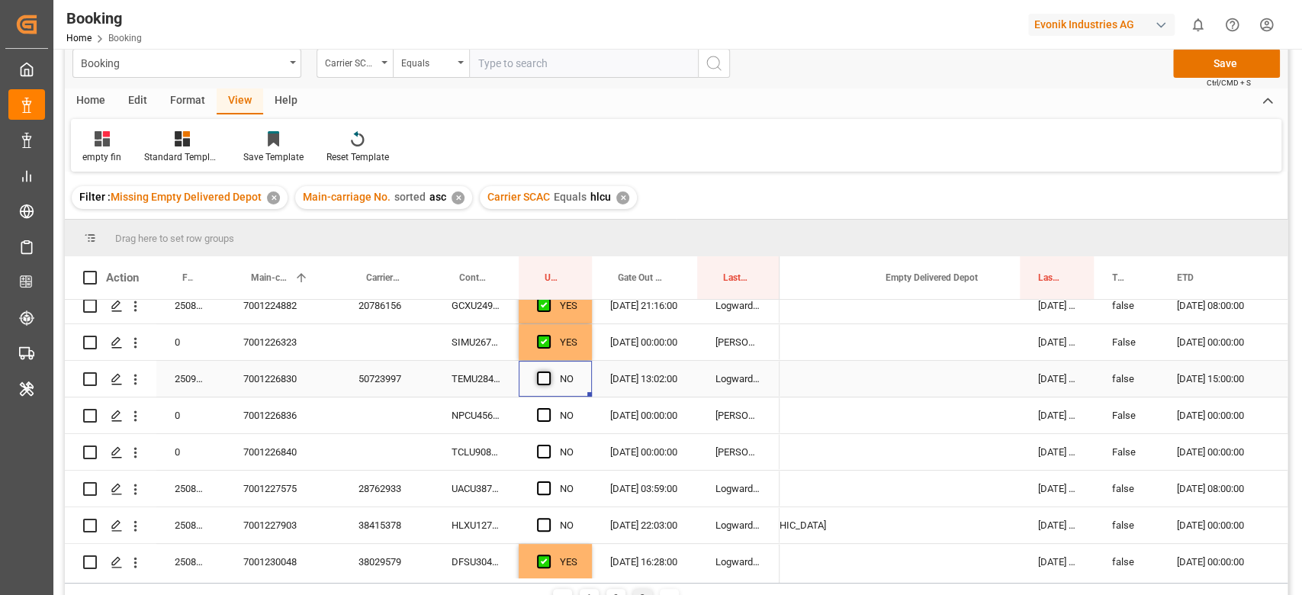
click at [548, 371] on input "Press SPACE to select this row." at bounding box center [548, 371] width 0 height 0
click at [496, 418] on div "NPCU4560089" at bounding box center [475, 415] width 85 height 36
click at [543, 410] on span "Press SPACE to select this row." at bounding box center [544, 415] width 14 height 14
click at [548, 408] on input "Press SPACE to select this row." at bounding box center [548, 408] width 0 height 0
click at [489, 457] on div "TCLU9082902" at bounding box center [475, 452] width 85 height 36
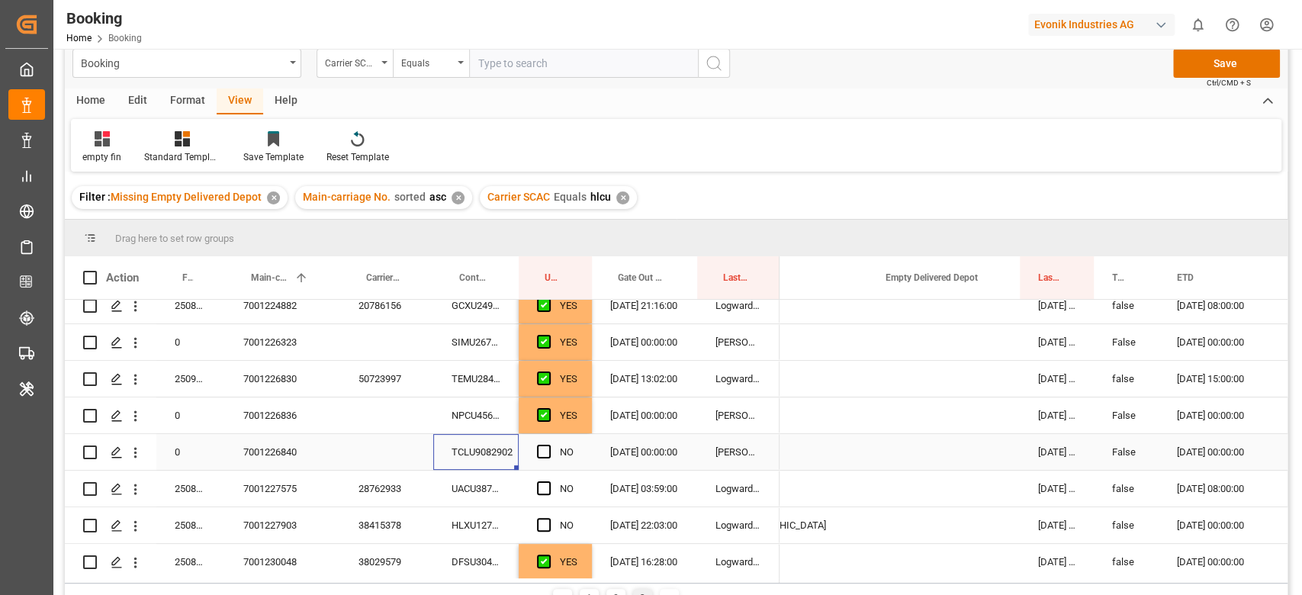
click at [542, 450] on span "Press SPACE to select this row." at bounding box center [544, 452] width 14 height 14
click at [548, 445] on input "Press SPACE to select this row." at bounding box center [548, 445] width 0 height 0
click at [449, 491] on div "UACU3872998" at bounding box center [475, 489] width 85 height 36
click at [531, 487] on div "NO" at bounding box center [555, 489] width 73 height 36
click at [543, 487] on span "Press SPACE to select this row." at bounding box center [544, 488] width 14 height 14
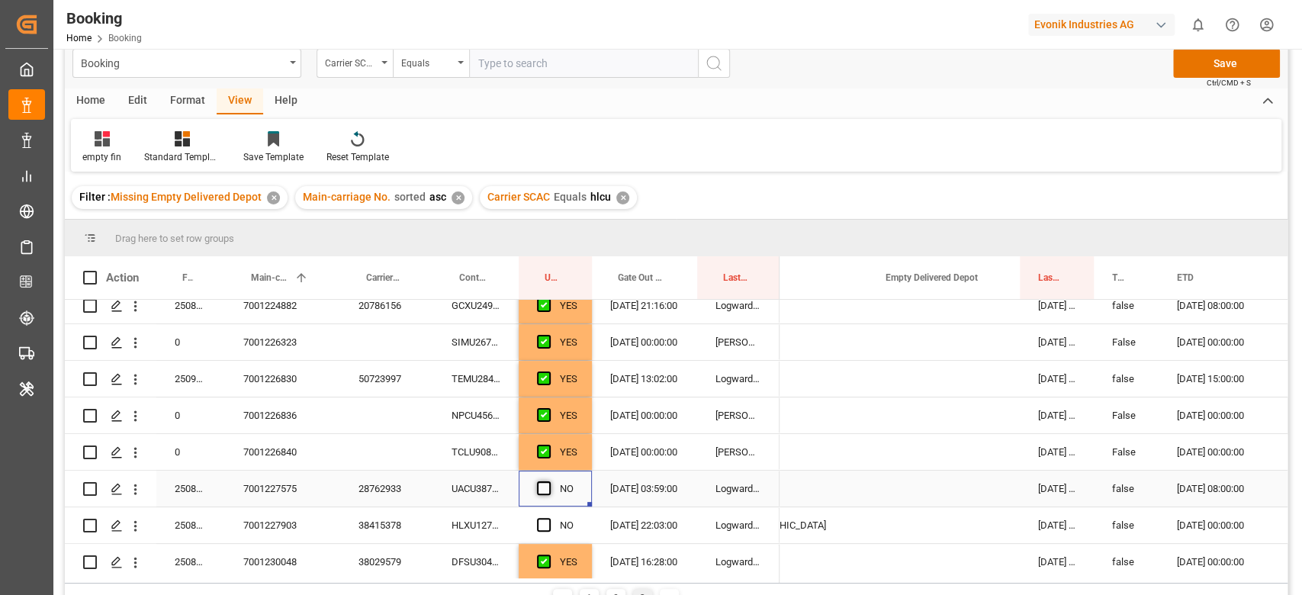
click at [548, 481] on input "Press SPACE to select this row." at bounding box center [548, 481] width 0 height 0
click at [482, 516] on div "HLXU1270450" at bounding box center [475, 525] width 85 height 36
click at [543, 526] on span "Press SPACE to select this row." at bounding box center [544, 525] width 14 height 14
click at [548, 518] on input "Press SPACE to select this row." at bounding box center [548, 518] width 0 height 0
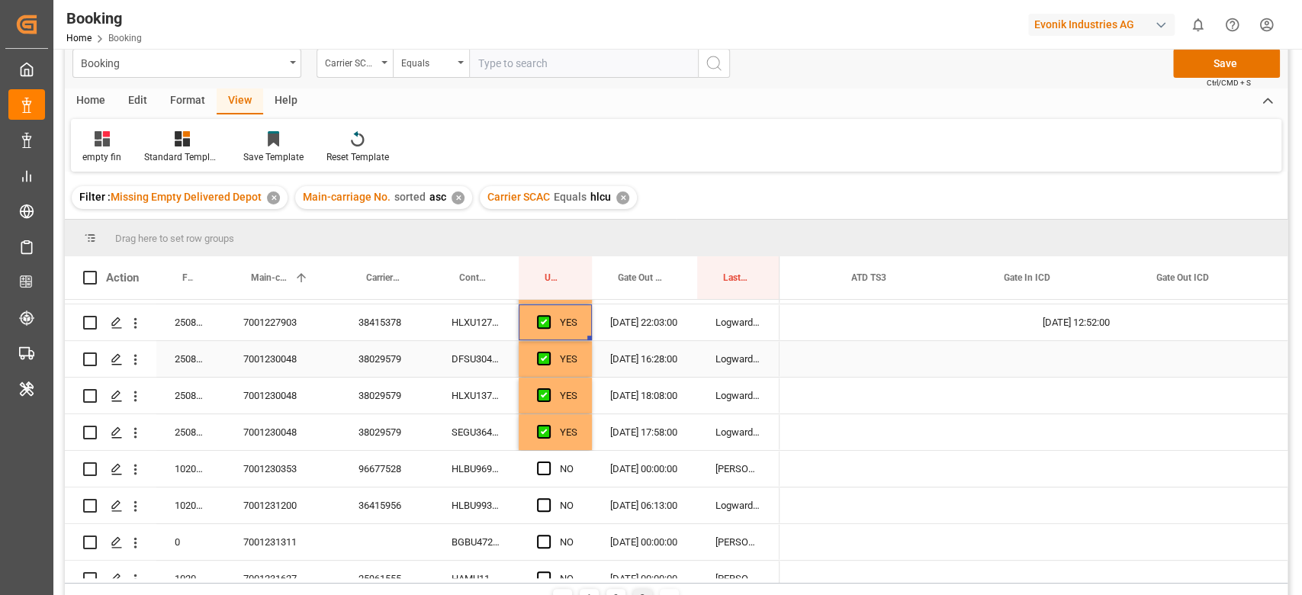
scroll to position [0, 5343]
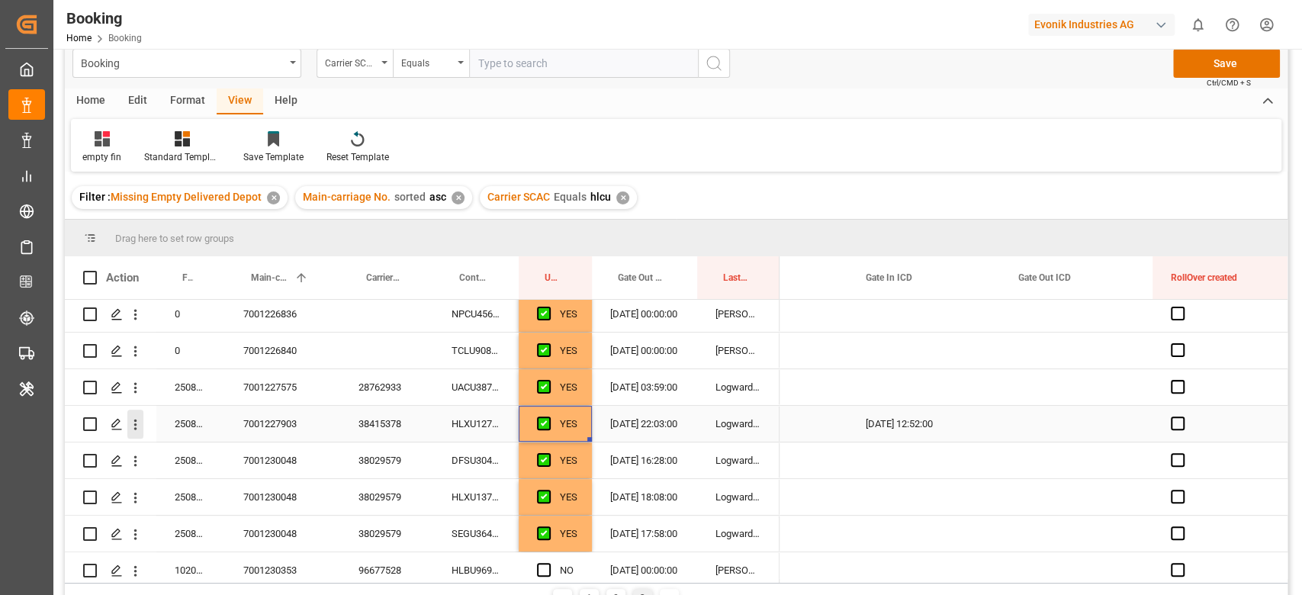
click at [137, 422] on icon "open menu" at bounding box center [135, 425] width 16 height 16
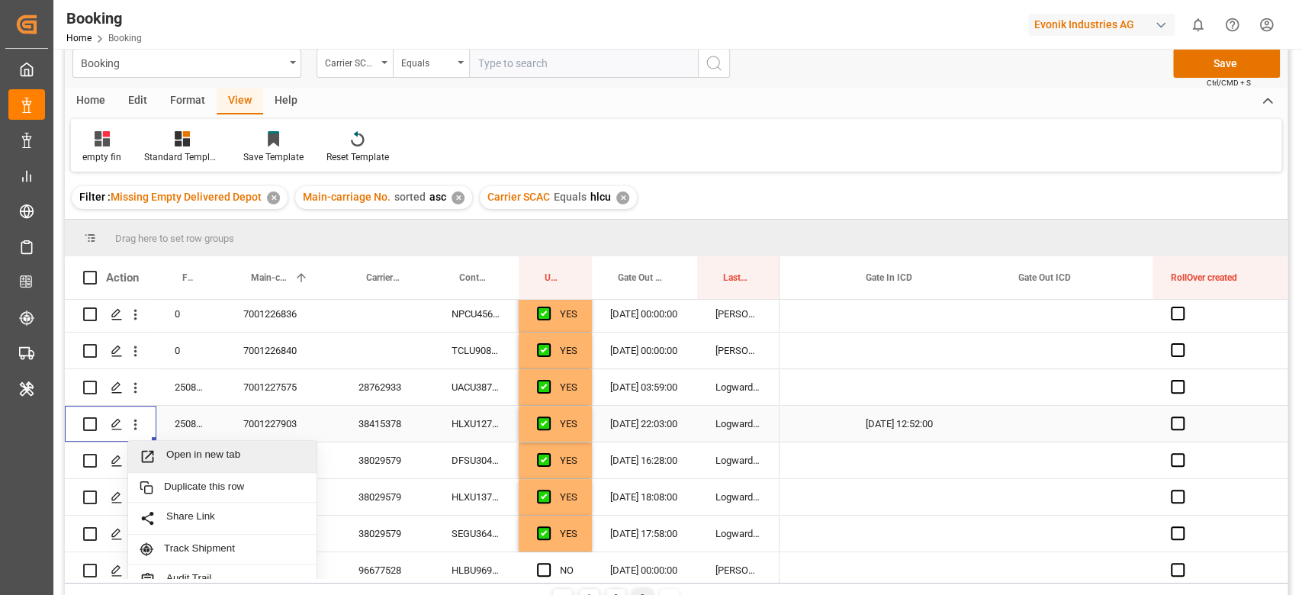
click at [171, 449] on span "Open in new tab" at bounding box center [235, 457] width 139 height 16
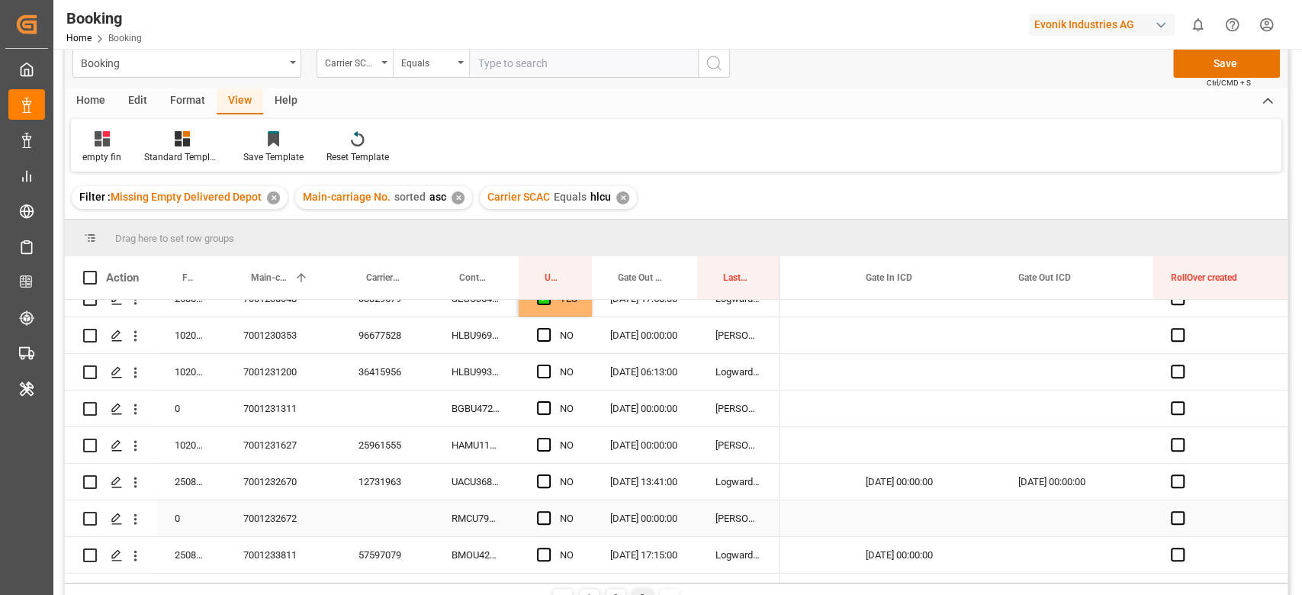
scroll to position [610, 0]
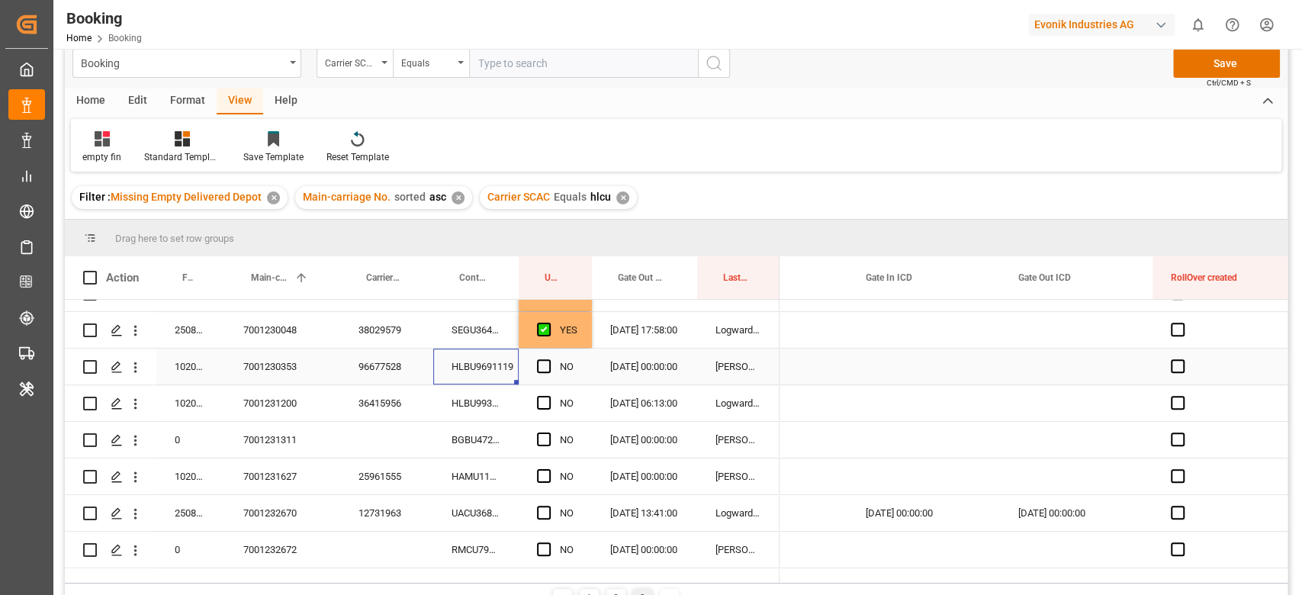
click at [463, 369] on div "HLBU9691119" at bounding box center [475, 367] width 85 height 36
click at [478, 410] on div "HLBU9934287" at bounding box center [475, 403] width 85 height 36
click at [354, 369] on div "96677528" at bounding box center [386, 367] width 93 height 36
click at [448, 402] on div "HLBU9934287" at bounding box center [475, 403] width 85 height 36
click at [543, 406] on span "Press SPACE to select this row." at bounding box center [544, 403] width 14 height 14
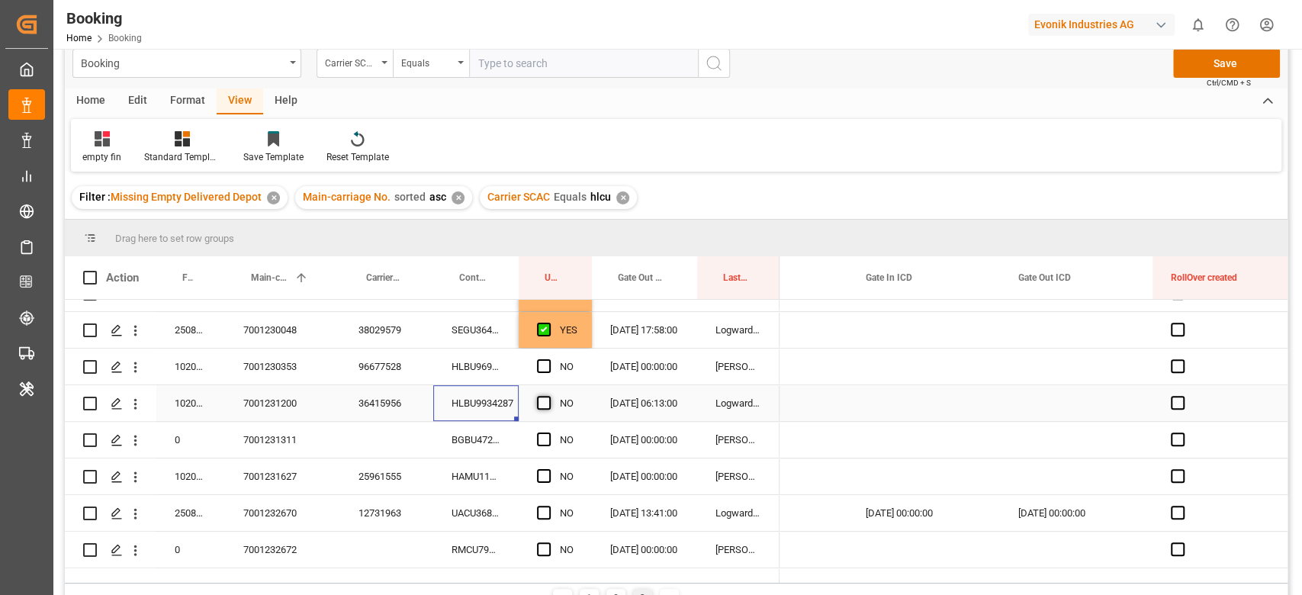
click at [548, 396] on input "Press SPACE to select this row." at bounding box center [548, 396] width 0 height 0
click at [514, 437] on div "BGBU4728862" at bounding box center [475, 440] width 85 height 36
click at [537, 441] on span "Press SPACE to select this row." at bounding box center [544, 440] width 14 height 14
click at [548, 433] on input "Press SPACE to select this row." at bounding box center [548, 433] width 0 height 0
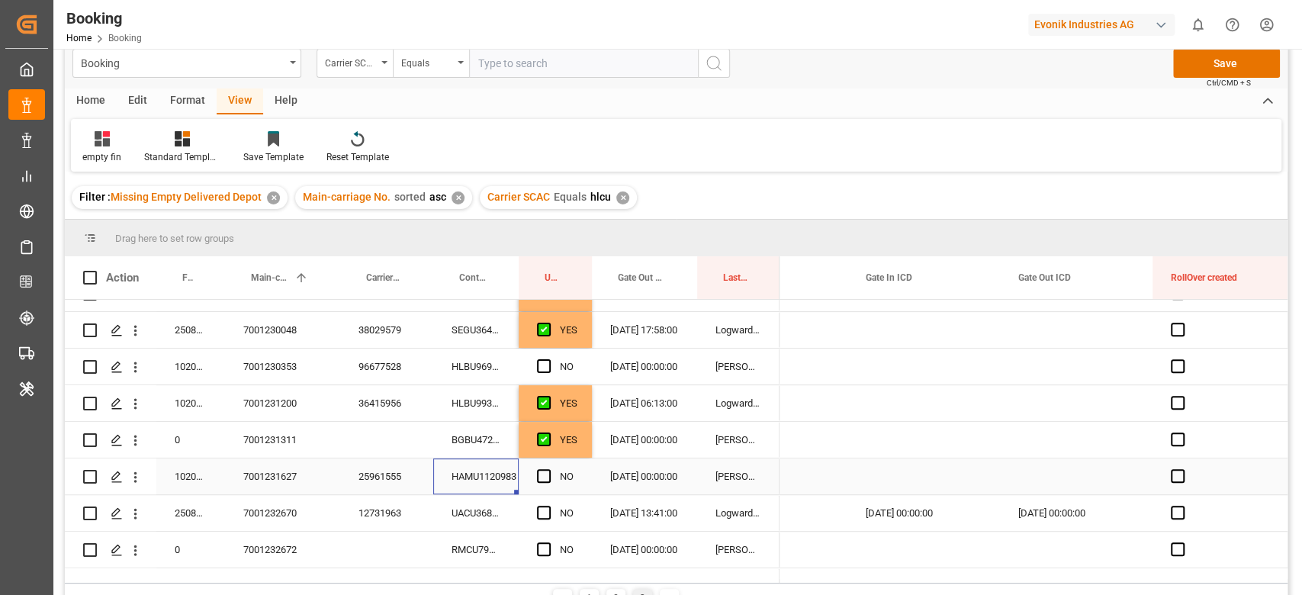
click at [507, 483] on div "HAMU1120983" at bounding box center [475, 476] width 85 height 36
click at [544, 461] on div "Press SPACE to select this row." at bounding box center [548, 476] width 23 height 35
click at [536, 475] on div "NO" at bounding box center [555, 476] width 73 height 36
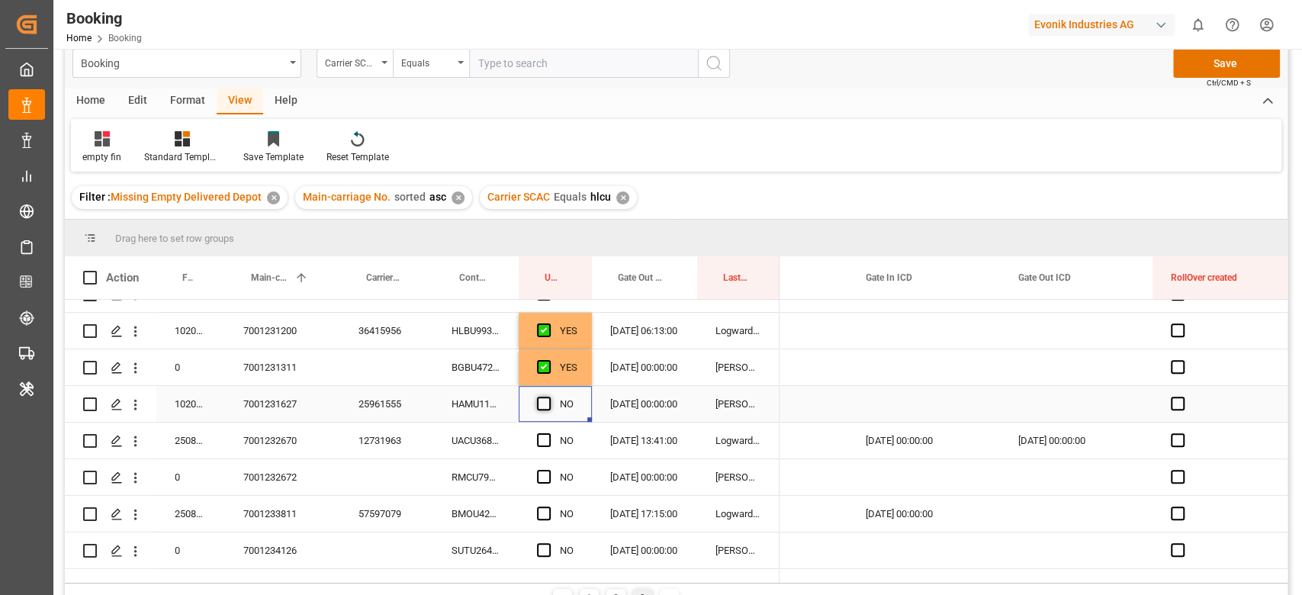
scroll to position [712, 0]
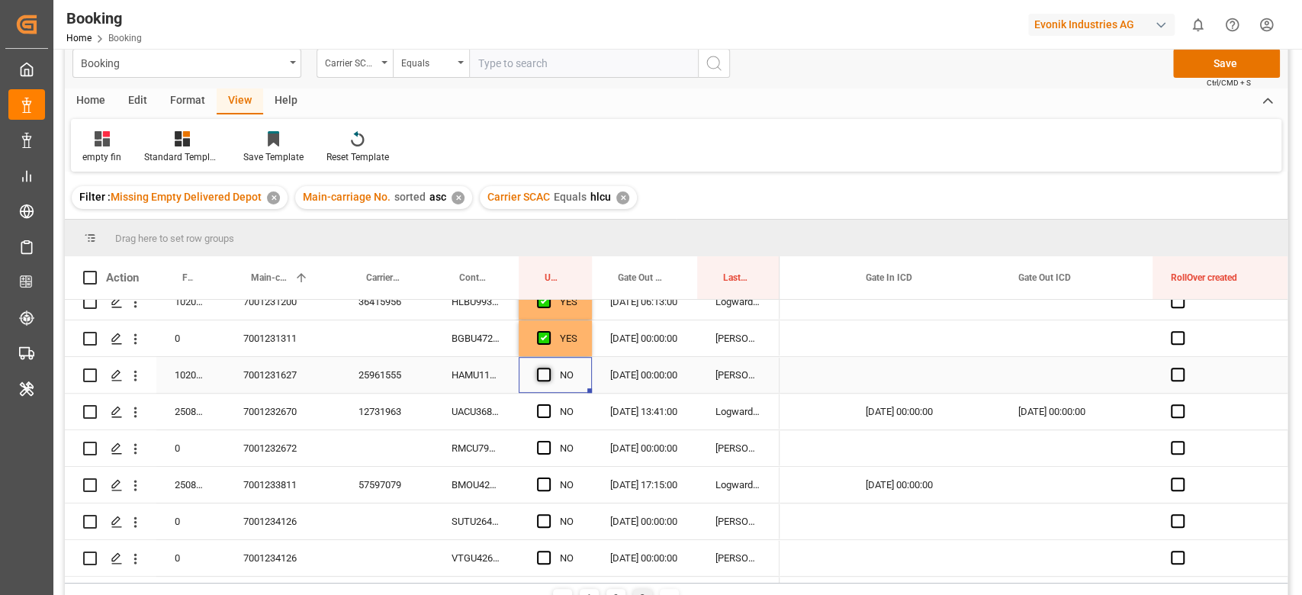
click at [542, 374] on span "Press SPACE to select this row." at bounding box center [544, 375] width 14 height 14
click at [548, 368] on input "Press SPACE to select this row." at bounding box center [548, 368] width 0 height 0
click at [496, 403] on div "UACU3685390" at bounding box center [475, 412] width 85 height 36
click at [537, 408] on span "Press SPACE to select this row." at bounding box center [544, 411] width 14 height 14
click at [548, 404] on input "Press SPACE to select this row." at bounding box center [548, 404] width 0 height 0
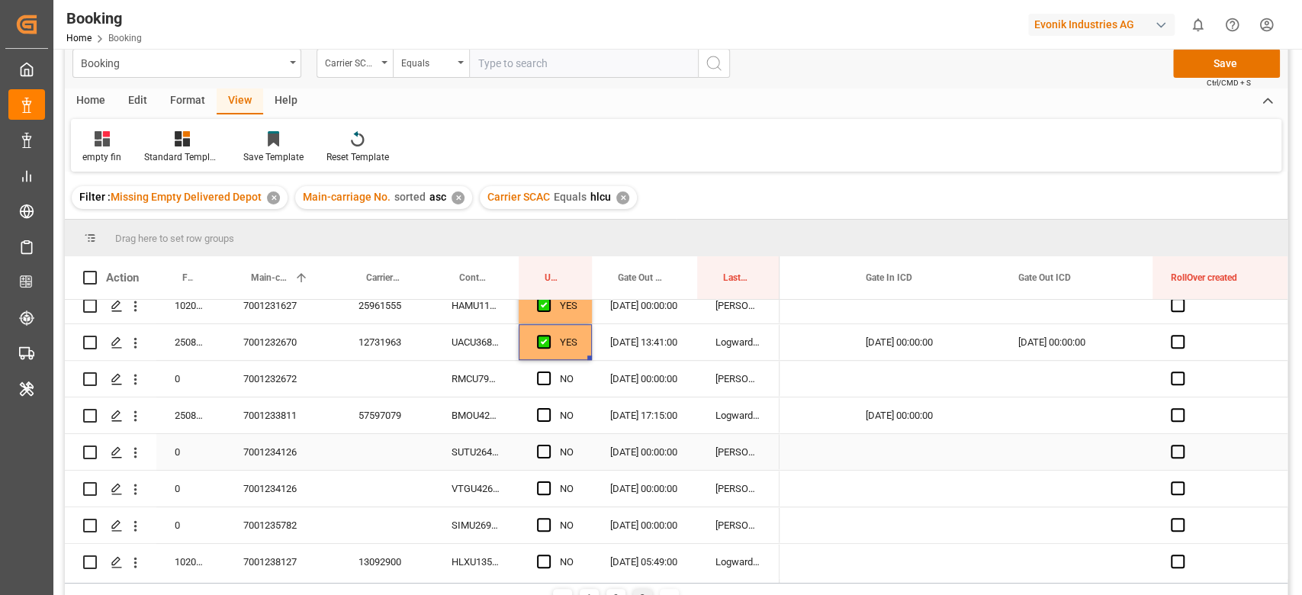
scroll to position [813, 0]
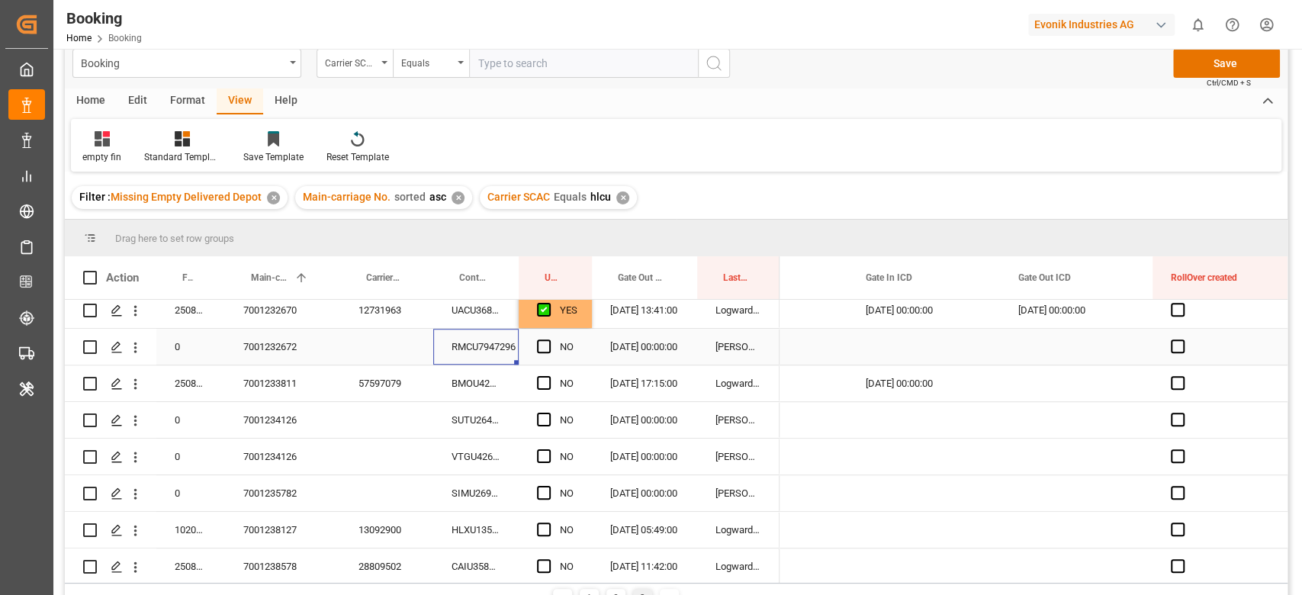
click at [465, 343] on div "RMCU7947296" at bounding box center [475, 347] width 85 height 36
click at [543, 343] on span "Press SPACE to select this row." at bounding box center [544, 346] width 14 height 14
click at [548, 339] on input "Press SPACE to select this row." at bounding box center [548, 339] width 0 height 0
click at [513, 384] on div "BMOU4284761" at bounding box center [475, 383] width 85 height 36
click at [1056, 381] on div "Press SPACE to select this row." at bounding box center [1076, 383] width 153 height 36
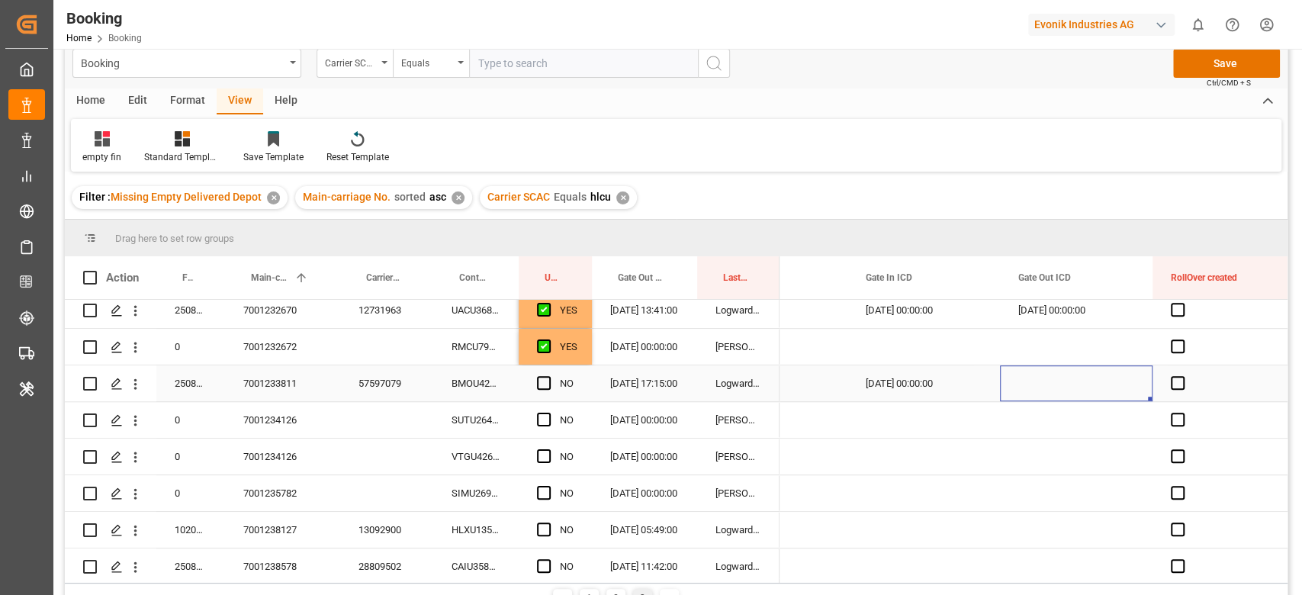
click at [1056, 381] on div "Press SPACE to select this row." at bounding box center [1076, 383] width 153 height 36
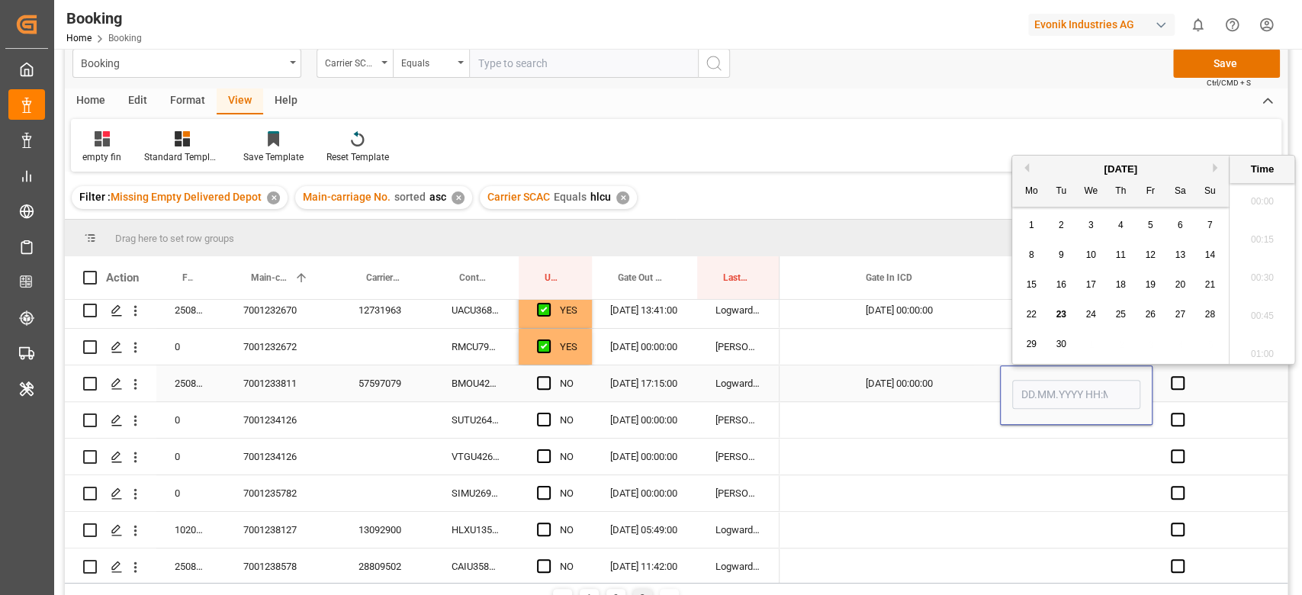
scroll to position [2598, 0]
click at [1035, 310] on div "22" at bounding box center [1031, 315] width 19 height 18
type input "[DATE] 00:00"
click at [920, 357] on div "Press SPACE to select this row." at bounding box center [923, 347] width 153 height 36
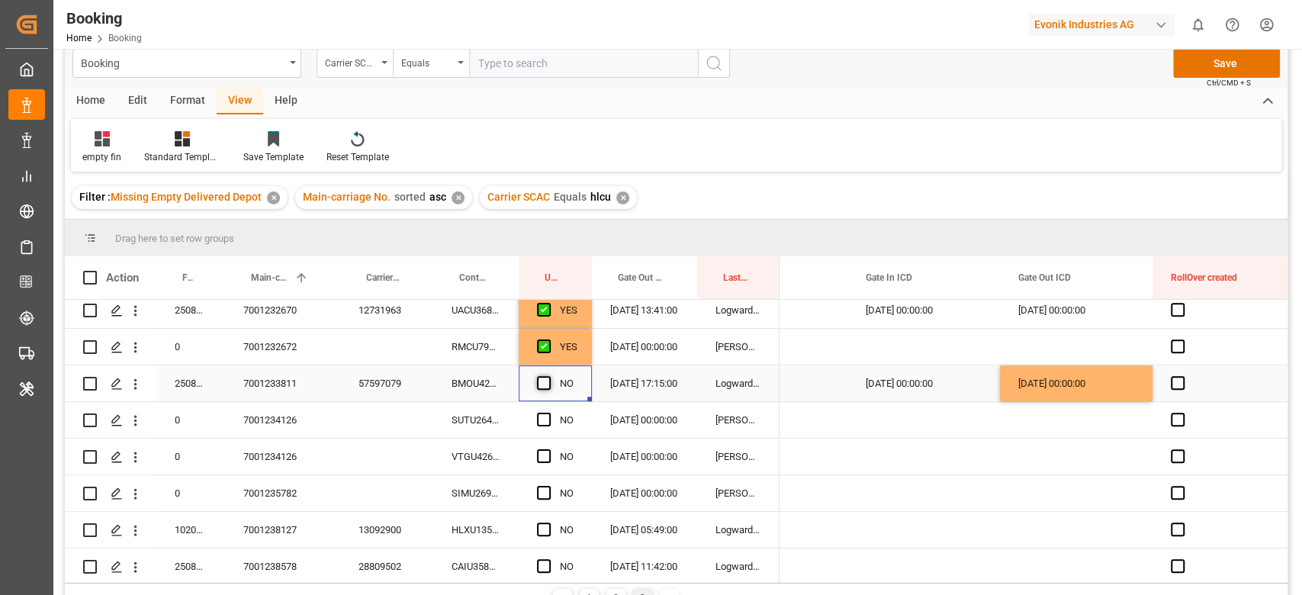
click at [543, 382] on span "Press SPACE to select this row." at bounding box center [544, 383] width 14 height 14
click at [548, 376] on input "Press SPACE to select this row." at bounding box center [548, 376] width 0 height 0
click at [500, 423] on div "SUTU2642253" at bounding box center [475, 420] width 85 height 36
click at [539, 418] on span "Press SPACE to select this row." at bounding box center [544, 420] width 14 height 14
click at [548, 413] on input "Press SPACE to select this row." at bounding box center [548, 413] width 0 height 0
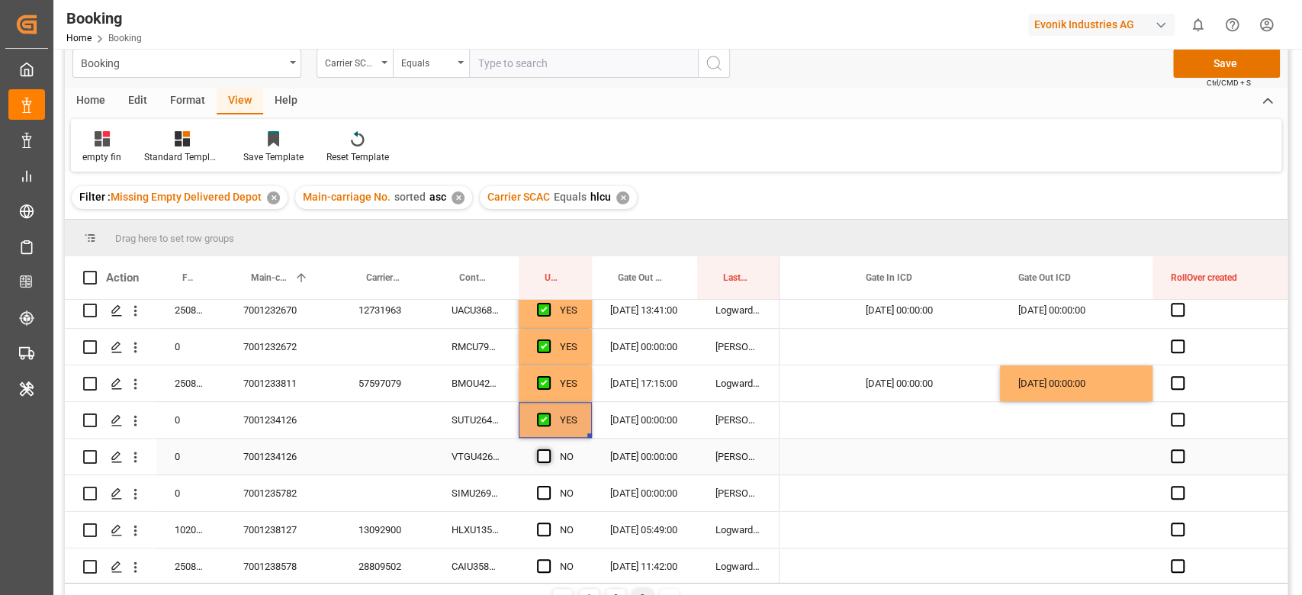
click at [548, 456] on span "Press SPACE to select this row." at bounding box center [544, 456] width 14 height 14
click at [548, 449] on input "Press SPACE to select this row." at bounding box center [548, 449] width 0 height 0
click at [496, 497] on div "SIMU2697318" at bounding box center [475, 493] width 85 height 36
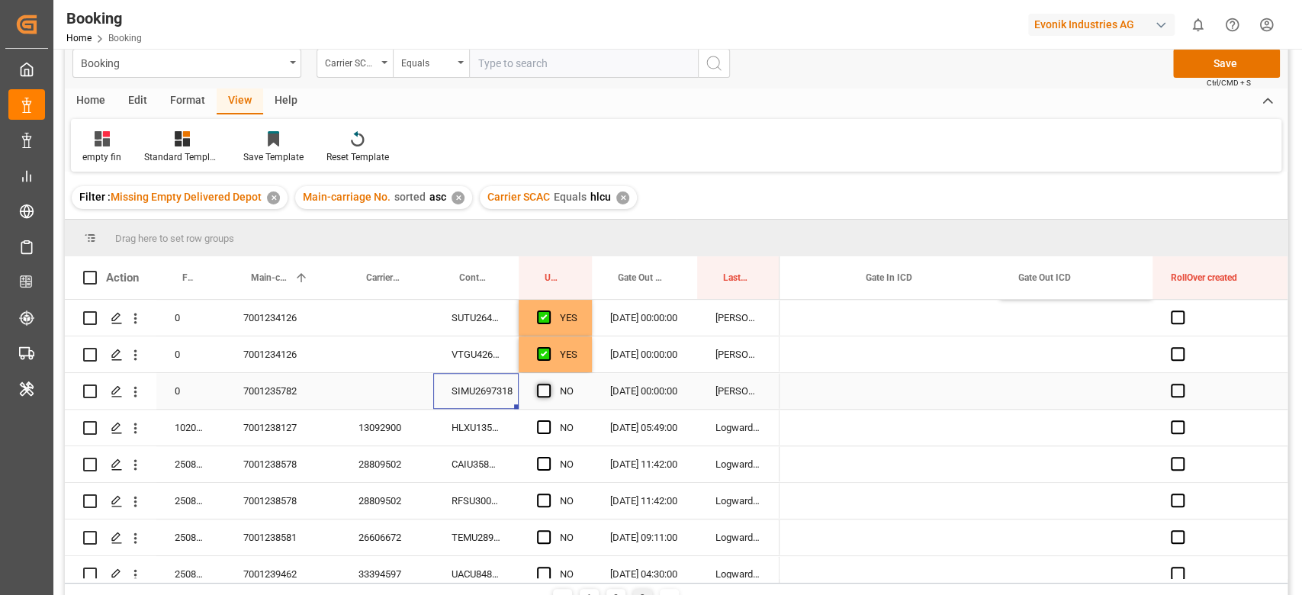
click at [543, 389] on span "Press SPACE to select this row." at bounding box center [544, 391] width 14 height 14
click at [548, 384] on input "Press SPACE to select this row." at bounding box center [548, 384] width 0 height 0
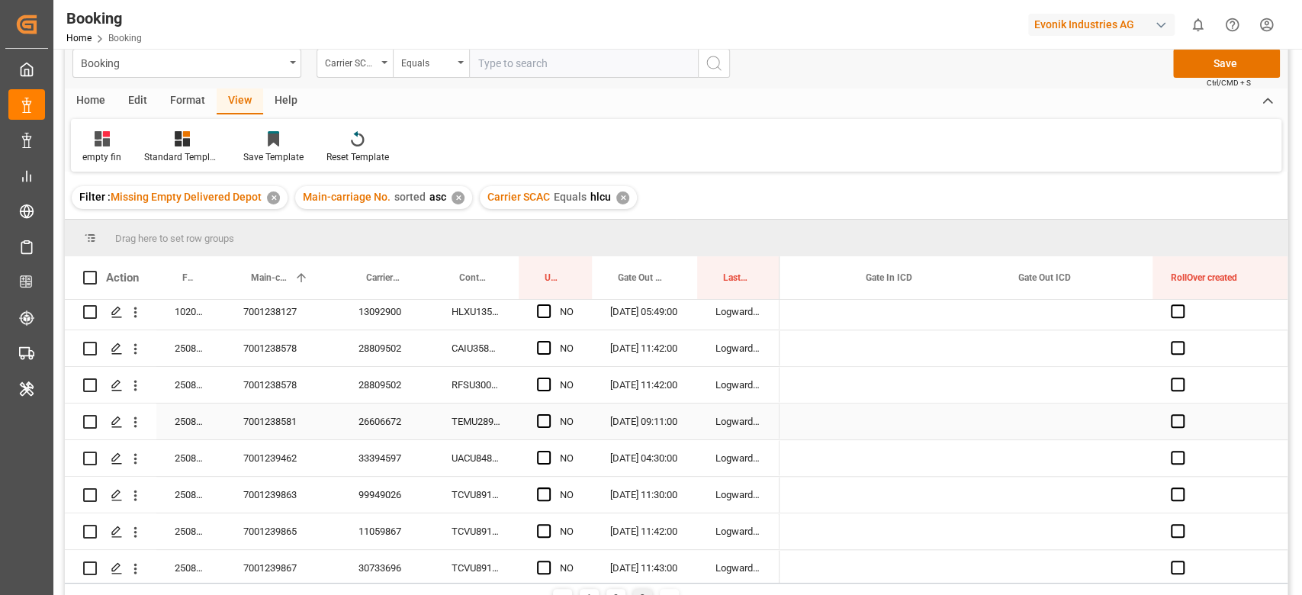
scroll to position [930, 0]
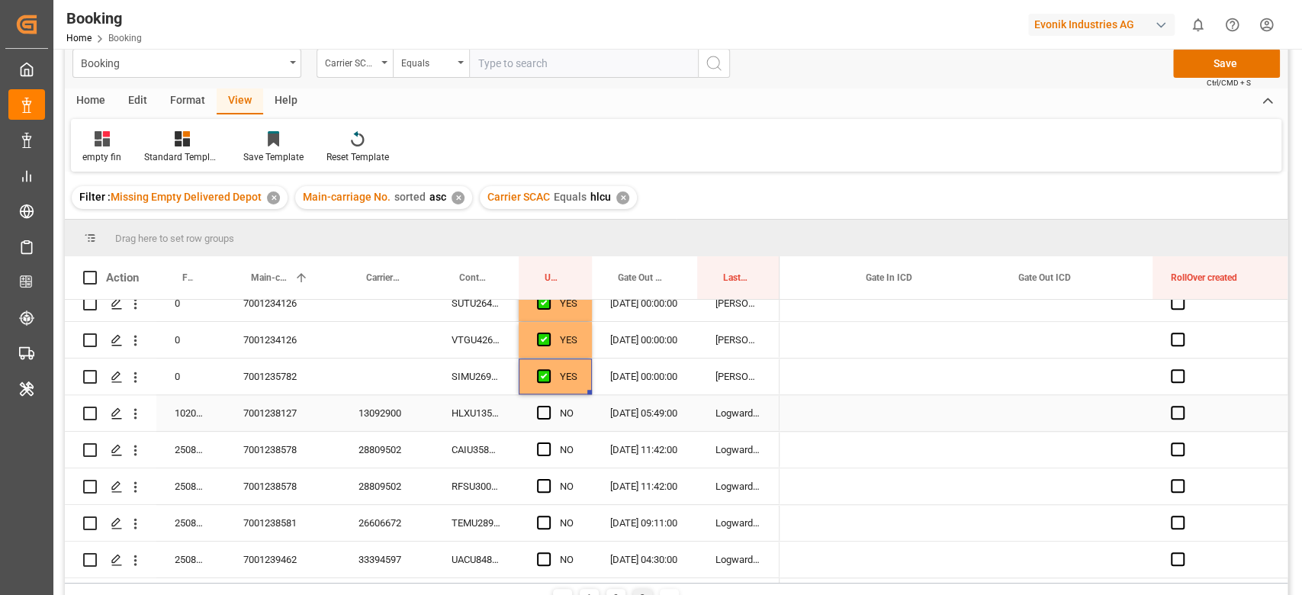
click at [474, 411] on div "HLXU1353299" at bounding box center [475, 413] width 85 height 36
click at [542, 415] on span "Press SPACE to select this row." at bounding box center [544, 413] width 14 height 14
click at [548, 406] on input "Press SPACE to select this row." at bounding box center [548, 406] width 0 height 0
click at [506, 458] on div "CAIU3589386" at bounding box center [475, 450] width 85 height 36
click at [531, 444] on div "NO" at bounding box center [555, 450] width 73 height 36
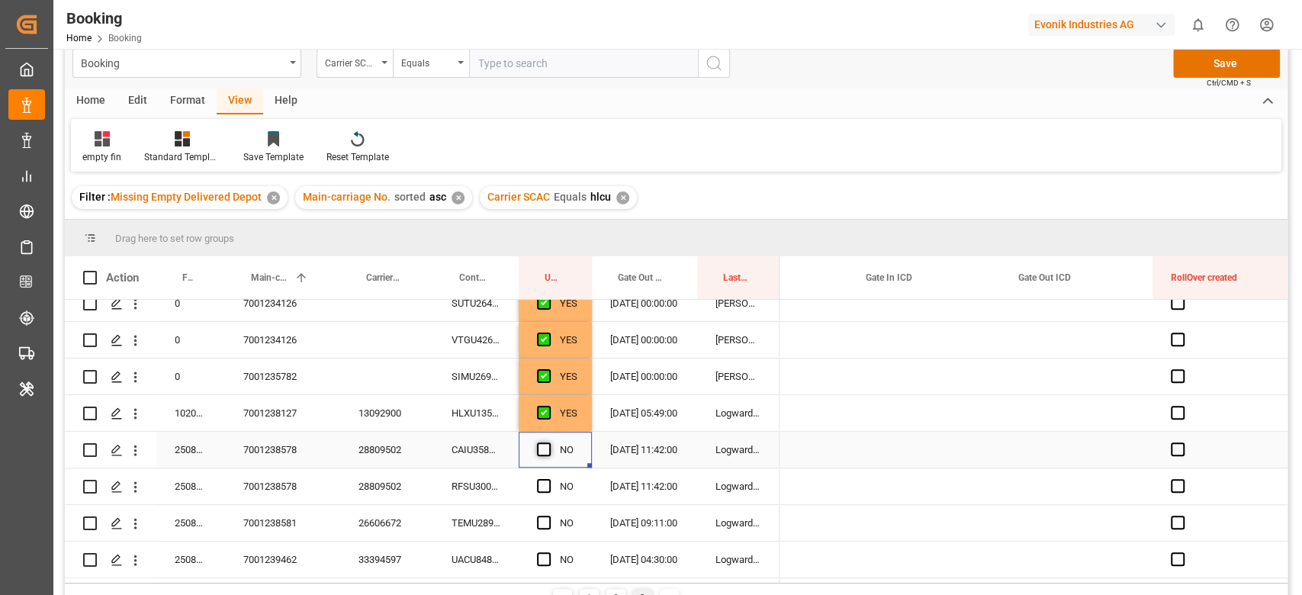
click at [538, 449] on span "Press SPACE to select this row." at bounding box center [544, 449] width 14 height 14
click at [548, 442] on input "Press SPACE to select this row." at bounding box center [548, 442] width 0 height 0
click at [504, 497] on div "RFSU3000758" at bounding box center [475, 486] width 85 height 36
click at [547, 478] on div "Press SPACE to select this row." at bounding box center [548, 486] width 23 height 35
click at [539, 486] on span "Press SPACE to select this row." at bounding box center [544, 486] width 14 height 14
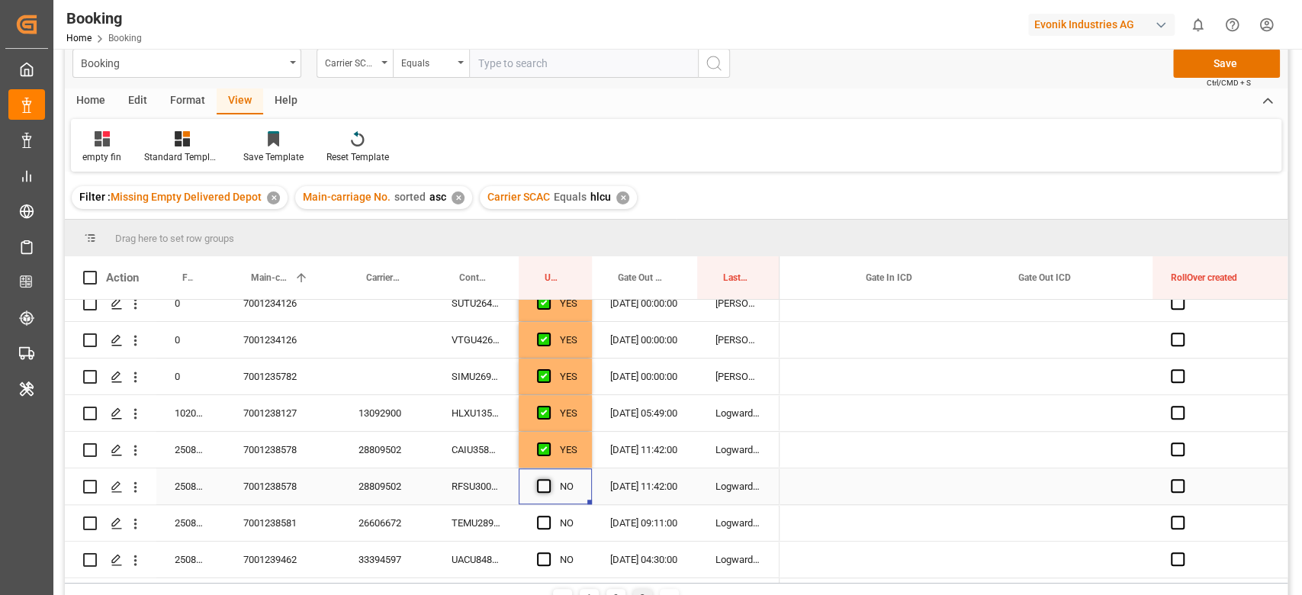
click at [548, 479] on input "Press SPACE to select this row." at bounding box center [548, 479] width 0 height 0
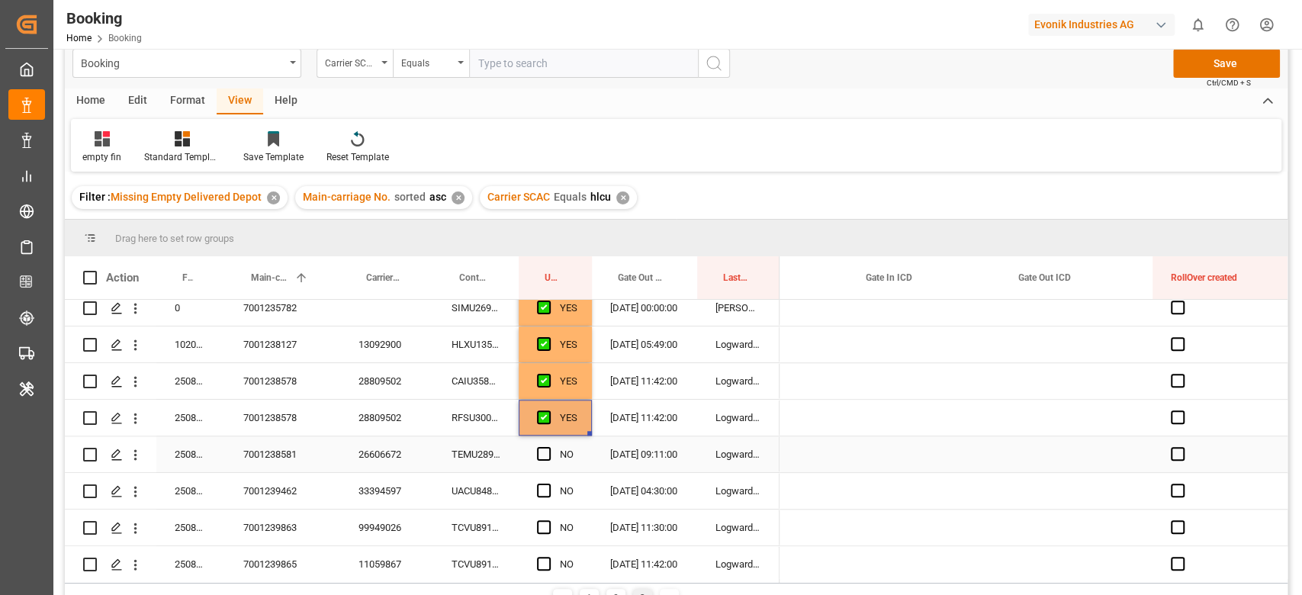
scroll to position [1031, 0]
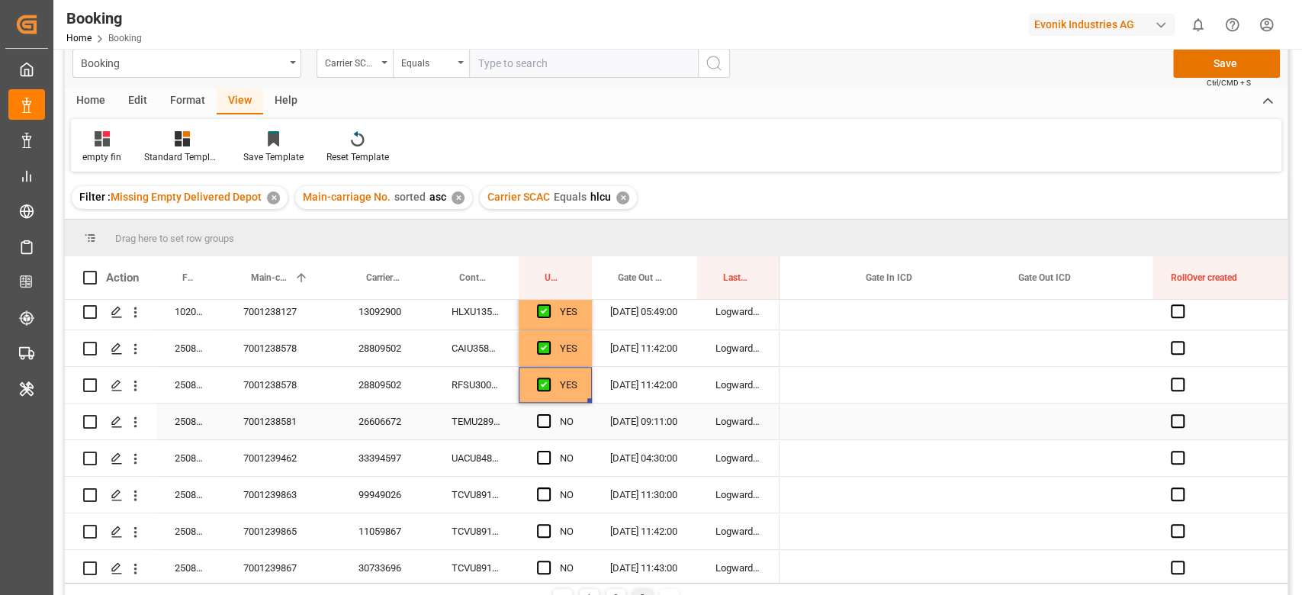
click at [483, 412] on div "TEMU2893551" at bounding box center [475, 422] width 85 height 36
drag, startPoint x: 546, startPoint y: 418, endPoint x: 512, endPoint y: 447, distance: 44.9
click at [545, 417] on span "Press SPACE to select this row." at bounding box center [544, 421] width 14 height 14
click at [548, 414] on input "Press SPACE to select this row." at bounding box center [548, 414] width 0 height 0
click at [507, 449] on div "UACU8482225" at bounding box center [475, 458] width 85 height 36
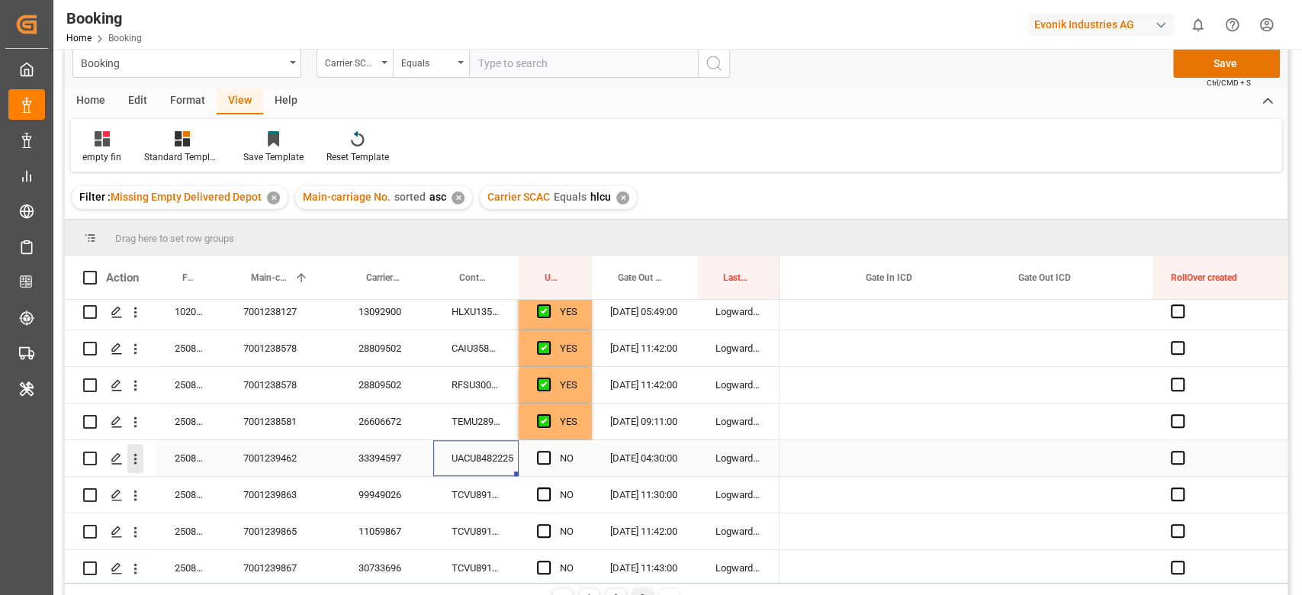
click at [137, 456] on icon "open menu" at bounding box center [135, 459] width 16 height 16
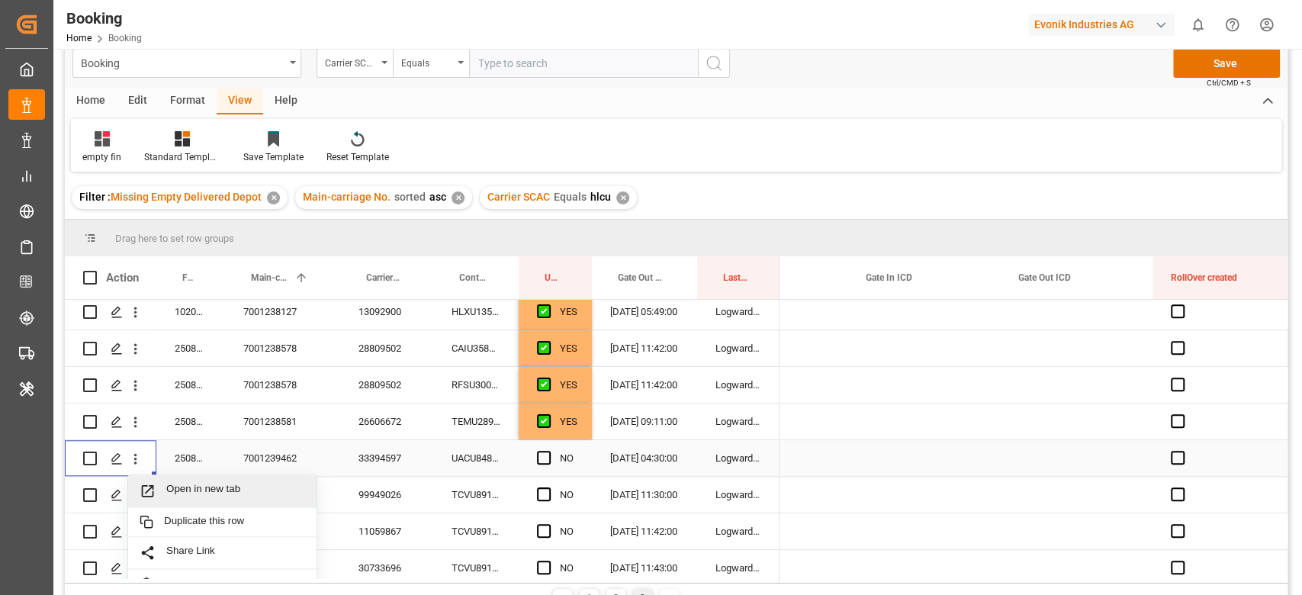
click at [219, 485] on span "Open in new tab" at bounding box center [235, 491] width 139 height 16
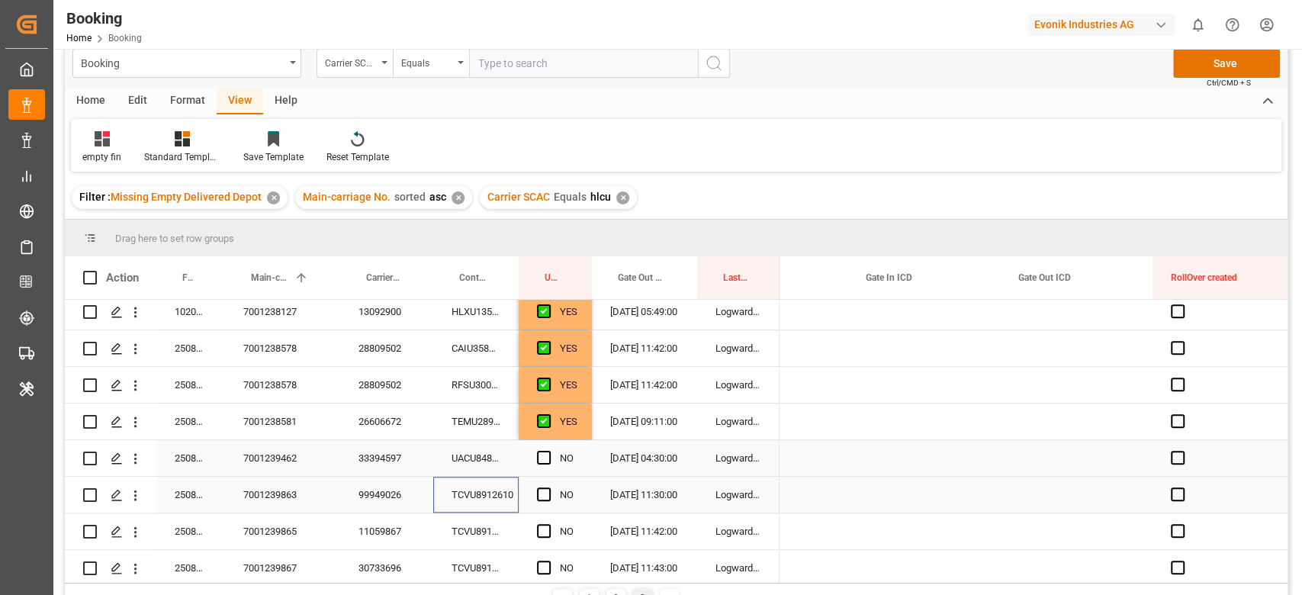
click at [486, 492] on div "TCVU8912610" at bounding box center [475, 495] width 85 height 36
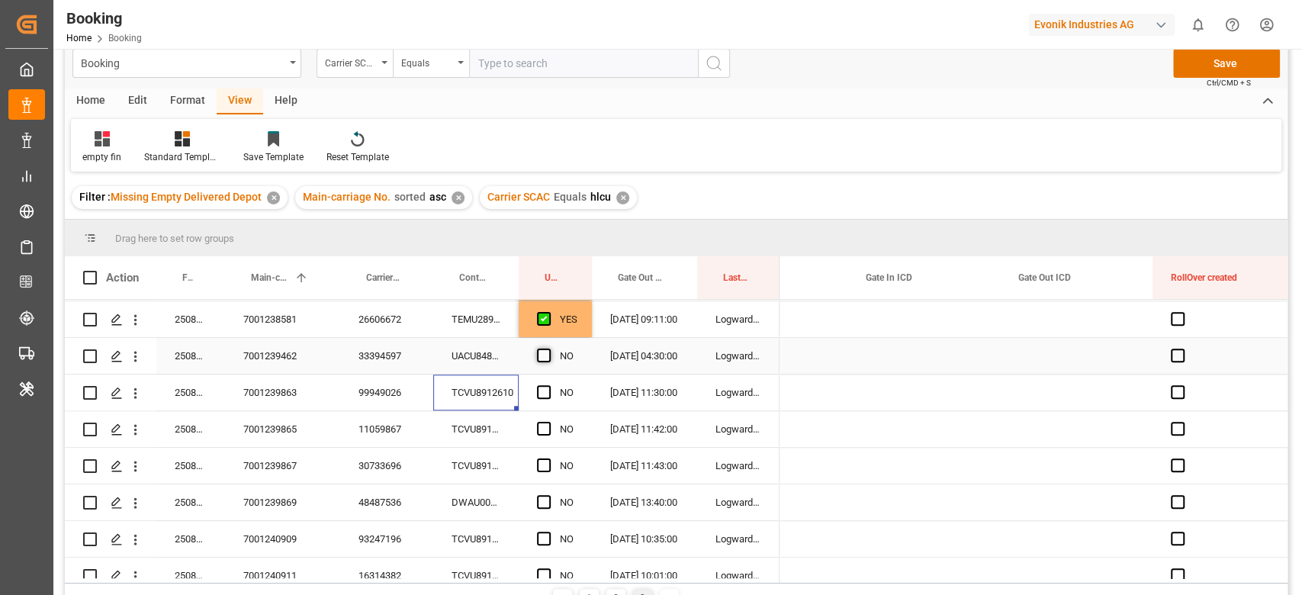
click at [549, 361] on span "Press SPACE to select this row." at bounding box center [544, 356] width 14 height 14
click at [548, 349] on input "Press SPACE to select this row." at bounding box center [548, 349] width 0 height 0
click at [503, 394] on div "TCVU8912610" at bounding box center [475, 393] width 85 height 36
click at [536, 398] on div "NO" at bounding box center [555, 393] width 73 height 36
click at [541, 394] on span "Press SPACE to select this row." at bounding box center [544, 392] width 14 height 14
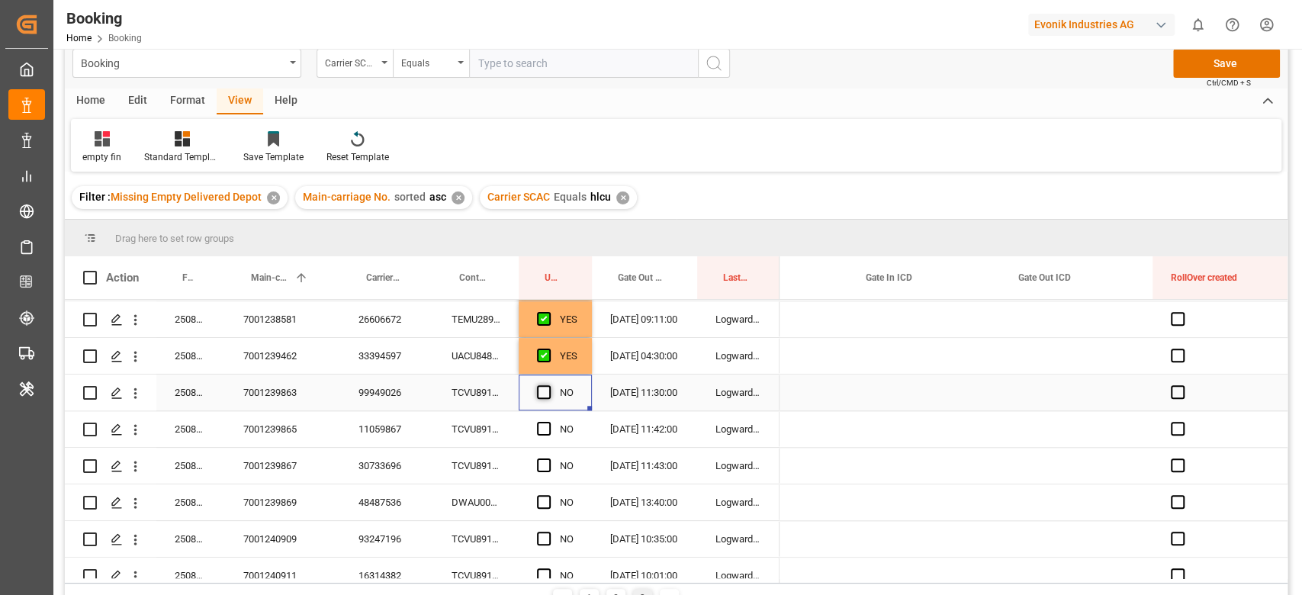
click at [548, 385] on input "Press SPACE to select this row." at bounding box center [548, 385] width 0 height 0
click at [490, 427] on div "TCVU8912353" at bounding box center [475, 429] width 85 height 36
click at [542, 418] on div "Press SPACE to select this row." at bounding box center [548, 429] width 23 height 35
click at [544, 429] on span "Press SPACE to select this row." at bounding box center [544, 429] width 14 height 14
click at [548, 422] on input "Press SPACE to select this row." at bounding box center [548, 422] width 0 height 0
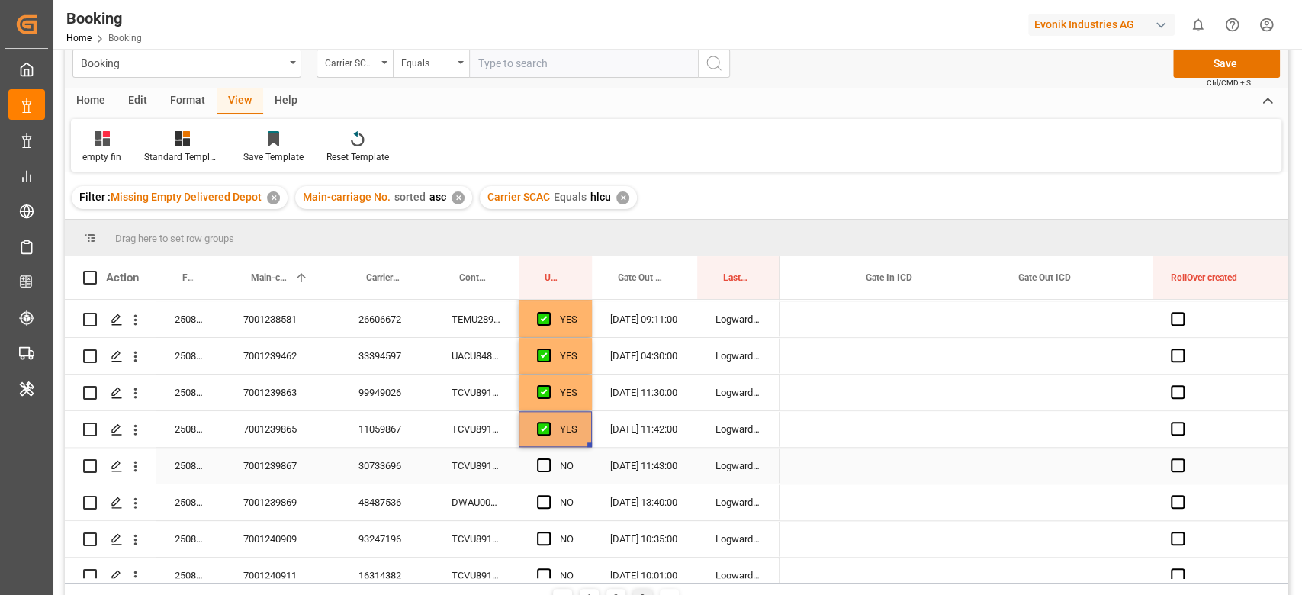
click at [488, 448] on div "TCVU8912440" at bounding box center [475, 466] width 85 height 36
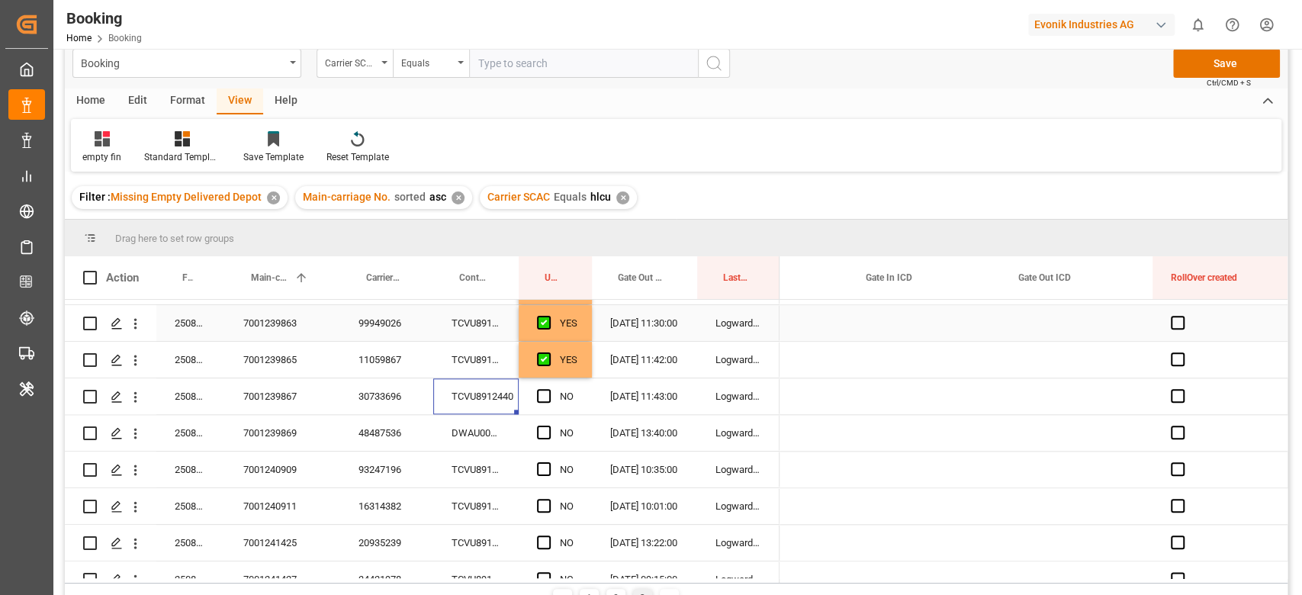
scroll to position [1235, 0]
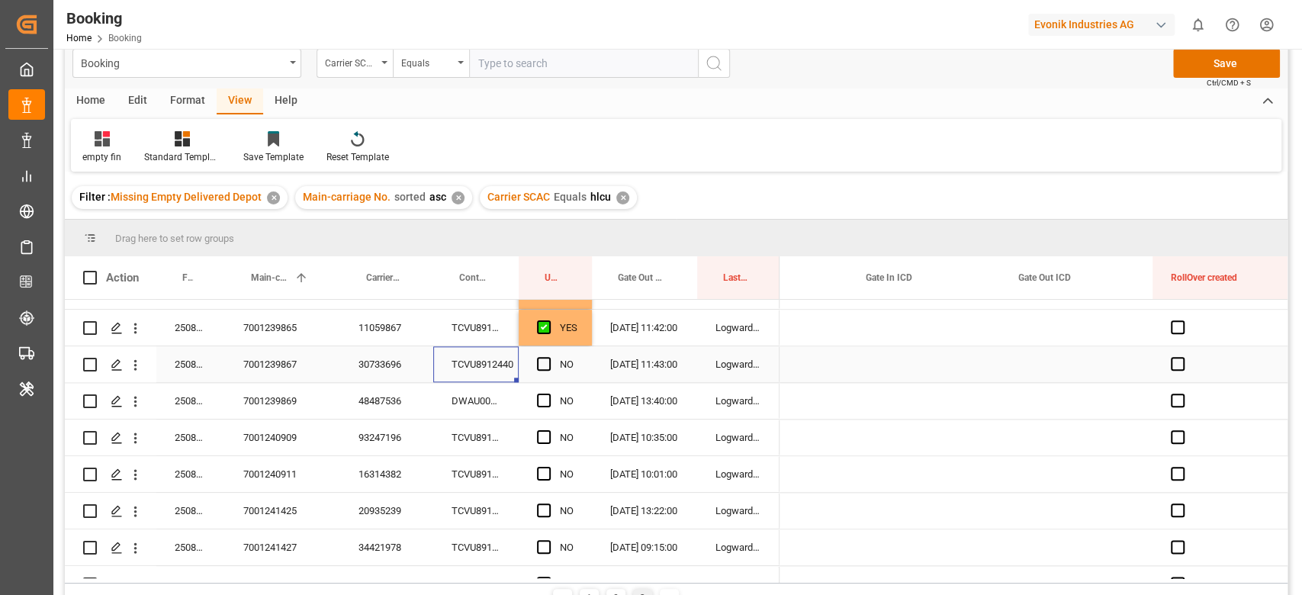
click at [532, 359] on div "NO" at bounding box center [555, 364] width 73 height 36
click at [539, 359] on span "Press SPACE to select this row." at bounding box center [544, 364] width 14 height 14
click at [548, 357] on input "Press SPACE to select this row." at bounding box center [548, 357] width 0 height 0
click at [443, 410] on div "DWAU0007248" at bounding box center [475, 401] width 85 height 36
click at [537, 403] on span "Press SPACE to select this row." at bounding box center [544, 401] width 14 height 14
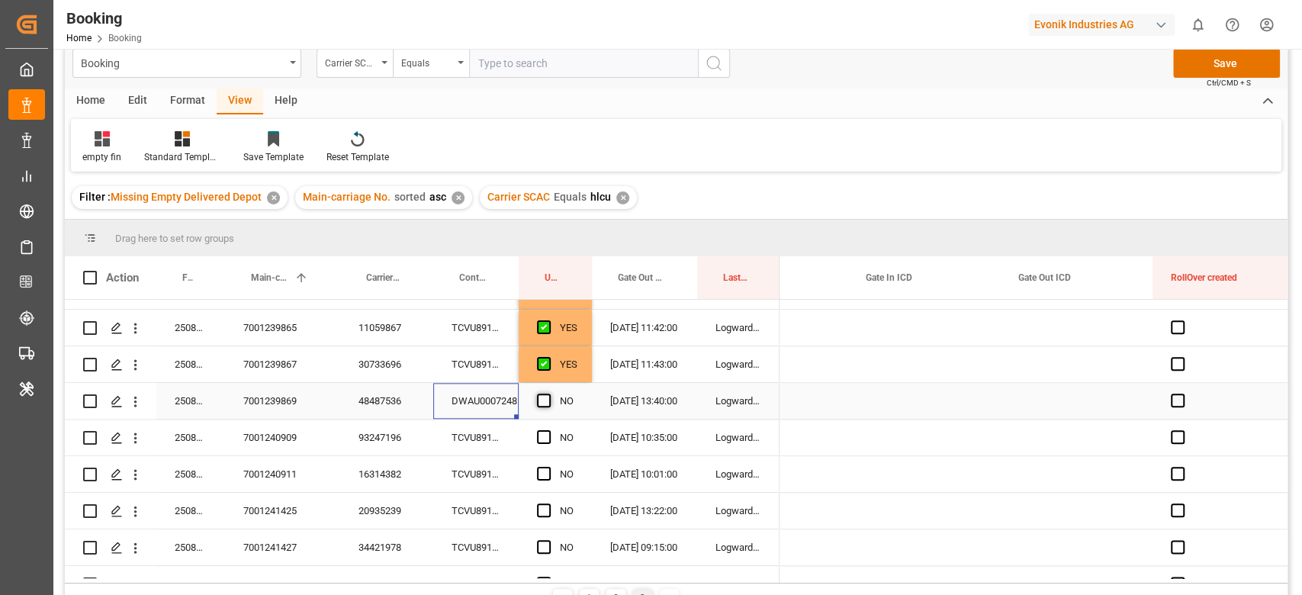
click at [548, 394] on input "Press SPACE to select this row." at bounding box center [548, 394] width 0 height 0
click at [483, 422] on div "TCVU8912029" at bounding box center [475, 438] width 85 height 36
click at [545, 435] on span "Press SPACE to select this row." at bounding box center [544, 437] width 14 height 14
click at [548, 430] on input "Press SPACE to select this row." at bounding box center [548, 430] width 0 height 0
click at [488, 489] on div "TCVU8912667" at bounding box center [475, 474] width 85 height 36
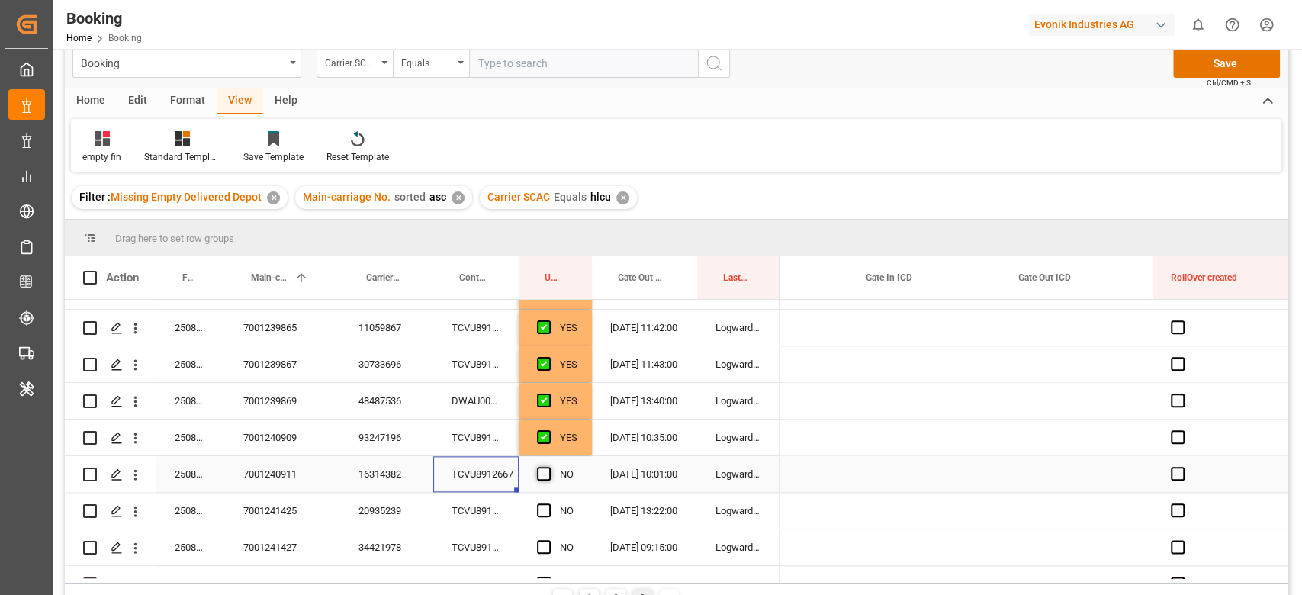
click at [548, 475] on span "Press SPACE to select this row." at bounding box center [544, 474] width 14 height 14
click at [548, 467] on input "Press SPACE to select this row." at bounding box center [548, 467] width 0 height 0
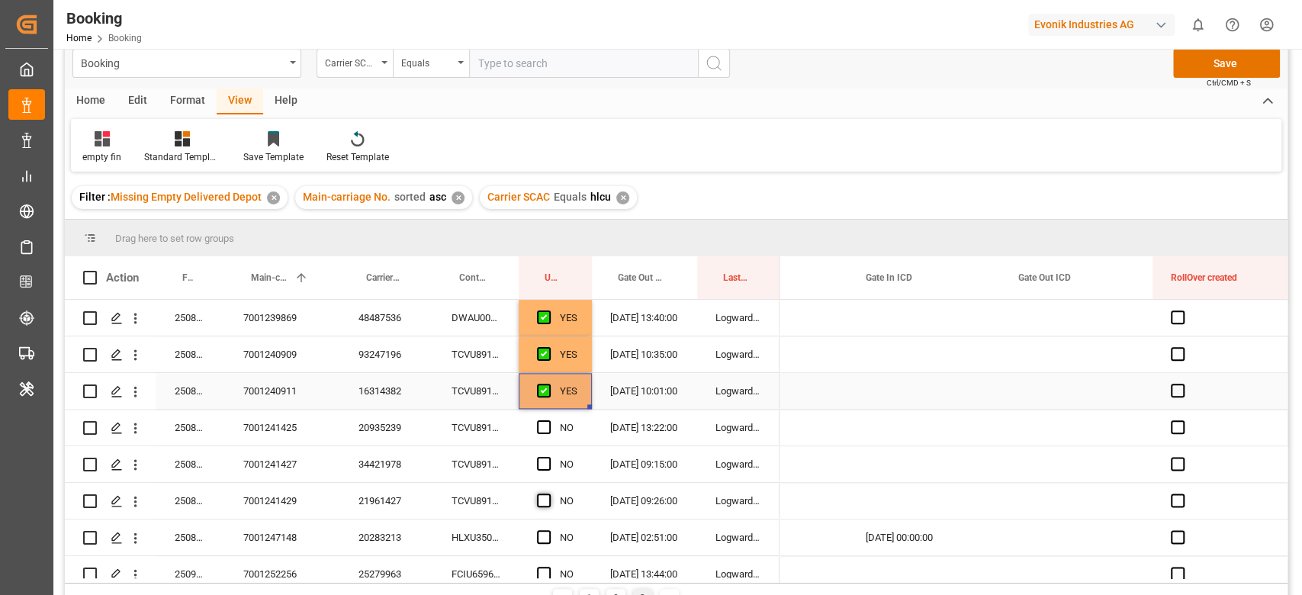
scroll to position [1336, 0]
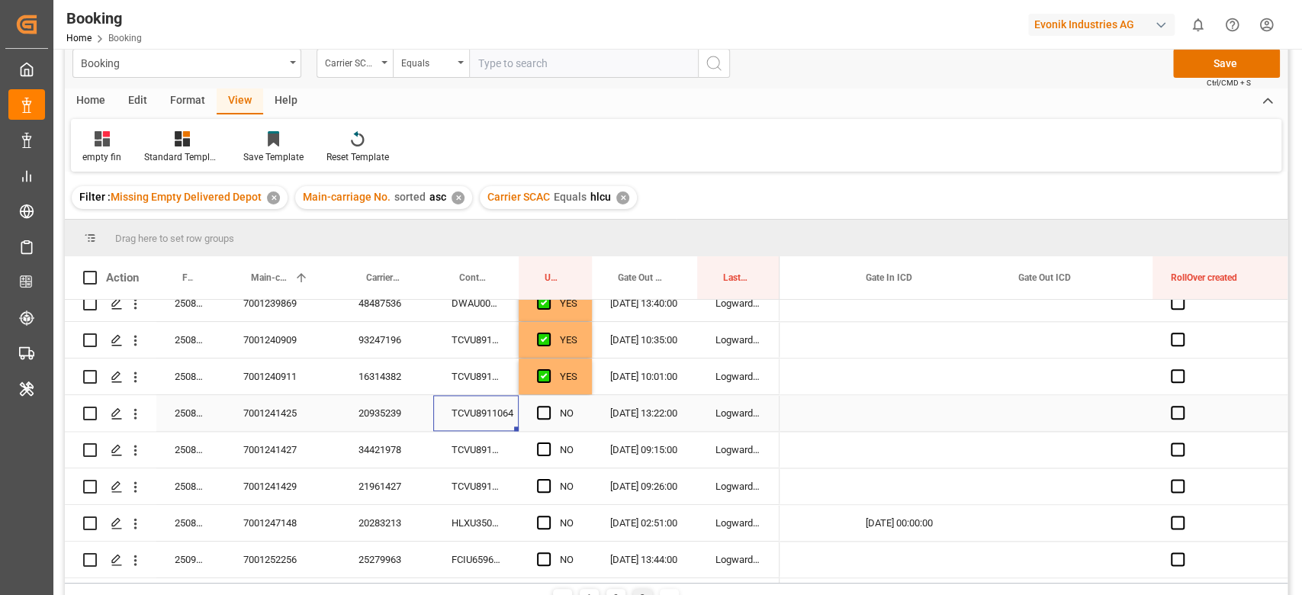
click at [500, 406] on div "TCVU8911064" at bounding box center [475, 413] width 85 height 36
click at [537, 408] on span "Press SPACE to select this row." at bounding box center [544, 413] width 14 height 14
click at [548, 406] on input "Press SPACE to select this row." at bounding box center [548, 406] width 0 height 0
click at [504, 445] on div "TCVU8911819" at bounding box center [475, 450] width 85 height 36
click at [543, 442] on span "Press SPACE to select this row." at bounding box center [544, 449] width 14 height 14
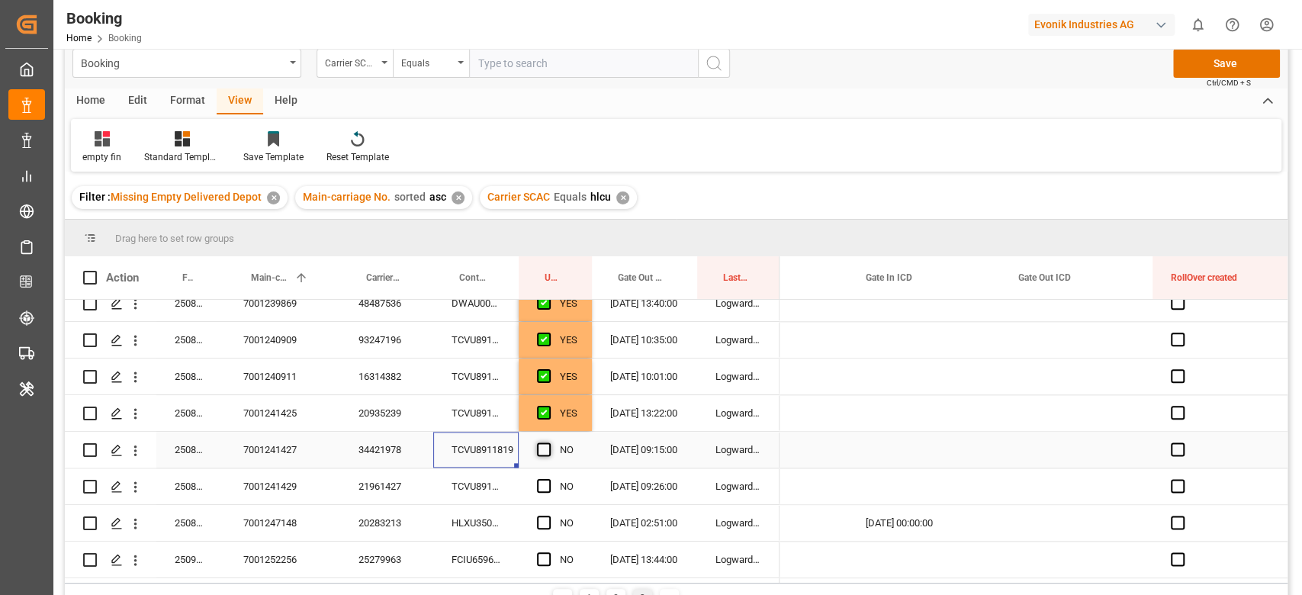
click at [548, 442] on input "Press SPACE to select this row." at bounding box center [548, 442] width 0 height 0
click at [452, 483] on div "TCVU8911510" at bounding box center [475, 486] width 85 height 36
click at [548, 485] on span "Press SPACE to select this row." at bounding box center [544, 486] width 14 height 14
click at [548, 479] on input "Press SPACE to select this row." at bounding box center [548, 479] width 0 height 0
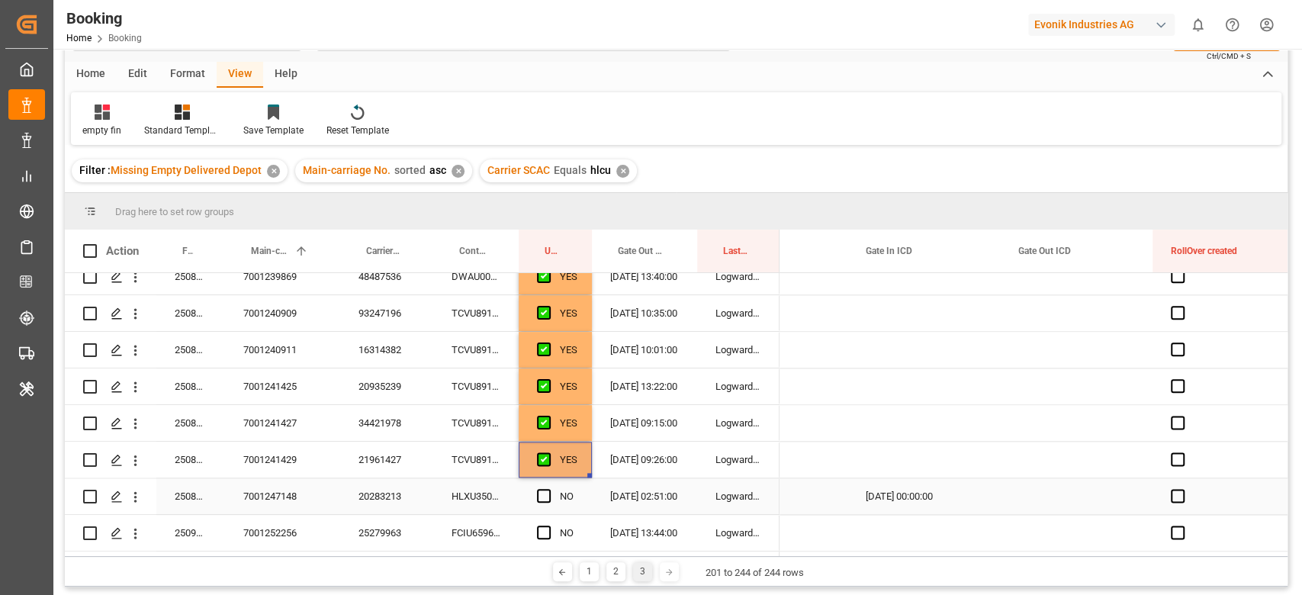
scroll to position [124, 0]
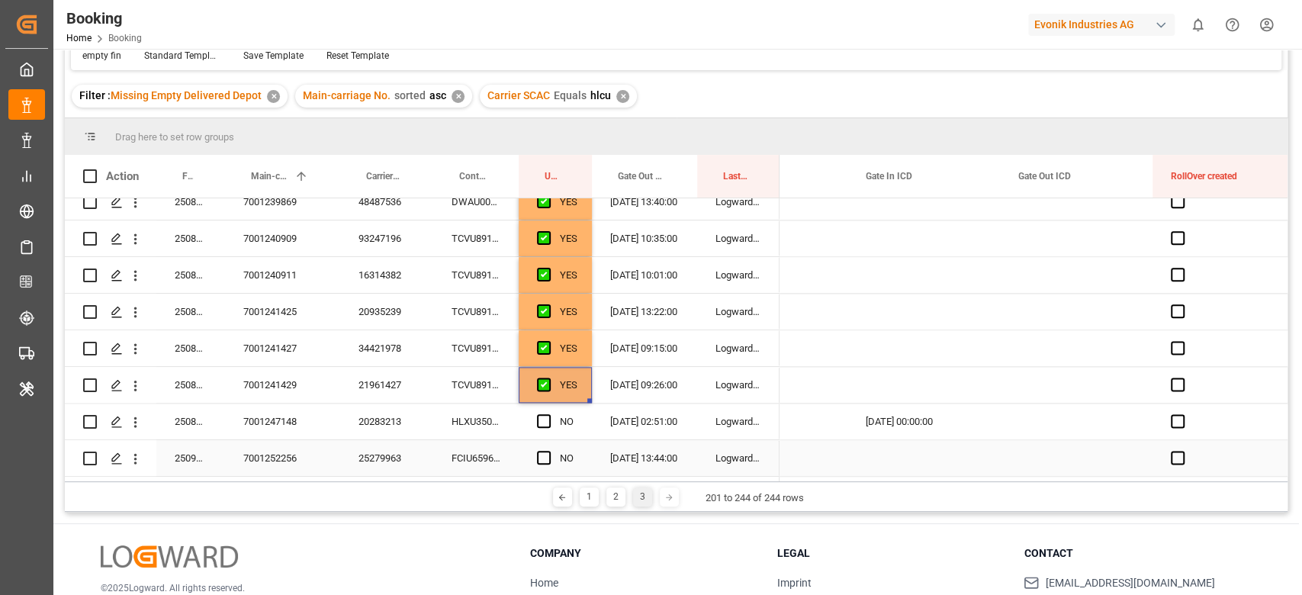
click at [507, 409] on div "HLXU3505370" at bounding box center [475, 422] width 85 height 36
click at [1064, 412] on div "Press SPACE to select this row." at bounding box center [1076, 422] width 153 height 36
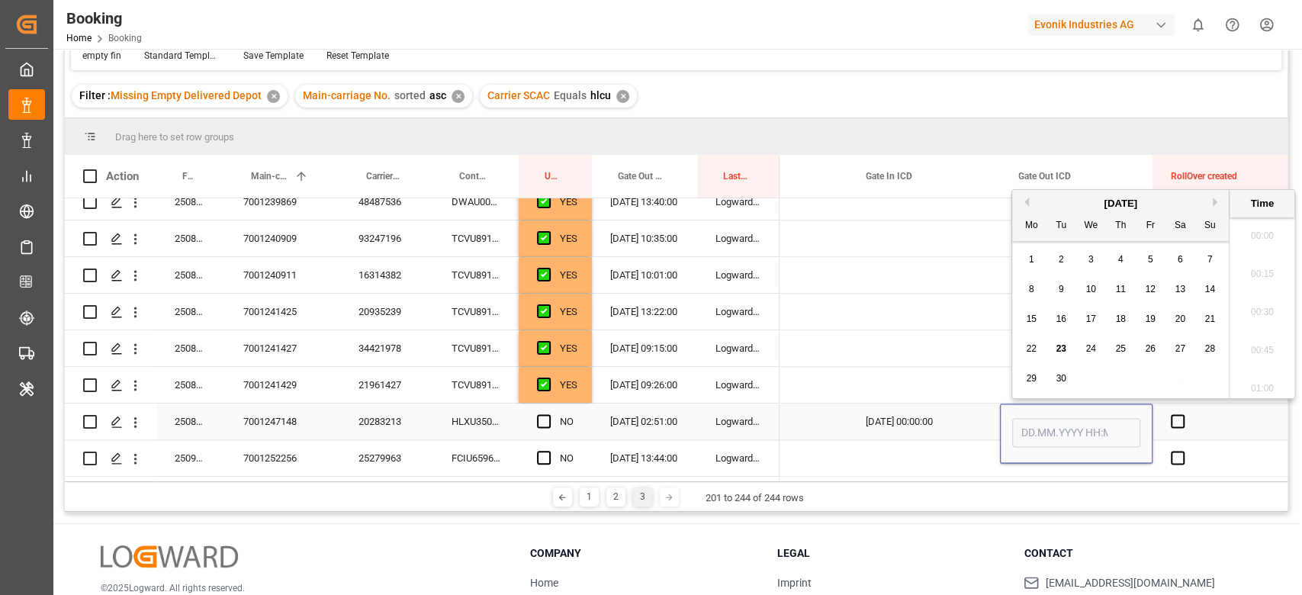
scroll to position [2598, 0]
click at [1026, 347] on div "22" at bounding box center [1031, 349] width 19 height 18
type input "[DATE] 00:00"
click at [842, 404] on div "Press SPACE to select this row." at bounding box center [771, 422] width 153 height 36
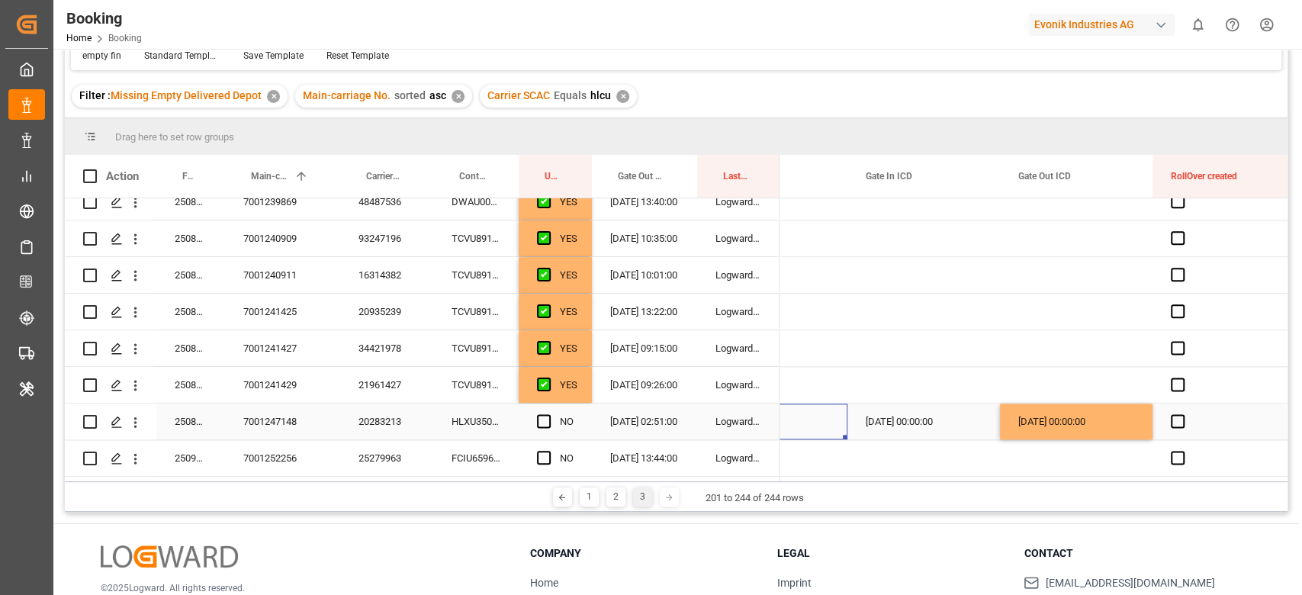
click at [531, 416] on div "NO" at bounding box center [555, 422] width 73 height 36
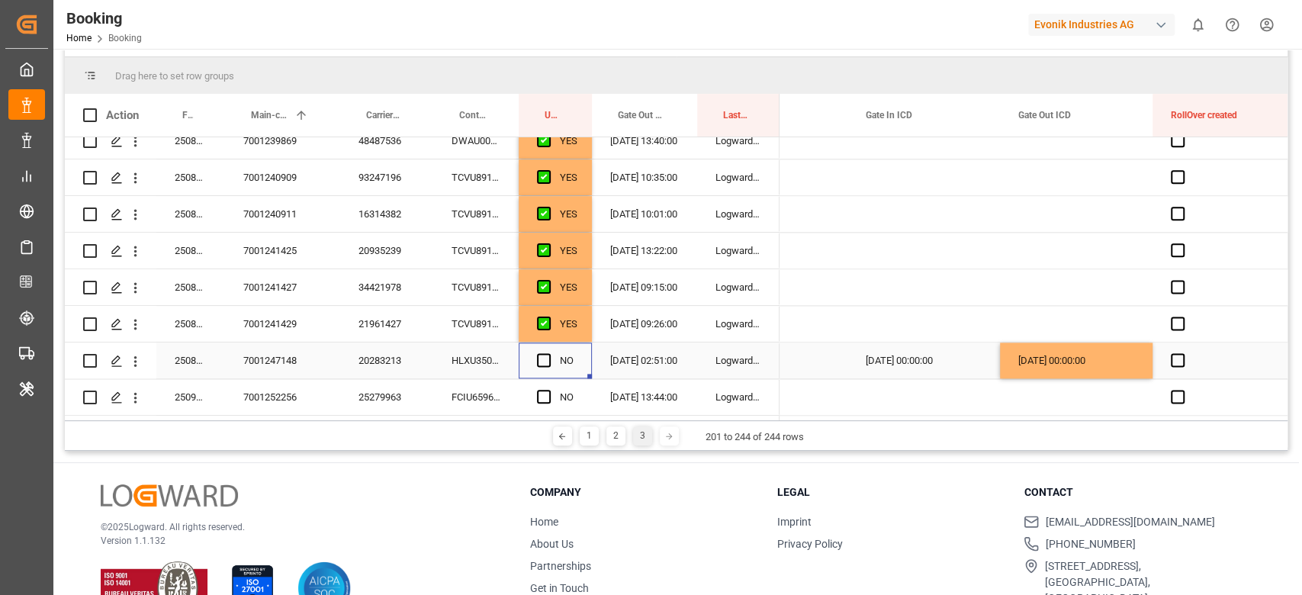
scroll to position [226, 0]
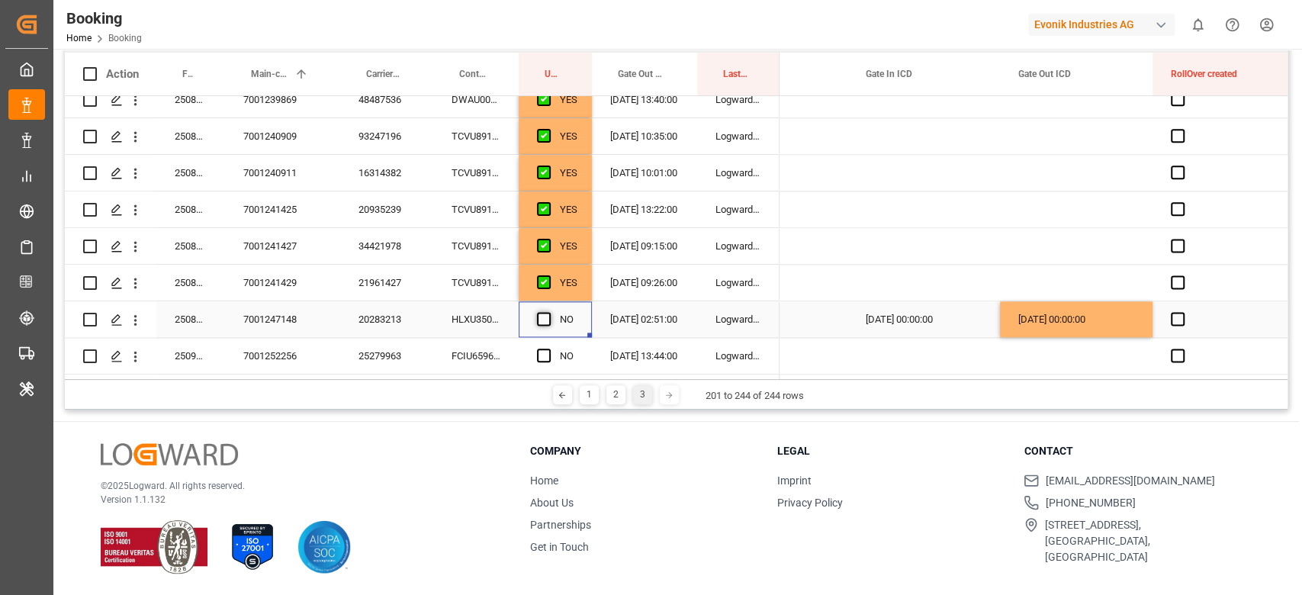
click at [546, 312] on span "Press SPACE to select this row." at bounding box center [544, 319] width 14 height 14
click at [548, 312] on input "Press SPACE to select this row." at bounding box center [548, 312] width 0 height 0
click at [458, 353] on div "FCIU6596598" at bounding box center [475, 356] width 85 height 36
click at [541, 357] on span "Press SPACE to select this row." at bounding box center [544, 356] width 14 height 14
click at [548, 349] on input "Press SPACE to select this row." at bounding box center [548, 349] width 0 height 0
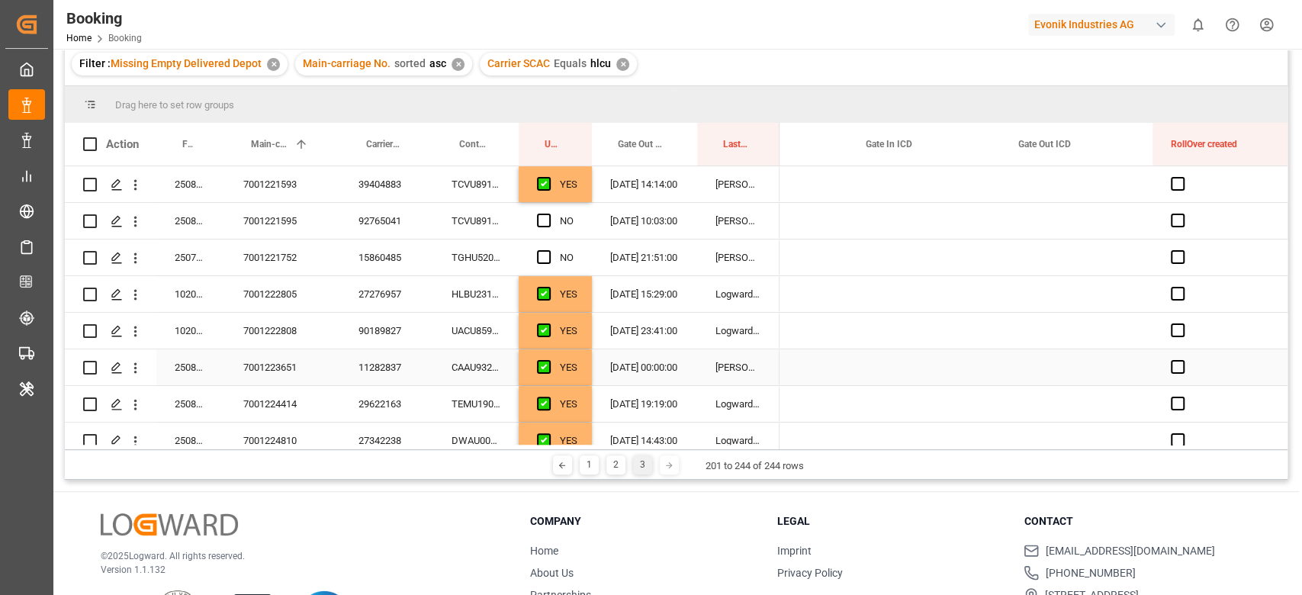
scroll to position [124, 0]
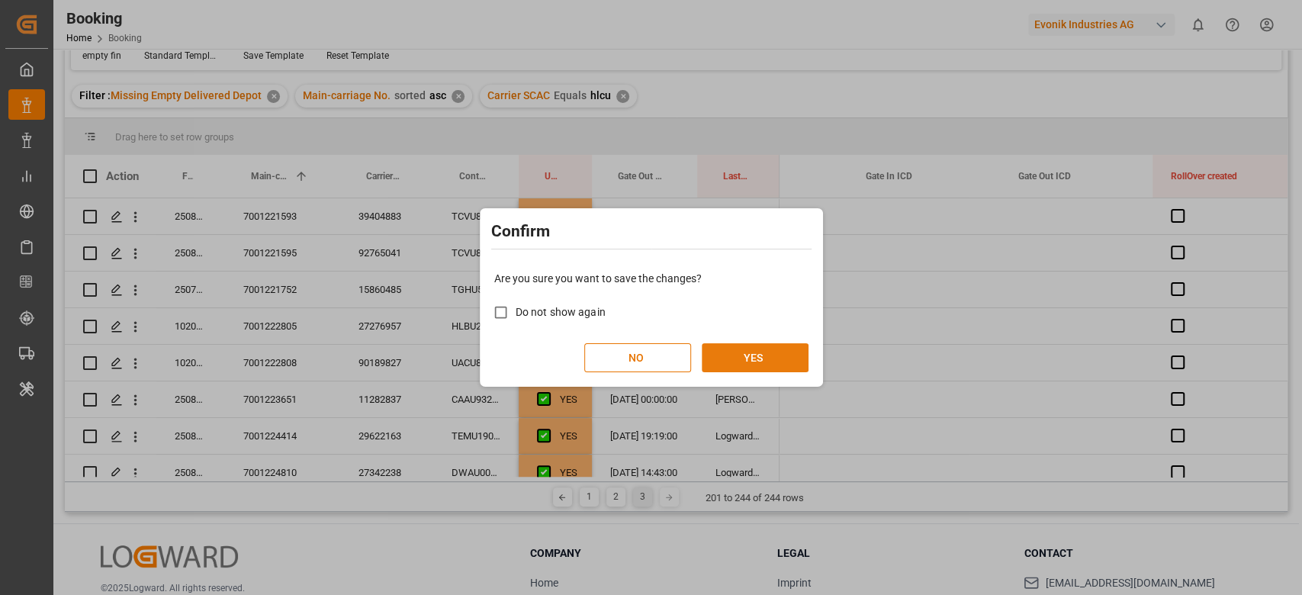
click at [733, 356] on button "YES" at bounding box center [755, 357] width 107 height 29
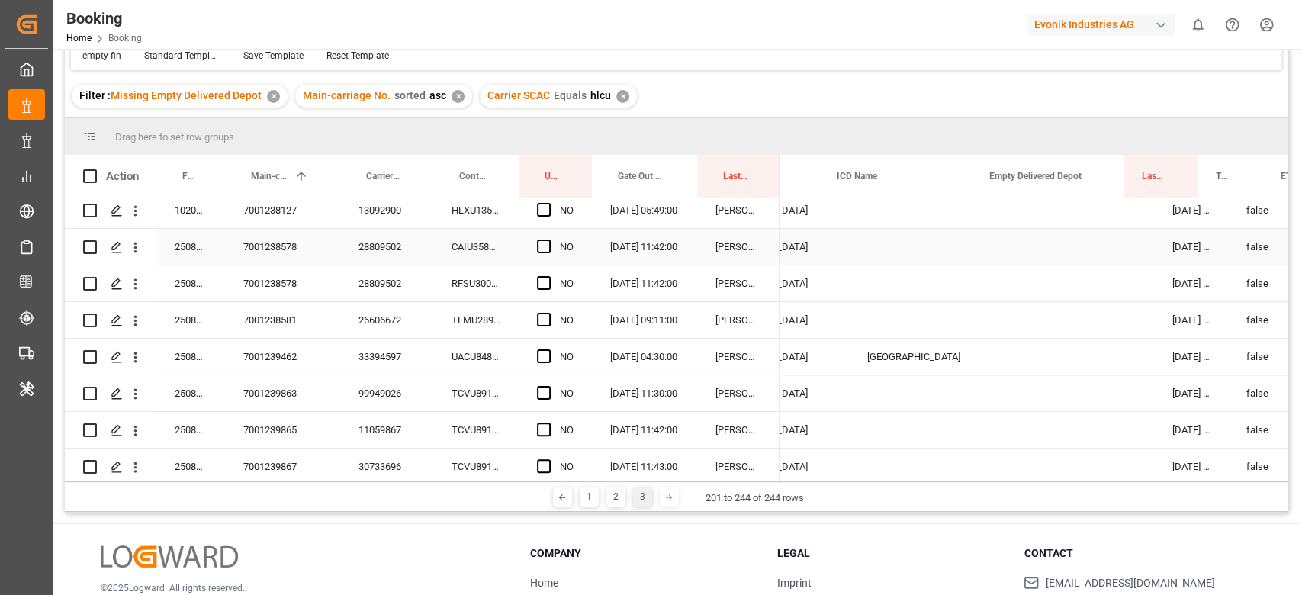
scroll to position [0, 1230]
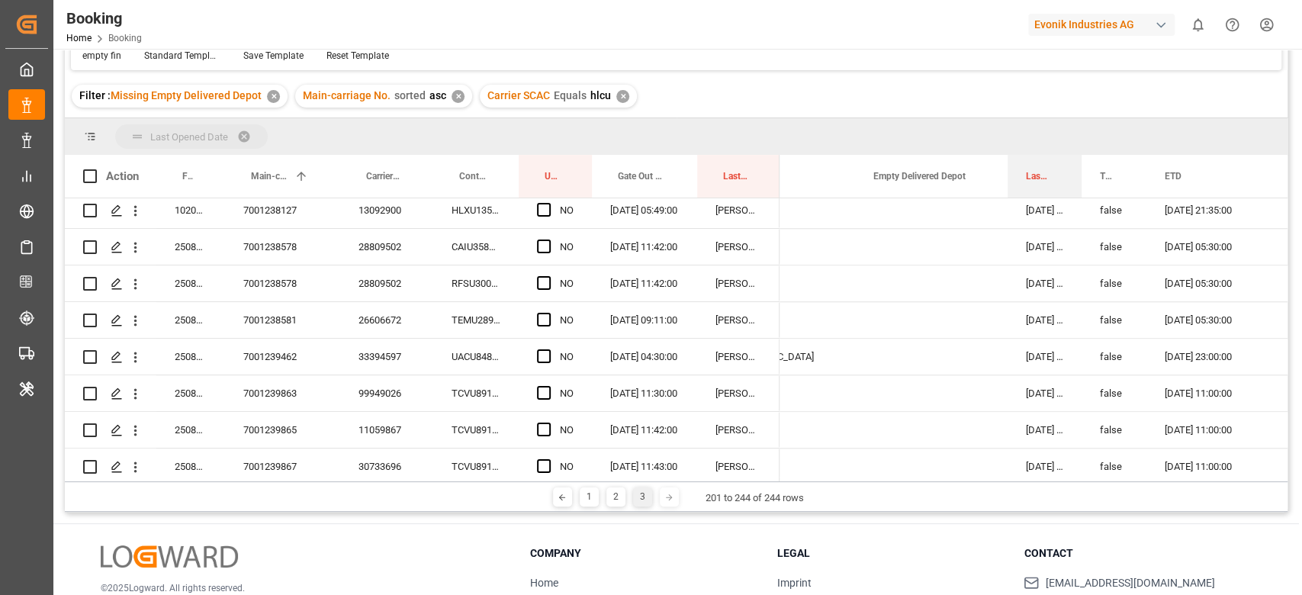
drag, startPoint x: 1021, startPoint y: 167, endPoint x: 1013, endPoint y: 135, distance: 33.1
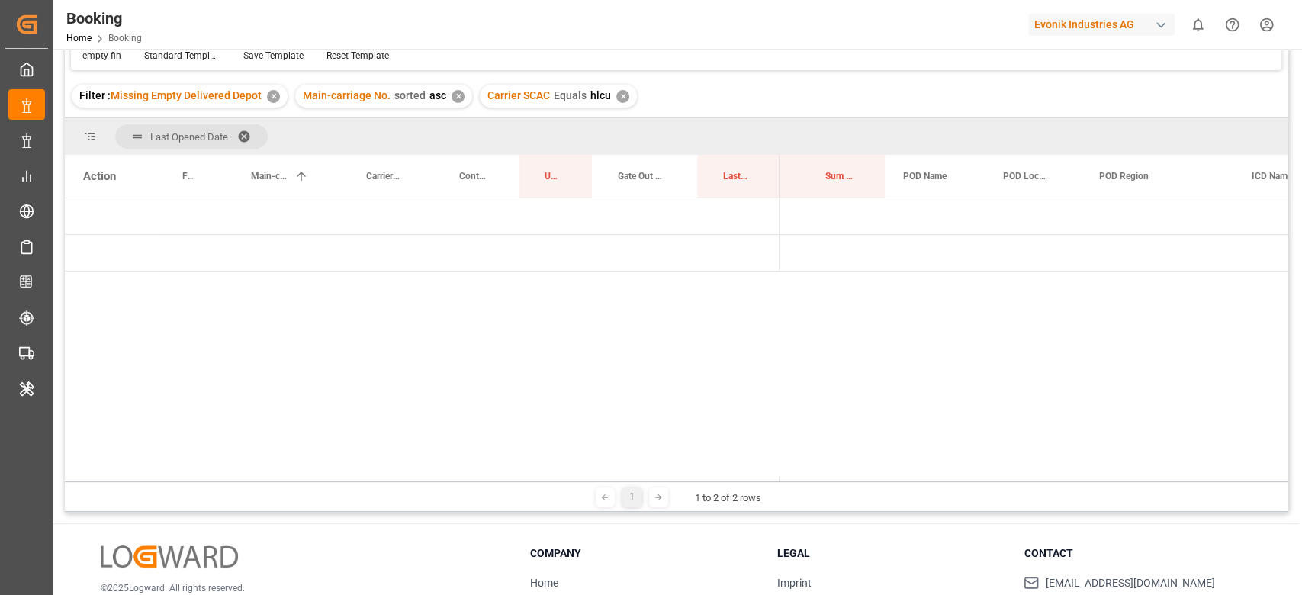
scroll to position [0, 0]
click at [806, 215] on span "Press SPACE to select this row." at bounding box center [805, 217] width 14 height 14
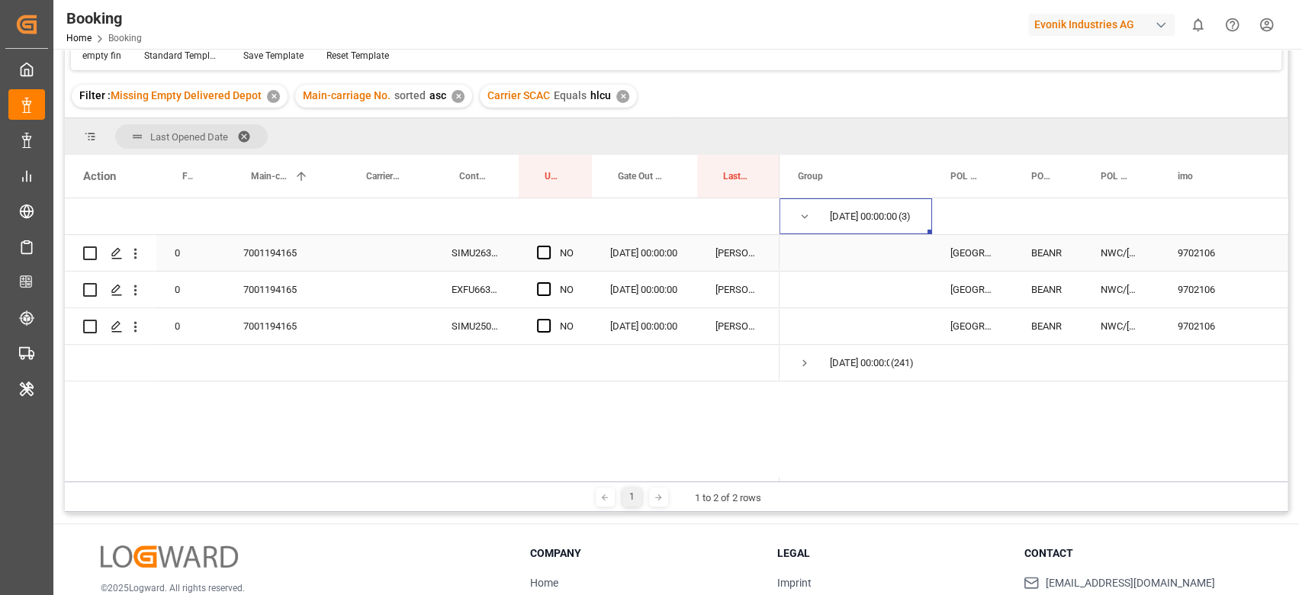
click at [289, 261] on div "7001194165" at bounding box center [282, 253] width 115 height 36
click at [475, 245] on div "SIMU2638043" at bounding box center [475, 253] width 85 height 36
click at [546, 247] on span "Press SPACE to select this row." at bounding box center [544, 253] width 14 height 14
click at [548, 246] on input "Press SPACE to select this row." at bounding box center [548, 246] width 0 height 0
click at [544, 302] on div "Press SPACE to select this row." at bounding box center [548, 289] width 23 height 35
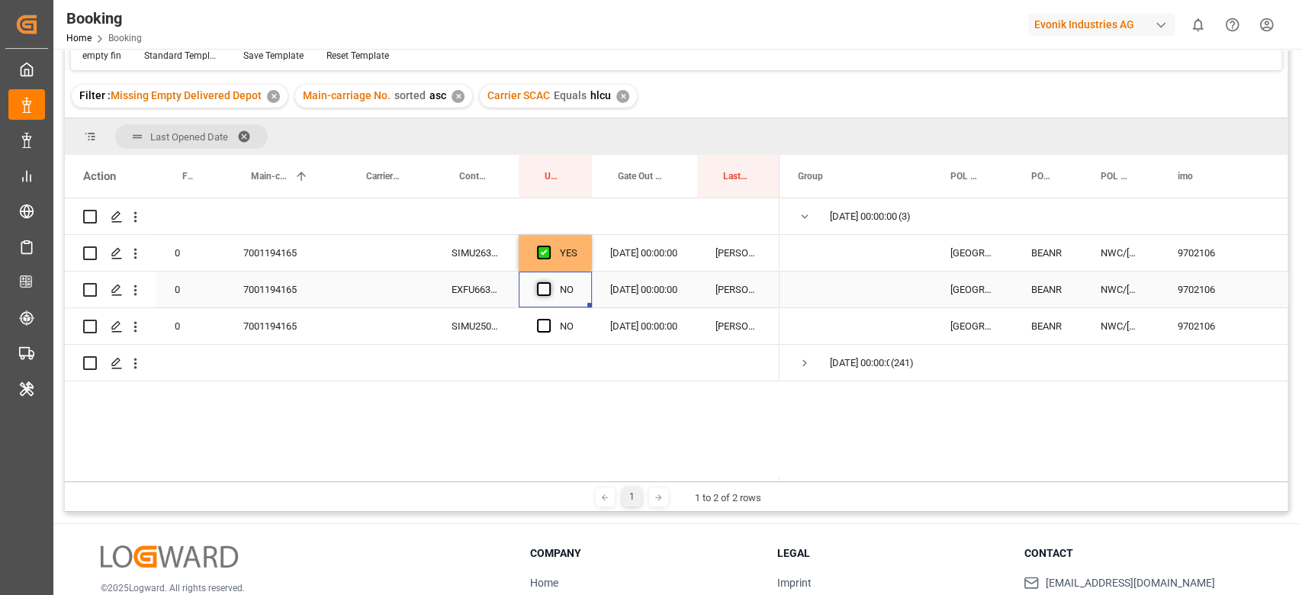
click at [549, 290] on span "Press SPACE to select this row." at bounding box center [544, 289] width 14 height 14
click at [548, 282] on input "Press SPACE to select this row." at bounding box center [548, 282] width 0 height 0
click at [545, 319] on span "Press SPACE to select this row." at bounding box center [544, 326] width 14 height 14
click at [548, 319] on input "Press SPACE to select this row." at bounding box center [548, 319] width 0 height 0
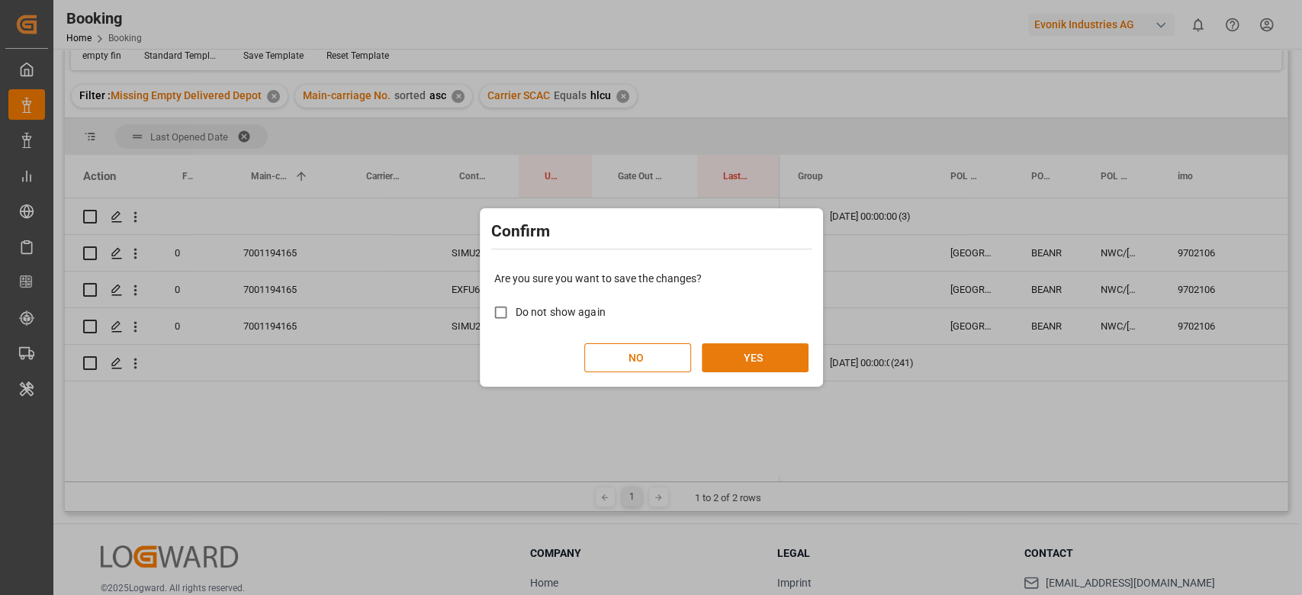
click at [726, 359] on button "YES" at bounding box center [755, 357] width 107 height 29
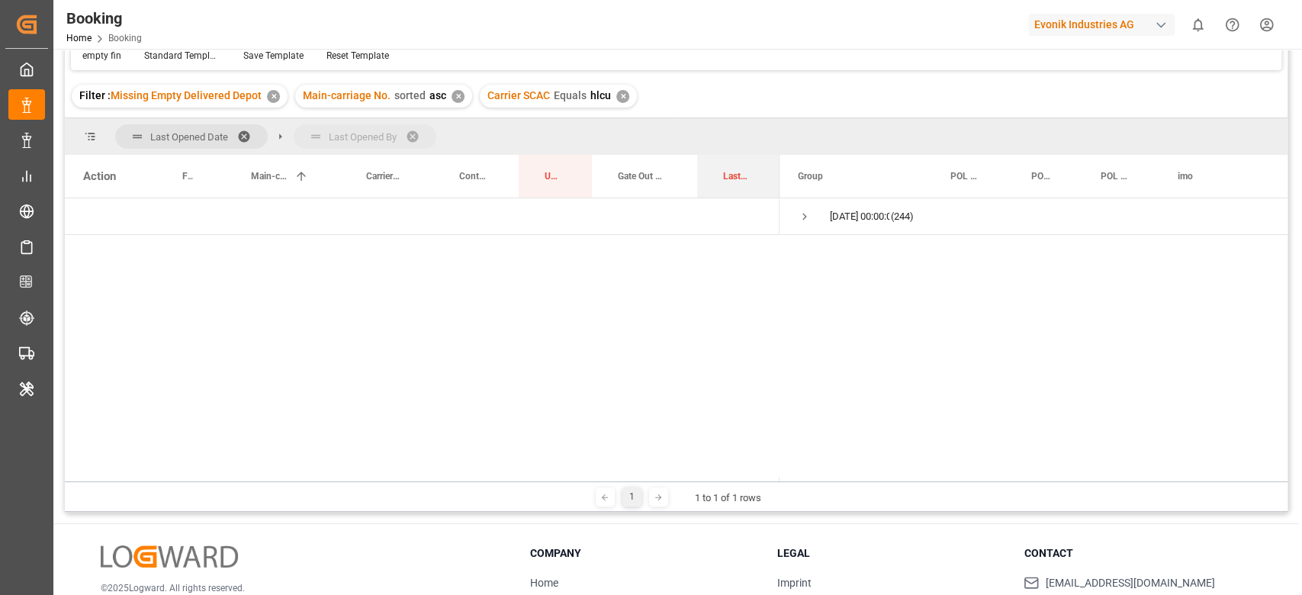
drag, startPoint x: 720, startPoint y: 179, endPoint x: 722, endPoint y: 140, distance: 38.9
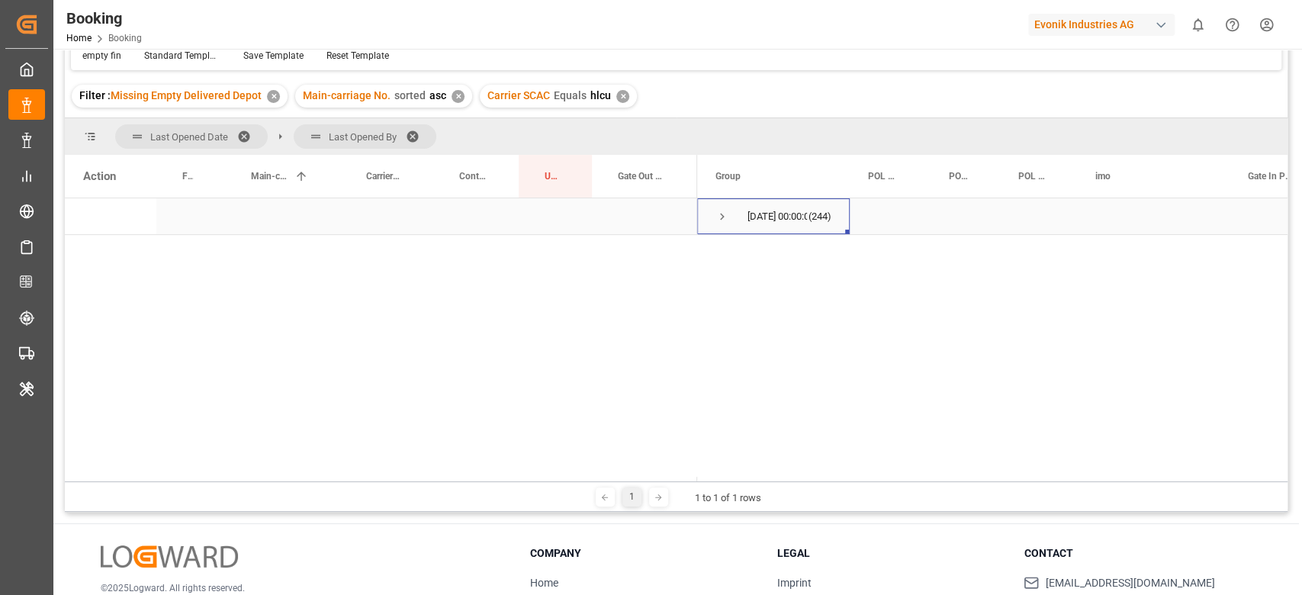
click at [730, 217] on span "23.09.2025 00:00:00 (244)" at bounding box center [774, 216] width 116 height 34
click at [717, 214] on span "Press SPACE to select this row." at bounding box center [723, 217] width 14 height 14
click at [750, 241] on span "Press SPACE to select this row." at bounding box center [755, 253] width 14 height 35
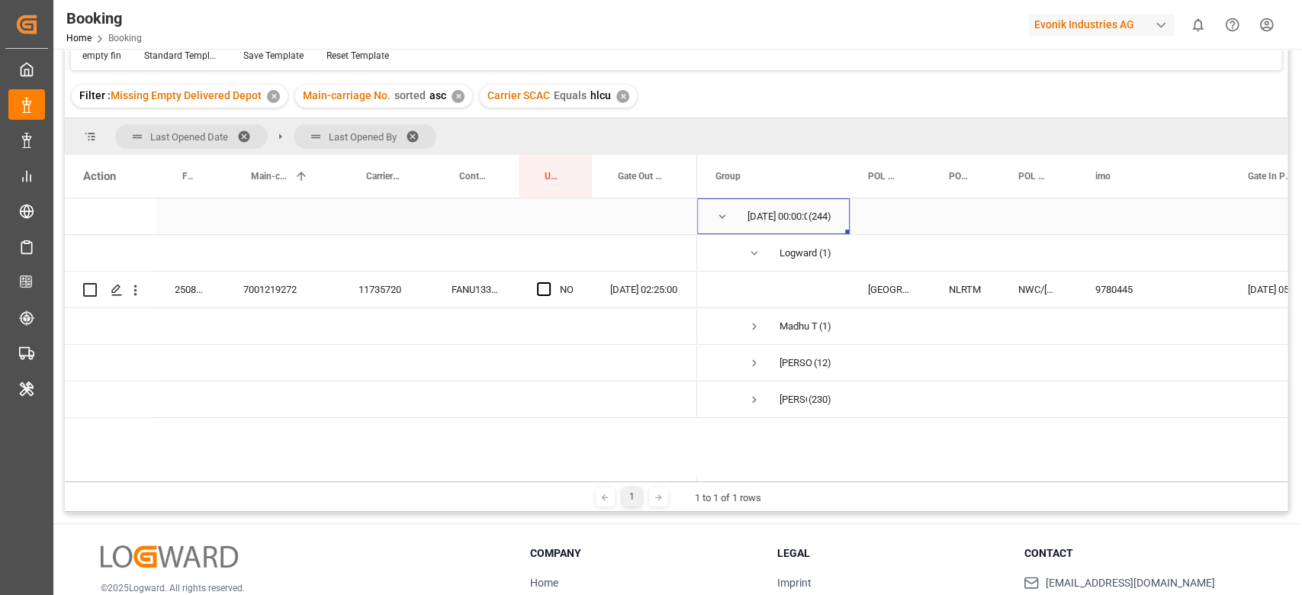
click at [710, 214] on div "23.09.2025 00:00:00 (244)" at bounding box center [773, 216] width 153 height 36
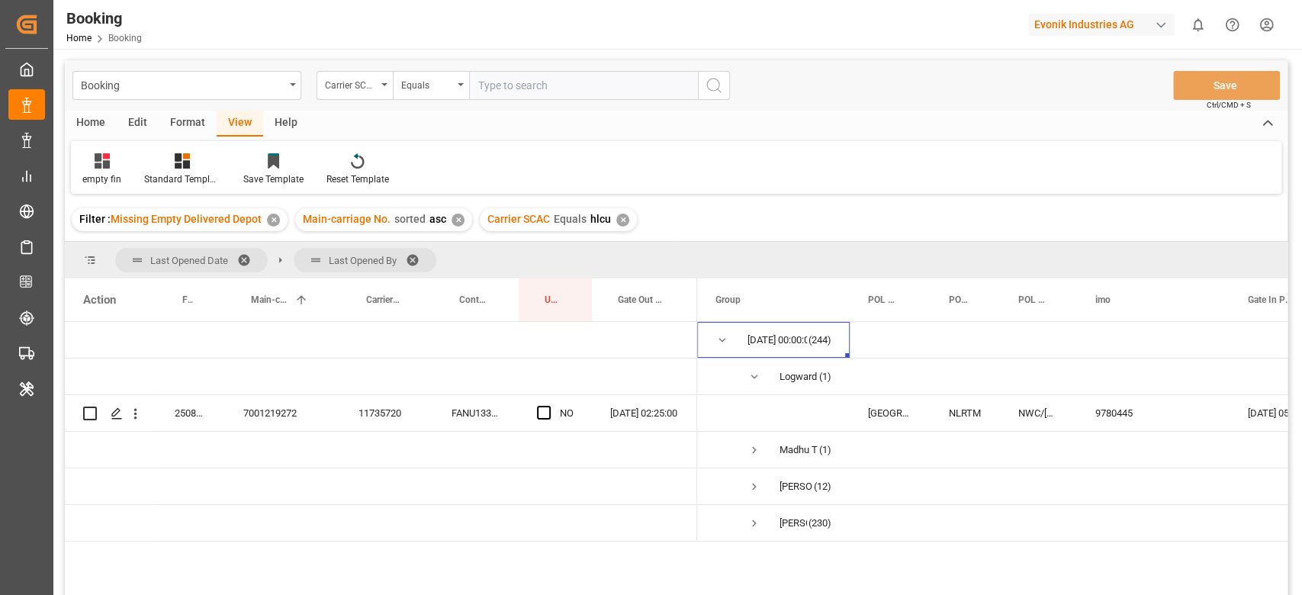
click at [573, 99] on input "text" at bounding box center [583, 85] width 229 height 29
type input "mscu"
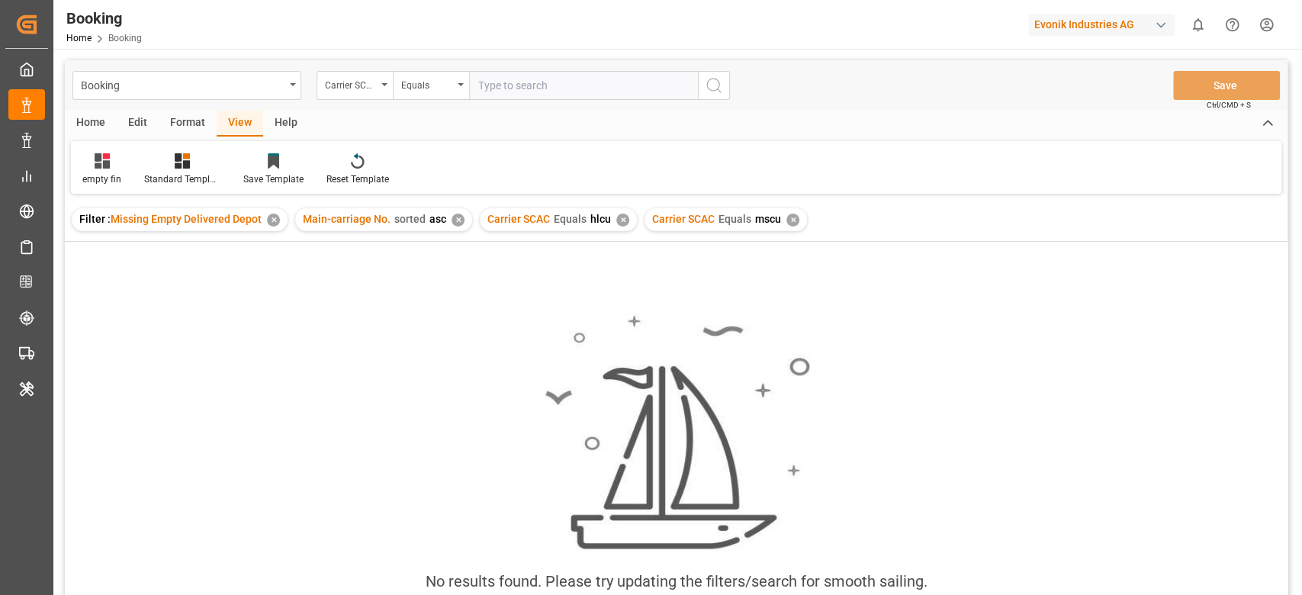
click at [616, 220] on div "✕" at bounding box center [622, 220] width 13 height 13
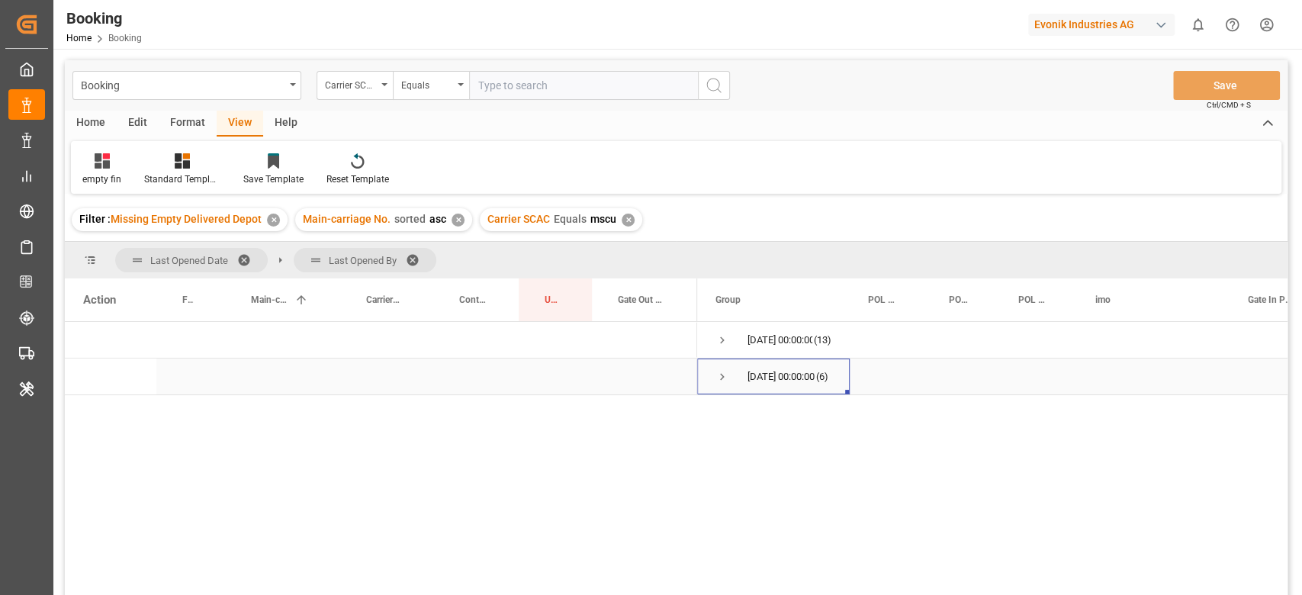
click at [741, 384] on span "23.09.2025 00:00:00 (6)" at bounding box center [774, 376] width 116 height 34
click at [714, 375] on div "23.09.2025 00:00:00 (6)" at bounding box center [773, 377] width 153 height 36
click at [732, 371] on span "23.09.2025 00:00:00 (6)" at bounding box center [774, 376] width 116 height 34
click at [727, 371] on span "23.09.2025 00:00:00 (6)" at bounding box center [774, 376] width 116 height 34
click at [722, 375] on span "Press SPACE to select this row." at bounding box center [723, 377] width 14 height 14
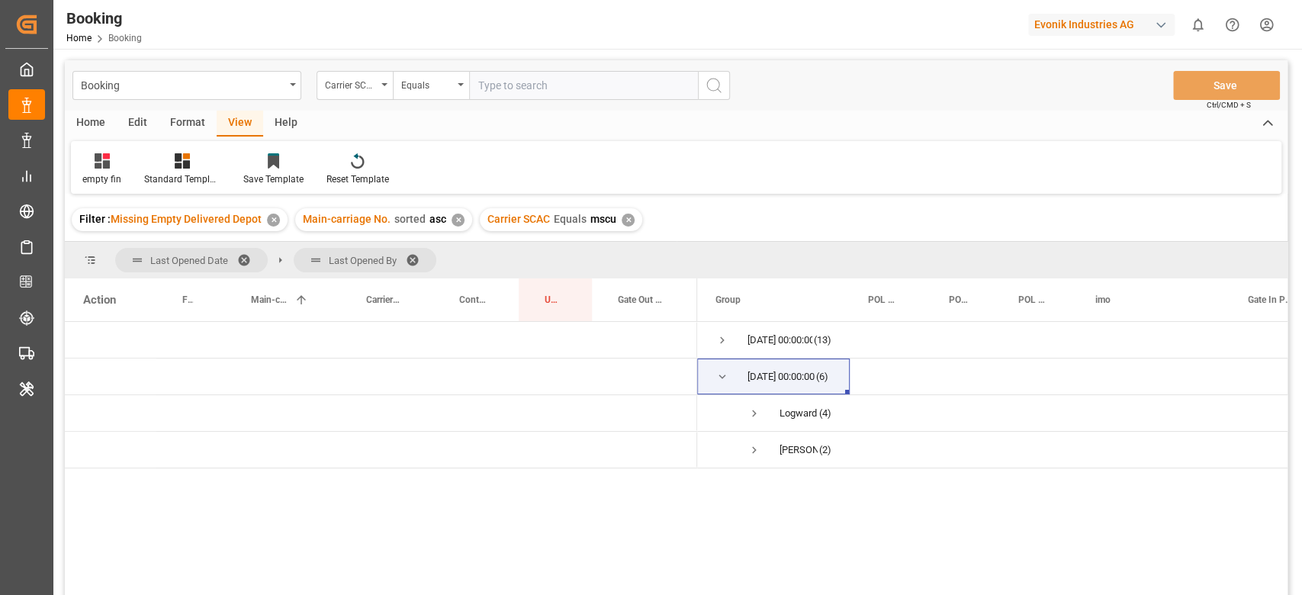
click at [415, 256] on span at bounding box center [418, 260] width 24 height 14
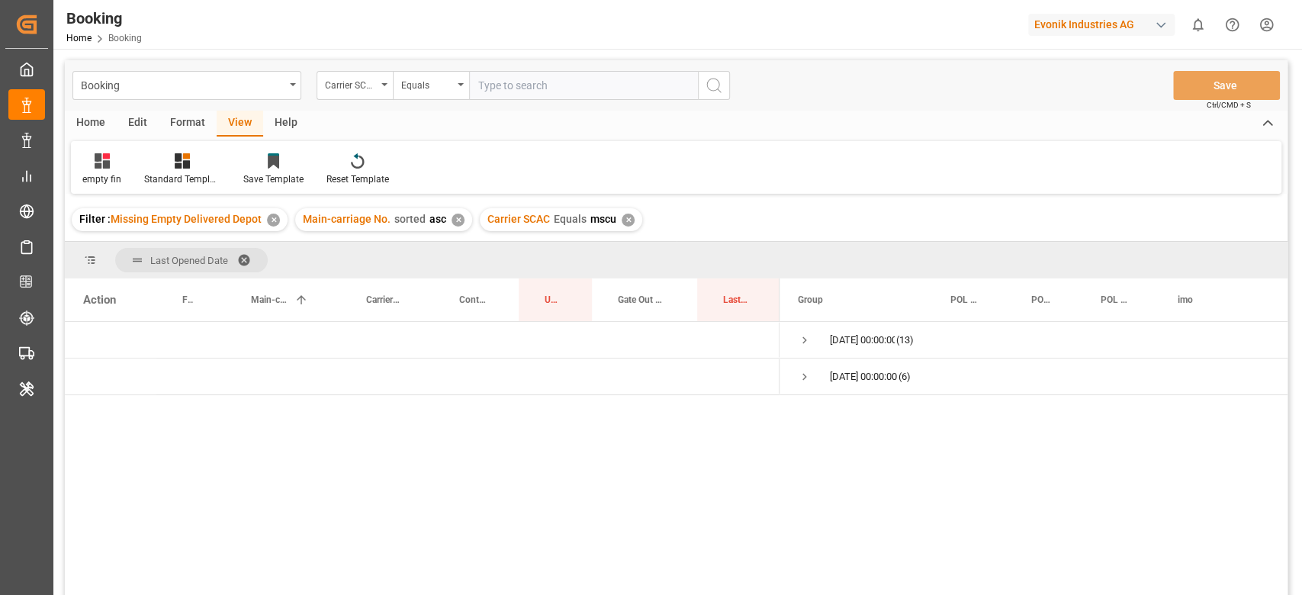
click at [248, 256] on span at bounding box center [249, 260] width 24 height 14
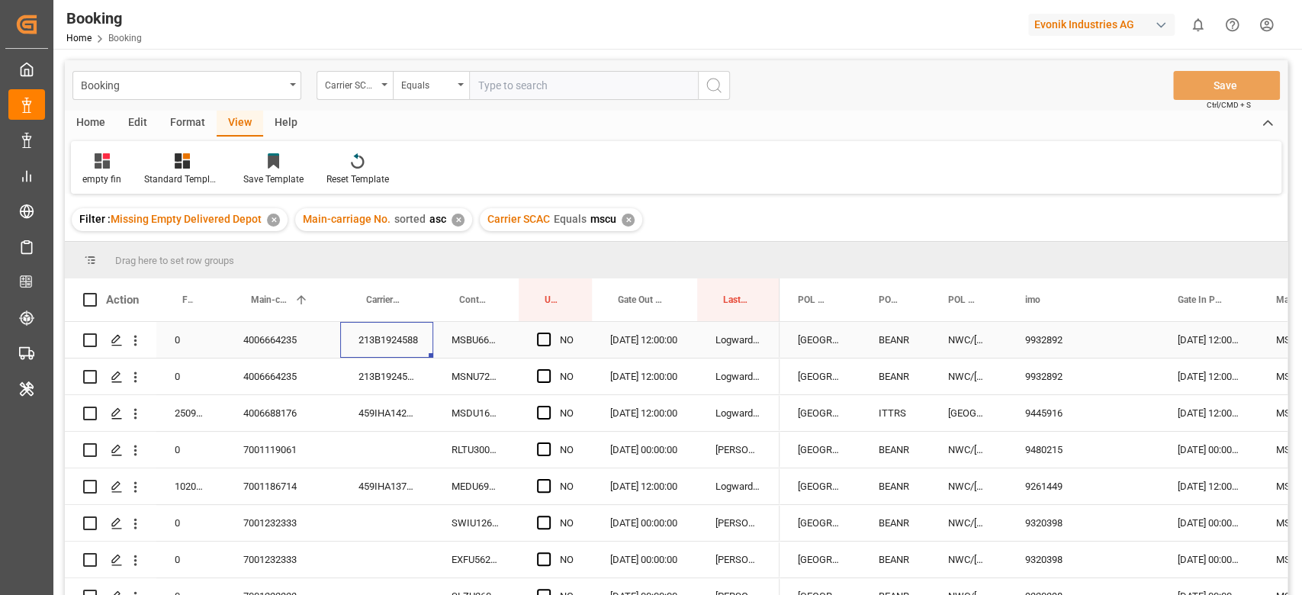
click at [415, 350] on div "213B1924588" at bounding box center [386, 340] width 93 height 36
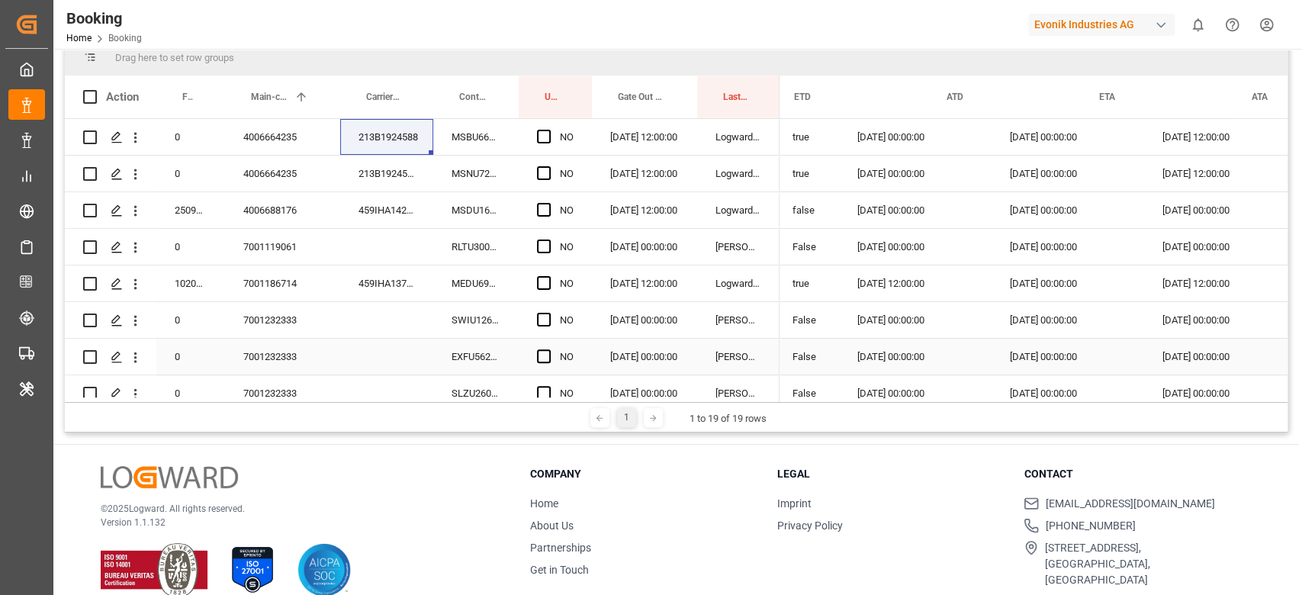
scroll to position [0, 1600]
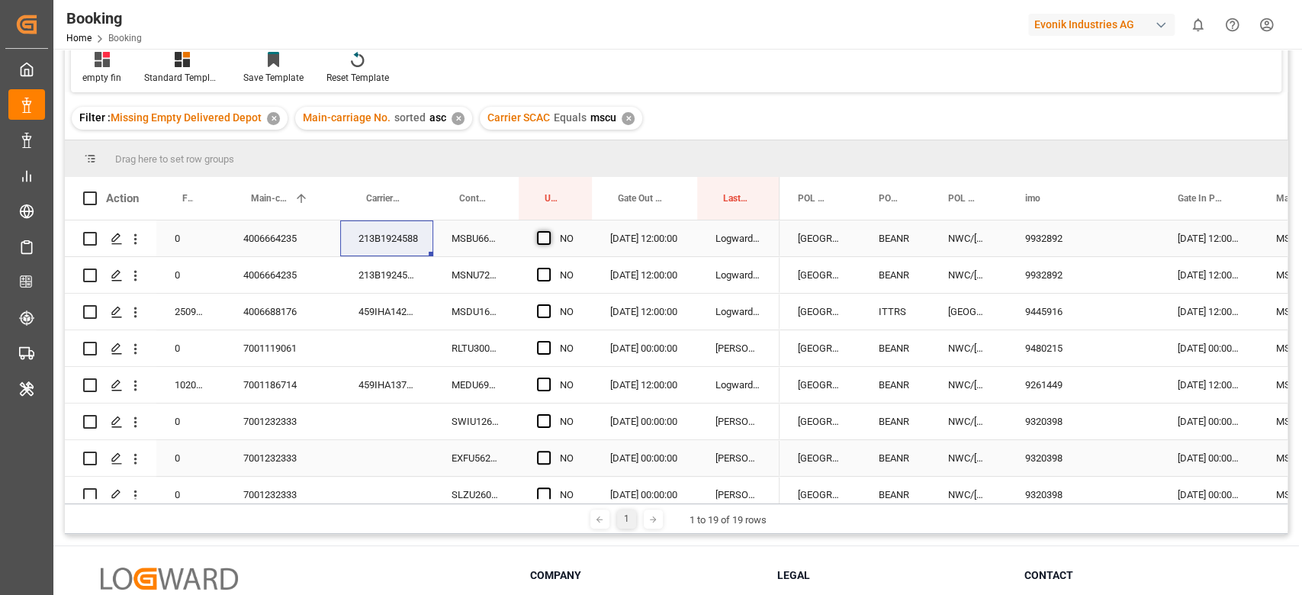
click at [547, 233] on span "Press SPACE to select this row." at bounding box center [544, 238] width 14 height 14
click at [548, 231] on input "Press SPACE to select this row." at bounding box center [548, 231] width 0 height 0
click at [550, 276] on span "Press SPACE to select this row." at bounding box center [544, 275] width 14 height 14
click at [548, 268] on input "Press SPACE to select this row." at bounding box center [548, 268] width 0 height 0
click at [409, 302] on div "459IHA1427093" at bounding box center [386, 312] width 93 height 36
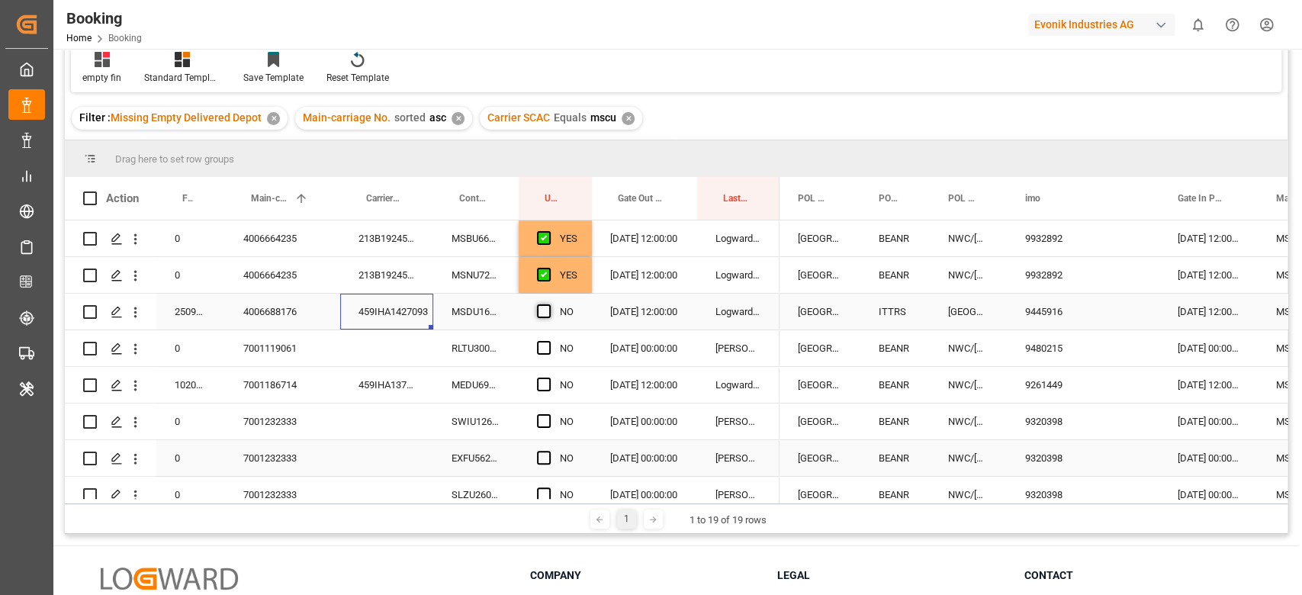
click at [543, 304] on span "Press SPACE to select this row." at bounding box center [544, 311] width 14 height 14
click at [548, 304] on input "Press SPACE to select this row." at bounding box center [548, 304] width 0 height 0
click at [457, 352] on div "RLTU3003624" at bounding box center [475, 348] width 85 height 36
click at [393, 391] on div "459IHA1379938" at bounding box center [386, 385] width 93 height 36
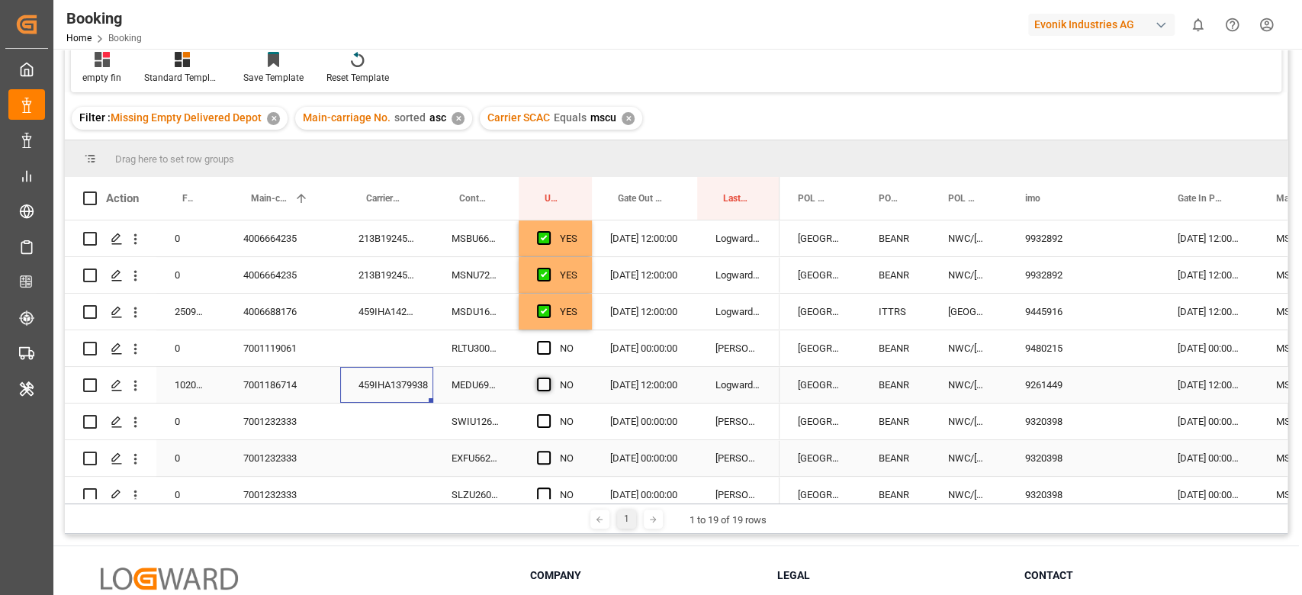
click at [543, 381] on span "Press SPACE to select this row." at bounding box center [544, 385] width 14 height 14
click at [548, 378] on input "Press SPACE to select this row." at bounding box center [548, 378] width 0 height 0
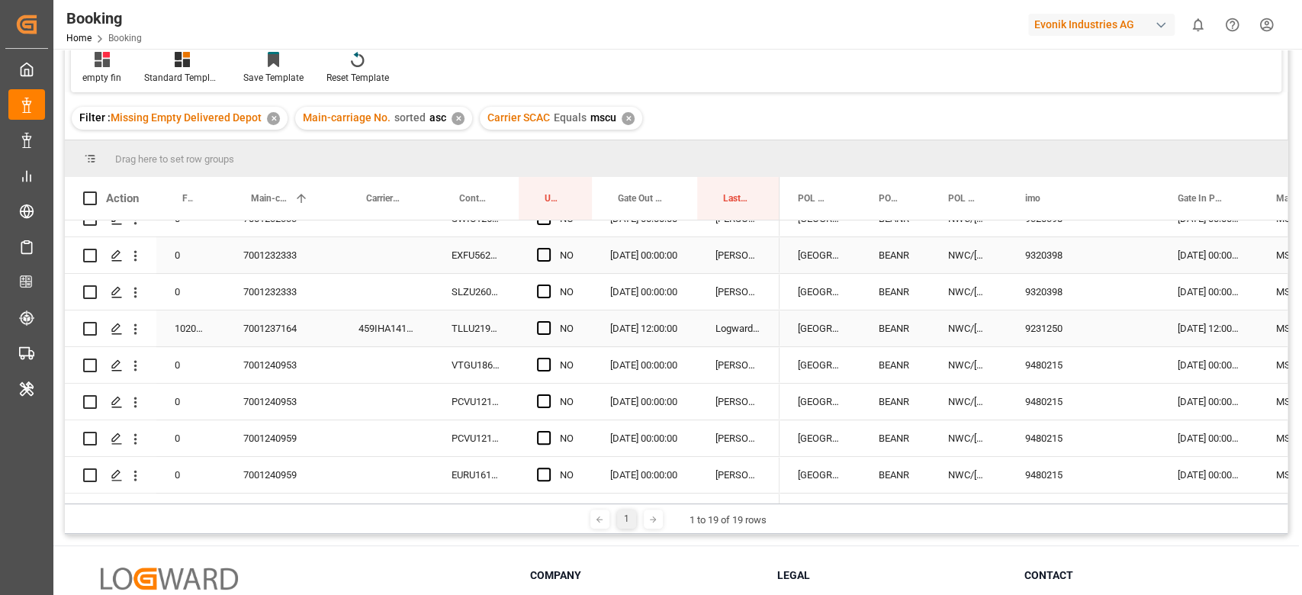
click at [405, 323] on div "459IHA1417111" at bounding box center [386, 328] width 93 height 36
click at [549, 329] on span "Press SPACE to select this row." at bounding box center [544, 328] width 14 height 14
click at [548, 321] on input "Press SPACE to select this row." at bounding box center [548, 321] width 0 height 0
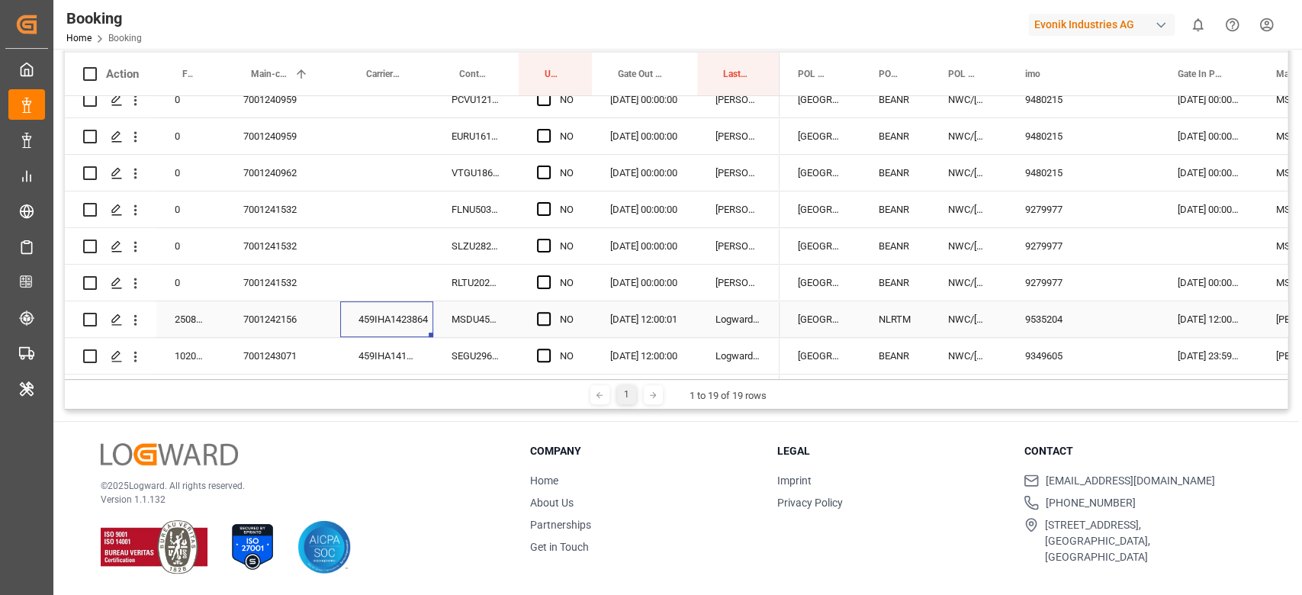
click at [400, 317] on div "459IHA1423864" at bounding box center [386, 319] width 93 height 36
click at [543, 313] on span "Press SPACE to select this row." at bounding box center [544, 319] width 14 height 14
click at [548, 312] on input "Press SPACE to select this row." at bounding box center [548, 312] width 0 height 0
click at [419, 346] on div "459IHA1418554" at bounding box center [386, 356] width 93 height 36
click at [537, 349] on span "Press SPACE to select this row." at bounding box center [544, 356] width 14 height 14
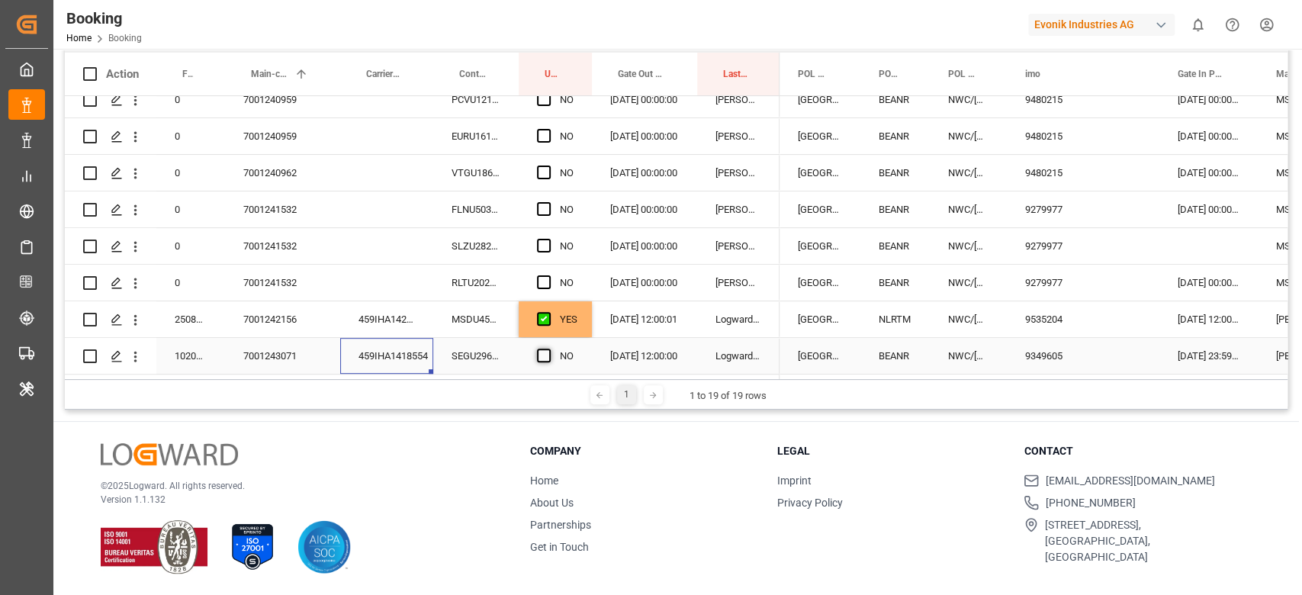
click at [548, 349] on input "Press SPACE to select this row." at bounding box center [548, 349] width 0 height 0
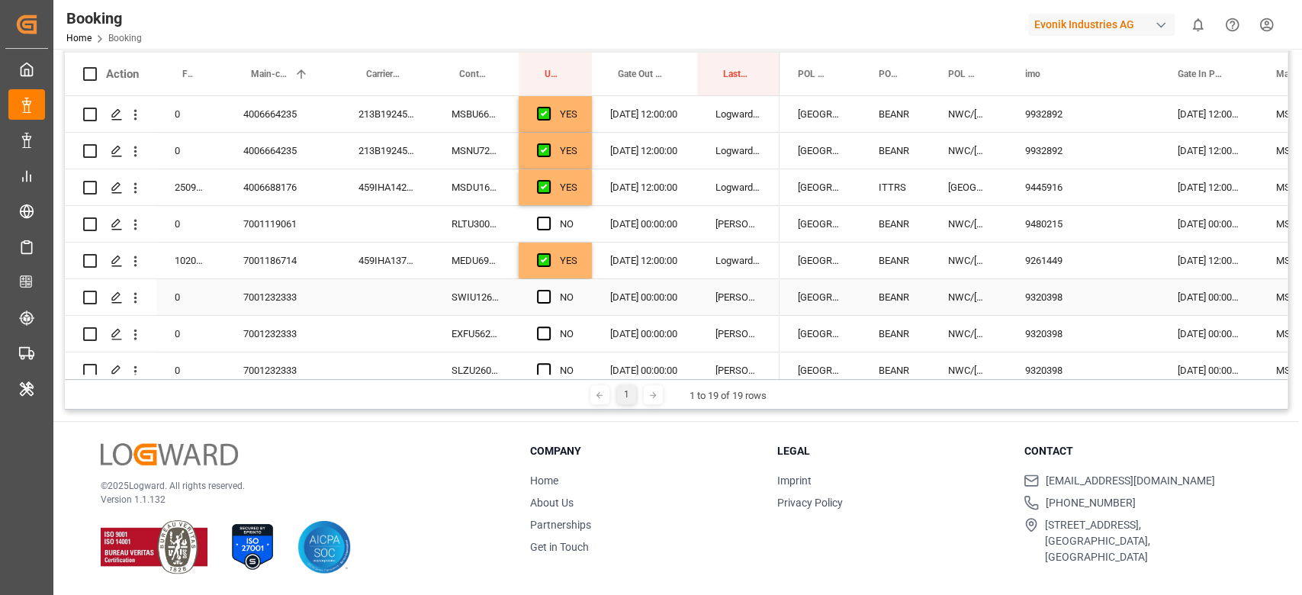
scroll to position [101, 0]
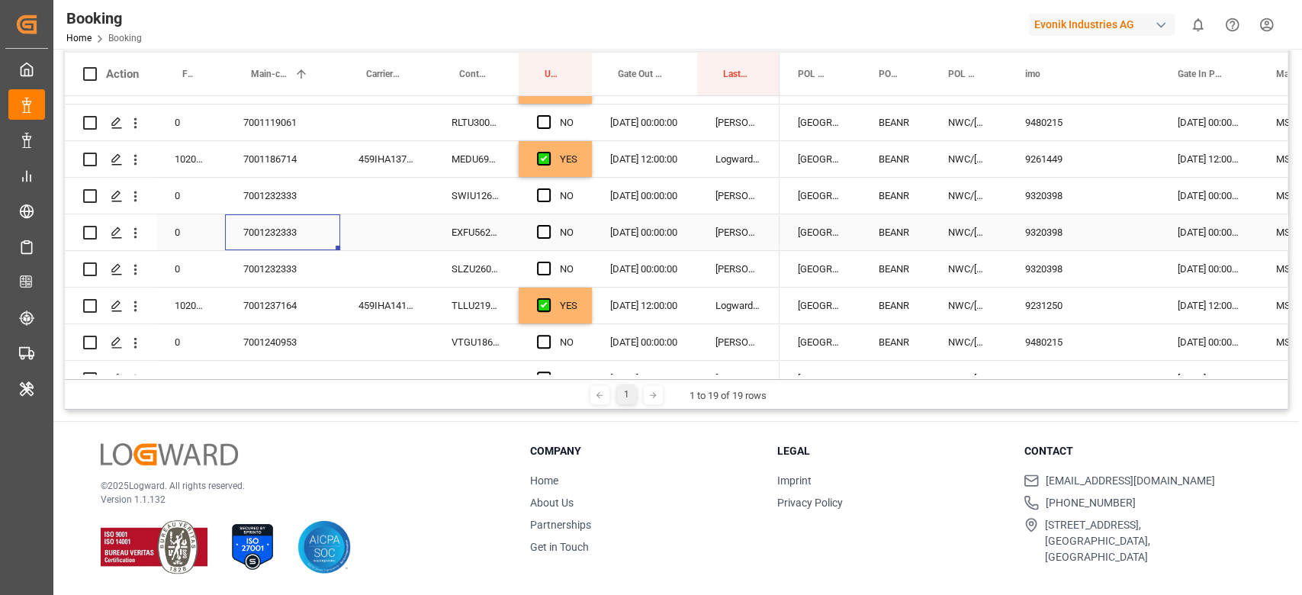
click at [287, 231] on div "7001232333" at bounding box center [282, 232] width 115 height 36
click at [490, 182] on div "SWIU1261526" at bounding box center [475, 196] width 85 height 36
click at [558, 179] on div "Press SPACE to select this row." at bounding box center [548, 196] width 23 height 35
click at [539, 192] on span "Press SPACE to select this row." at bounding box center [544, 195] width 14 height 14
click at [548, 188] on input "Press SPACE to select this row." at bounding box center [548, 188] width 0 height 0
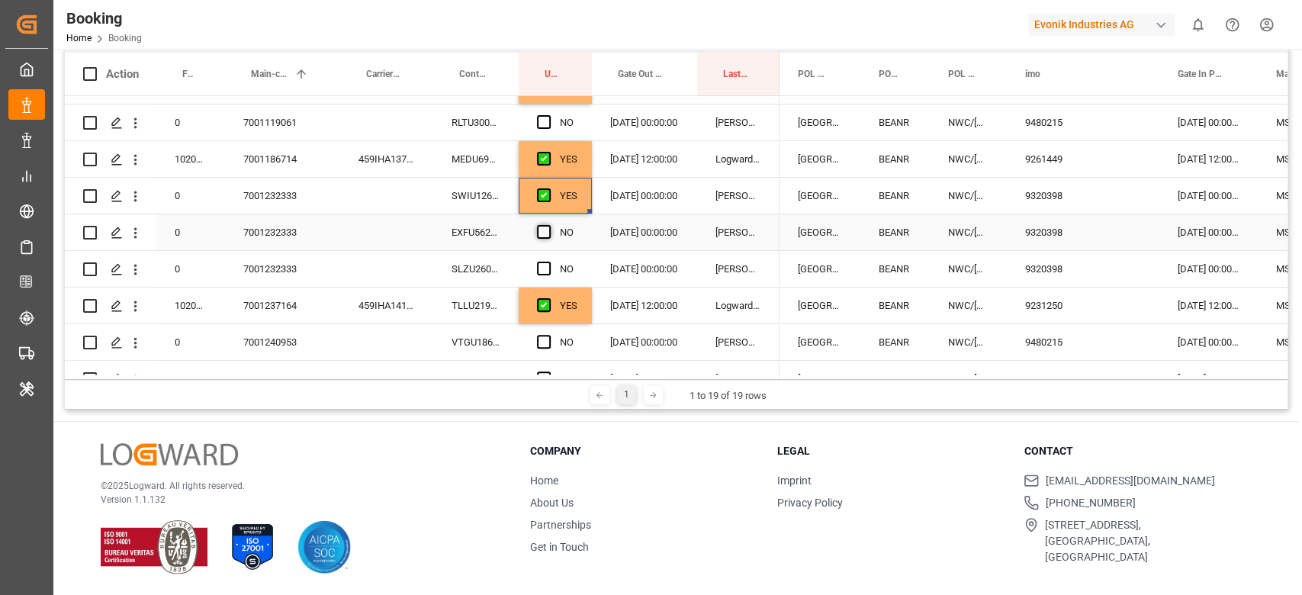
click at [537, 229] on span "Press SPACE to select this row." at bounding box center [544, 232] width 14 height 14
click at [548, 225] on input "Press SPACE to select this row." at bounding box center [548, 225] width 0 height 0
click at [540, 259] on div "Press SPACE to select this row." at bounding box center [548, 269] width 23 height 35
click at [544, 265] on span "Press SPACE to select this row." at bounding box center [544, 269] width 14 height 14
click at [548, 262] on input "Press SPACE to select this row." at bounding box center [548, 262] width 0 height 0
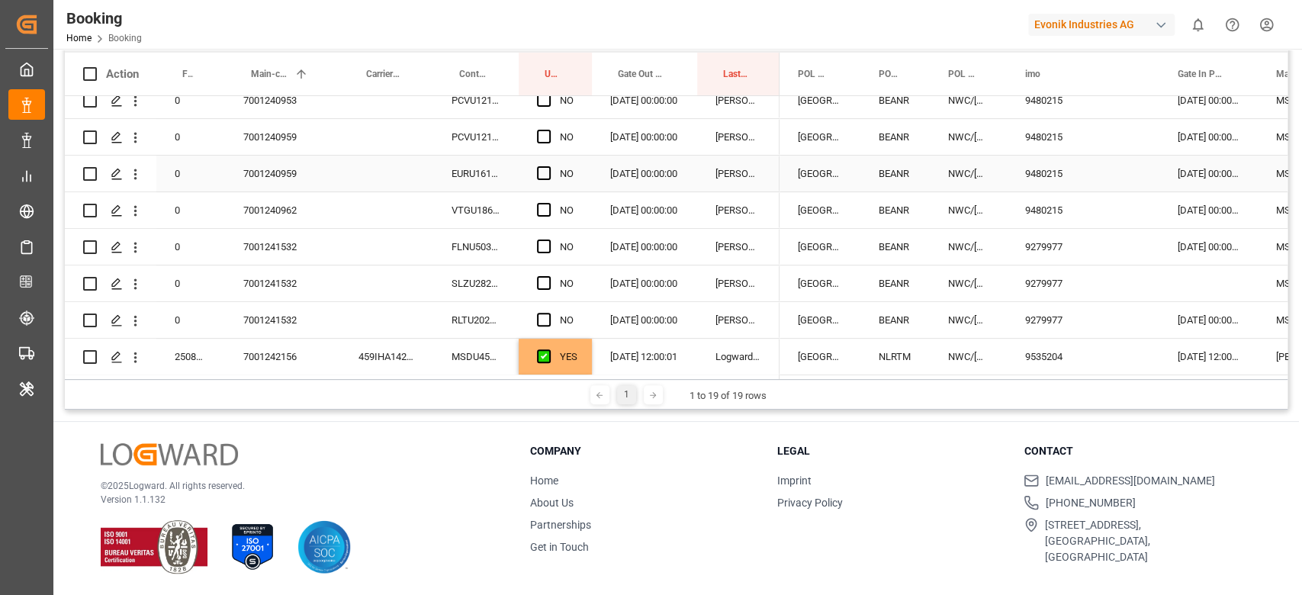
scroll to position [407, 0]
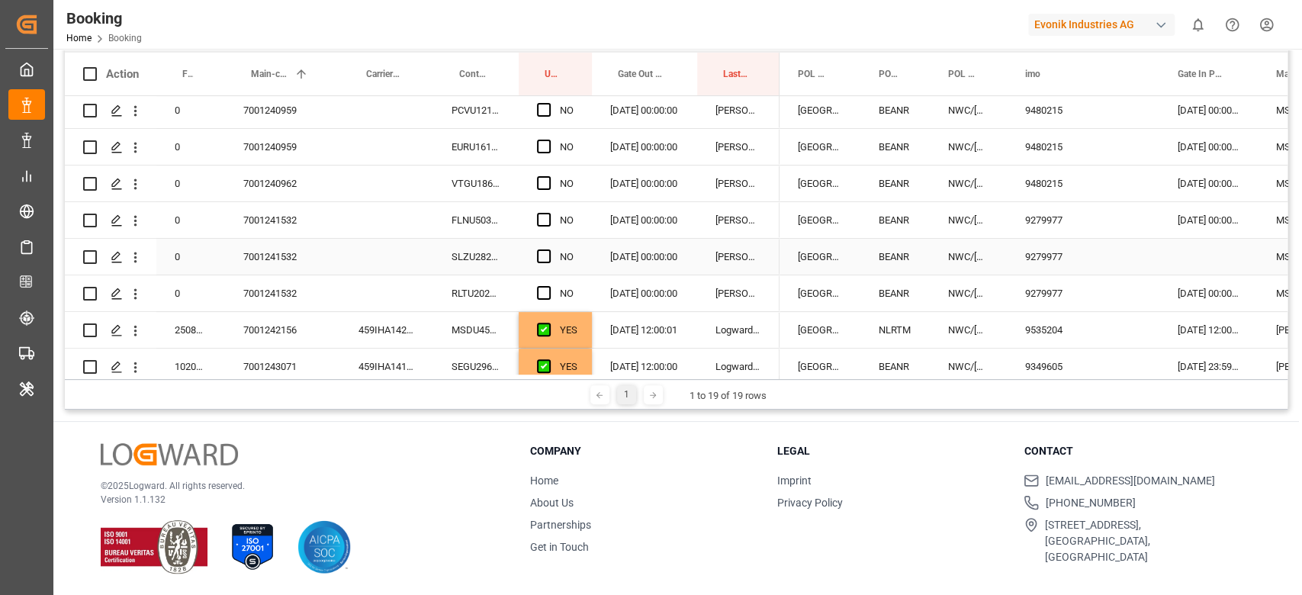
click at [298, 245] on div "7001241532" at bounding box center [282, 257] width 115 height 36
click at [558, 218] on div "Press SPACE to select this row." at bounding box center [548, 220] width 23 height 35
click at [507, 220] on div "FLNU5032783" at bounding box center [475, 220] width 85 height 36
click at [549, 217] on span "Press SPACE to select this row." at bounding box center [544, 220] width 14 height 14
click at [548, 213] on input "Press SPACE to select this row." at bounding box center [548, 213] width 0 height 0
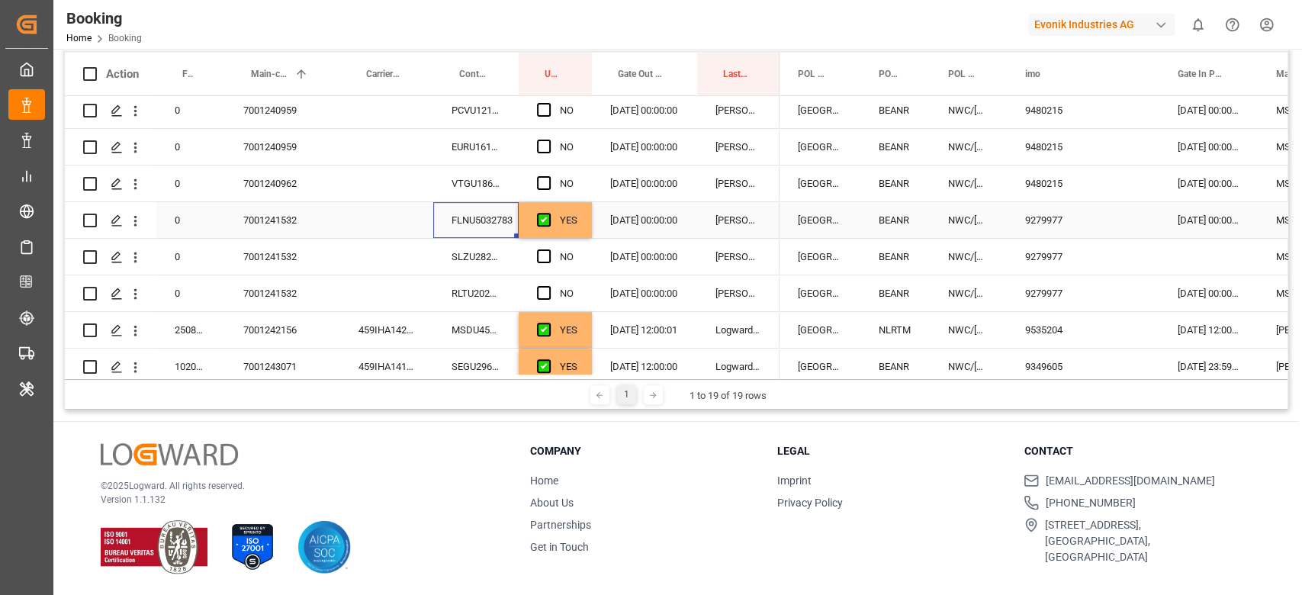
click at [516, 223] on div "FLNU5032783" at bounding box center [475, 220] width 85 height 36
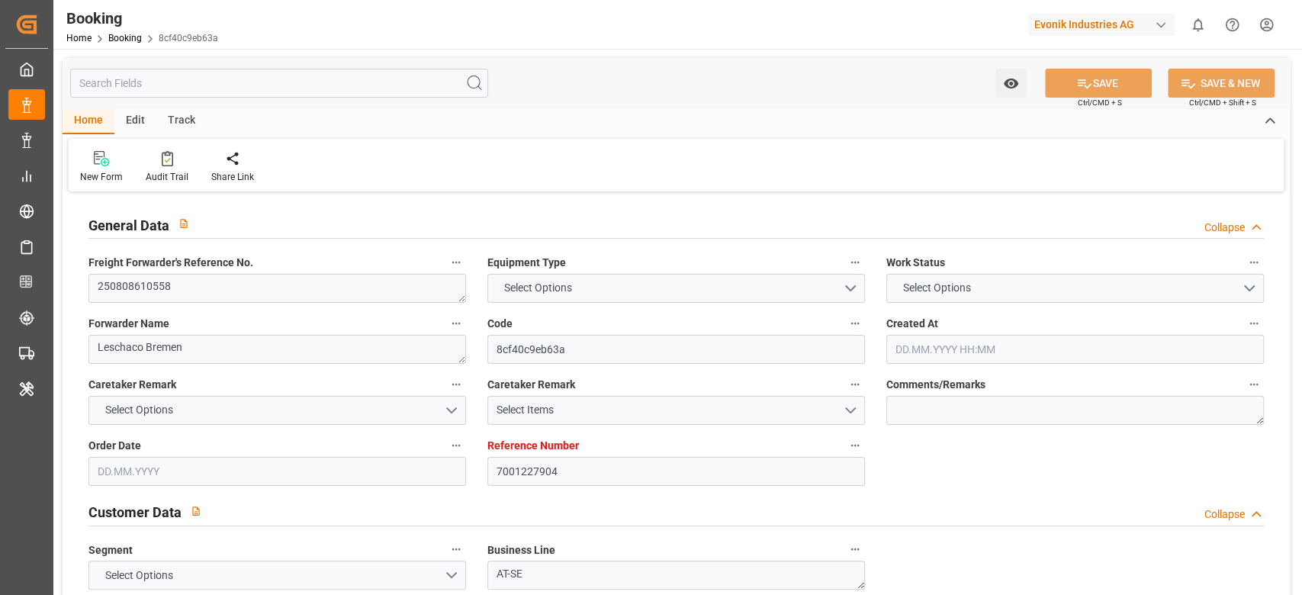
type input "7001227904"
type input "9229831"
type input "Hapag [PERSON_NAME]"
type input "Hapag Lloyd Aktiengesellschaft"
type input "DEHAM"
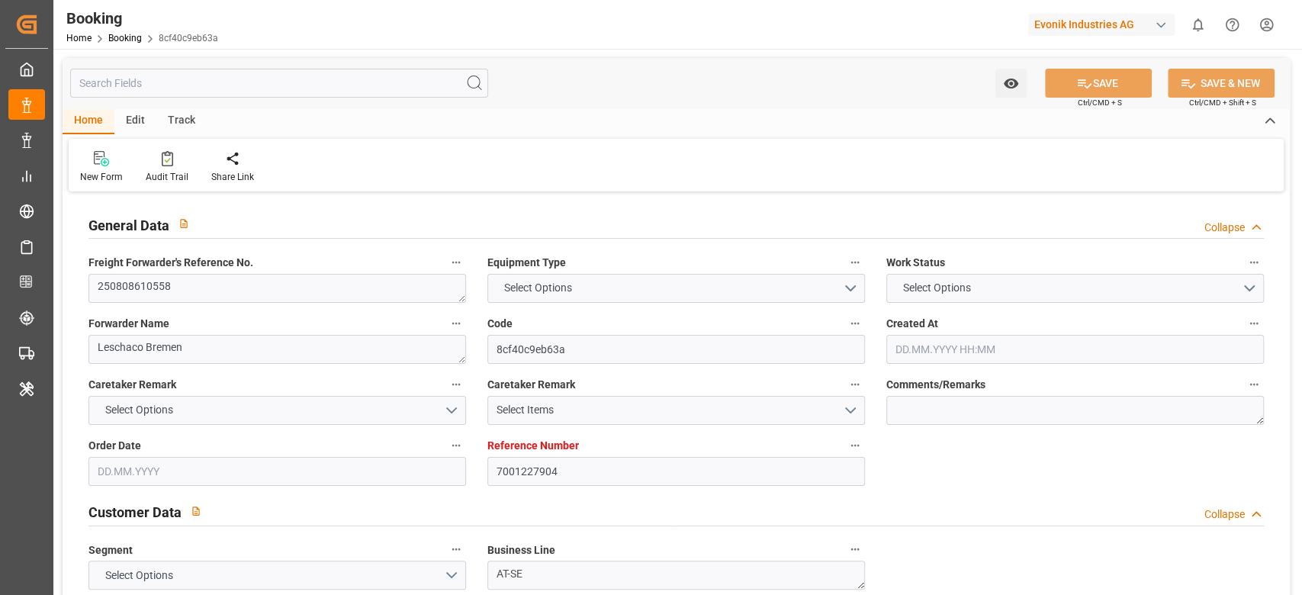
type input "USSAV"
type input "18"
type input "USATL"
type input "0"
type input "DEHAM"
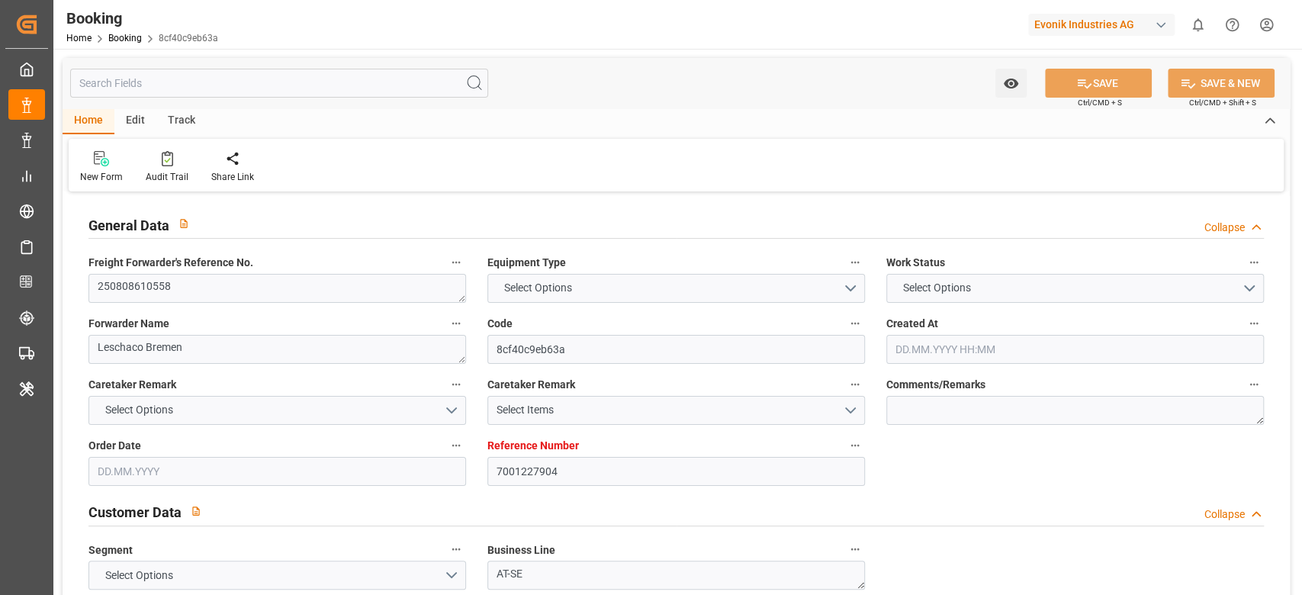
type input "USSAV"
type input "9229831"
type input "[DATE] 11:55"
type input "[DATE]"
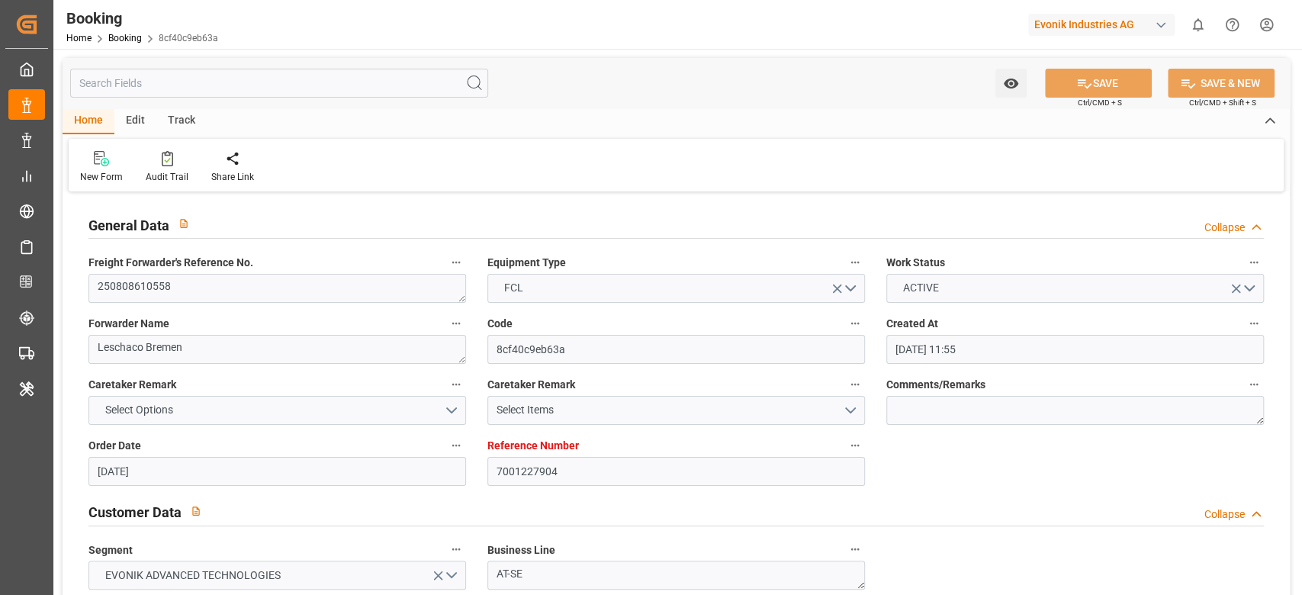
type input "[DATE]"
type input "[DATE] 00:00"
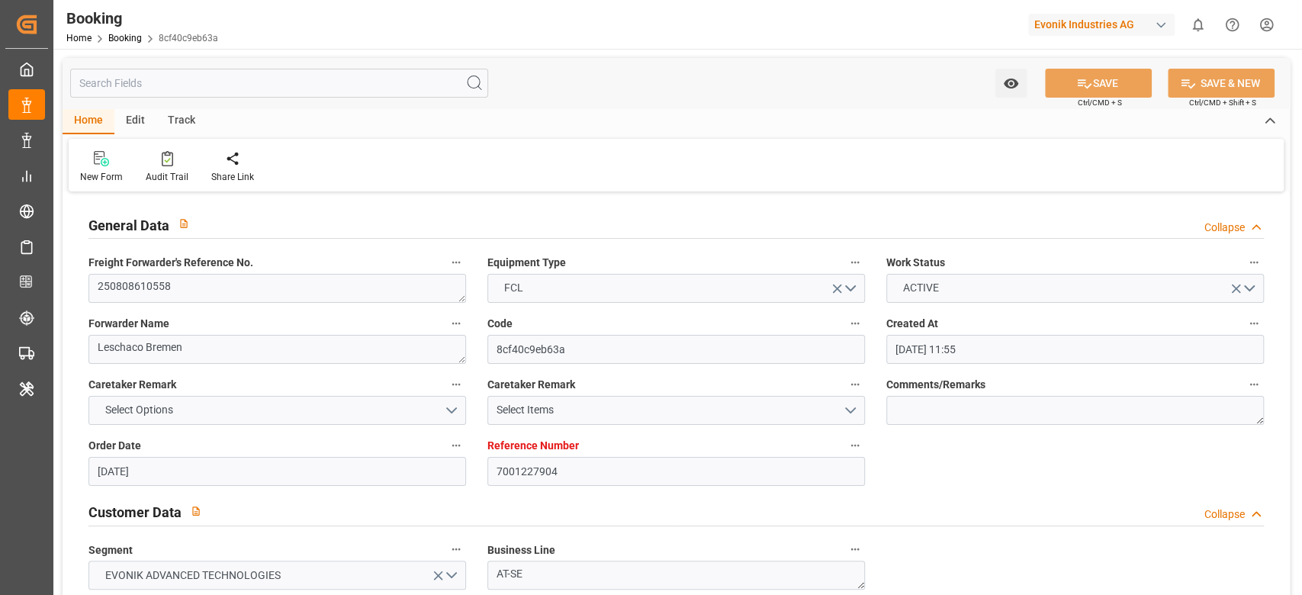
type input "[DATE] 14:24"
type input "[DATE] 08:08"
type input "[DATE] 00:00"
type input "[DATE] 14:42"
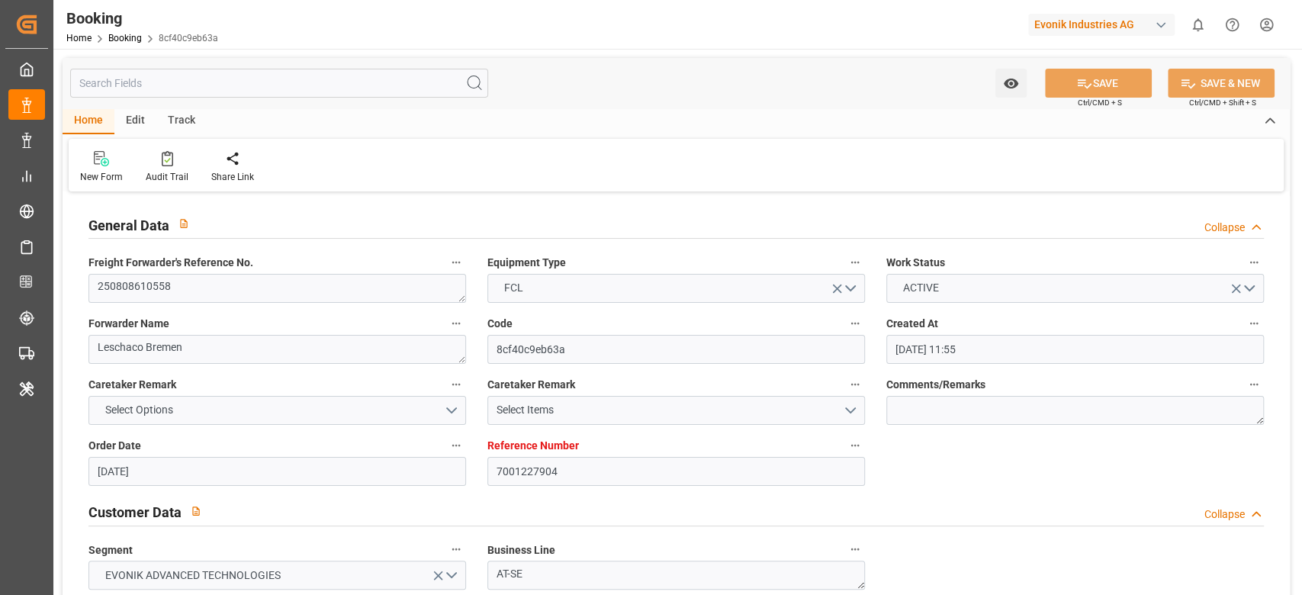
type input "[DATE] 22:03"
type input "[DATE] 12:52"
type input "[DATE]"
type input "[DATE] 18:14"
type input "[DATE]"
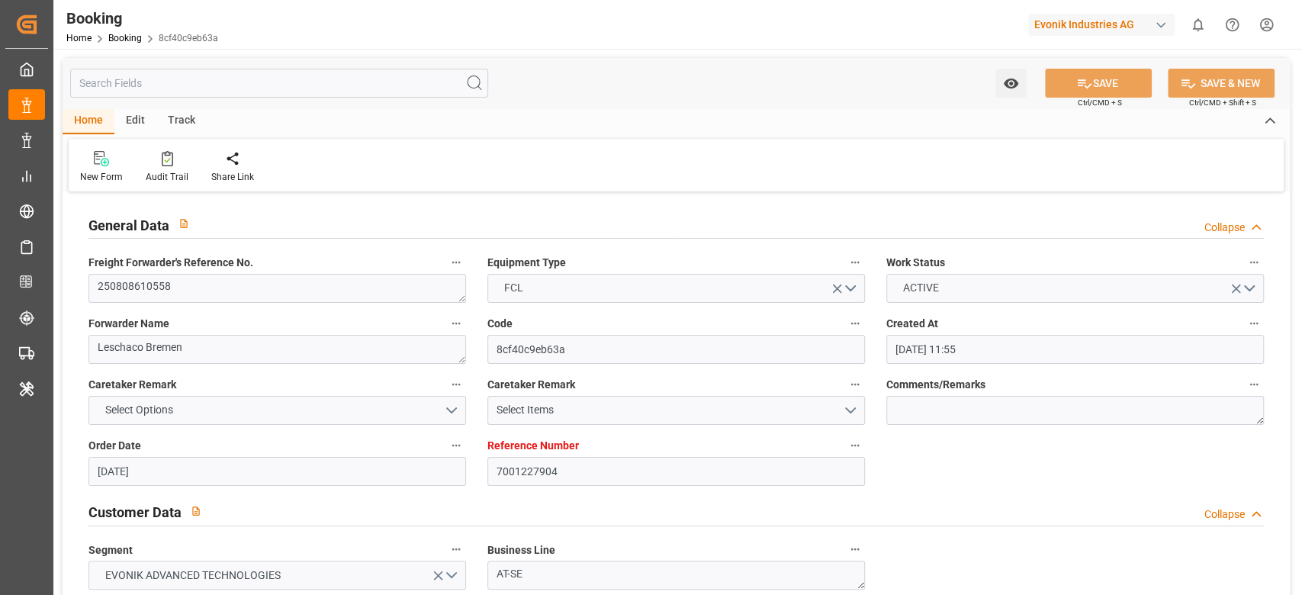
type input "[DATE] 08:17"
type input "[DATE] 12:00"
type input "[DATE] 10:58"
type input "[DATE] 03:46"
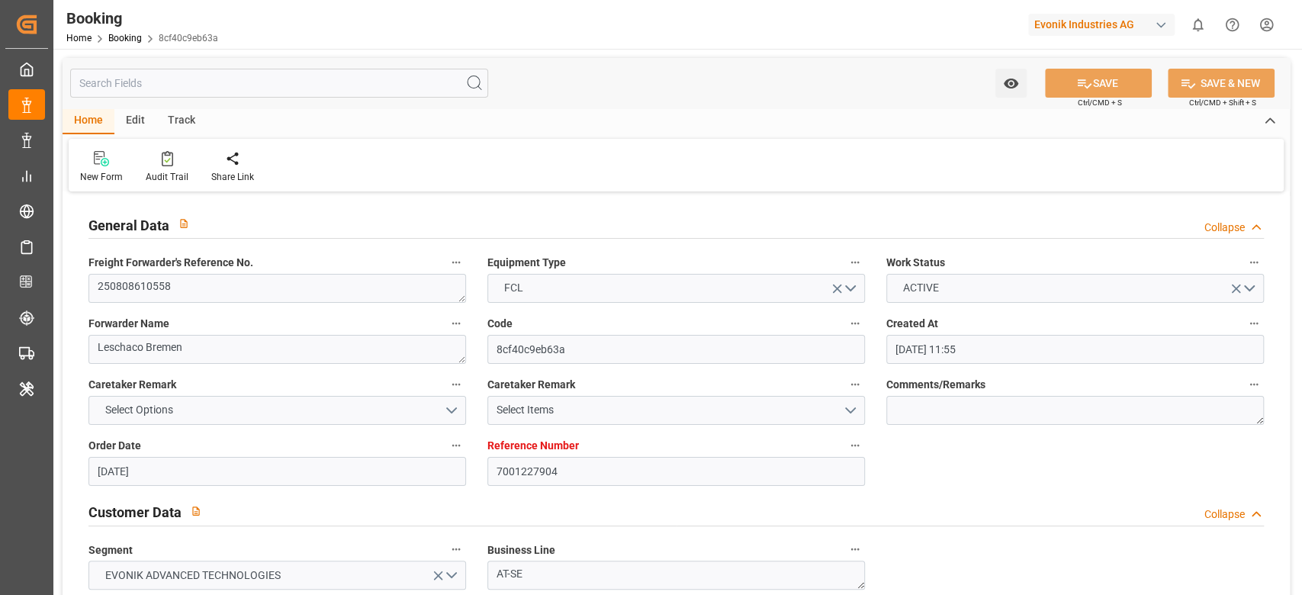
type input "[DATE] 14:57"
type input "[DATE] 14:38"
type input "[DATE] 03:59"
type input "[DATE] 12:00"
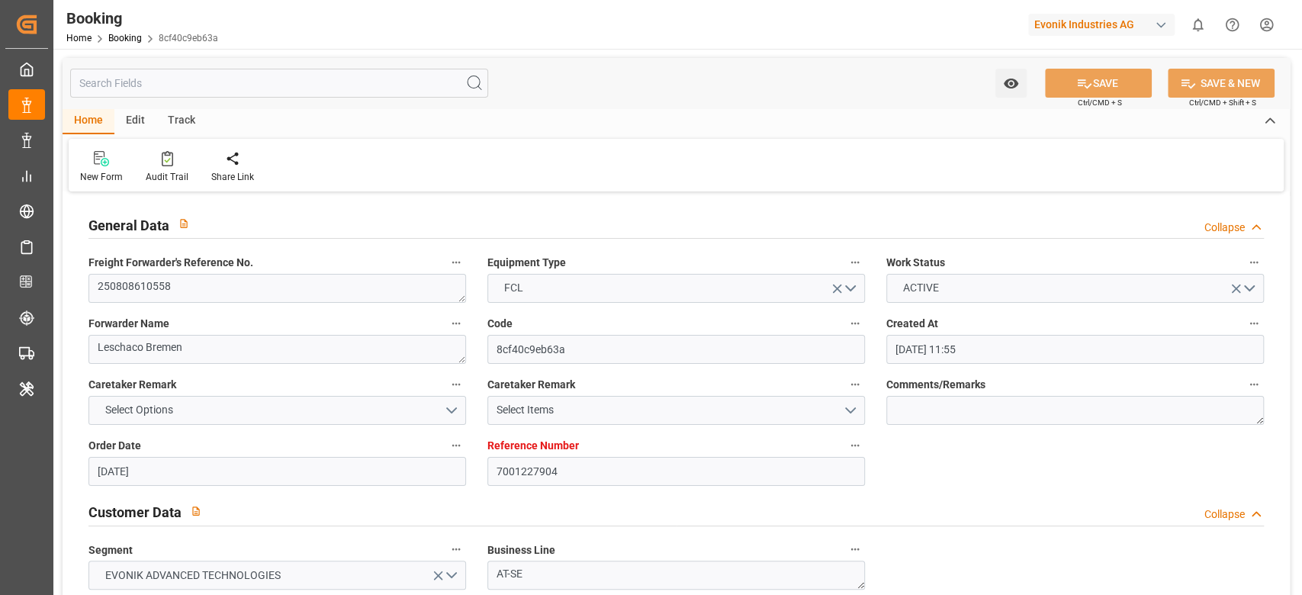
type input "[DATE] 03:59"
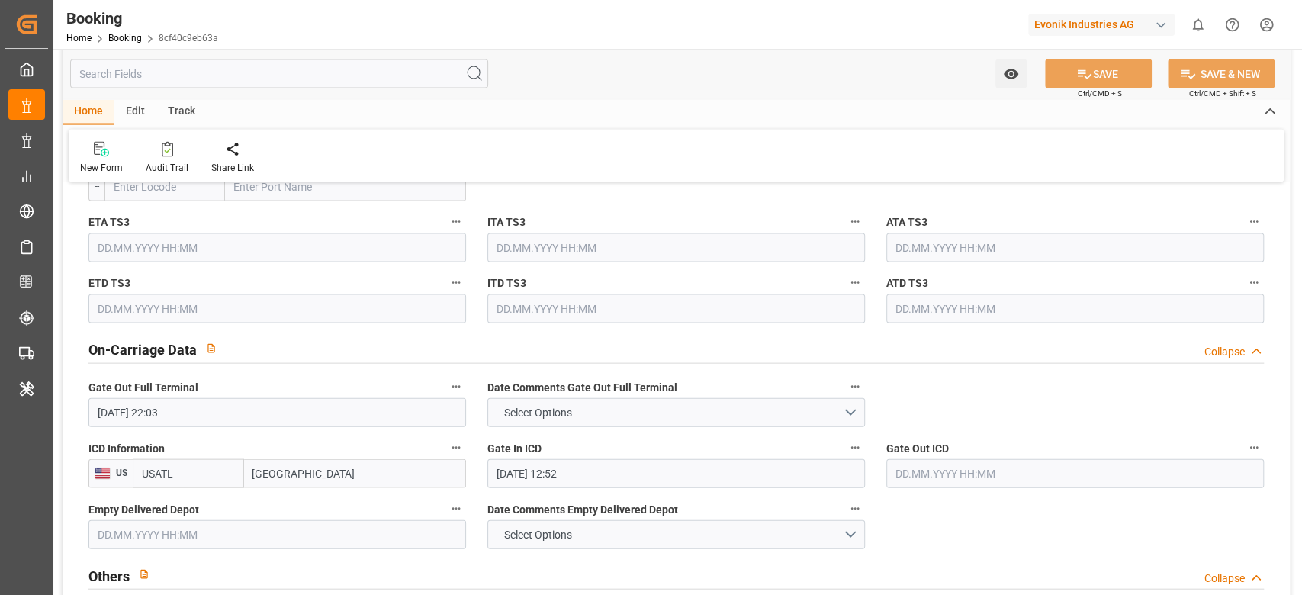
scroll to position [2136, 0]
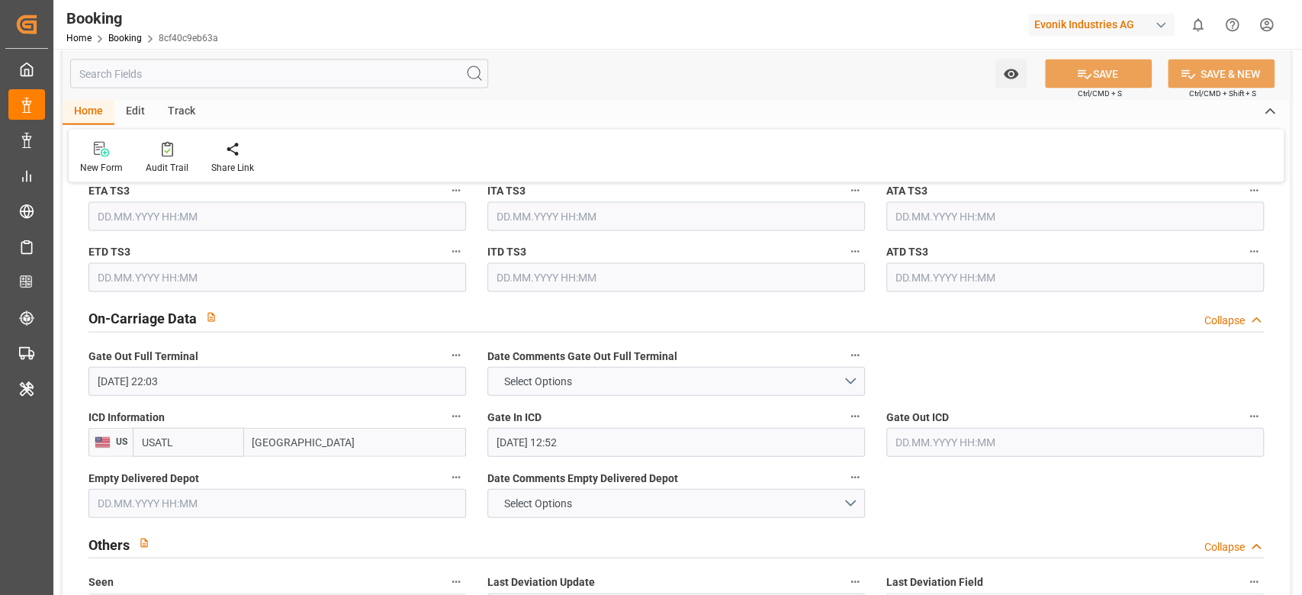
click at [537, 452] on input "[DATE] 12:52" at bounding box center [676, 442] width 378 height 29
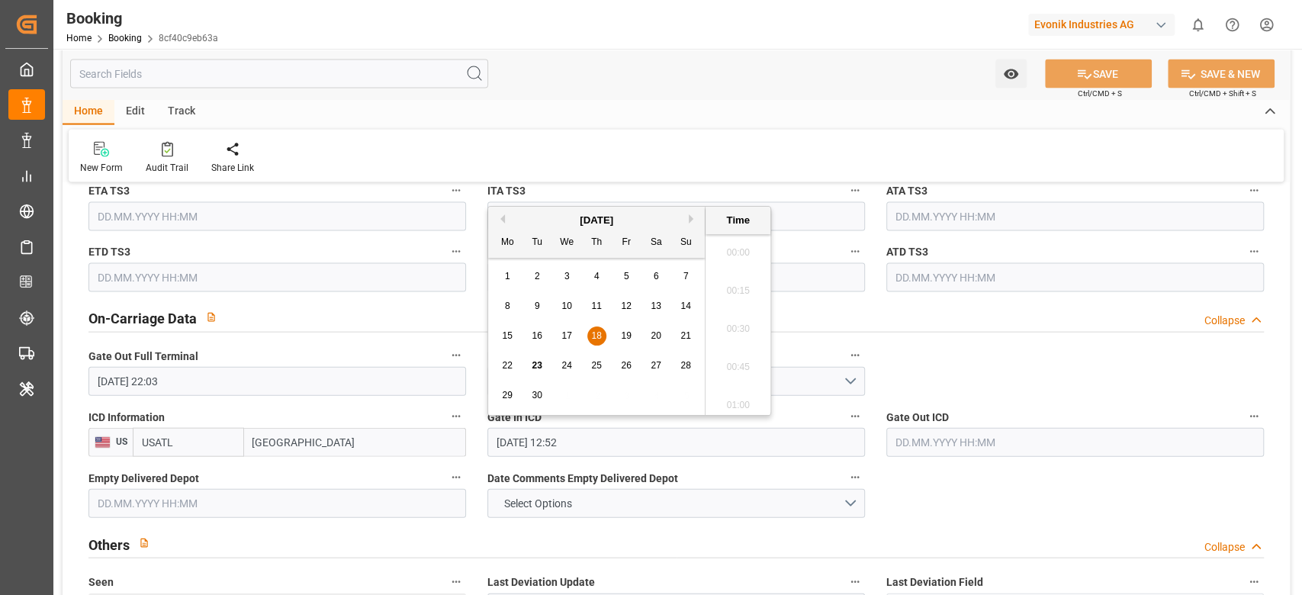
scroll to position [1873, 0]
click at [506, 217] on div "[DATE]" at bounding box center [596, 220] width 217 height 15
click at [501, 219] on button "Previous Month" at bounding box center [500, 218] width 9 height 9
click at [583, 400] on div "25 26 27 28 29 30 31" at bounding box center [597, 396] width 208 height 30
click at [597, 397] on span "28" at bounding box center [596, 395] width 10 height 11
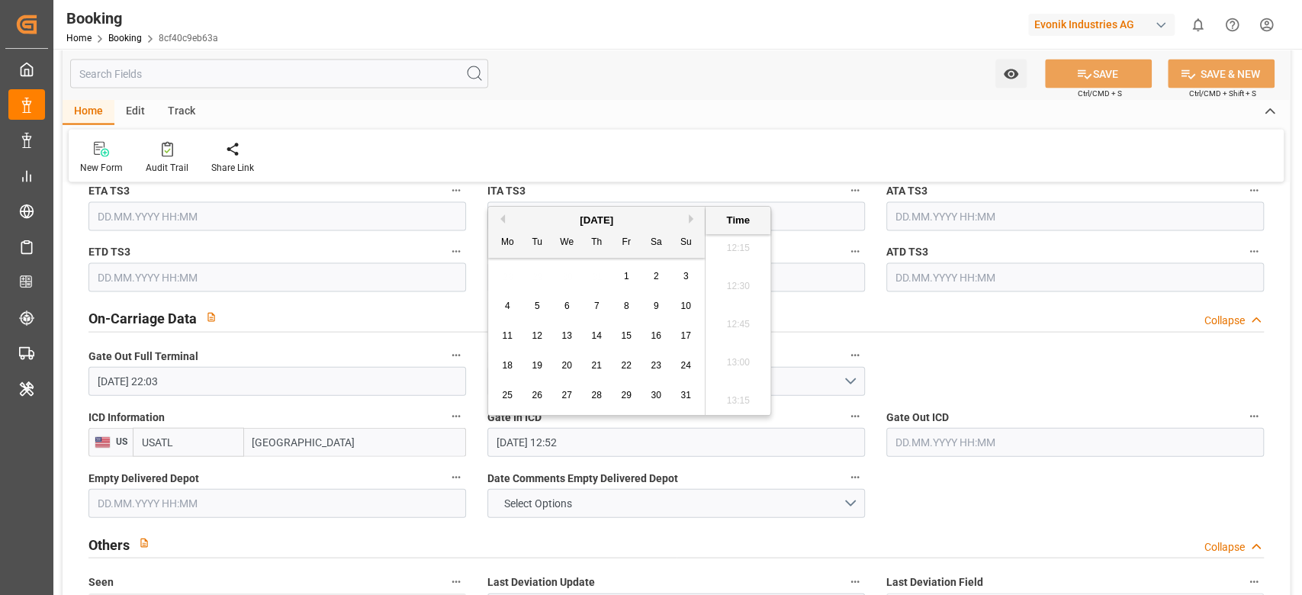
type input "[DATE] 12:52"
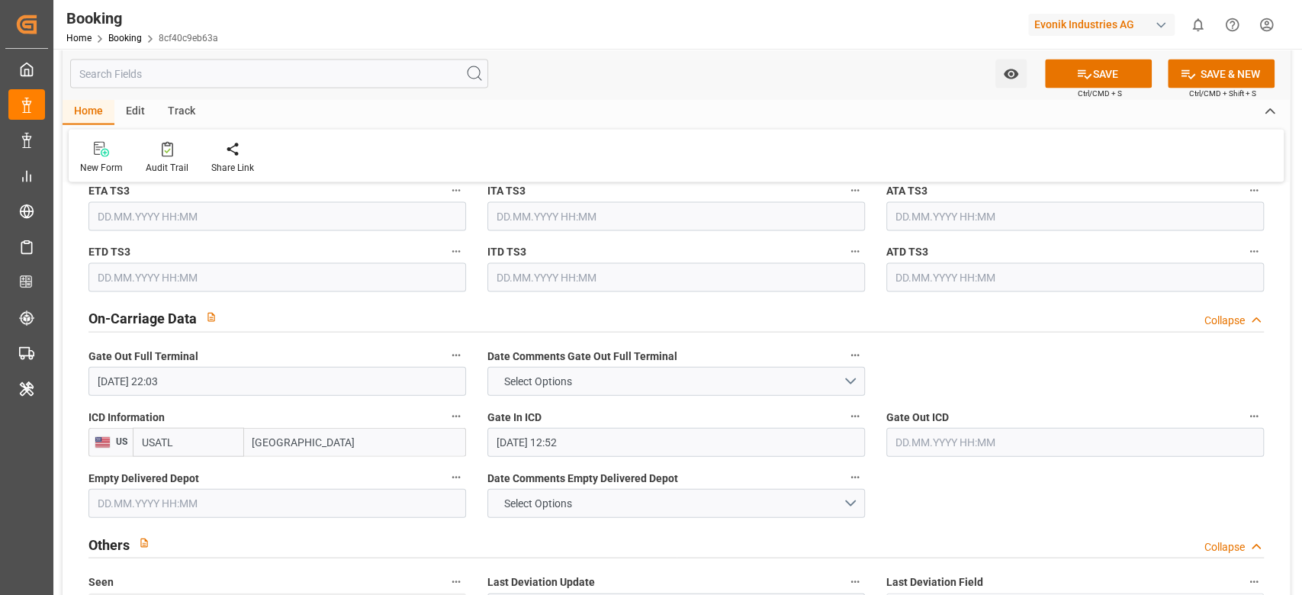
click at [984, 440] on input "text" at bounding box center [1075, 442] width 378 height 29
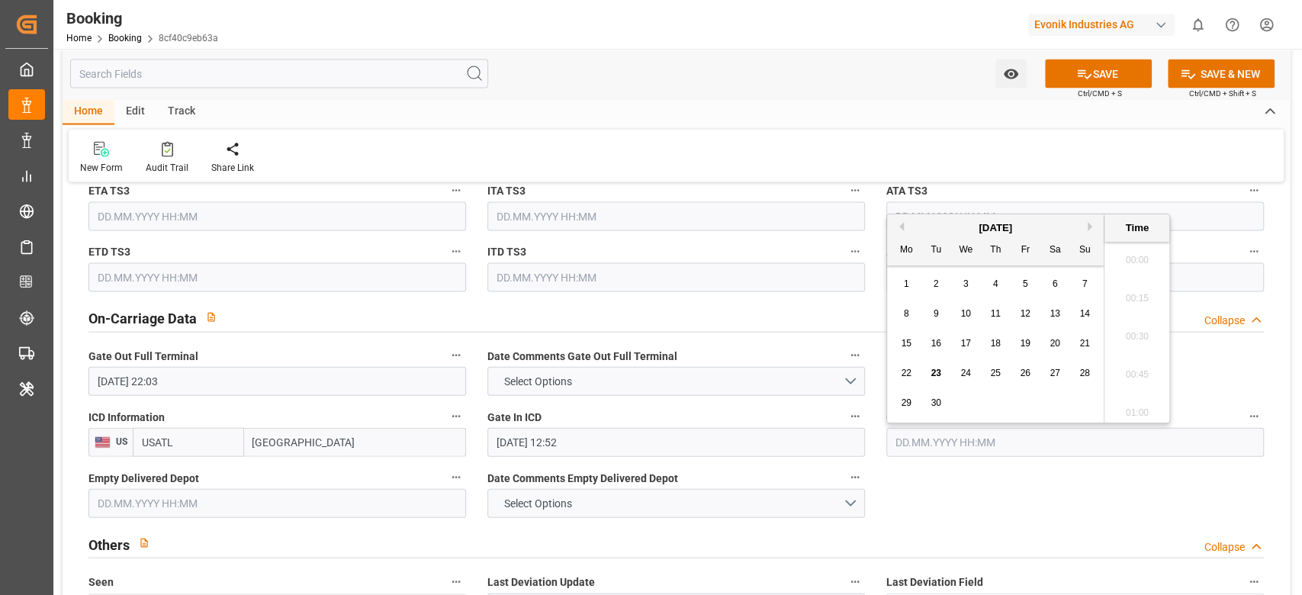
scroll to position [2560, 0]
click at [973, 333] on div "17" at bounding box center [966, 336] width 19 height 18
type input "[DATE] 00:00"
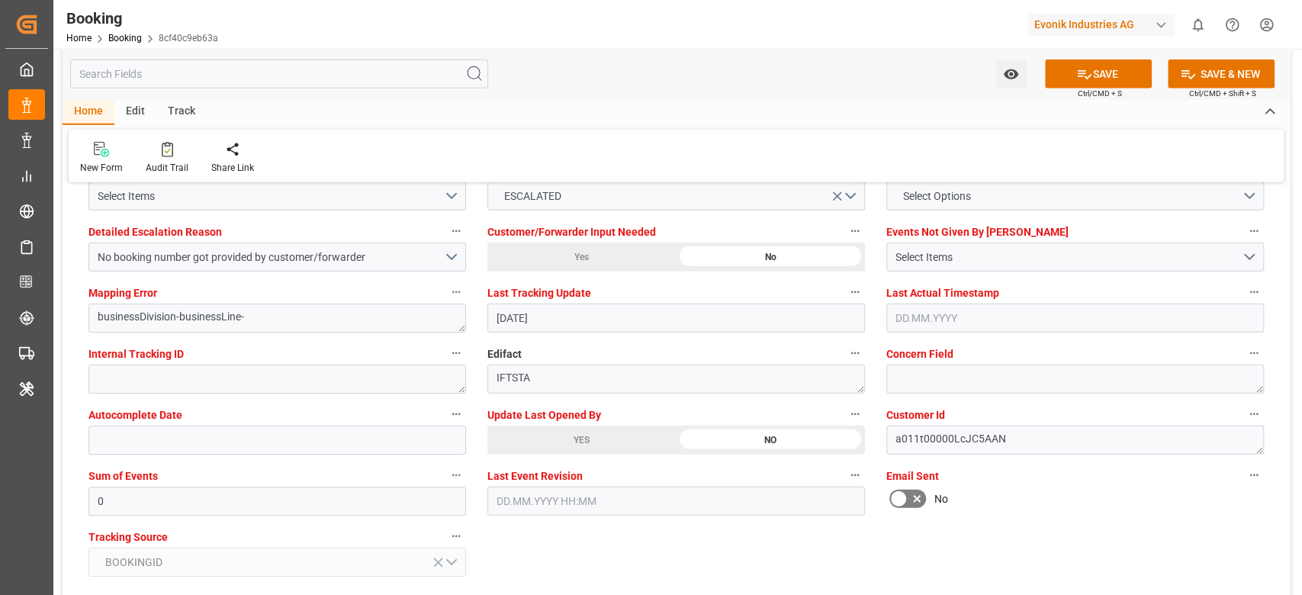
scroll to position [2949, 0]
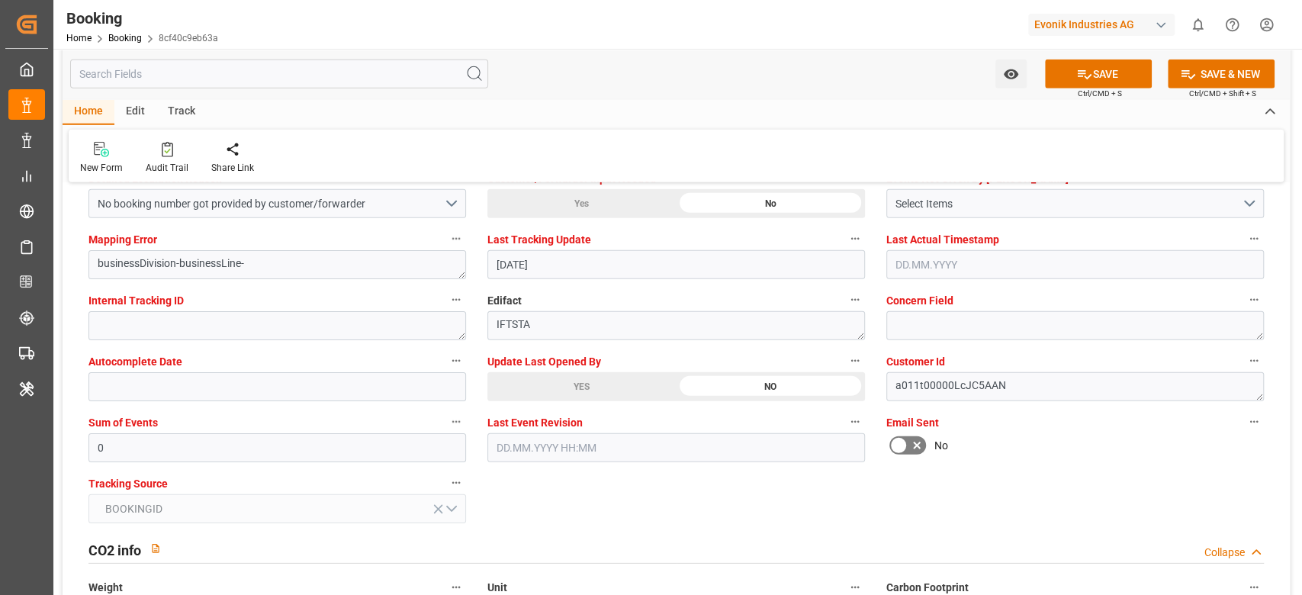
click at [543, 379] on div "YES" at bounding box center [581, 386] width 188 height 29
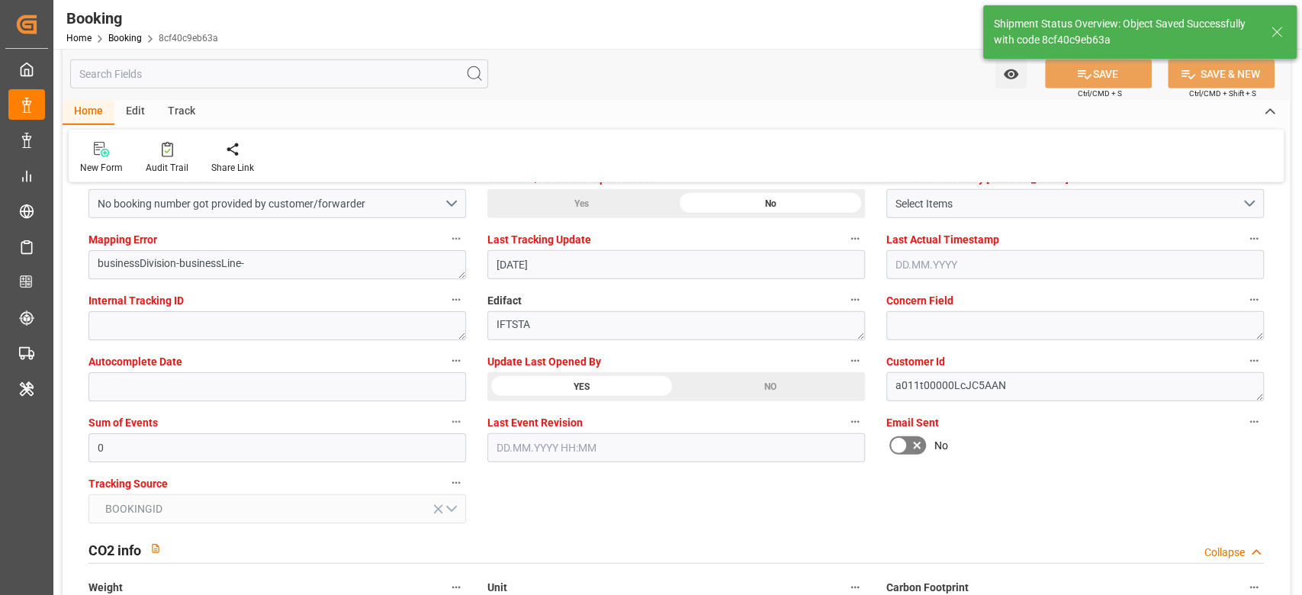
type textarea "[PERSON_NAME]"
type input "[DATE] 11:58"
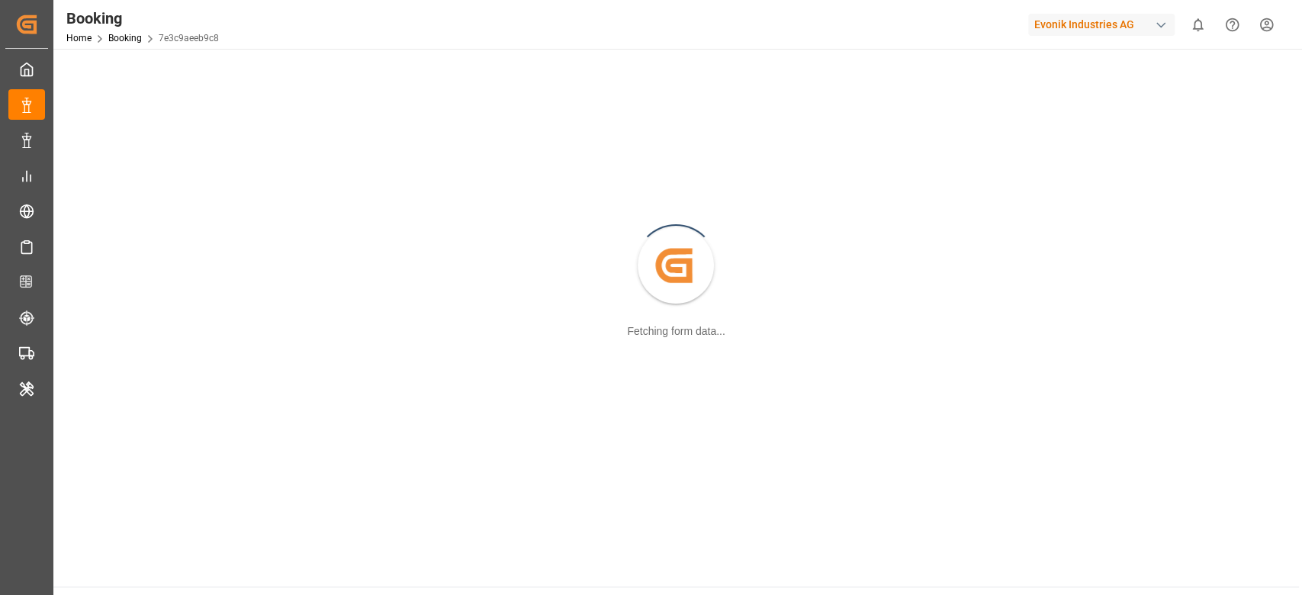
scroll to position [165, 0]
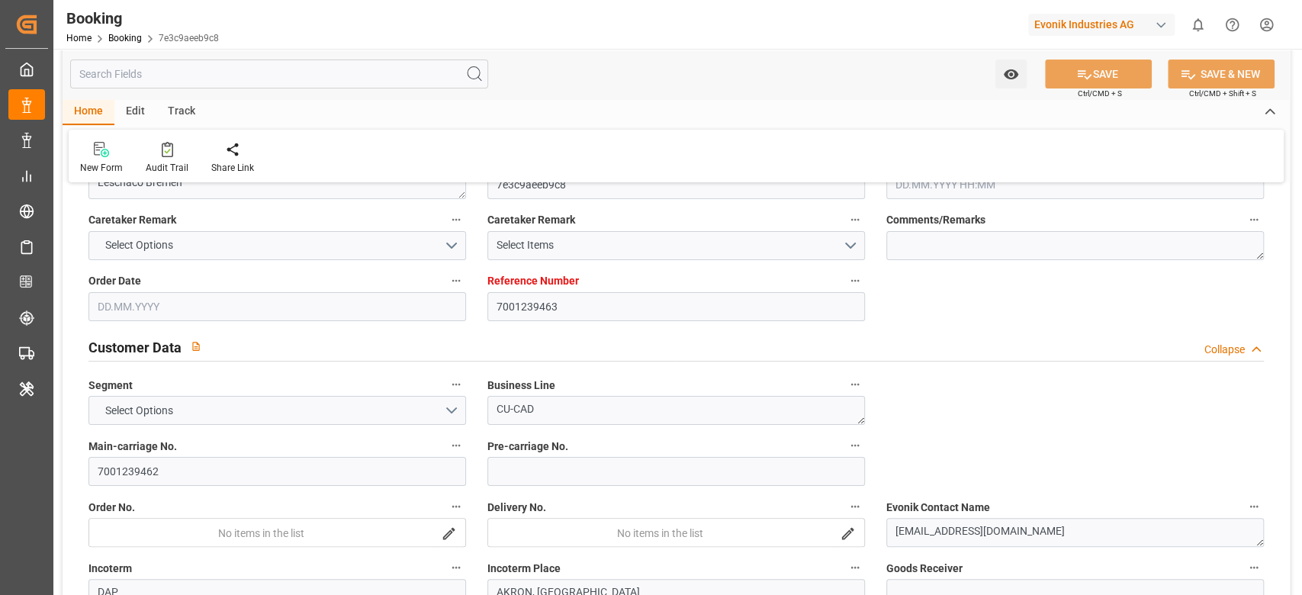
type input "7001239463"
type input "9444730"
type input "Hapag [PERSON_NAME]"
type input "Hapag Lloyd Aktiengesellschaft"
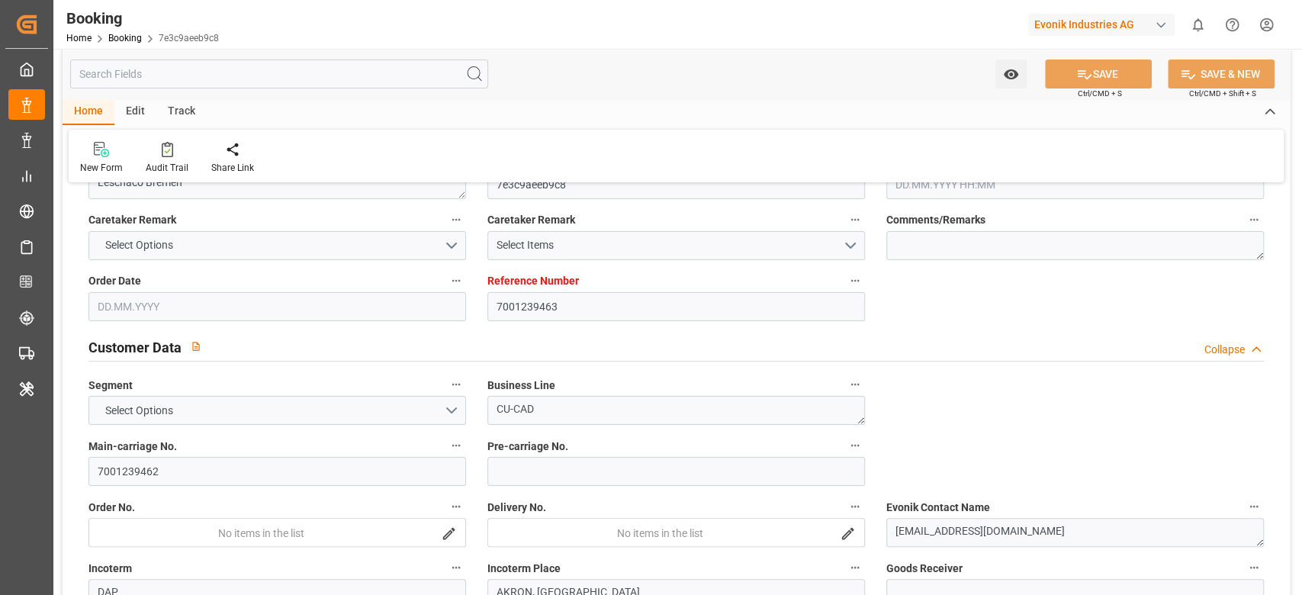
type input "NLRTM"
type input "USORF"
type input "19"
type input "USCLE"
type input "0"
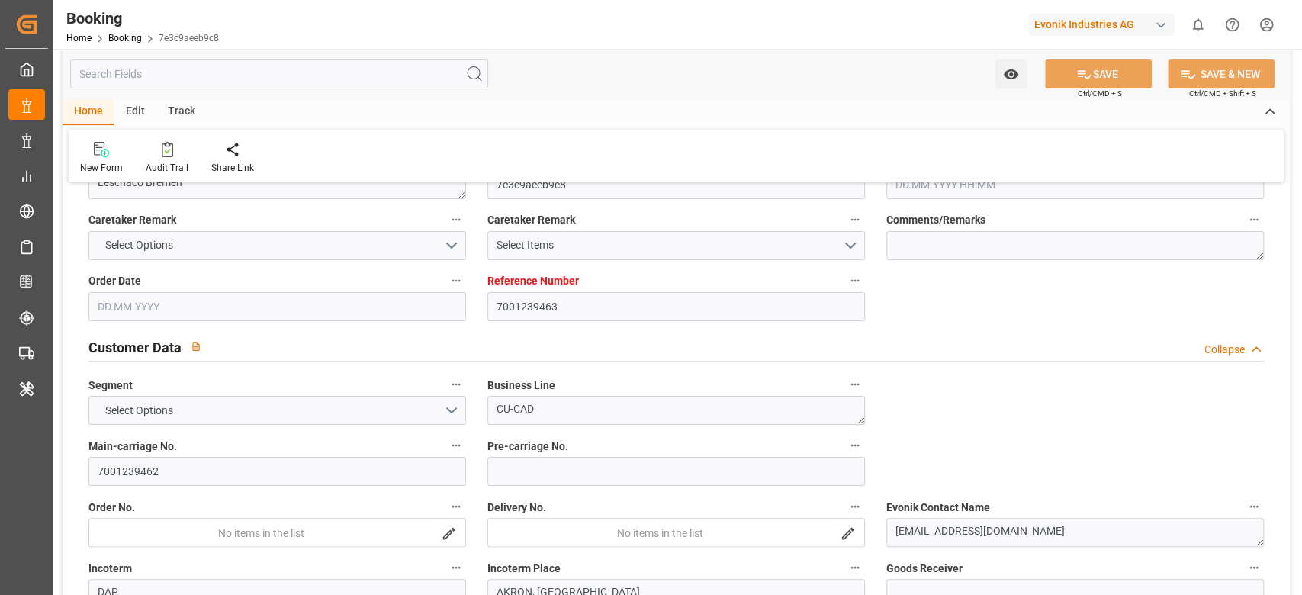
type input "NLRTM"
type input "USORF"
type input "9444730"
type input "[DATE] 08:46"
type input "[DATE]"
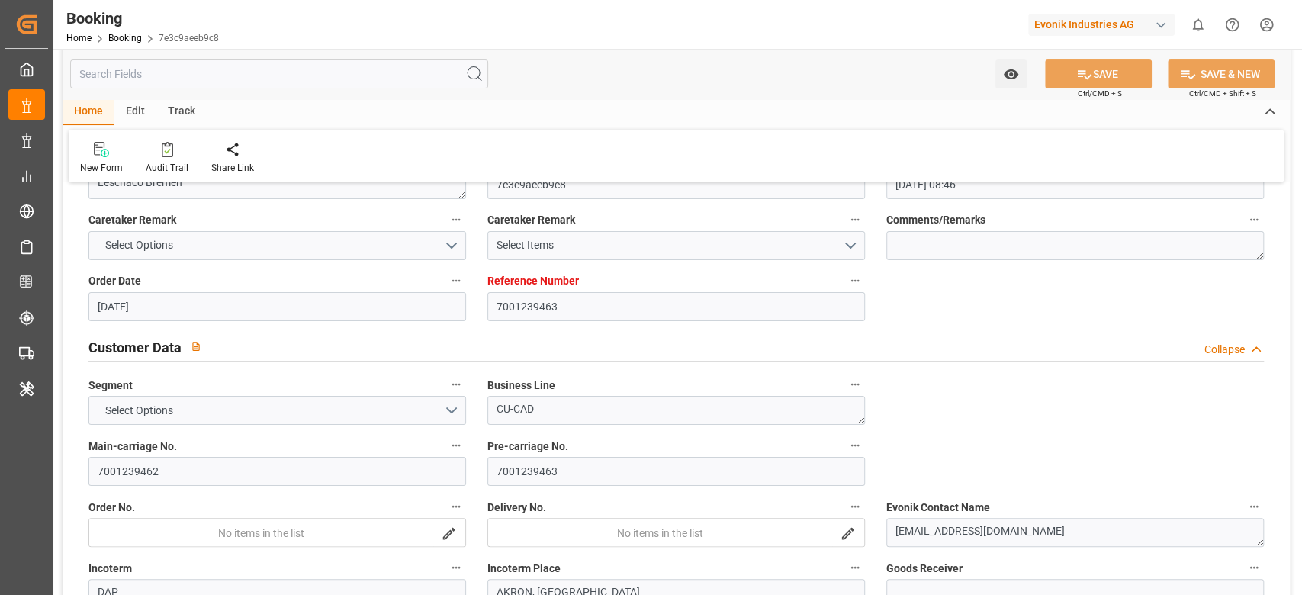
type input "[DATE]"
type input "[DATE] 23:00"
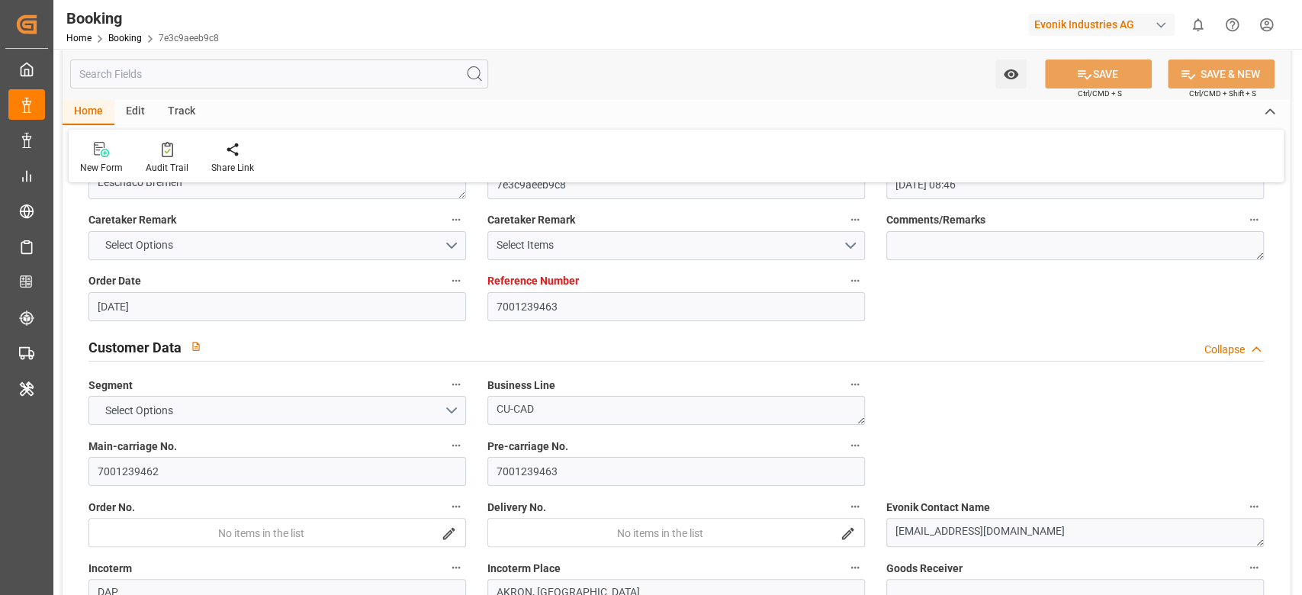
type input "[DATE] 00:00"
type input "[DATE] 21:54"
type input "[DATE] 08:00"
type input "[DATE] 06:00"
type input "[DATE] 00:00"
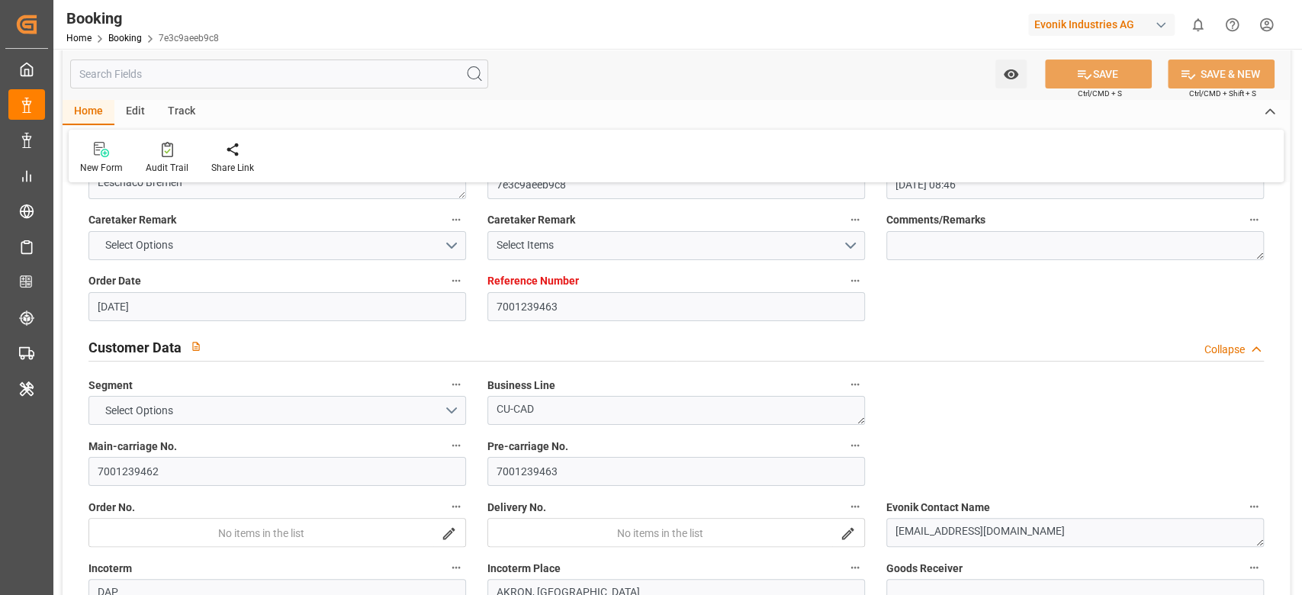
type input "[DATE] 04:46"
type input "[DATE] 04:30"
type input "[DATE]"
type input "[DATE] 23:18"
type input "[DATE]"
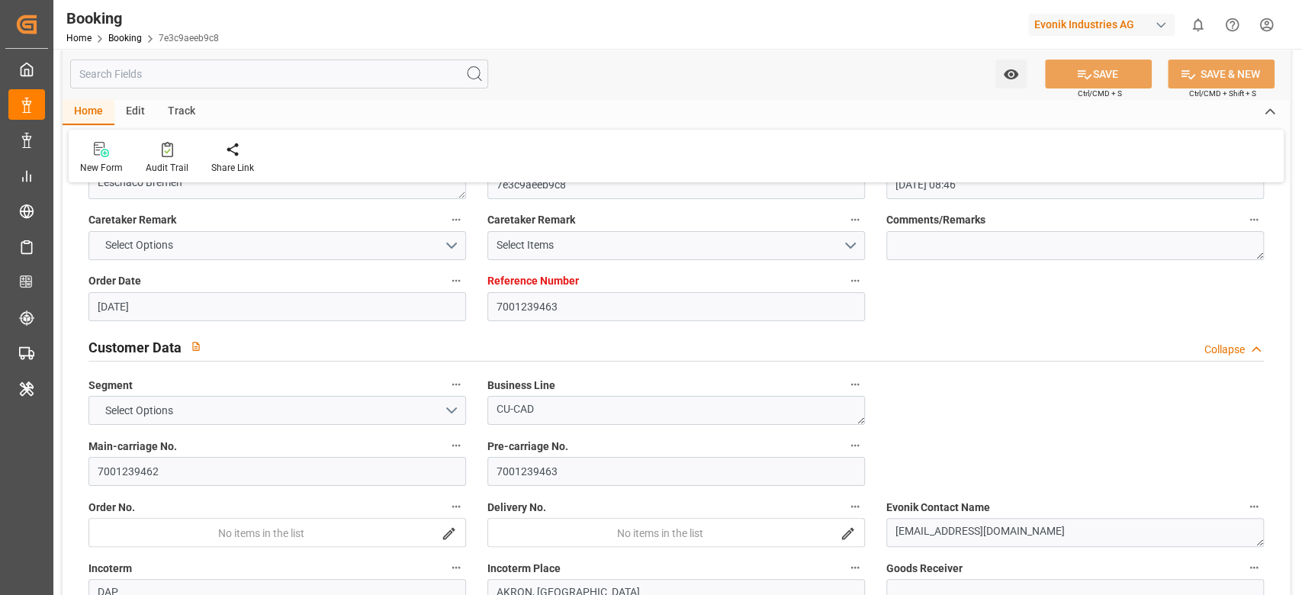
type input "[DATE] 13:35"
type input "[DATE] 15:02"
type input "[DATE] 13:24"
type input "[DATE] 12:00"
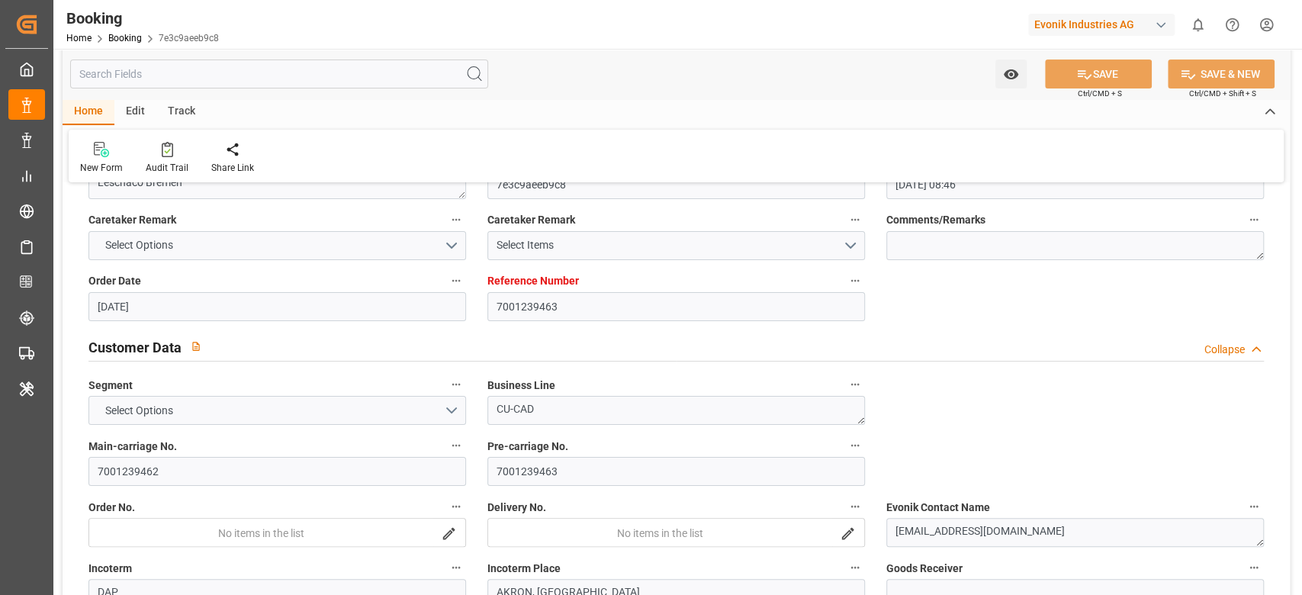
type input "[DATE] 12:00"
type input "[DATE] 07:00"
type input "[DATE] 12:00"
type input "[DATE] 15:00"
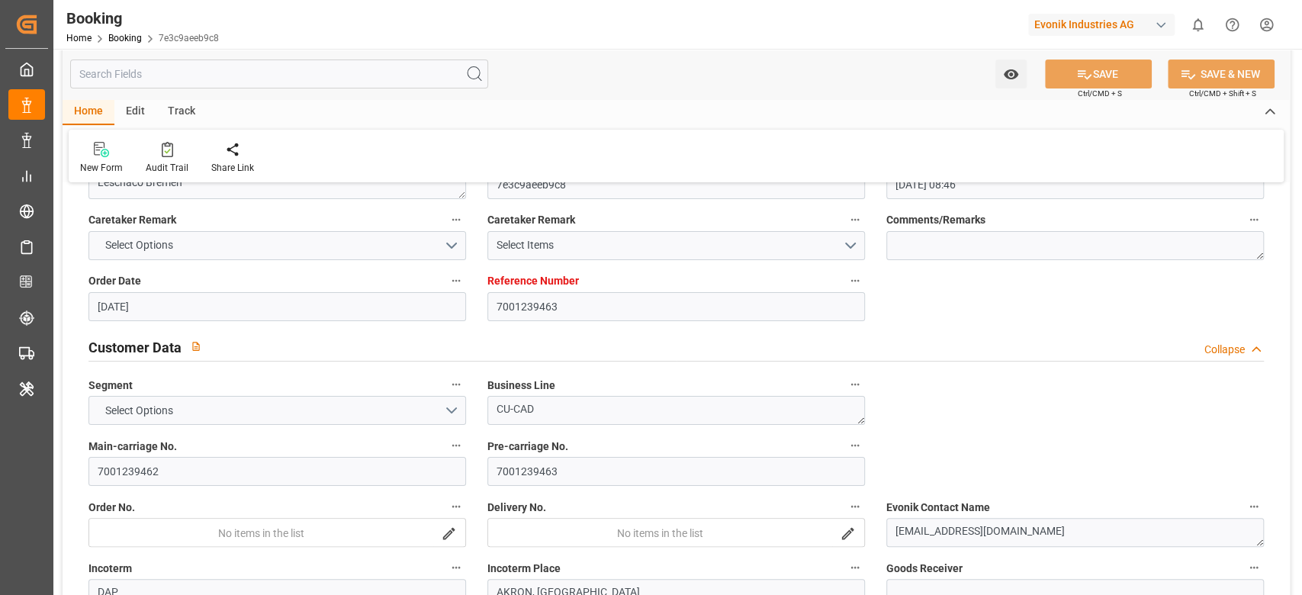
type input "[DATE] 04:06"
type input "[DATE] 23:00"
type input "[DATE] 22:16"
type input "[DATE] 06:00"
type input "[DATE] 04:20"
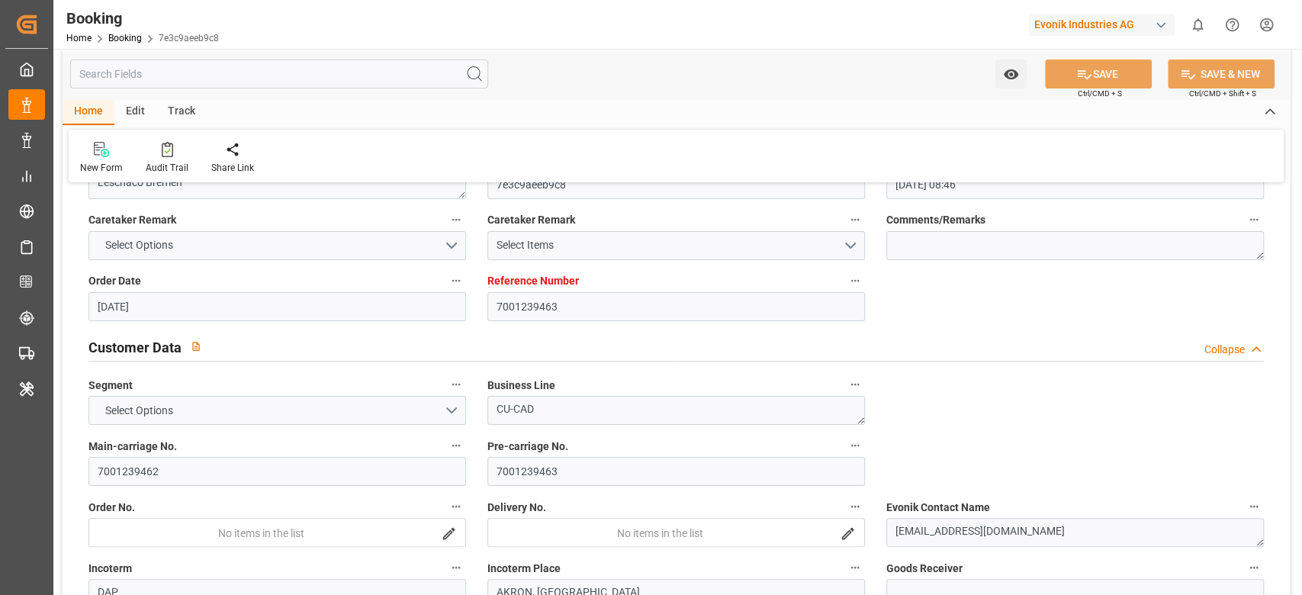
type input "[DATE] 15:29"
type input "[DATE] 08:00"
type input "[DATE] 09:56"
type input "[DATE] 12:00"
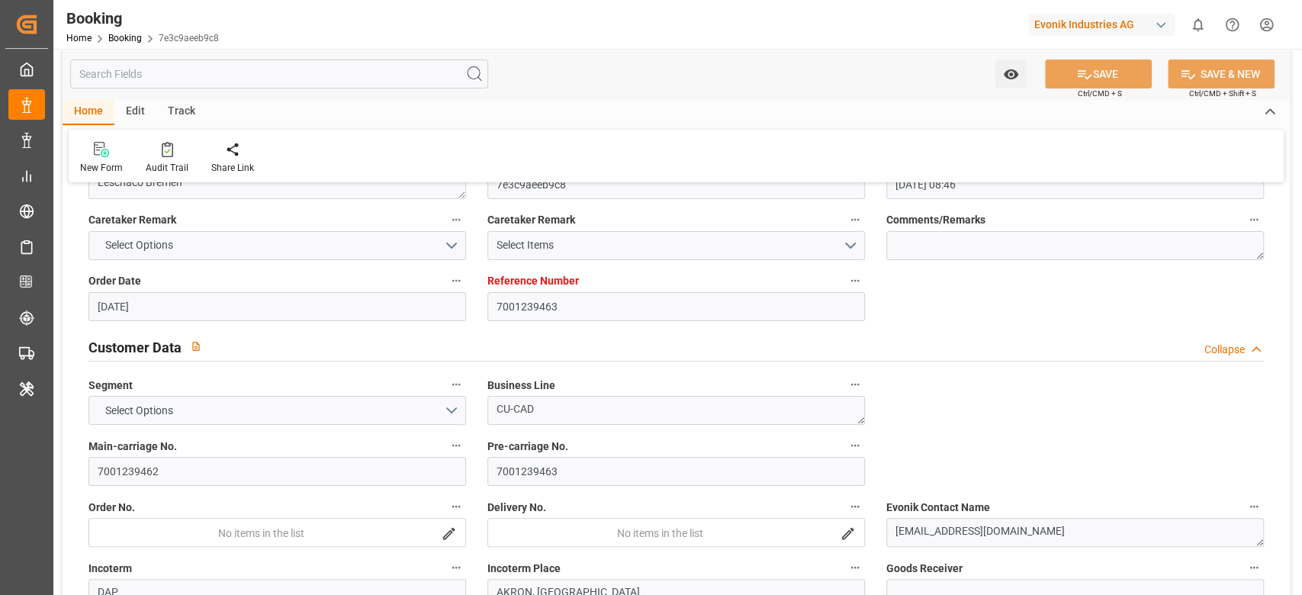
type input "[DATE] 12:00"
type input "[DATE] 09:56"
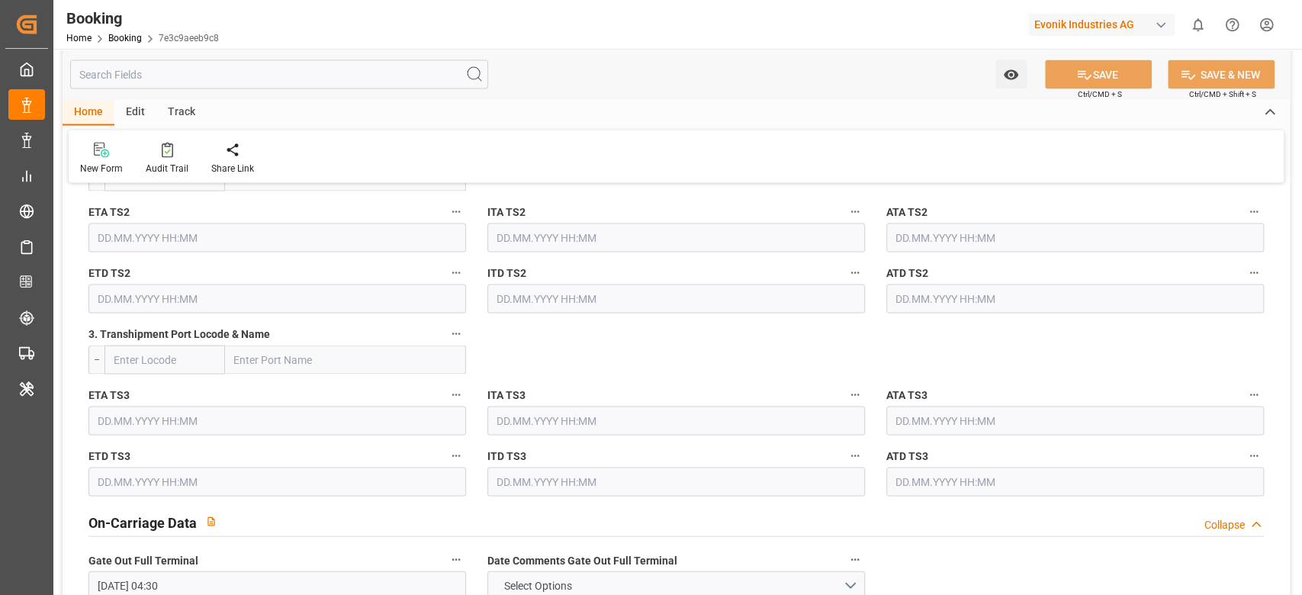
scroll to position [2237, 0]
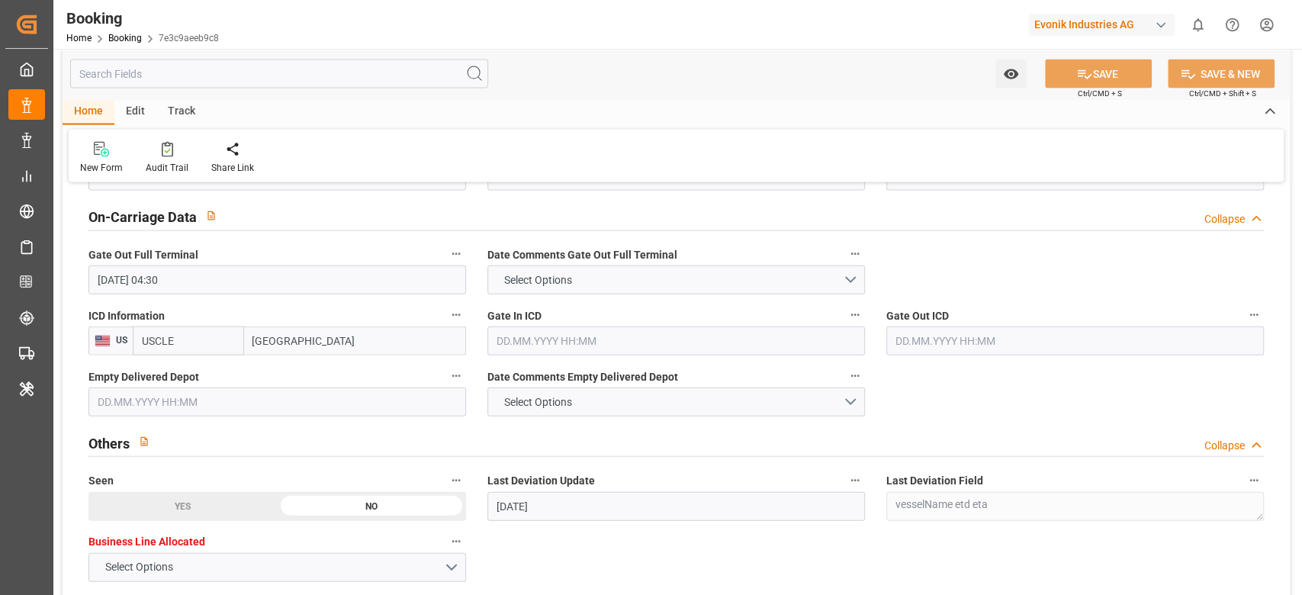
click at [568, 339] on input "text" at bounding box center [676, 340] width 378 height 29
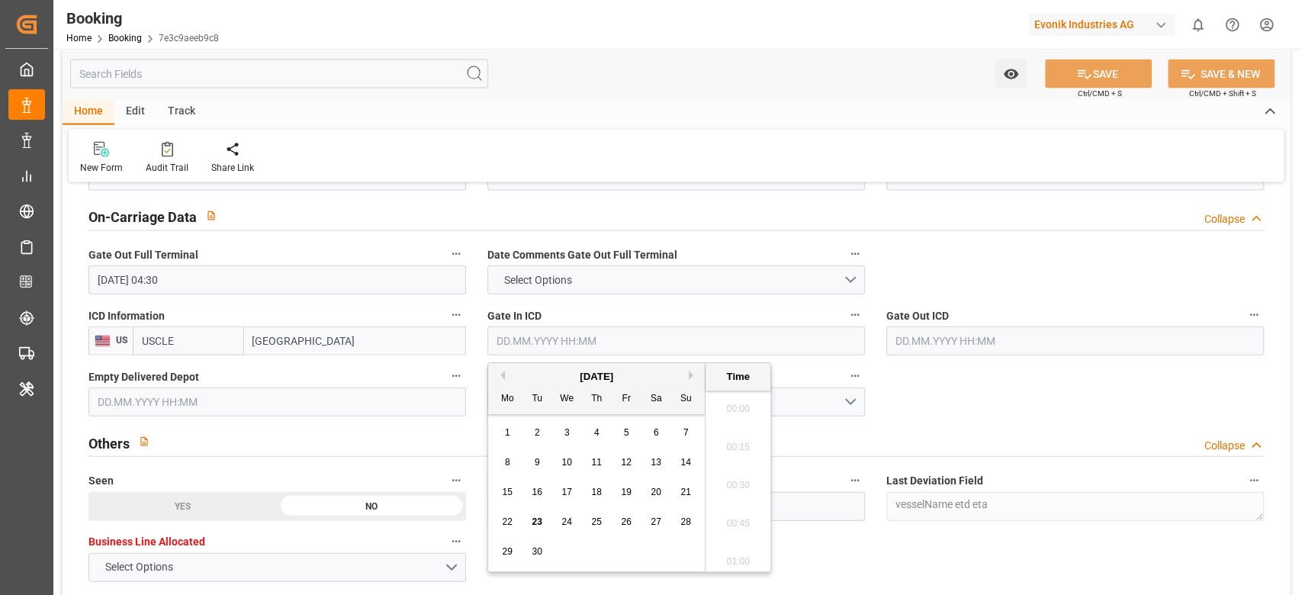
scroll to position [2598, 0]
click at [510, 528] on div "22" at bounding box center [507, 522] width 19 height 18
type input "[DATE] 00:00"
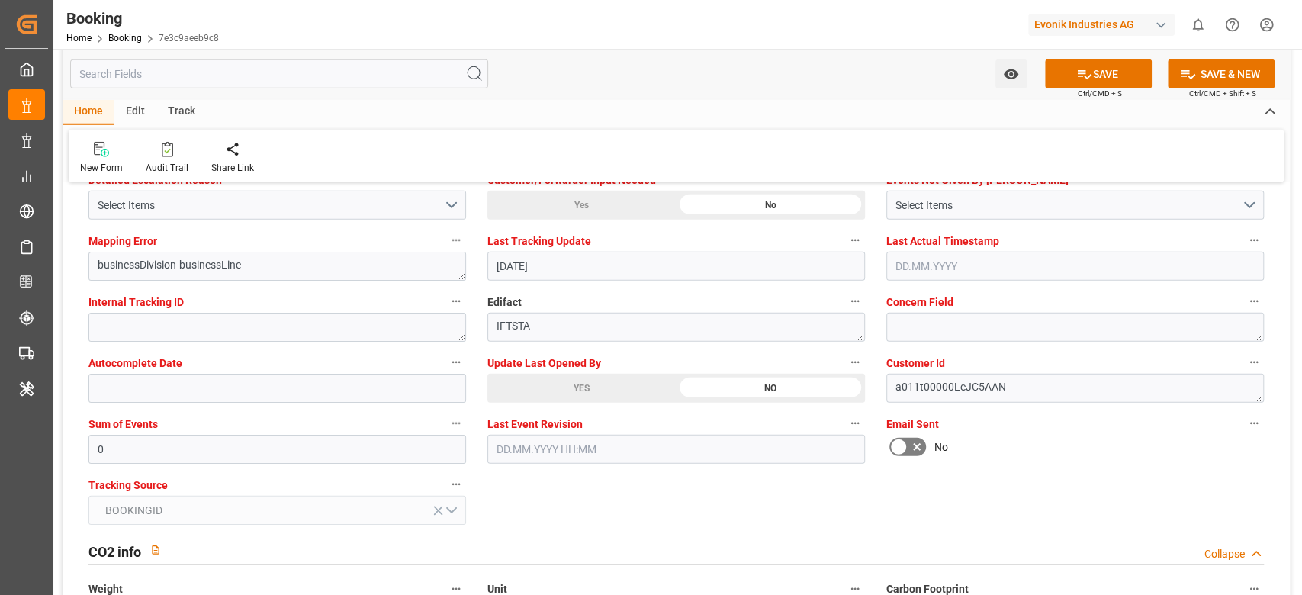
scroll to position [2949, 0]
click at [548, 389] on div "YES" at bounding box center [581, 386] width 188 height 29
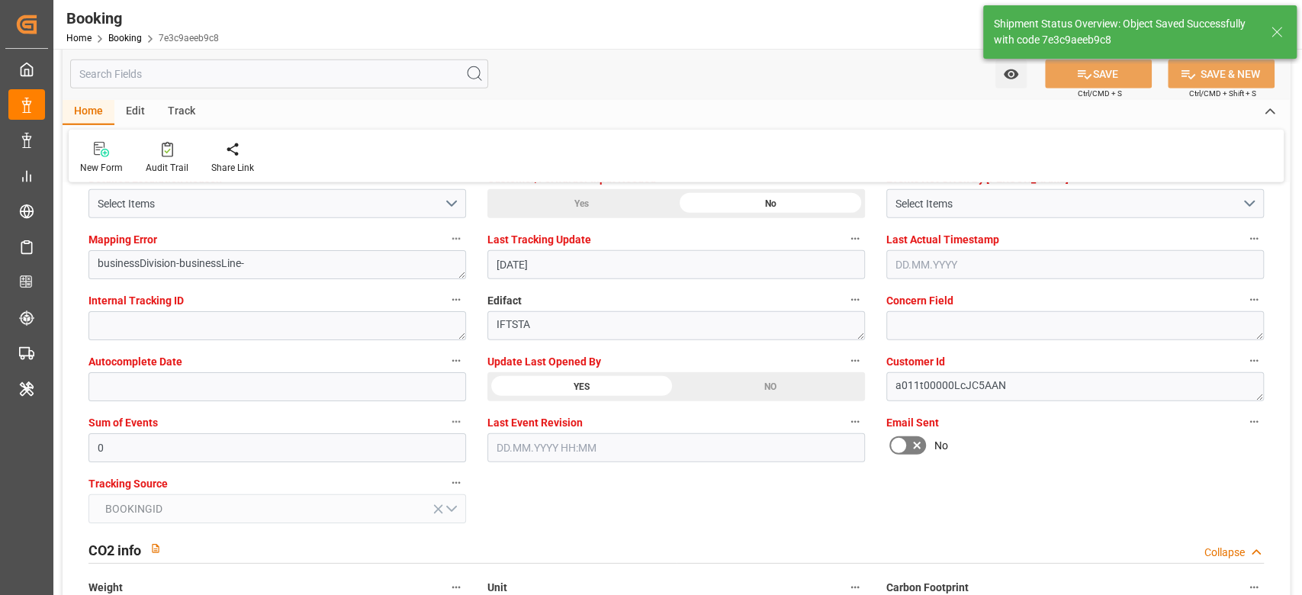
type textarea "[PERSON_NAME]"
type input "[DATE] 12:02"
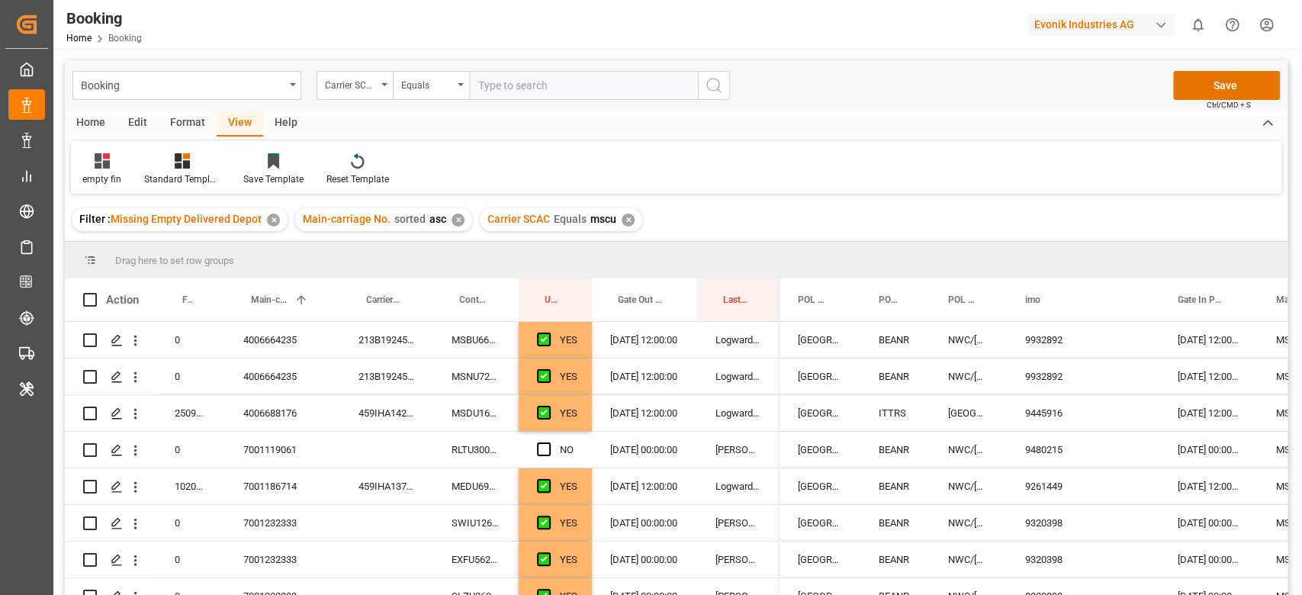
scroll to position [407, 0]
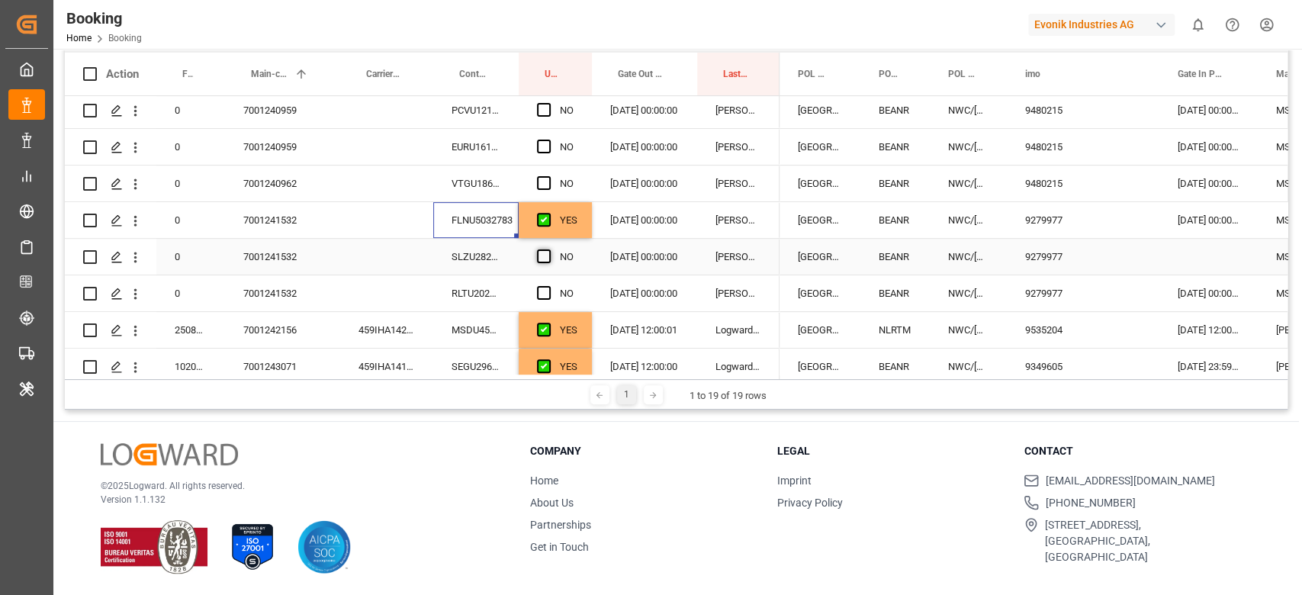
click at [545, 249] on span "Press SPACE to select this row." at bounding box center [544, 256] width 14 height 14
click at [548, 249] on input "Press SPACE to select this row." at bounding box center [548, 249] width 0 height 0
click at [542, 283] on div "Press SPACE to select this row." at bounding box center [548, 293] width 23 height 35
click at [547, 281] on div "Press SPACE to select this row." at bounding box center [548, 293] width 23 height 35
click at [535, 299] on div "NO" at bounding box center [555, 293] width 73 height 36
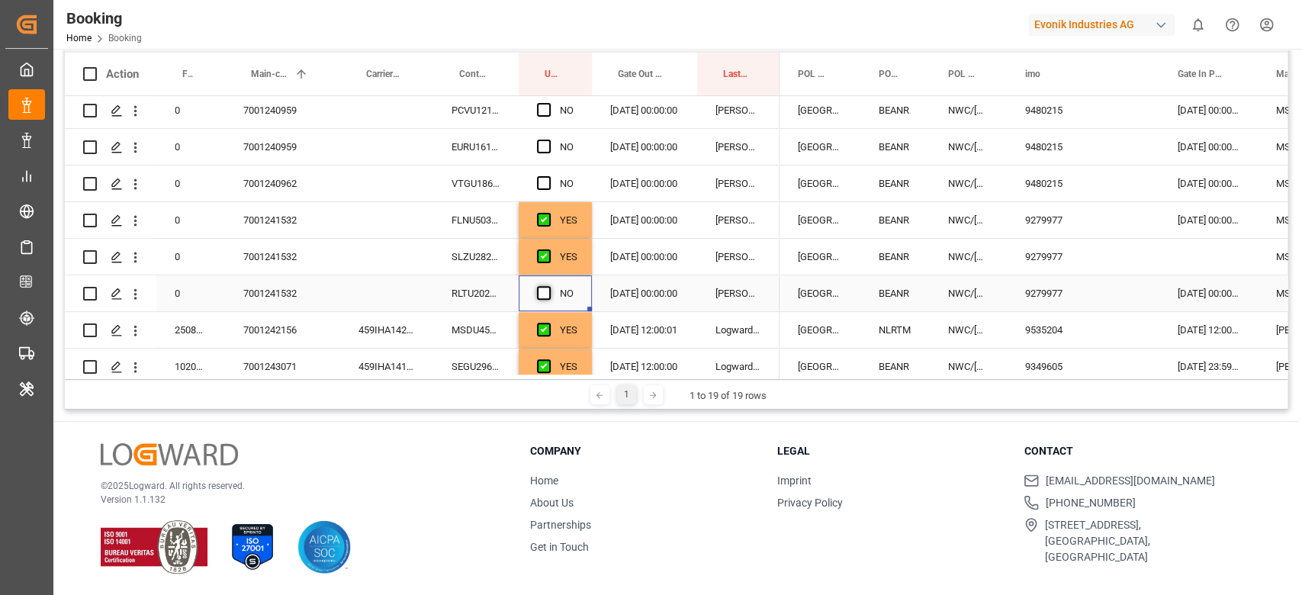
click at [539, 295] on span "Press SPACE to select this row." at bounding box center [544, 293] width 14 height 14
click at [548, 286] on input "Press SPACE to select this row." at bounding box center [548, 286] width 0 height 0
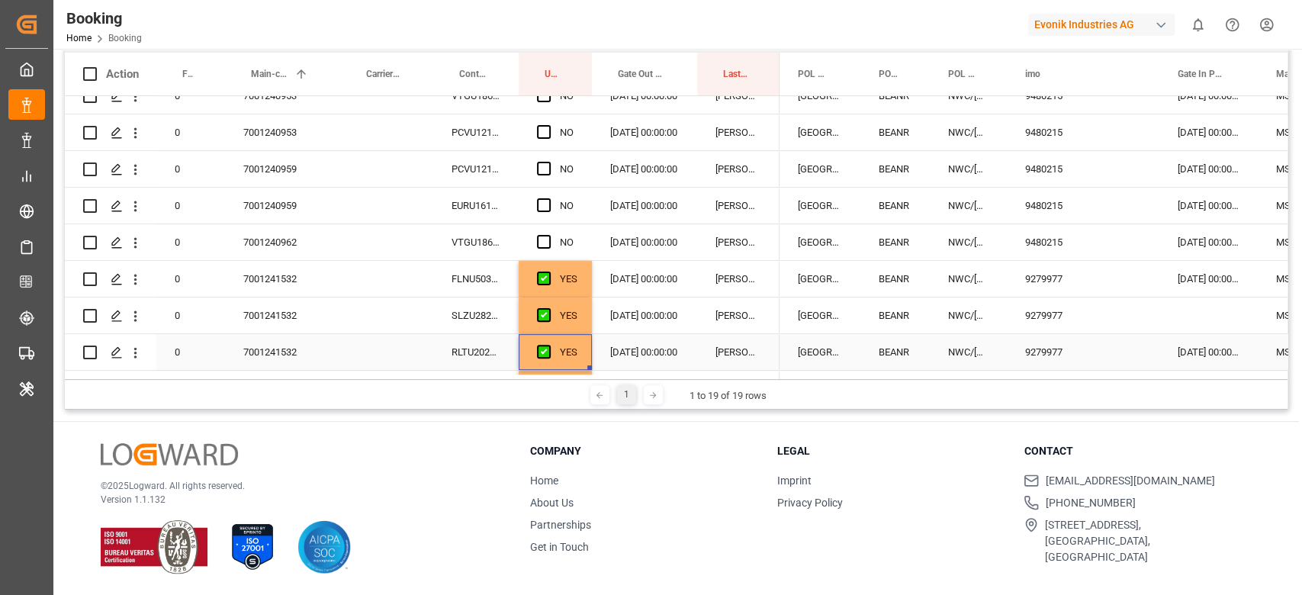
scroll to position [305, 0]
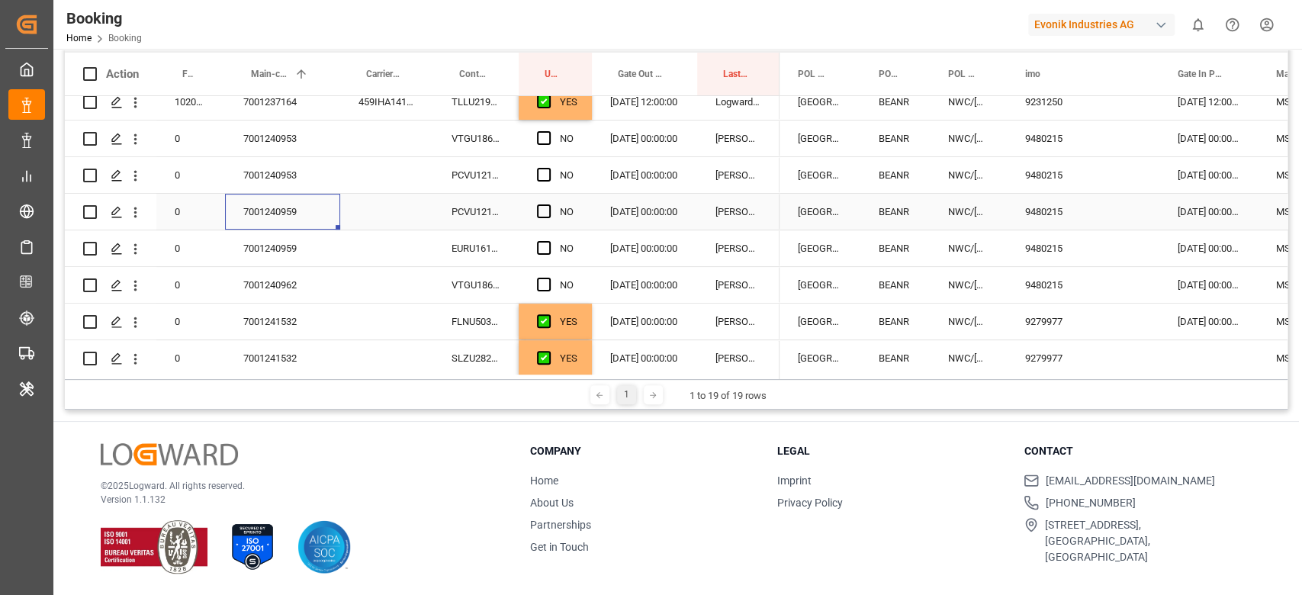
click at [301, 211] on div "7001240959" at bounding box center [282, 212] width 115 height 36
click at [483, 224] on div "PCVU1216257" at bounding box center [475, 212] width 85 height 36
click at [537, 211] on span "Press SPACE to select this row." at bounding box center [544, 211] width 14 height 14
click at [548, 204] on input "Press SPACE to select this row." at bounding box center [548, 204] width 0 height 0
click at [446, 259] on div "EURU1616686" at bounding box center [475, 248] width 85 height 36
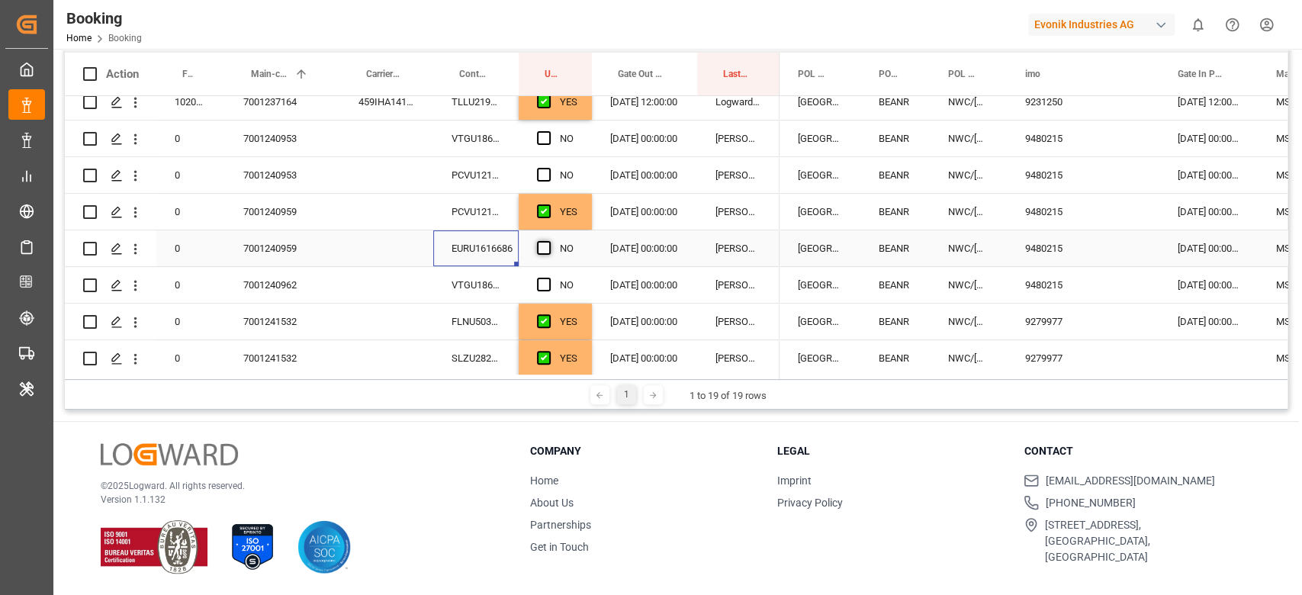
click at [542, 248] on span "Press SPACE to select this row." at bounding box center [544, 248] width 14 height 14
click at [548, 241] on input "Press SPACE to select this row." at bounding box center [548, 241] width 0 height 0
click at [513, 285] on div "VTGU1862830" at bounding box center [475, 285] width 85 height 36
click at [546, 279] on span "Press SPACE to select this row." at bounding box center [544, 285] width 14 height 14
click at [548, 278] on input "Press SPACE to select this row." at bounding box center [548, 278] width 0 height 0
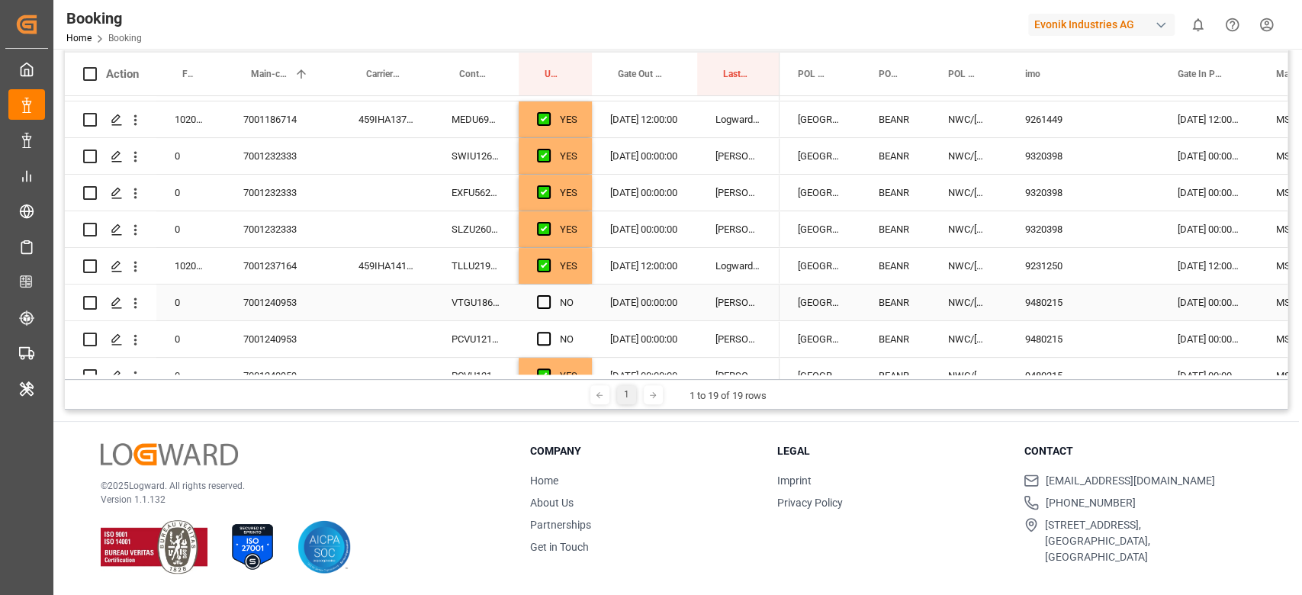
scroll to position [203, 0]
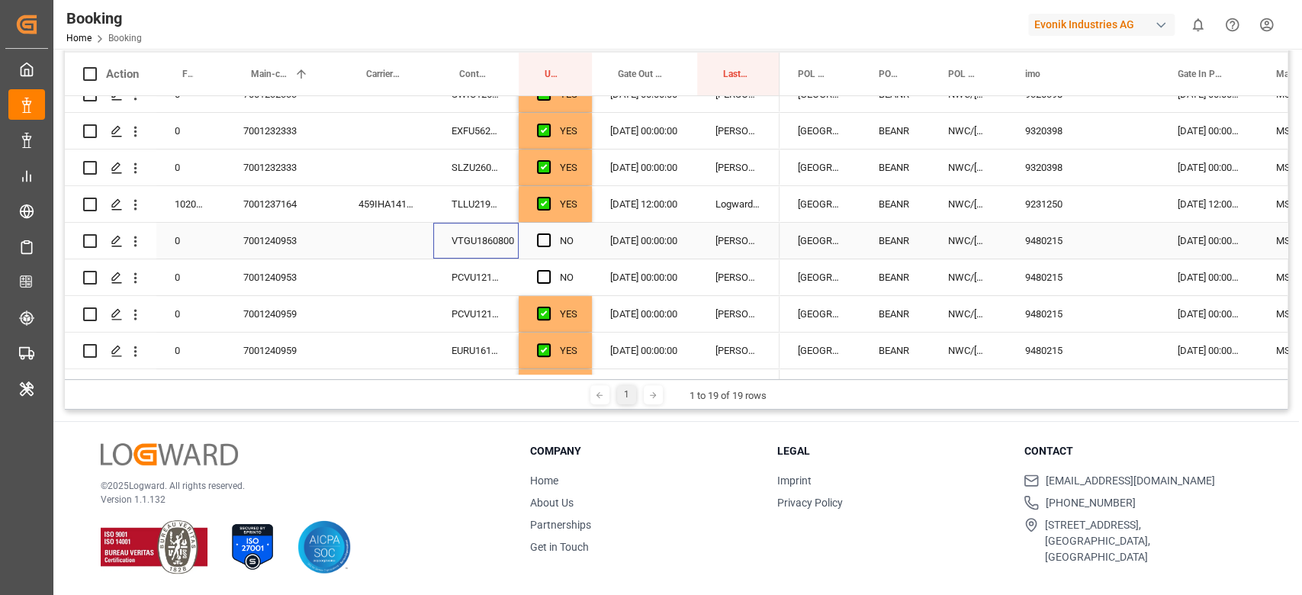
click at [481, 247] on div "VTGU1860800" at bounding box center [475, 241] width 85 height 36
click at [548, 233] on span "Press SPACE to select this row." at bounding box center [544, 240] width 14 height 14
click at [548, 233] on input "Press SPACE to select this row." at bounding box center [548, 233] width 0 height 0
click at [505, 279] on div "PCVU1216508" at bounding box center [475, 277] width 85 height 36
click at [542, 281] on span "Press SPACE to select this row." at bounding box center [544, 277] width 14 height 14
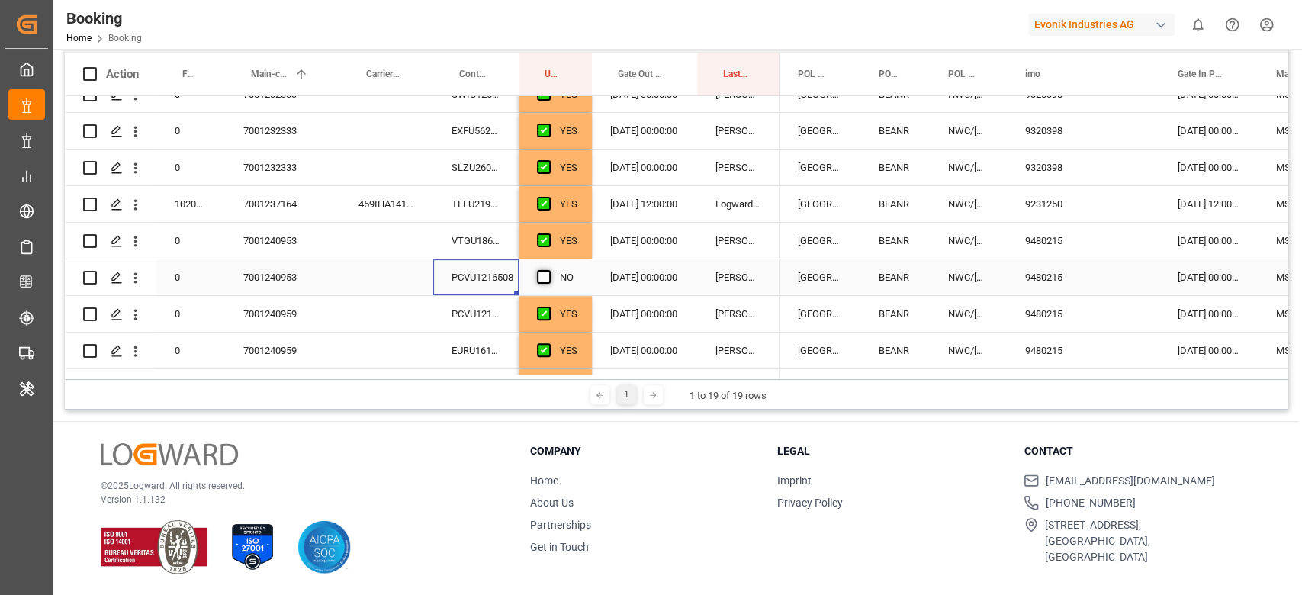
click at [548, 270] on input "Press SPACE to select this row." at bounding box center [548, 270] width 0 height 0
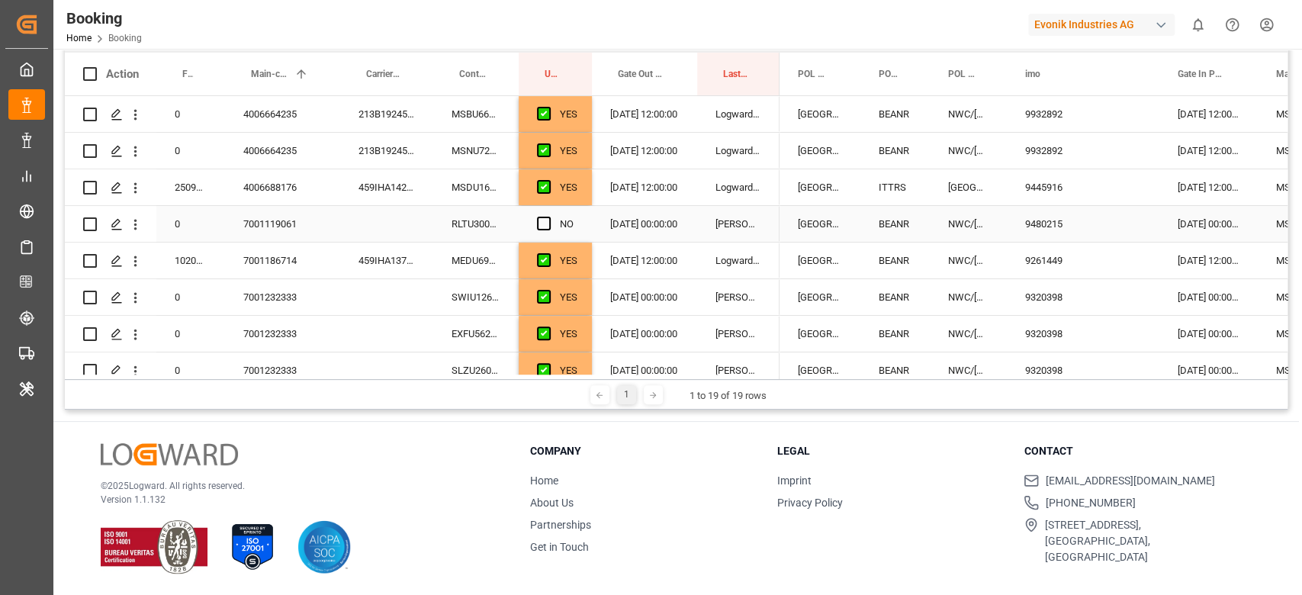
click at [484, 224] on div "RLTU3003624" at bounding box center [475, 224] width 85 height 36
click at [540, 224] on span "Press SPACE to select this row." at bounding box center [544, 224] width 14 height 14
click at [548, 217] on input "Press SPACE to select this row." at bounding box center [548, 217] width 0 height 0
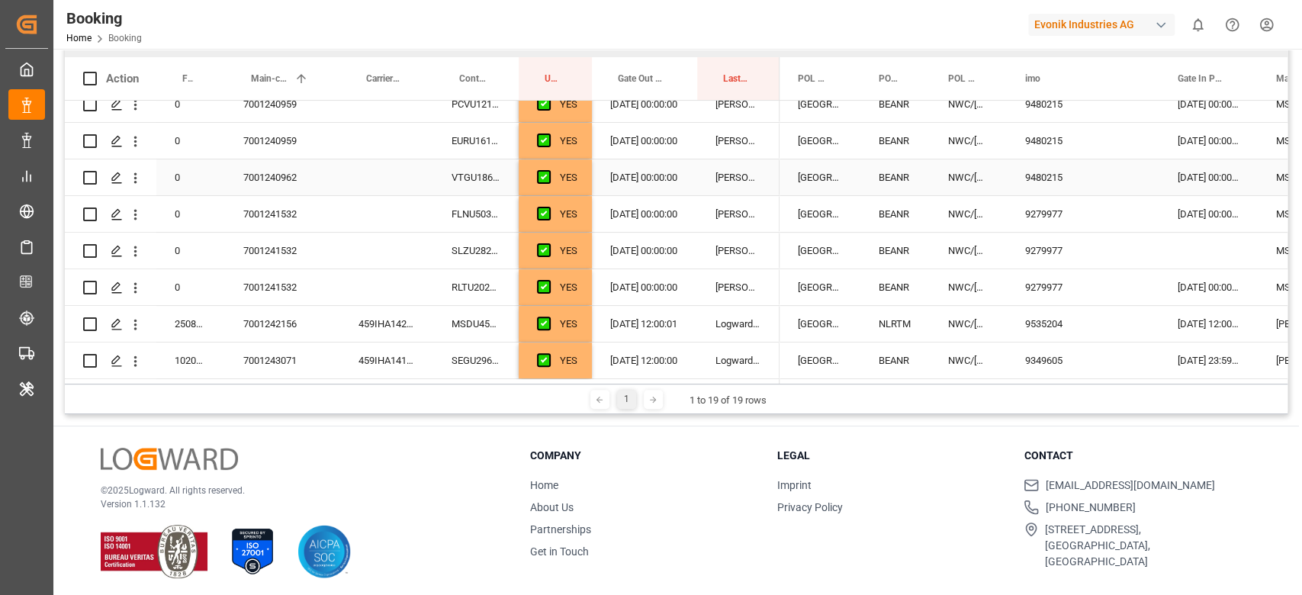
scroll to position [226, 0]
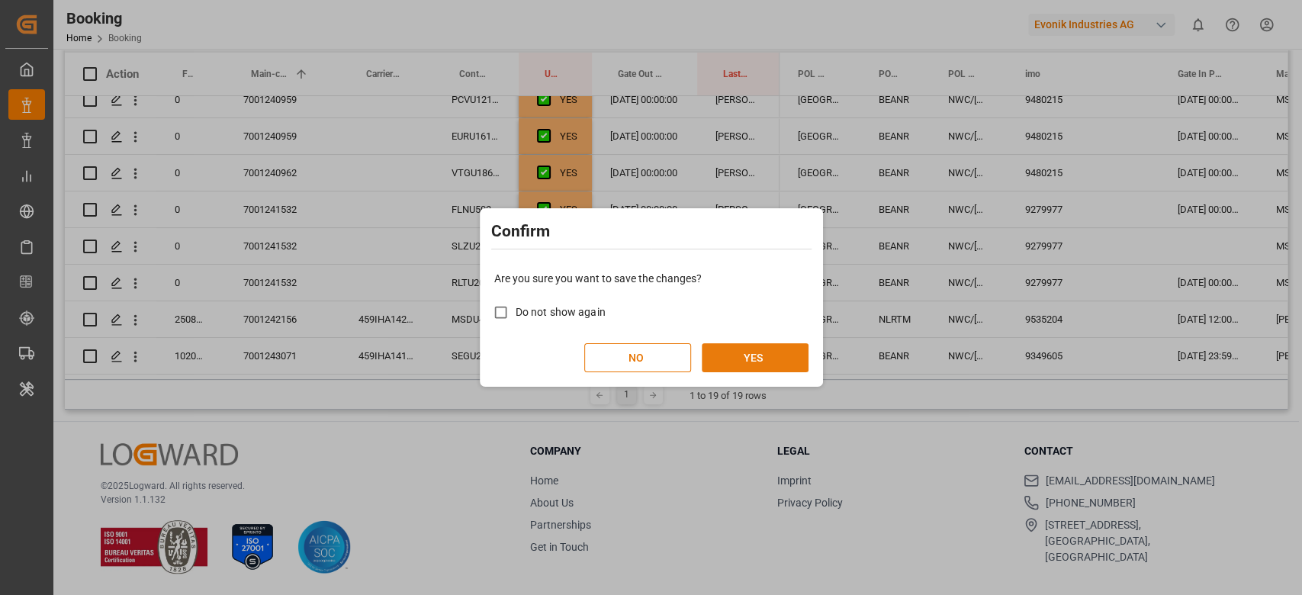
click at [728, 357] on button "YES" at bounding box center [755, 357] width 107 height 29
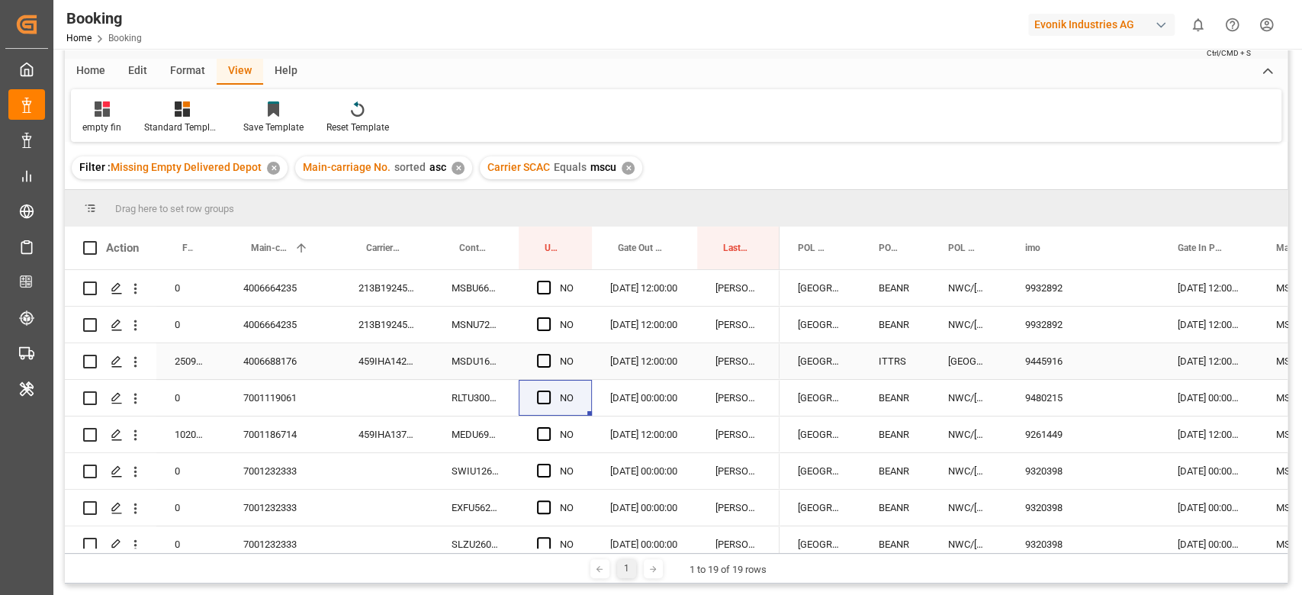
scroll to position [0, 0]
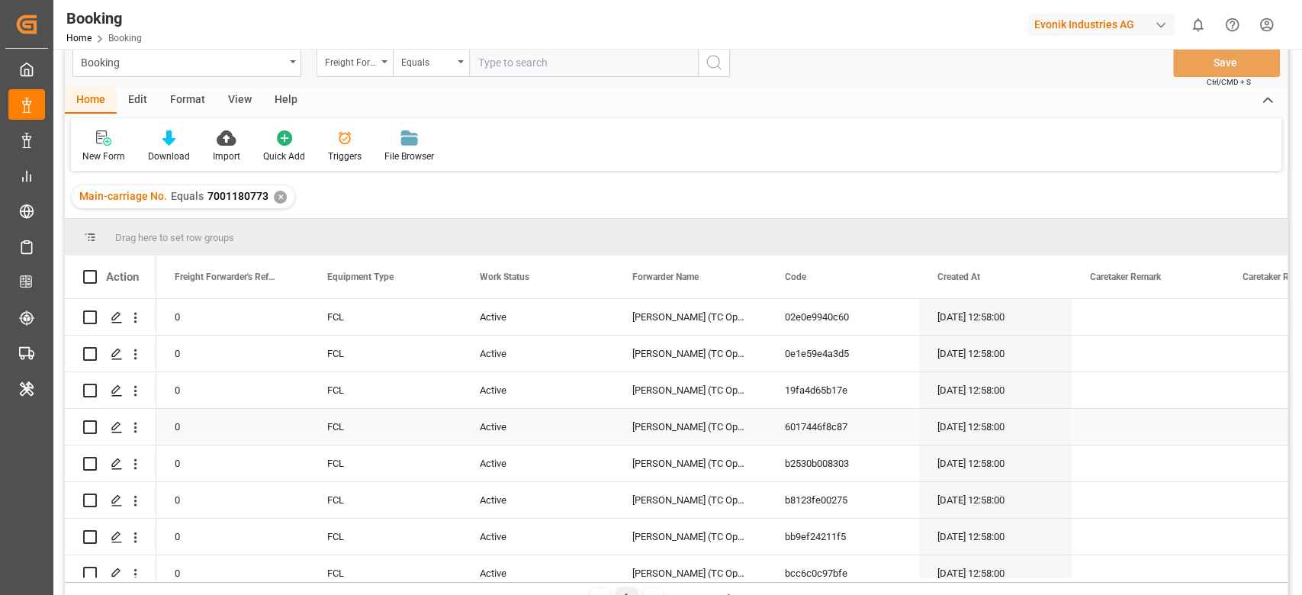
scroll to position [22, 0]
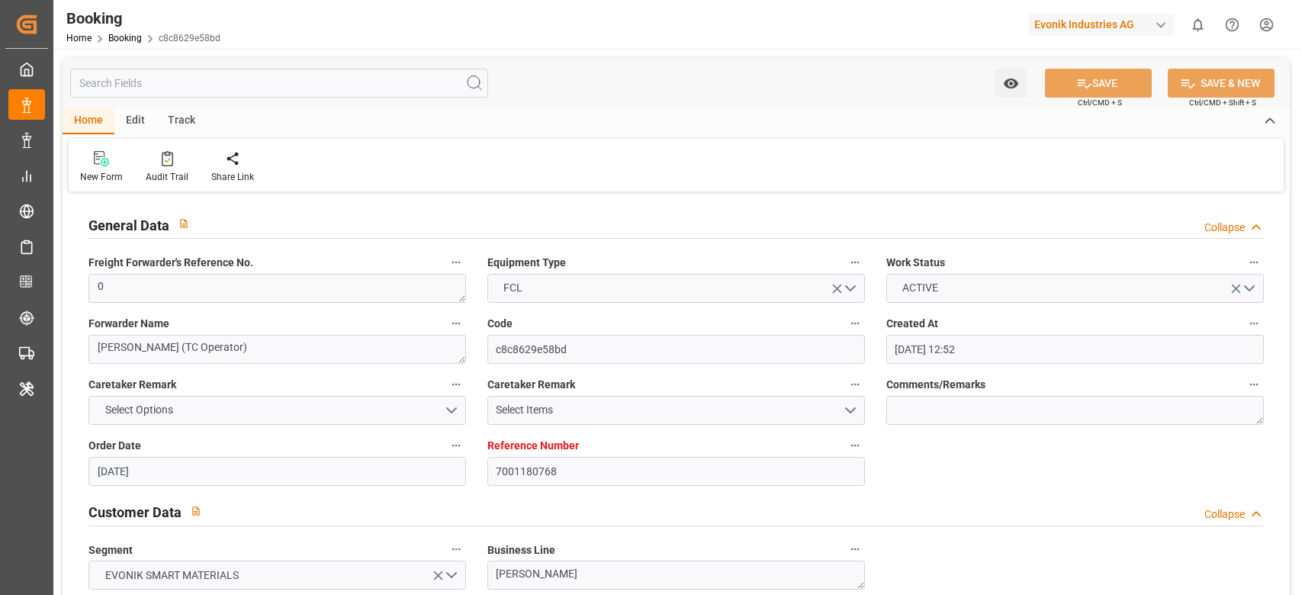
type input "[DATE] 12:52"
type input "[DATE]"
type input "[DATE] 00:00"
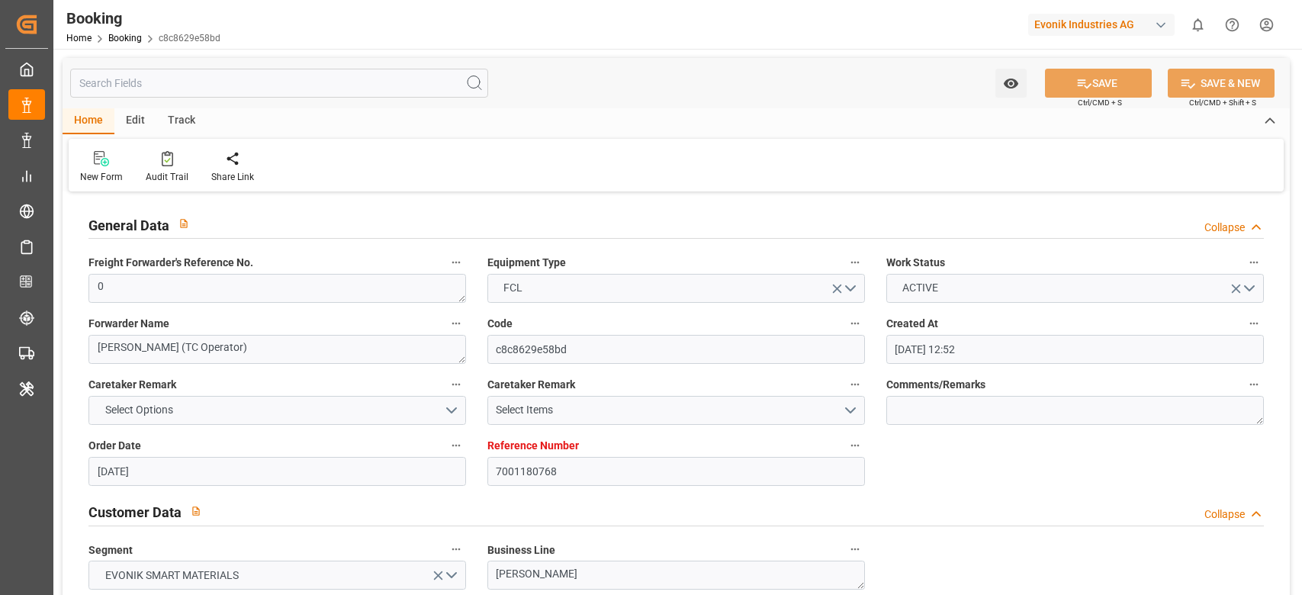
type input "[DATE] 00:00"
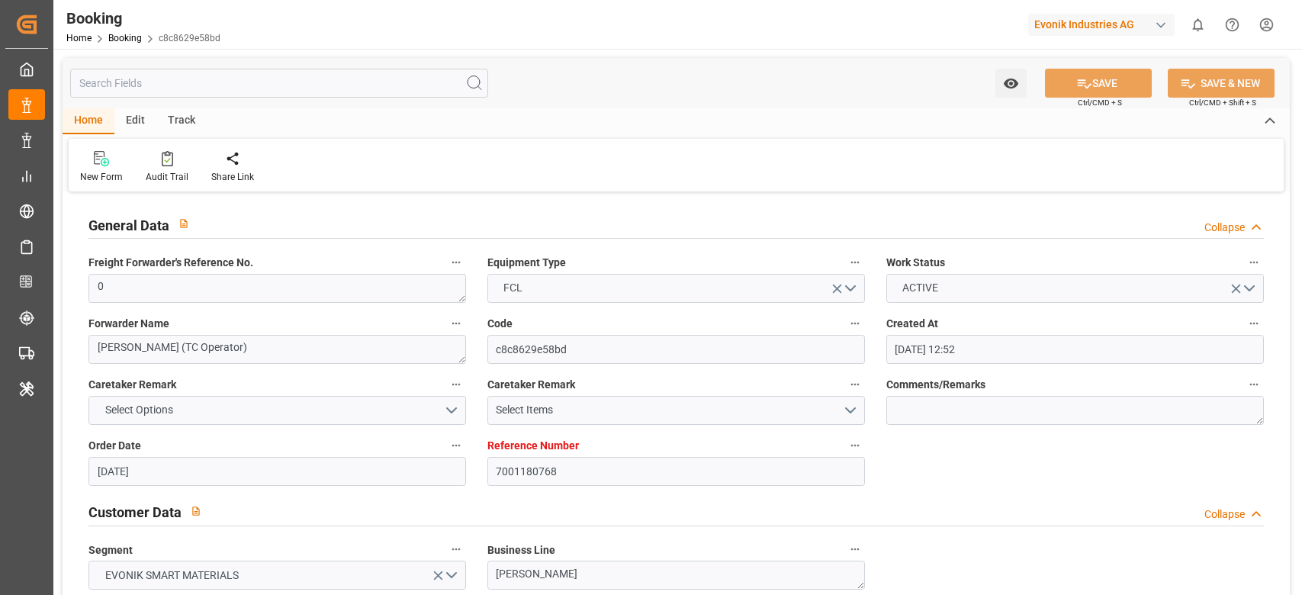
type input "[DATE] 00:00"
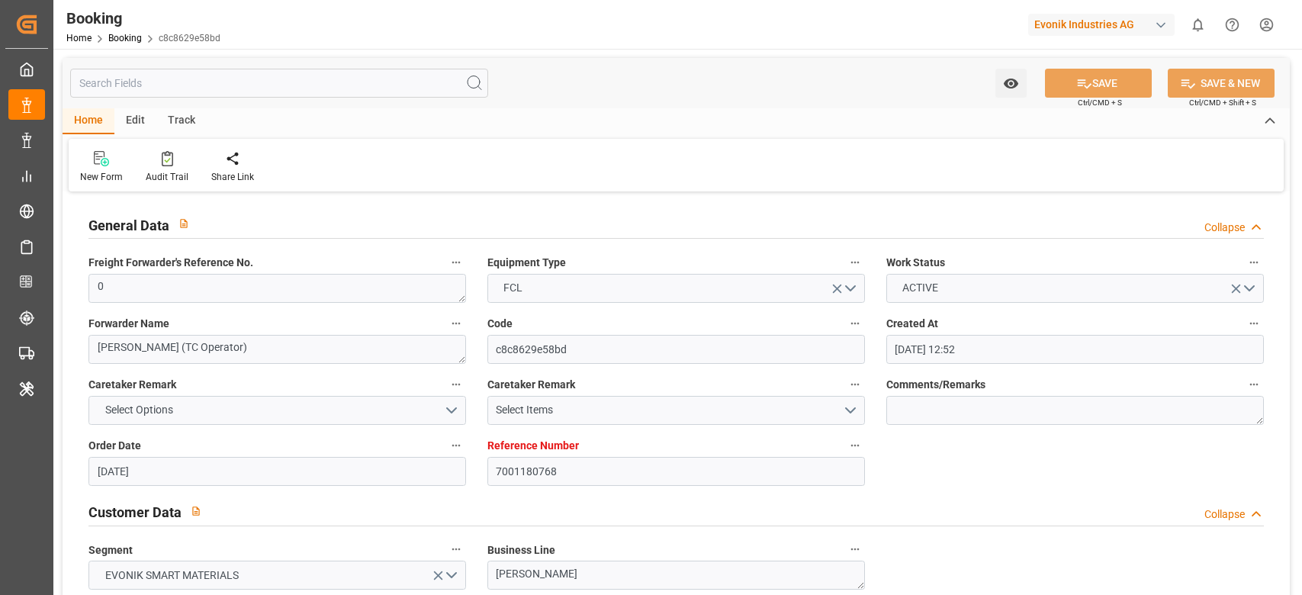
type input "[DATE] 00:00"
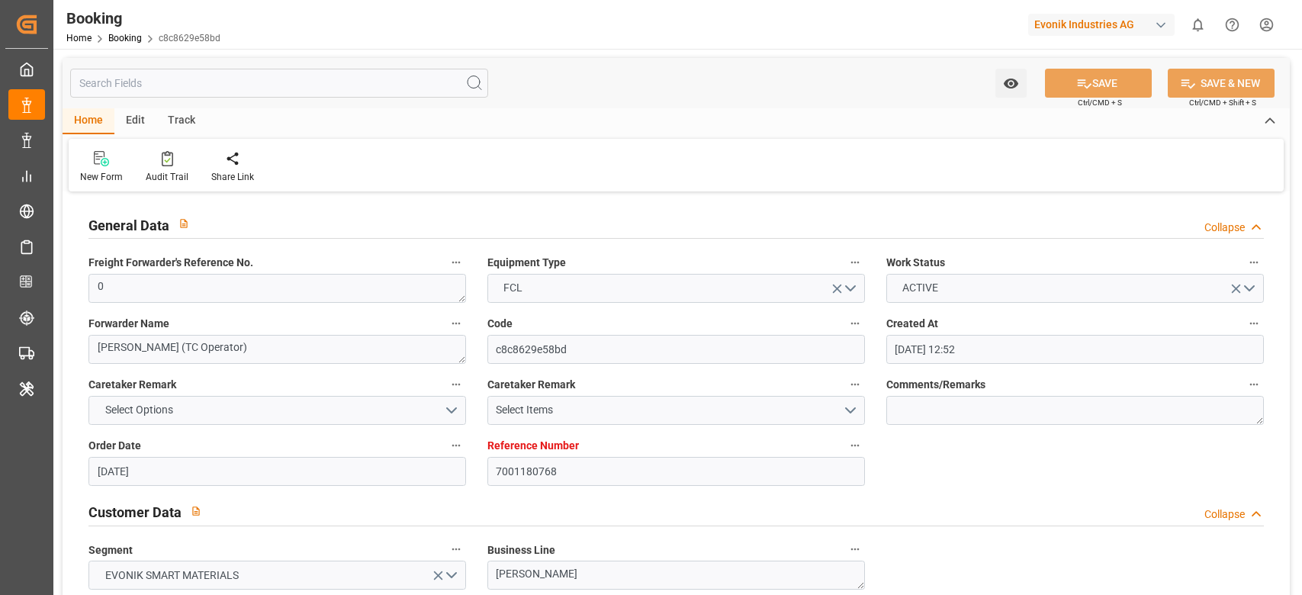
type input "[DATE] 00:00"
type input "[DATE]"
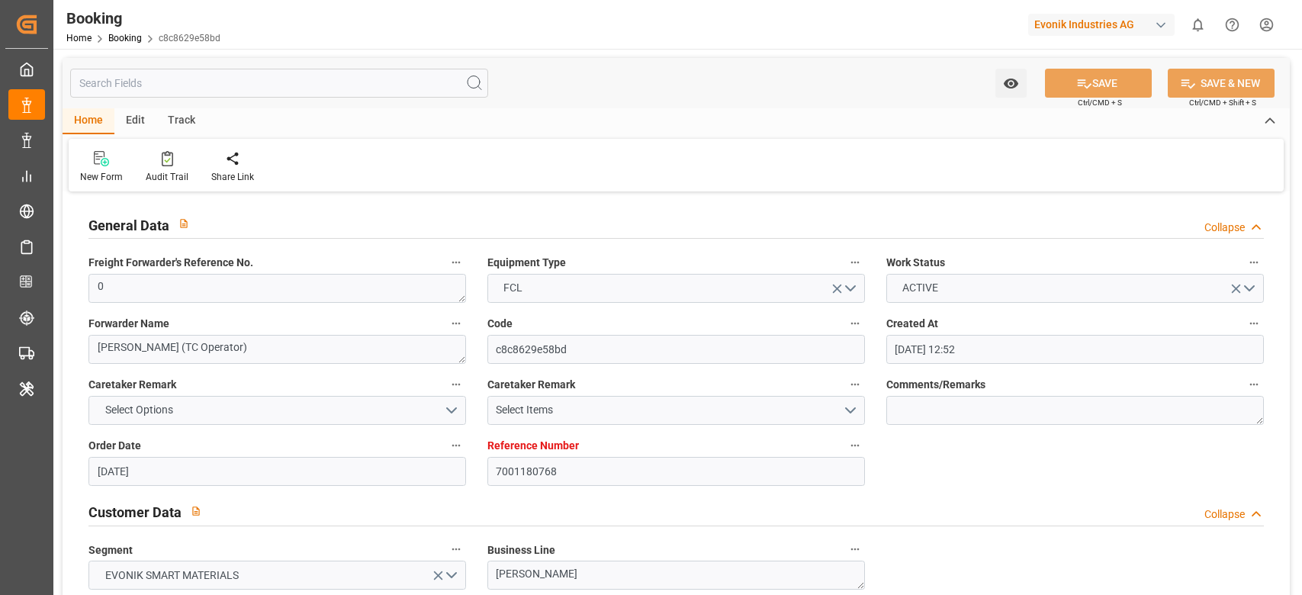
type input "[DATE] 07:02"
click at [150, 165] on div at bounding box center [167, 158] width 43 height 16
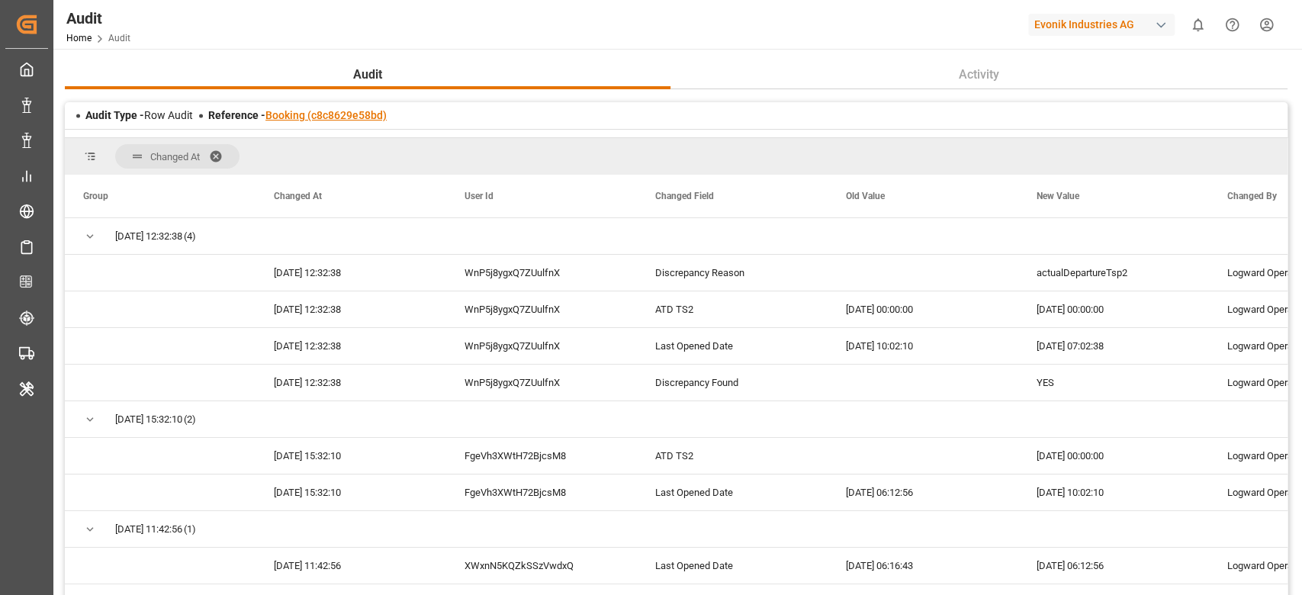
click at [281, 115] on link "Booking (c8c8629e58bd)" at bounding box center [325, 115] width 121 height 12
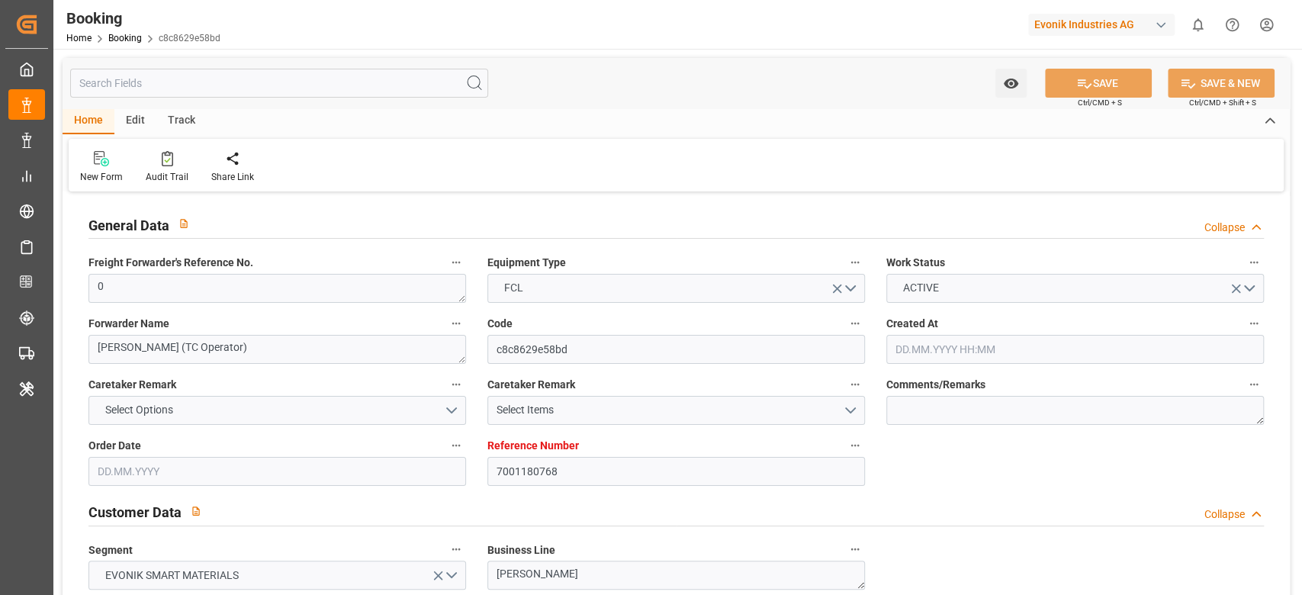
type input "7001180768"
type input "9839210"
type input "CMACGM"
type input "CMA CGM Group"
type input "NLRTM"
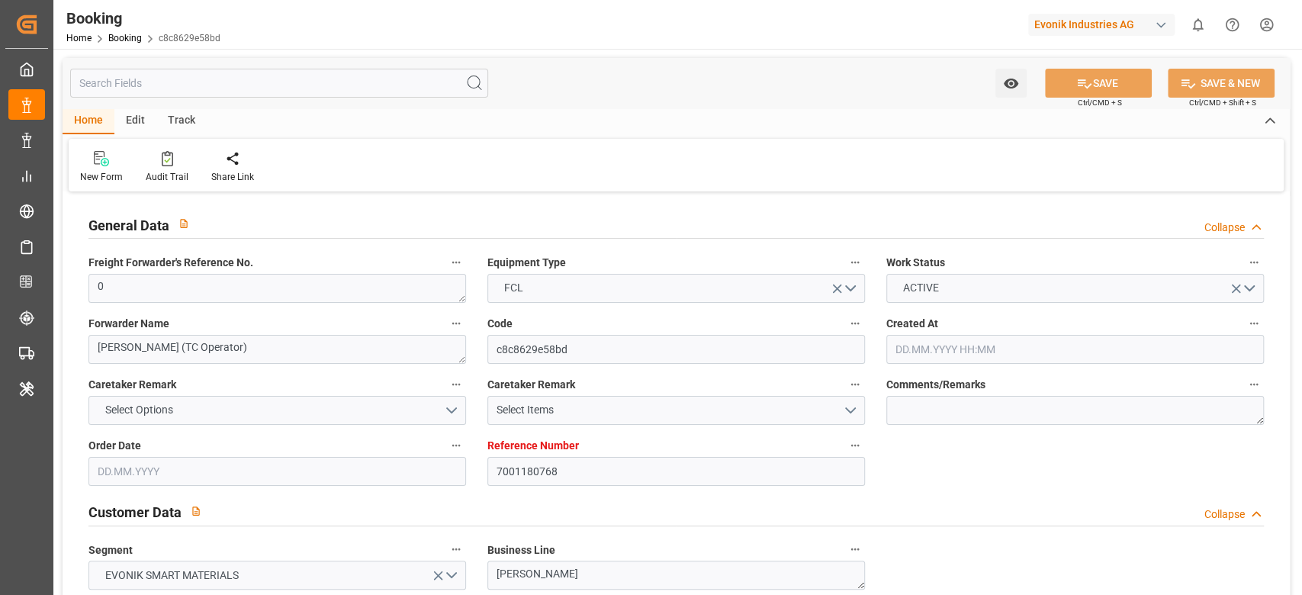
type input "IDBDJ"
type input "MYPKG"
type input "IDJKT"
type input "49"
type input "0"
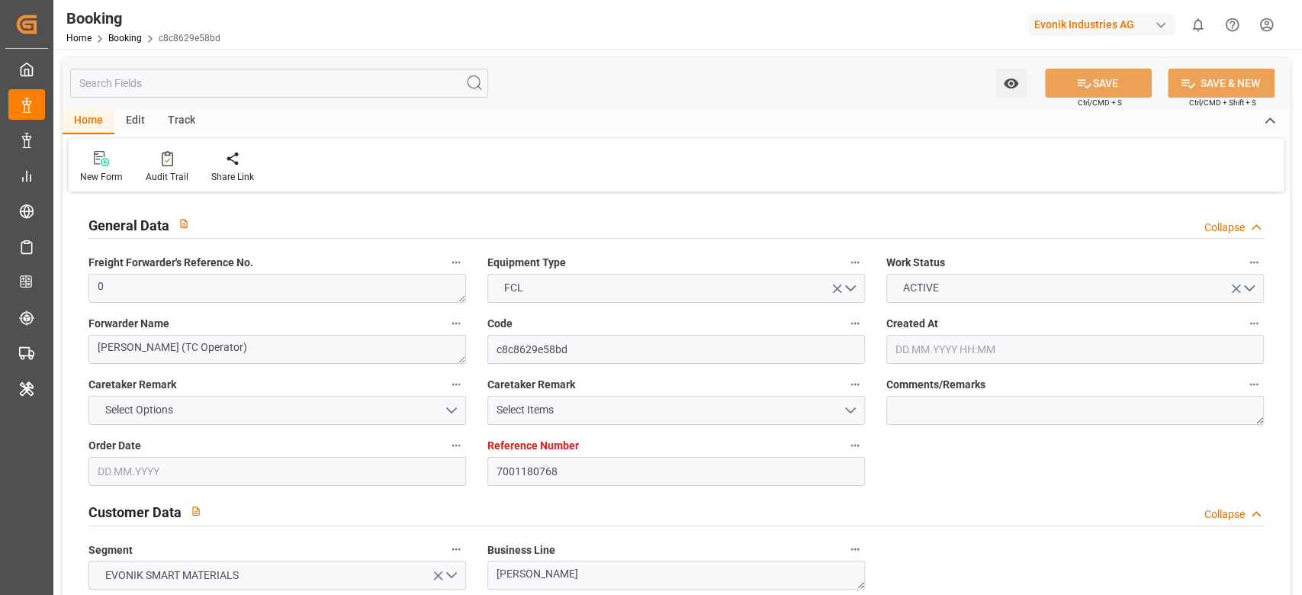
type input "27.05.2025 12:52"
type input "27.05.2025"
type input "15.08.2025"
type input "18.06.2025"
type input "10.06.2025 00:00"
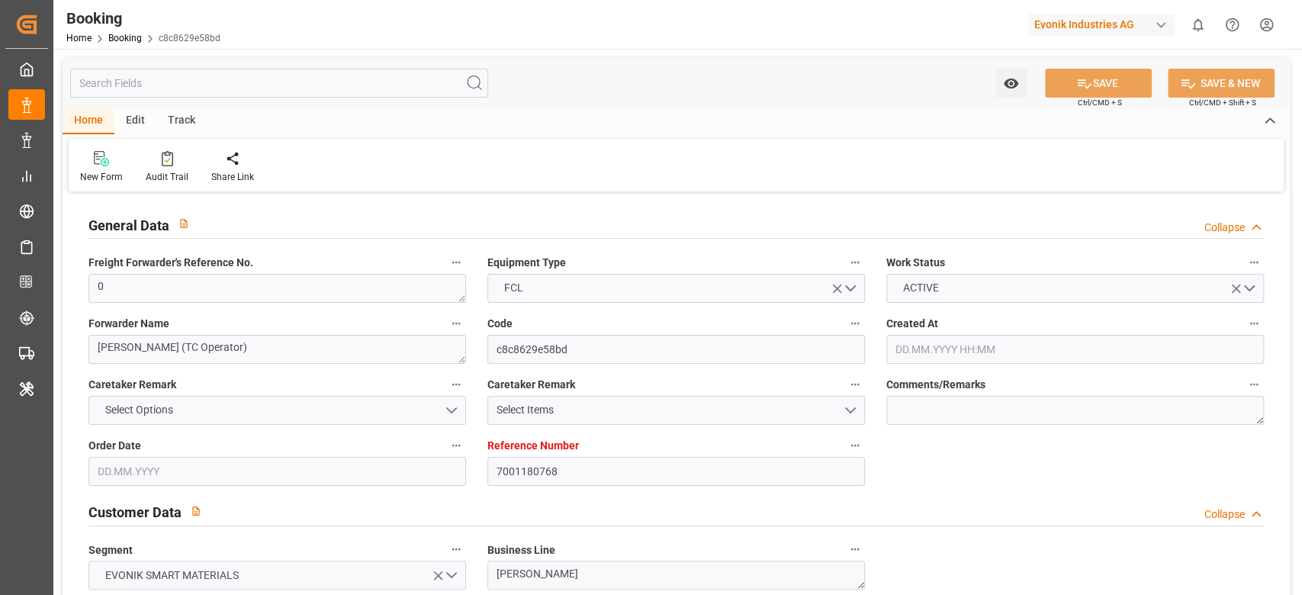
type input "18.06.2025 00:00"
type input "19.06.2025 00:00"
type input "16.06.2025 00:00"
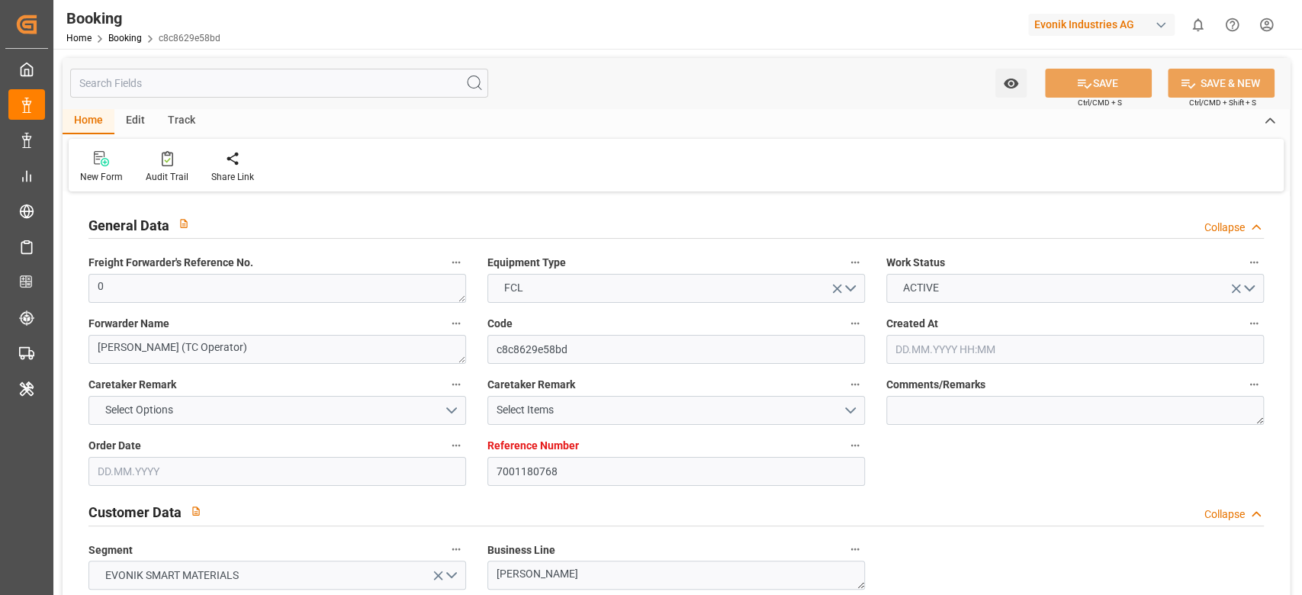
type input "25.08.2025 00:00"
type input "15.08.2025 00:00"
type input "04.08.2025 00:00"
type input "03.08.2025 00:00"
type input "05.08.2025 00:00"
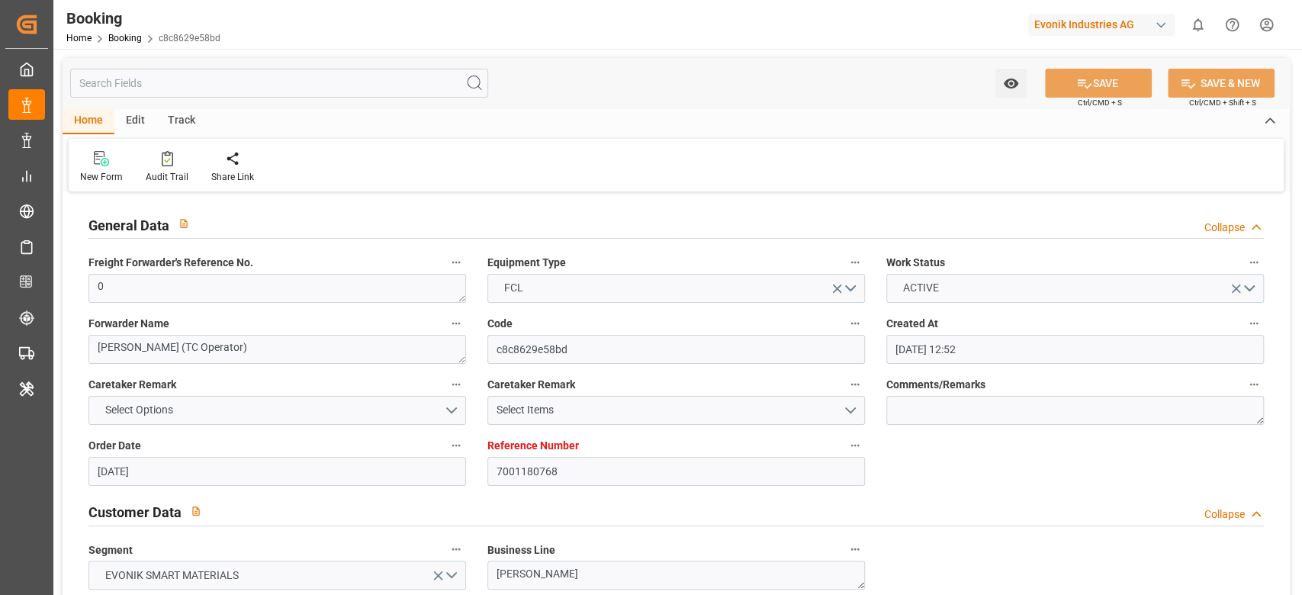
type input "09.08.2025 00:00"
type input "[DATE] 00:00"
type input "08.08.2025 00:00"
type input "10.08.2025 00:00"
type input "08.08.2025 00:00"
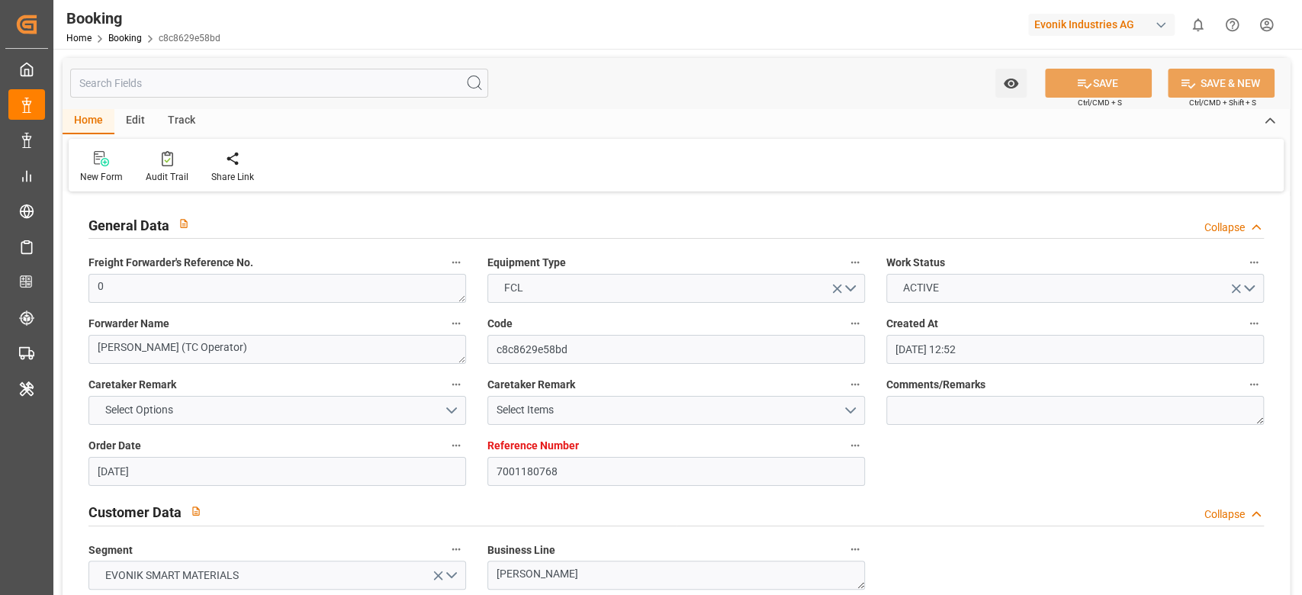
type input "10.08.2025 00:00"
type input "22.09.2025 00:00"
type input "19.09.2025 00:00"
type input "22.08.2025 00:00"
type input "13.06.2025"
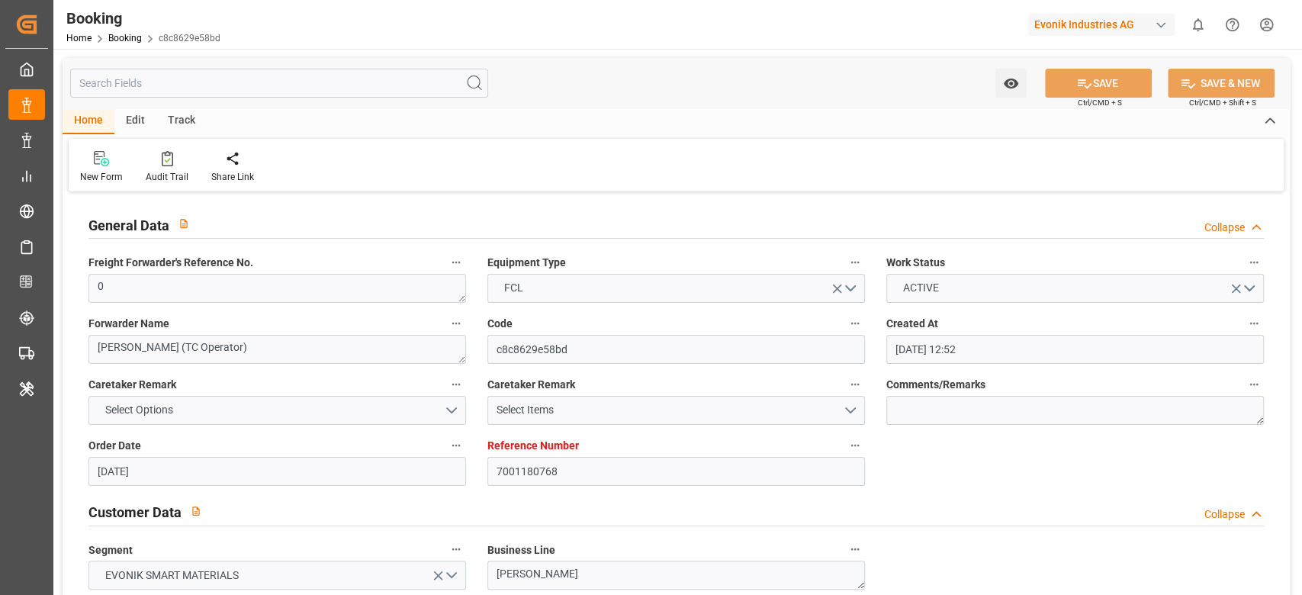
type input "23.09.2025 07:02"
type input "7001180769"
type input "9839210"
type input "CMACGM"
type input "CMA CGM Group"
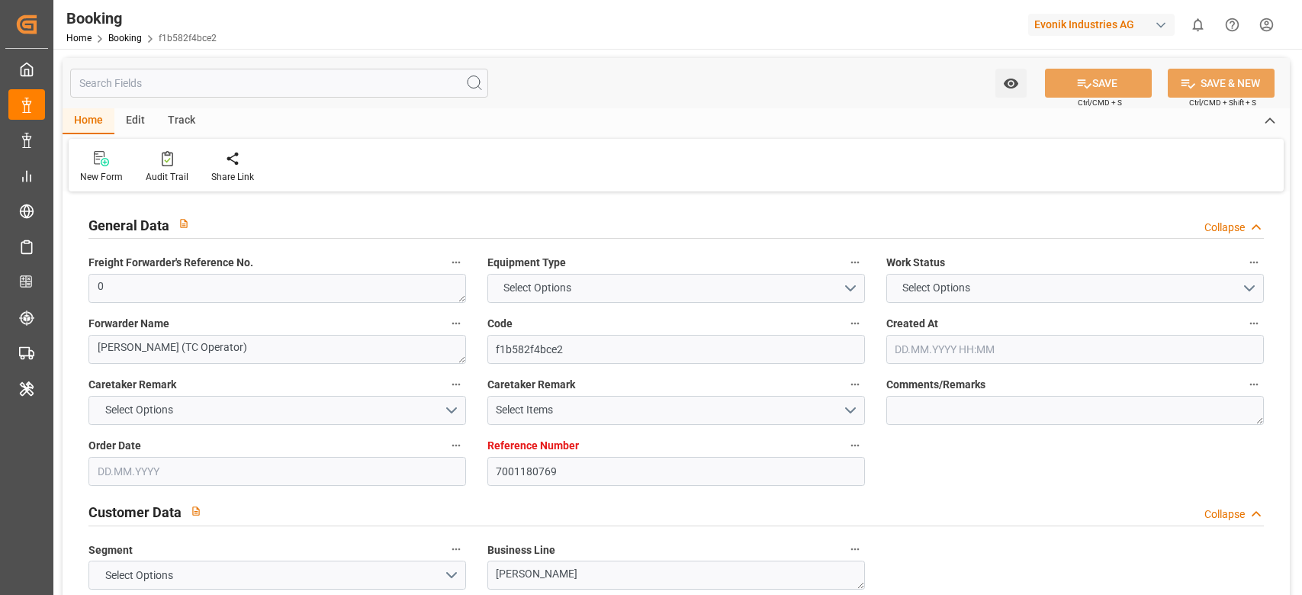
type input "NLRTM"
type input "IDBDJ"
type input "MYPKG"
type input "IDJKT"
type input "49"
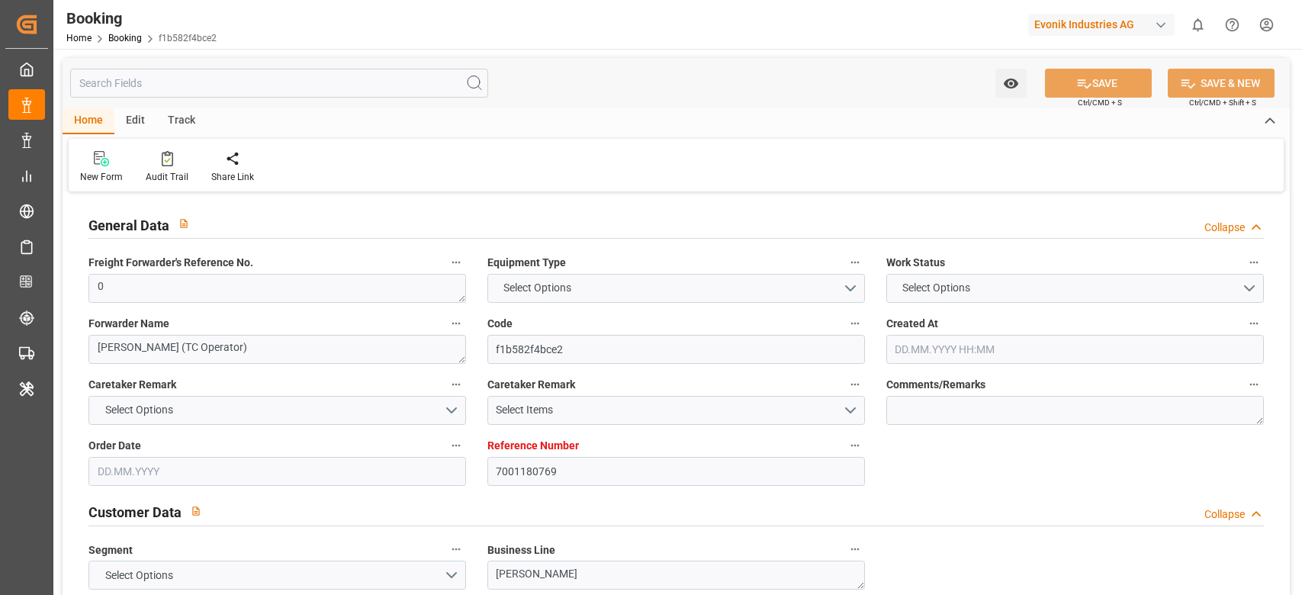
type input "0"
type input "27.05.2025 12:52"
type input "27.05.2025"
type input "15.08.2025"
type input "18.06.2025"
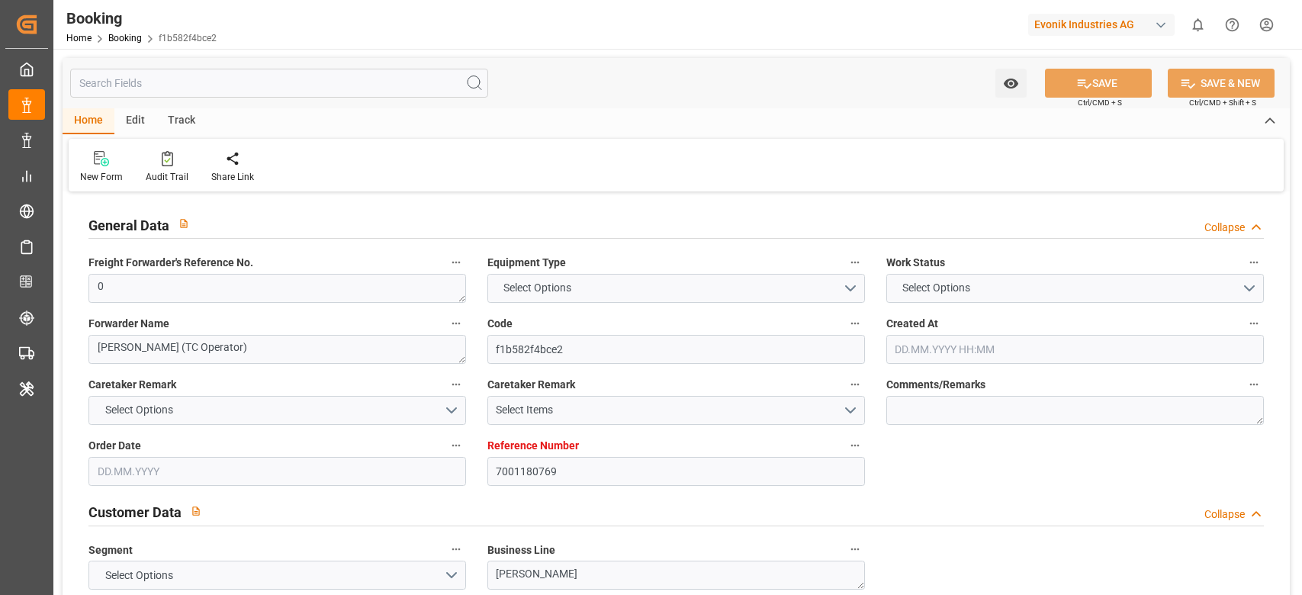
type input "10.06.2025 00:00"
type input "18.06.2025 00:00"
type input "19.06.2025 00:00"
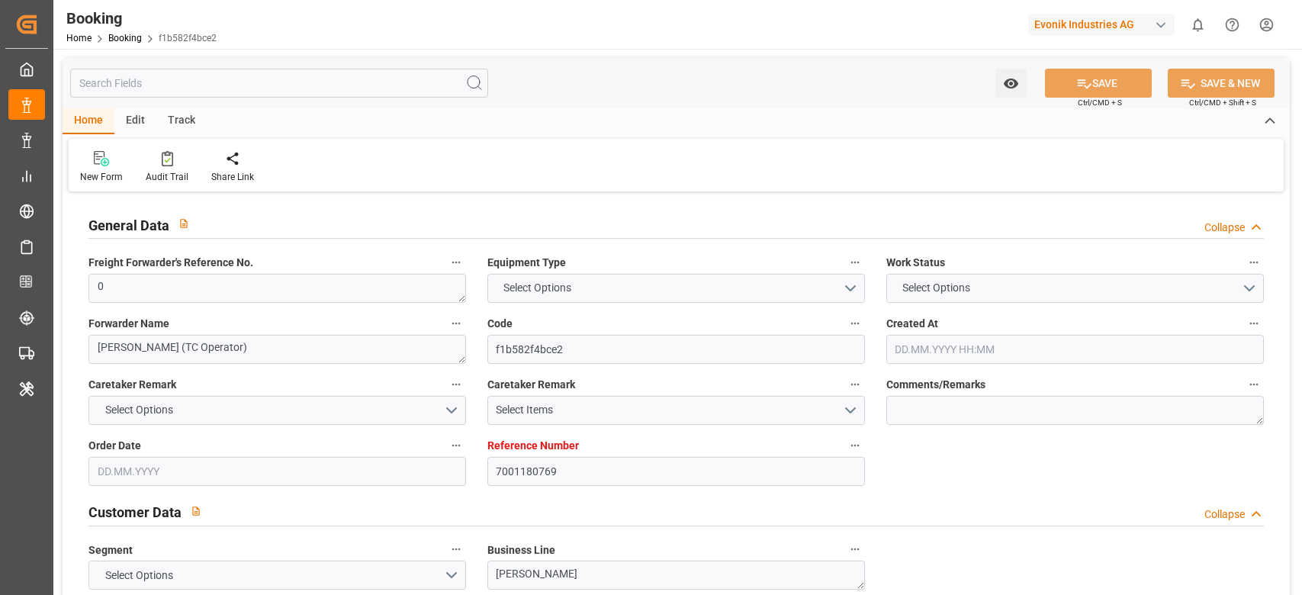
type input "16.06.2025 00:00"
type input "25.08.2025 00:00"
type input "15.08.2025 00:00"
type input "04.08.2025 00:00"
type input "03.08.2025 00:00"
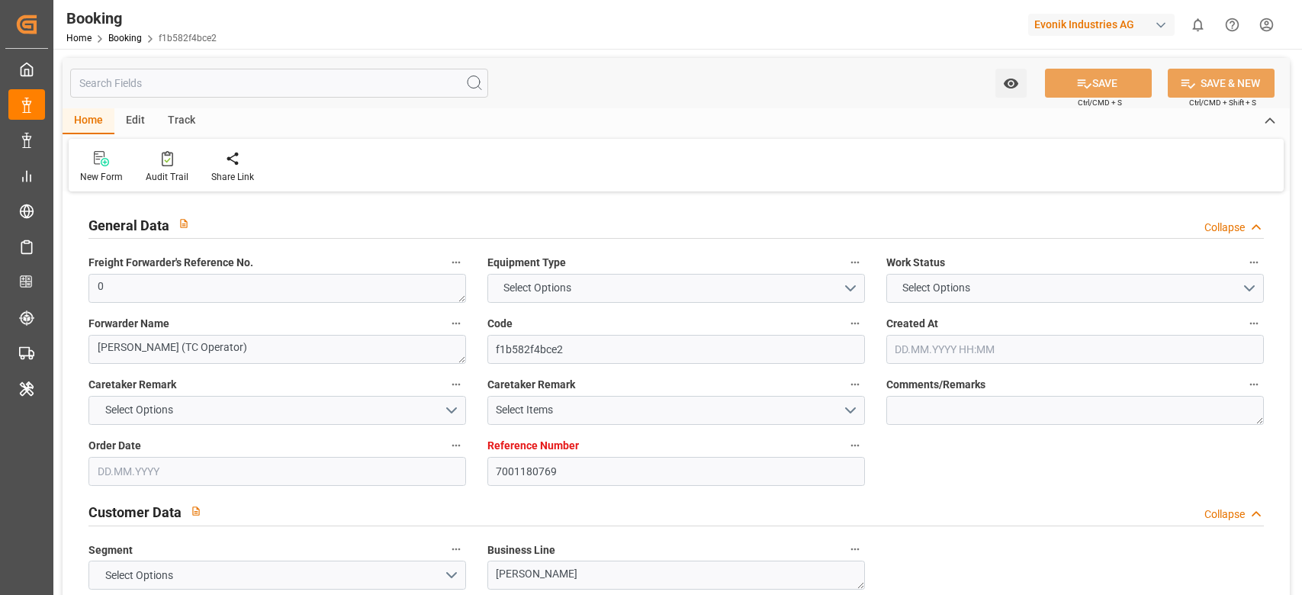
type input "05.08.2025 00:00"
type input "09.08.2025 00:00"
type input "[DATE] 00:00"
type input "08.08.2025 00:00"
type input "10.08.2025 00:00"
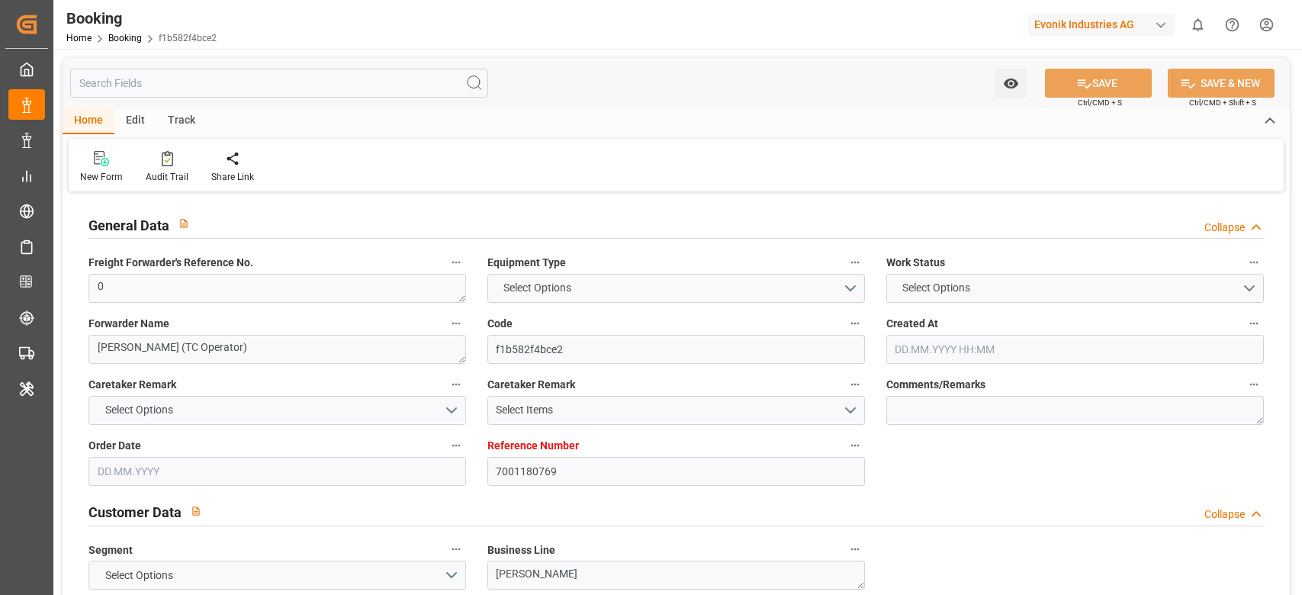
type input "08.08.2025 00:00"
type input "10.08.2025 00:00"
type input "22.09.2025 00:00"
type input "19.09.2025 00:00"
type input "22.08.2025 00:00"
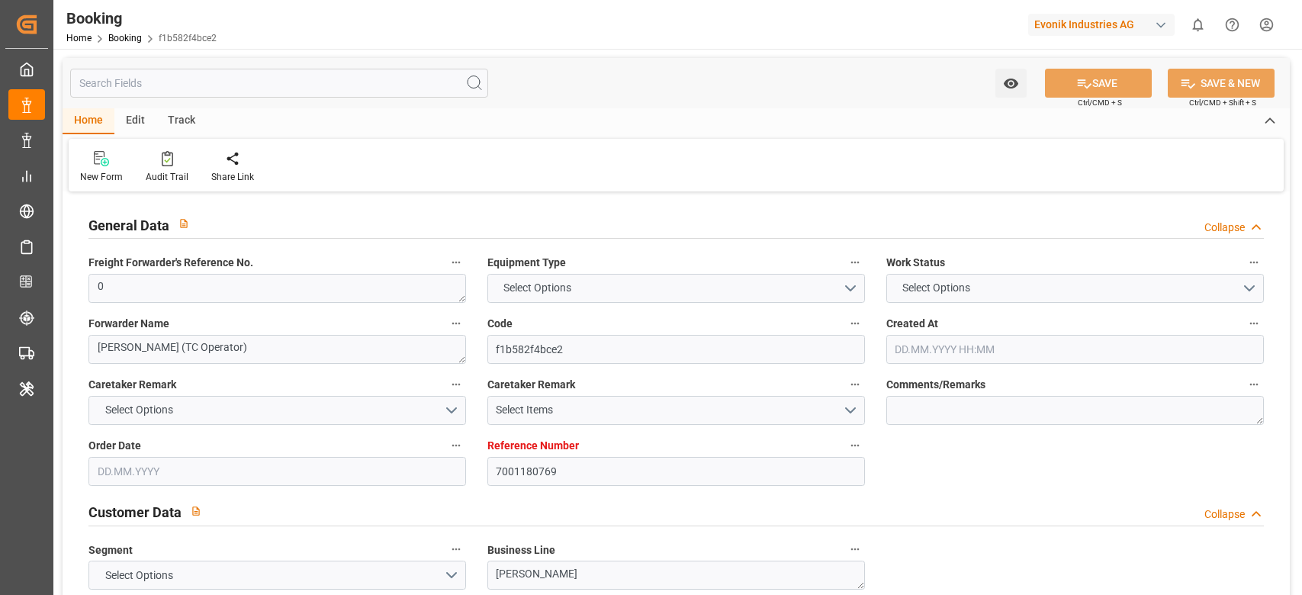
type input "13.06.2025"
type input "23.09.2025 07:02"
click at [163, 170] on div "Audit Trail" at bounding box center [167, 177] width 43 height 14
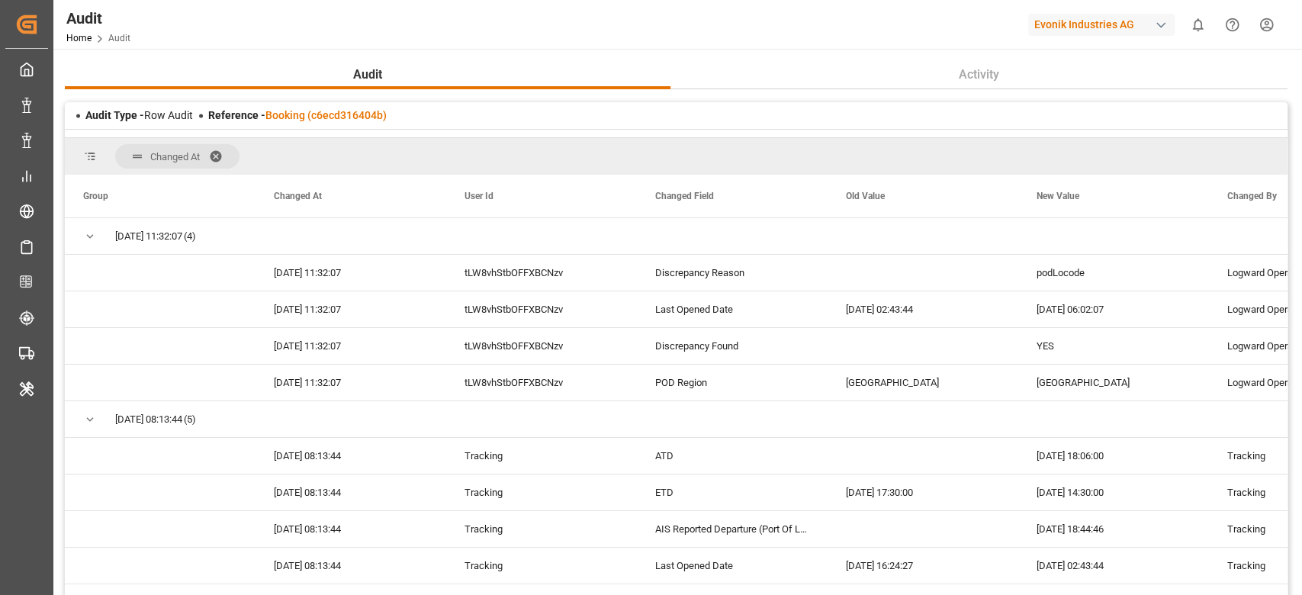
click at [307, 104] on div "Audit Type - Row Audit Reference - Booking (c6ecd316404b)" at bounding box center [676, 115] width 1223 height 27
click at [329, 115] on link "Booking (c6ecd316404b)" at bounding box center [325, 115] width 121 height 12
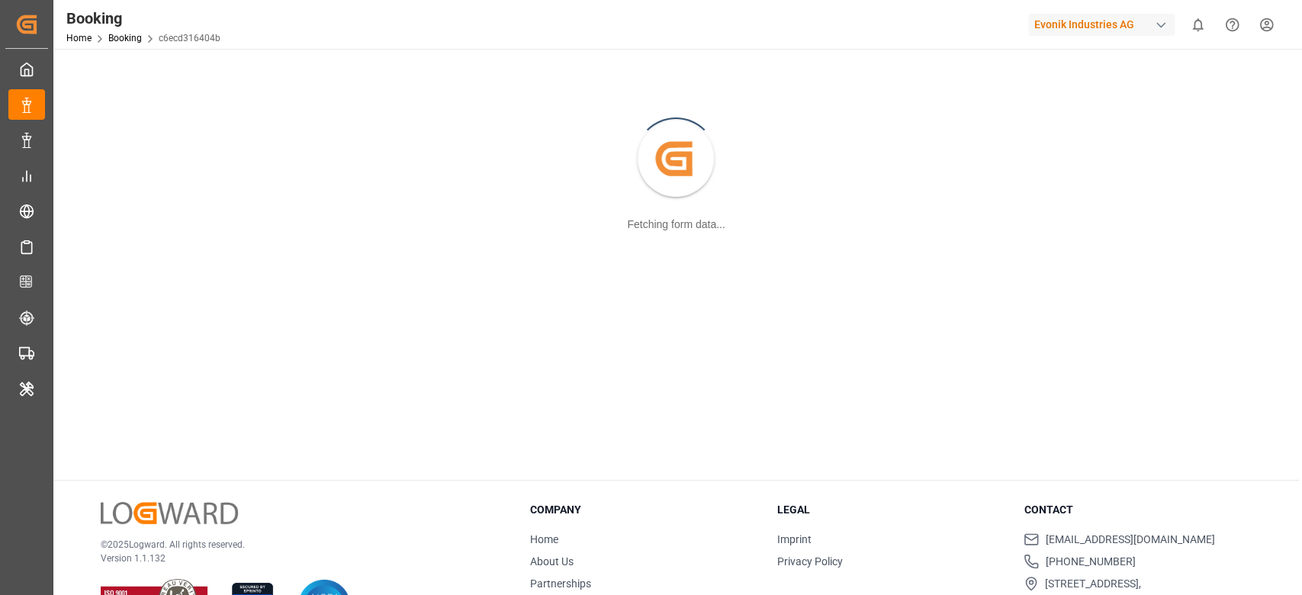
scroll to position [165, 0]
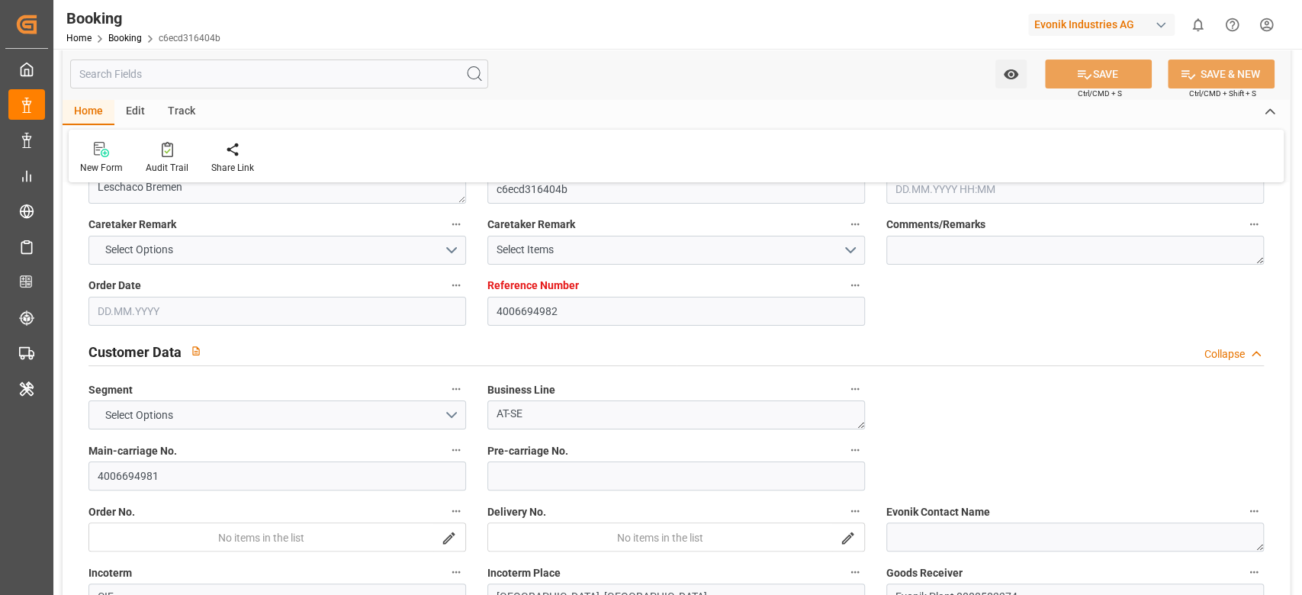
type input "4006694982"
type input "9723277"
type input "9777618"
type input "Hapag [PERSON_NAME]"
type input "Hapag Lloyd Aktiengesellschaft"
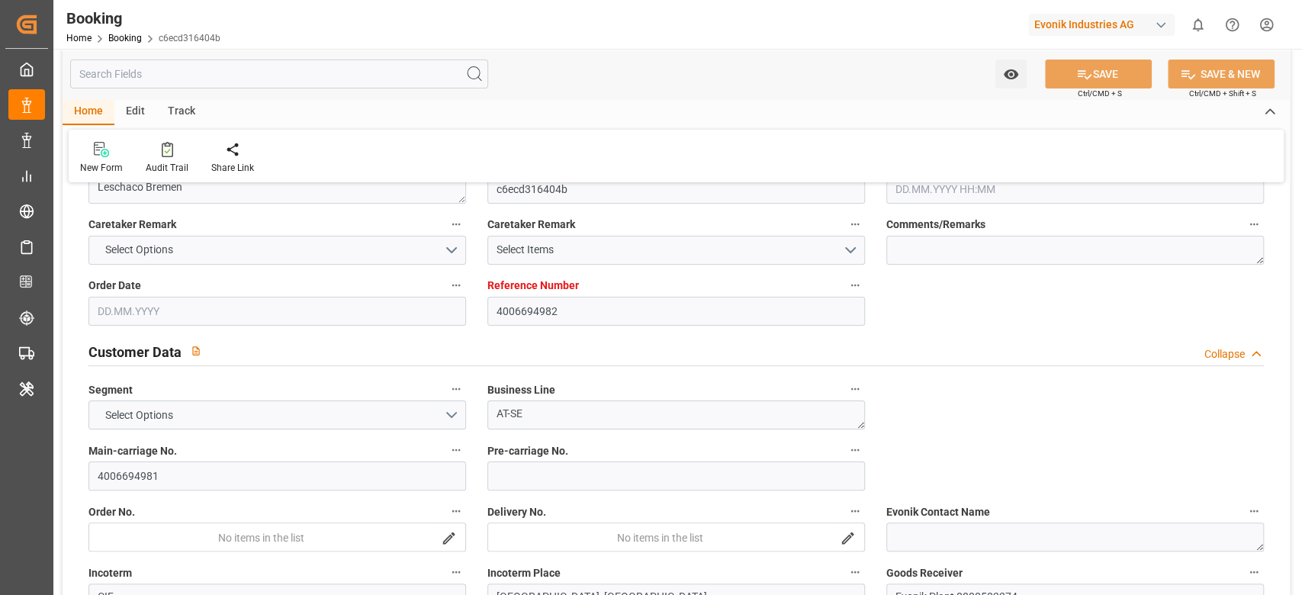
type input "DEHAM"
type input "CLSAI"
type input "0"
type input "DEHAM"
type input "CLSAI"
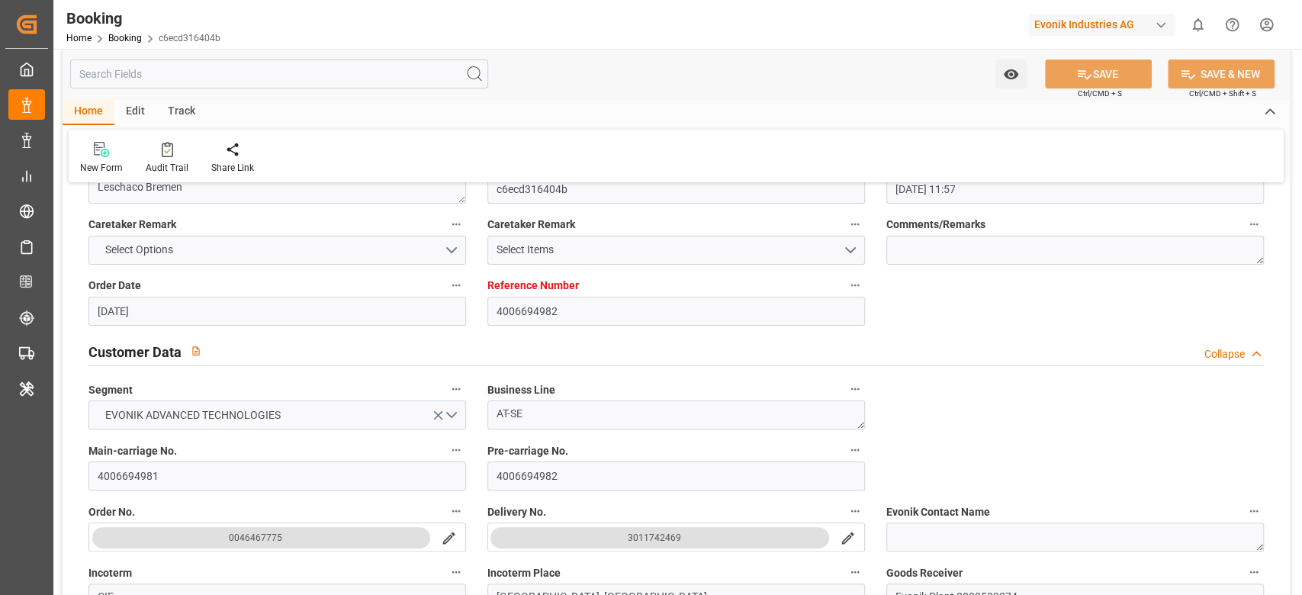
type input "[DATE] 11:57"
type input "[DATE]"
type input "[DATE] 14:30"
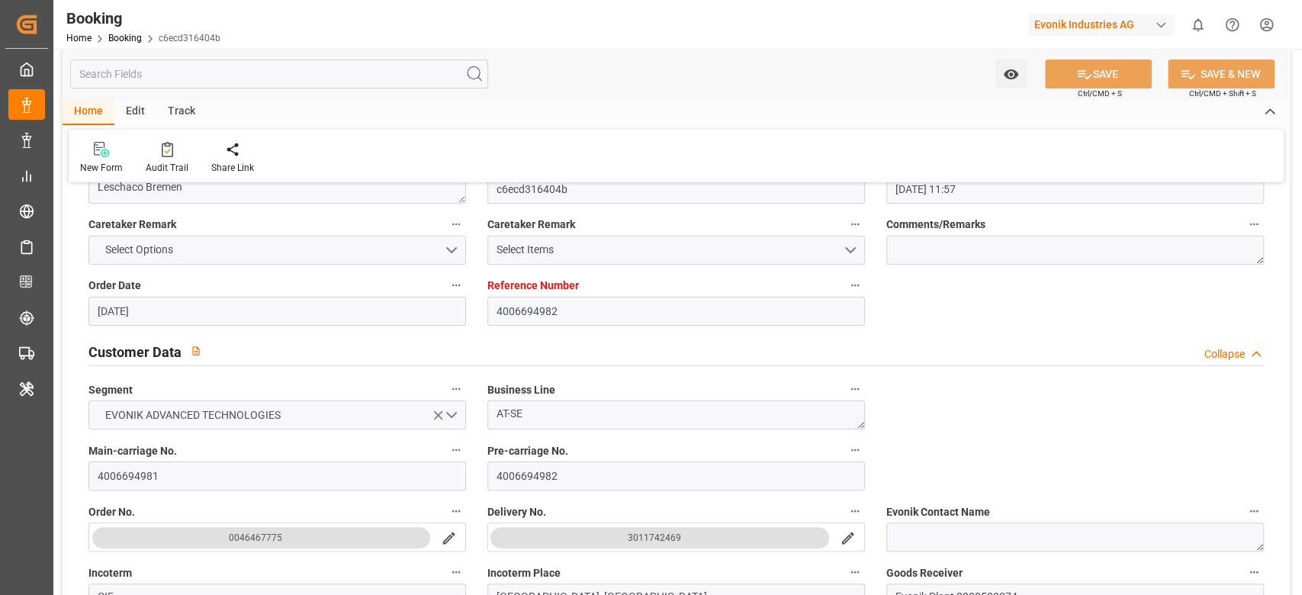
type input "[DATE] 00:00"
type input "[DATE] 18:06"
type input "[DATE] 17:03"
type input "[DATE] 23:00"
type input "[DATE] 00:00"
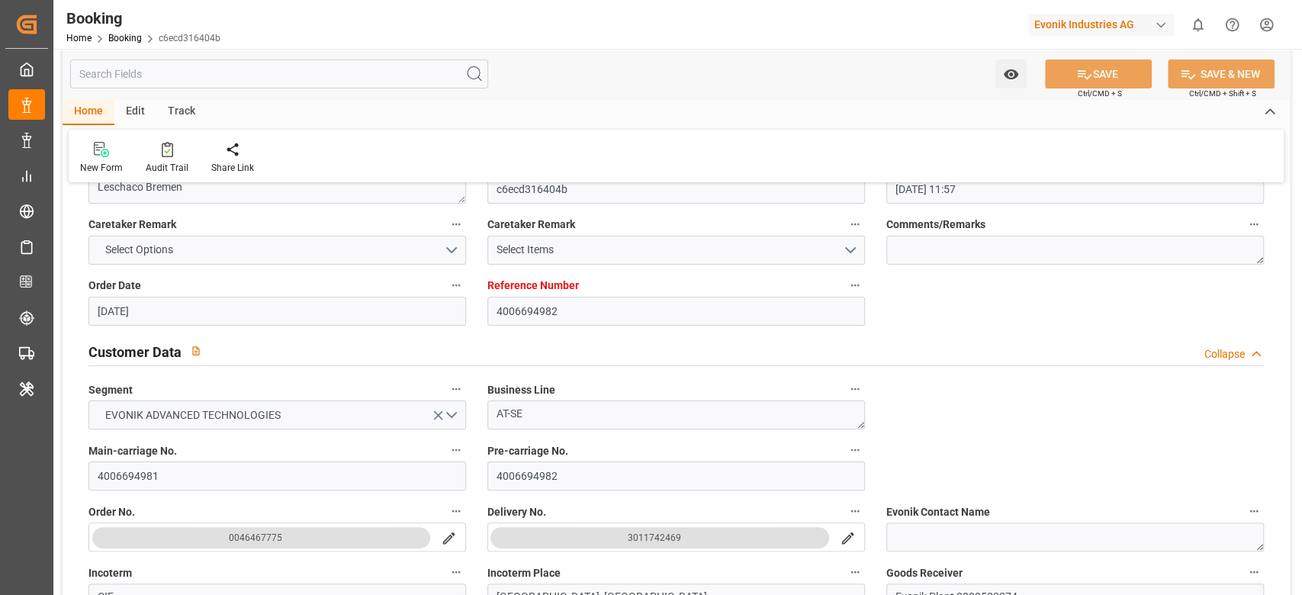
type input "[DATE] 06:02"
type input "[DATE]"
type input "[DATE] 20:23"
type input "[DATE] 17:30"
type input "[DATE] 18:44"
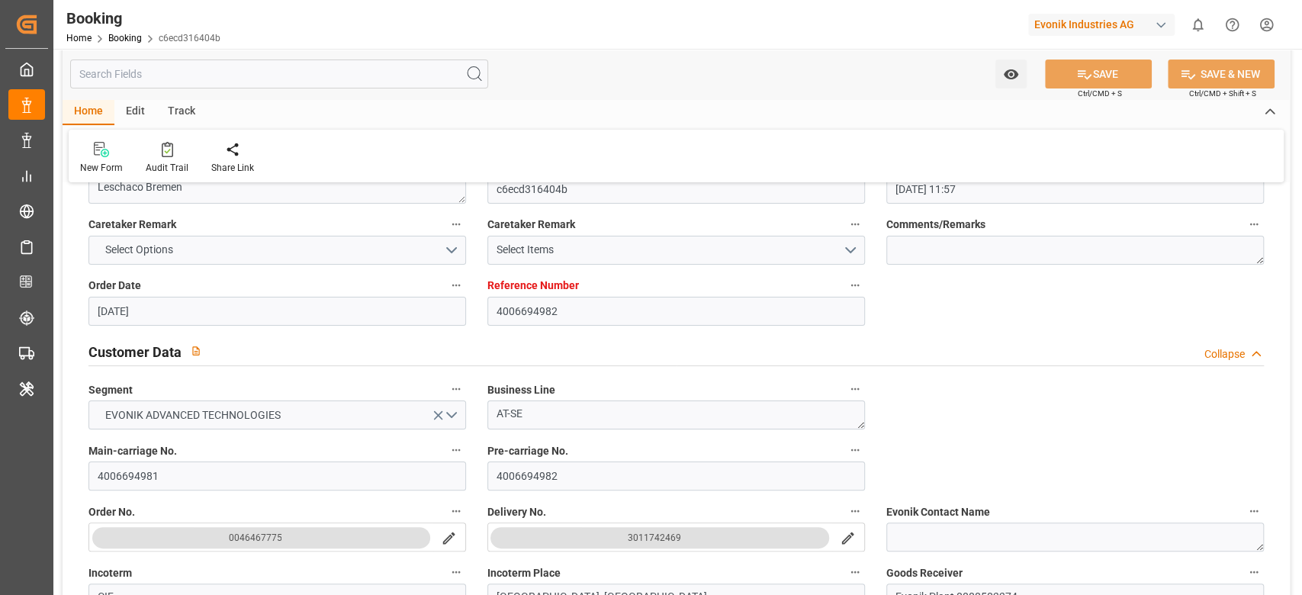
type input "[DATE] 23:00"
type input "[DATE] 22:34"
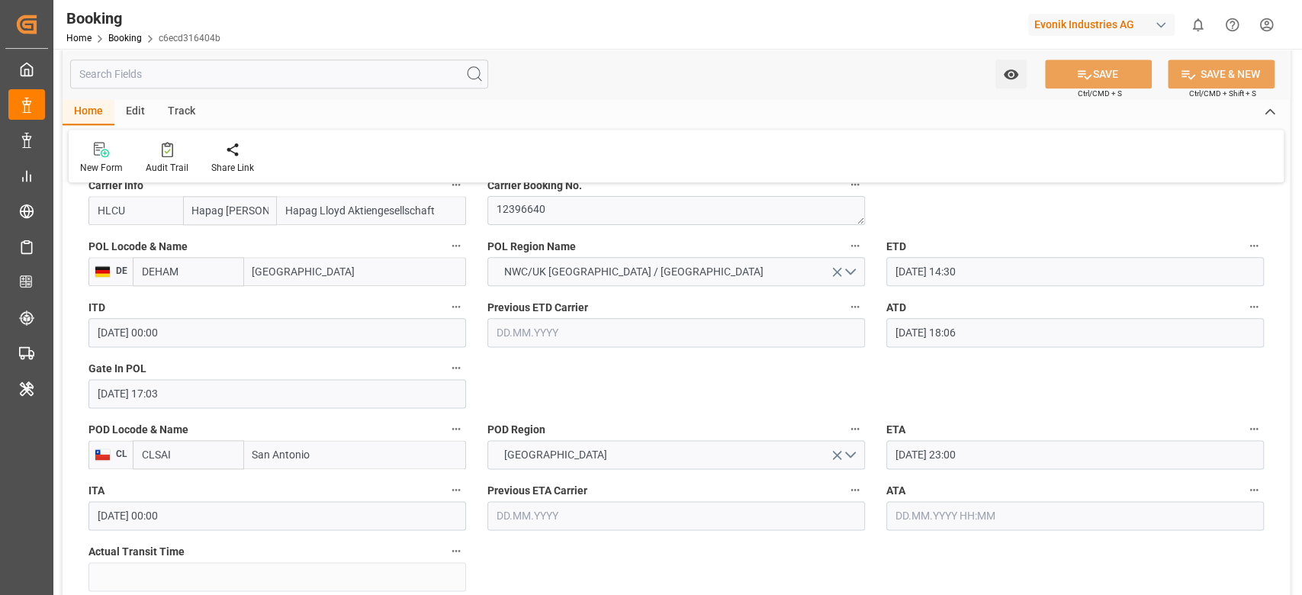
scroll to position [1245, 0]
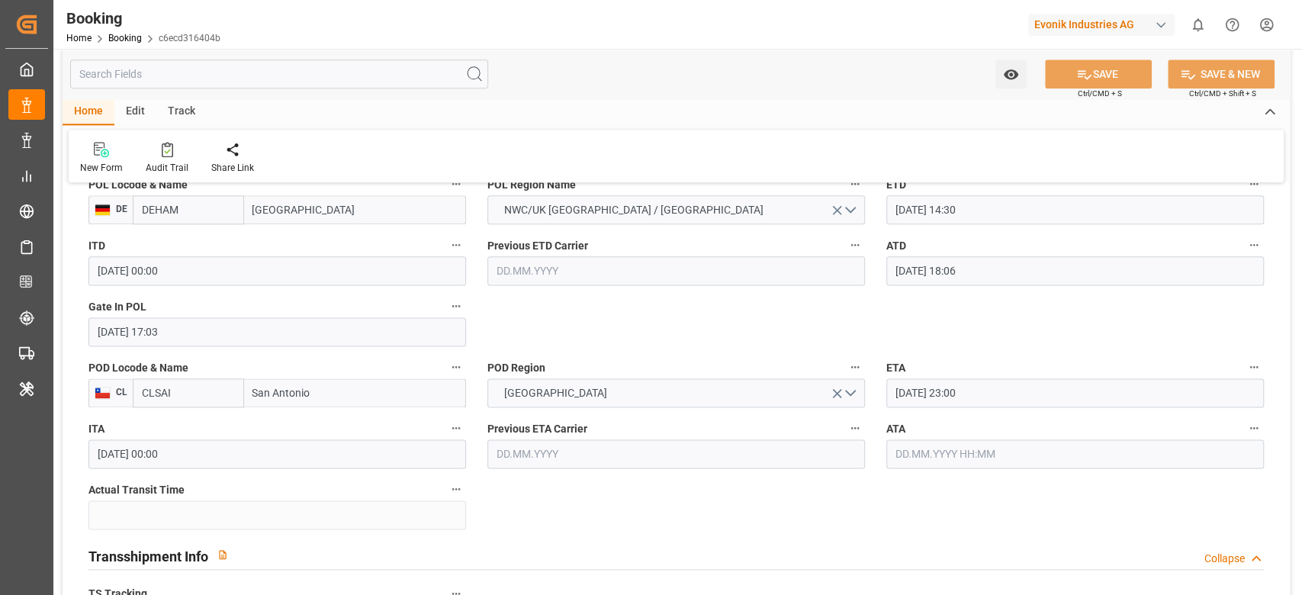
click at [175, 394] on input "CLSAI" at bounding box center [188, 392] width 111 height 29
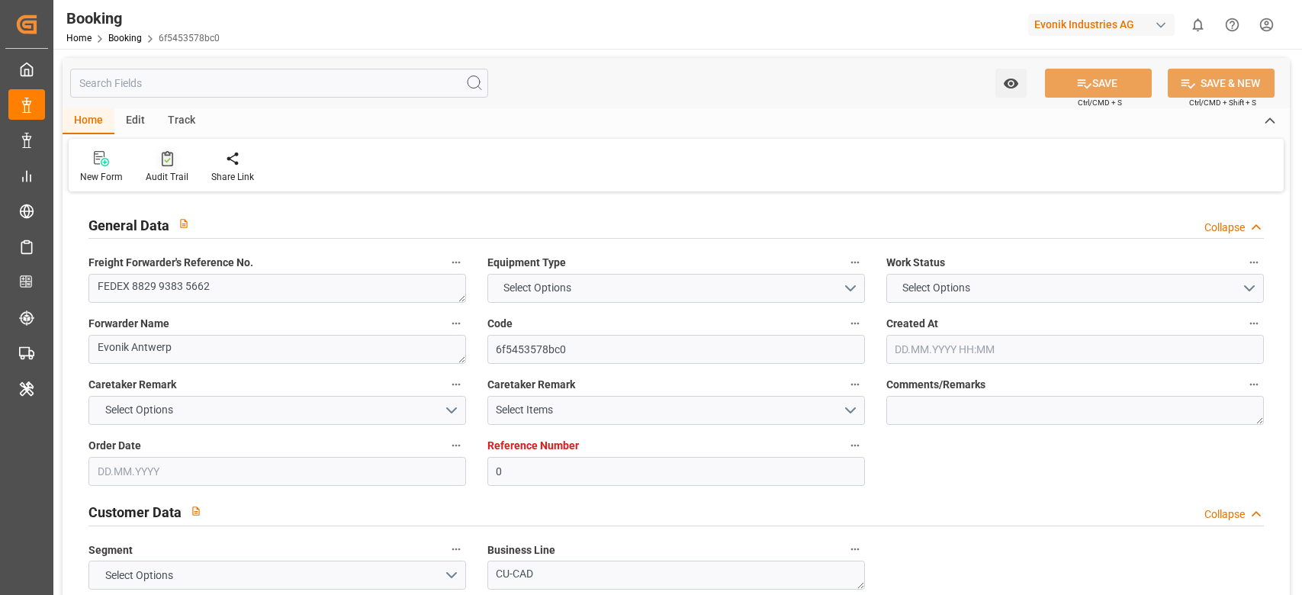
click at [157, 171] on div "Audit Trail" at bounding box center [167, 177] width 43 height 14
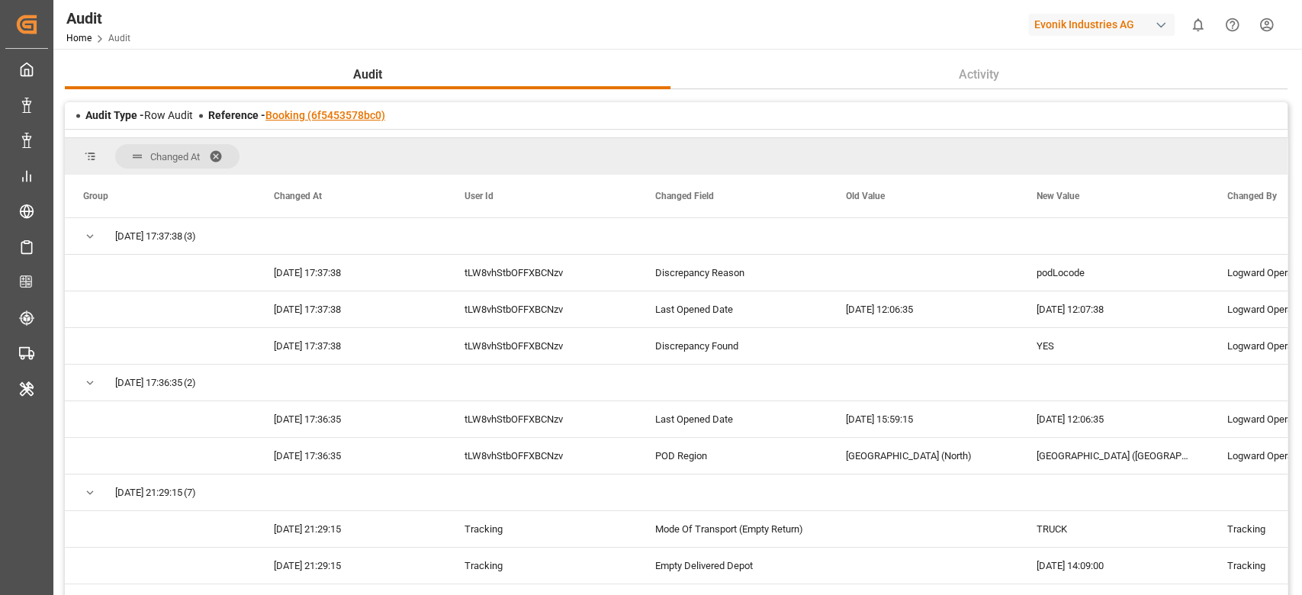
click at [290, 117] on link "Booking (6f5453578bc0)" at bounding box center [325, 115] width 120 height 12
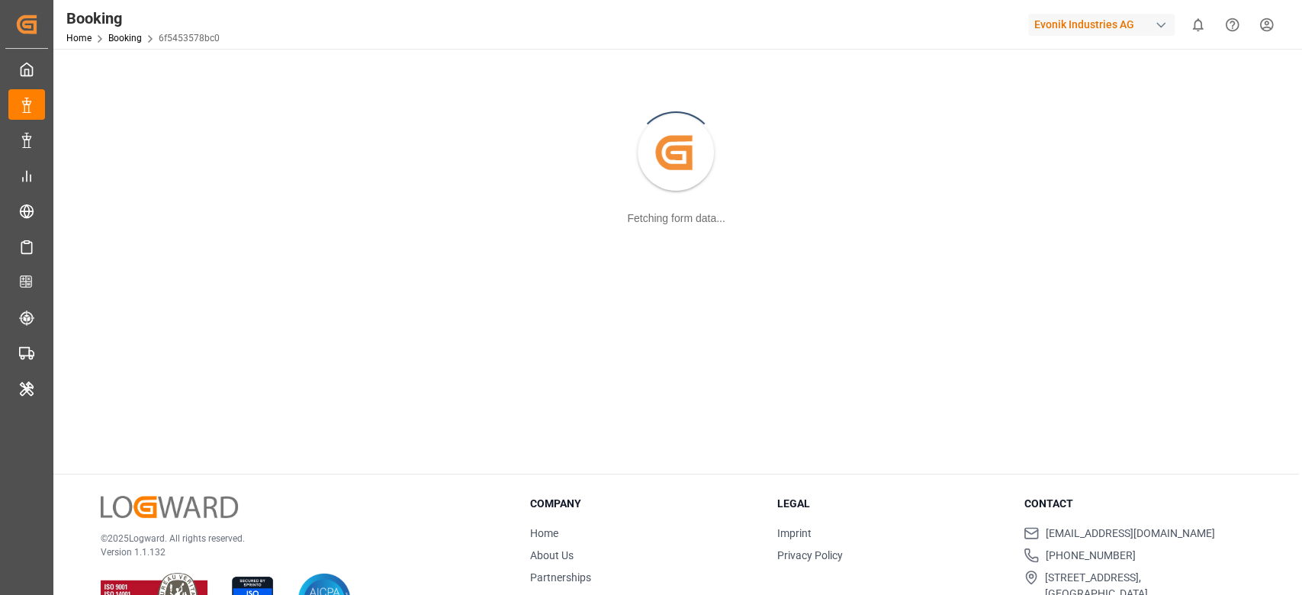
scroll to position [165, 0]
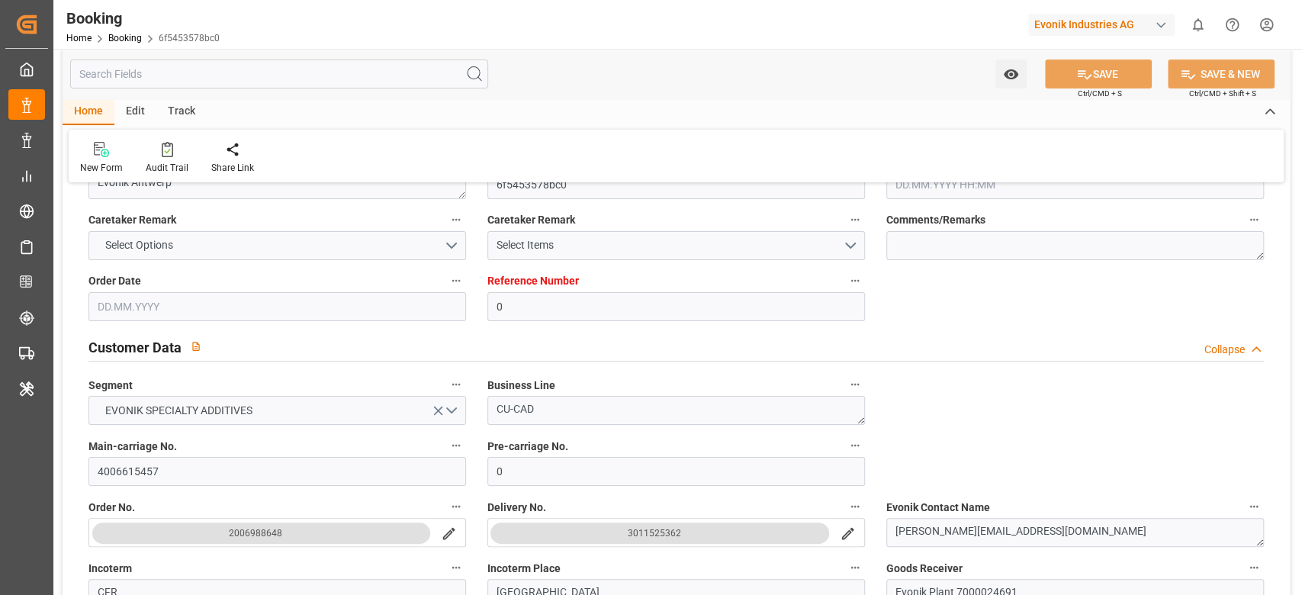
type input "0"
type input "9215660"
type input "Hapag [PERSON_NAME]"
type input "Hapag Lloyd Aktiengesellschaft"
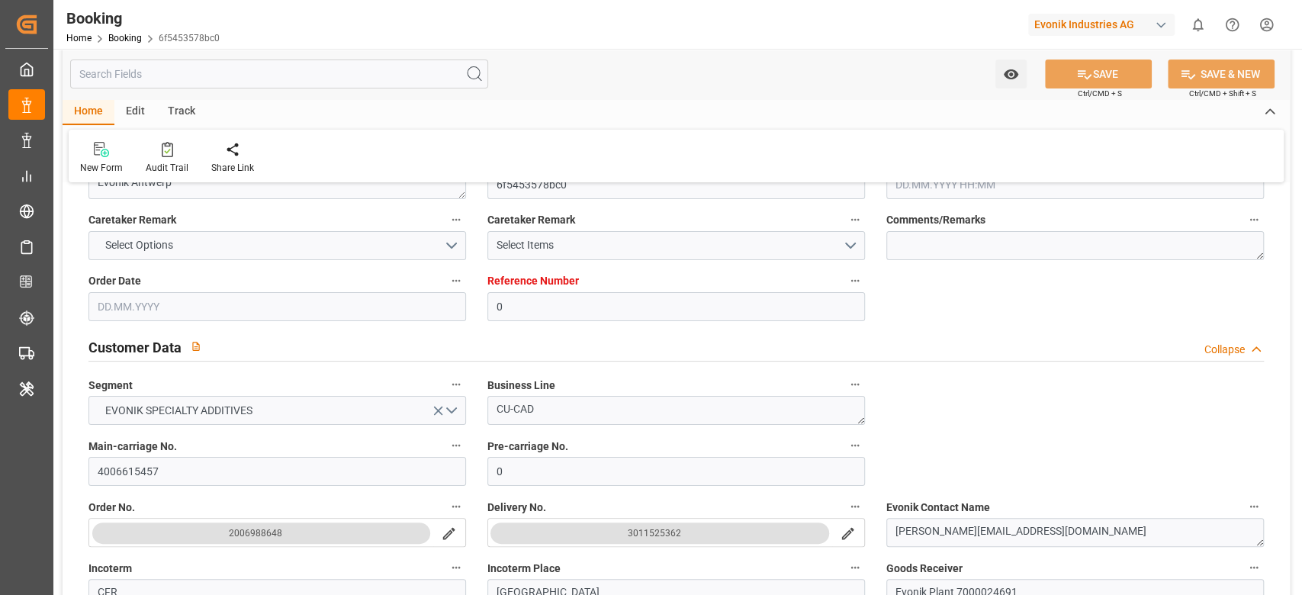
type input "BEANR"
type input "NGTIN"
type input "40"
type input "MAPTM"
type input "0"
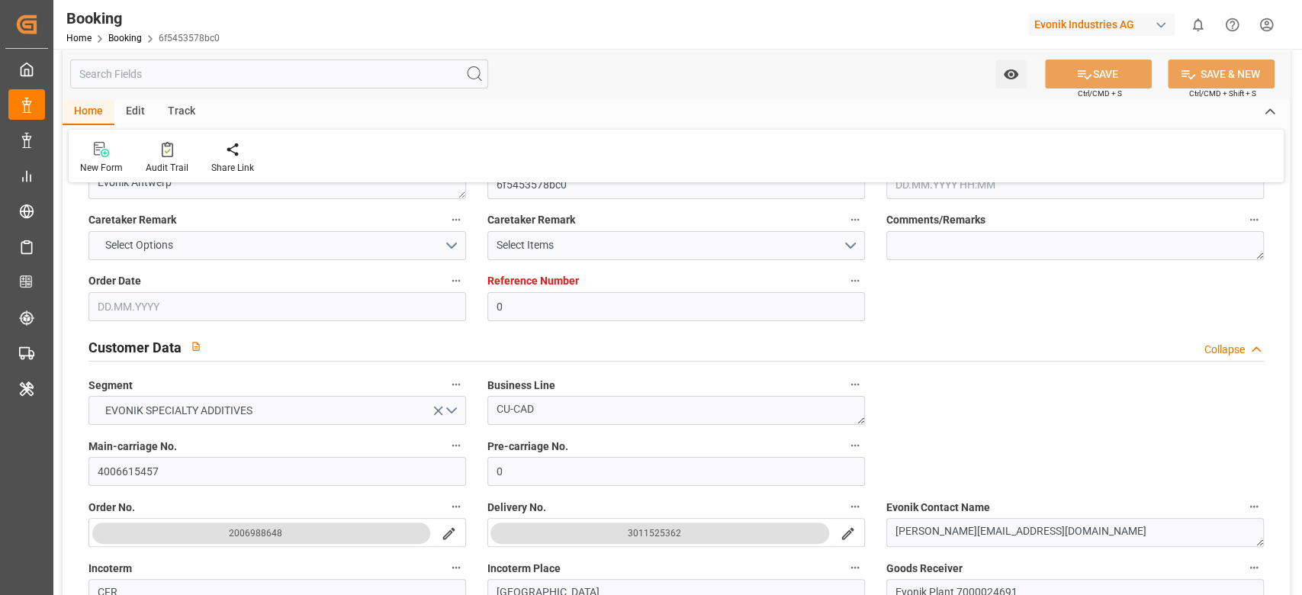
type input "BEANR"
type input "NGTIN"
type input "9322334"
type input "[DATE] 10:40"
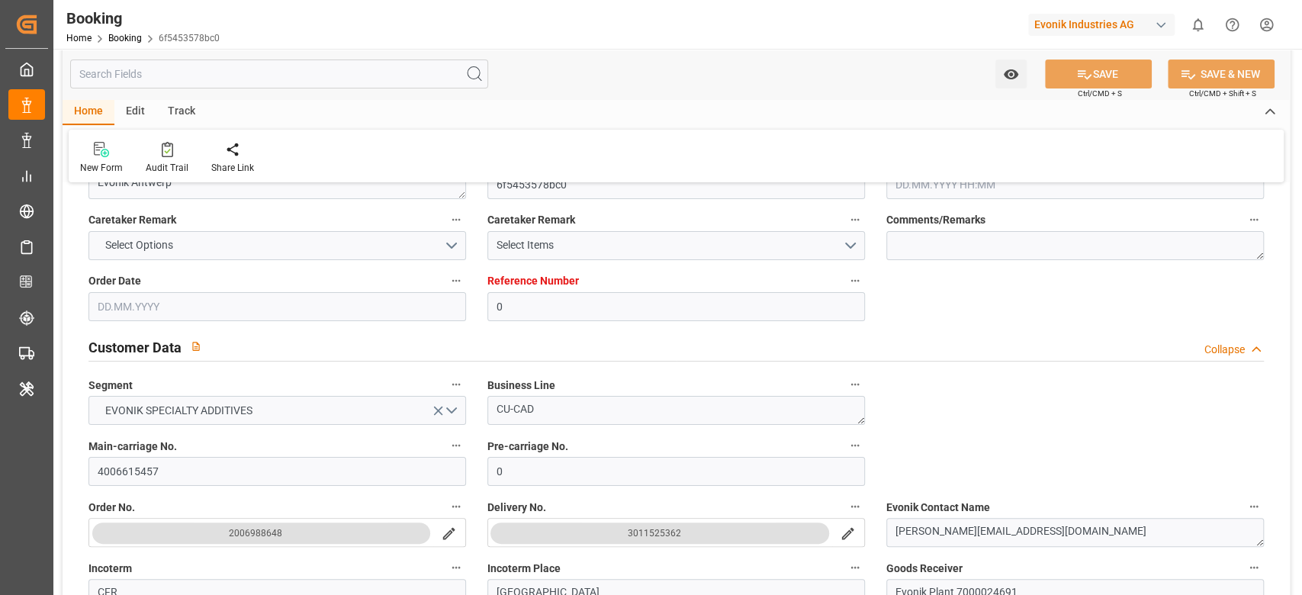
type input "[DATE]"
type input "[DATE] 00:00"
type input "[DATE] 02:00"
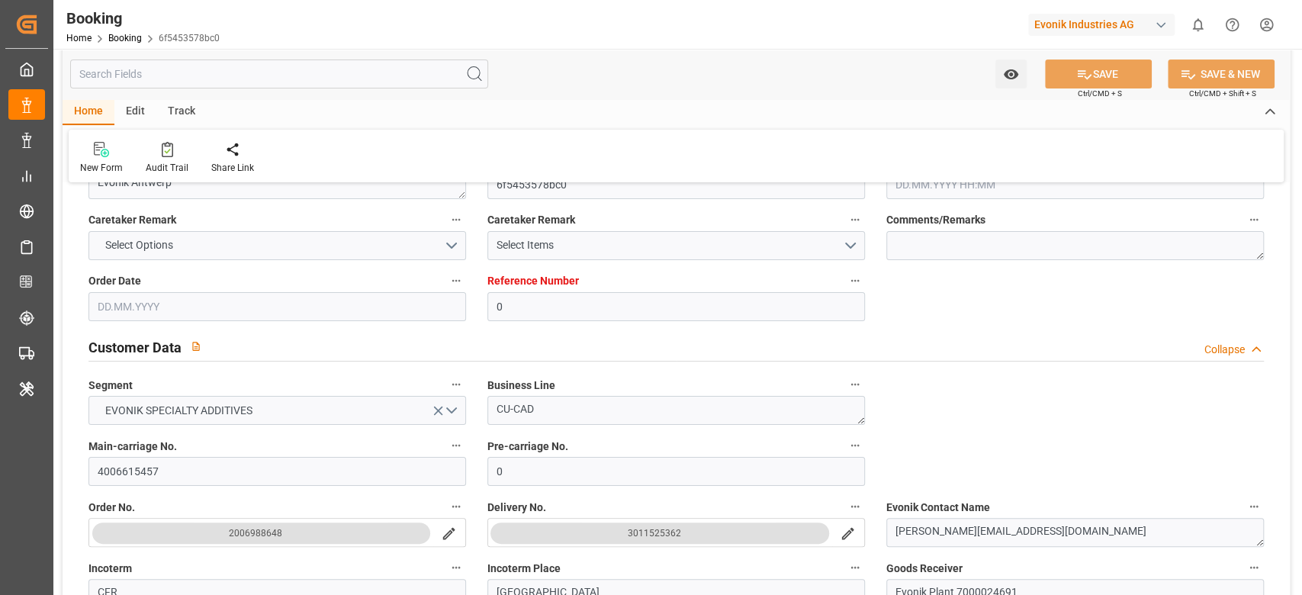
type input "[DATE] 00:00"
type input "[DATE] 02:24"
type input "[DATE] 00:04"
type input "[DATE] 09:00"
type input "[DATE] 00:00"
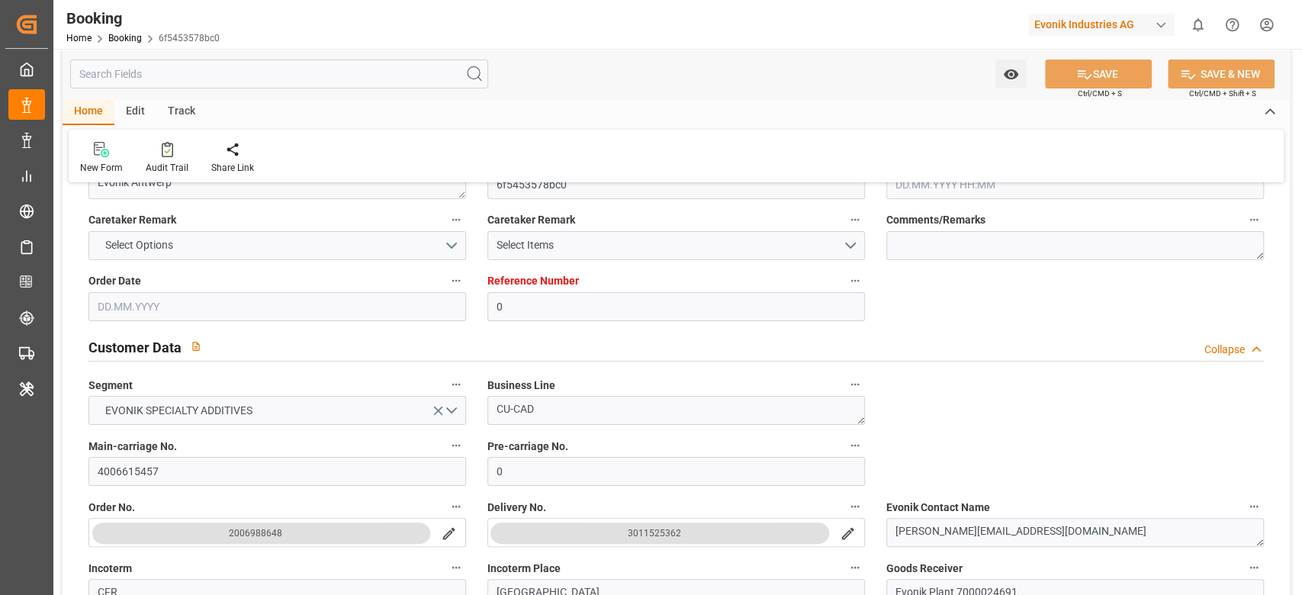
type input "[DATE] 09:00"
type input "[DATE] 14:00"
type input "[DATE] 00:00"
type input "[DATE] 09:26"
type input "[DATE] 16:00"
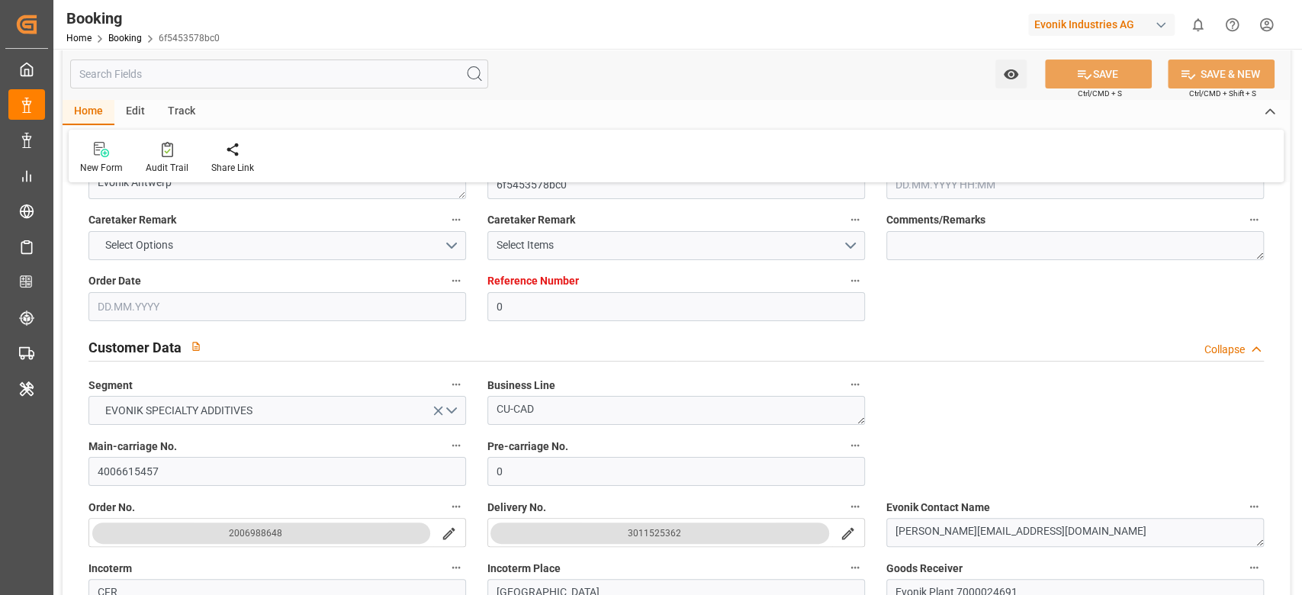
type input "[DATE] 00:00"
type input "[DATE] 13:48"
type input "[DATE] 22:34"
type input "[DATE] 14:09"
type input "[DATE] 12:07"
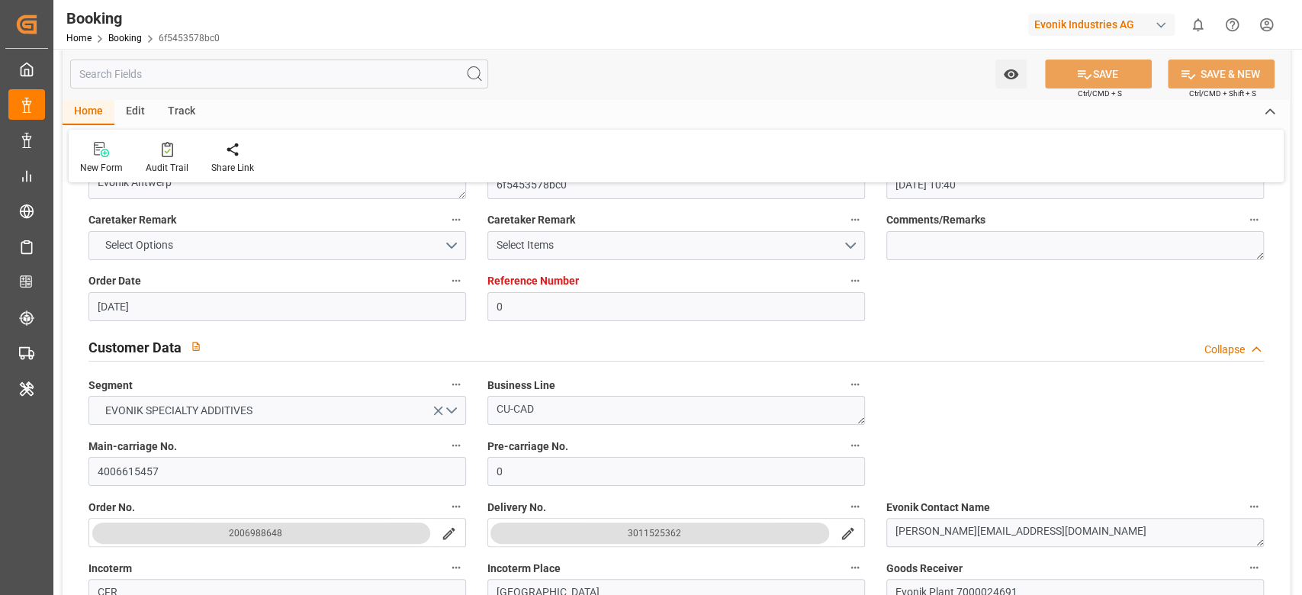
type input "[DATE]"
type input "[DATE] 12:05"
type input "[DATE] 06:29"
type input "[DATE] 02:00"
type input "[DATE] 02:31"
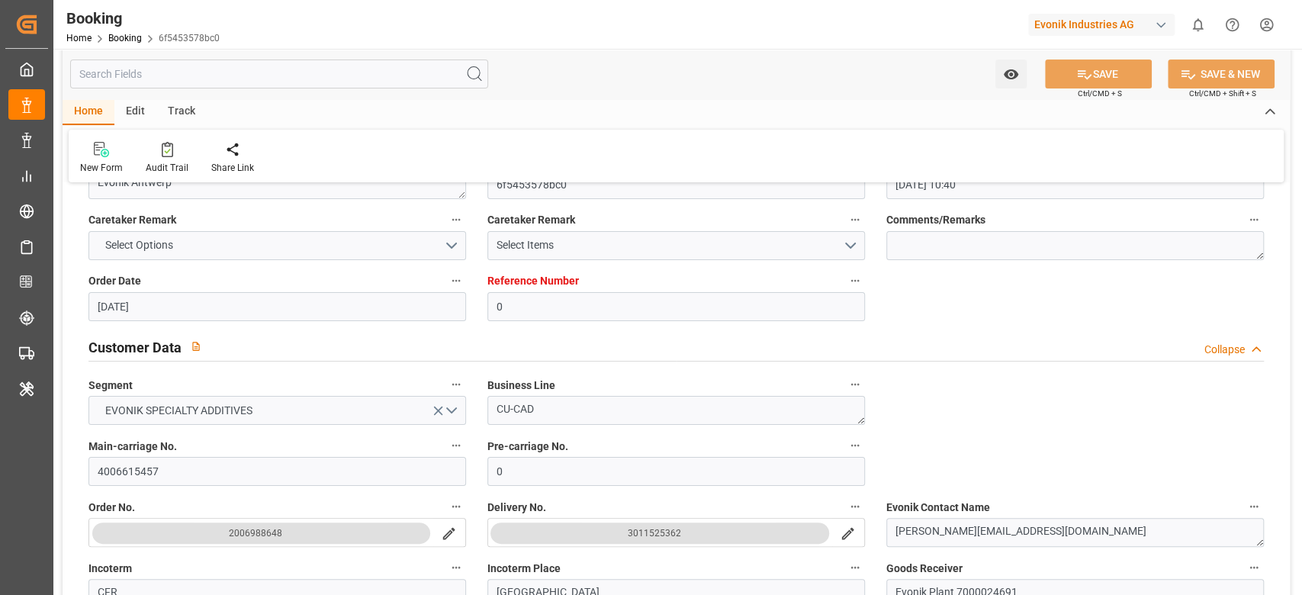
type input "[DATE] 14:00"
type input "[DATE] 09:37"
type input "[DATE] 14:00"
type input "[DATE] 10:40"
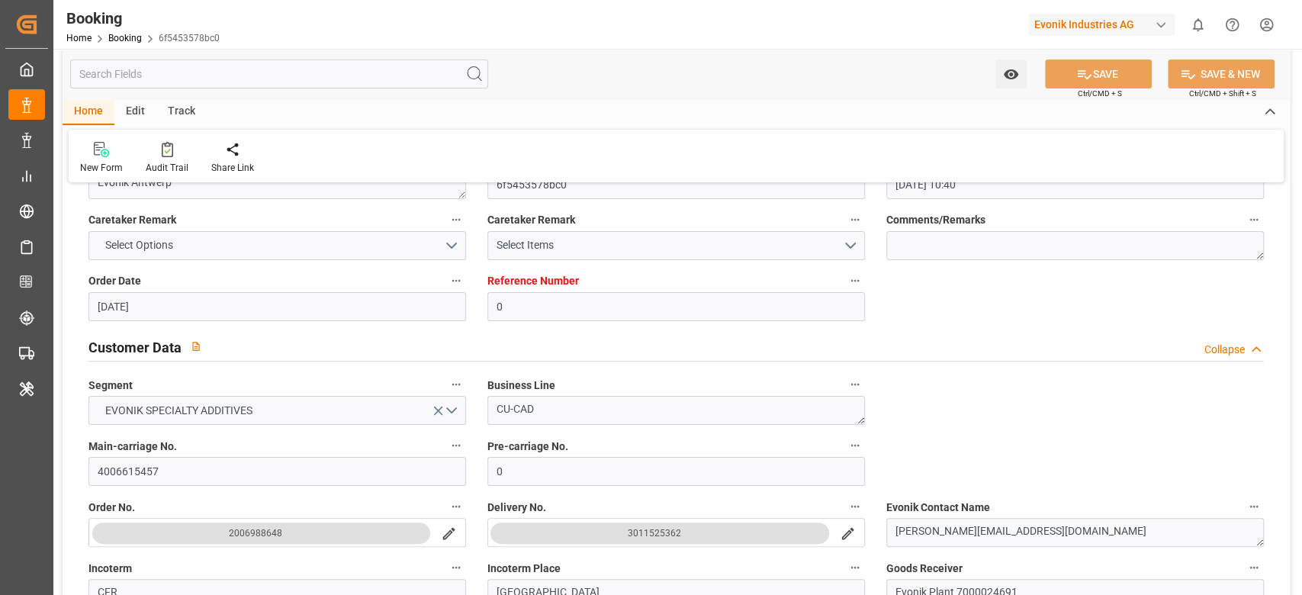
type input "[DATE] 11:00"
type input "[DATE] 07:35"
type input "[DATE] 09:00"
type input "[DATE] 13:49"
type input "[DATE] 09:00"
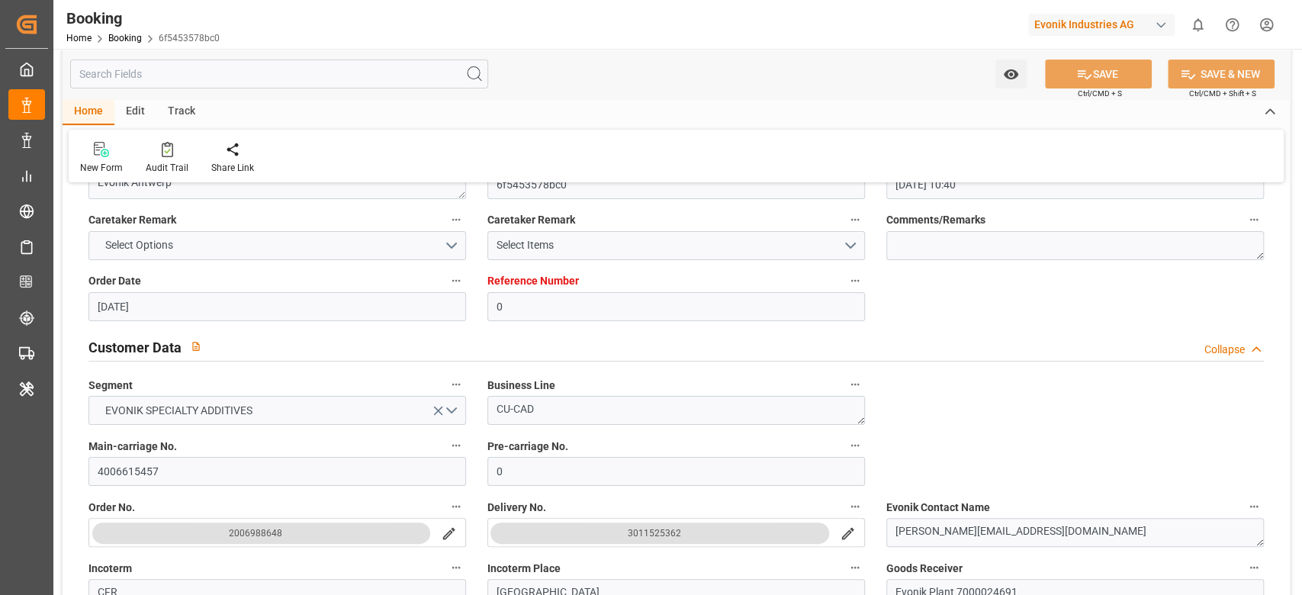
type input "[DATE] 09:42"
type input "[DATE] 01:39"
type input "[DATE] 09:00"
type input "[DATE] 13:33"
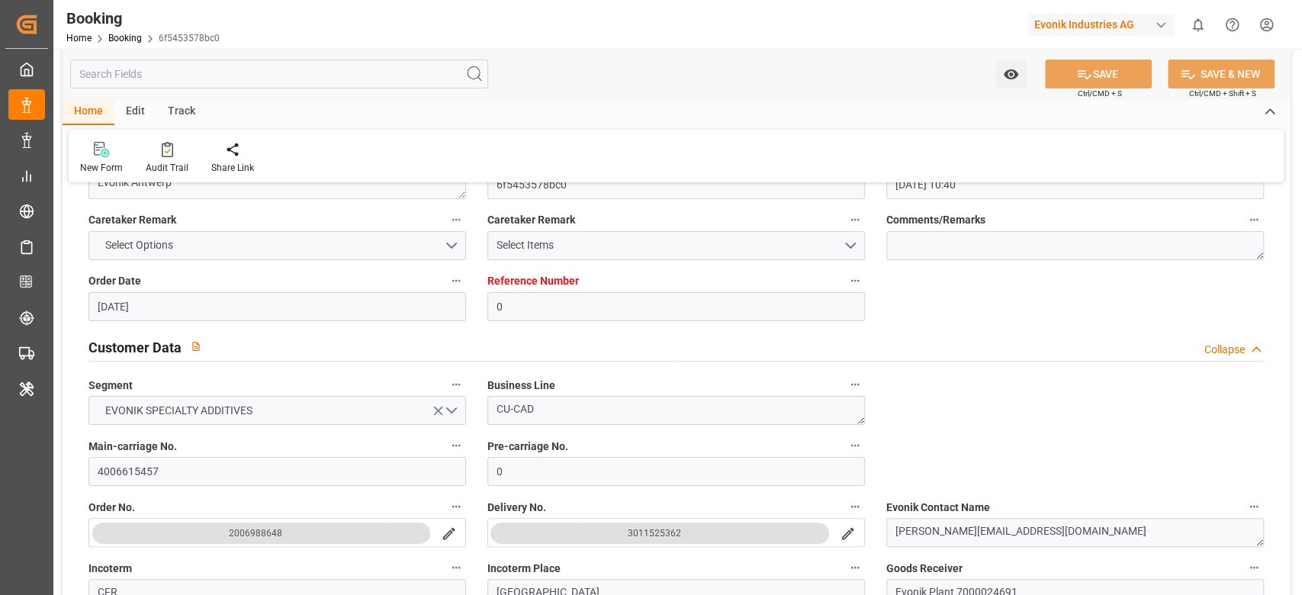
type input "[DATE] 13:33"
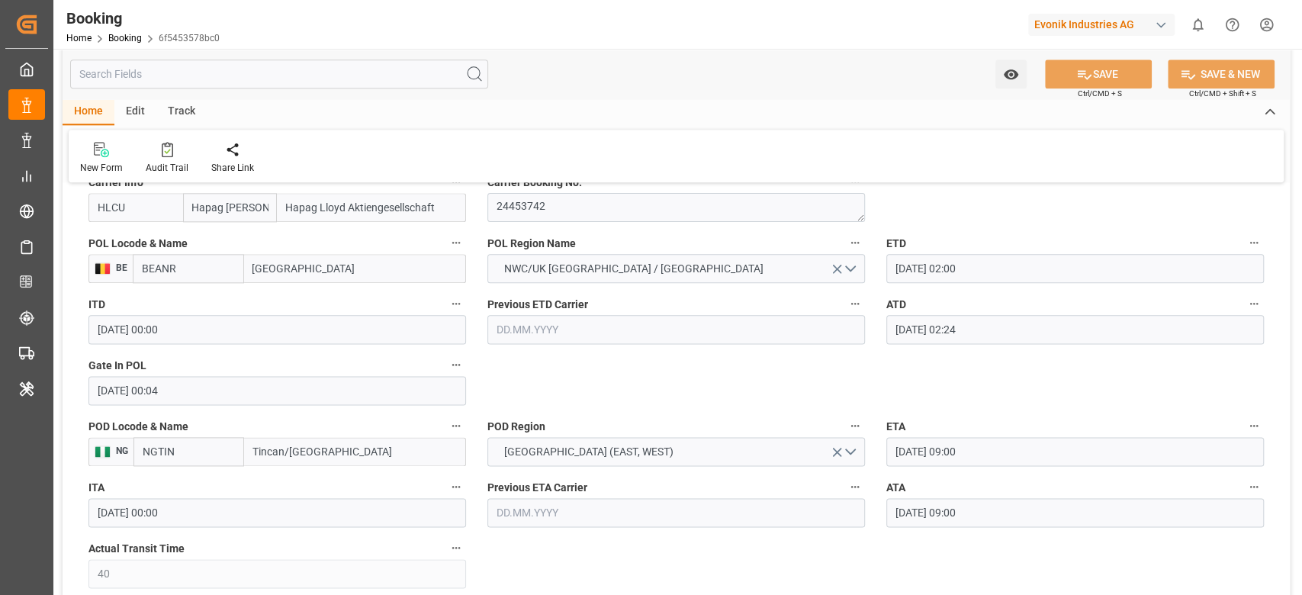
scroll to position [1284, 0]
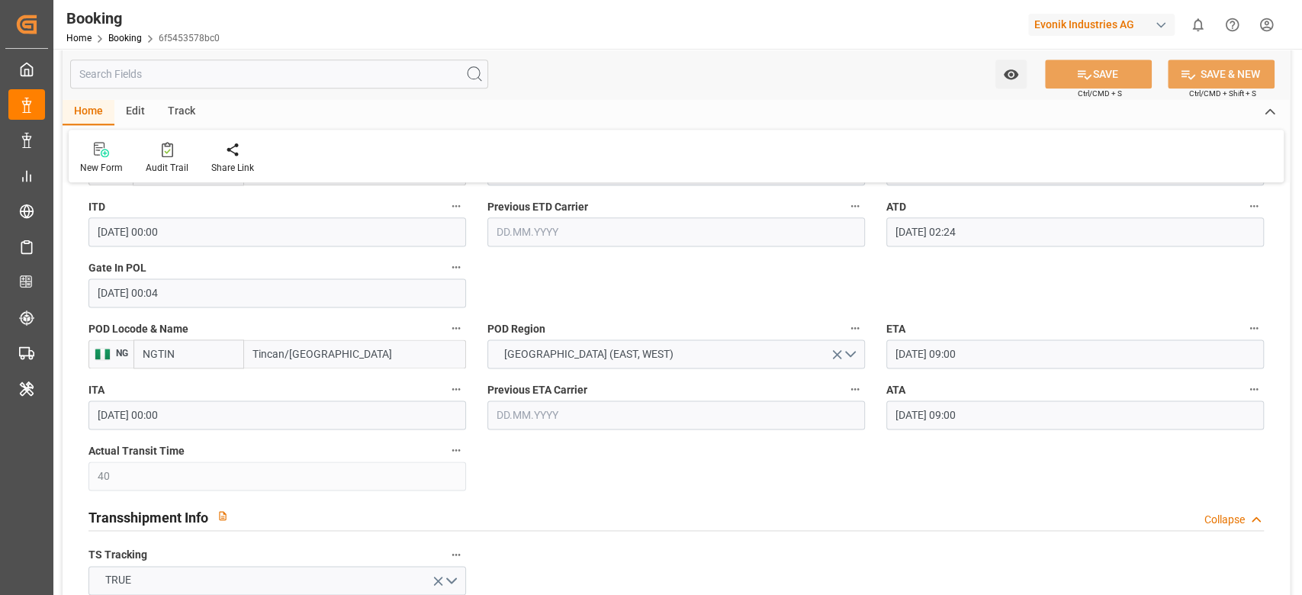
click at [164, 353] on input "NGTIN" at bounding box center [188, 353] width 111 height 29
